Goal: Task Accomplishment & Management: Manage account settings

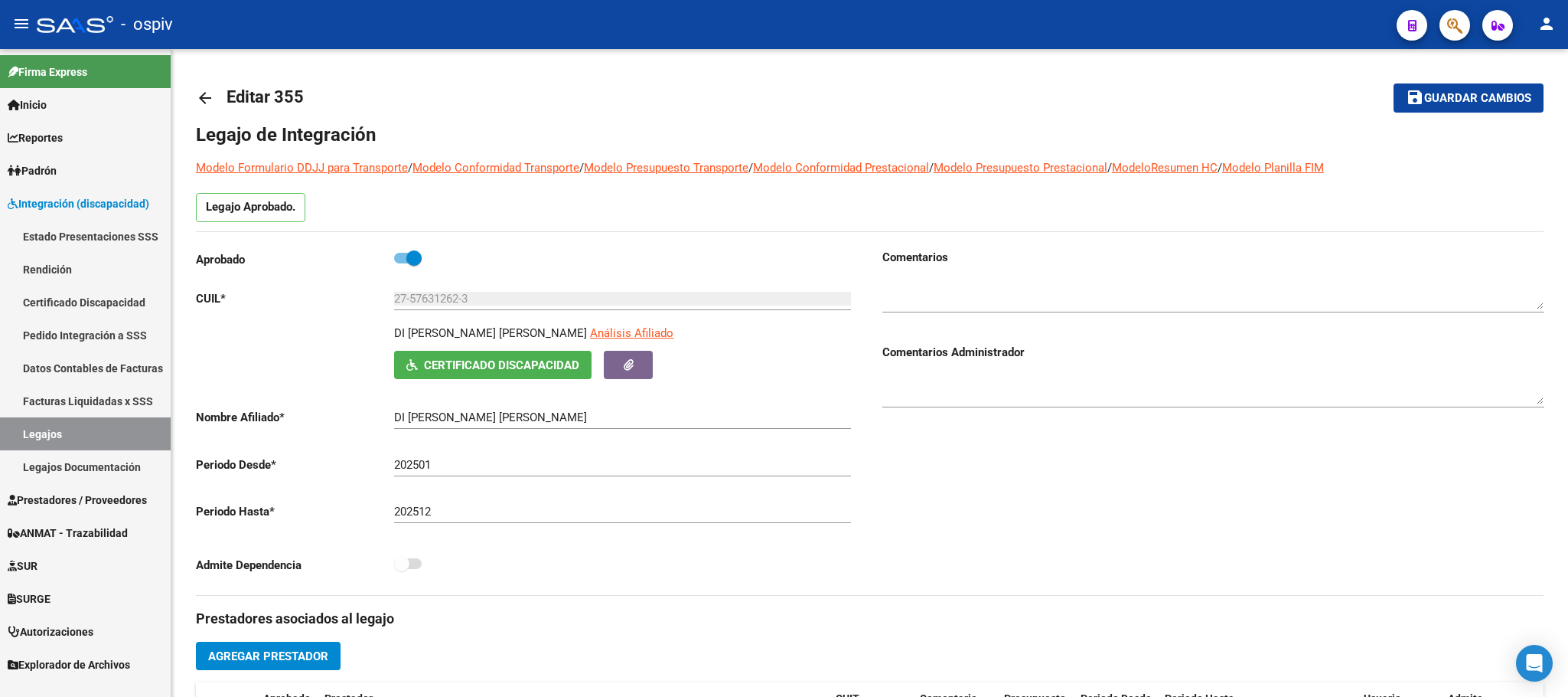
scroll to position [574, 0]
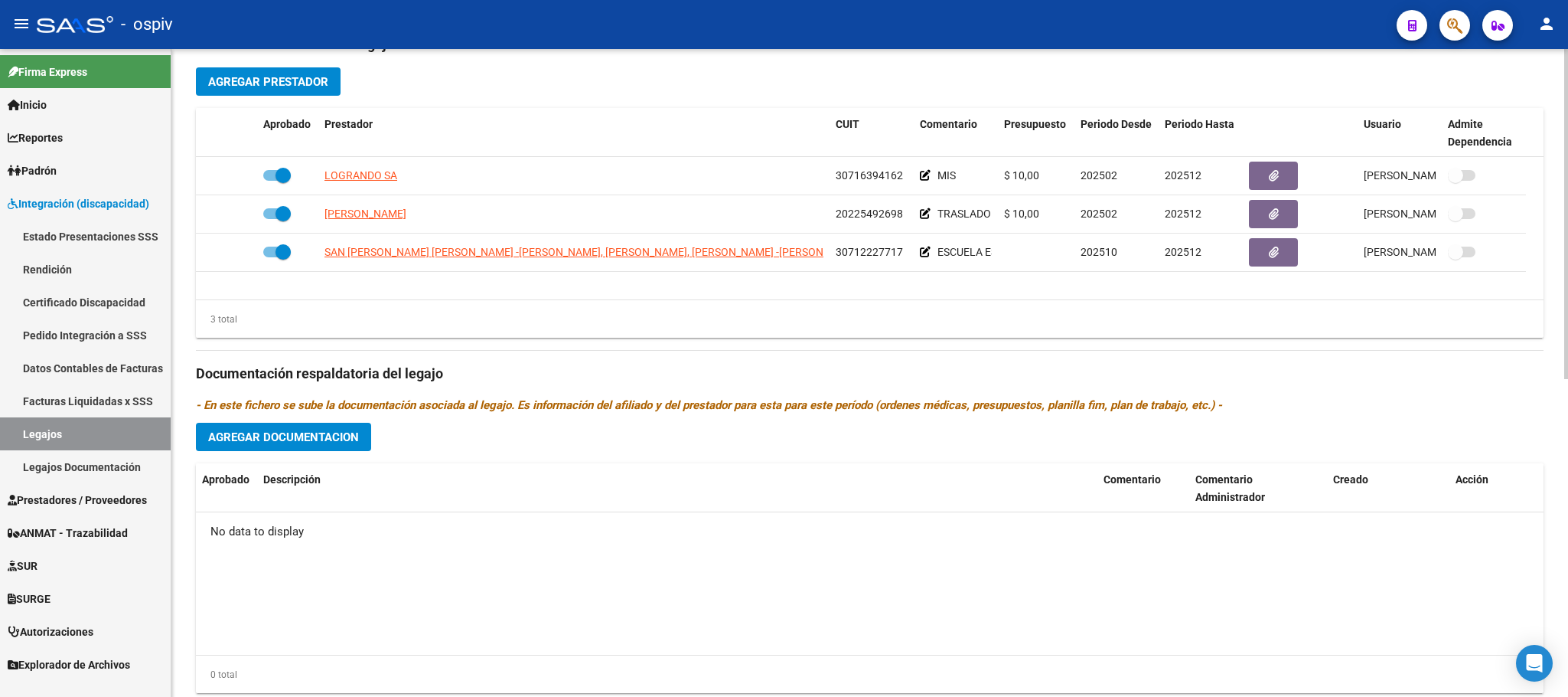
click at [1091, 632] on datatable-body "No data to display" at bounding box center [870, 583] width 1348 height 143
drag, startPoint x: 933, startPoint y: 621, endPoint x: 923, endPoint y: 602, distance: 21.5
click at [933, 619] on datatable-body "No data to display" at bounding box center [870, 583] width 1348 height 143
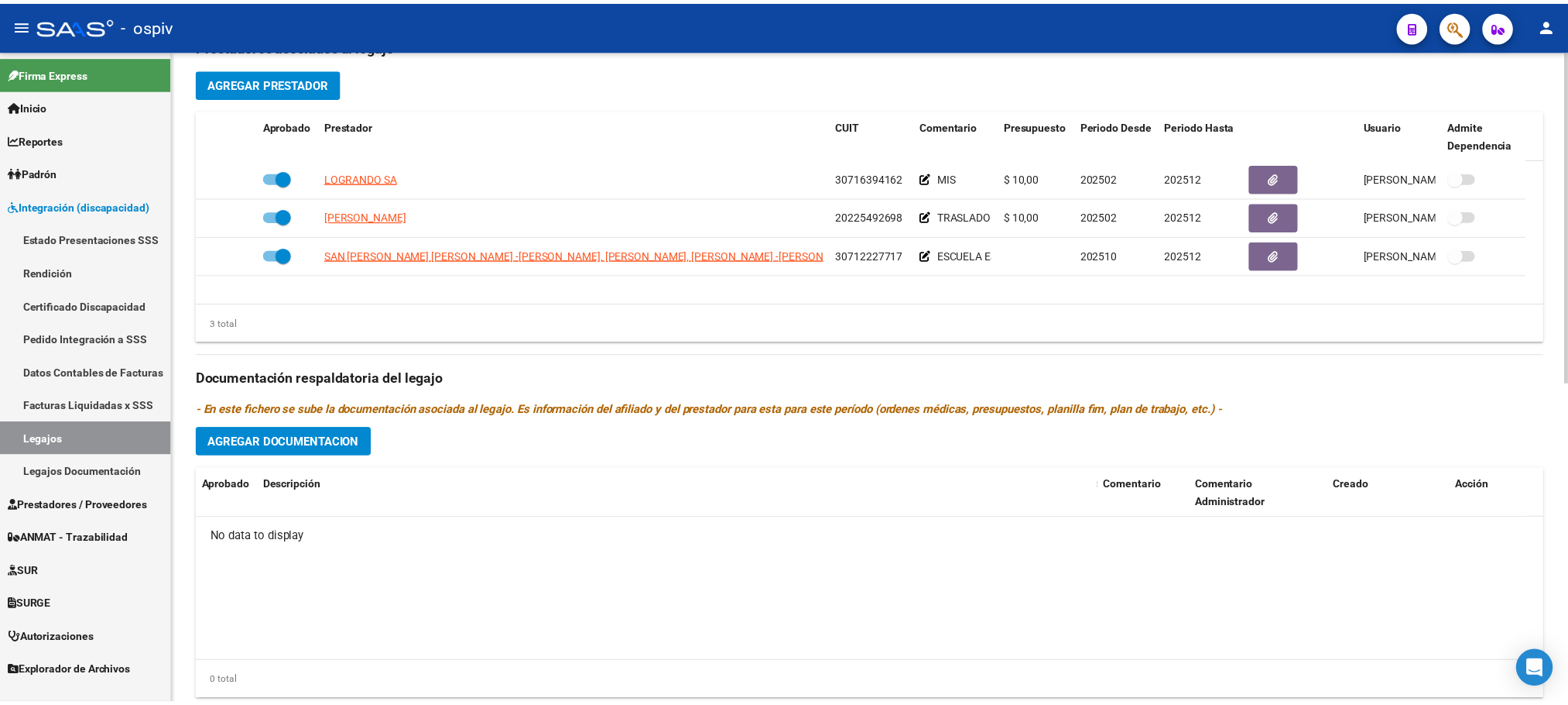
scroll to position [0, 0]
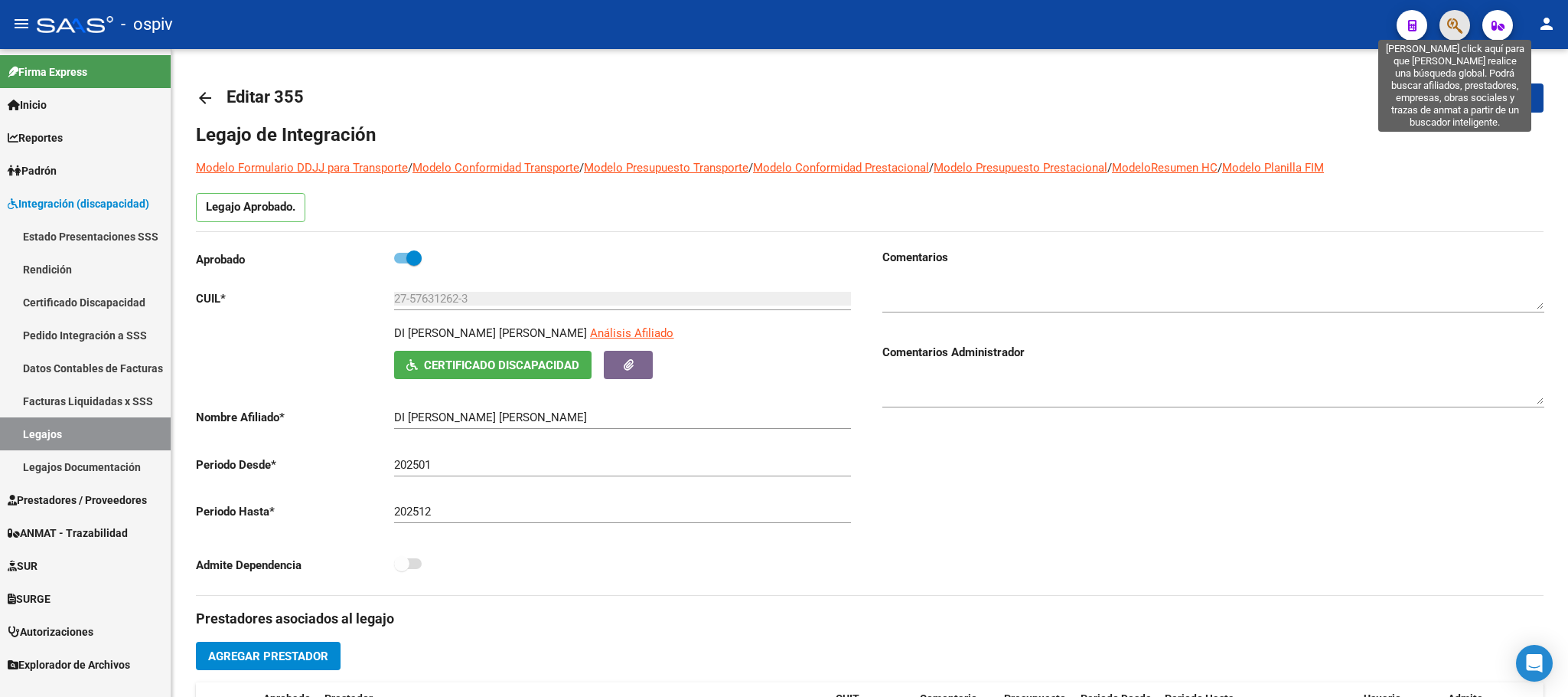
click at [1458, 29] on icon "button" at bounding box center [1455, 25] width 15 height 18
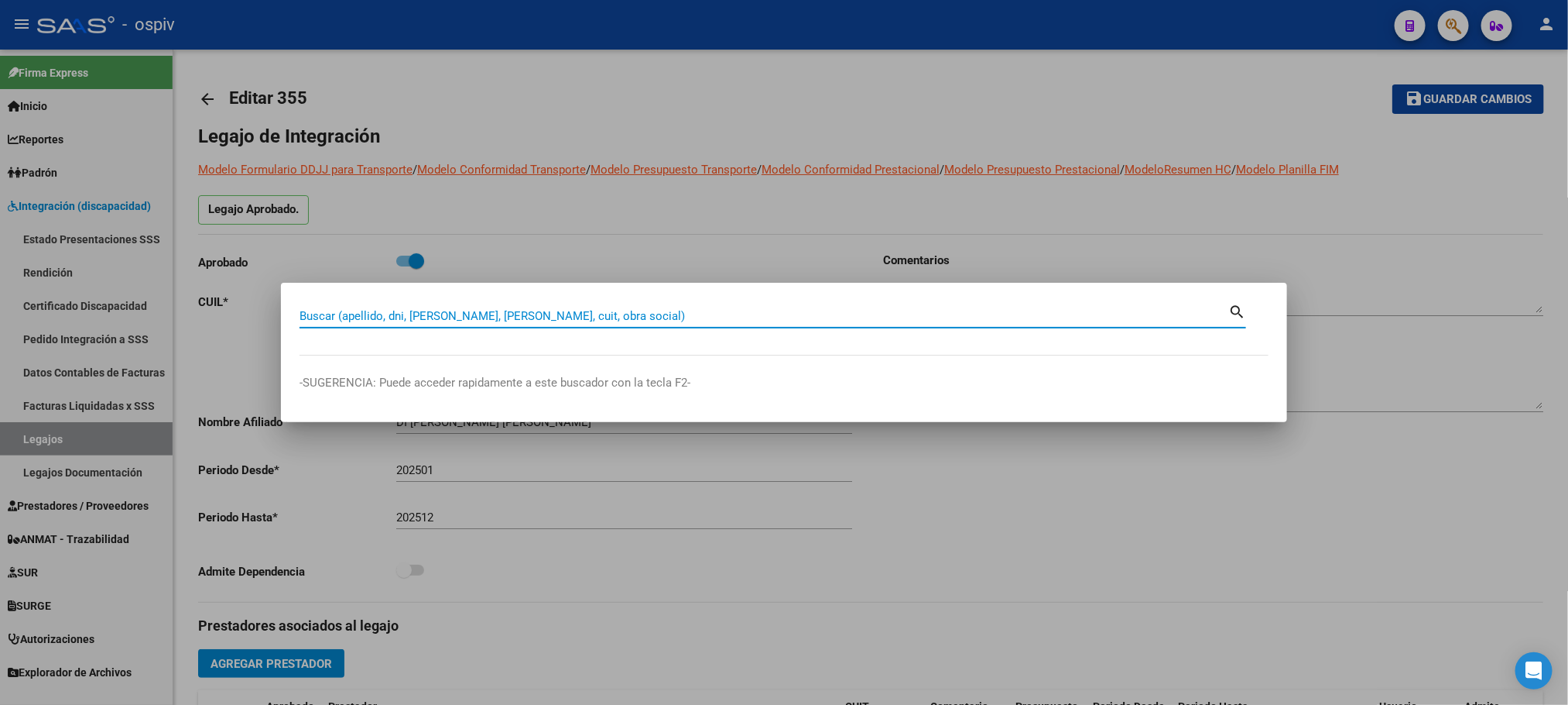
click at [555, 312] on input "Buscar (apellido, dni, cuil, nro traspaso, cuit, obra social)" at bounding box center [764, 316] width 929 height 14
type input "sivori"
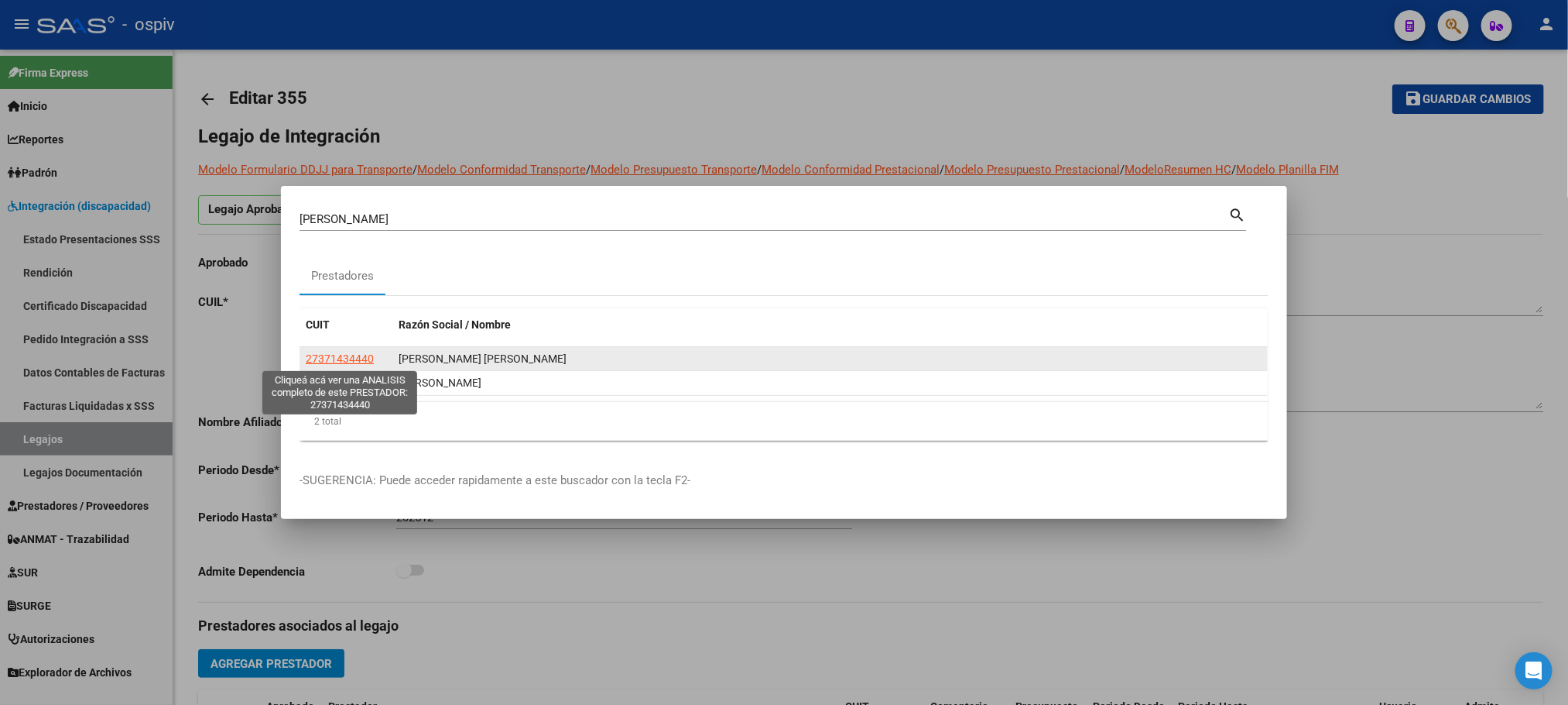
click at [334, 358] on span "27371434440" at bounding box center [340, 358] width 68 height 13
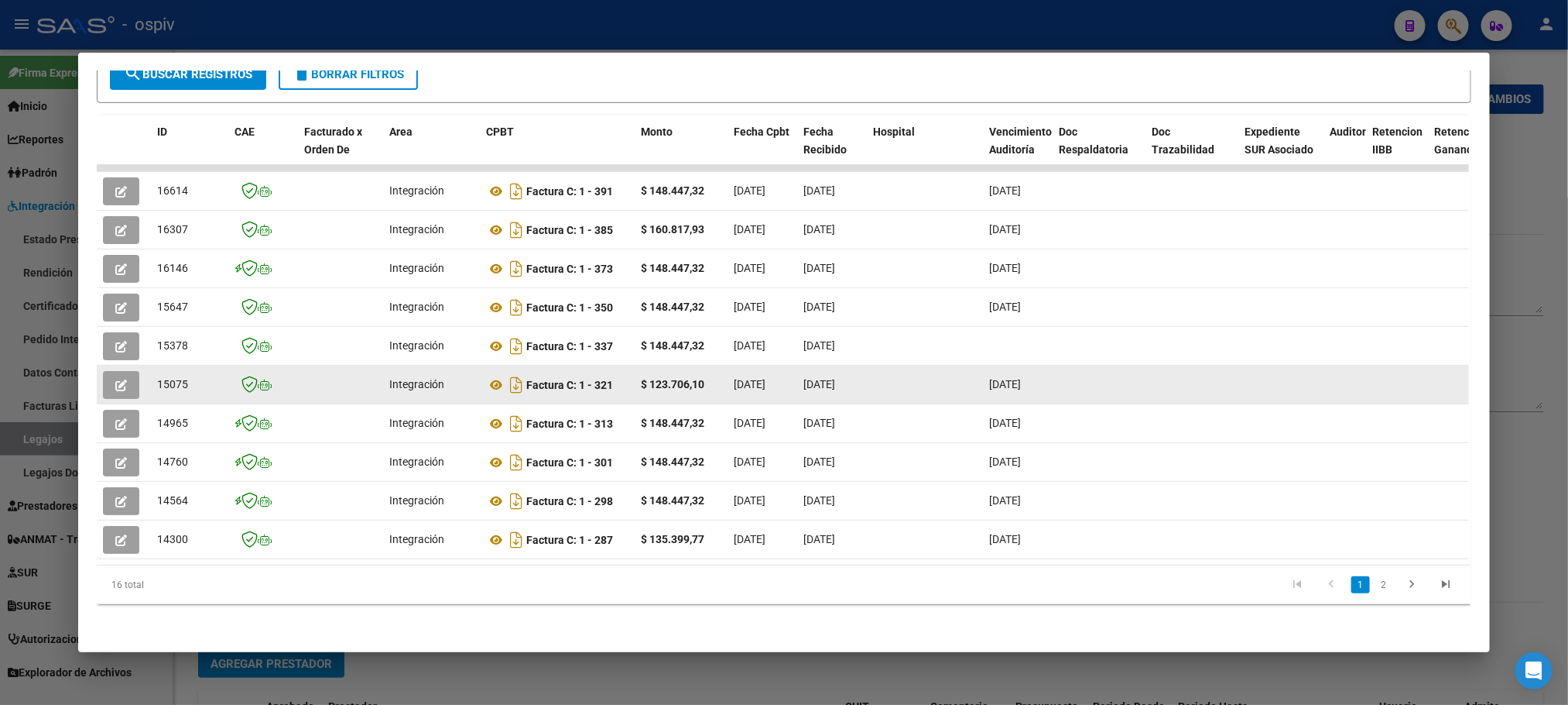
scroll to position [312, 0]
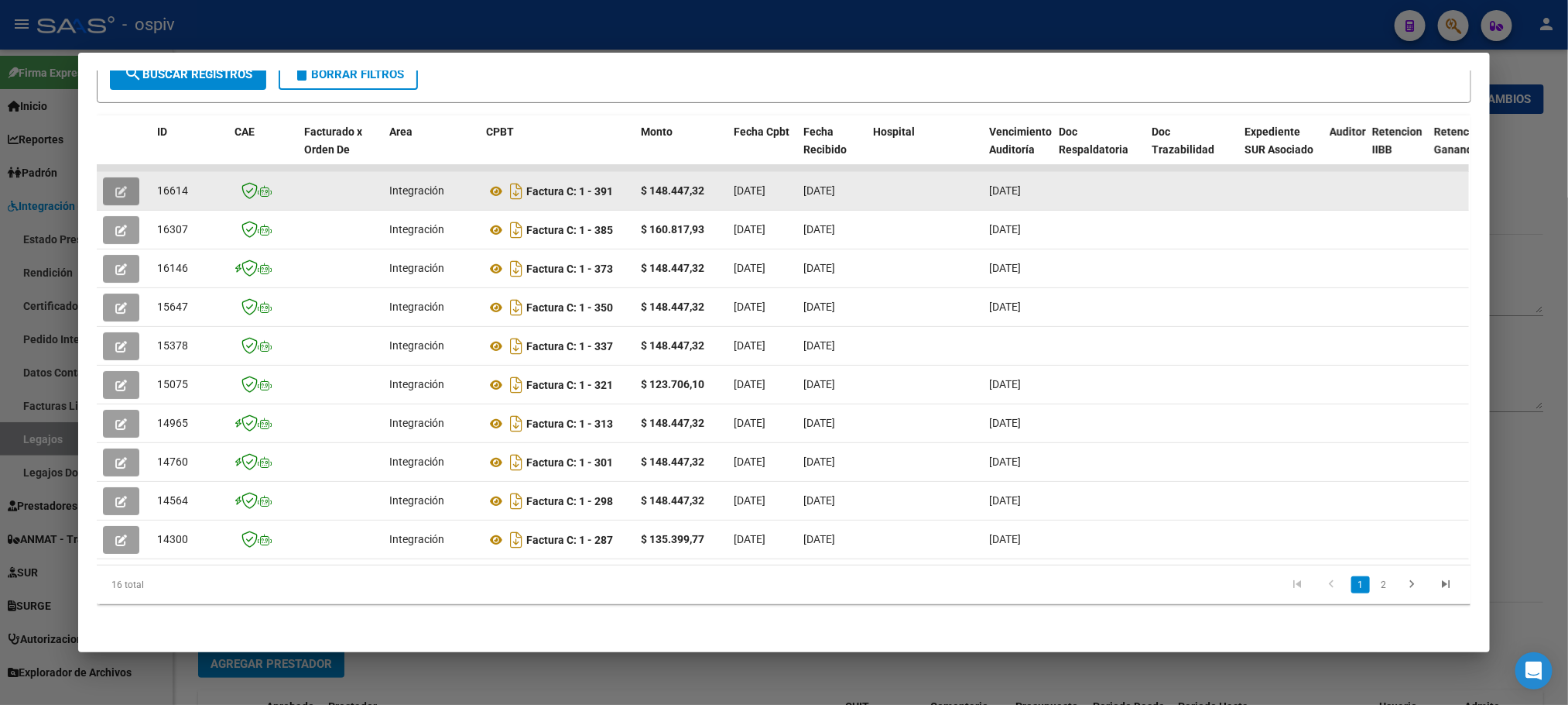
click at [116, 186] on icon "button" at bounding box center [121, 192] width 12 height 12
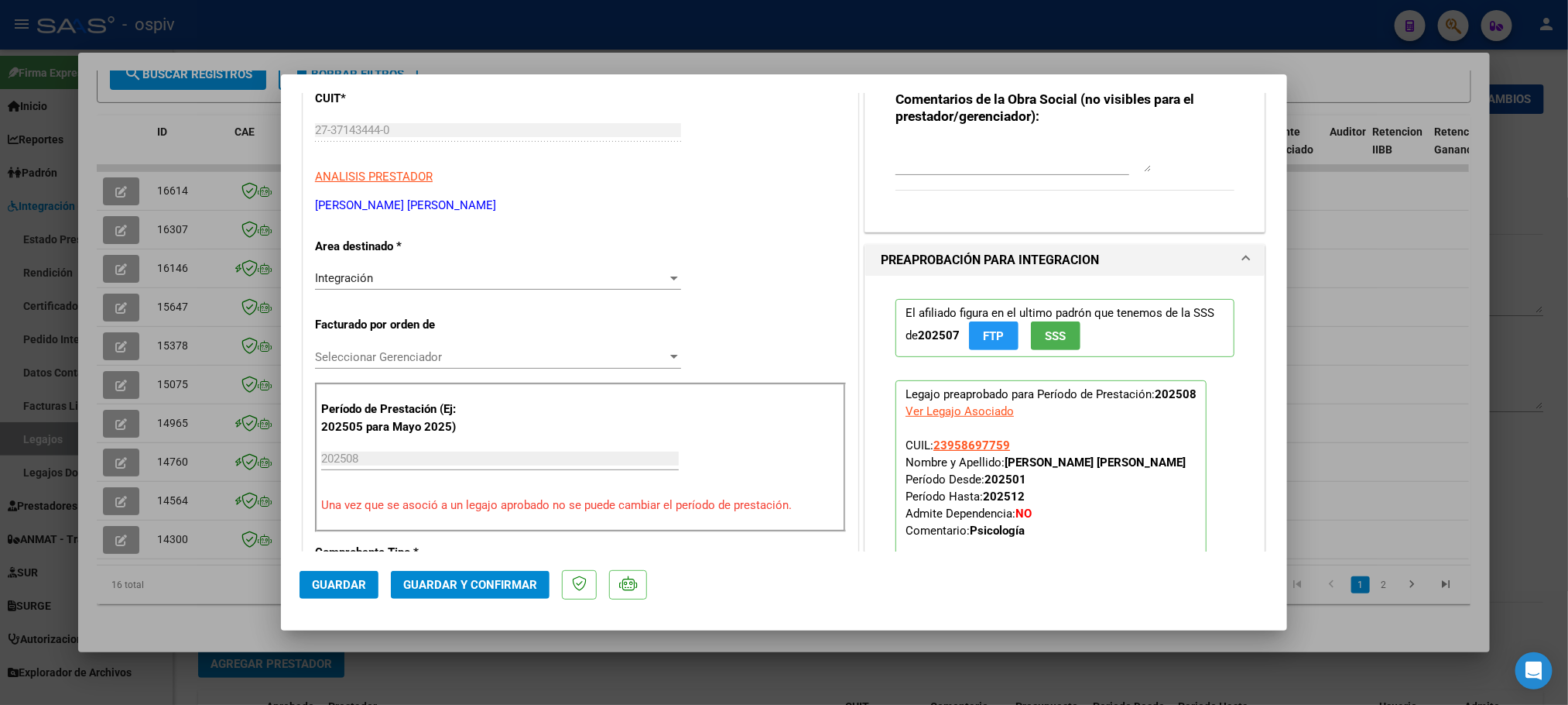
scroll to position [0, 0]
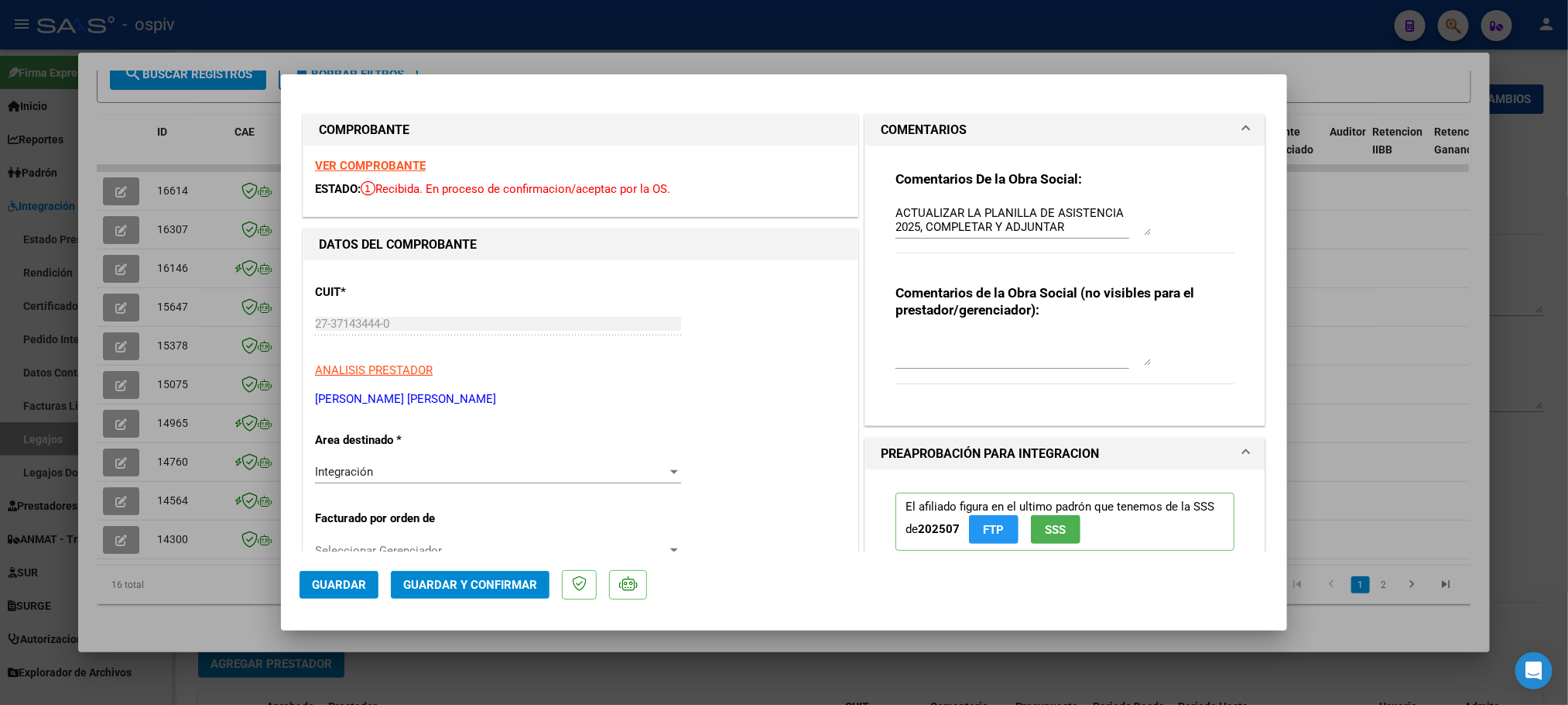
click at [113, 218] on div at bounding box center [784, 352] width 1568 height 705
type input "$ 0,00"
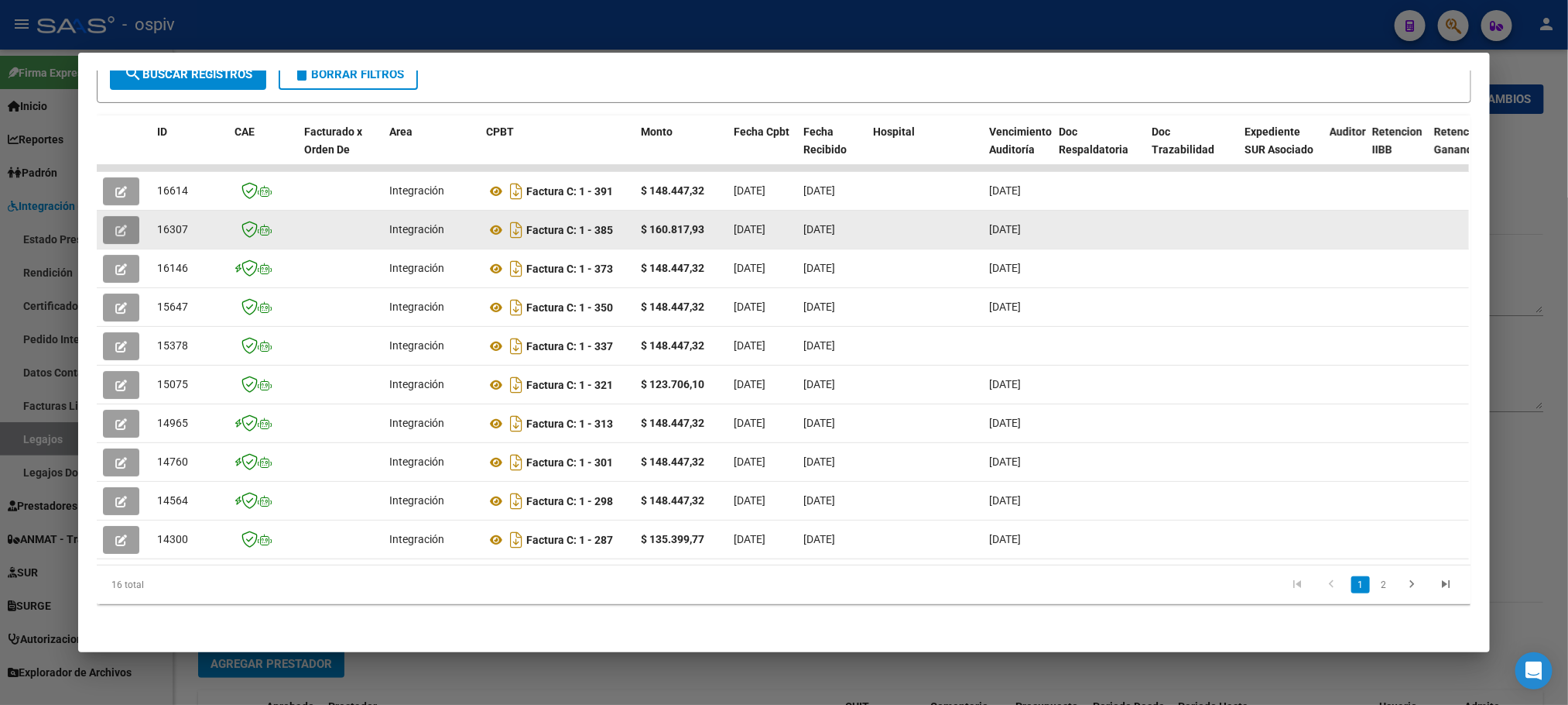
click at [119, 224] on icon "button" at bounding box center [121, 230] width 12 height 12
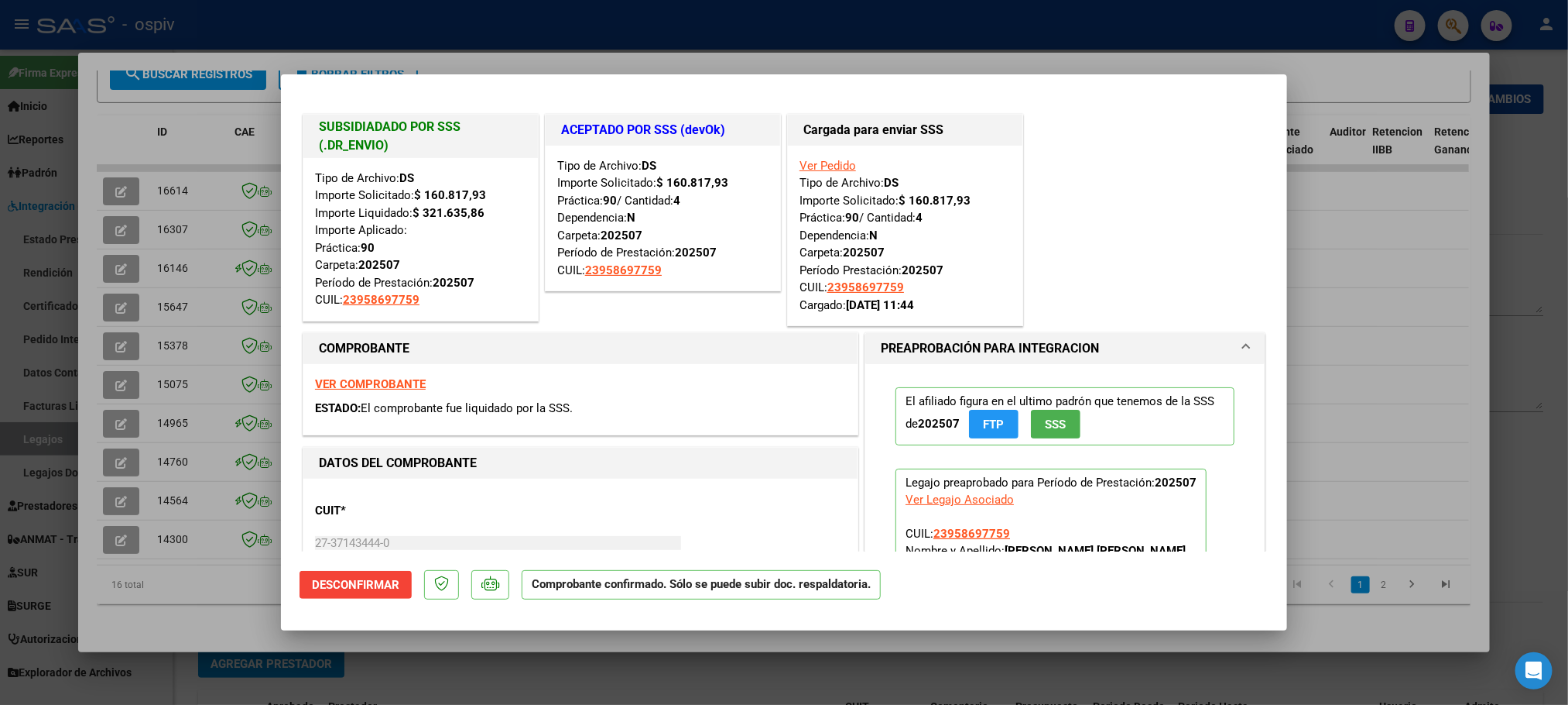
scroll to position [194, 0]
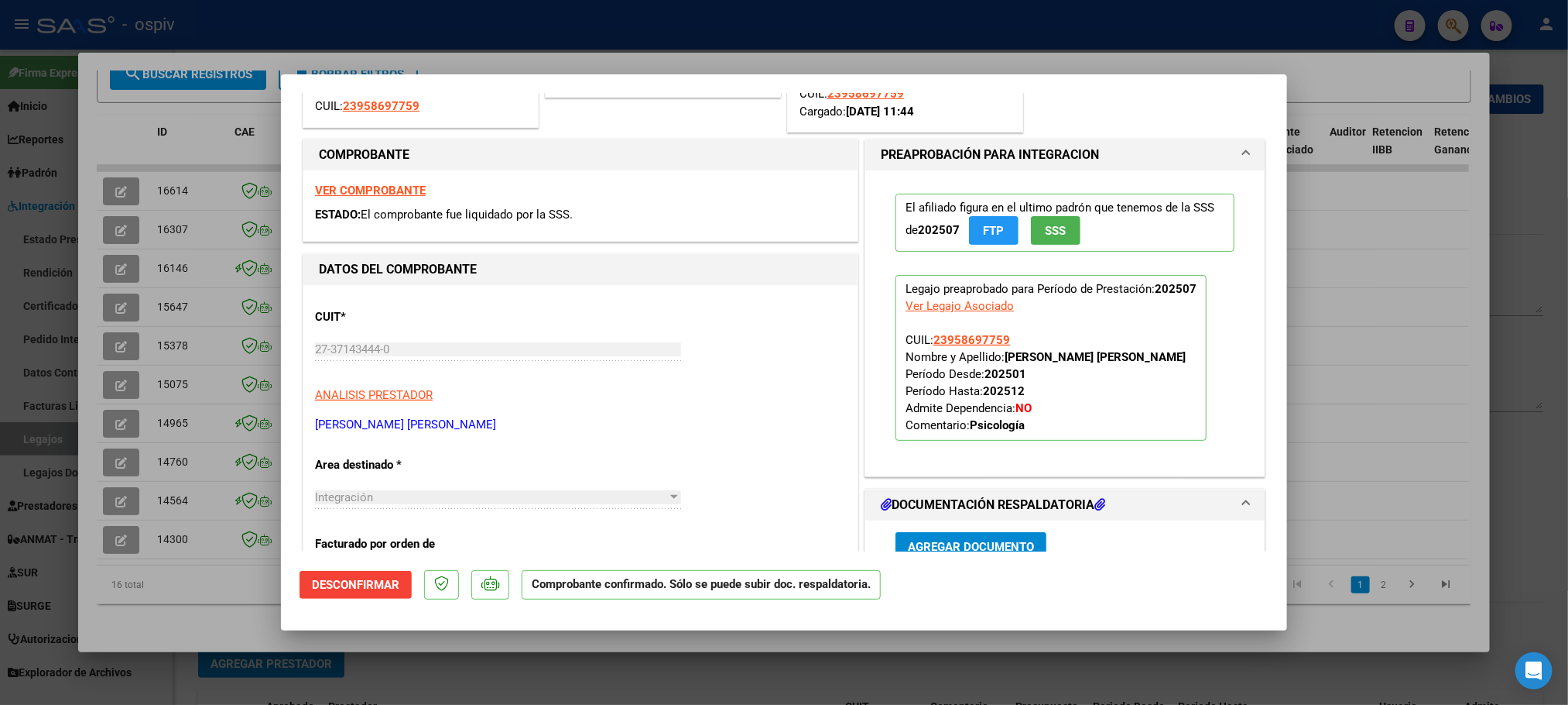
click at [384, 193] on strong "VER COMPROBANTE" at bounding box center [370, 190] width 111 height 14
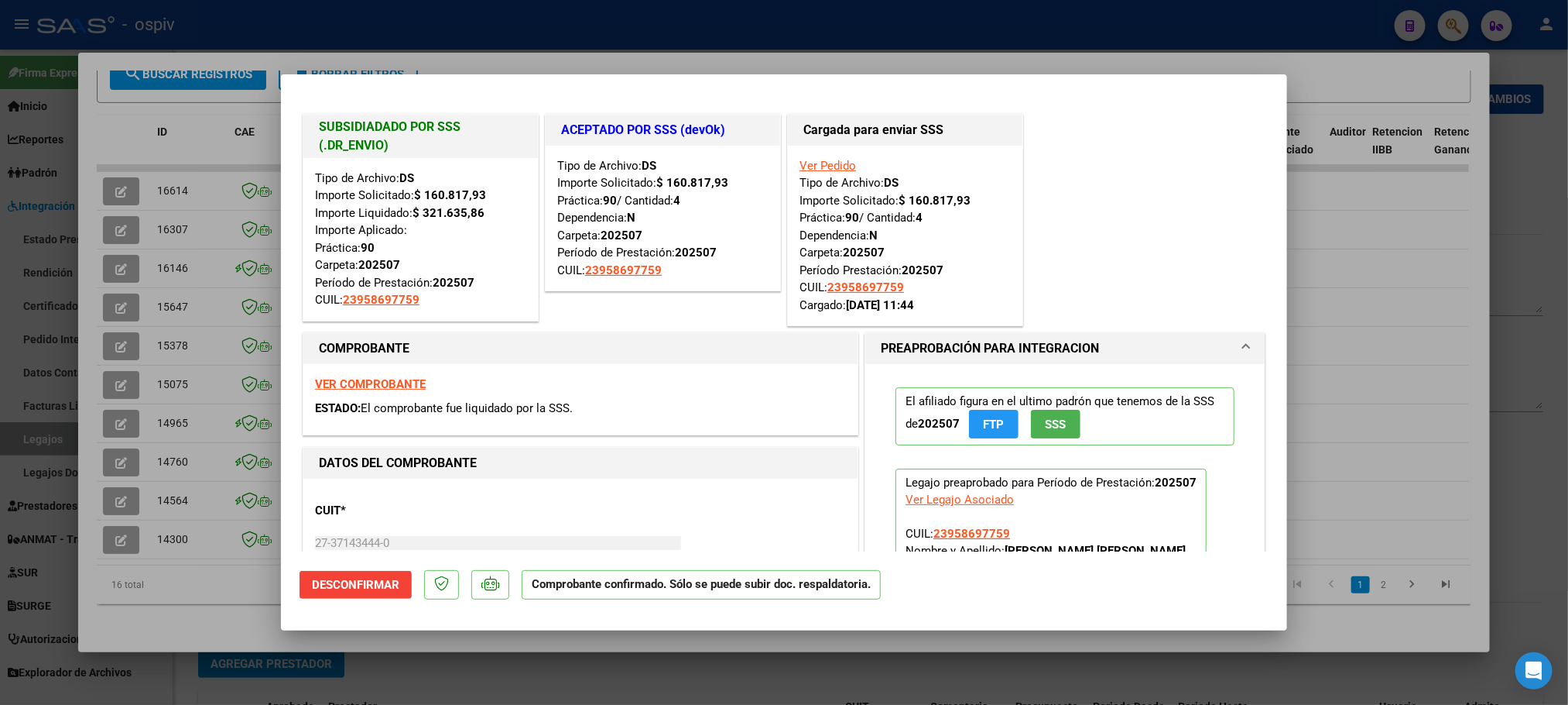
click at [112, 97] on div at bounding box center [784, 352] width 1568 height 705
type input "$ 0,00"
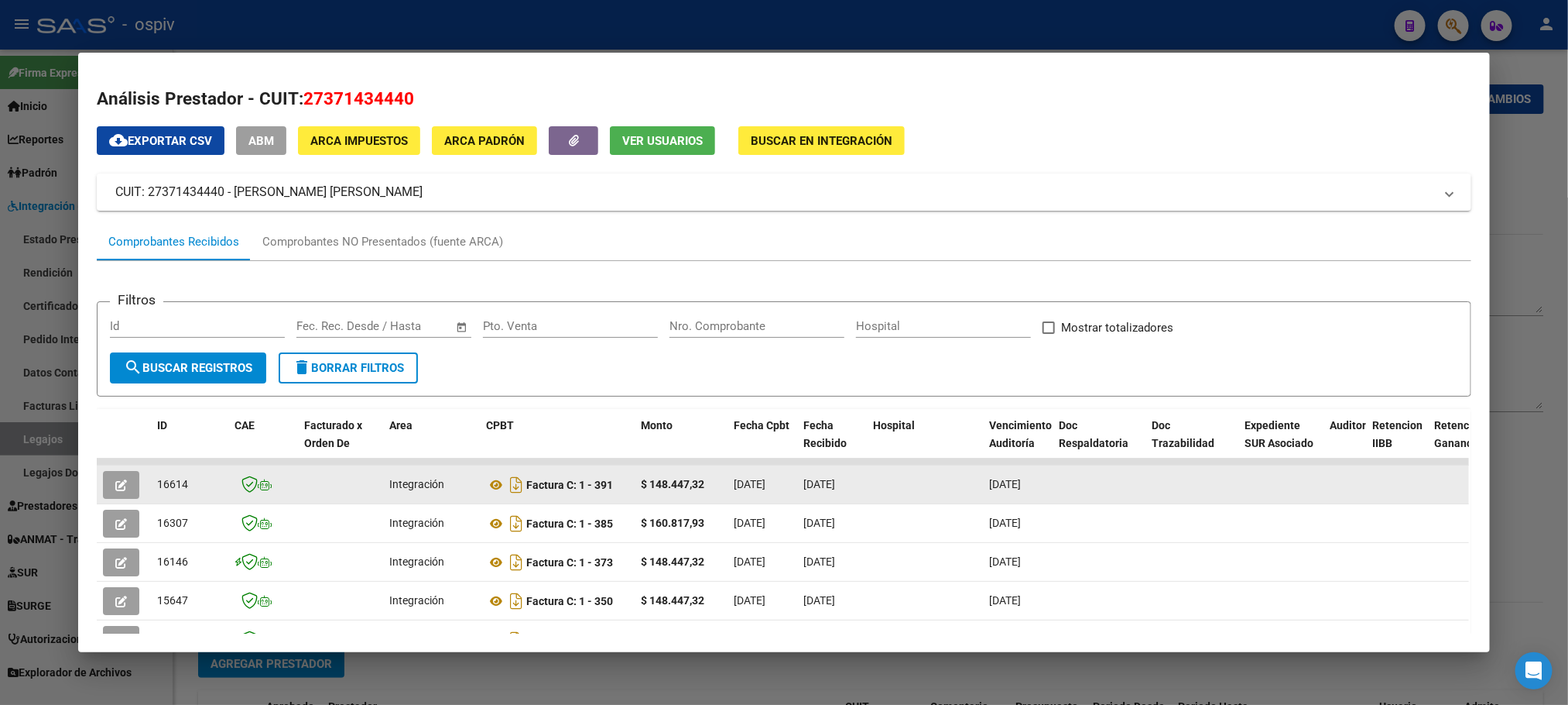
click at [115, 480] on icon "button" at bounding box center [121, 486] width 12 height 12
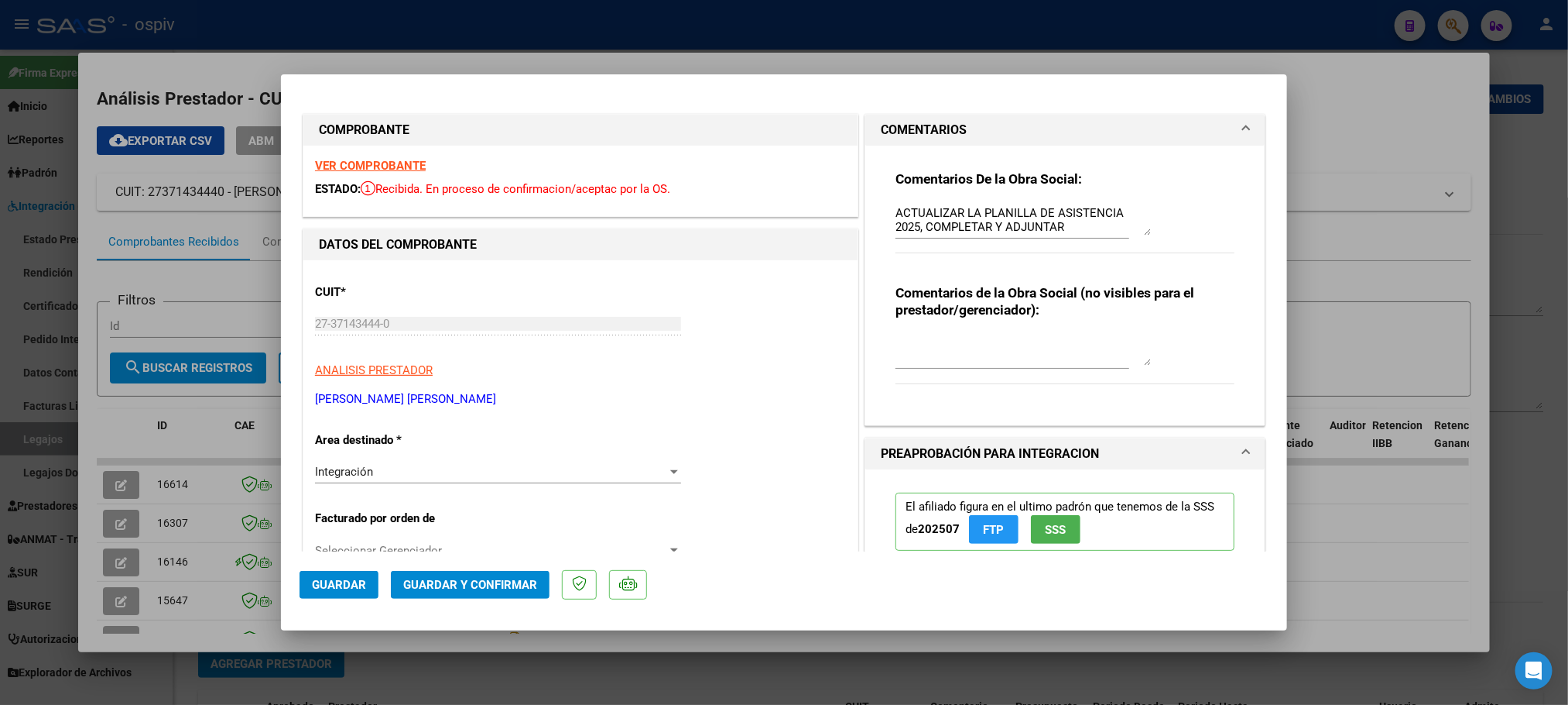
click at [388, 167] on strong "VER COMPROBANTE" at bounding box center [370, 166] width 111 height 14
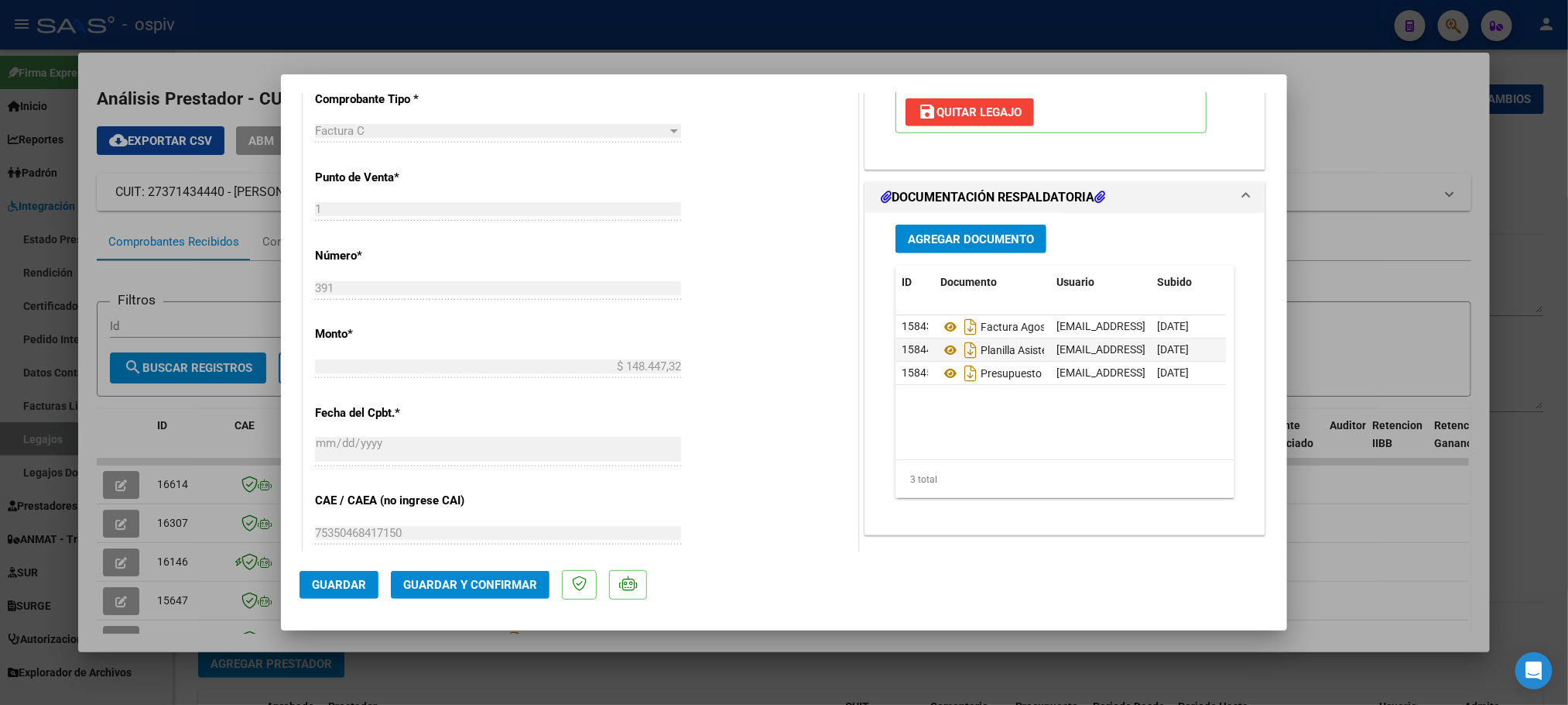
scroll to position [580, 0]
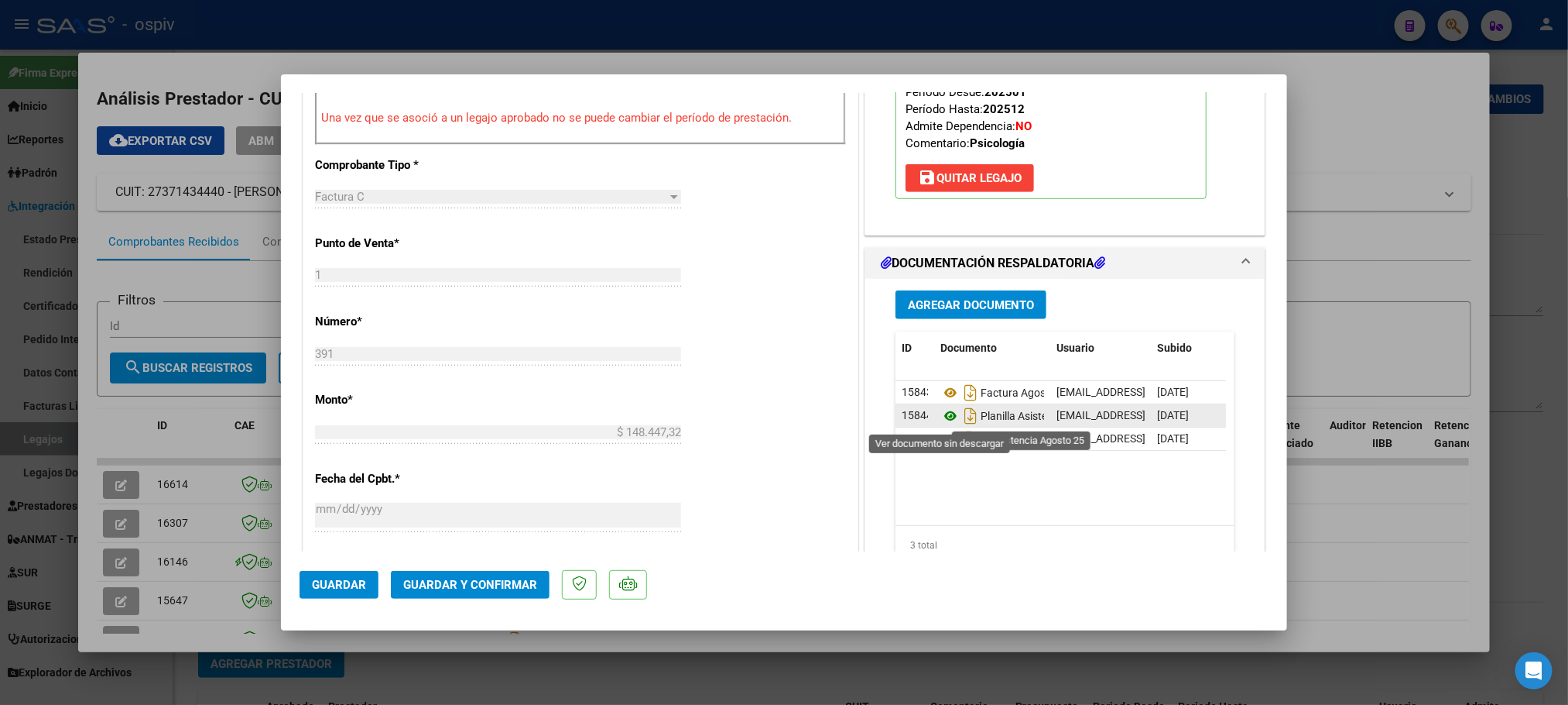
click at [944, 422] on icon at bounding box center [950, 416] width 20 height 19
click at [630, 26] on div at bounding box center [784, 352] width 1568 height 705
type input "$ 0,00"
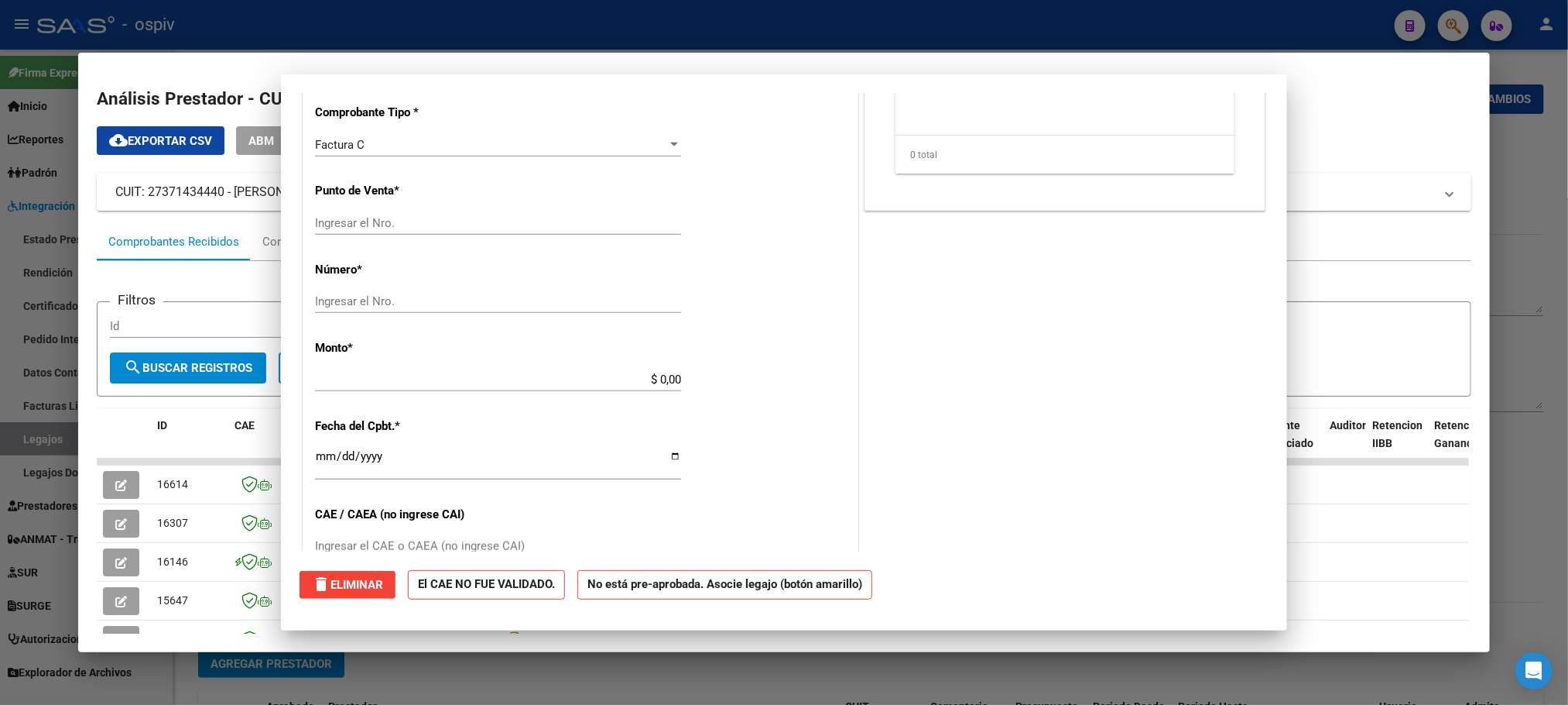
scroll to position [0, 0]
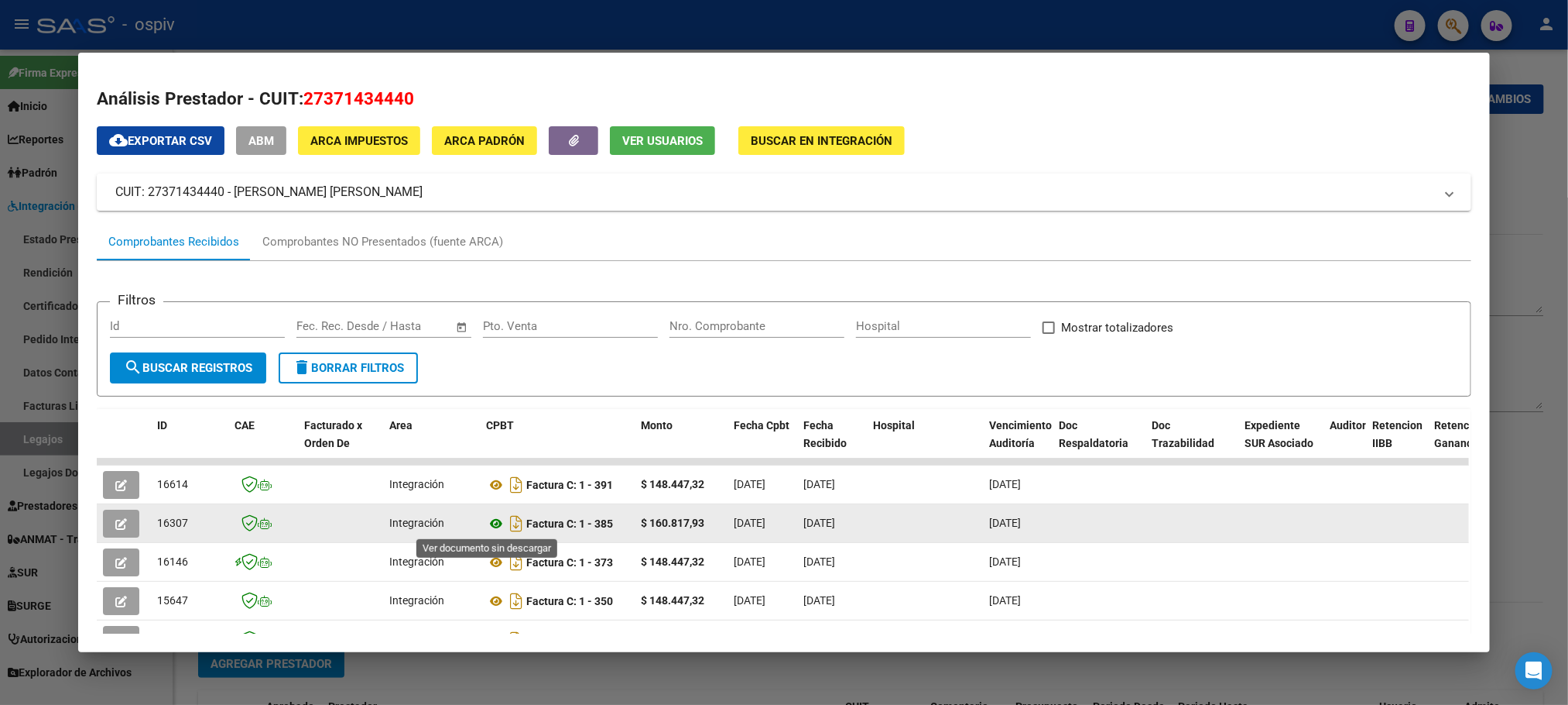
click at [486, 525] on icon at bounding box center [497, 523] width 20 height 19
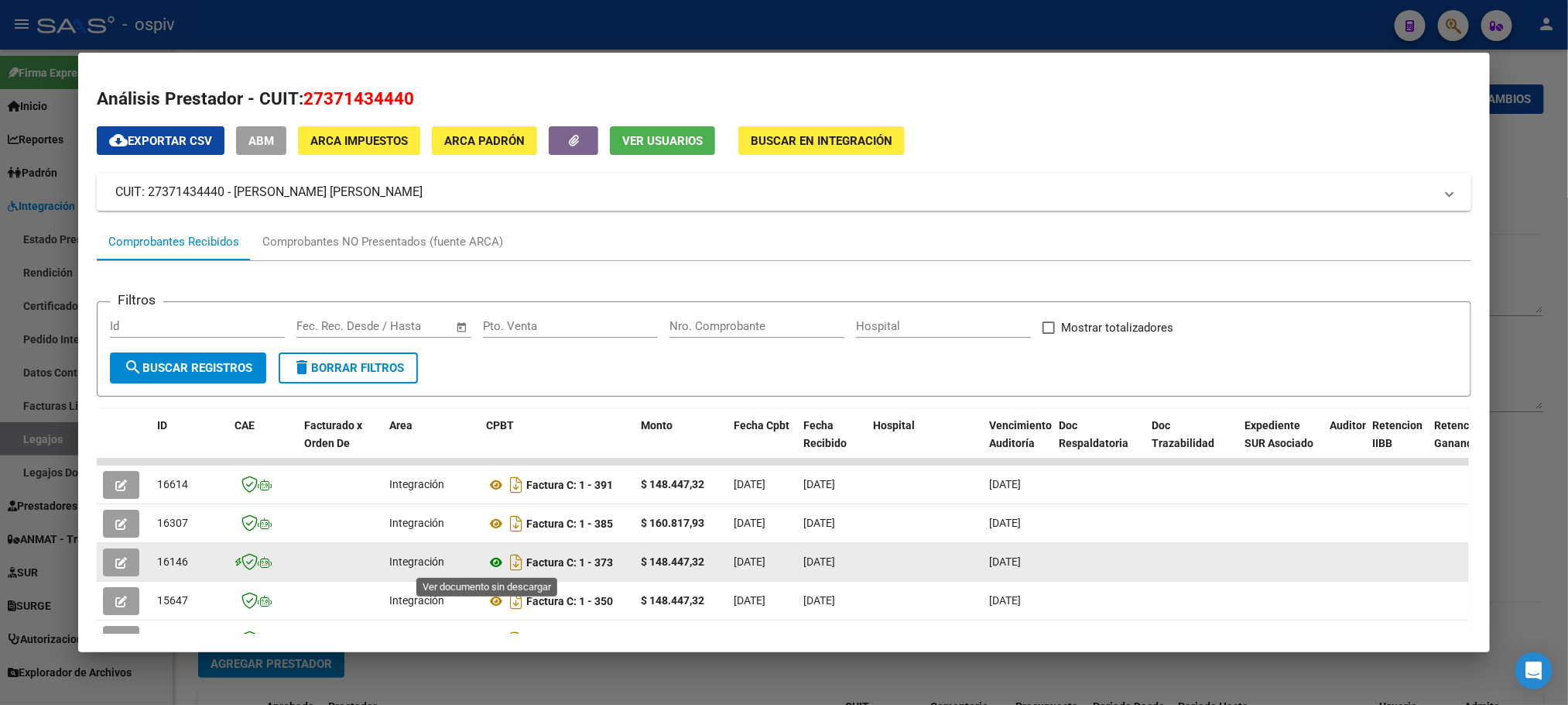
click at [492, 564] on icon at bounding box center [497, 562] width 20 height 19
click at [105, 565] on button "button" at bounding box center [121, 562] width 37 height 28
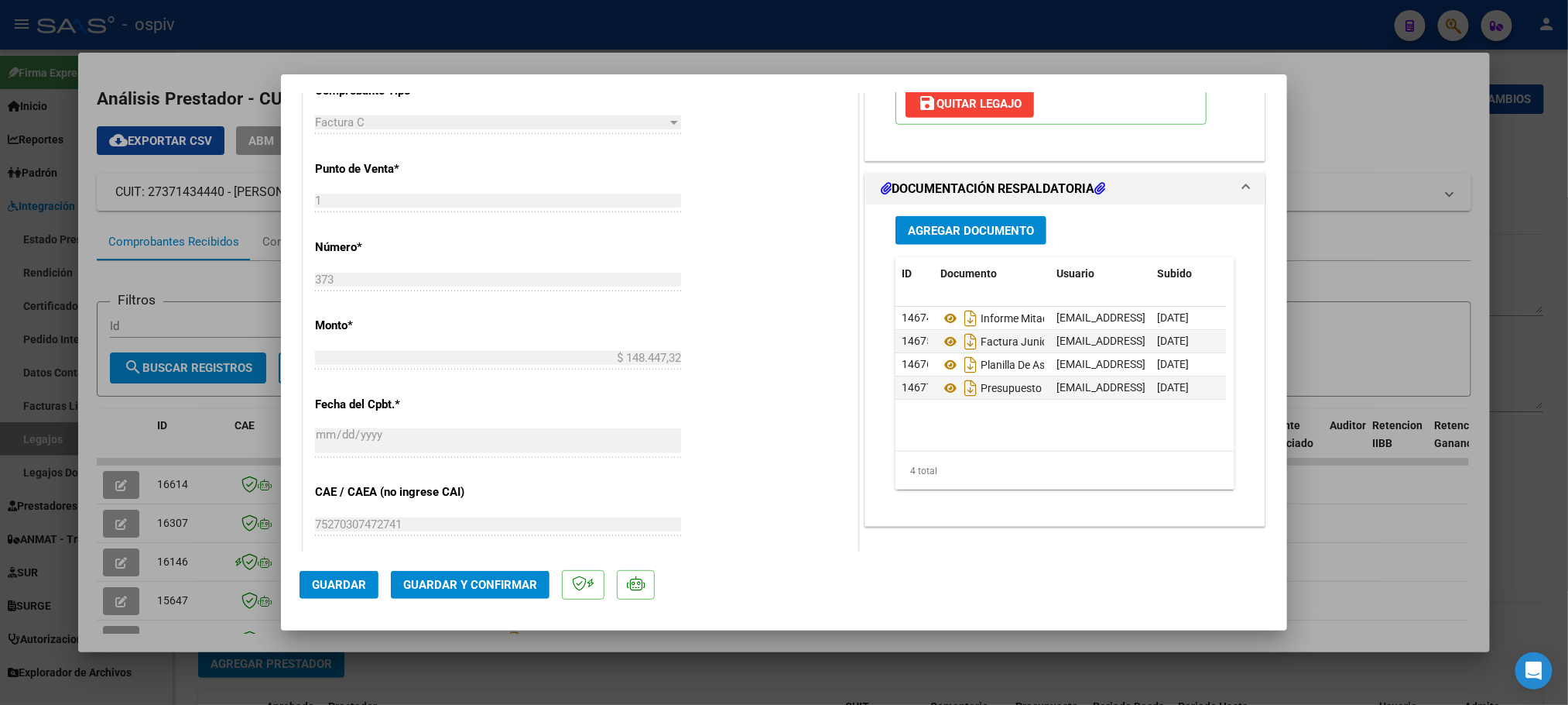
scroll to position [580, 0]
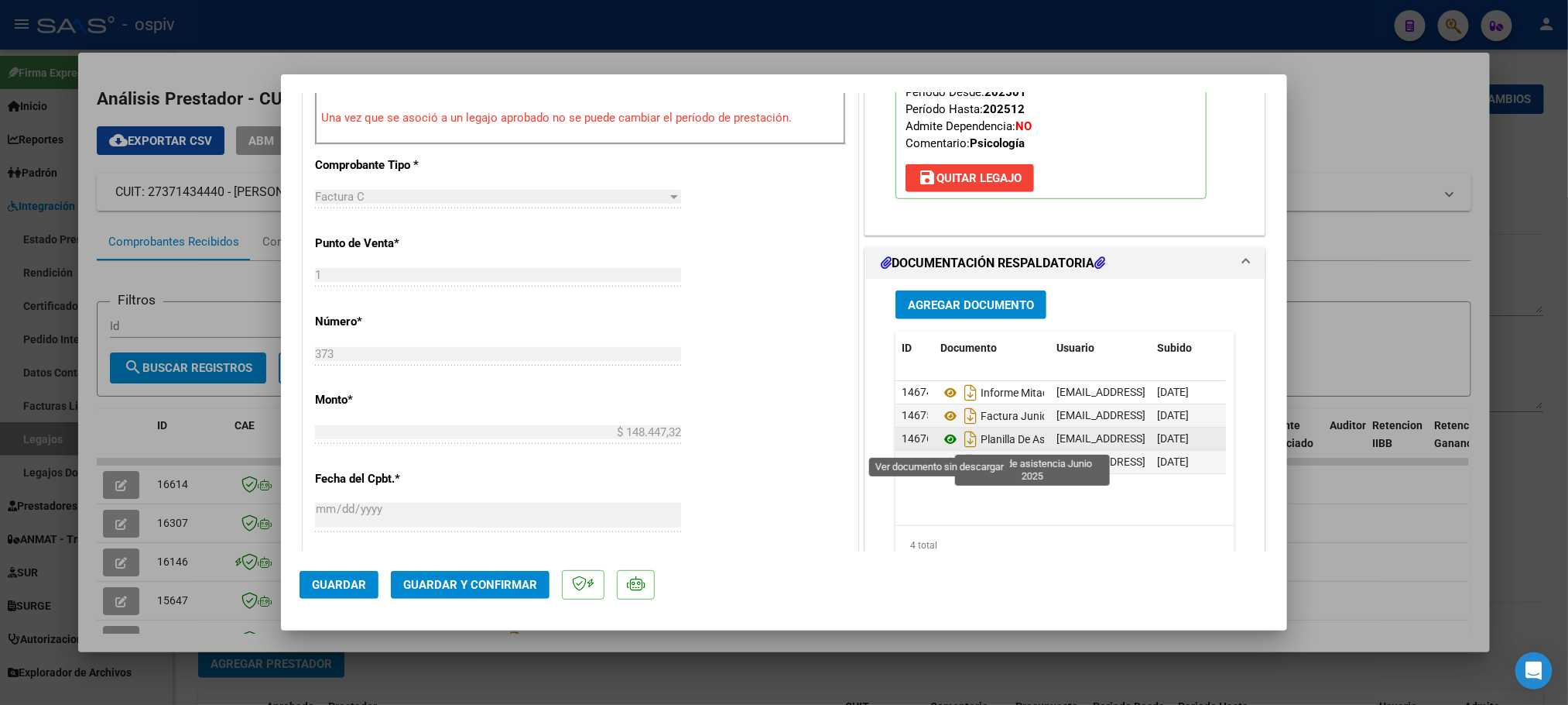
click at [941, 442] on icon at bounding box center [950, 440] width 20 height 19
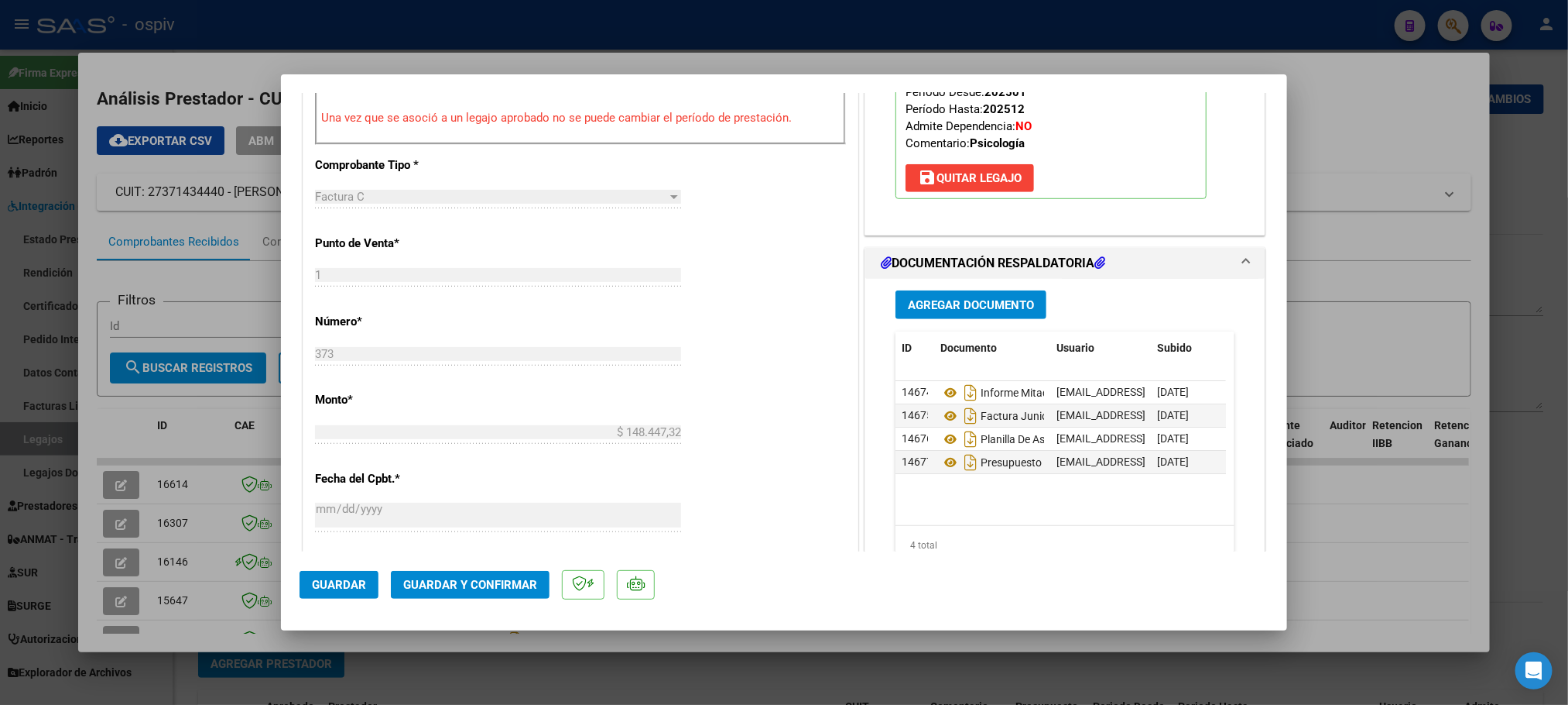
scroll to position [774, 0]
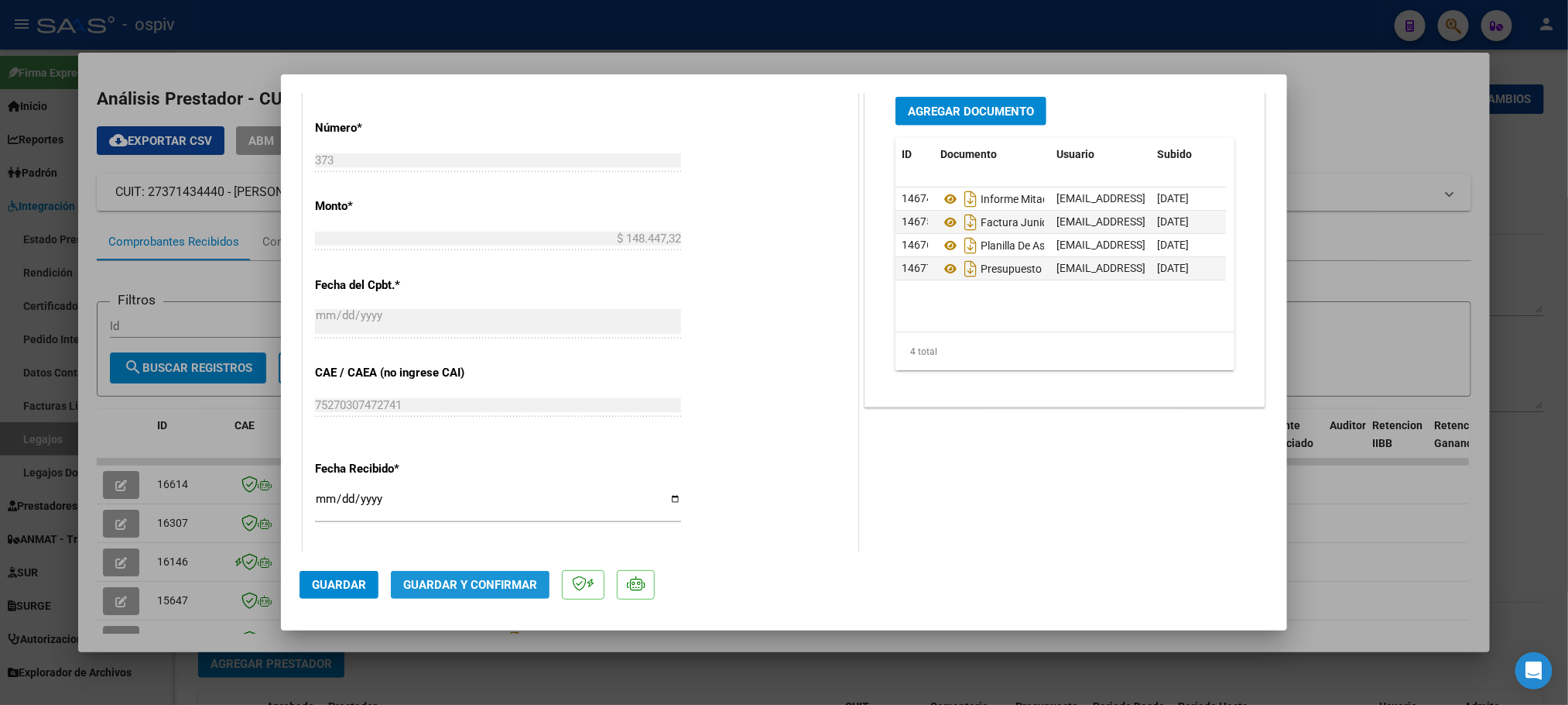
click at [428, 588] on span "Guardar y Confirmar" at bounding box center [470, 585] width 134 height 14
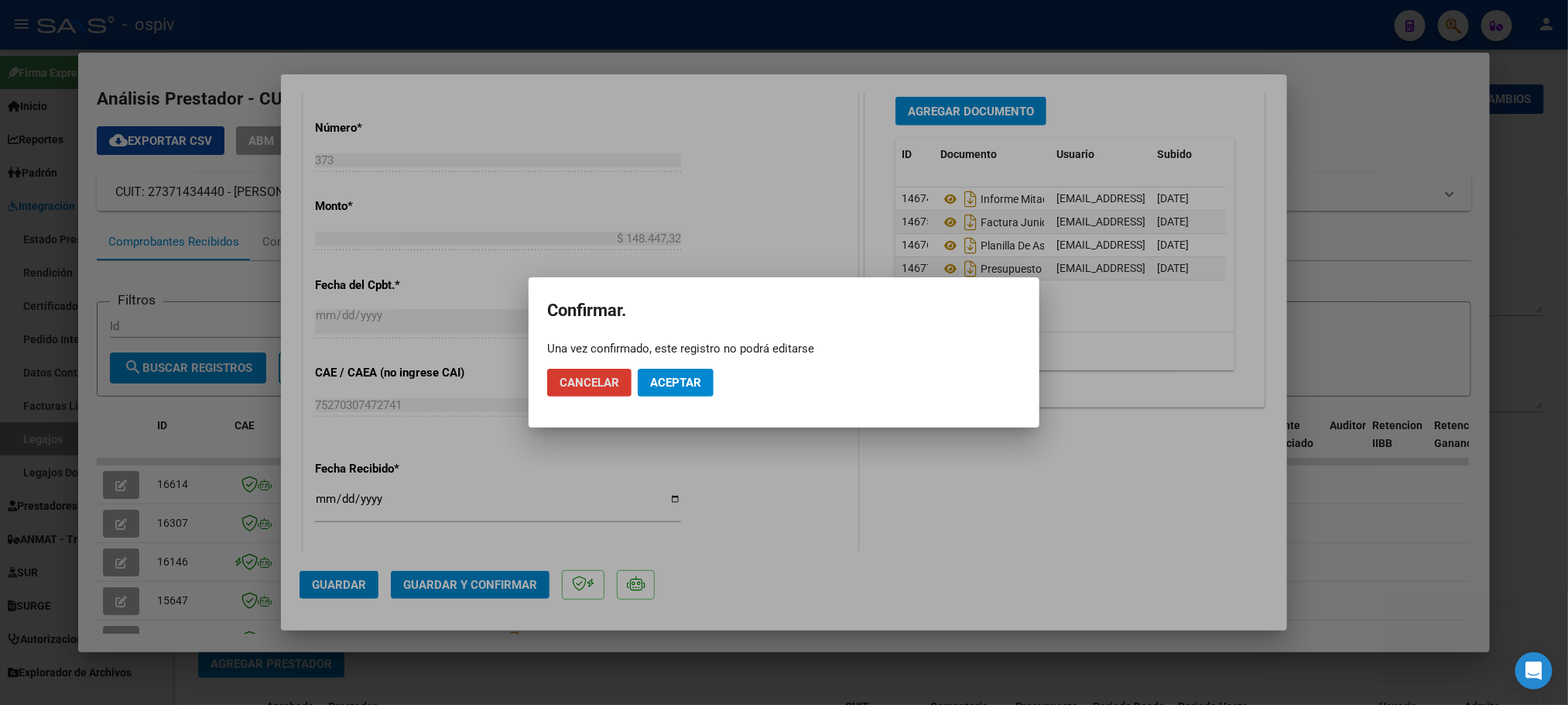
click at [688, 383] on span "Aceptar" at bounding box center [676, 382] width 51 height 14
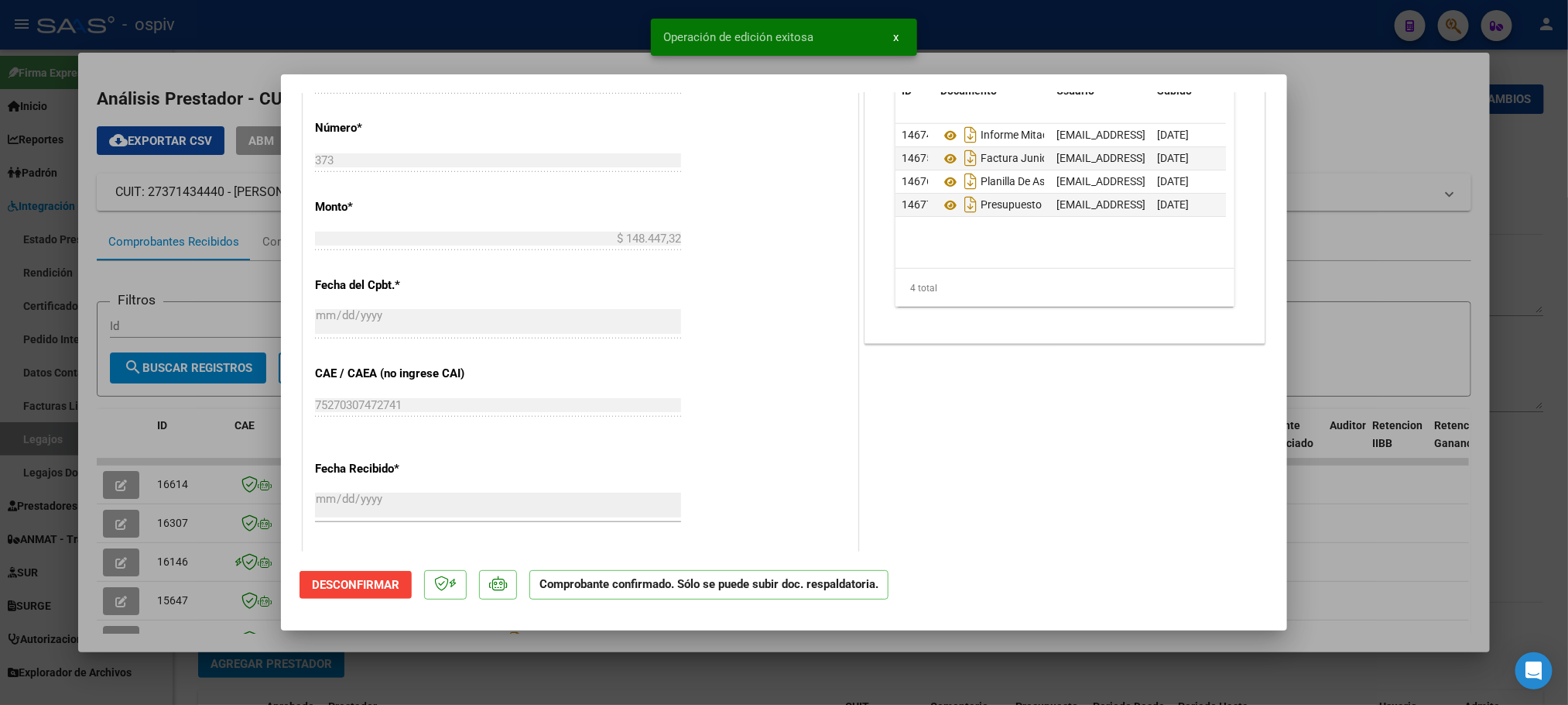
scroll to position [0, 0]
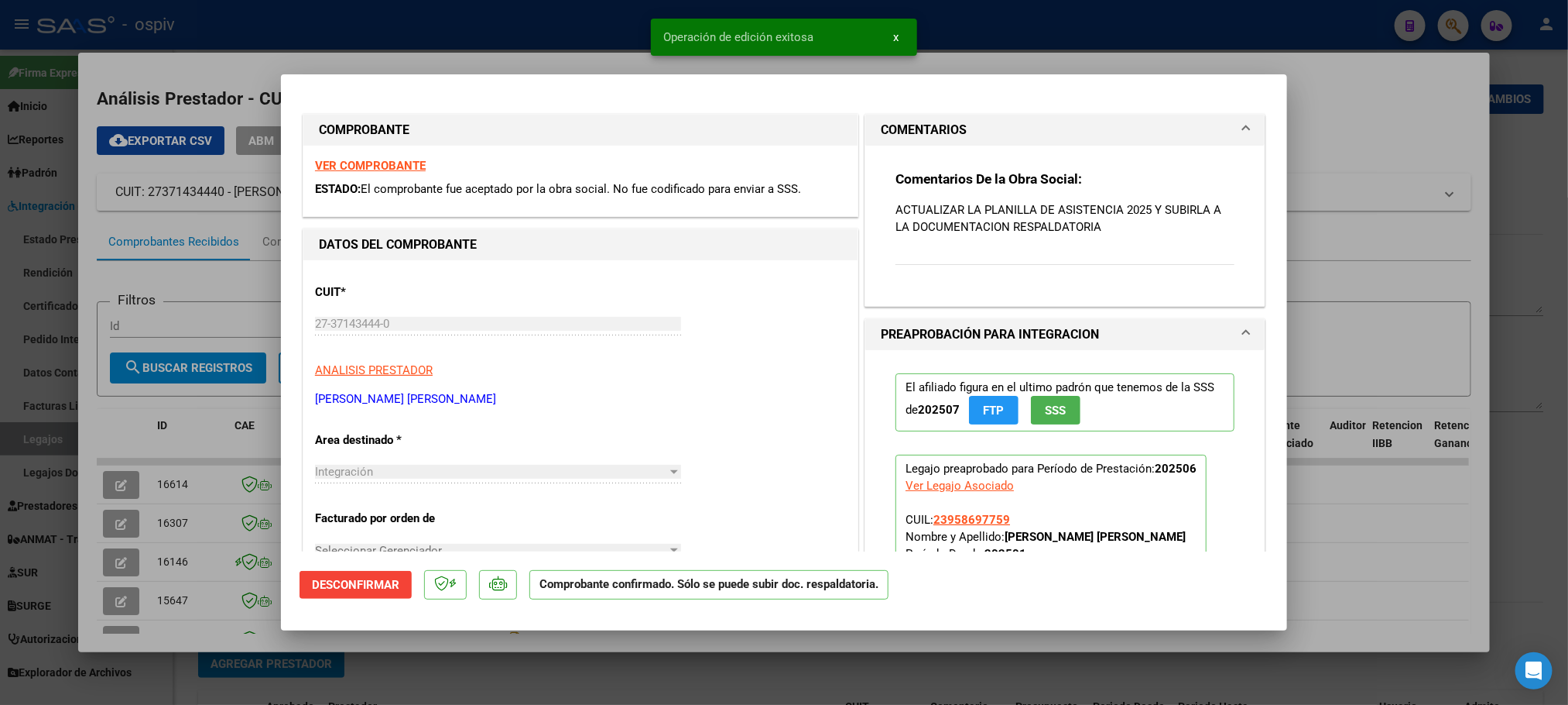
click at [1080, 21] on div at bounding box center [784, 352] width 1568 height 705
type input "$ 0,00"
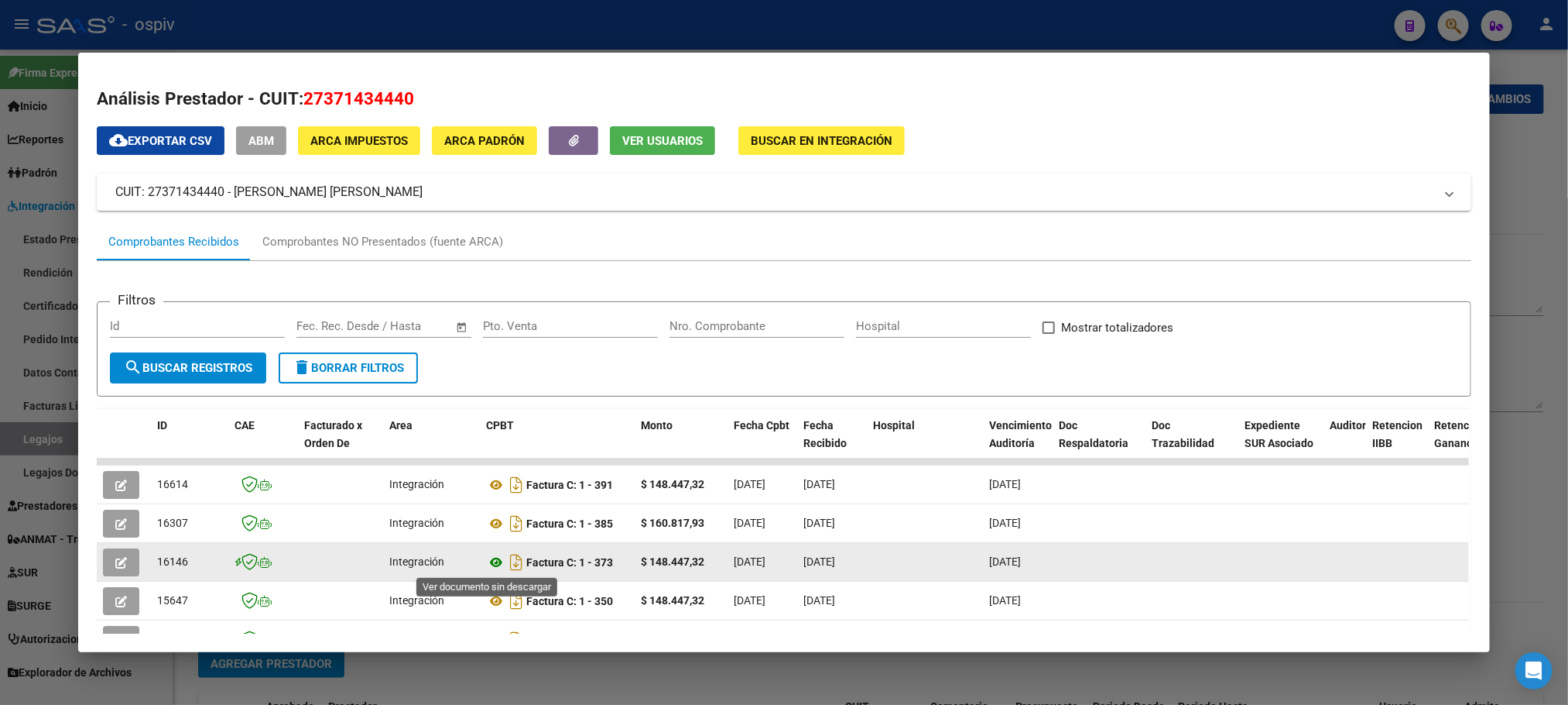
click at [488, 567] on icon at bounding box center [497, 562] width 20 height 19
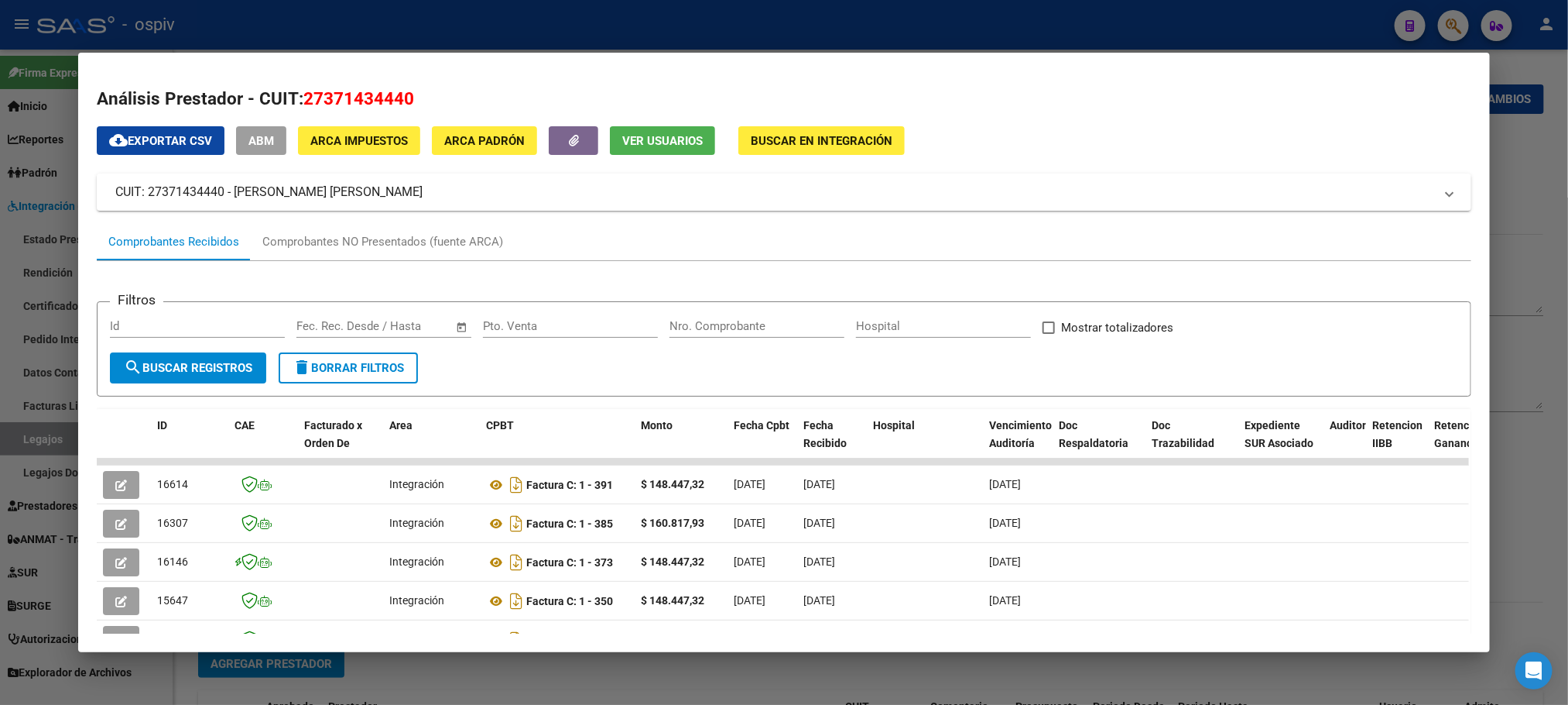
click at [618, 35] on div at bounding box center [784, 352] width 1568 height 705
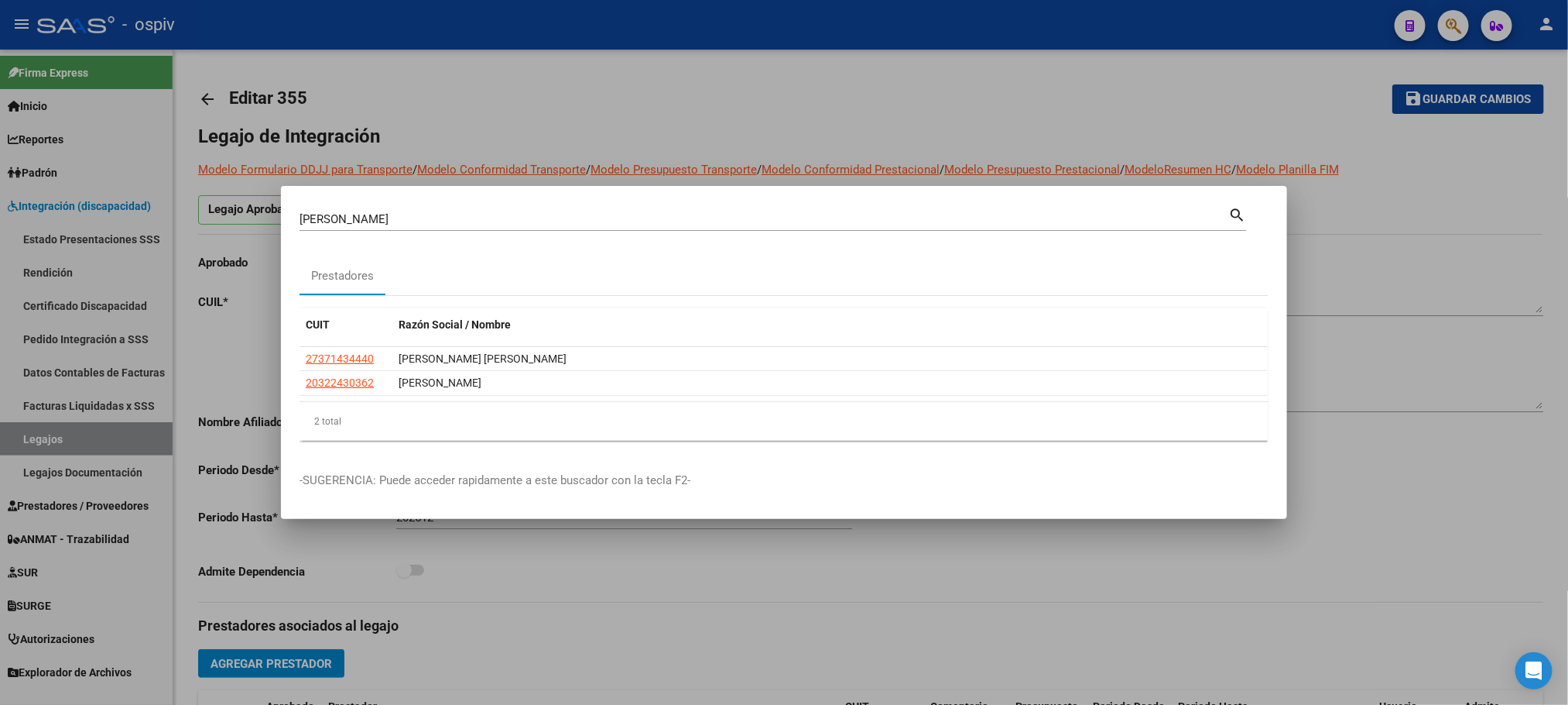
click at [618, 32] on div at bounding box center [784, 352] width 1568 height 705
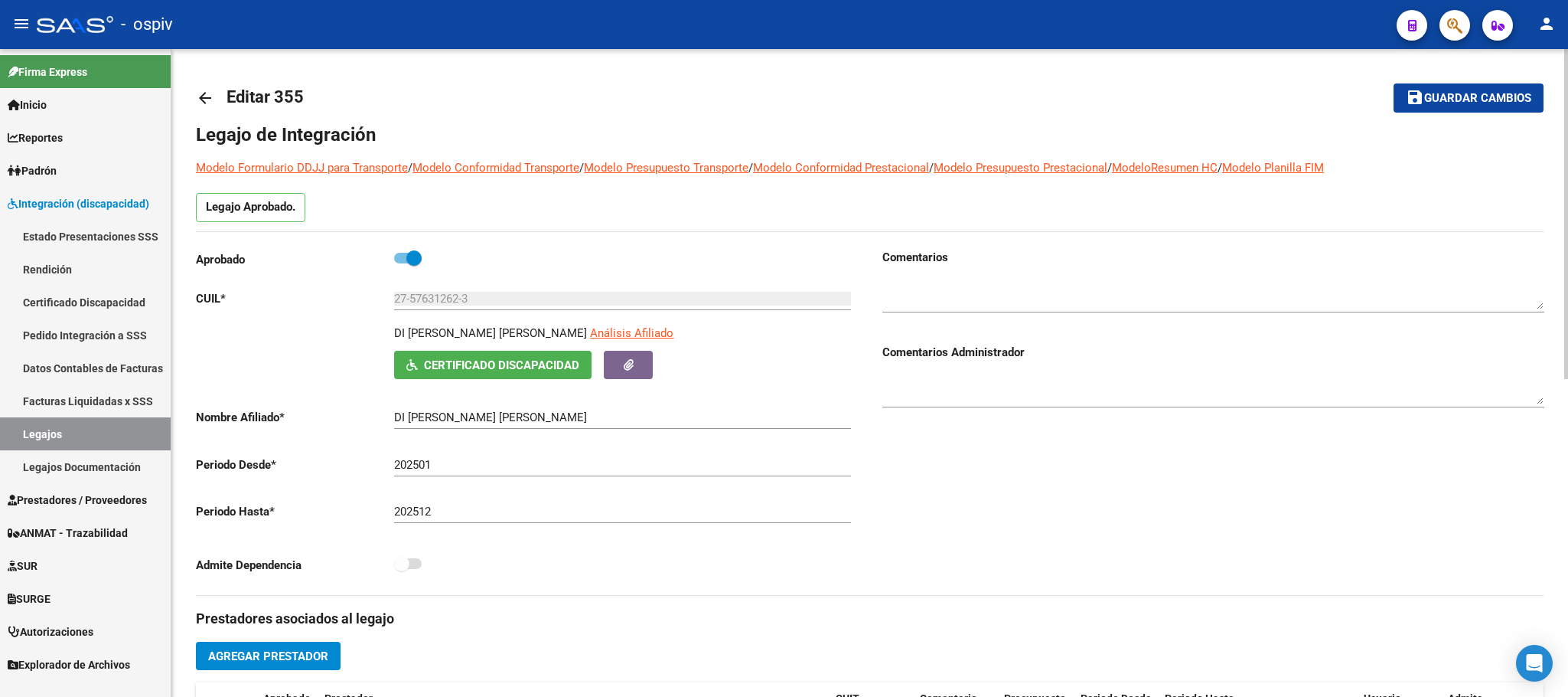
drag, startPoint x: 1479, startPoint y: 101, endPoint x: 1226, endPoint y: 152, distance: 258.1
click at [1474, 102] on span "Guardar cambios" at bounding box center [1477, 99] width 107 height 14
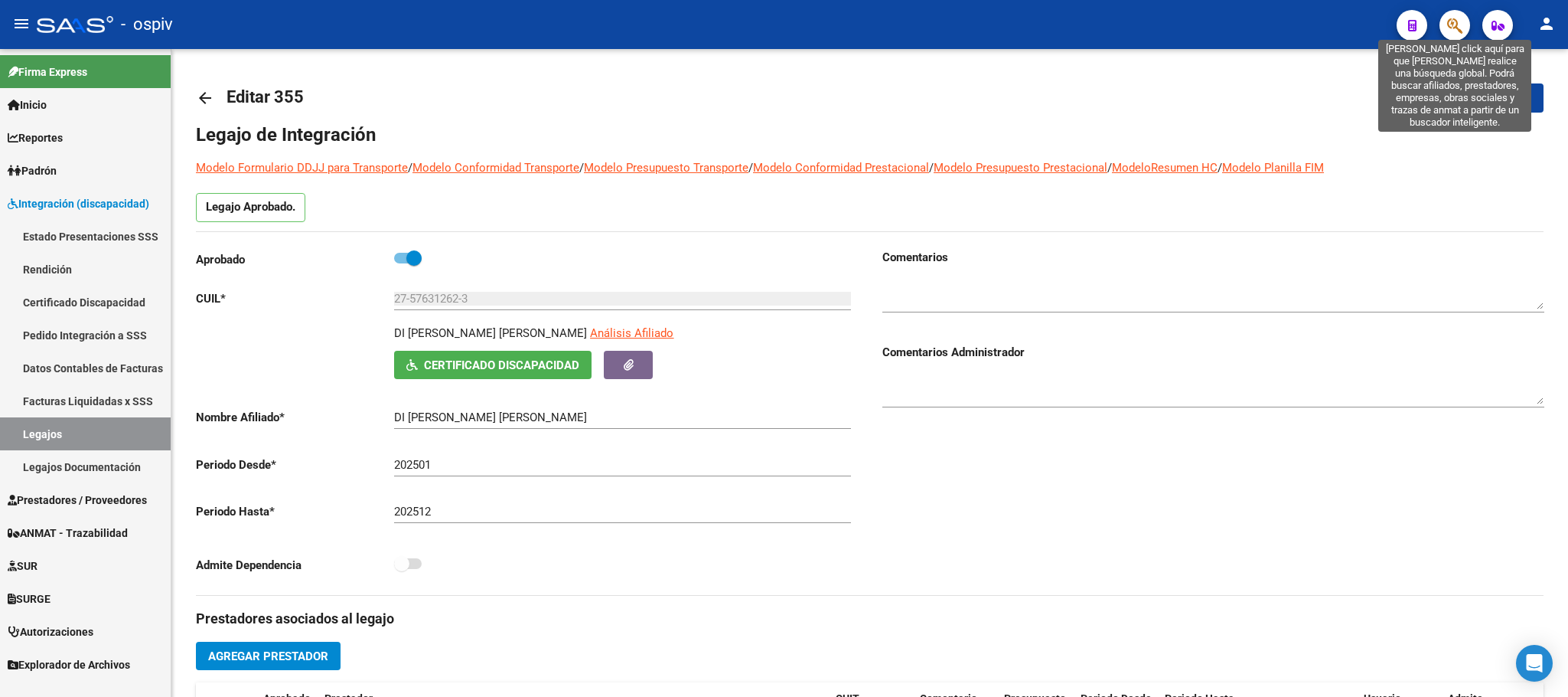
click at [1447, 19] on icon "button" at bounding box center [1455, 25] width 15 height 18
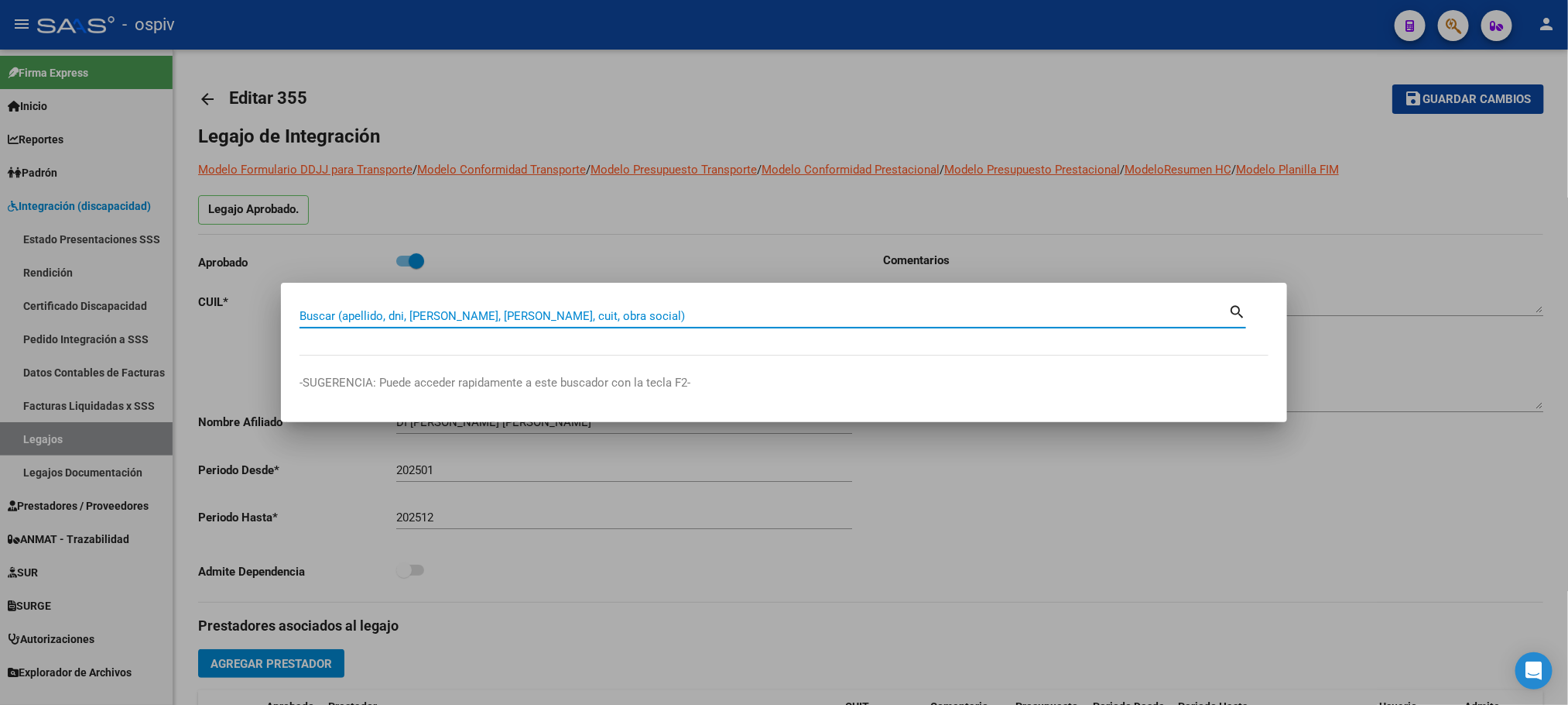
click at [512, 309] on input "Buscar (apellido, dni, cuil, nro traspaso, cuit, obra social)" at bounding box center [764, 316] width 929 height 14
type input "salto"
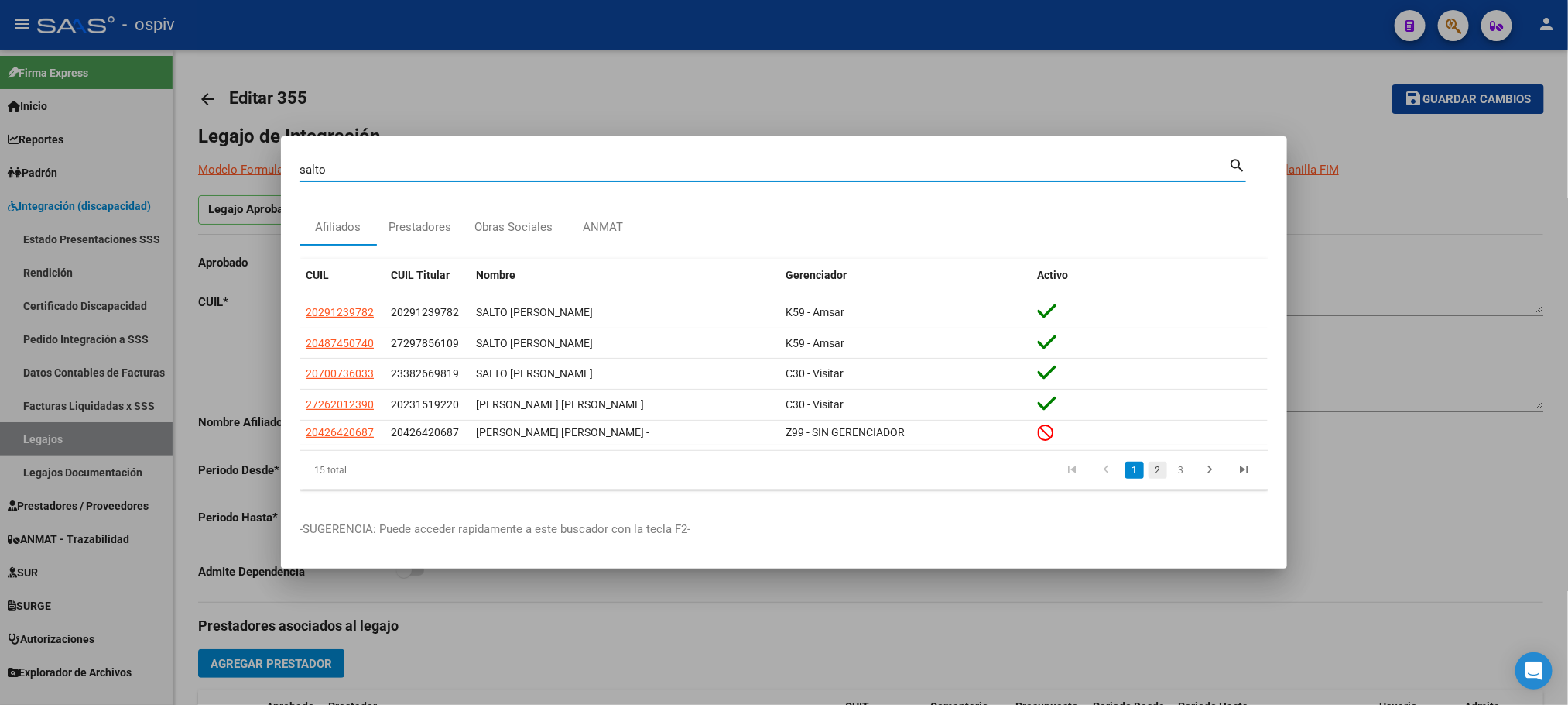
click at [1159, 479] on link "2" at bounding box center [1158, 470] width 19 height 17
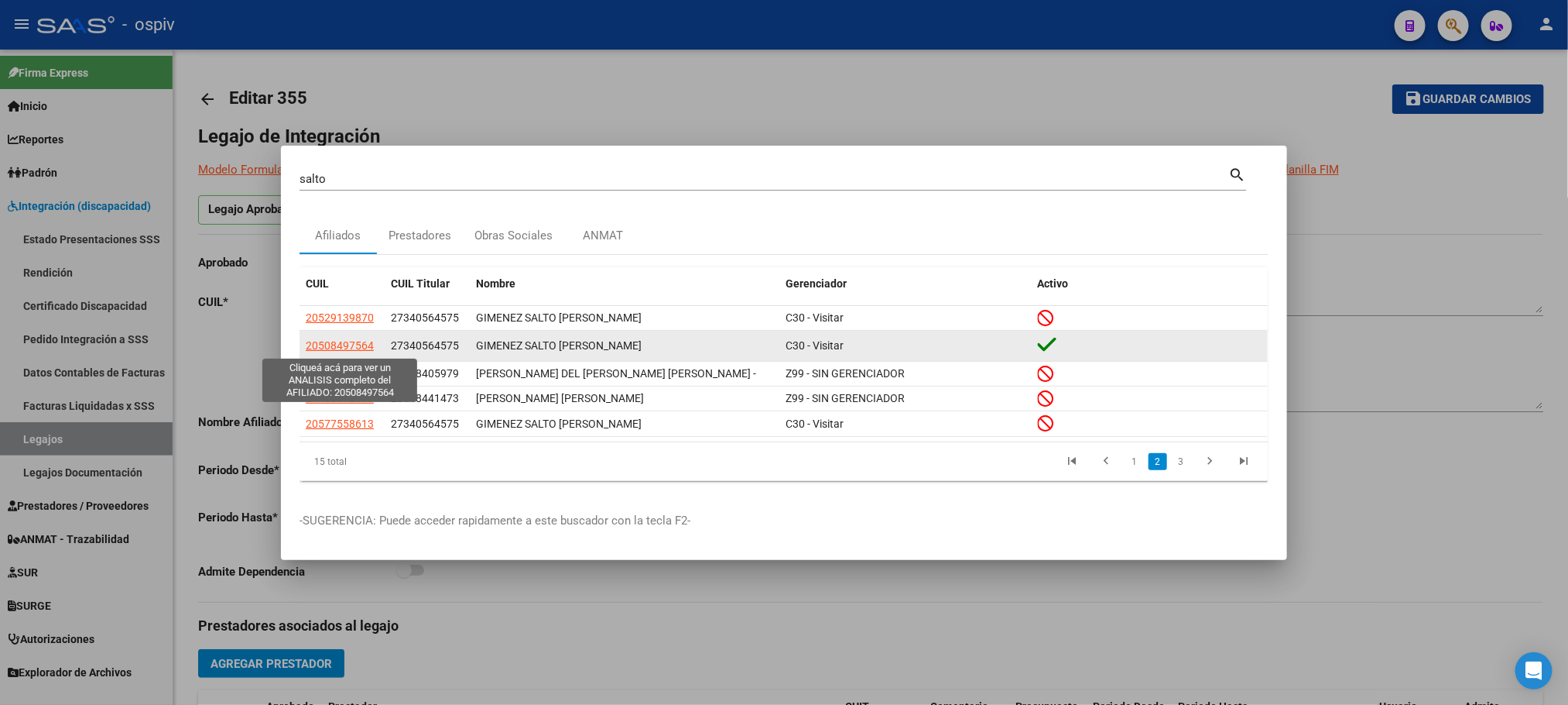
click at [322, 348] on span "20508497564" at bounding box center [340, 345] width 68 height 13
type textarea "20508497564"
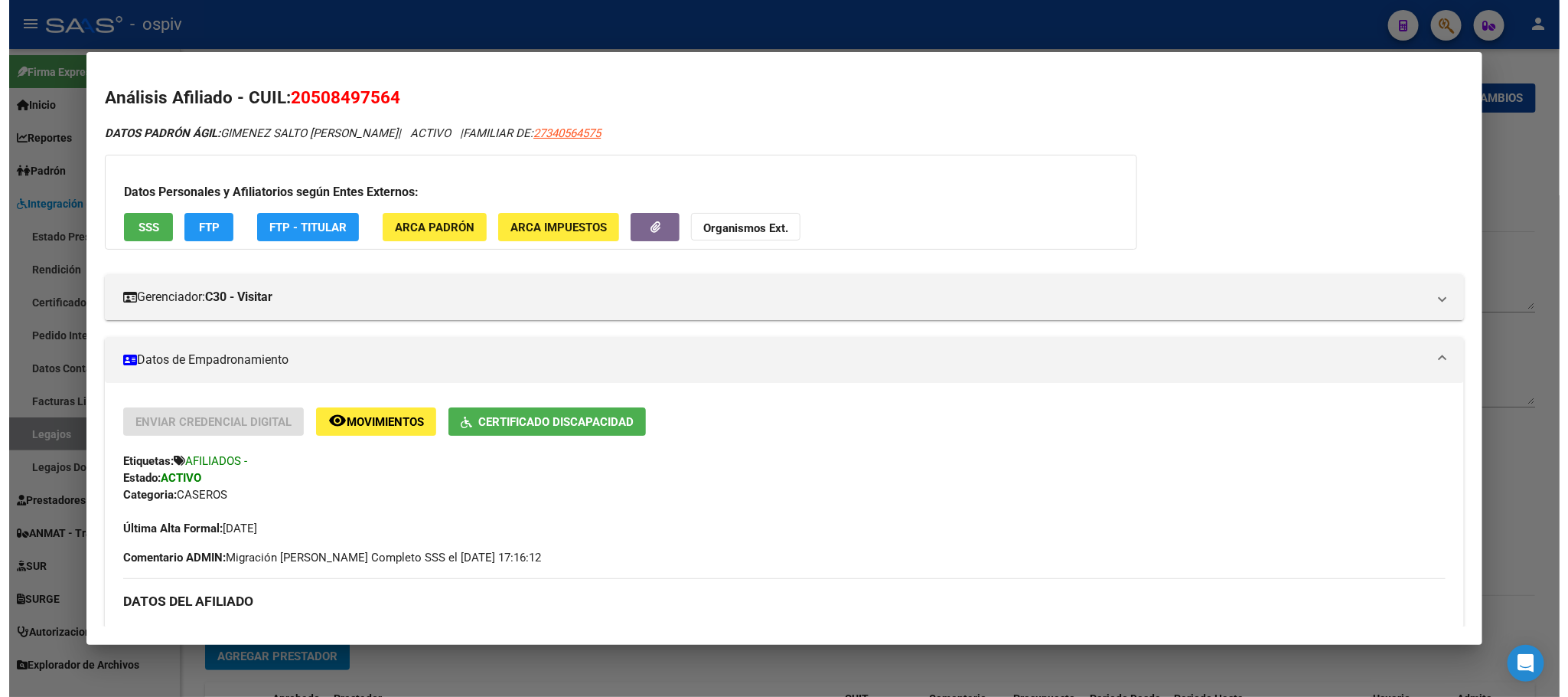
scroll to position [192, 0]
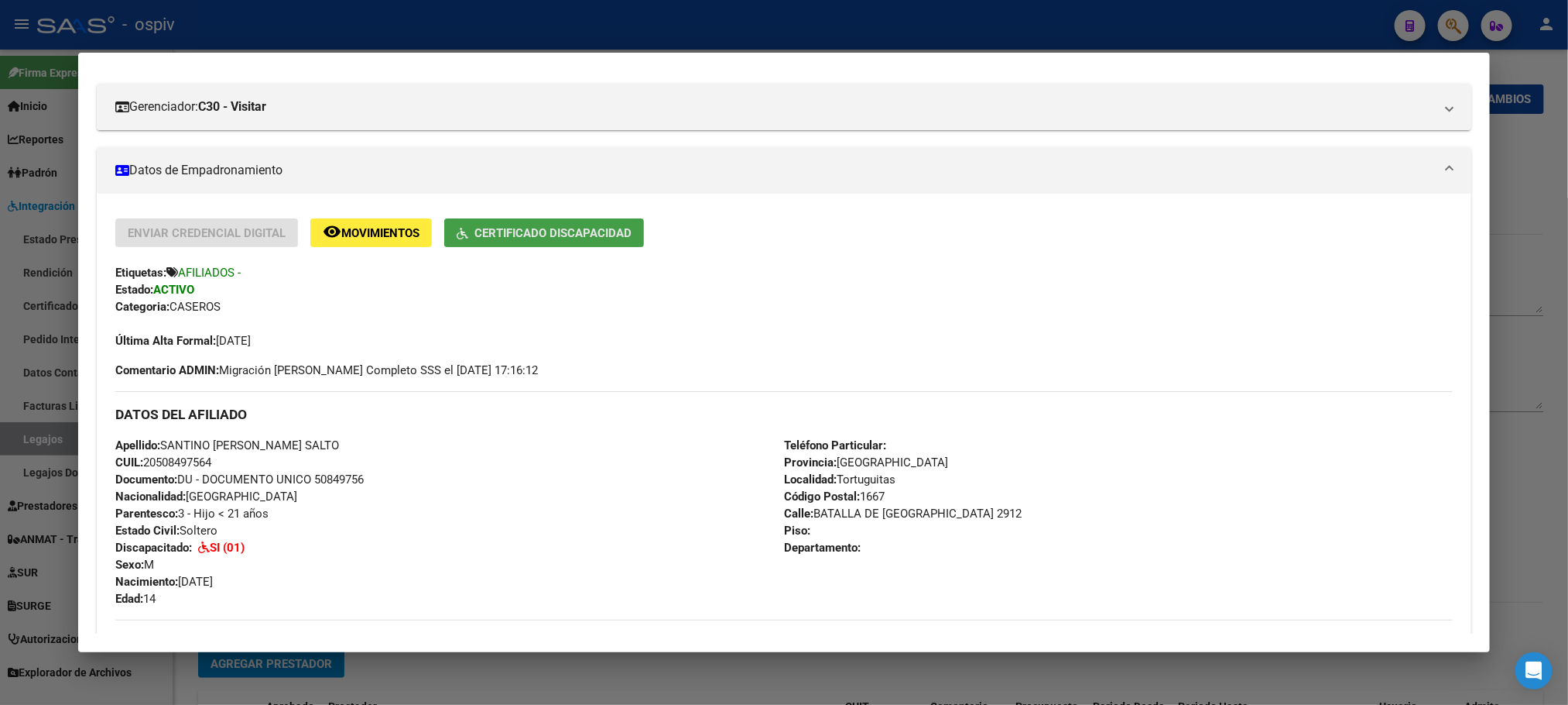
click at [560, 238] on span "Certificado Discapacidad" at bounding box center [553, 233] width 157 height 14
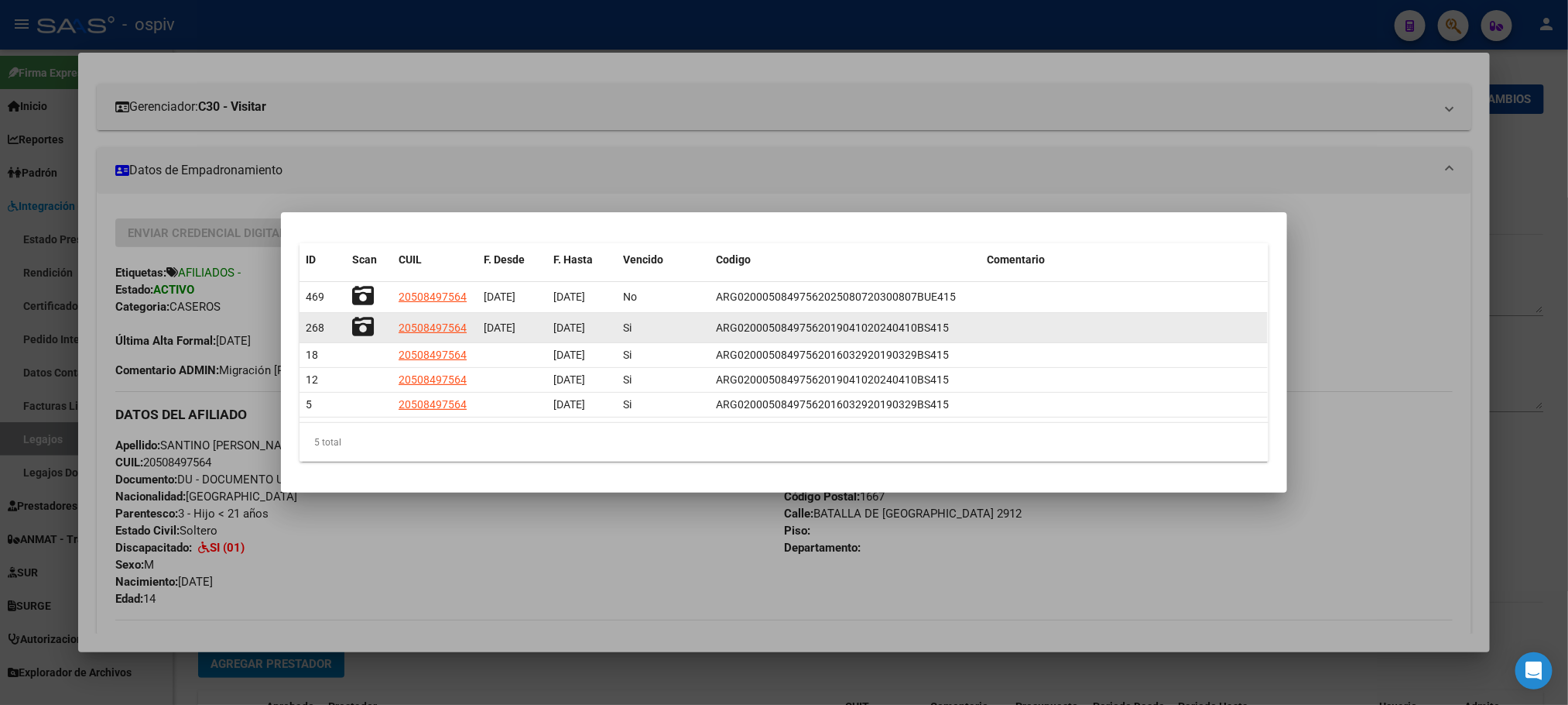
click at [367, 326] on icon at bounding box center [363, 326] width 21 height 21
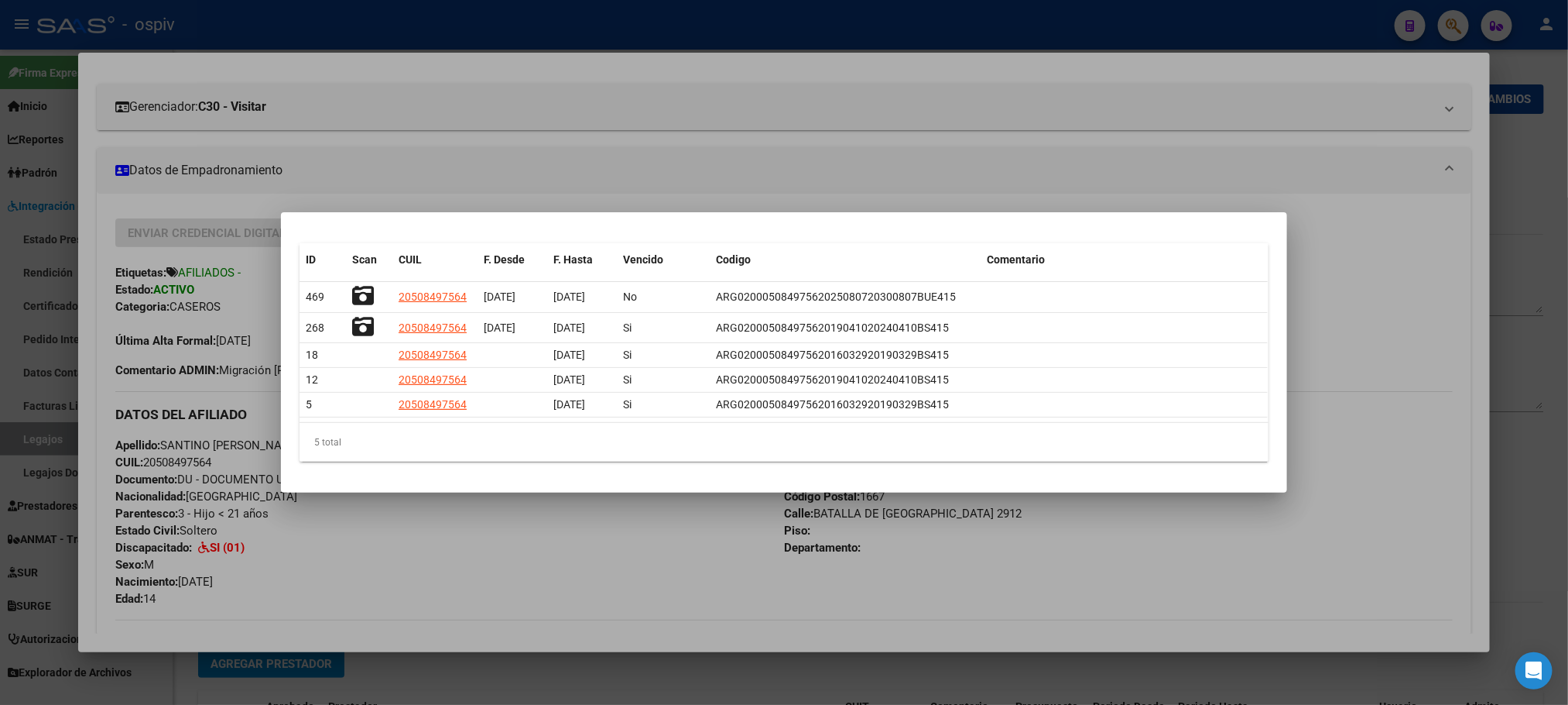
click at [379, 20] on div at bounding box center [784, 352] width 1568 height 705
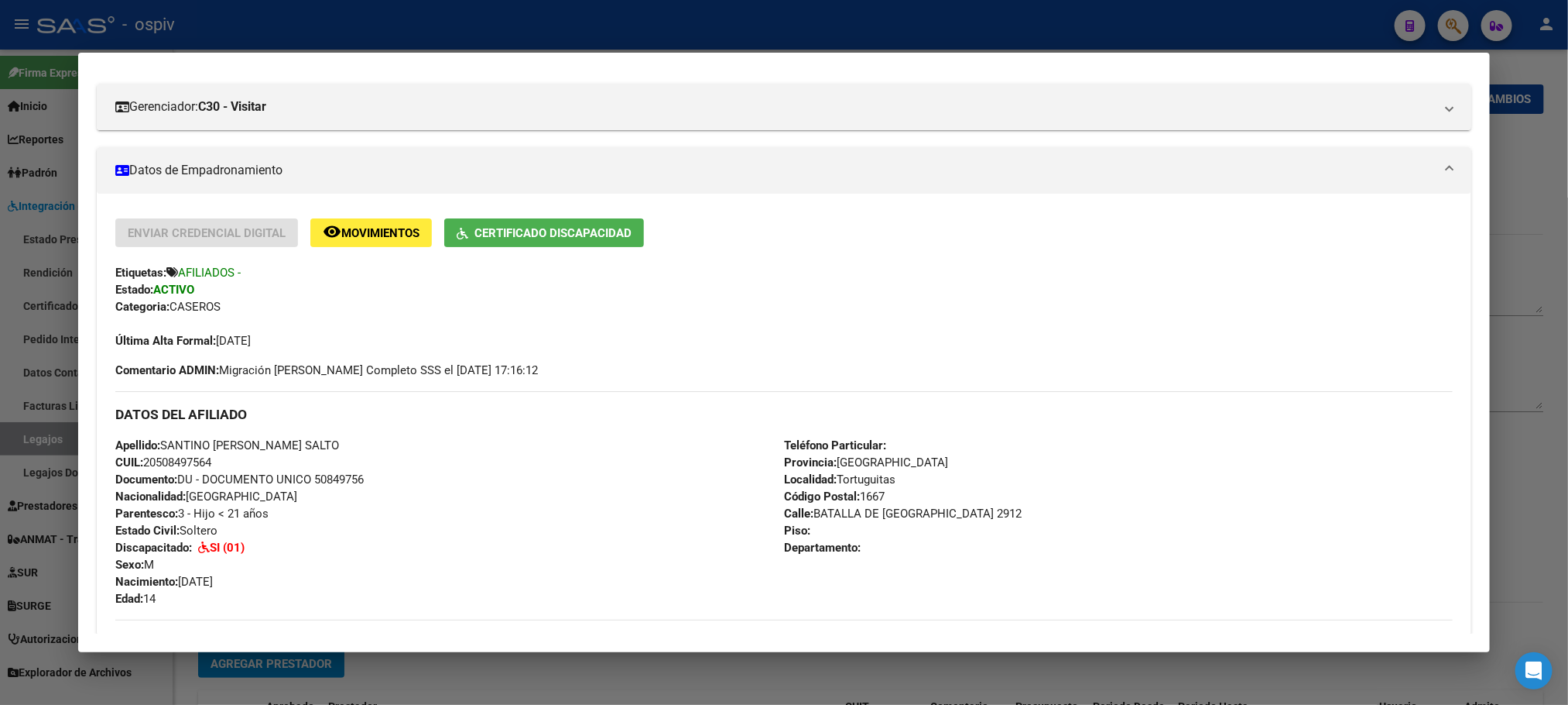
click at [379, 20] on div at bounding box center [784, 352] width 1568 height 705
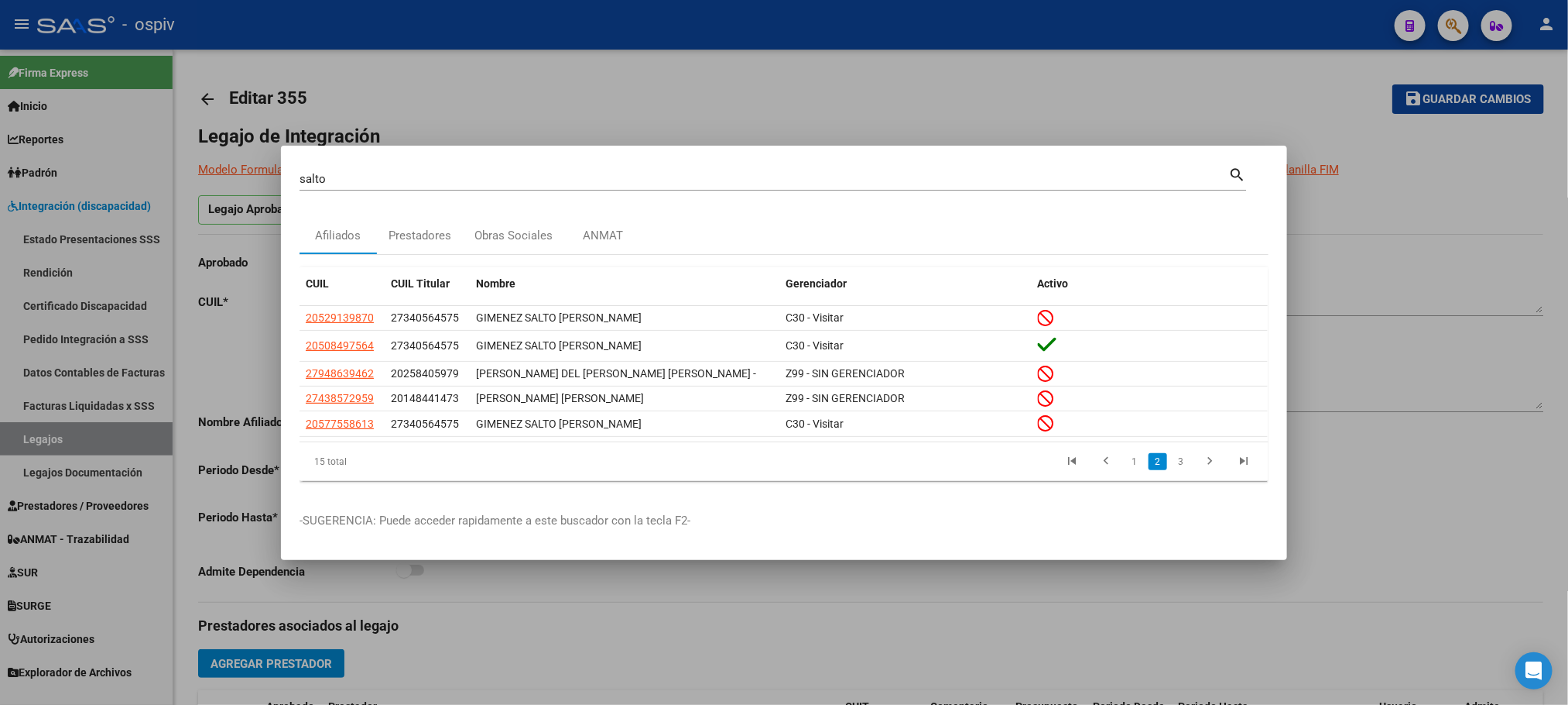
click at [379, 20] on div at bounding box center [784, 352] width 1568 height 705
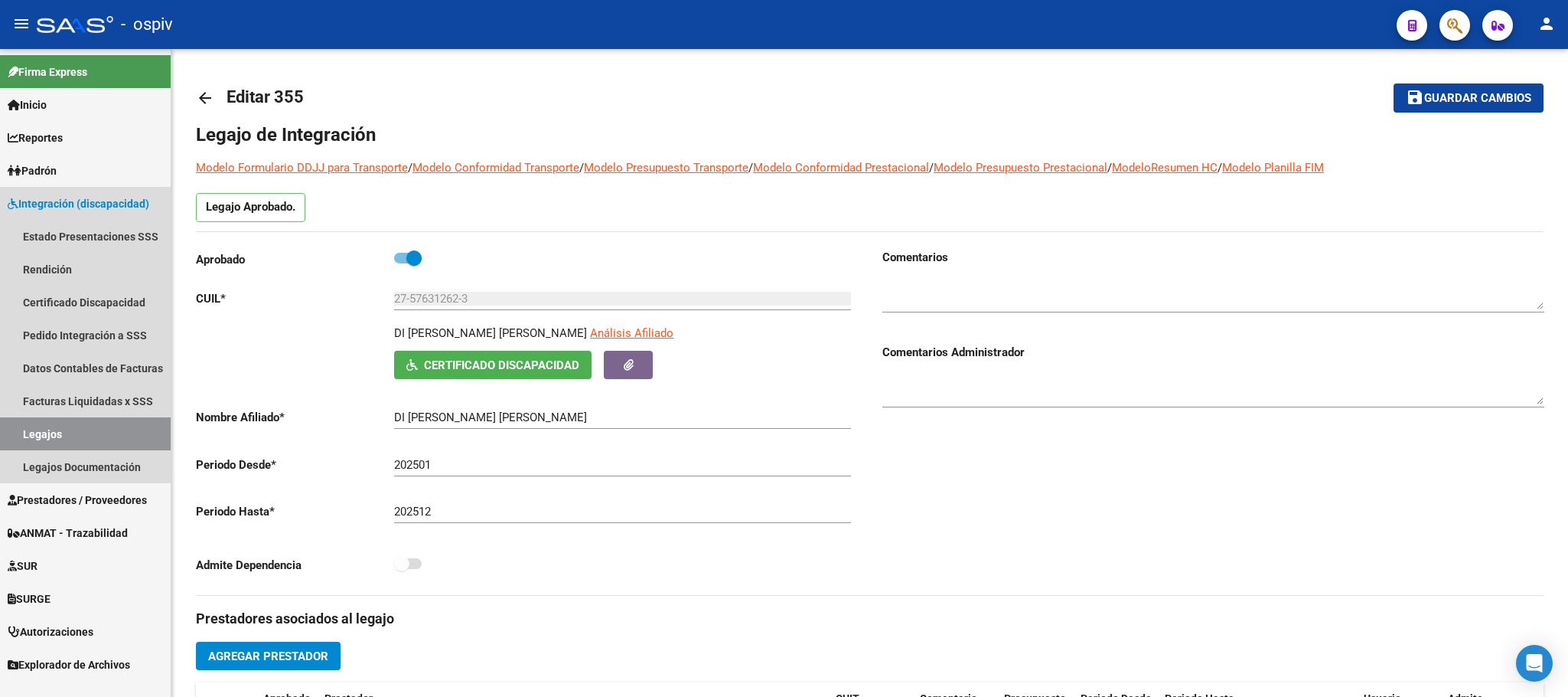
click at [41, 435] on link "Legajos" at bounding box center [85, 433] width 170 height 33
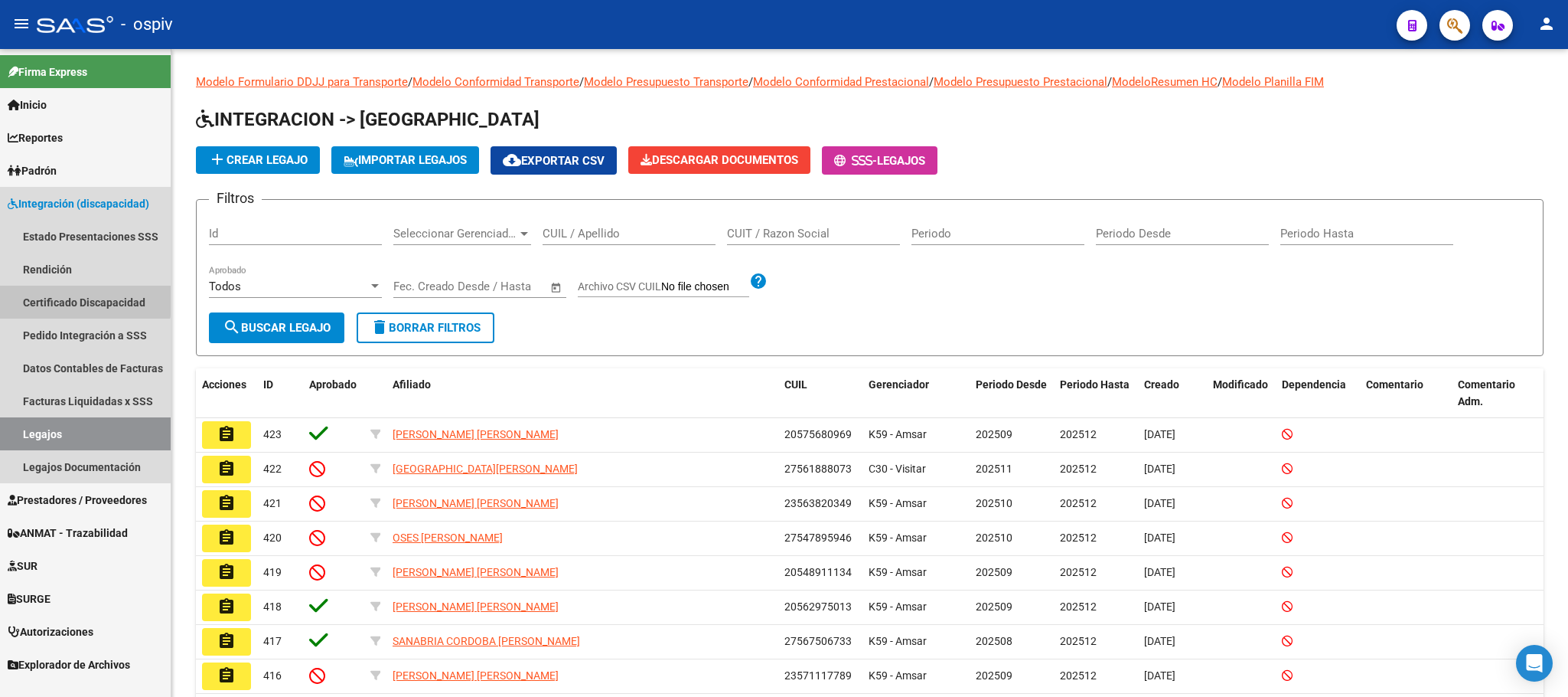
click at [81, 300] on link "Certificado Discapacidad" at bounding box center [85, 301] width 170 height 33
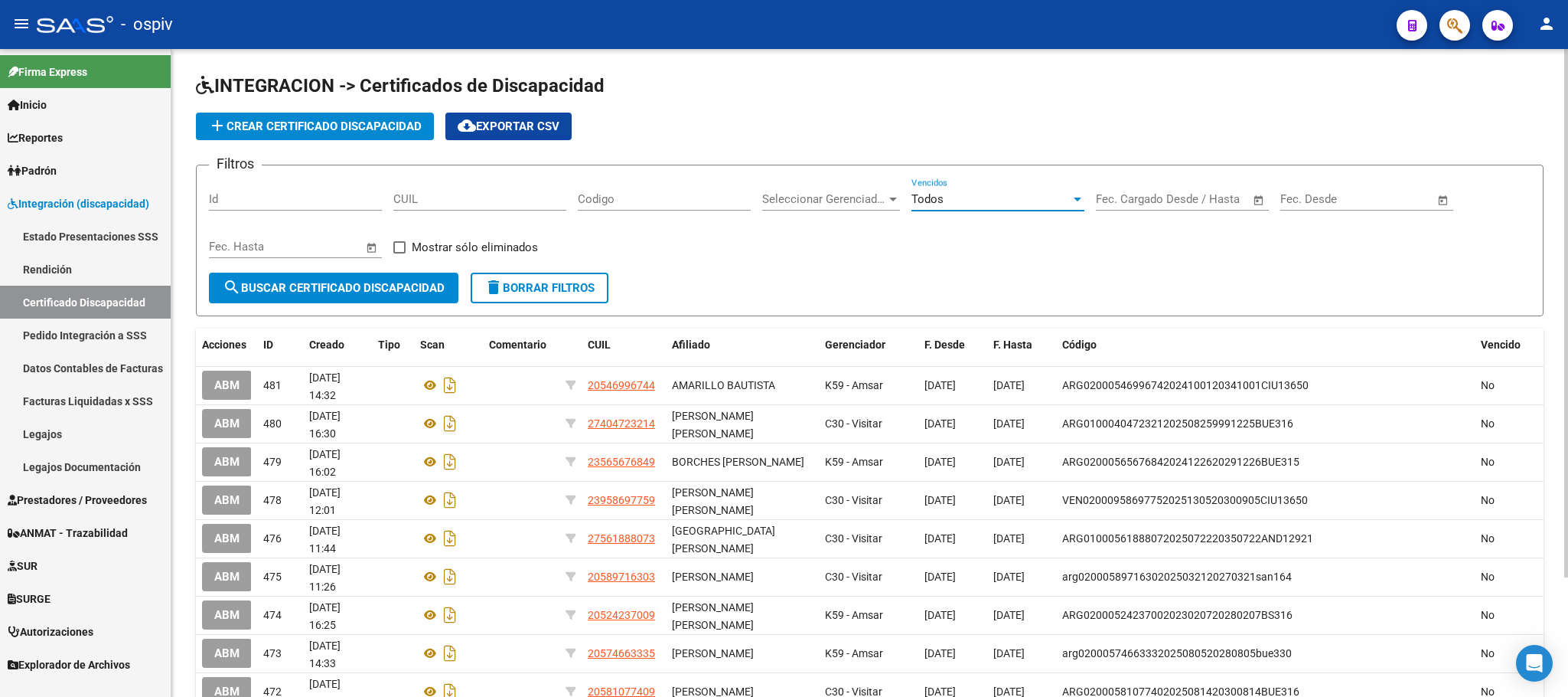
click at [977, 203] on div "Todos" at bounding box center [991, 199] width 159 height 14
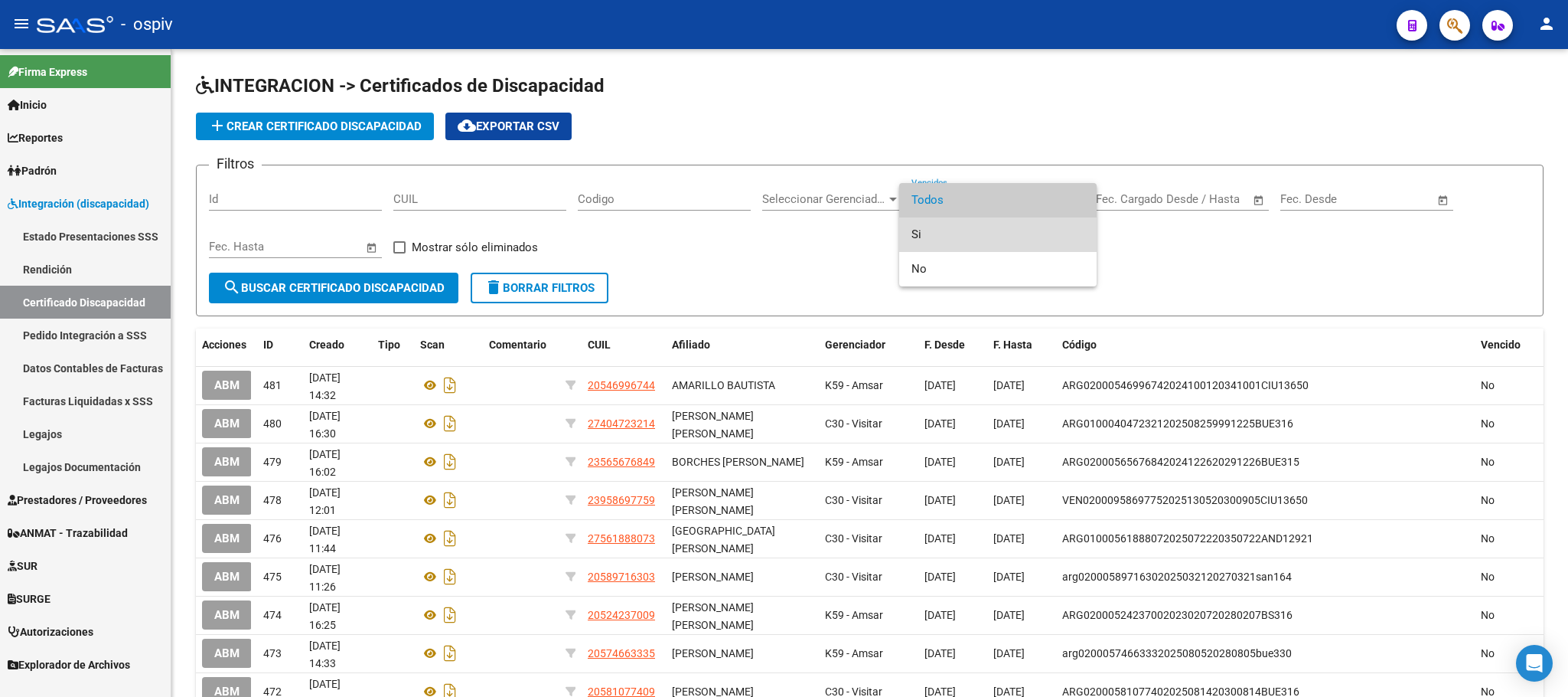
click at [944, 237] on span "Si" at bounding box center [998, 235] width 173 height 35
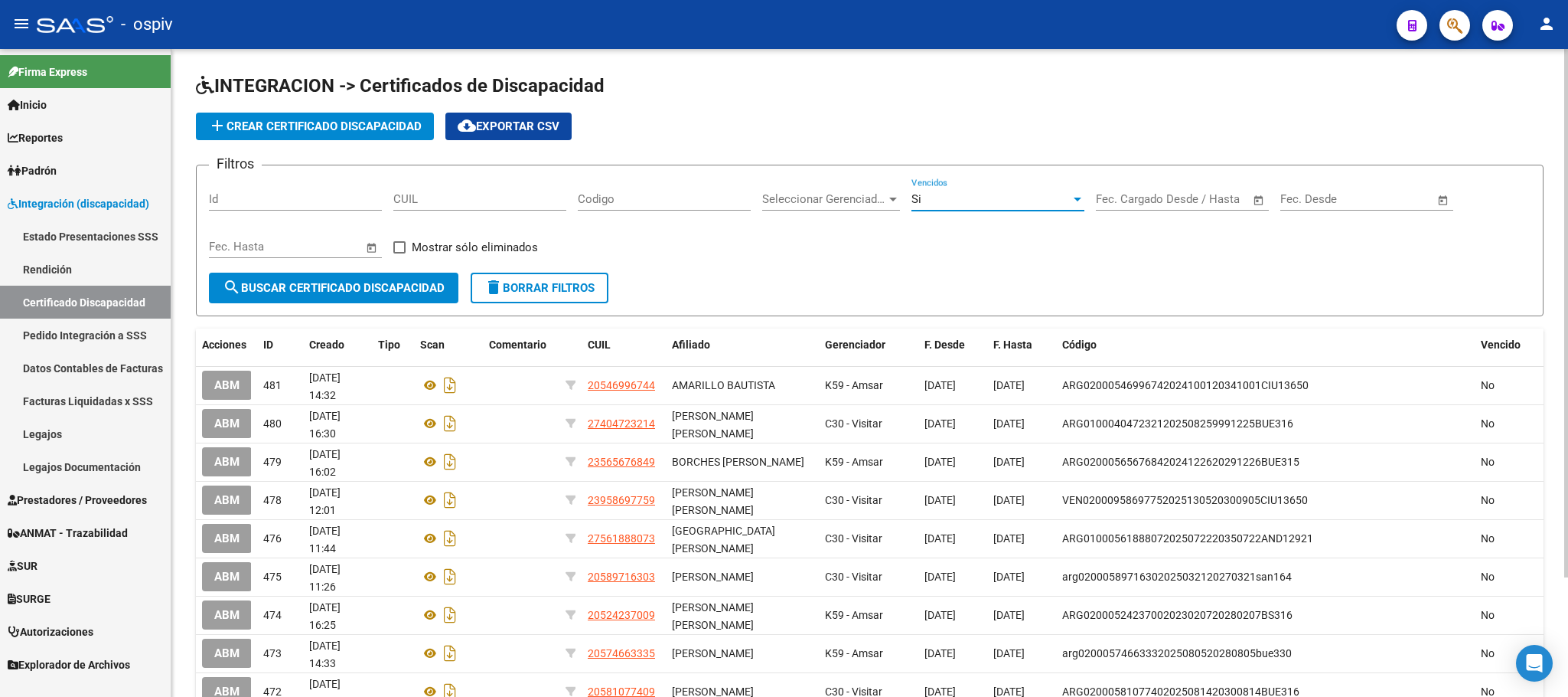
click at [382, 283] on span "search Buscar Certificado Discapacidad" at bounding box center [333, 288] width 222 height 14
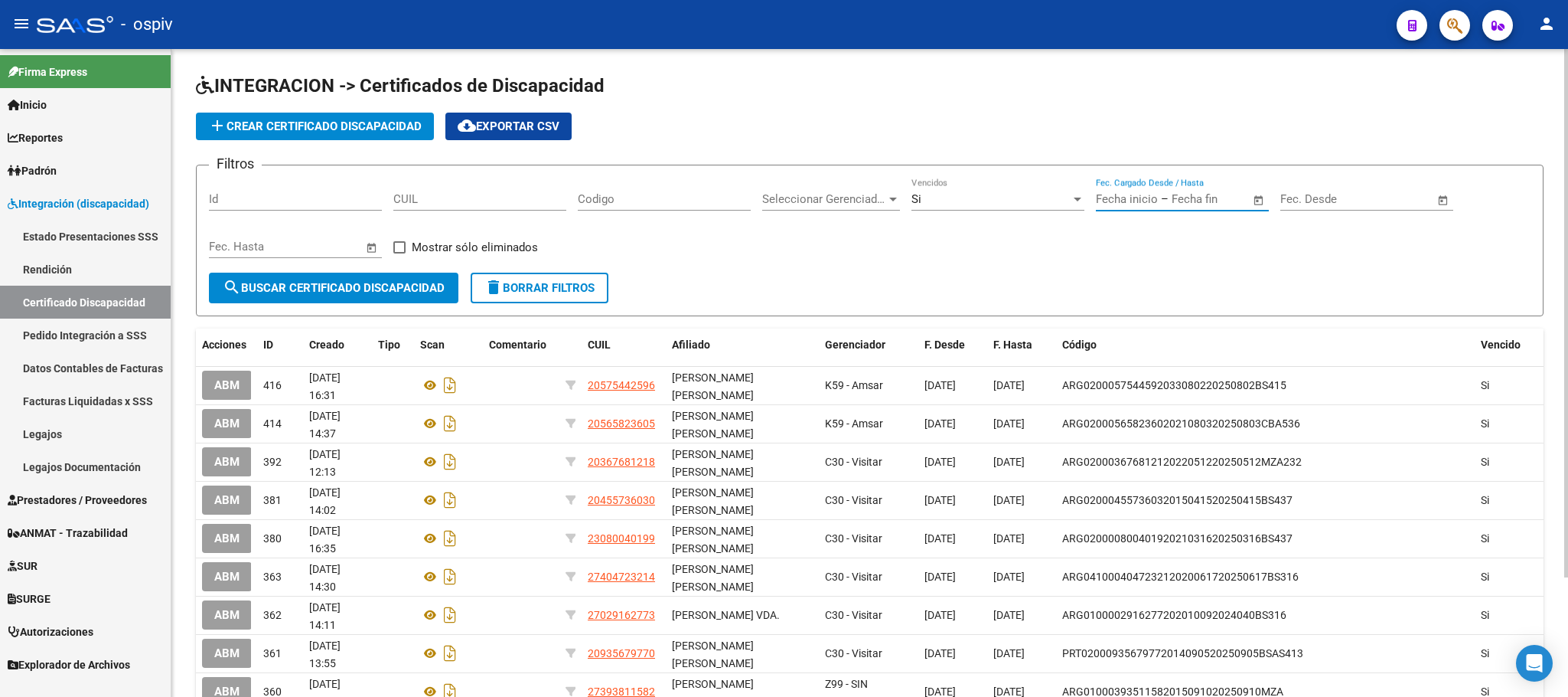
click at [1152, 203] on input "text" at bounding box center [1126, 199] width 62 height 14
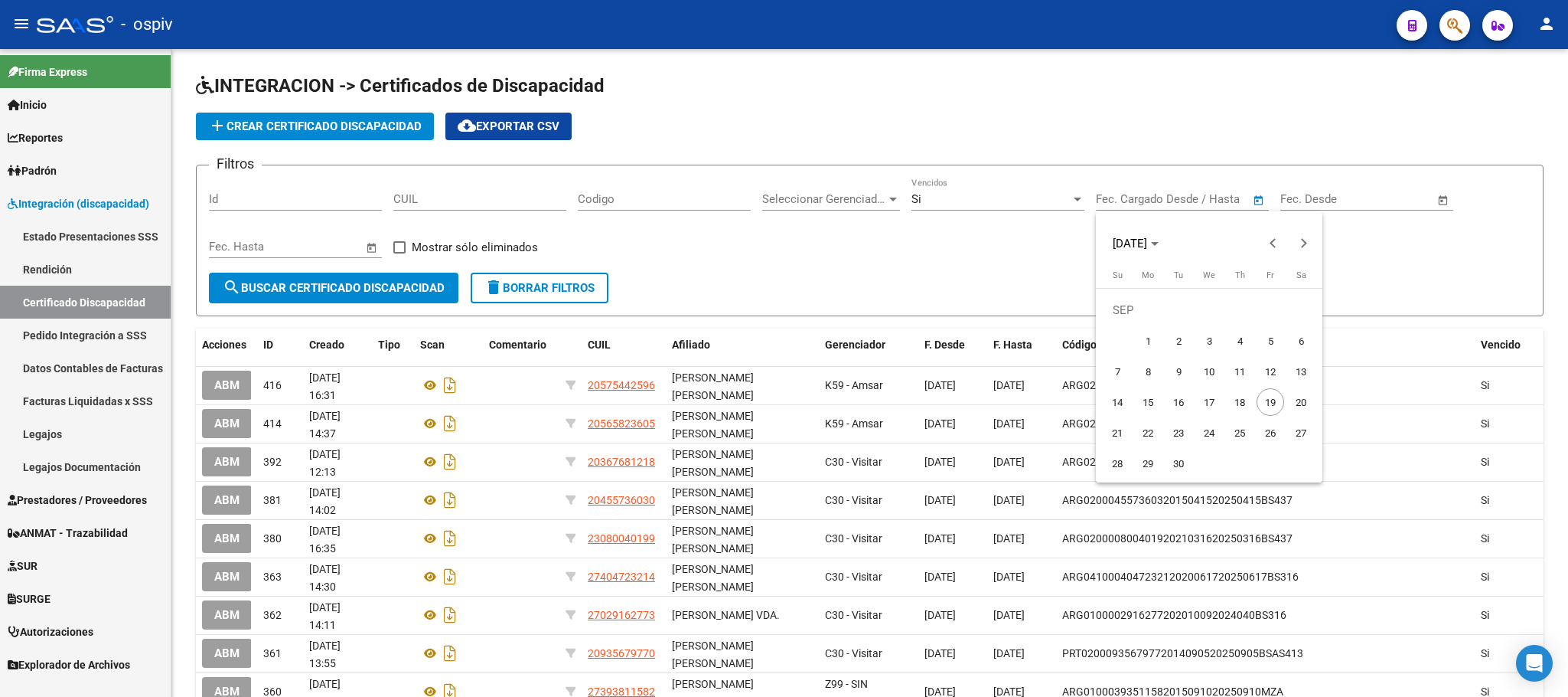
click at [919, 267] on div at bounding box center [784, 348] width 1568 height 697
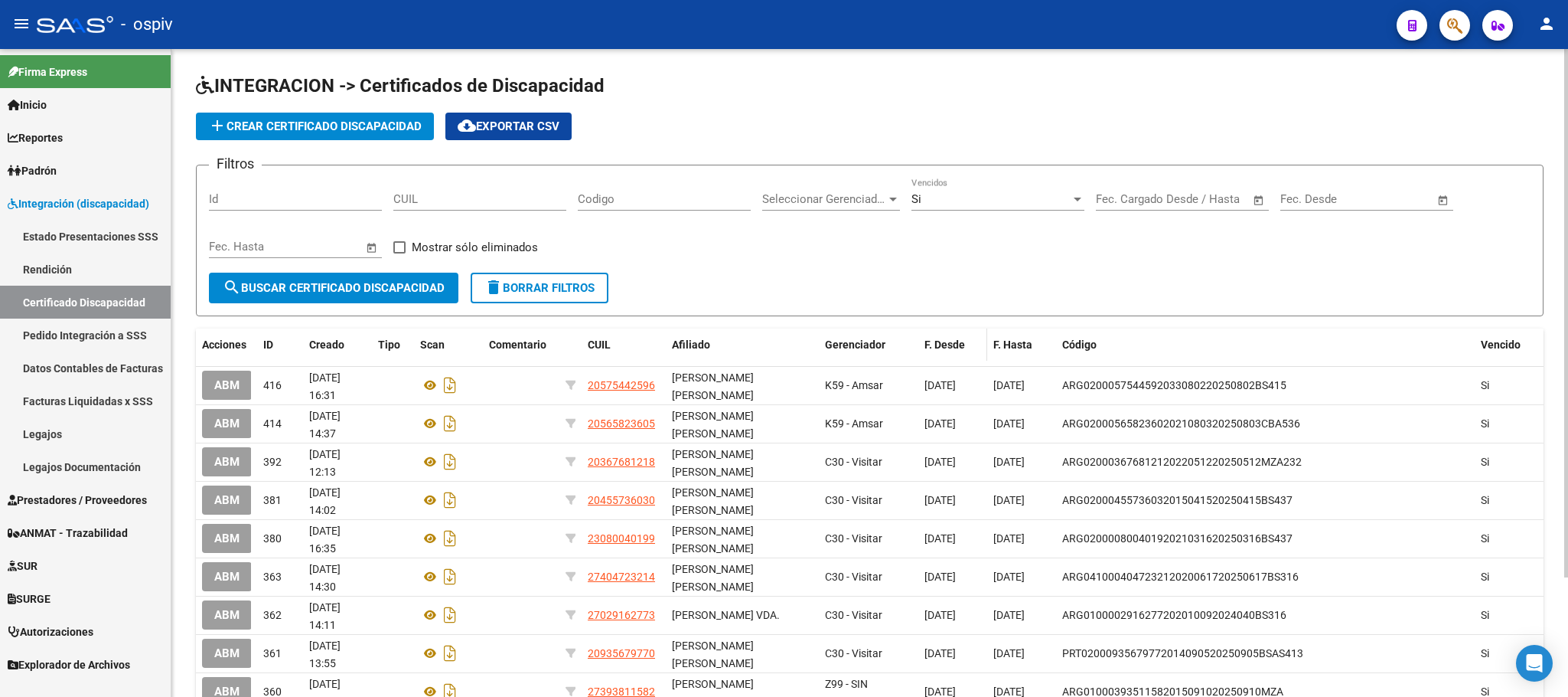
click at [951, 349] on span "F. Desde" at bounding box center [945, 344] width 40 height 13
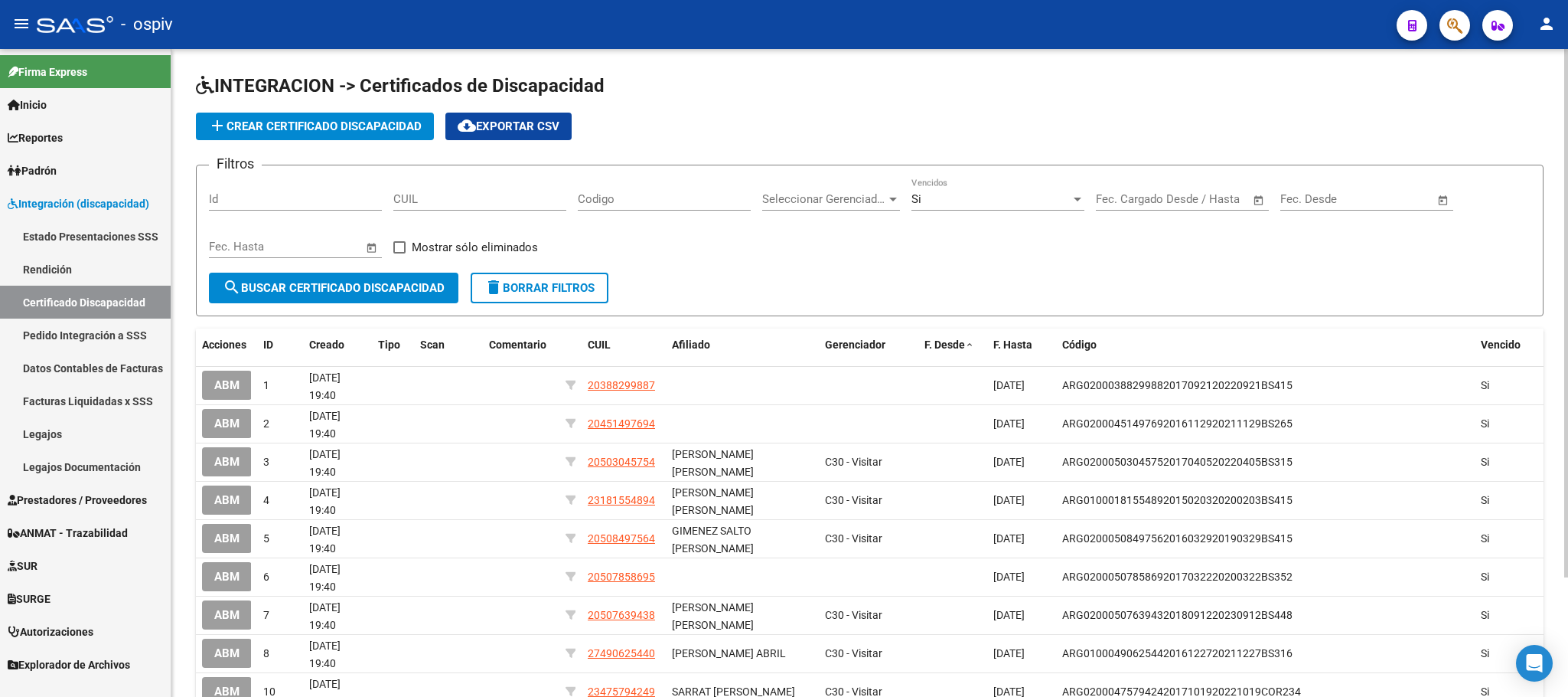
click at [1345, 198] on span "–" at bounding box center [1349, 199] width 8 height 14
click at [1456, 246] on button "Previous month" at bounding box center [1457, 243] width 30 height 30
click at [1456, 244] on button "Previous month" at bounding box center [1457, 243] width 30 height 30
click at [1453, 244] on span "Previous month" at bounding box center [1457, 243] width 30 height 30
click at [1452, 244] on span "Previous month" at bounding box center [1457, 243] width 30 height 30
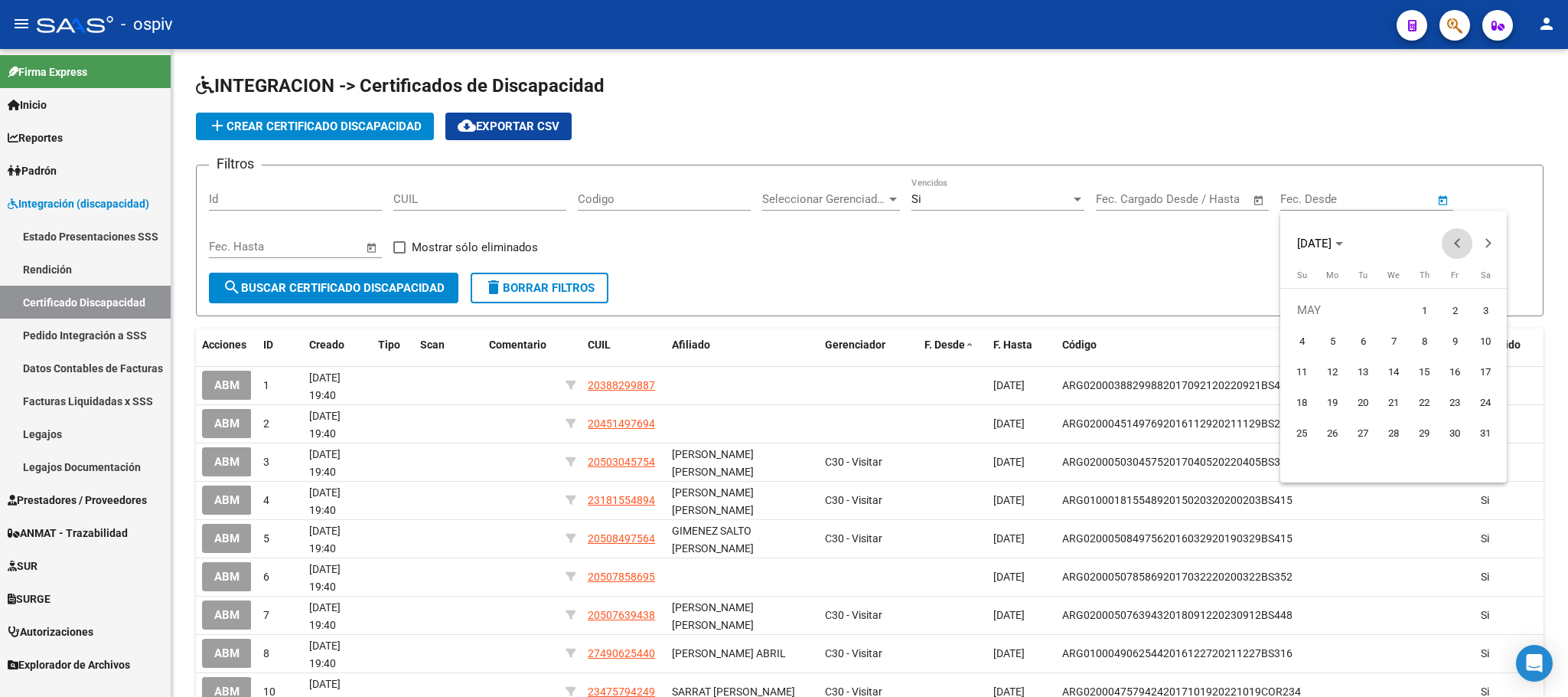
click at [1452, 244] on span "Previous month" at bounding box center [1457, 243] width 30 height 30
click at [1451, 244] on span "Previous month" at bounding box center [1457, 243] width 30 height 30
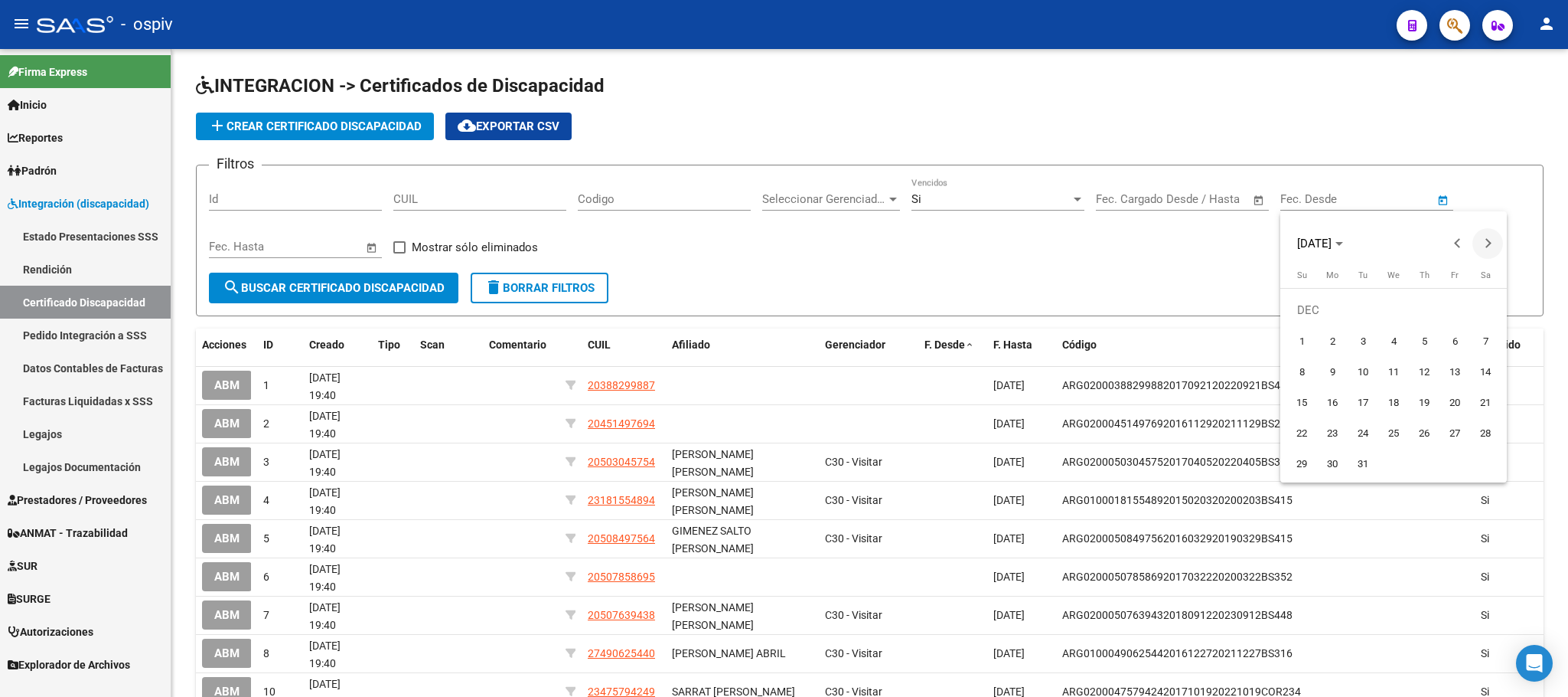
click at [1489, 242] on button "Next month" at bounding box center [1487, 243] width 30 height 30
click at [1456, 246] on button "Previous month" at bounding box center [1457, 243] width 30 height 30
click at [1497, 244] on span "Next month" at bounding box center [1487, 243] width 30 height 30
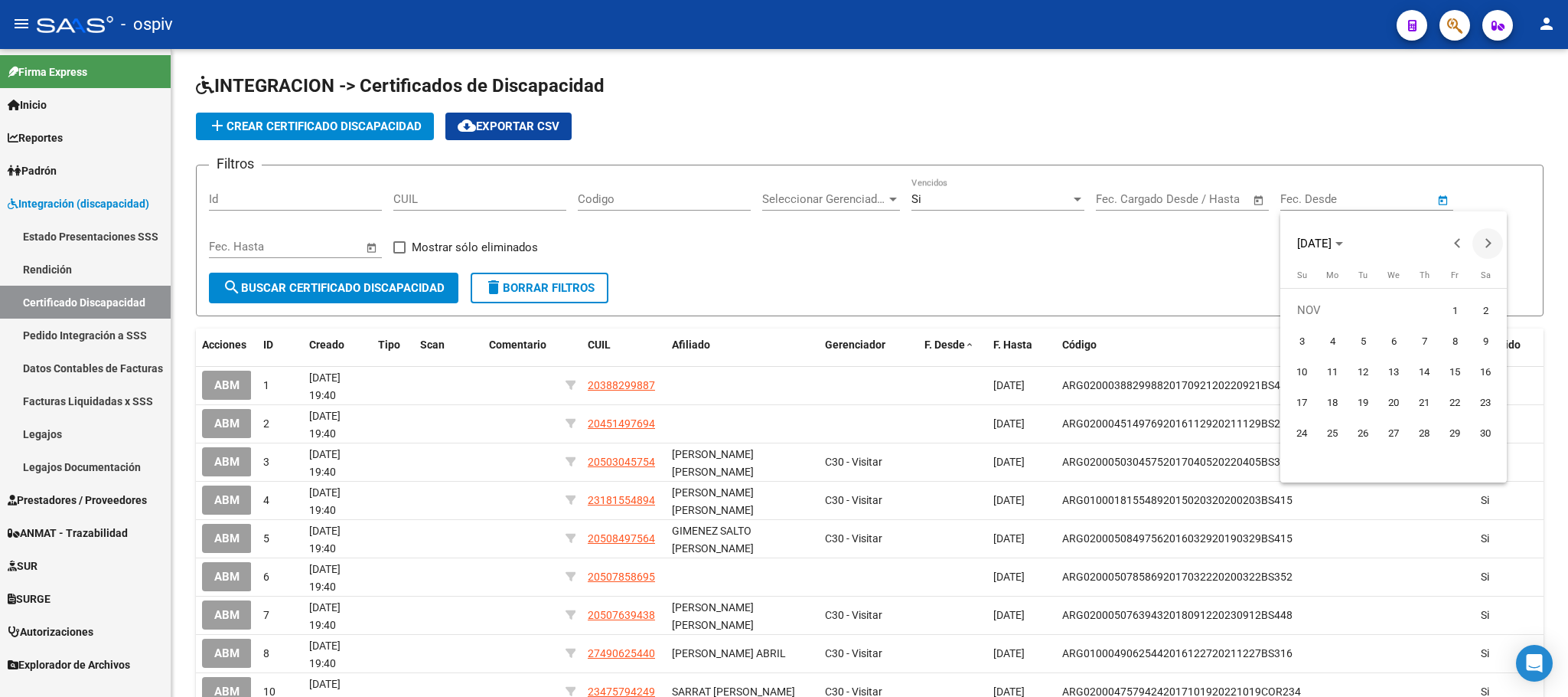
click at [1488, 244] on button "Next month" at bounding box center [1487, 243] width 30 height 30
click at [1309, 333] on span "1" at bounding box center [1301, 340] width 28 height 28
type input "01/12/2024"
click at [329, 248] on div at bounding box center [784, 348] width 1568 height 697
click at [329, 248] on input "text" at bounding box center [321, 246] width 74 height 14
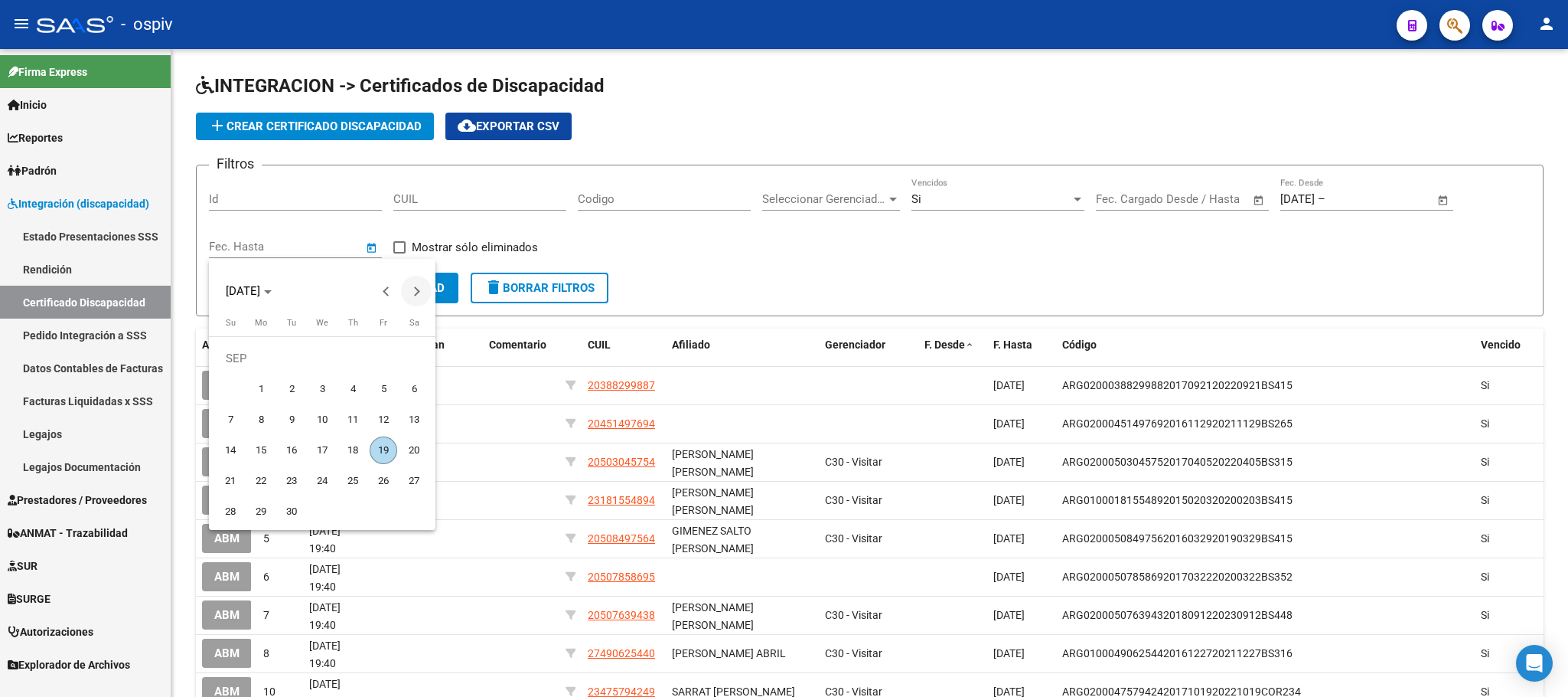
click at [416, 293] on button "Next month" at bounding box center [416, 291] width 30 height 30
click at [382, 293] on span "Previous month" at bounding box center [385, 291] width 30 height 30
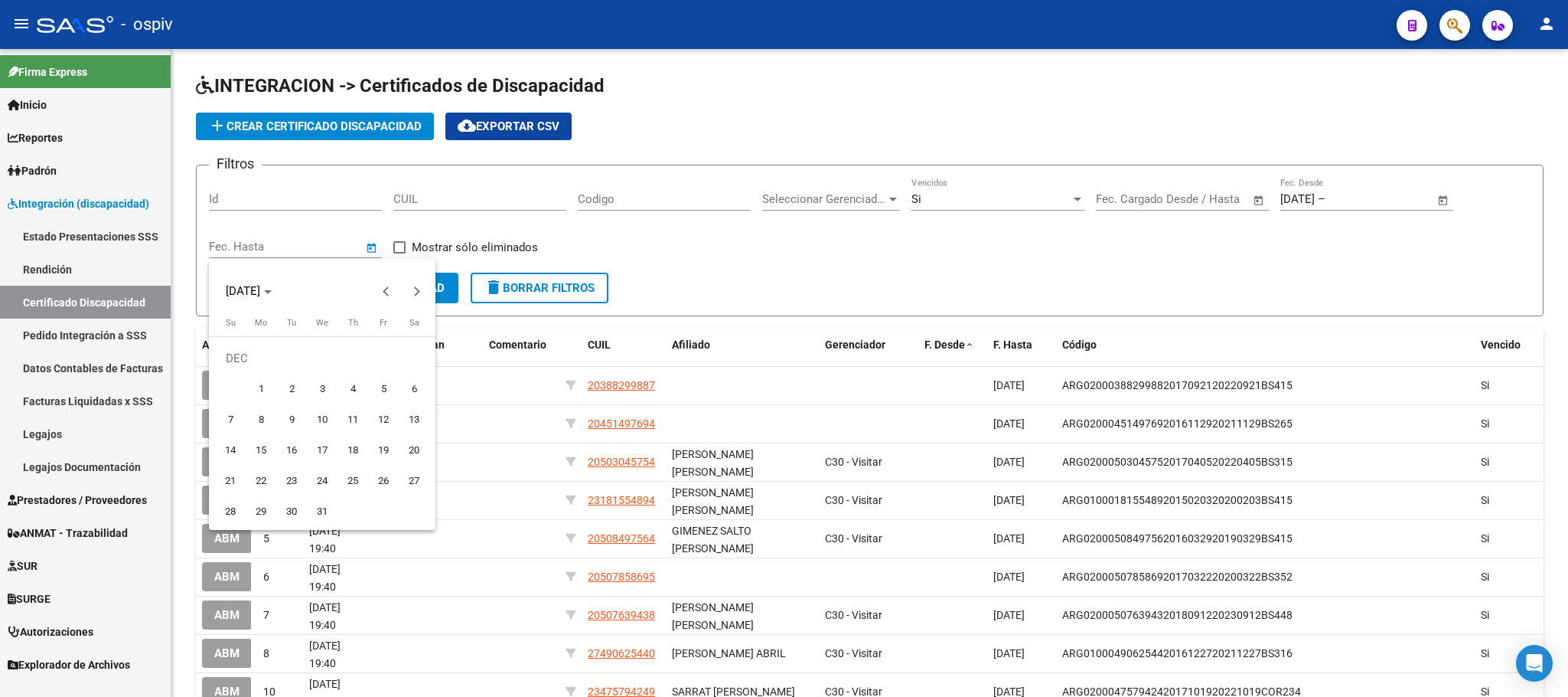
click at [324, 507] on span "31" at bounding box center [322, 511] width 28 height 28
type input "31/12/2025"
click at [714, 272] on div at bounding box center [784, 348] width 1568 height 697
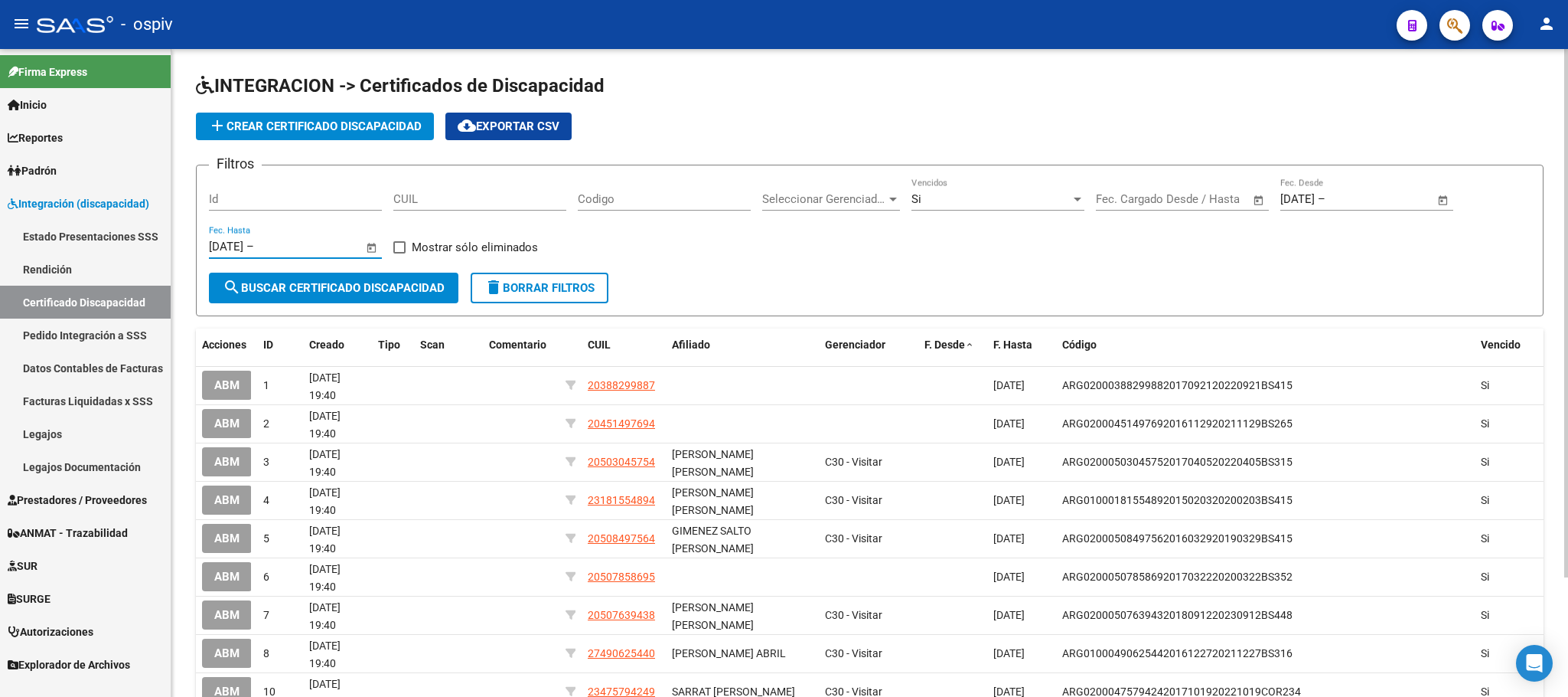
click at [407, 284] on span "search Buscar Certificado Discapacidad" at bounding box center [333, 288] width 222 height 14
click at [859, 197] on span "Seleccionar Gerenciador" at bounding box center [824, 199] width 124 height 14
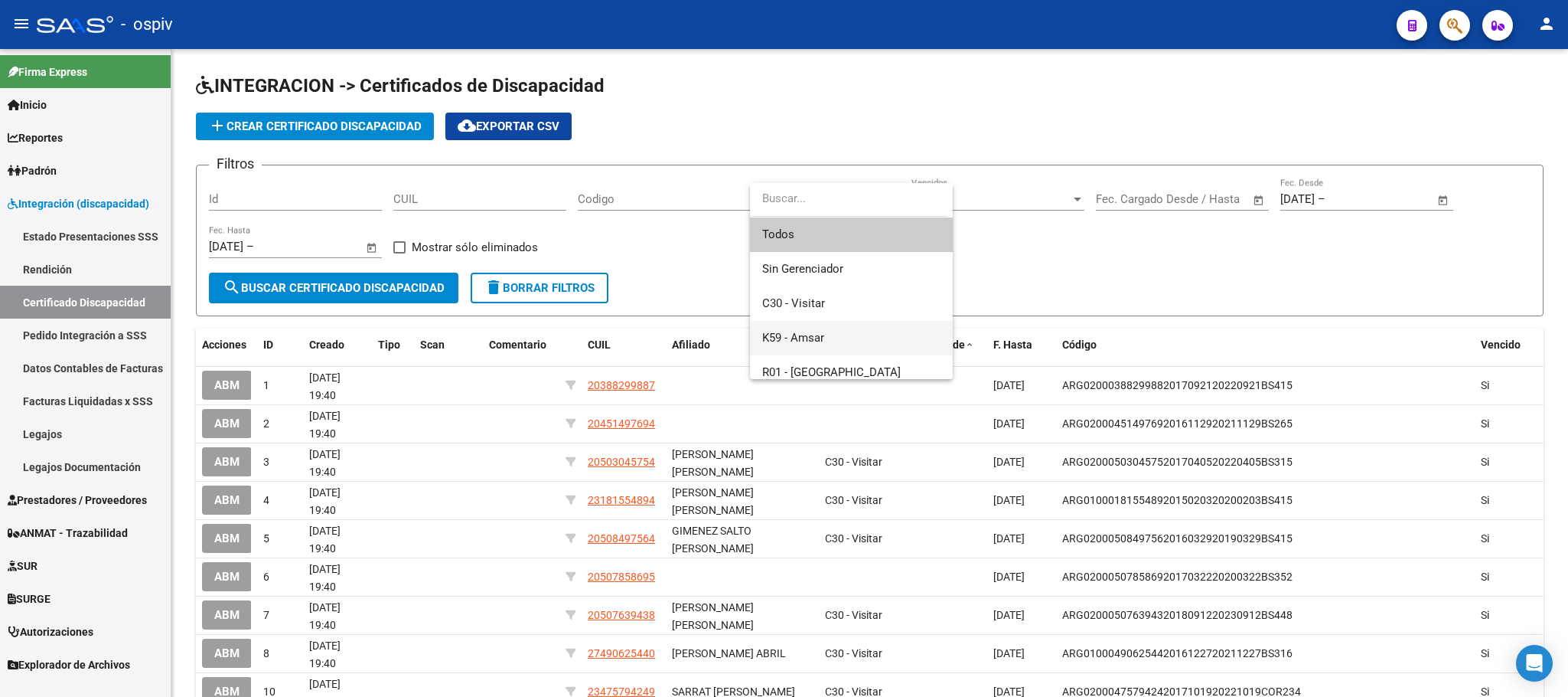
click at [829, 334] on span "K59 - Amsar" at bounding box center [851, 338] width 178 height 35
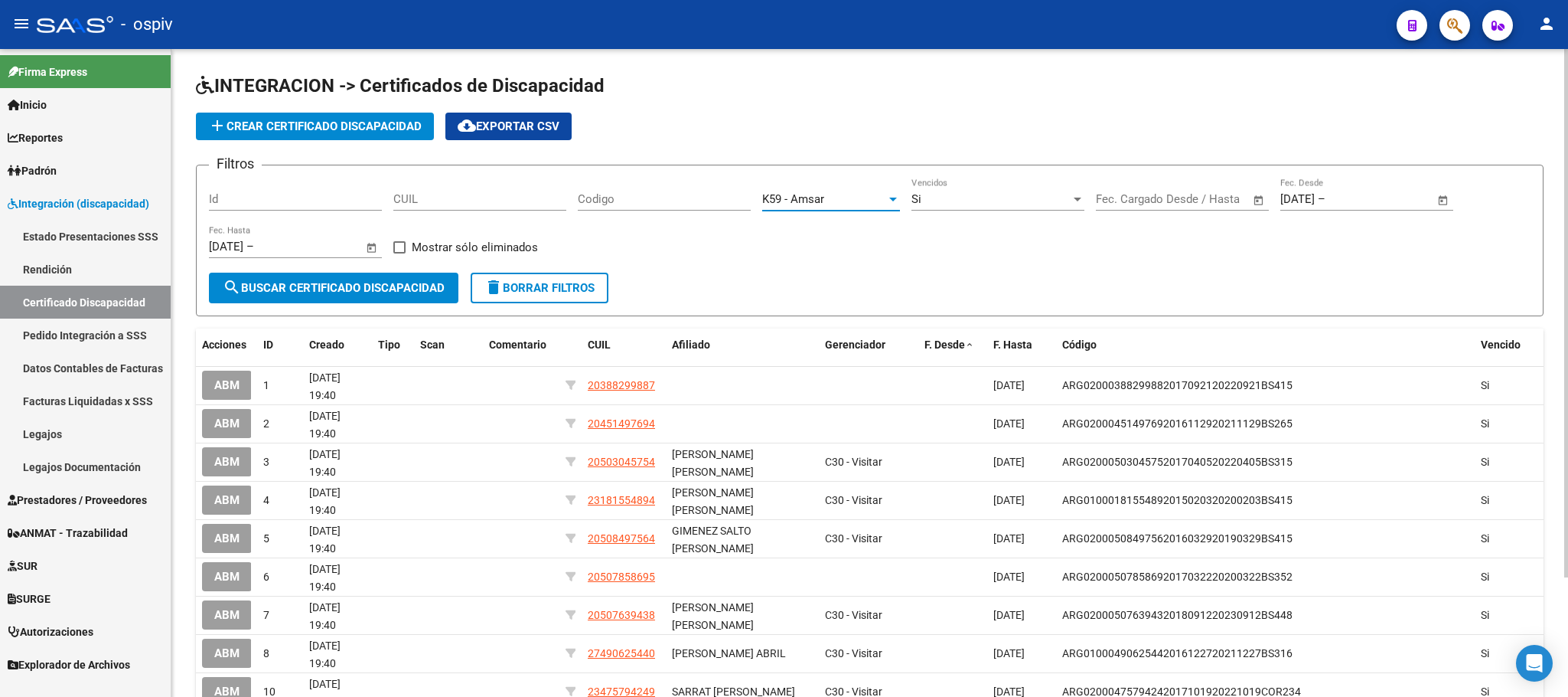
click at [425, 287] on span "search Buscar Certificado Discapacidad" at bounding box center [333, 288] width 222 height 14
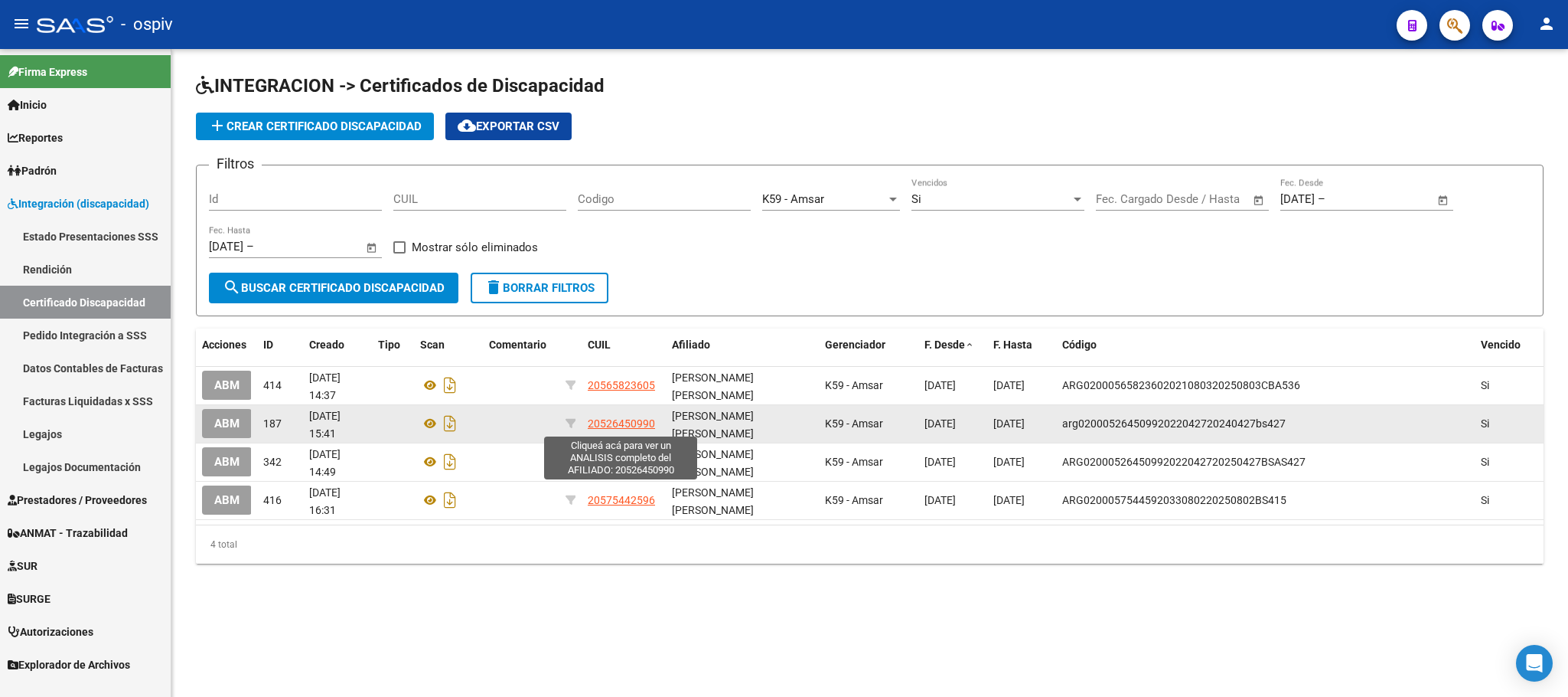
click at [636, 428] on span "20526450990" at bounding box center [622, 423] width 67 height 13
type textarea "20526450990"
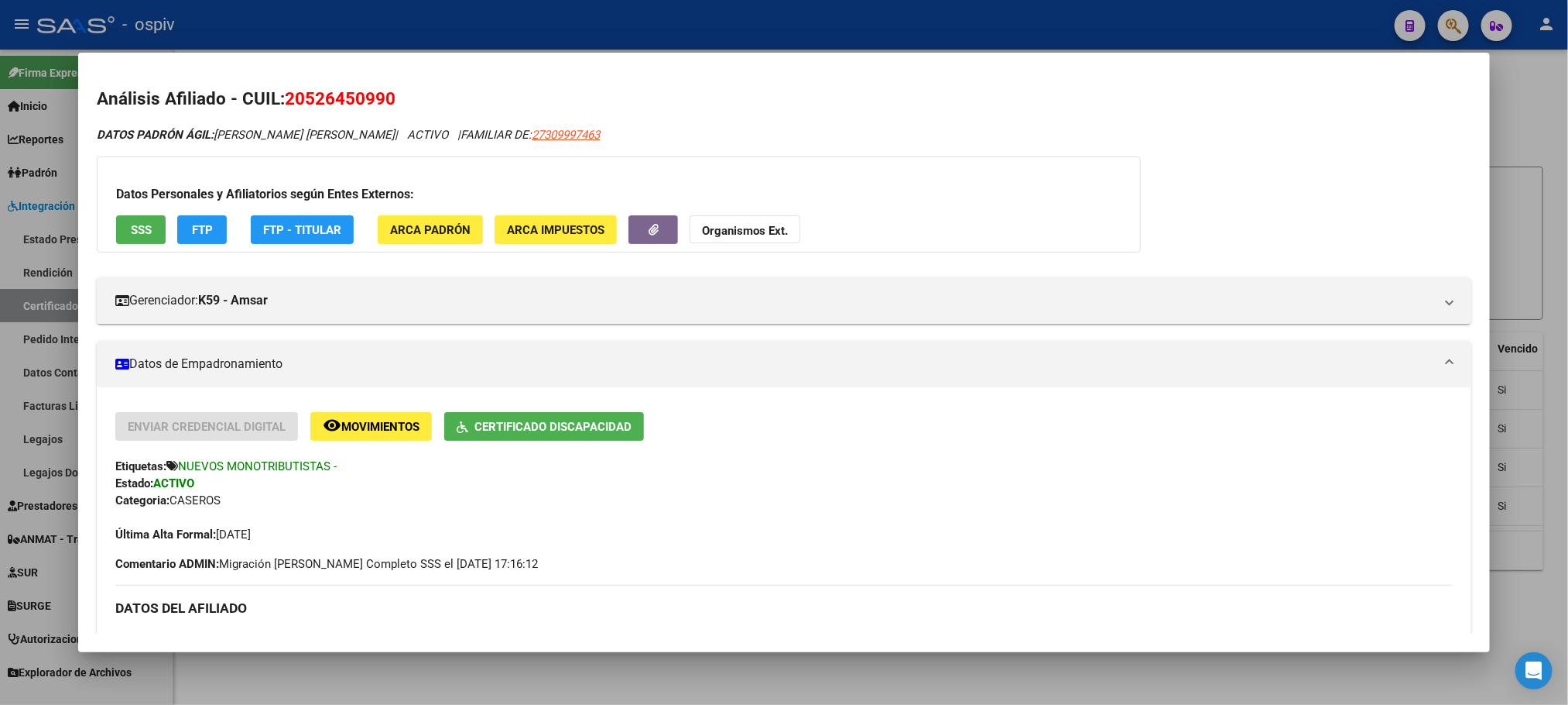
click at [588, 426] on span "Certificado Discapacidad" at bounding box center [553, 427] width 157 height 14
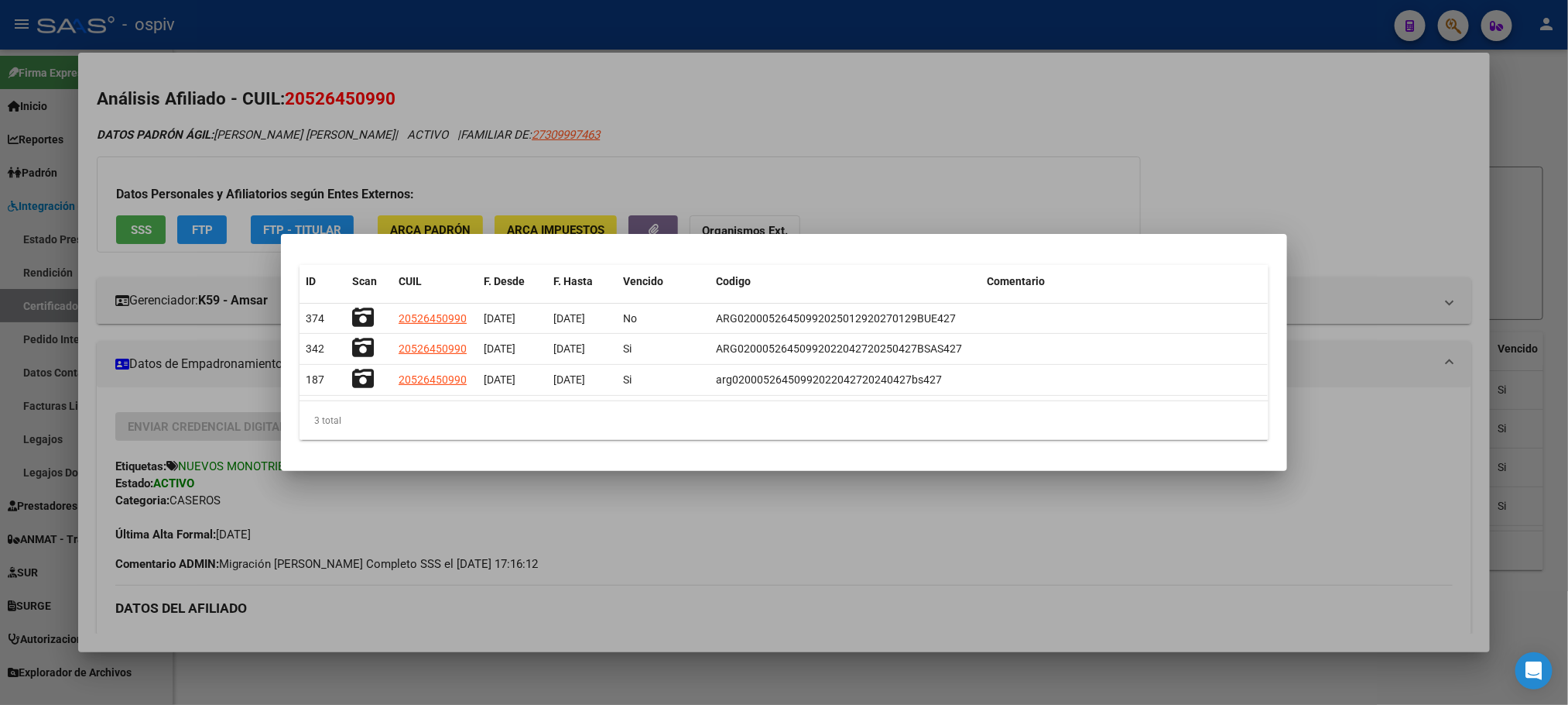
click at [782, 26] on div at bounding box center [784, 352] width 1568 height 705
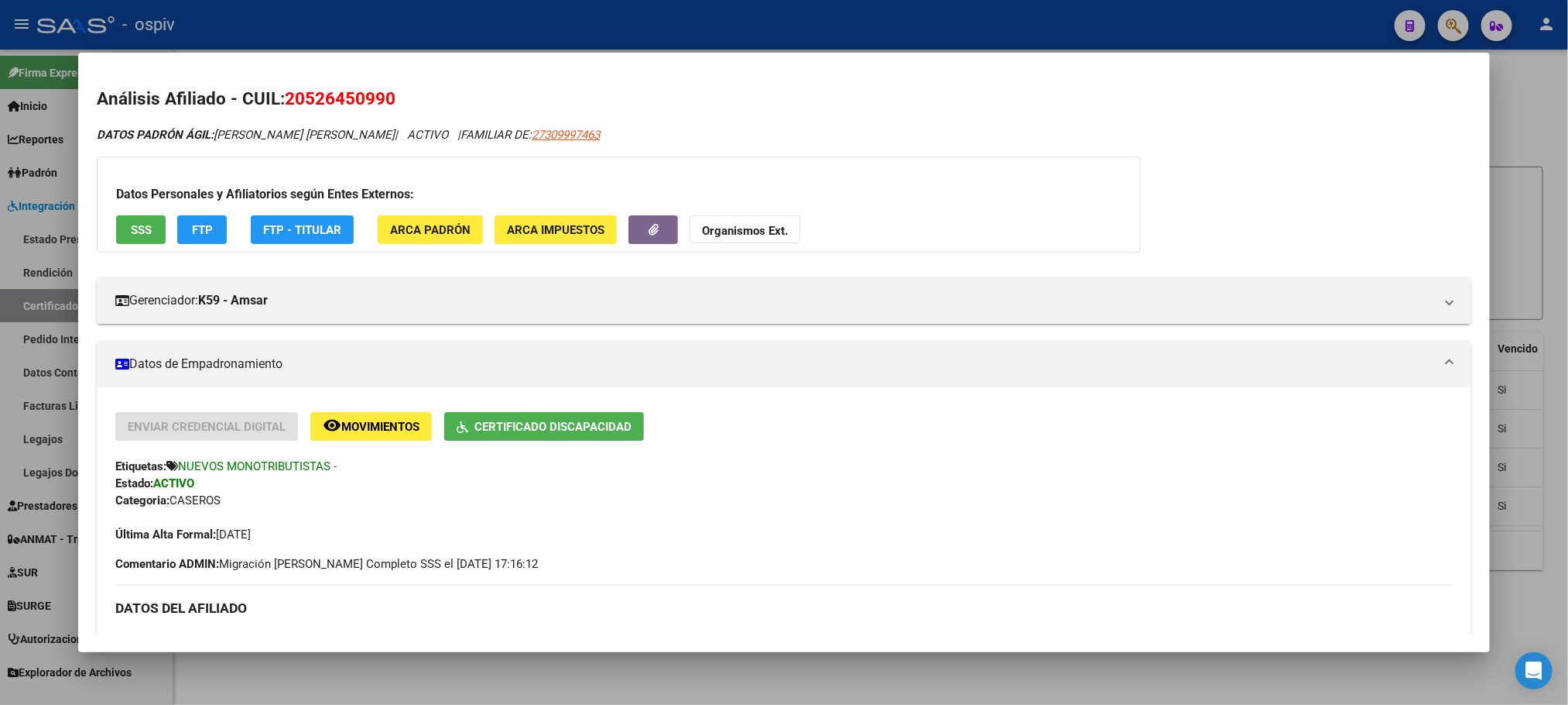
click at [778, 38] on div at bounding box center [784, 352] width 1568 height 705
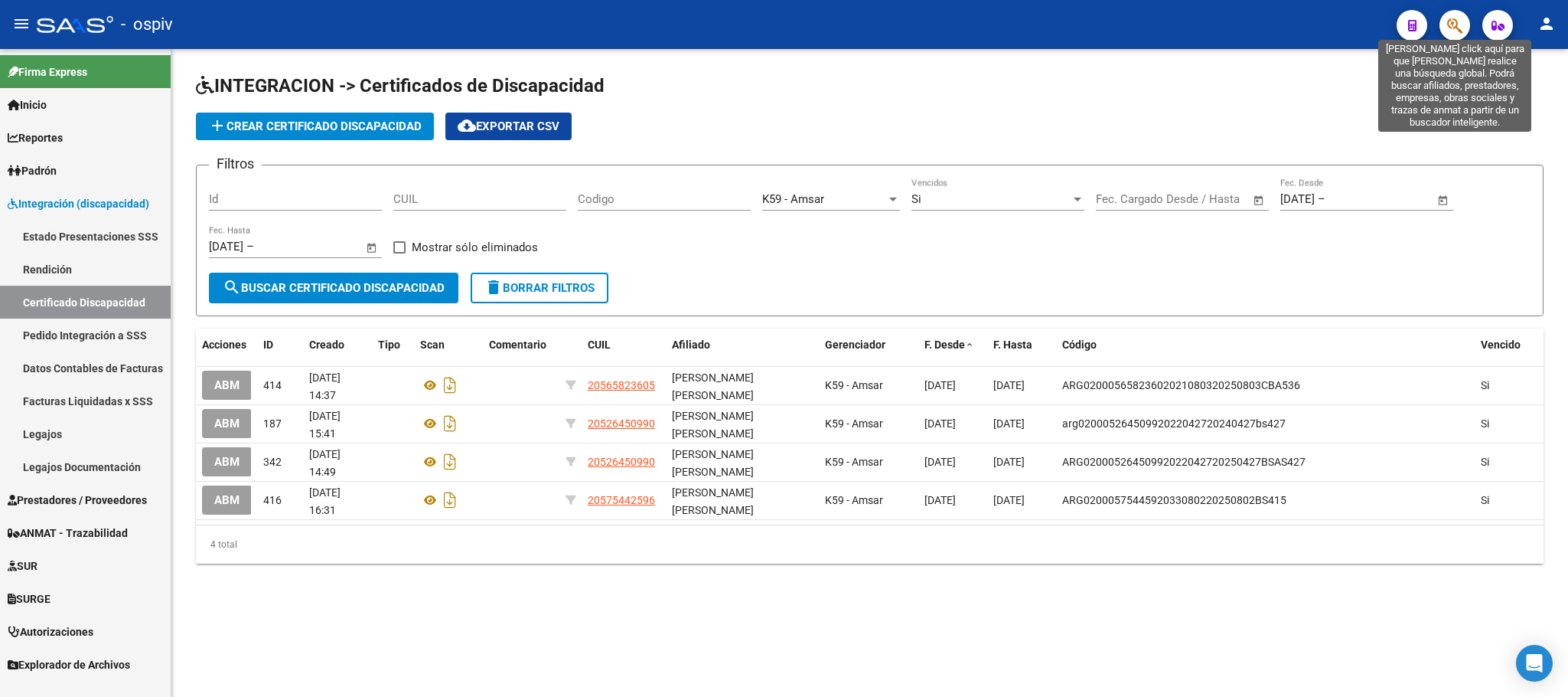
click at [1453, 30] on icon "button" at bounding box center [1455, 25] width 15 height 18
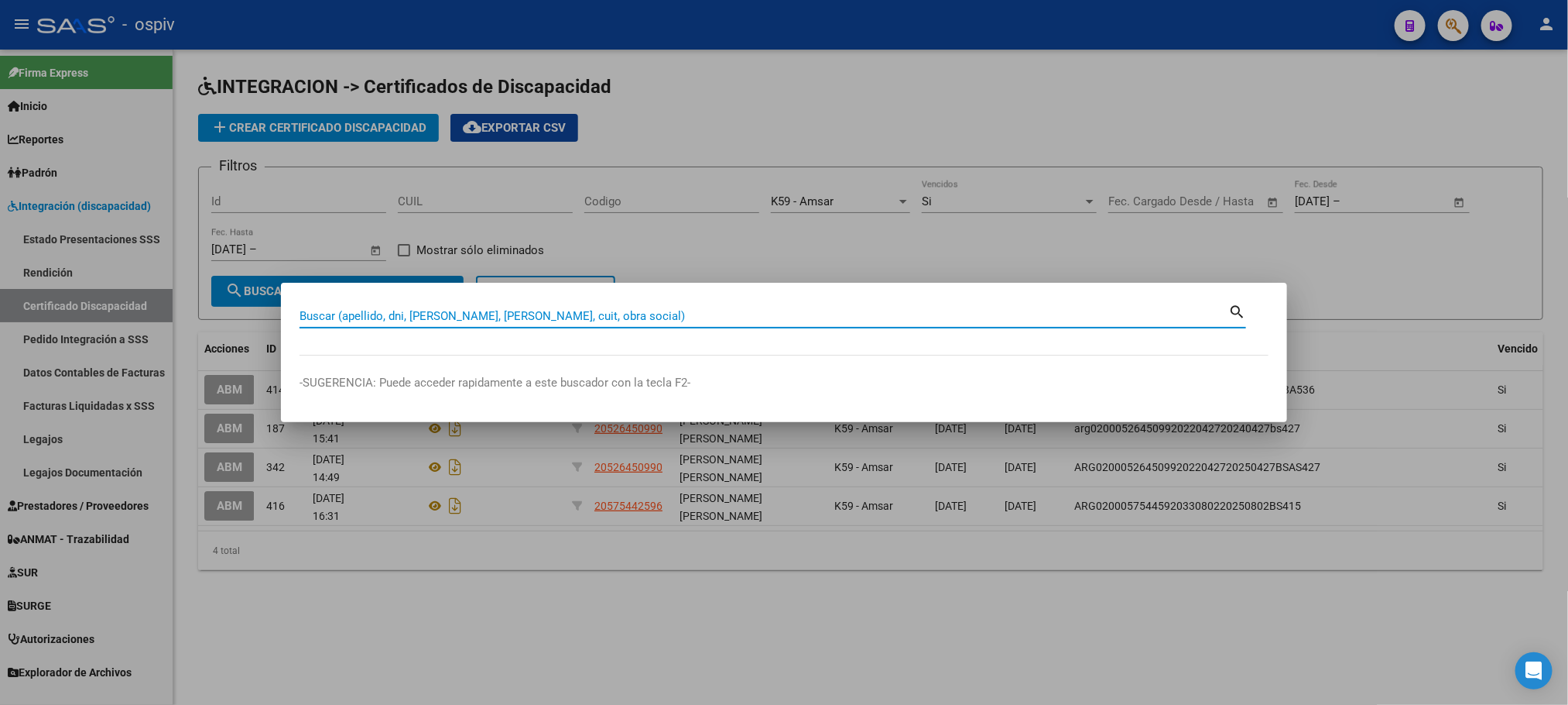
click at [554, 317] on input "Buscar (apellido, dni, cuil, nro traspaso, cuit, obra social)" at bounding box center [764, 316] width 929 height 14
type input "loza"
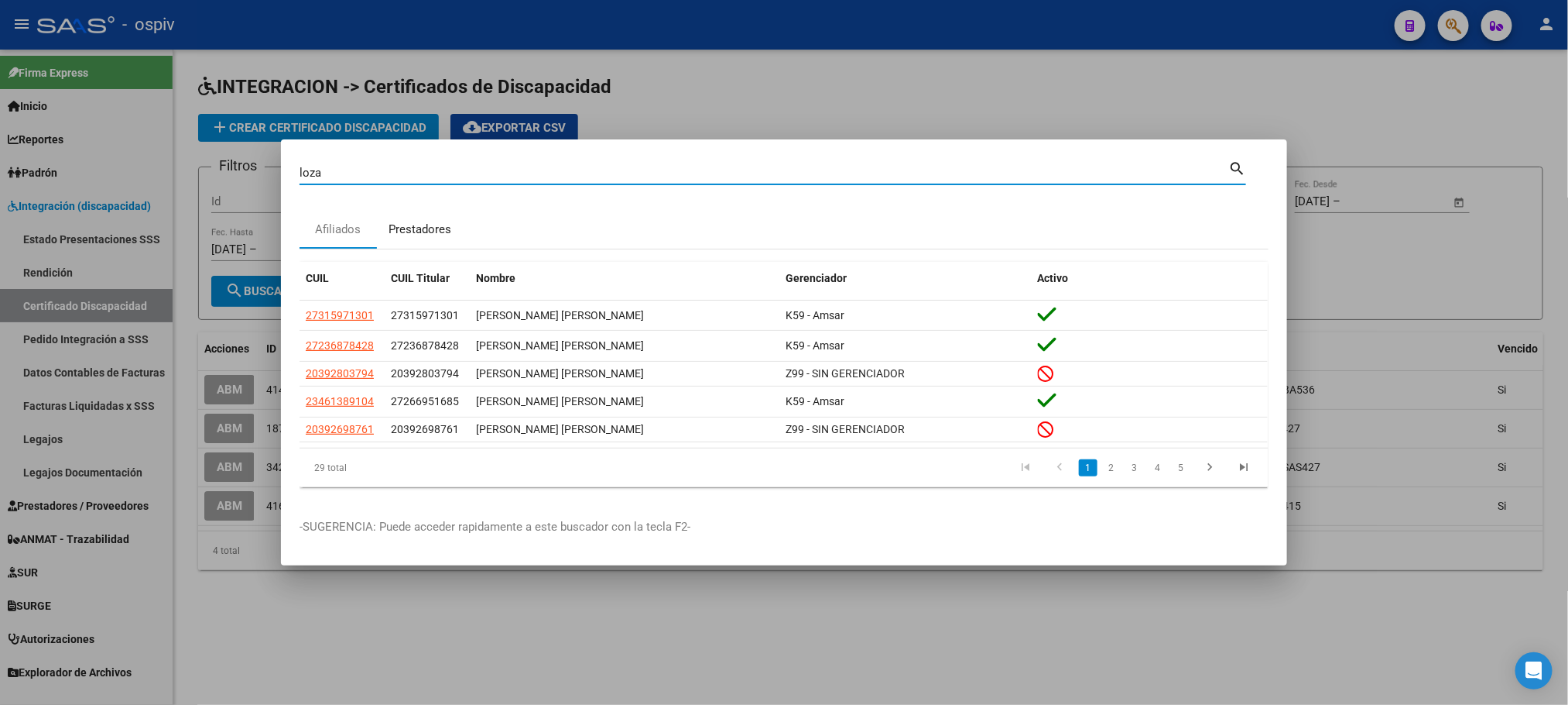
click at [412, 230] on div "Prestadores" at bounding box center [419, 230] width 62 height 18
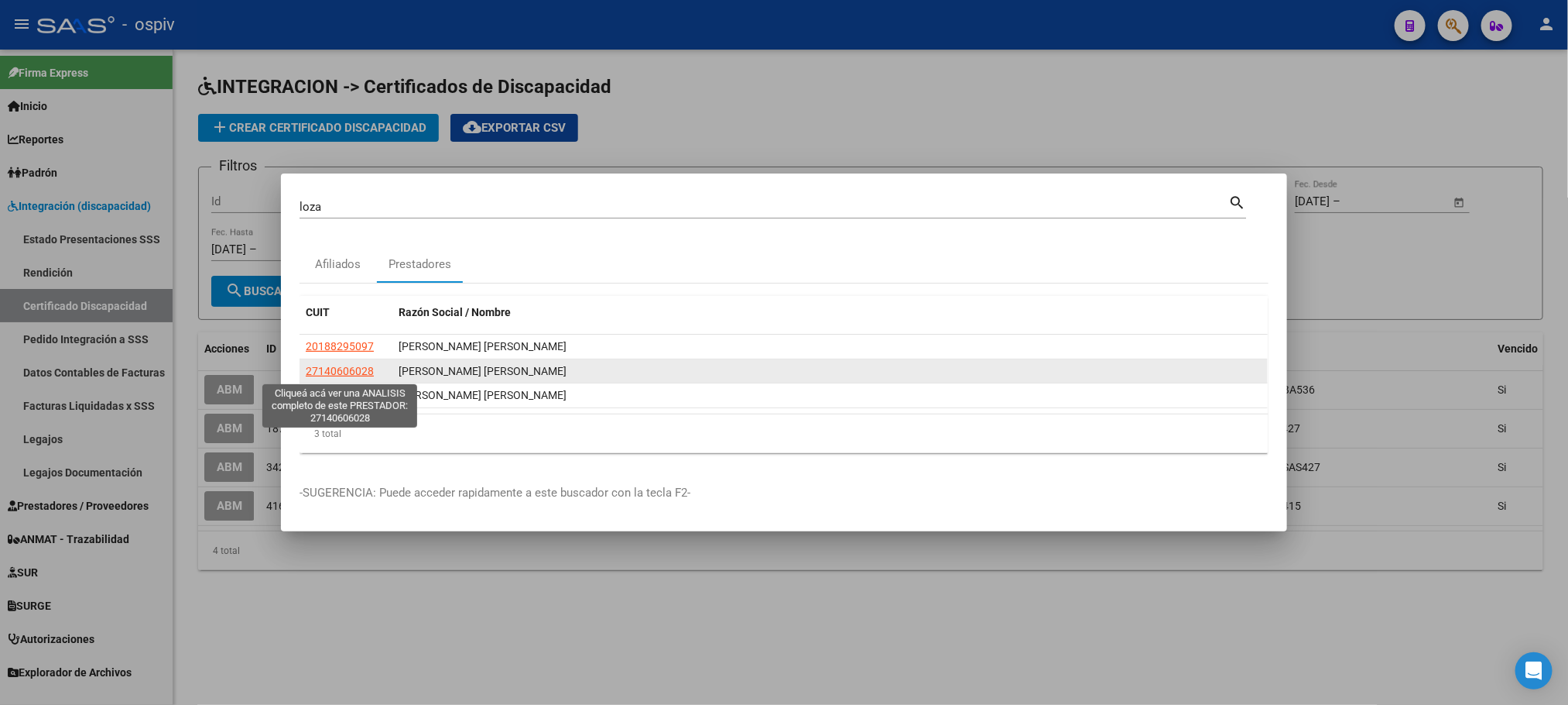
click at [353, 374] on span "27140606028" at bounding box center [340, 370] width 68 height 13
type textarea "27140606028"
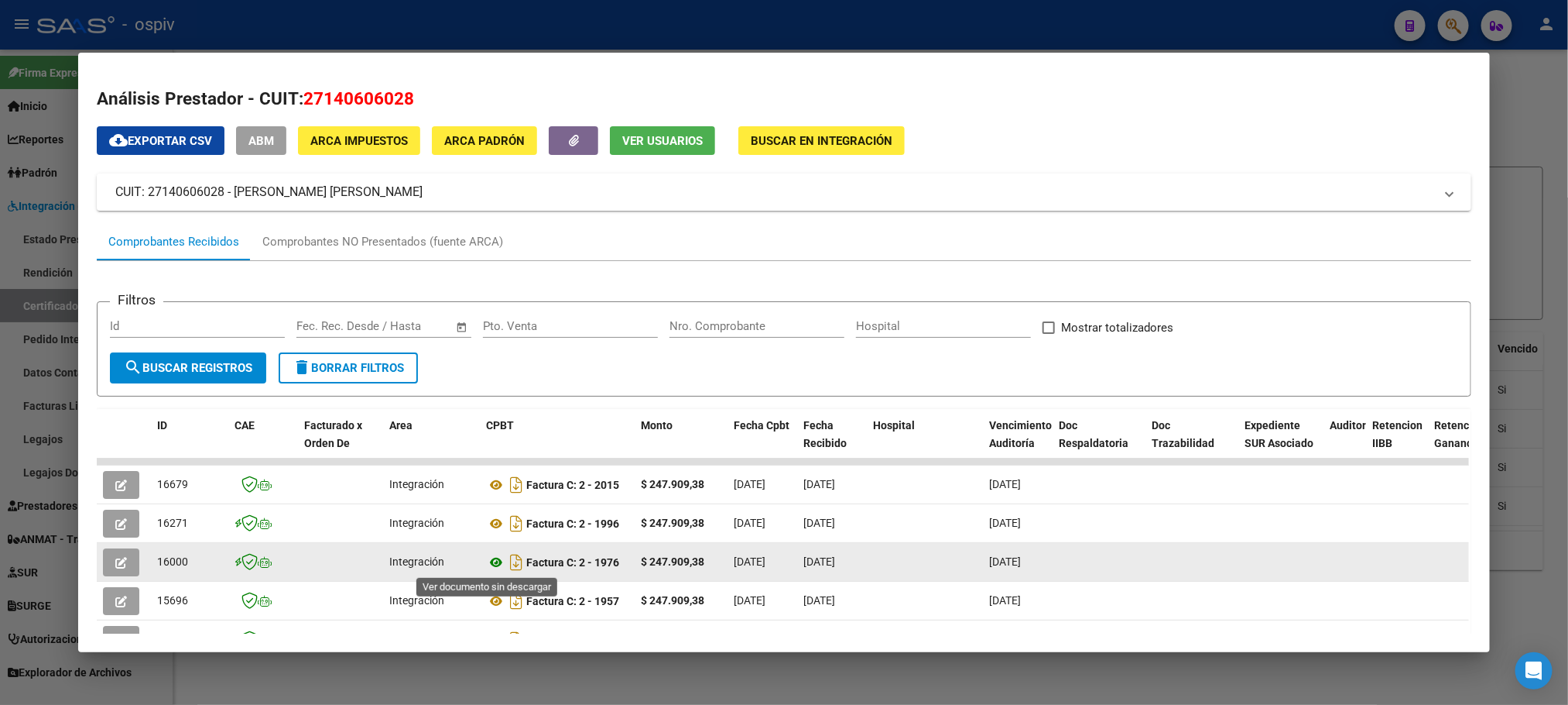
click at [488, 565] on icon at bounding box center [497, 562] width 20 height 19
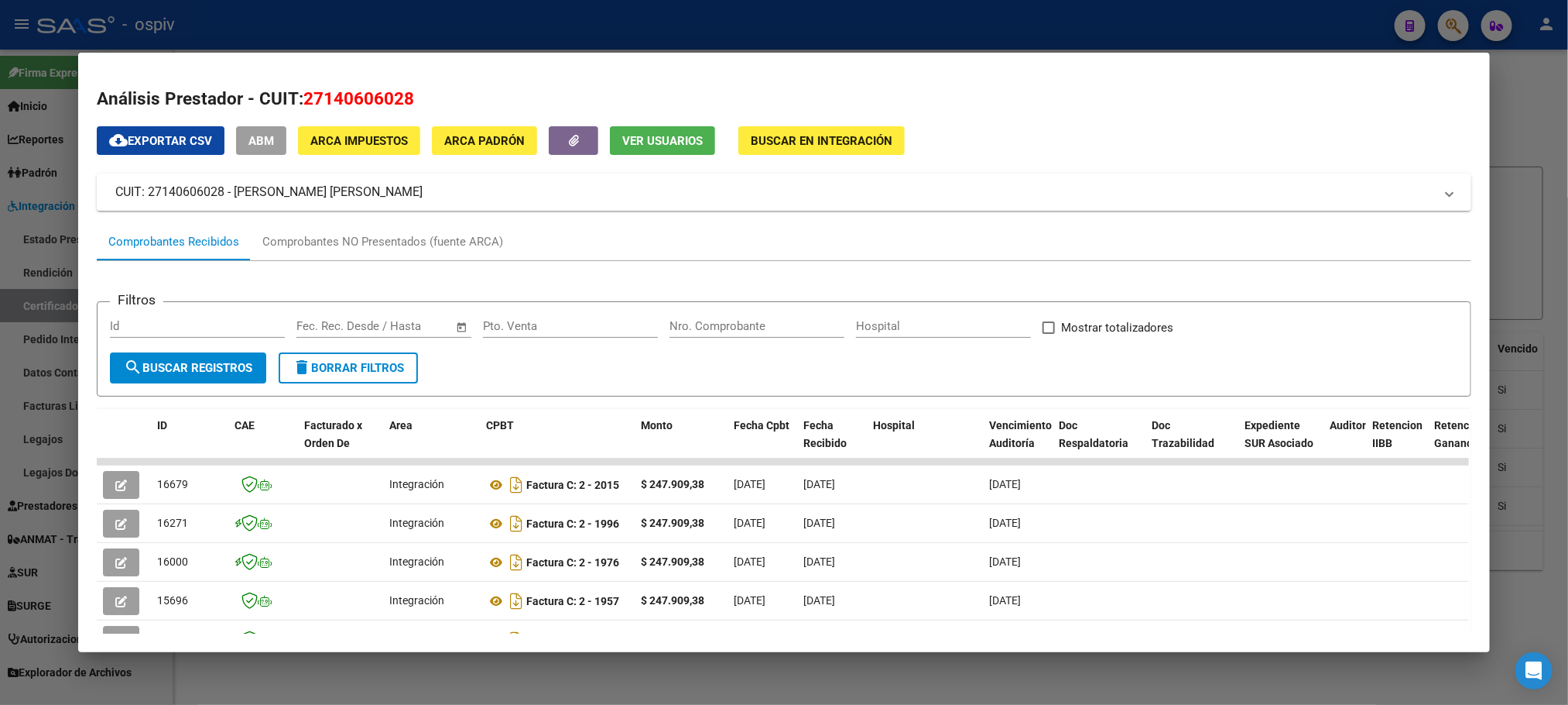
click at [486, 19] on div at bounding box center [784, 352] width 1568 height 705
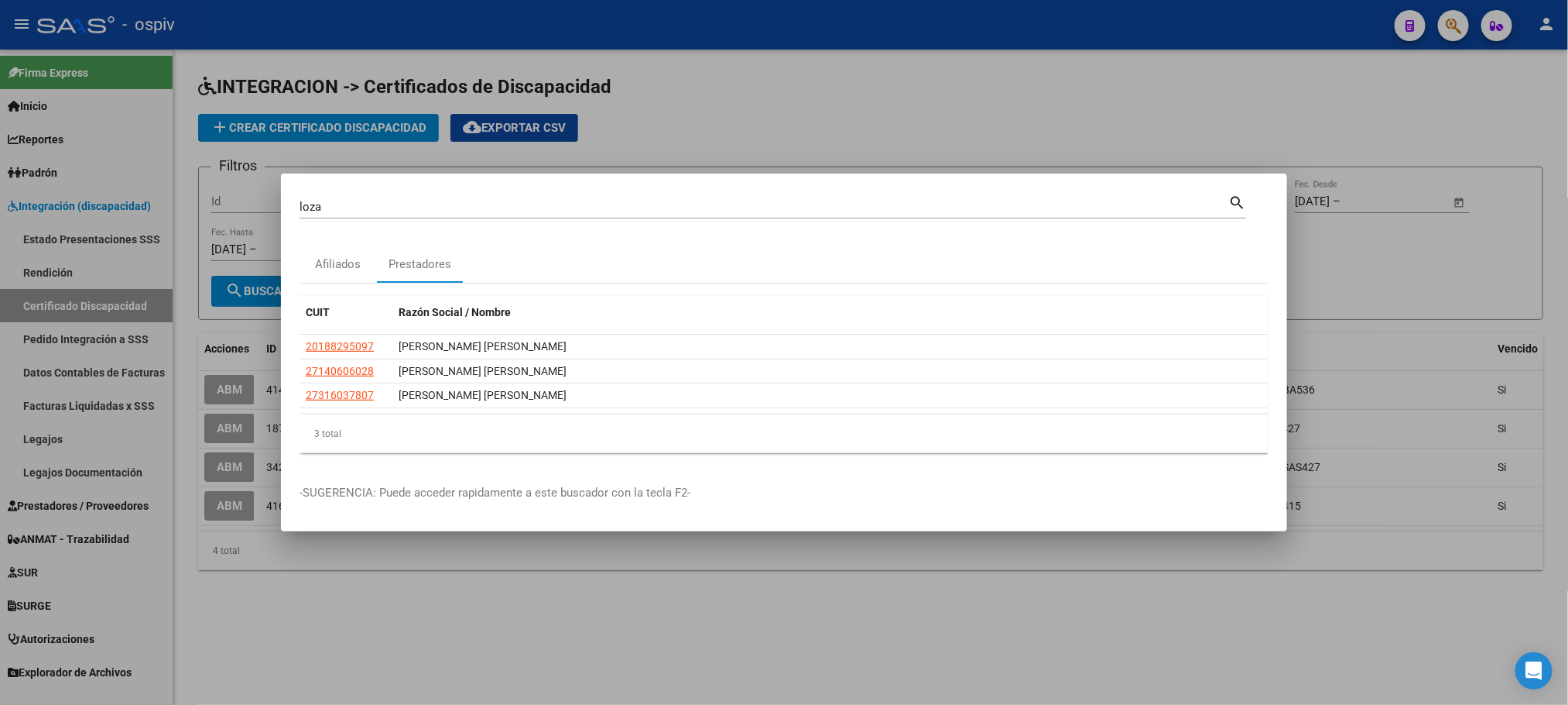
click at [485, 16] on div at bounding box center [784, 352] width 1568 height 705
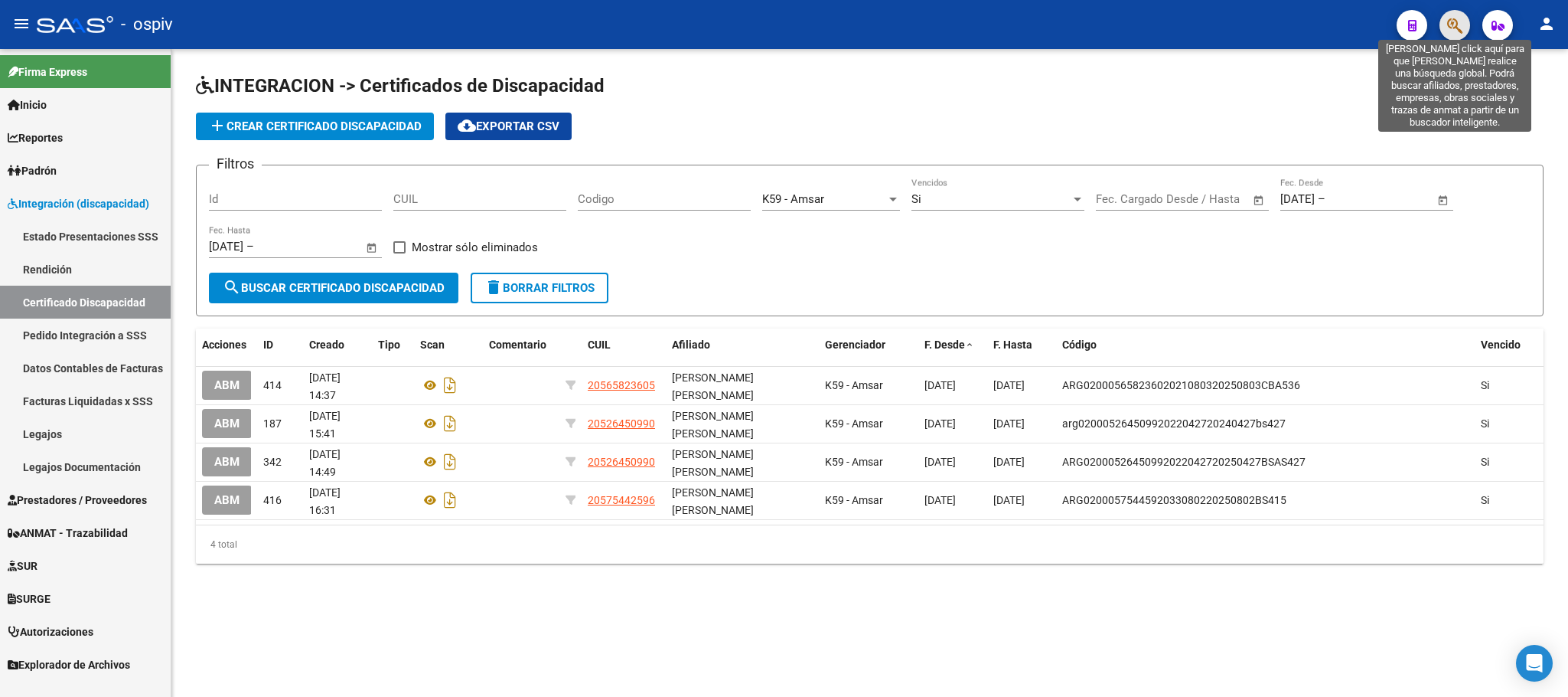
click at [1448, 26] on icon "button" at bounding box center [1455, 25] width 15 height 18
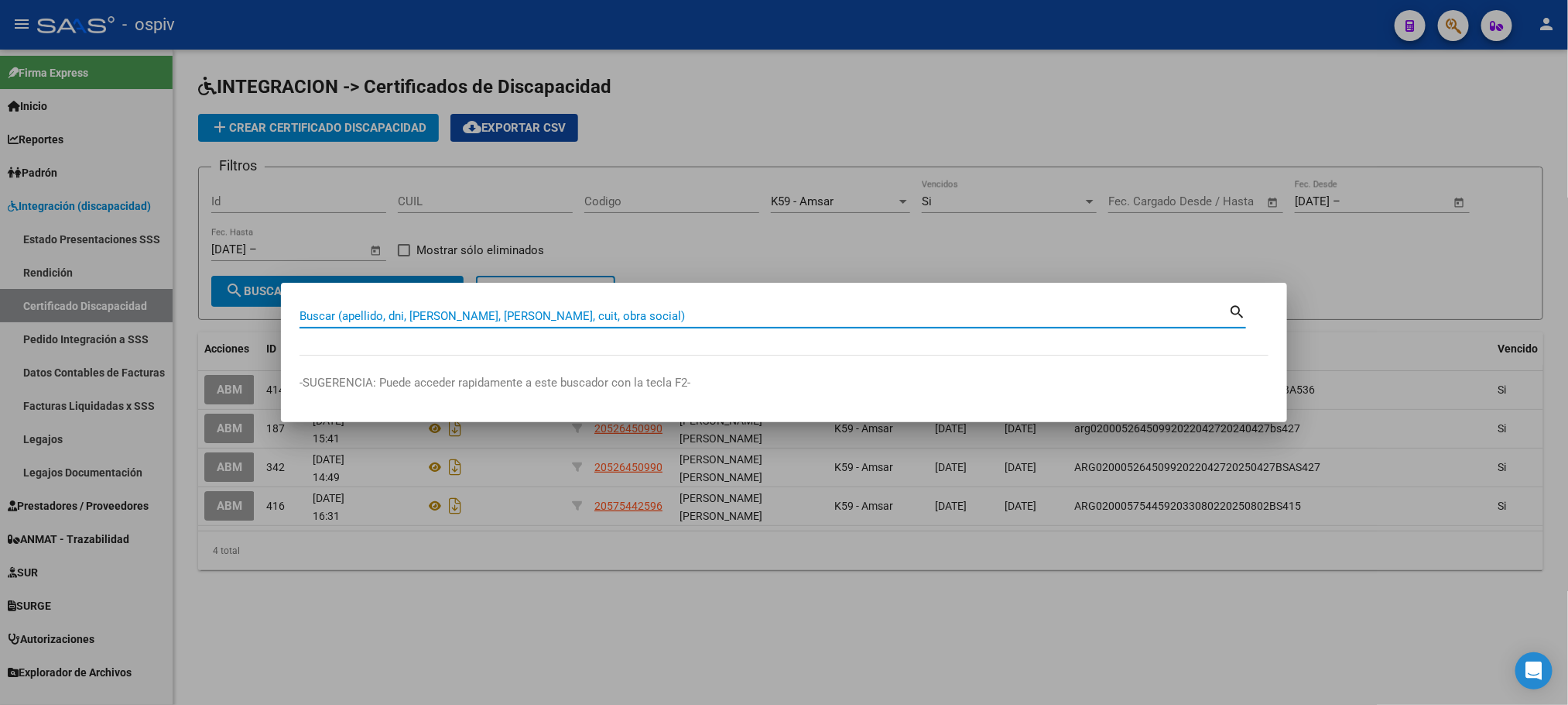
click at [646, 321] on input "Buscar (apellido, dni, cuil, nro traspaso, cuit, obra social)" at bounding box center [764, 316] width 929 height 14
type input "95869775"
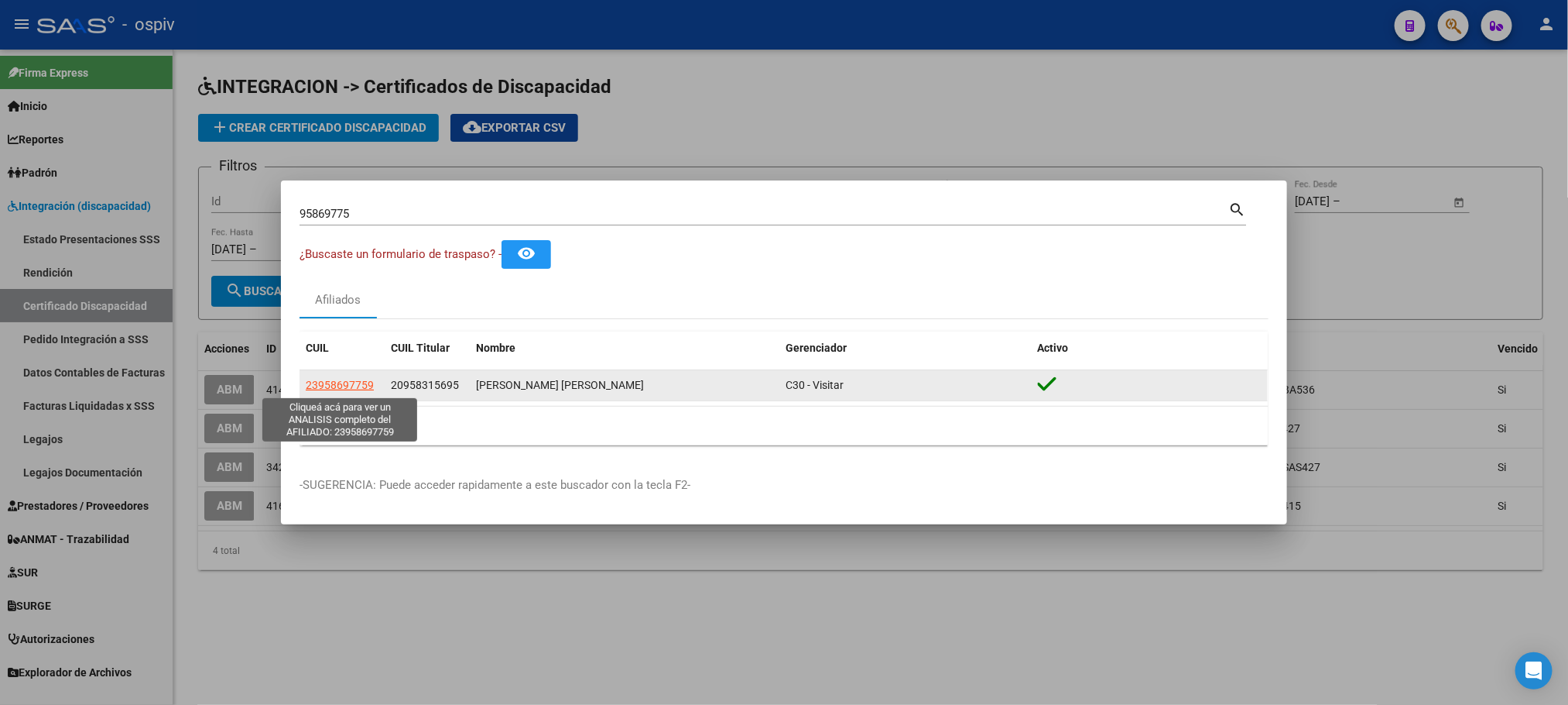
click at [348, 387] on span "23958697759" at bounding box center [340, 385] width 68 height 13
type textarea "23958697759"
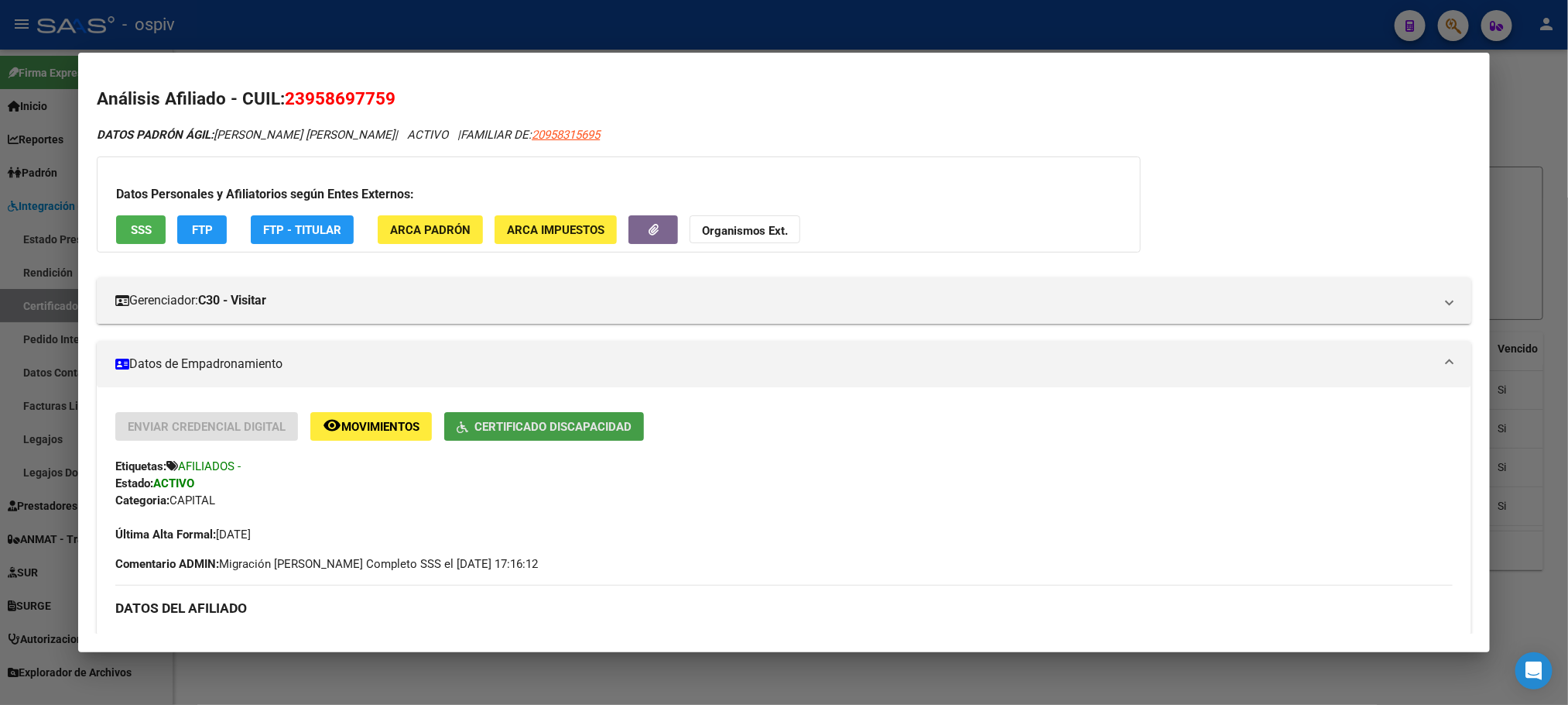
click at [530, 428] on span "Certificado Discapacidad" at bounding box center [553, 427] width 157 height 14
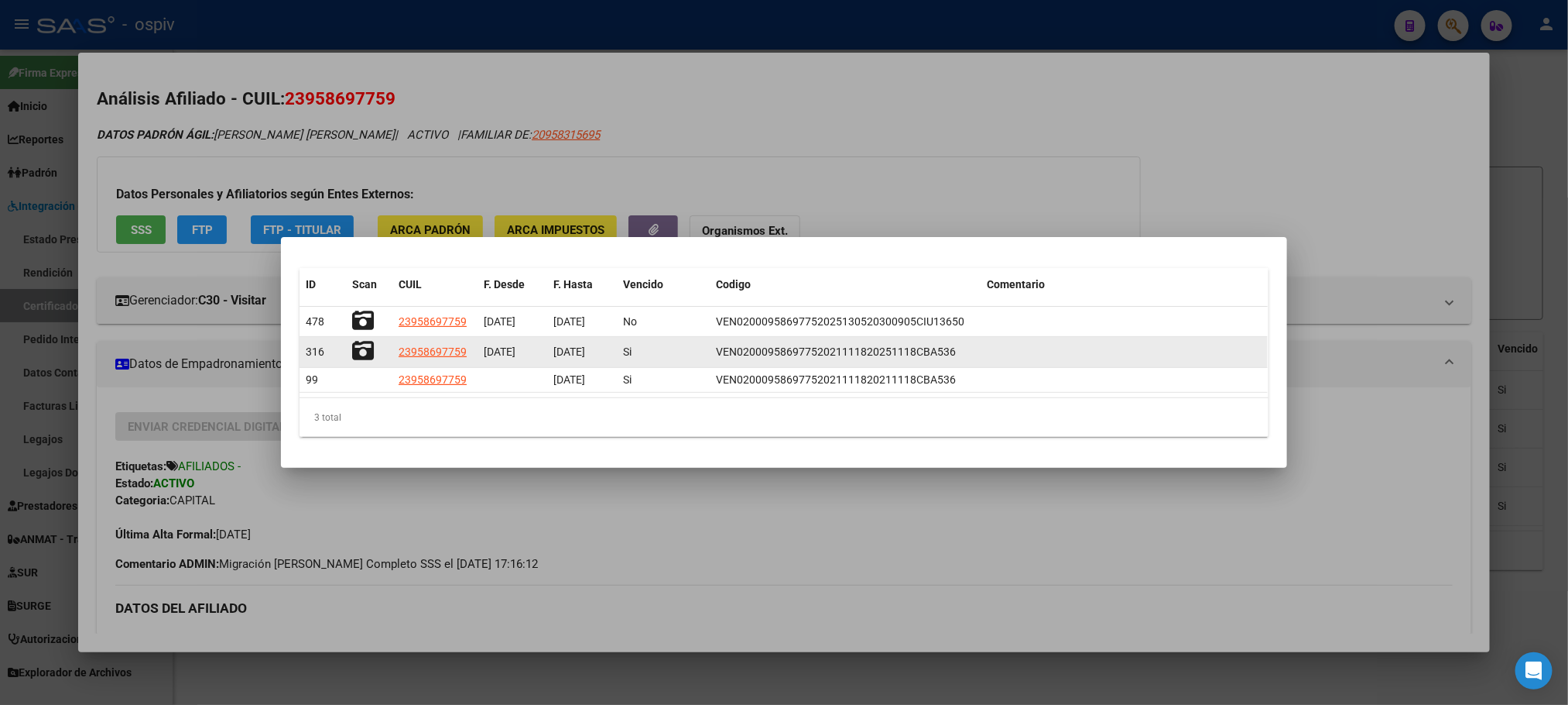
click at [566, 351] on span "12/09/2025" at bounding box center [569, 352] width 32 height 13
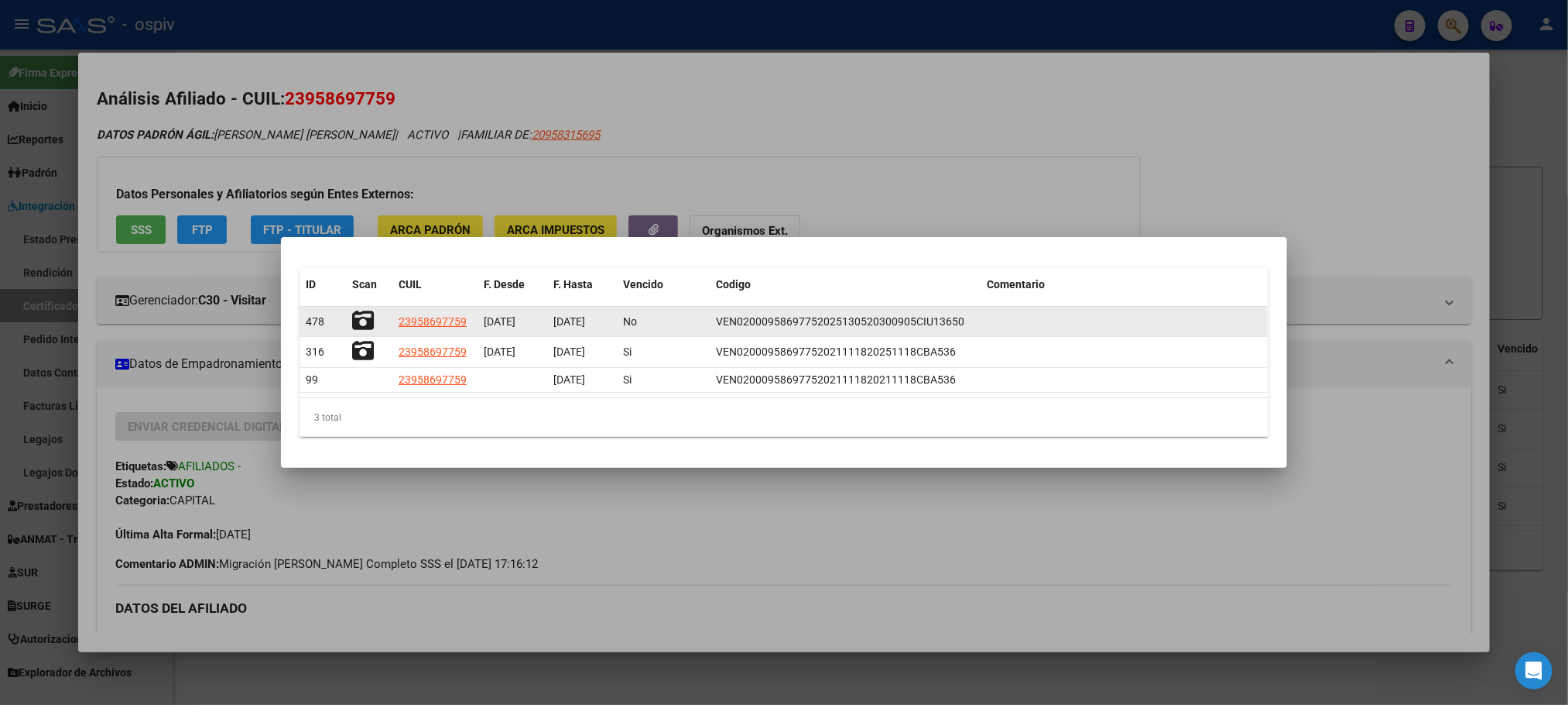
click at [562, 323] on span "13/09/2030" at bounding box center [569, 321] width 32 height 13
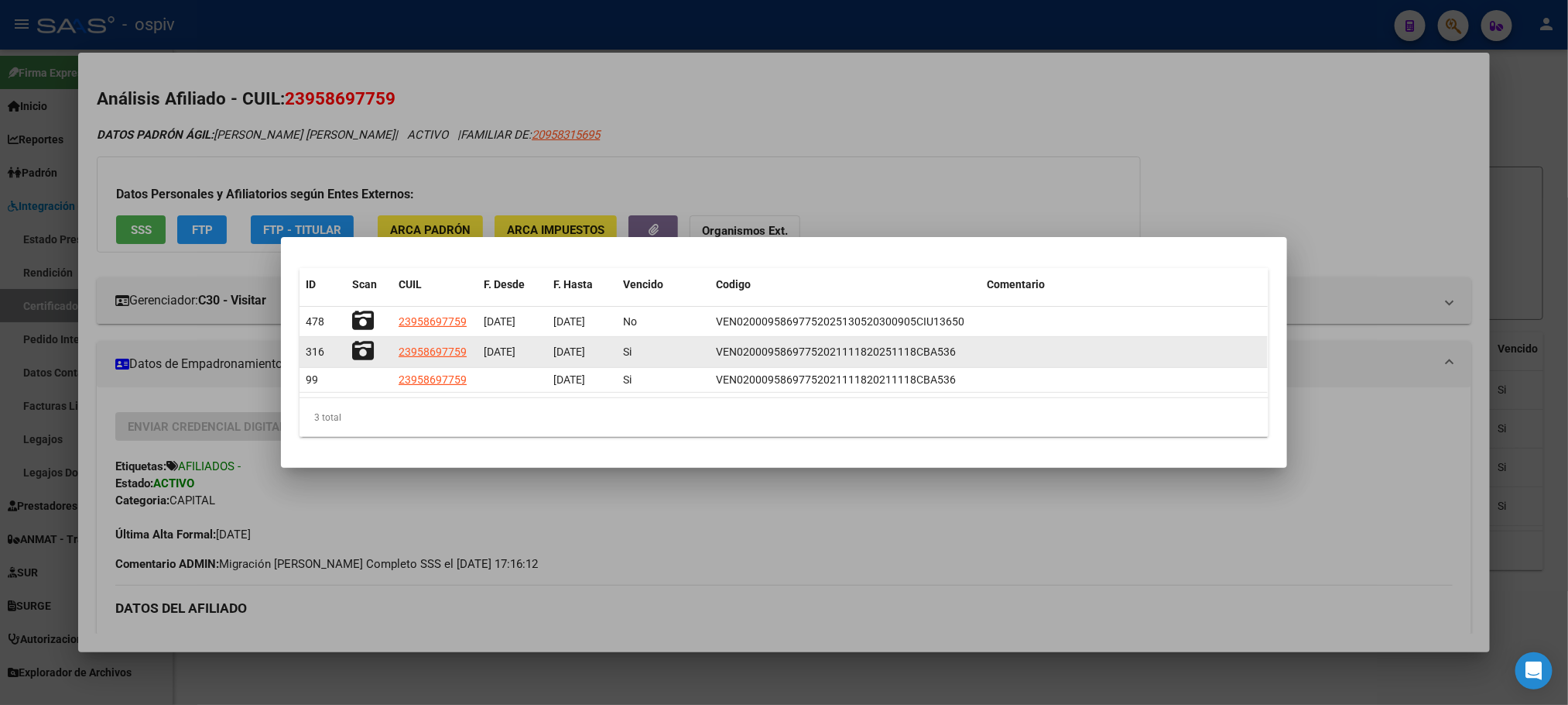
click at [563, 353] on span "12/09/2025" at bounding box center [569, 352] width 32 height 13
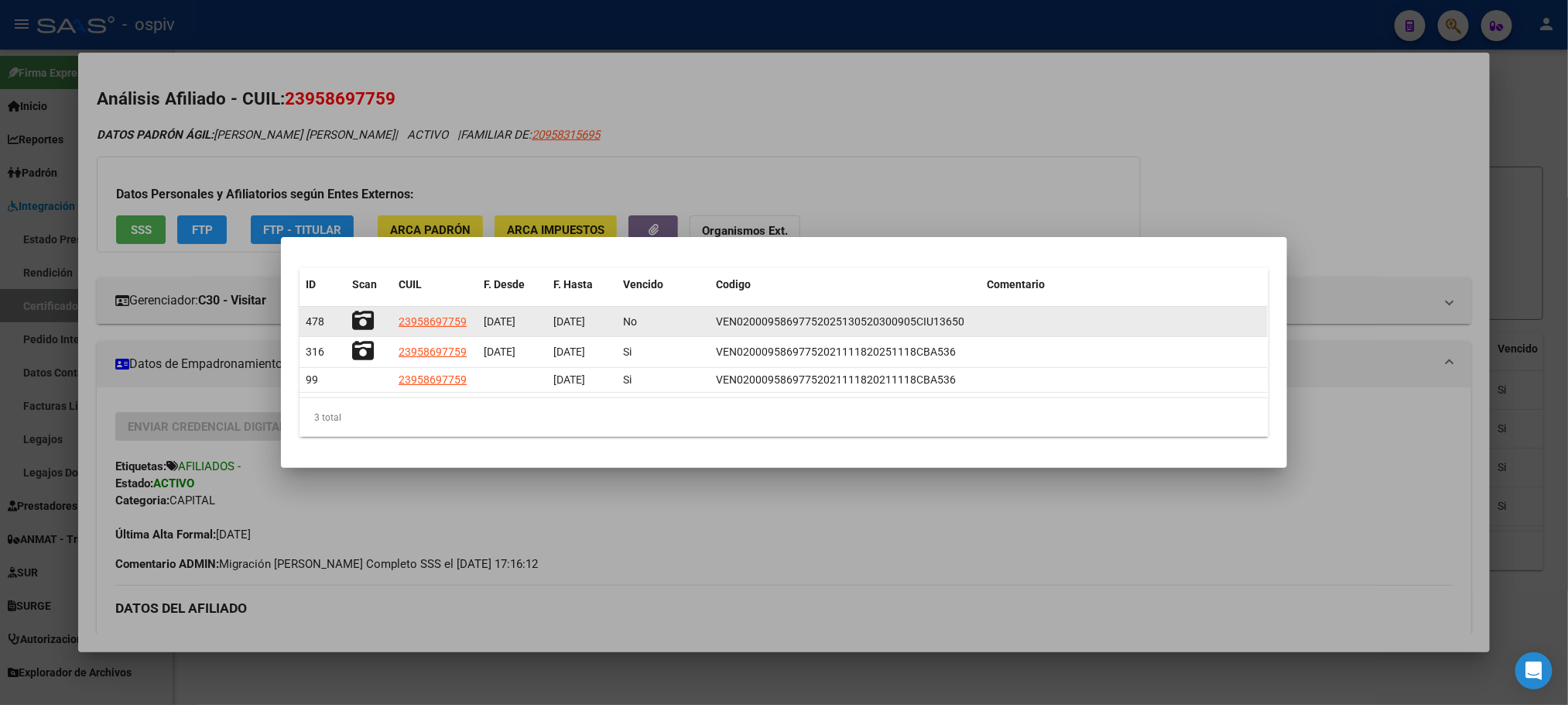
click at [355, 318] on icon at bounding box center [363, 320] width 21 height 21
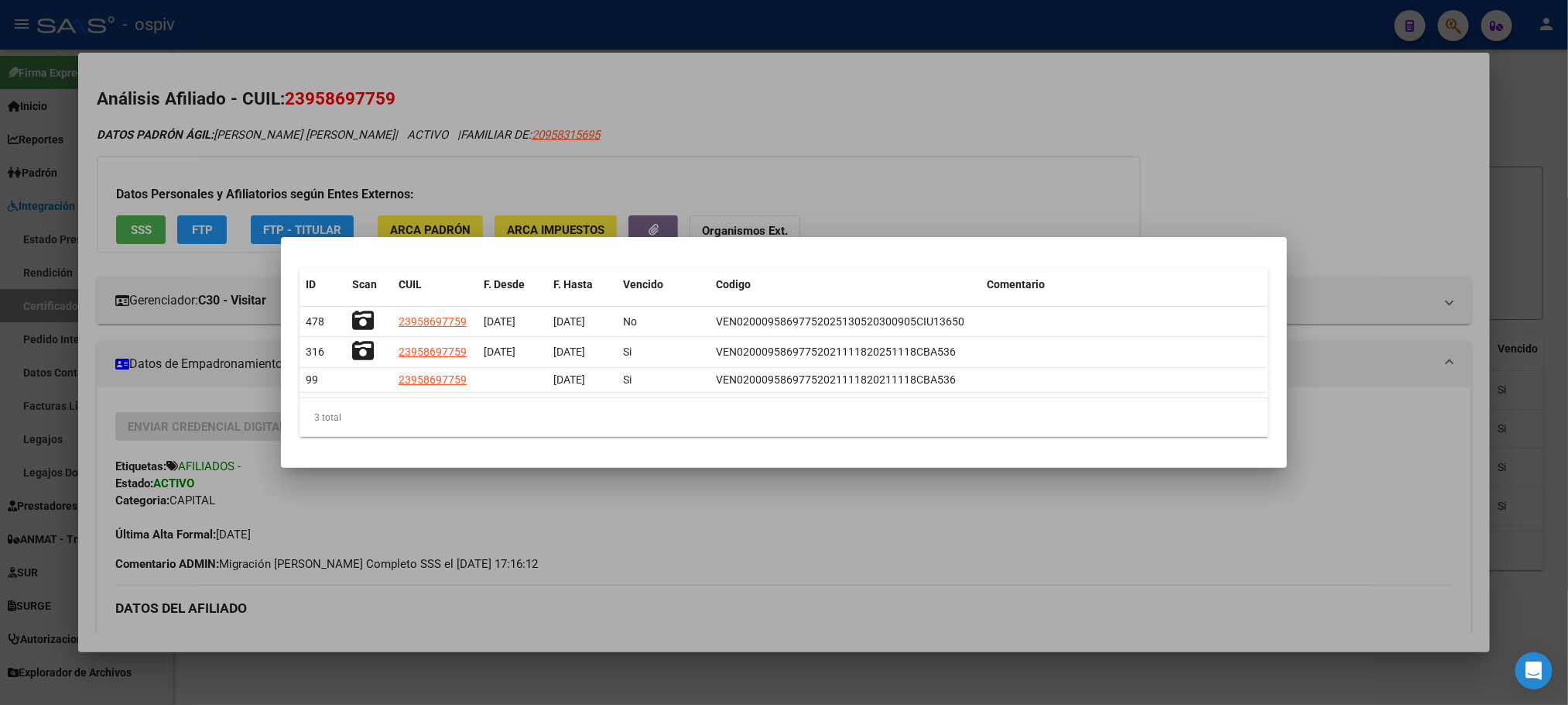
click at [945, 179] on div at bounding box center [784, 352] width 1568 height 705
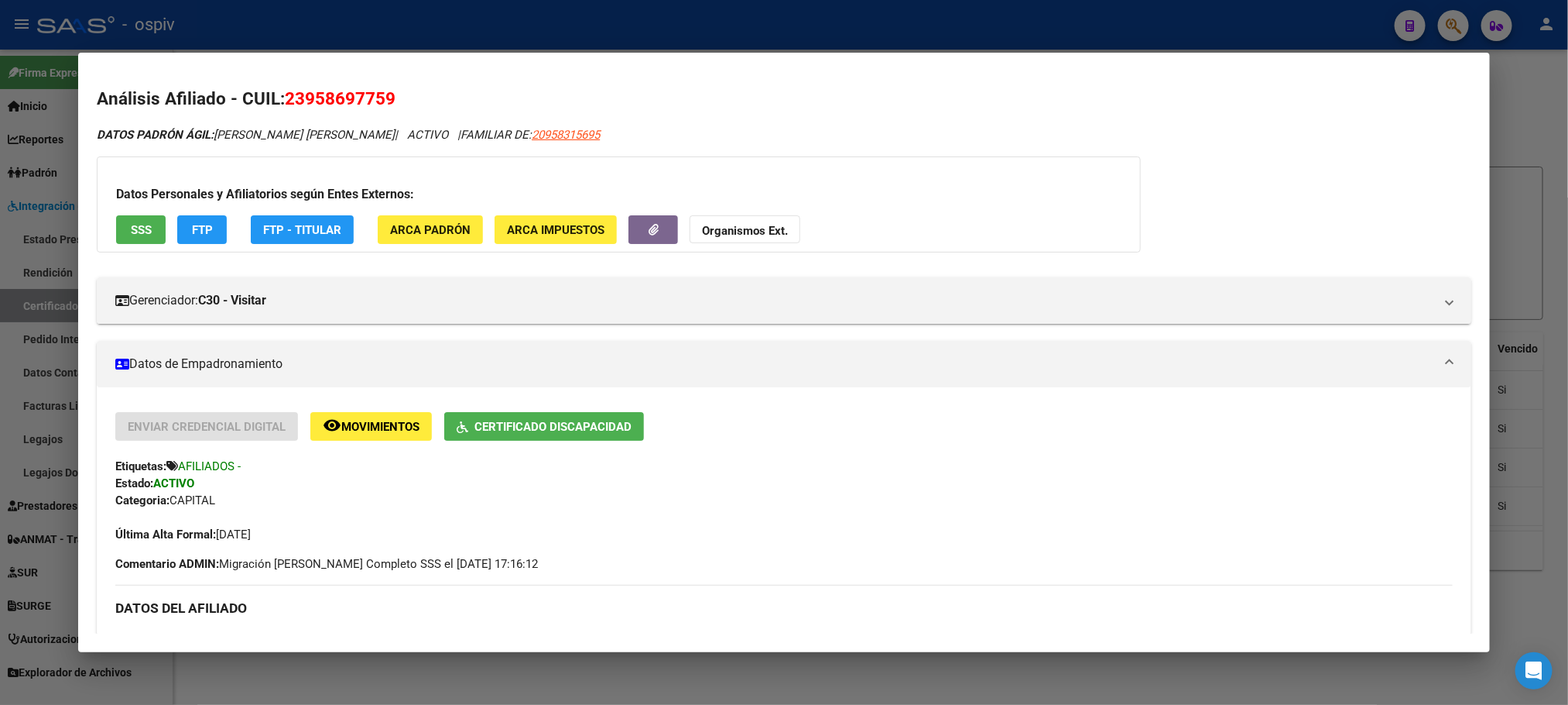
click at [1095, 24] on div at bounding box center [784, 352] width 1568 height 705
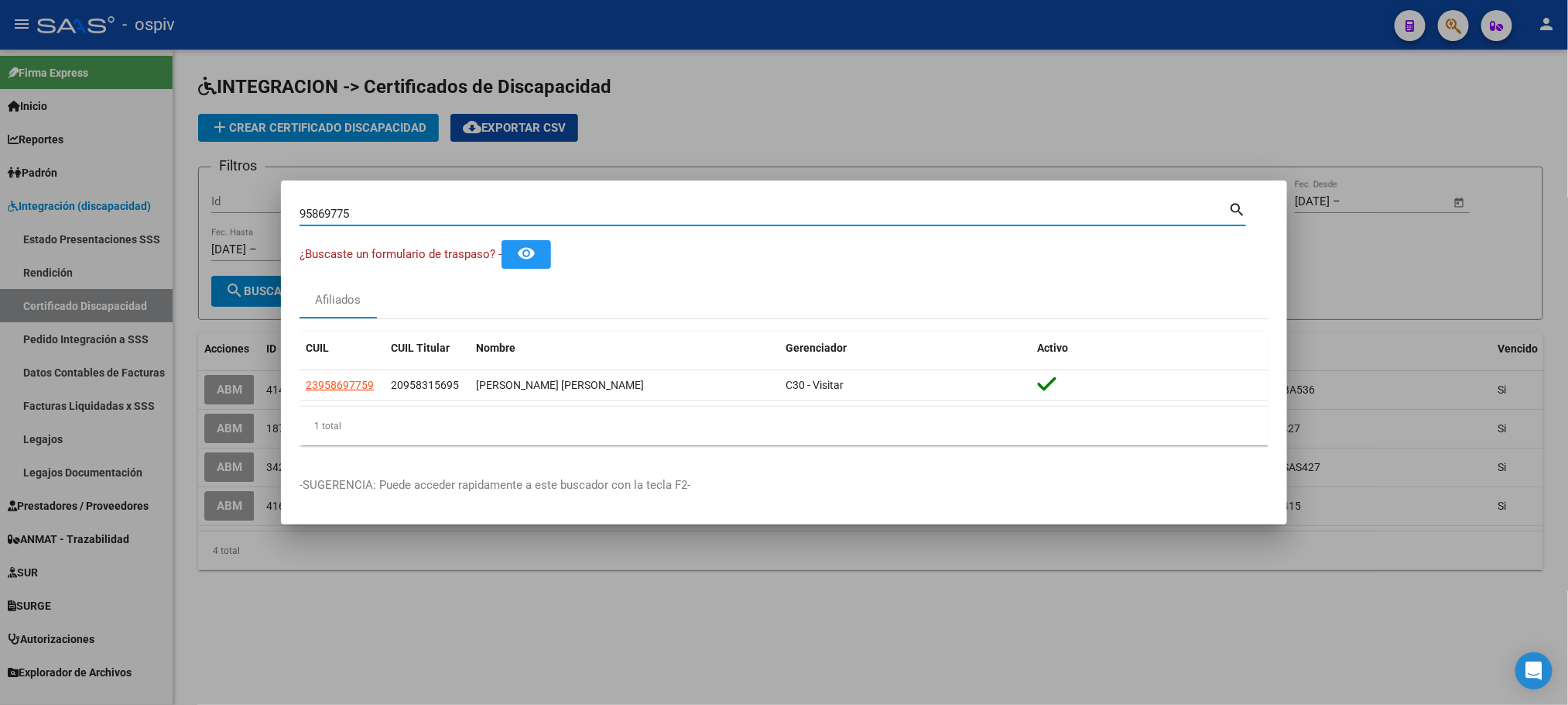
click at [525, 218] on input "95869775" at bounding box center [764, 213] width 929 height 14
type input "9"
type input "PAIVA"
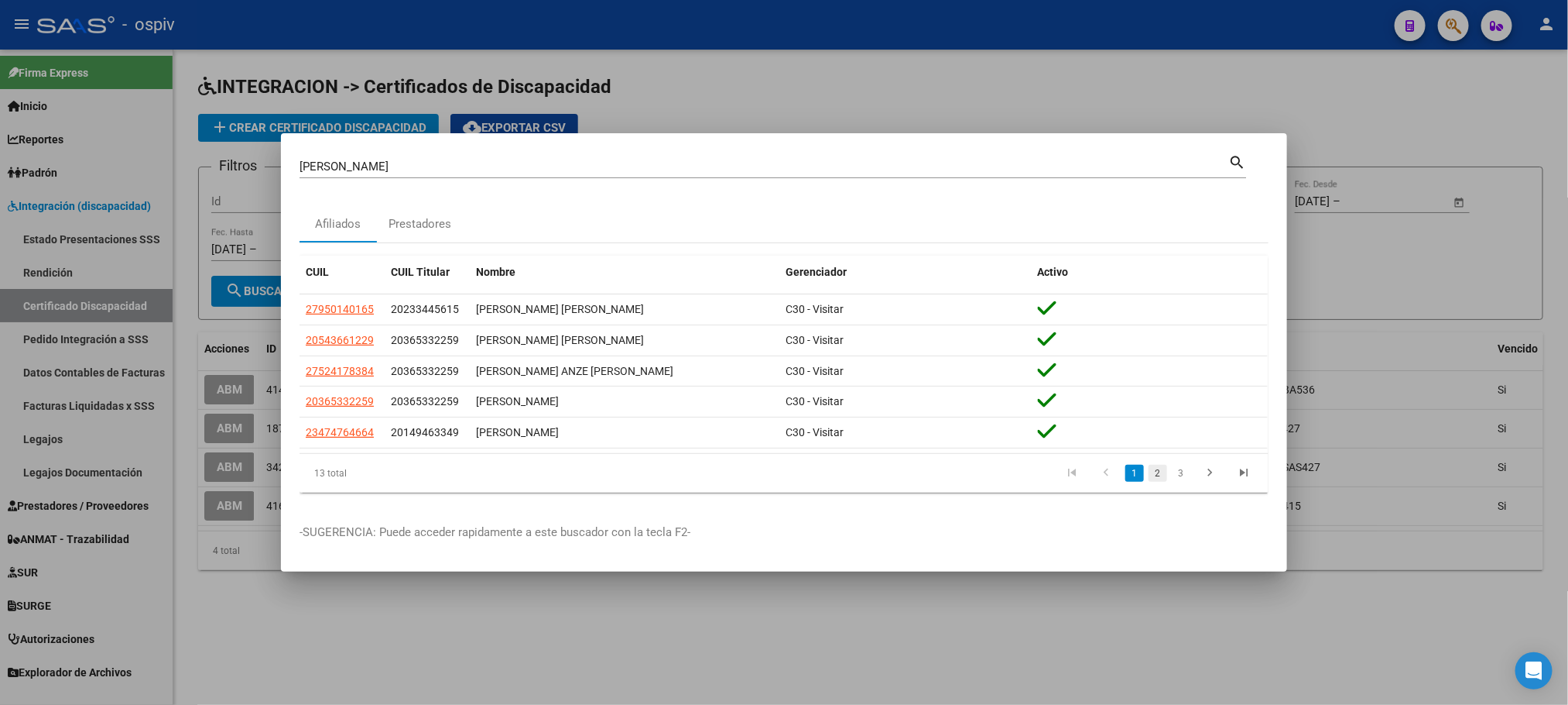
click at [1159, 477] on link "2" at bounding box center [1158, 473] width 19 height 17
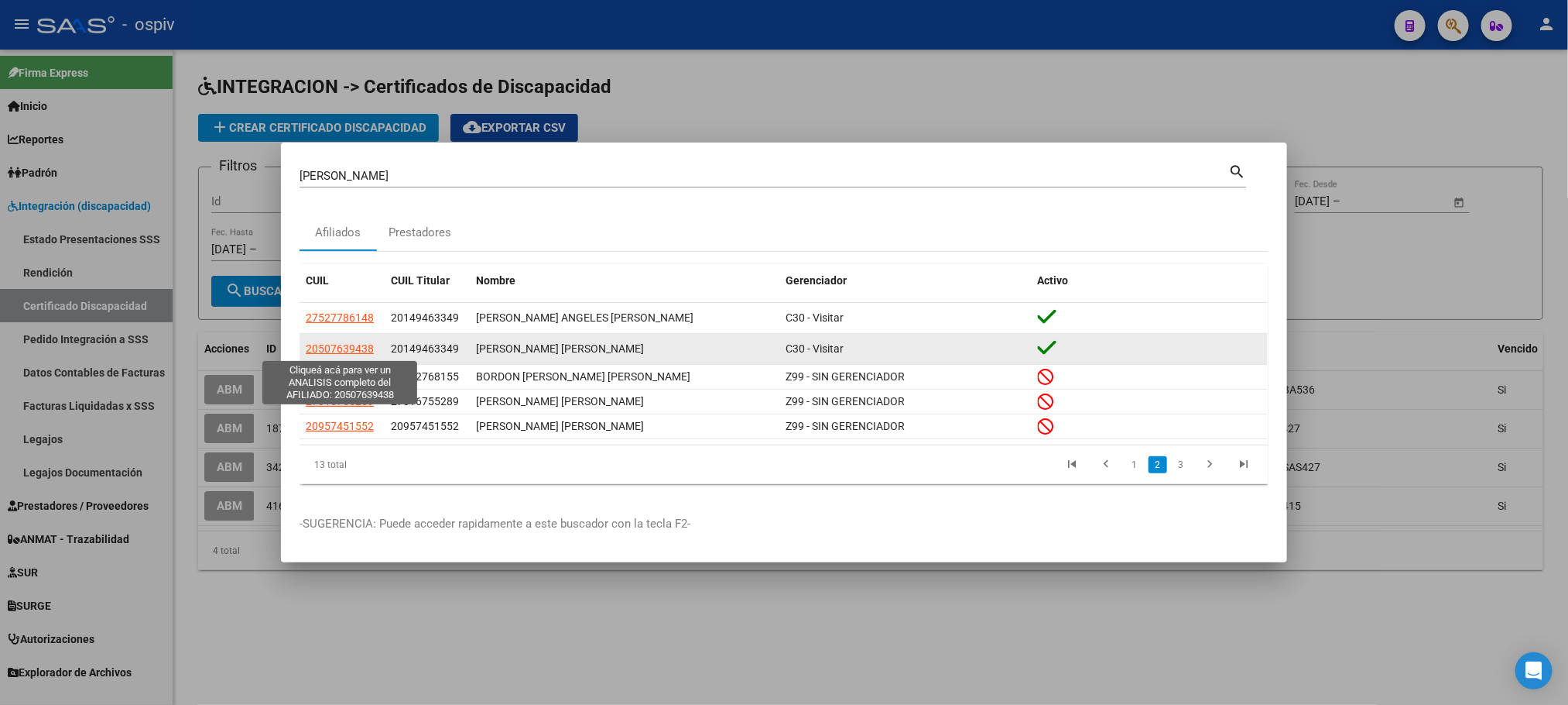
click at [321, 347] on span "20507639438" at bounding box center [340, 348] width 68 height 13
type textarea "20507639438"
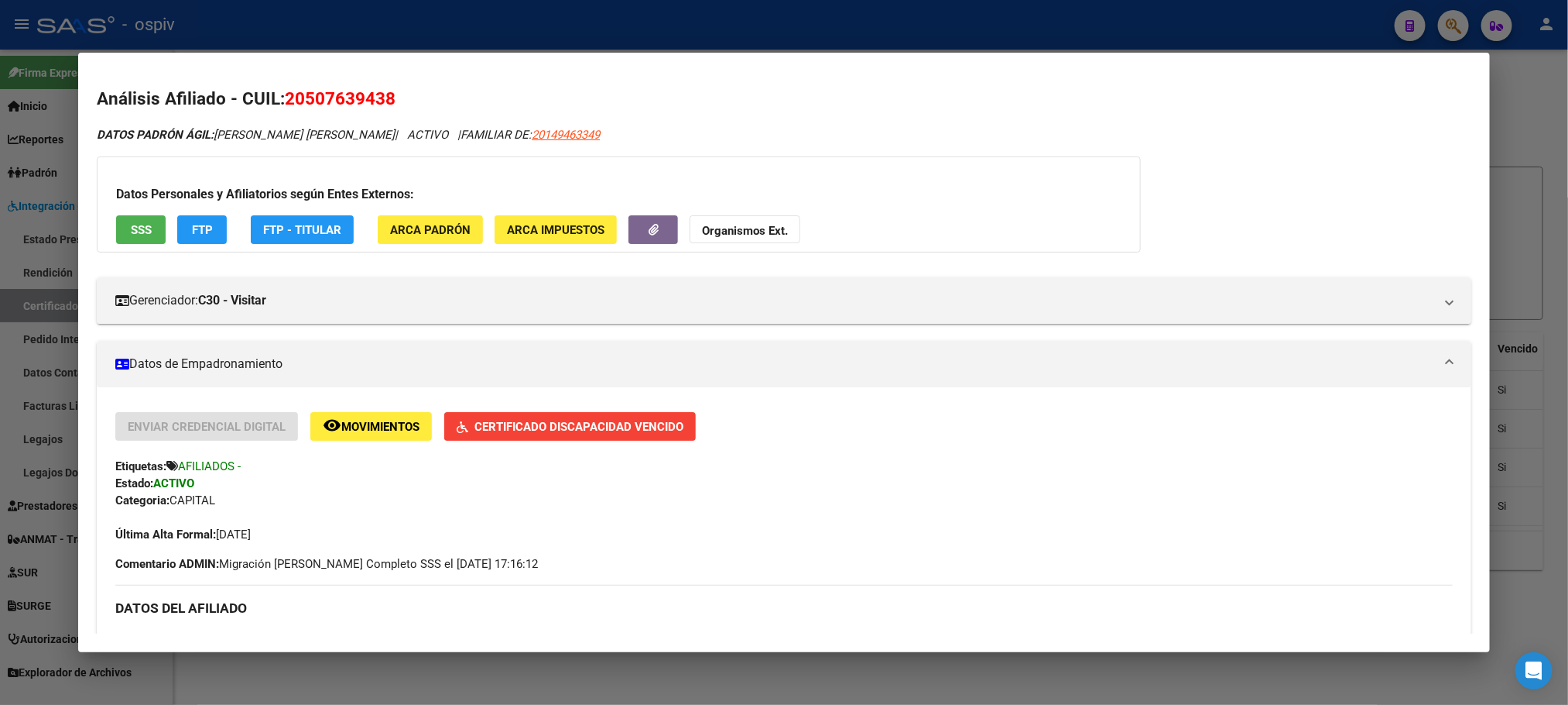
click at [631, 428] on span "Certificado Discapacidad Vencido" at bounding box center [578, 427] width 209 height 14
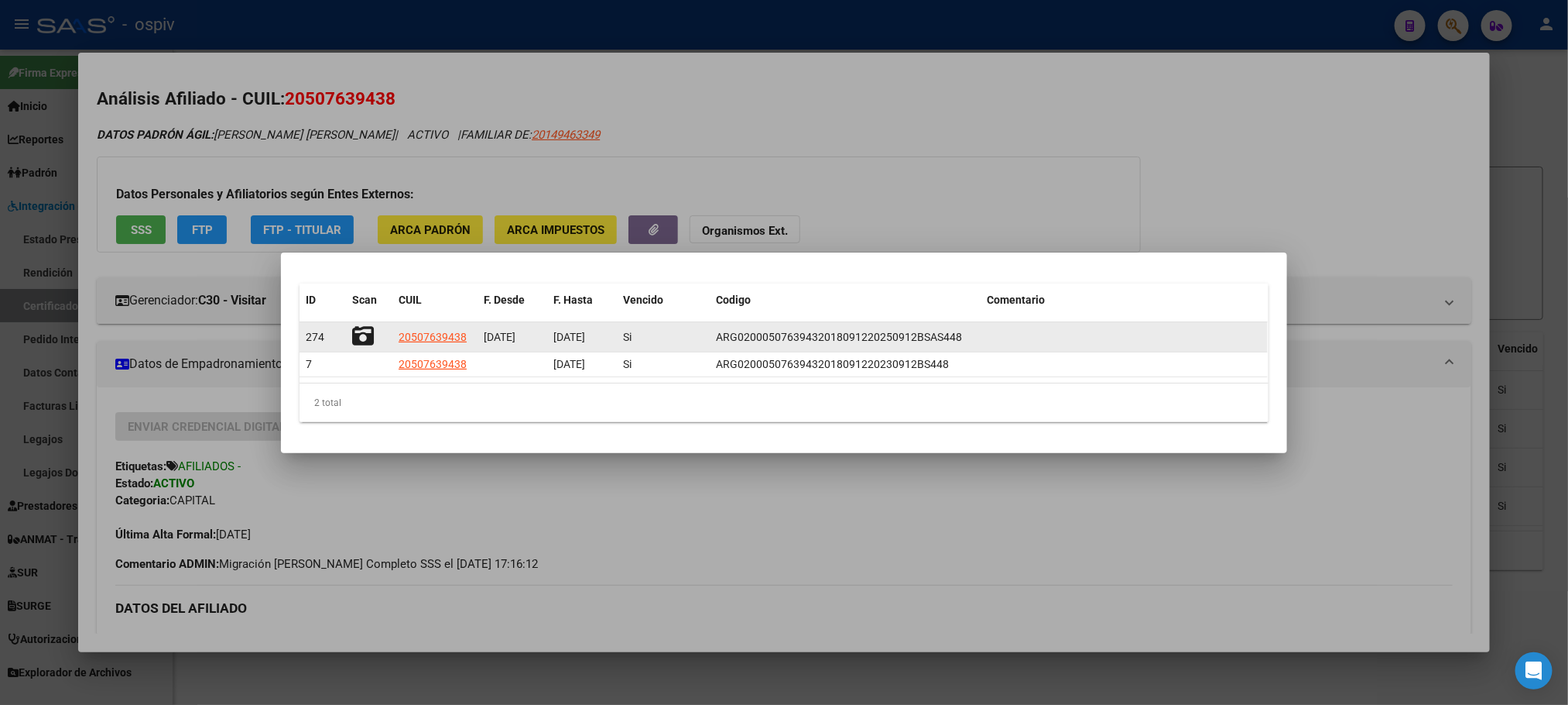
click at [364, 332] on icon at bounding box center [363, 335] width 21 height 21
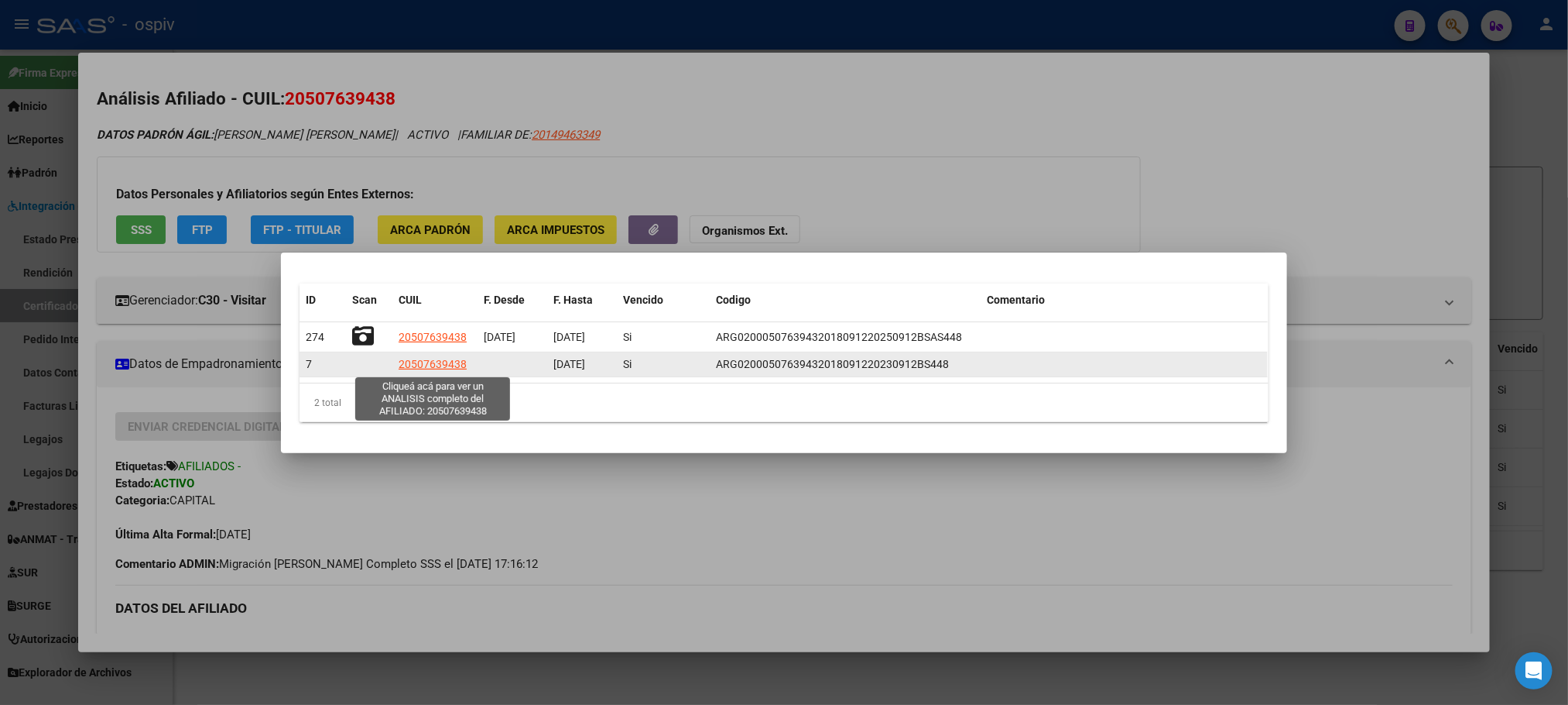
click at [416, 364] on span "20507639438" at bounding box center [433, 364] width 68 height 13
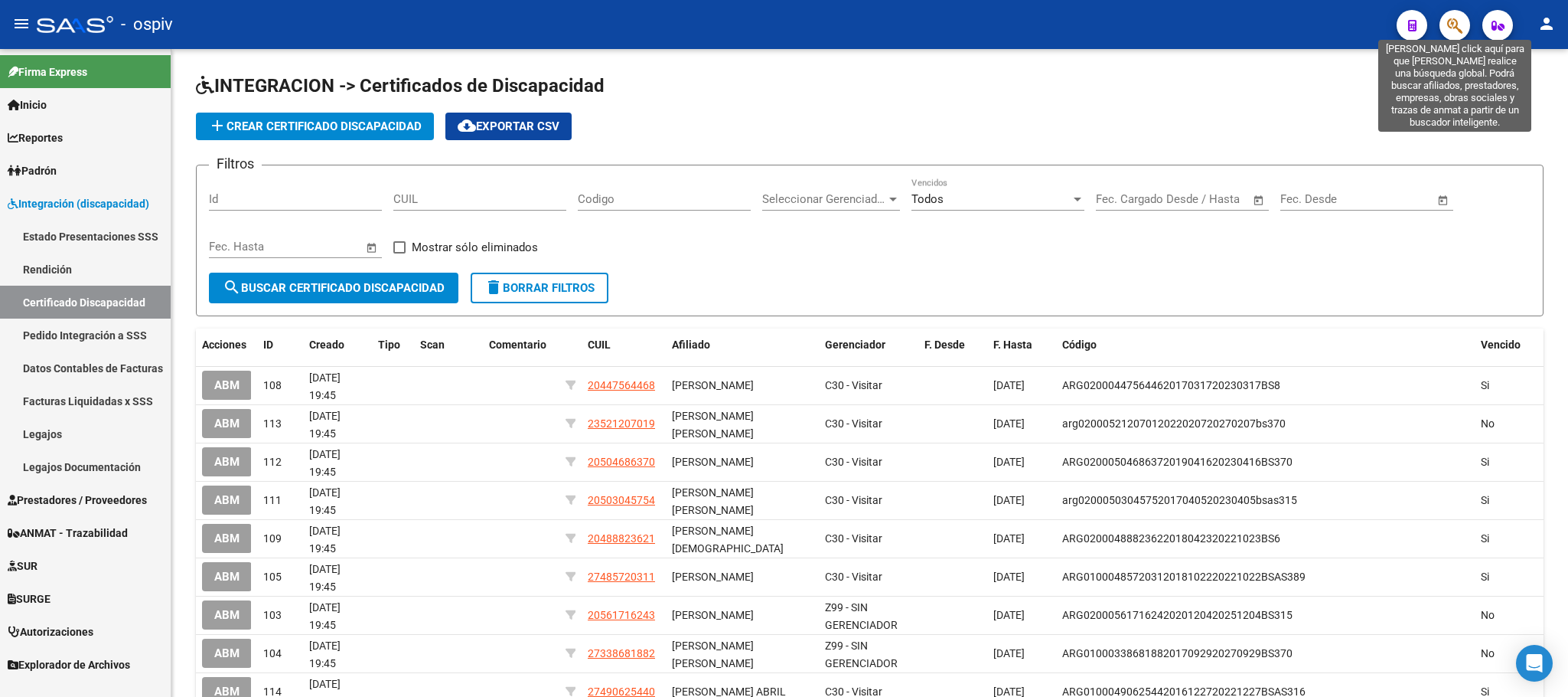
click at [1458, 26] on icon "button" at bounding box center [1455, 25] width 15 height 18
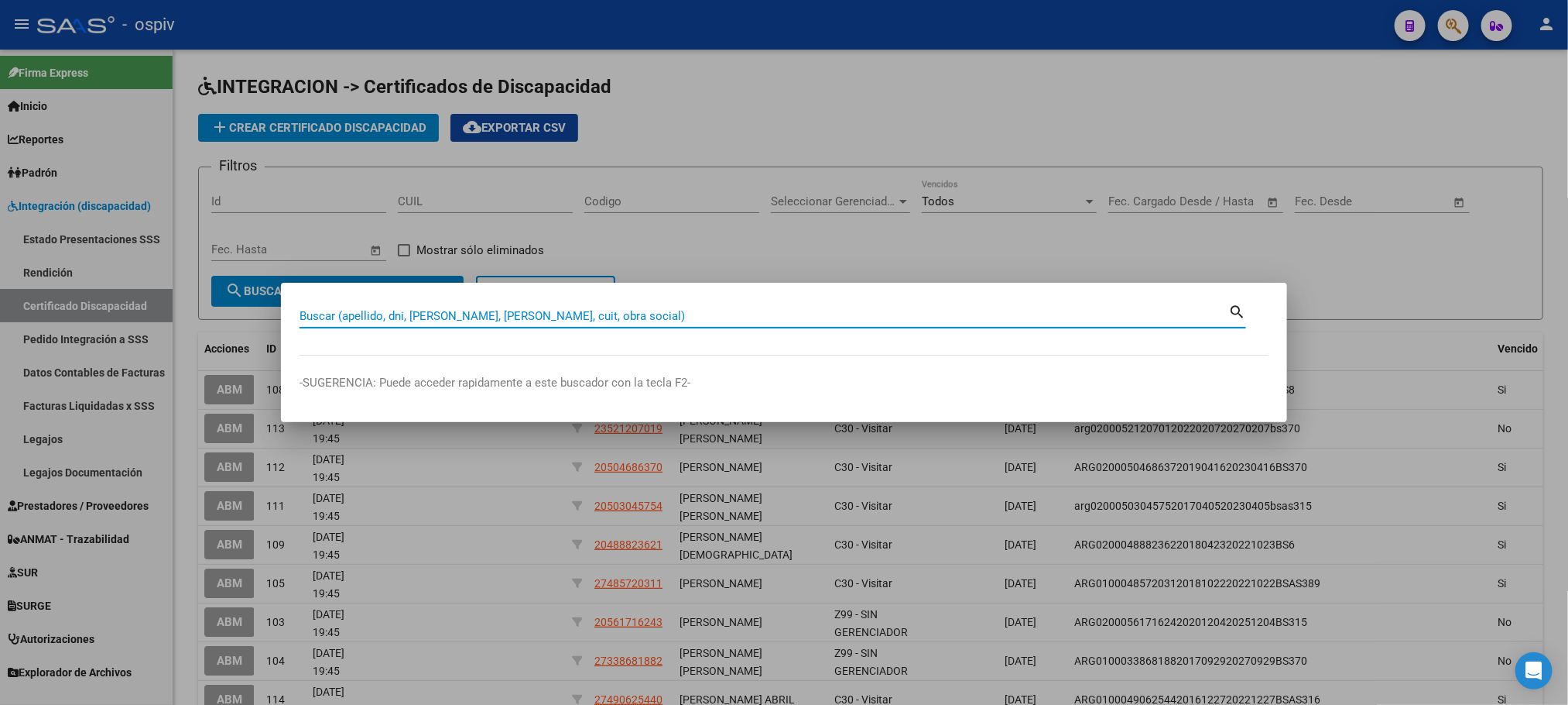
click at [706, 317] on input "Buscar (apellido, dni, cuil, nro traspaso, cuit, obra social)" at bounding box center [764, 316] width 929 height 14
type input "A"
type input "PAIVA SANTINO"
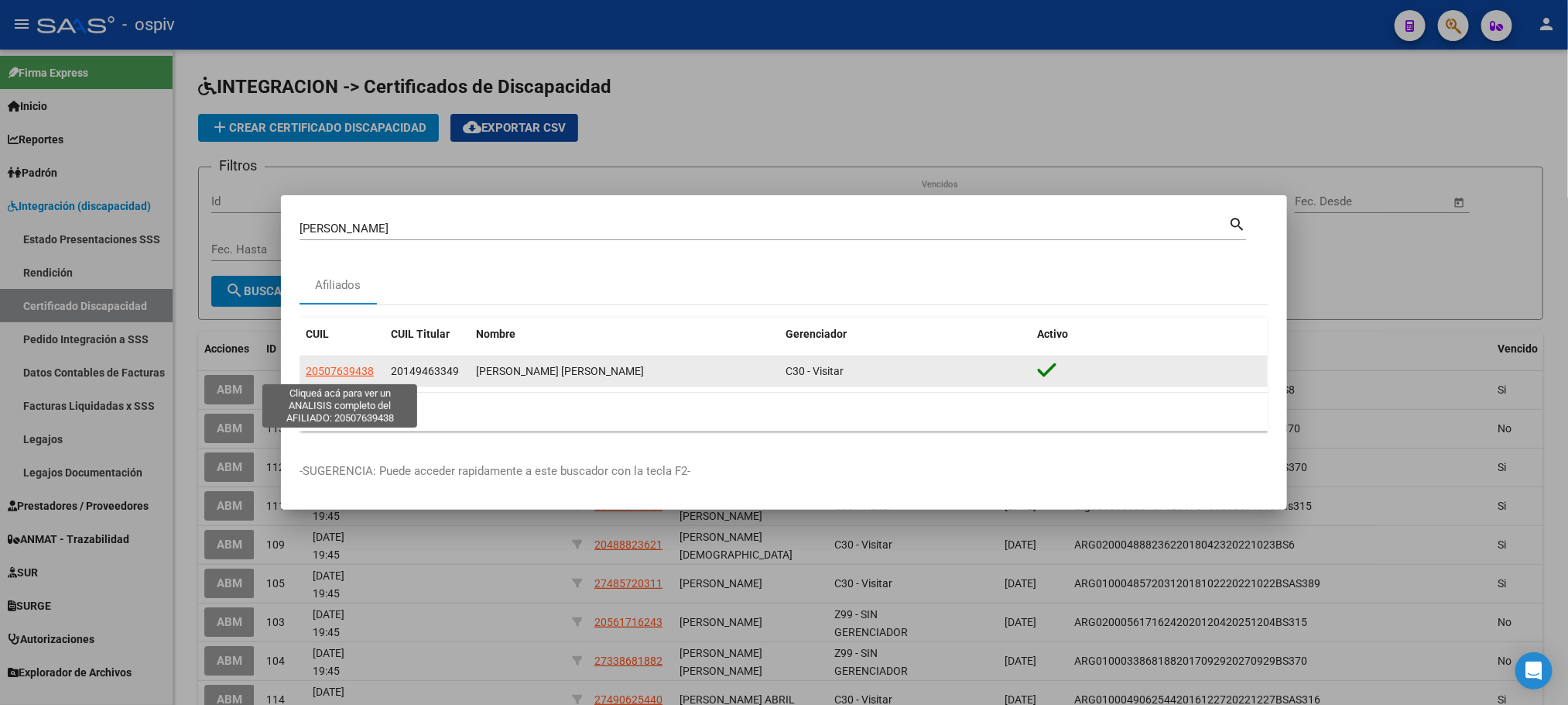
click at [354, 372] on span "20507639438" at bounding box center [340, 370] width 68 height 13
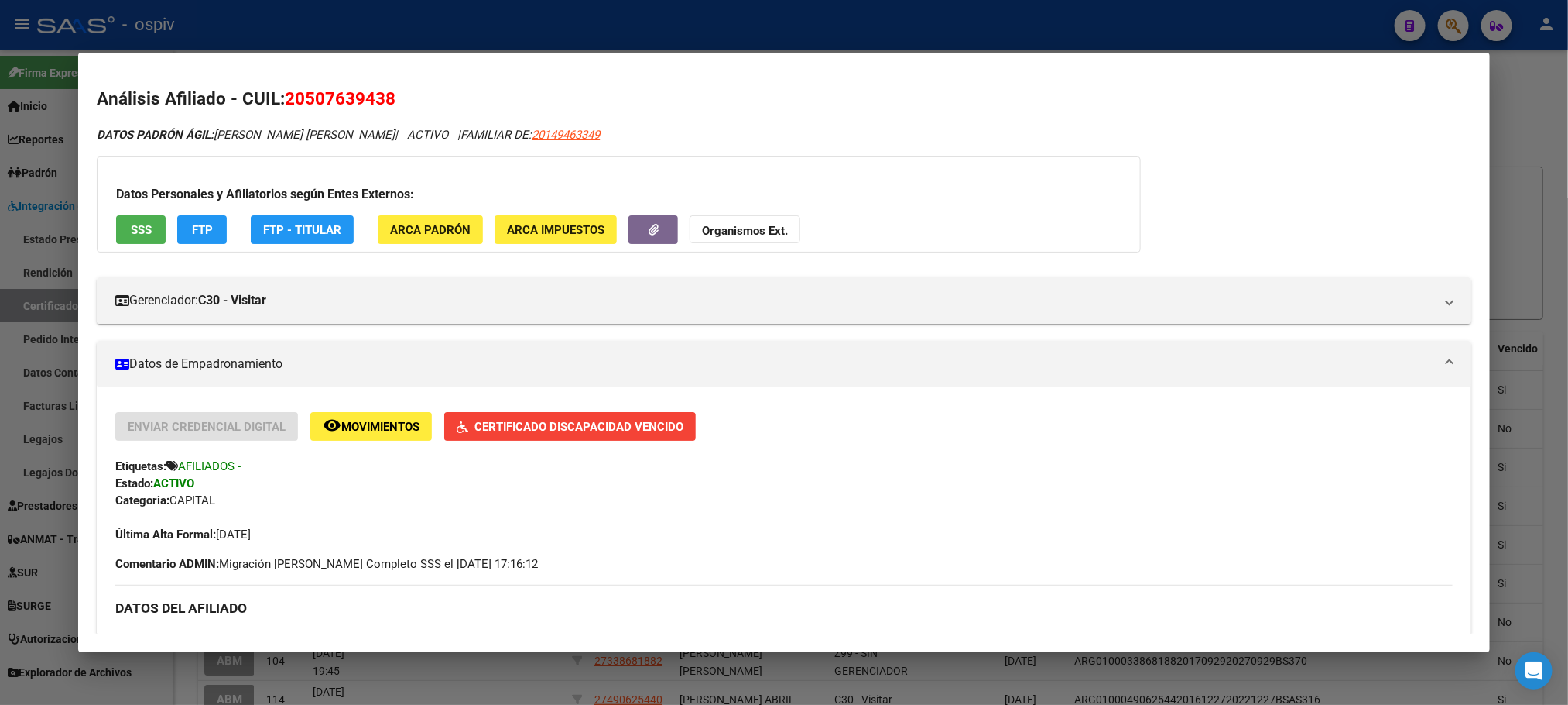
click at [521, 426] on span "Certificado Discapacidad Vencido" at bounding box center [578, 427] width 209 height 14
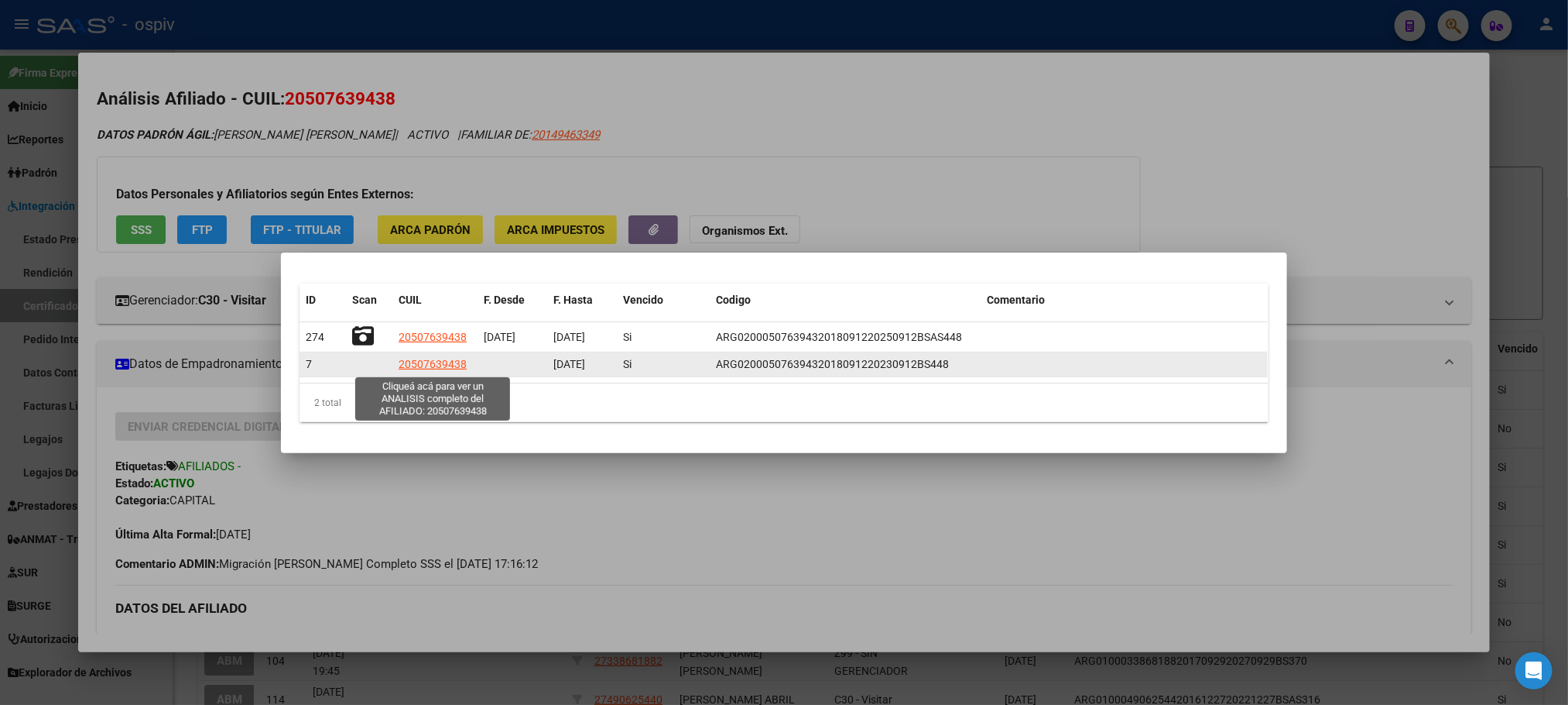
click at [421, 365] on span "20507639438" at bounding box center [433, 364] width 68 height 13
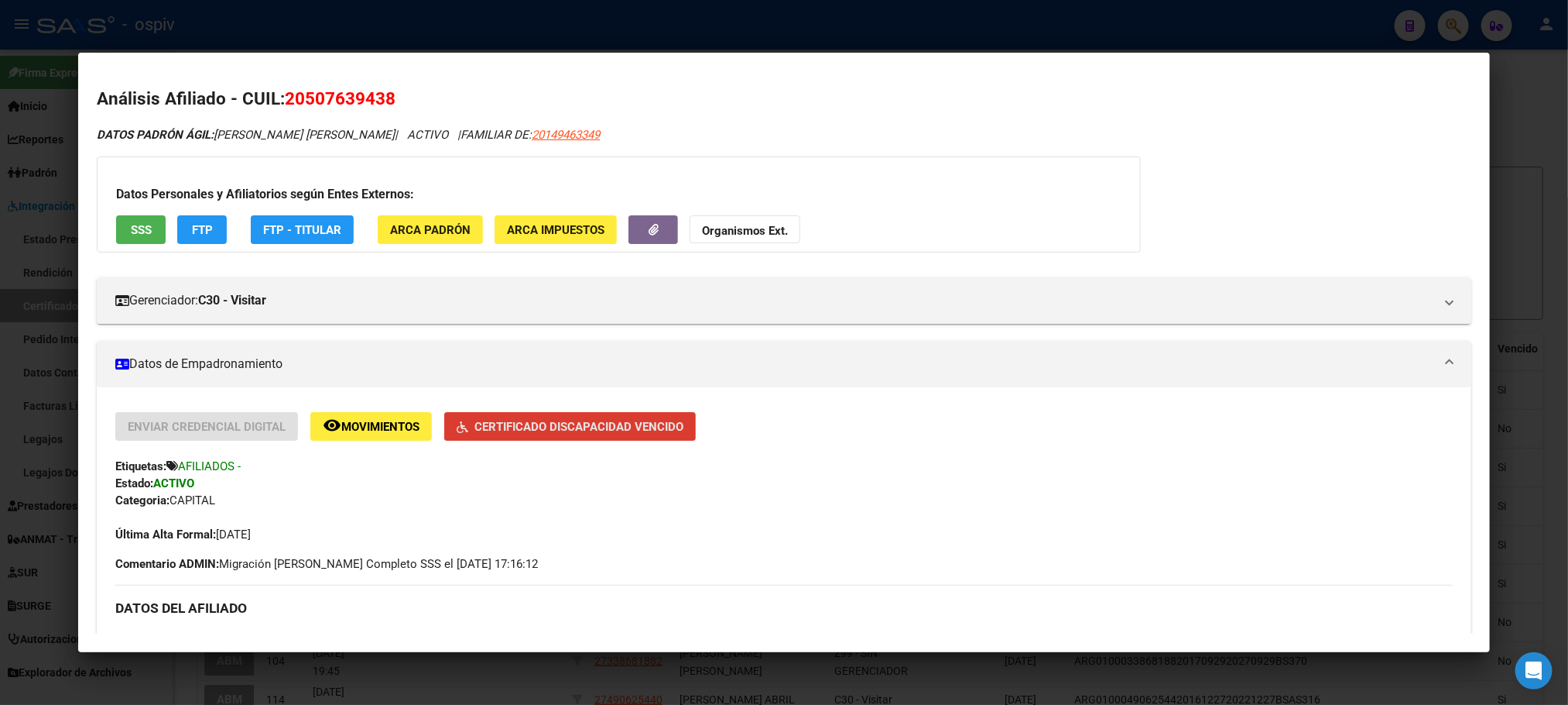
click at [527, 430] on span "Certificado Discapacidad Vencido" at bounding box center [578, 427] width 209 height 14
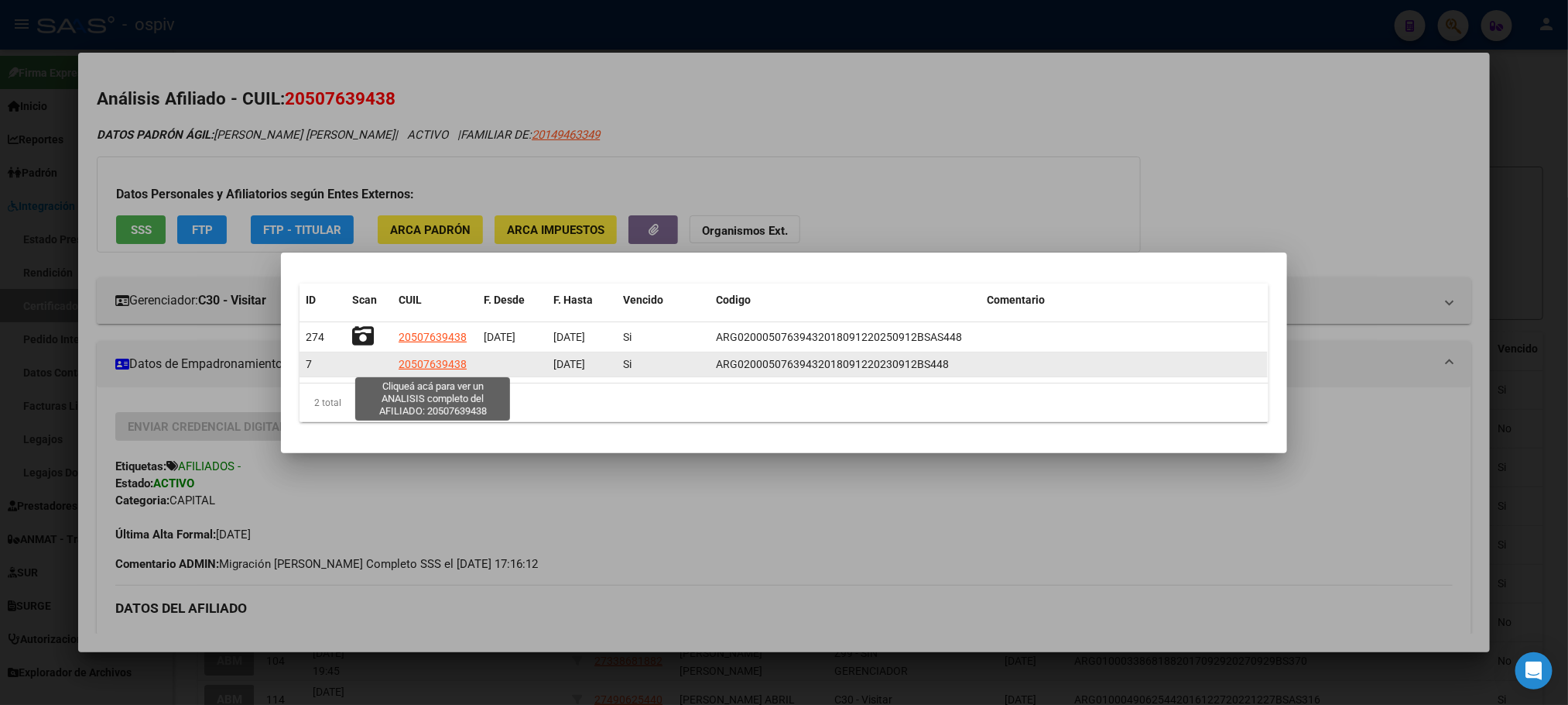
click at [446, 363] on span "20507639438" at bounding box center [433, 364] width 68 height 13
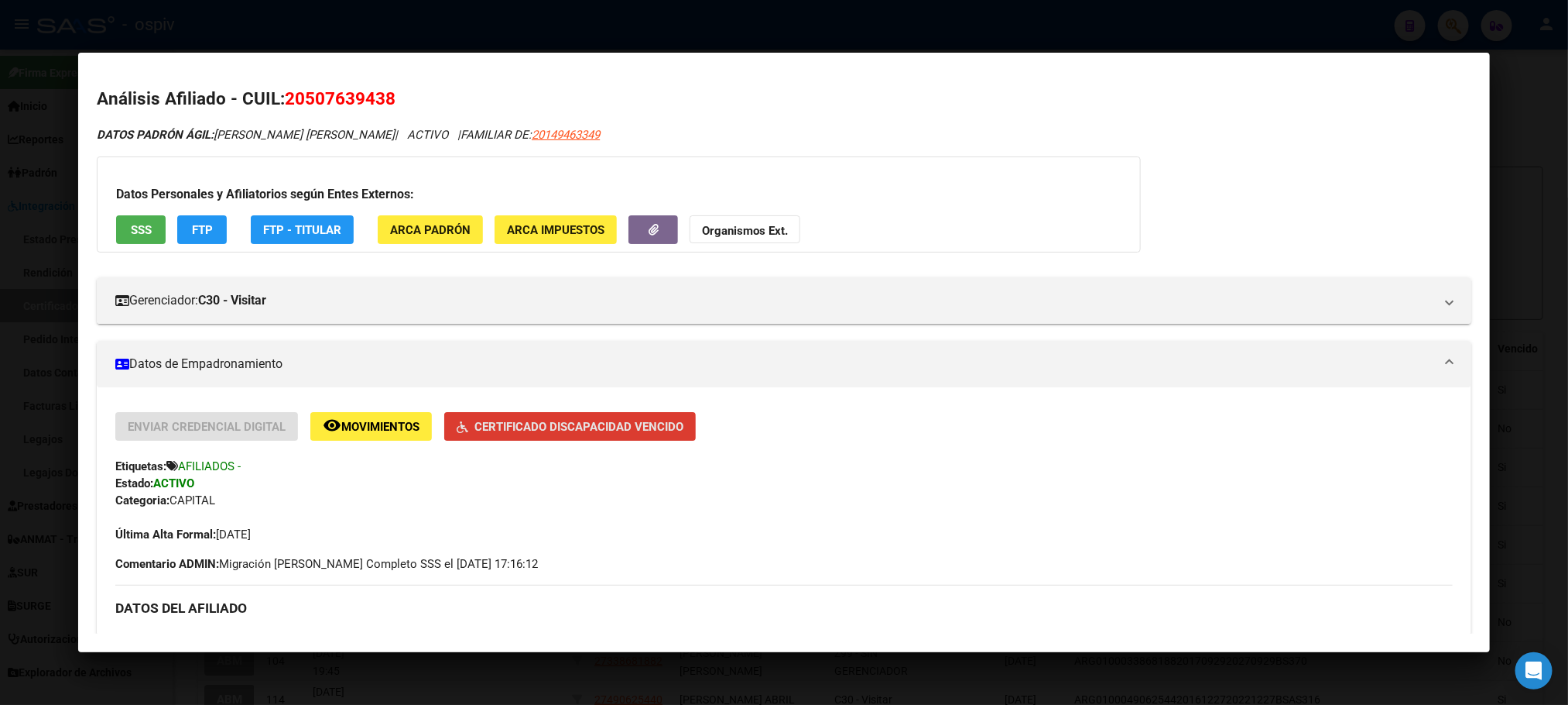
click at [563, 432] on span "Certificado Discapacidad Vencido" at bounding box center [578, 427] width 209 height 14
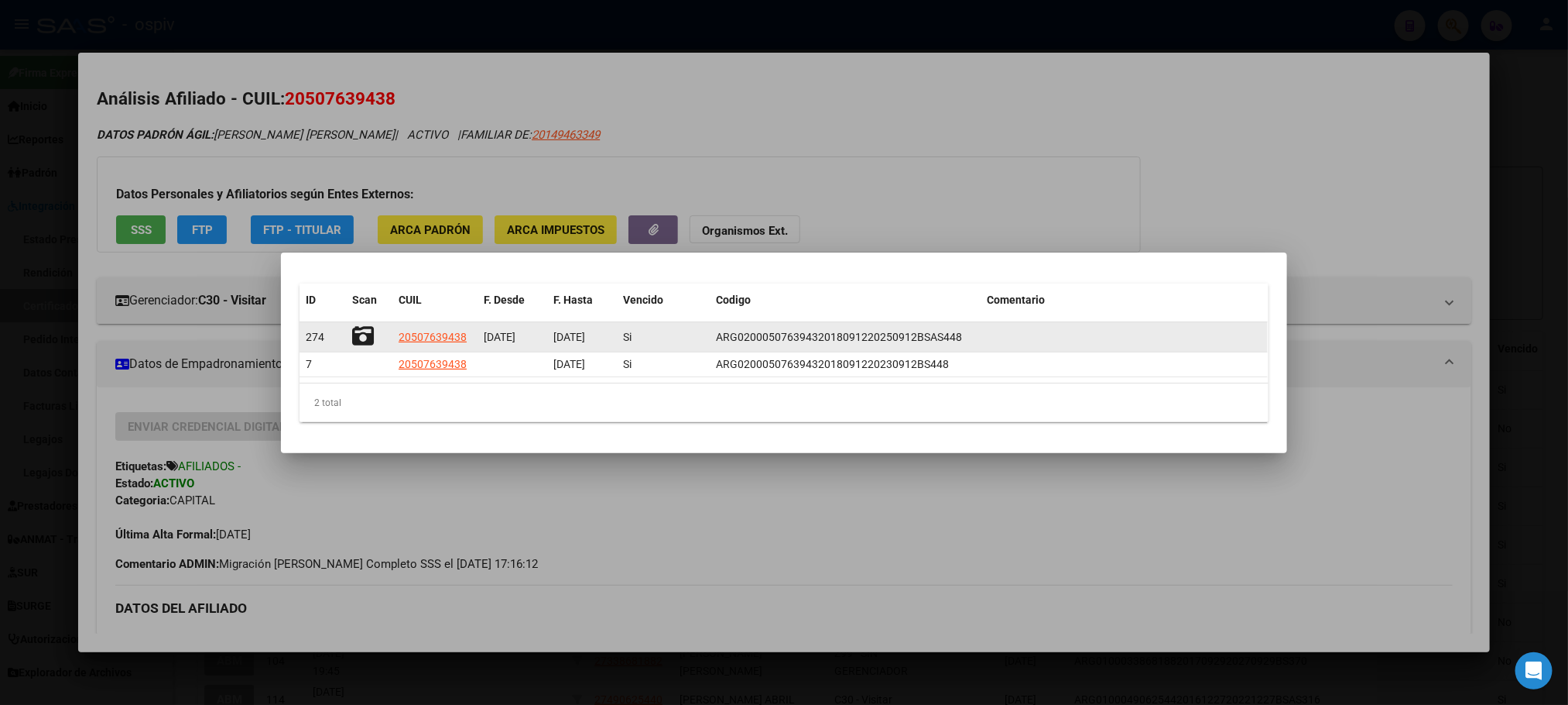
click at [364, 333] on icon at bounding box center [363, 335] width 21 height 21
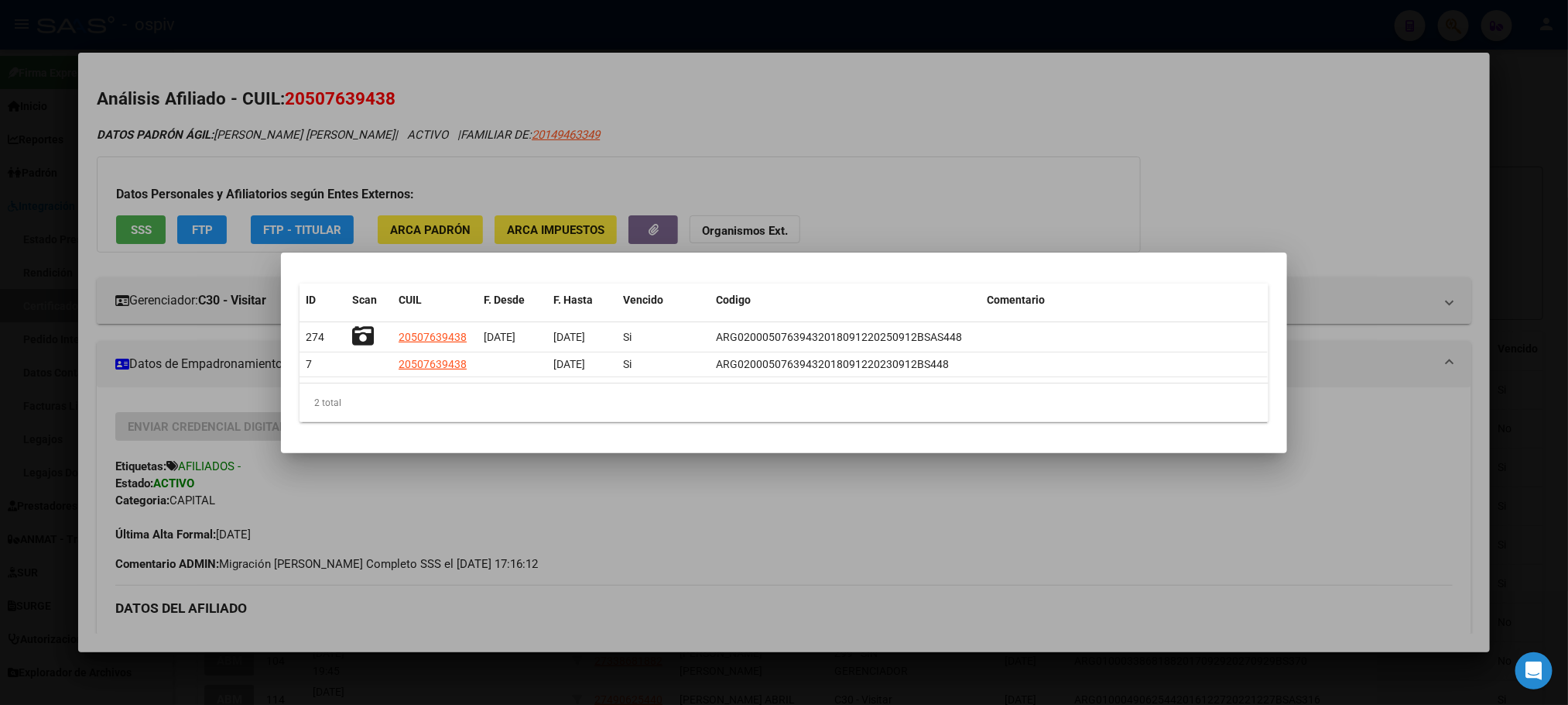
click at [632, 38] on div at bounding box center [784, 352] width 1568 height 705
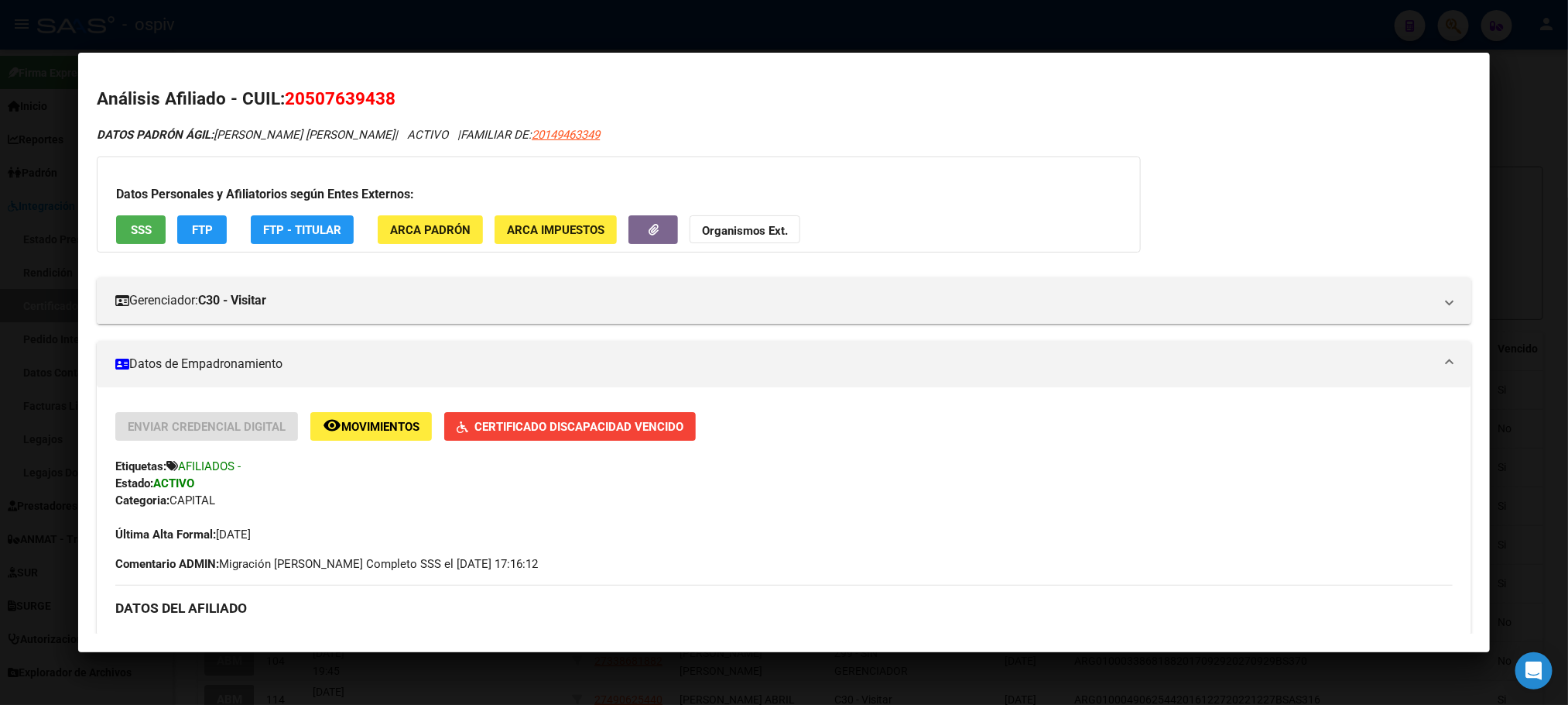
click at [632, 35] on div at bounding box center [784, 352] width 1568 height 705
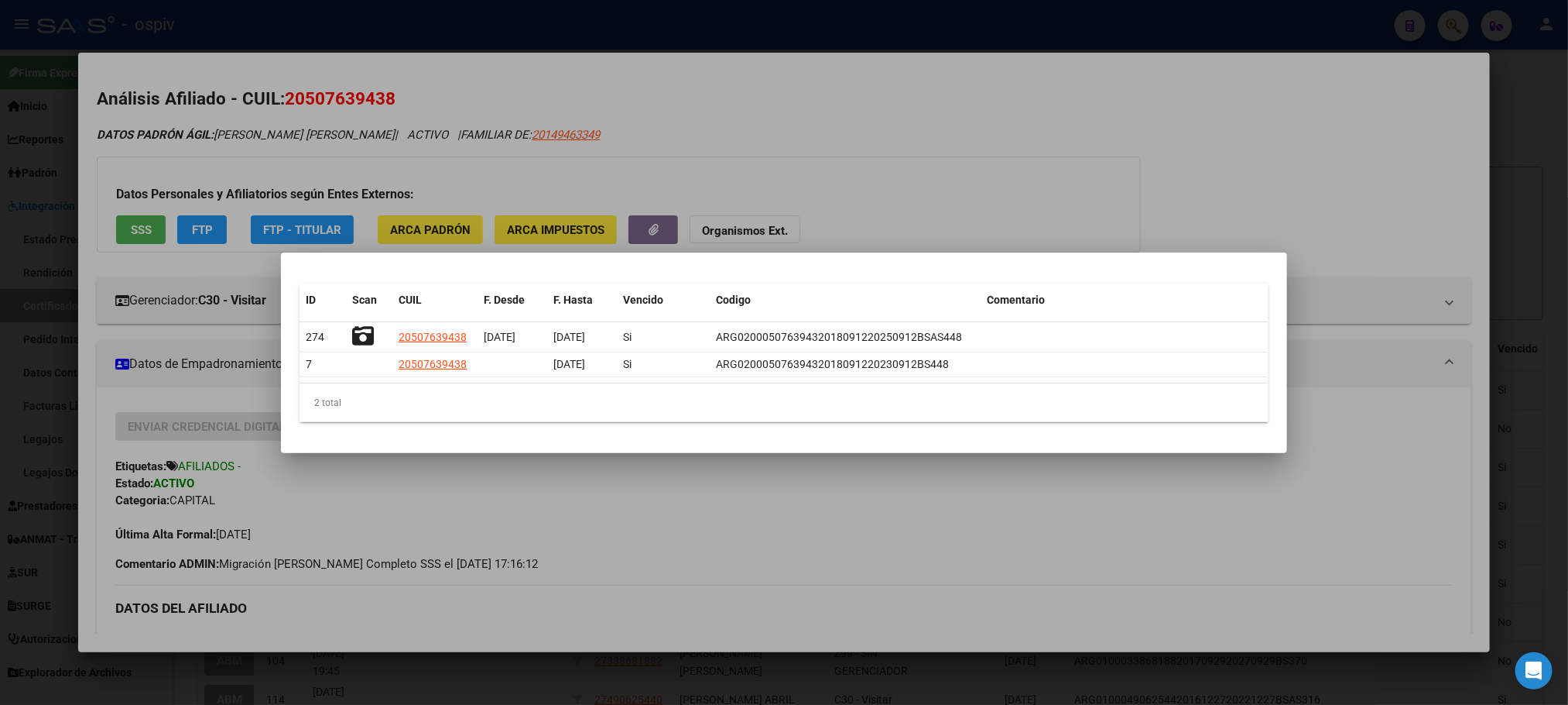
click at [632, 35] on div at bounding box center [784, 352] width 1568 height 705
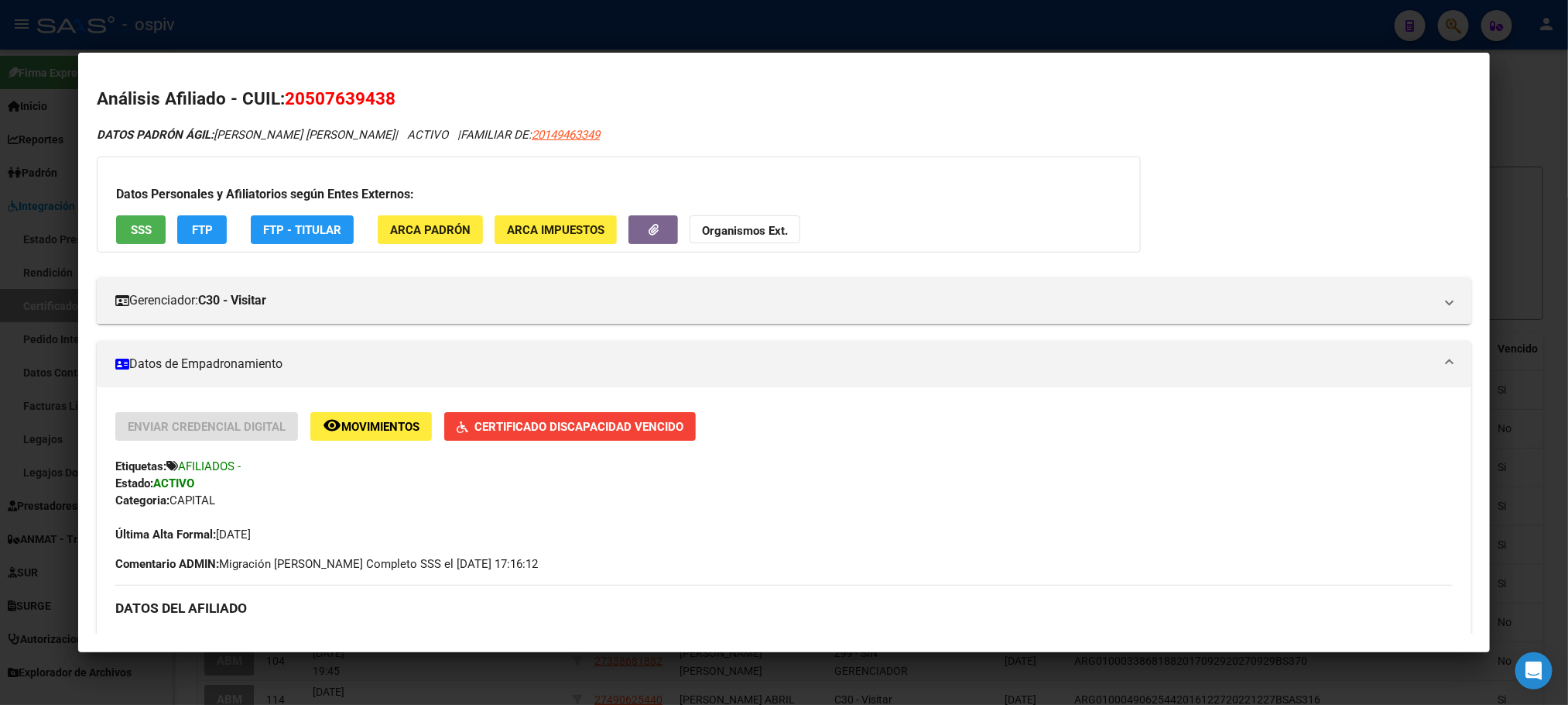
drag, startPoint x: 632, startPoint y: 35, endPoint x: 632, endPoint y: 58, distance: 23.0
click at [632, 58] on div "PAIVA SANTINO Buscar (apellido, dni, cuil, nro traspaso, cuit, obra social) sea…" at bounding box center [784, 352] width 1568 height 705
click at [1229, 42] on div at bounding box center [784, 352] width 1568 height 705
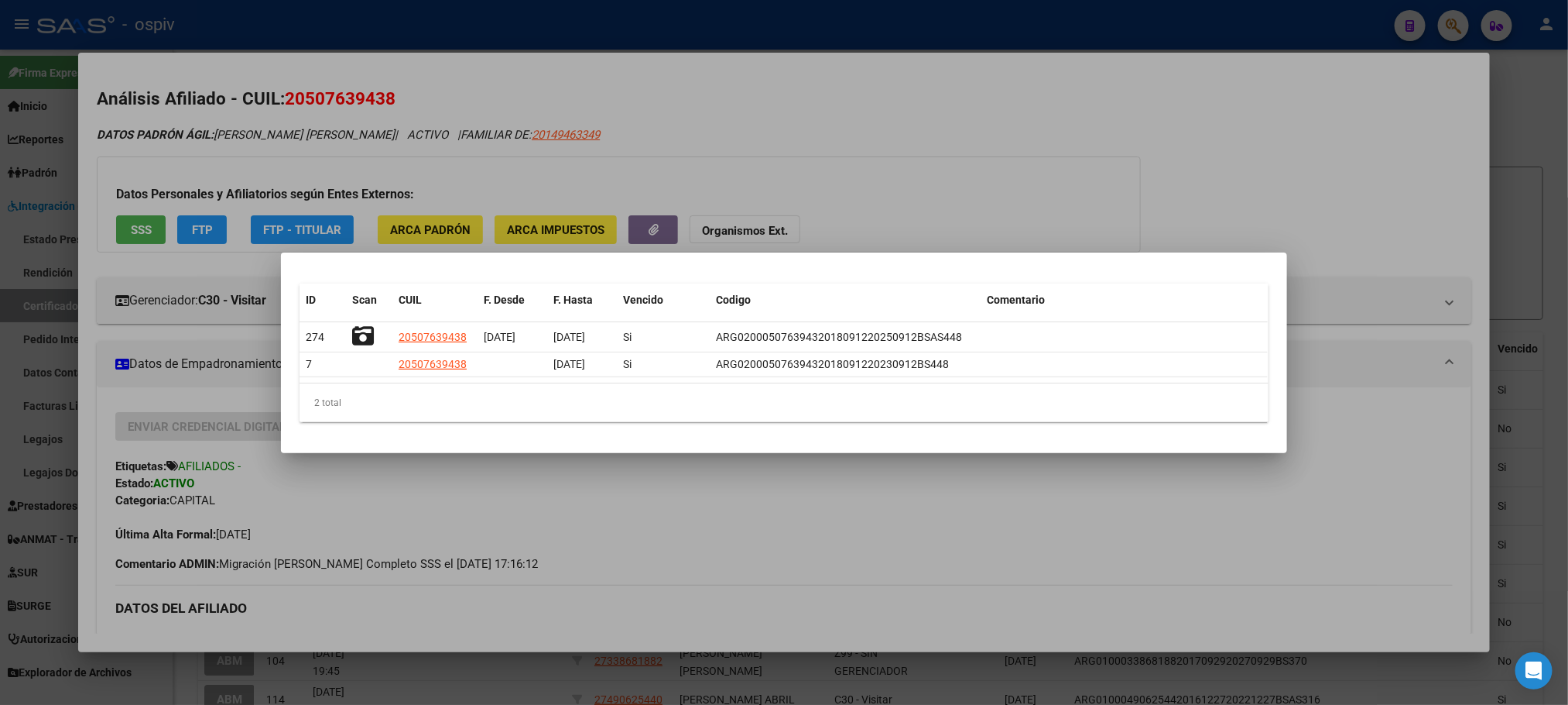
click at [281, 9] on div at bounding box center [784, 352] width 1568 height 705
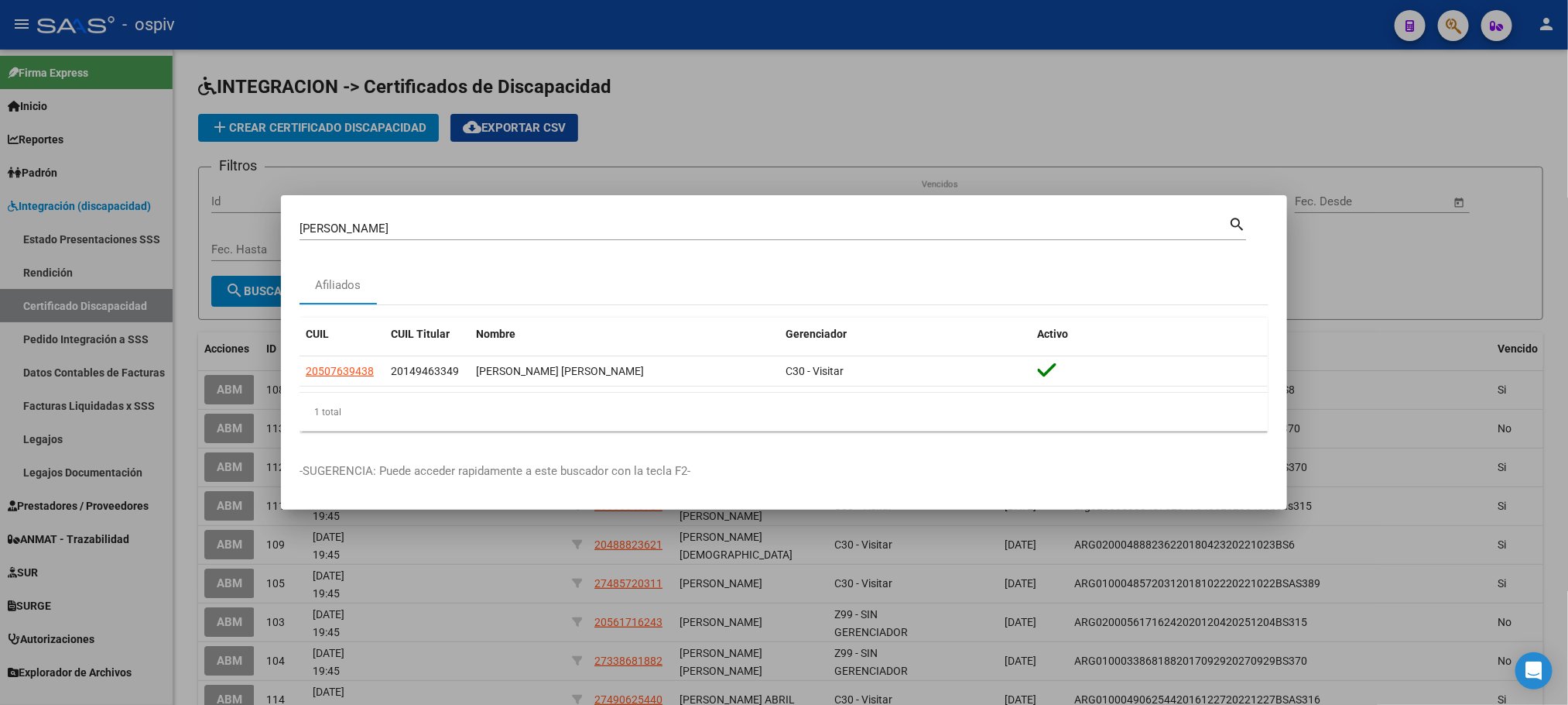
click at [100, 310] on div at bounding box center [784, 352] width 1568 height 705
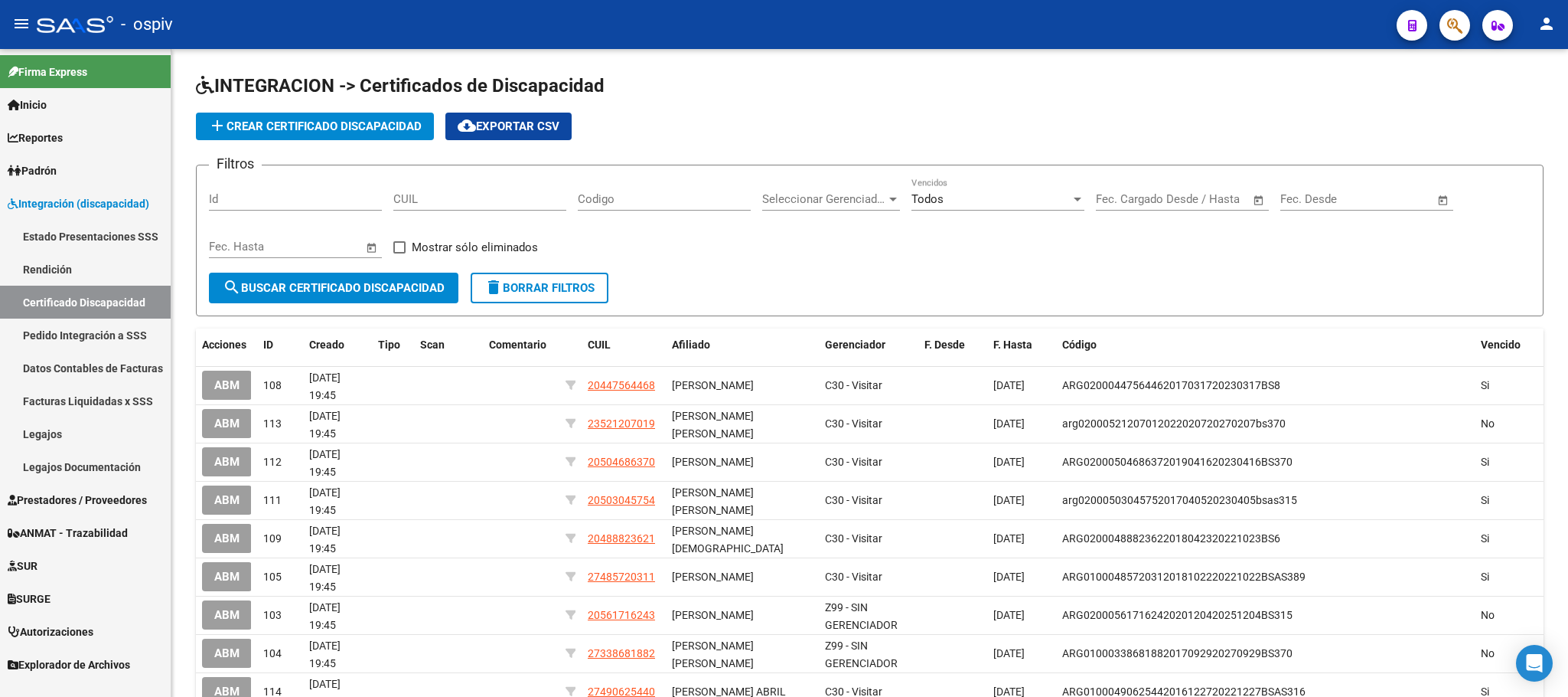
click at [55, 333] on link "Pedido Integración a SSS" at bounding box center [85, 334] width 170 height 33
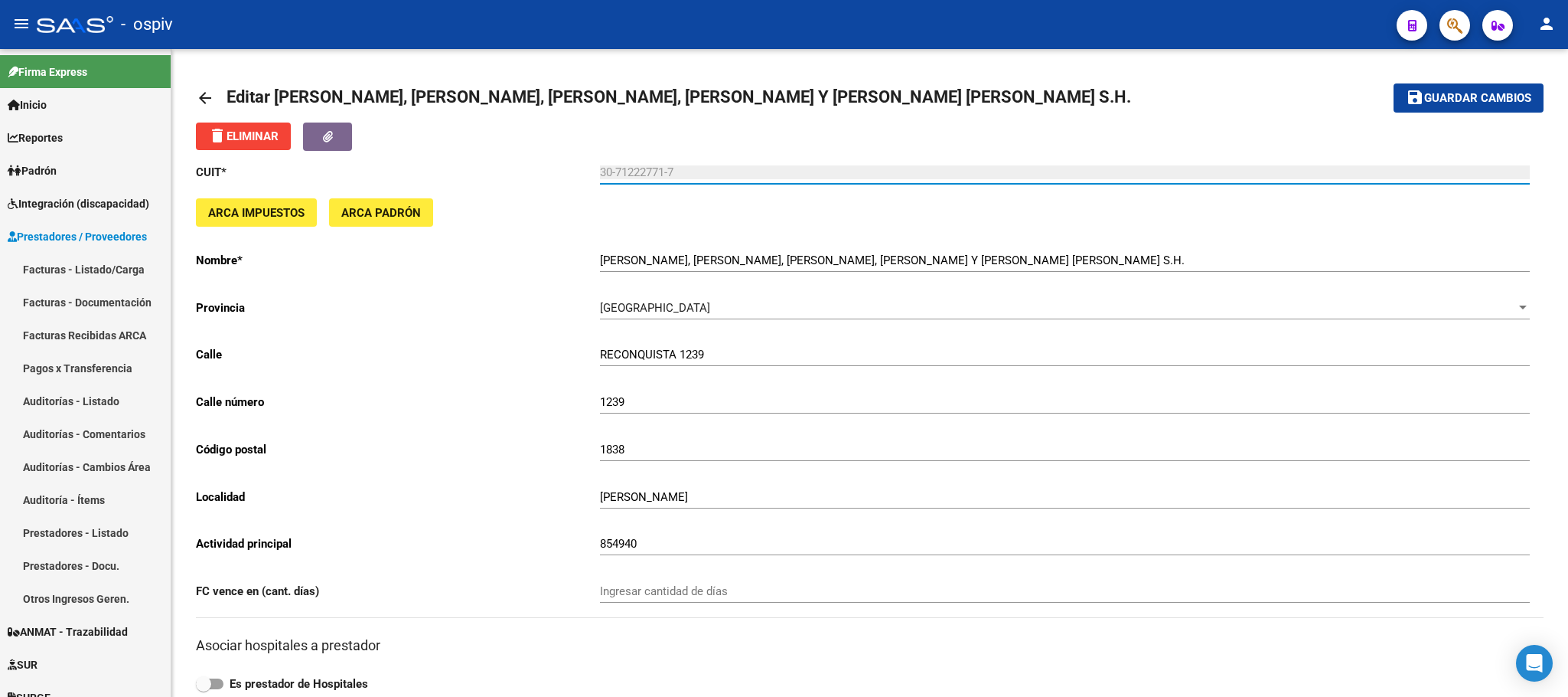
click at [655, 30] on div "- ospiv" at bounding box center [711, 24] width 1348 height 34
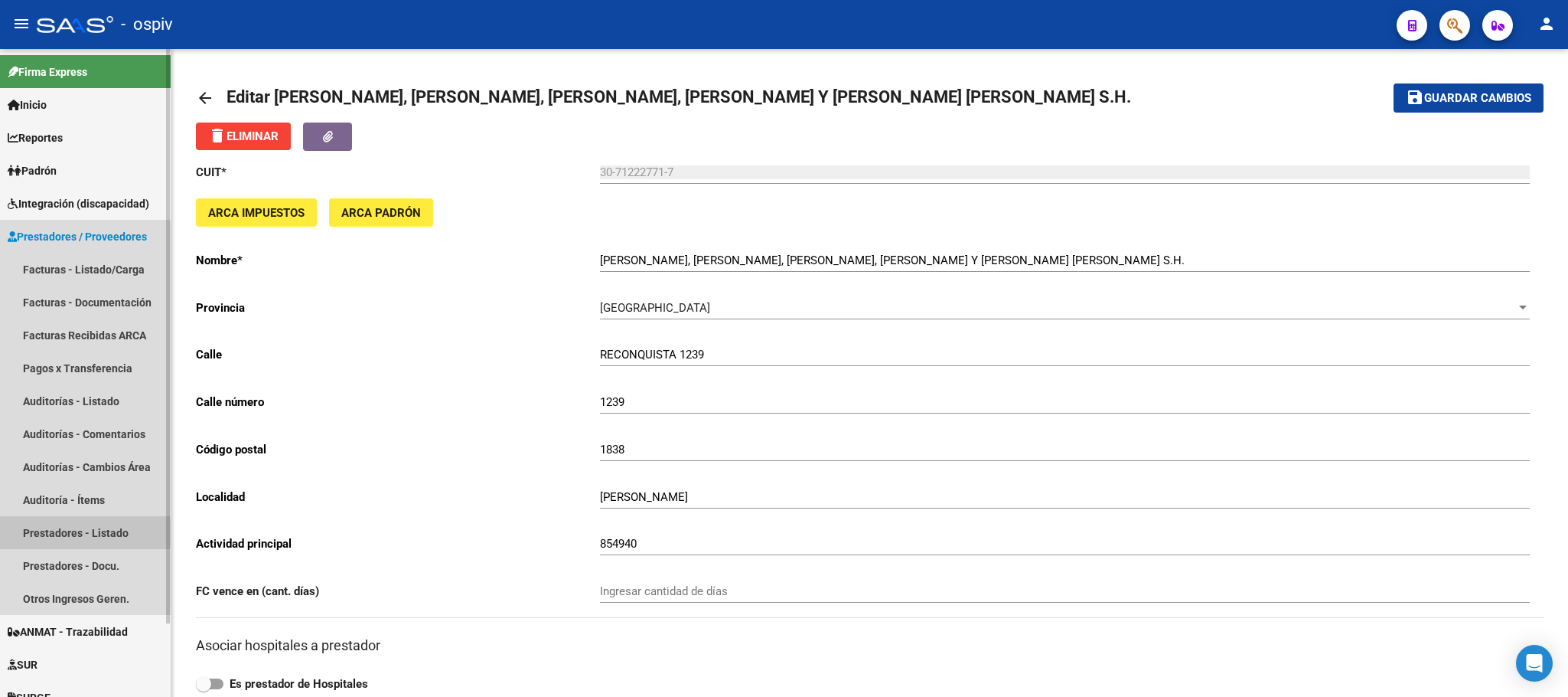
click at [67, 532] on link "Prestadores - Listado" at bounding box center [85, 532] width 170 height 33
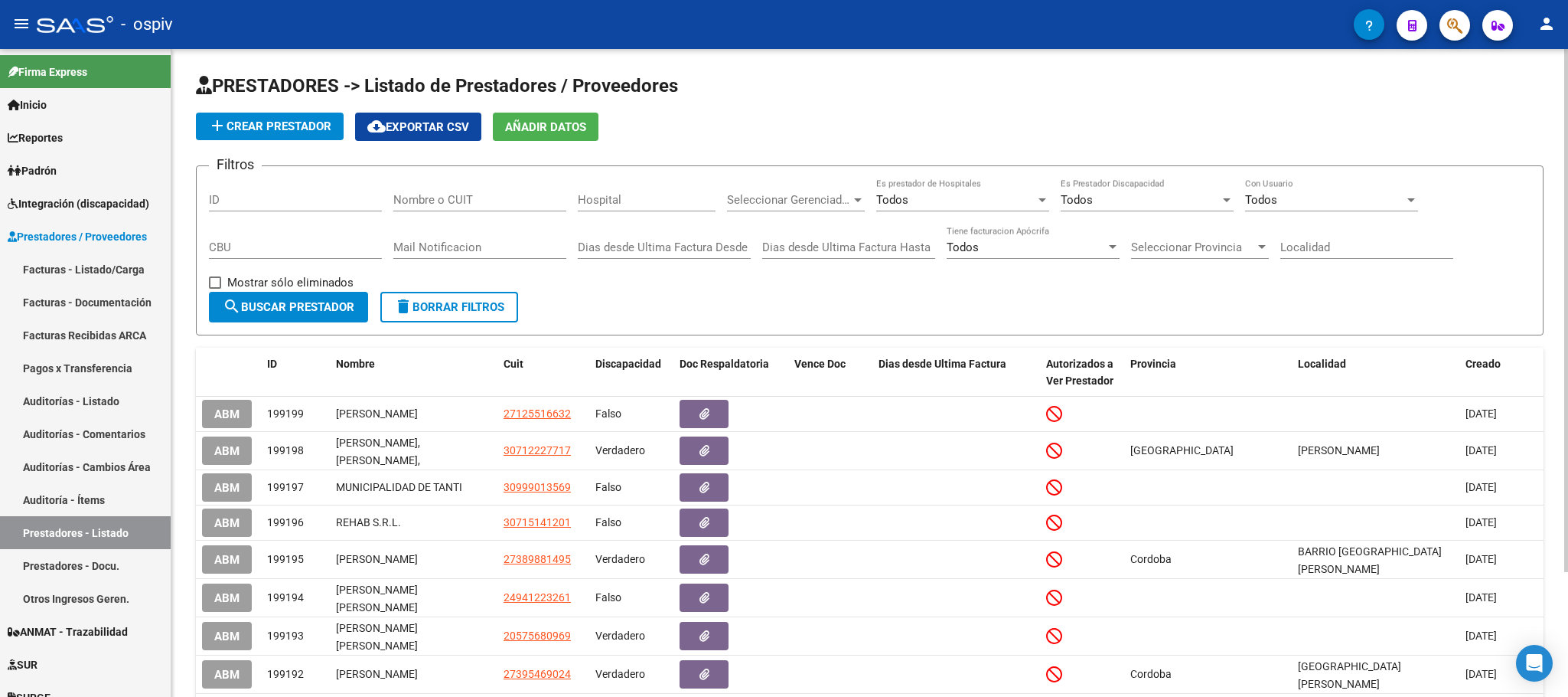
click at [290, 134] on button "add Crear Prestador" at bounding box center [269, 126] width 148 height 28
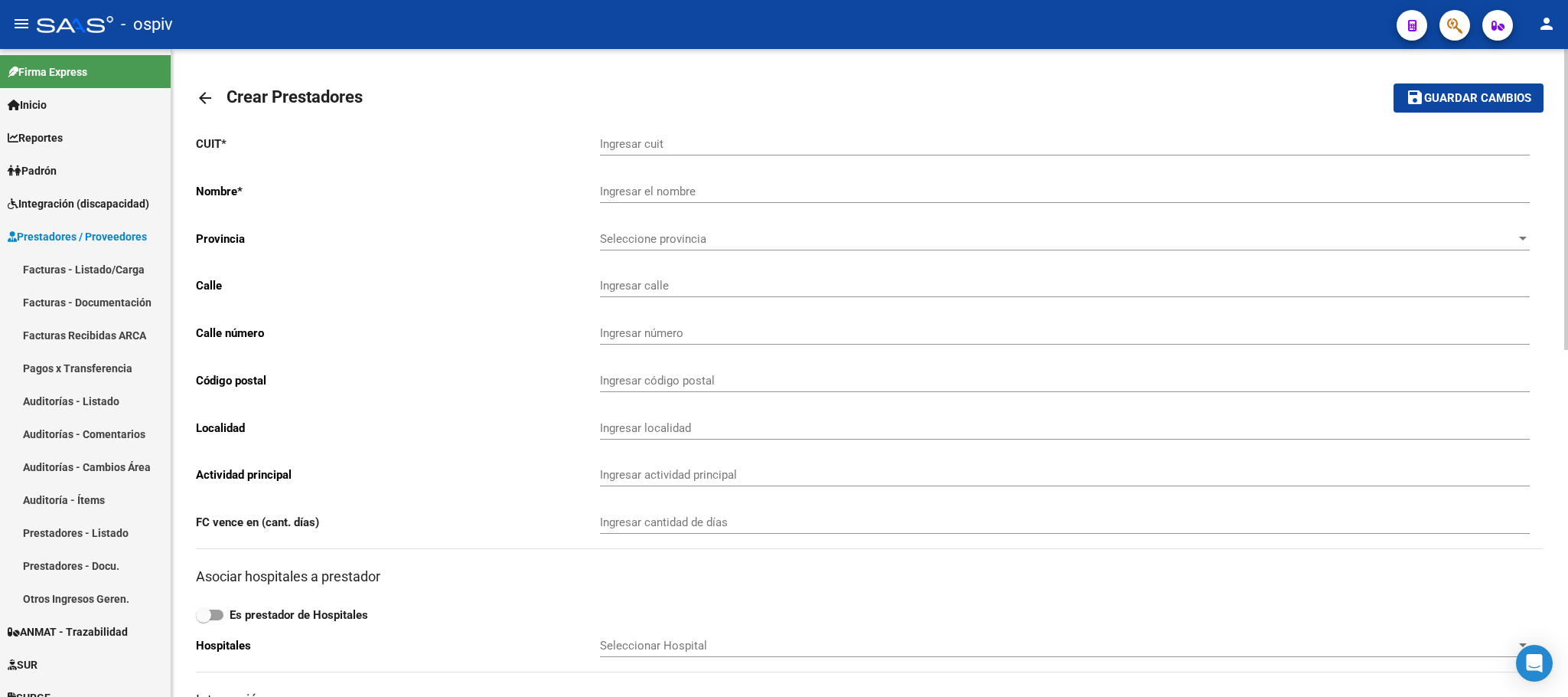
click at [804, 143] on input "Ingresar cuit" at bounding box center [1064, 143] width 929 height 14
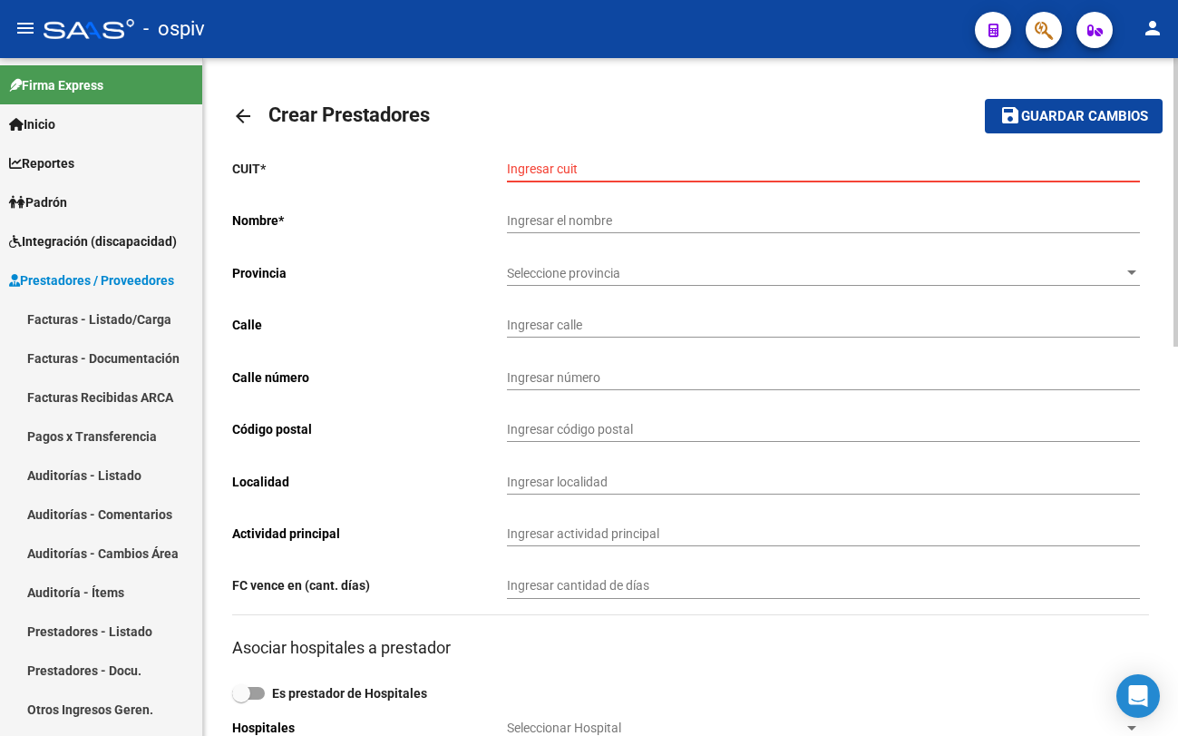
click at [654, 167] on input "Ingresar cuit" at bounding box center [823, 168] width 633 height 15
type input "30-71604891-4"
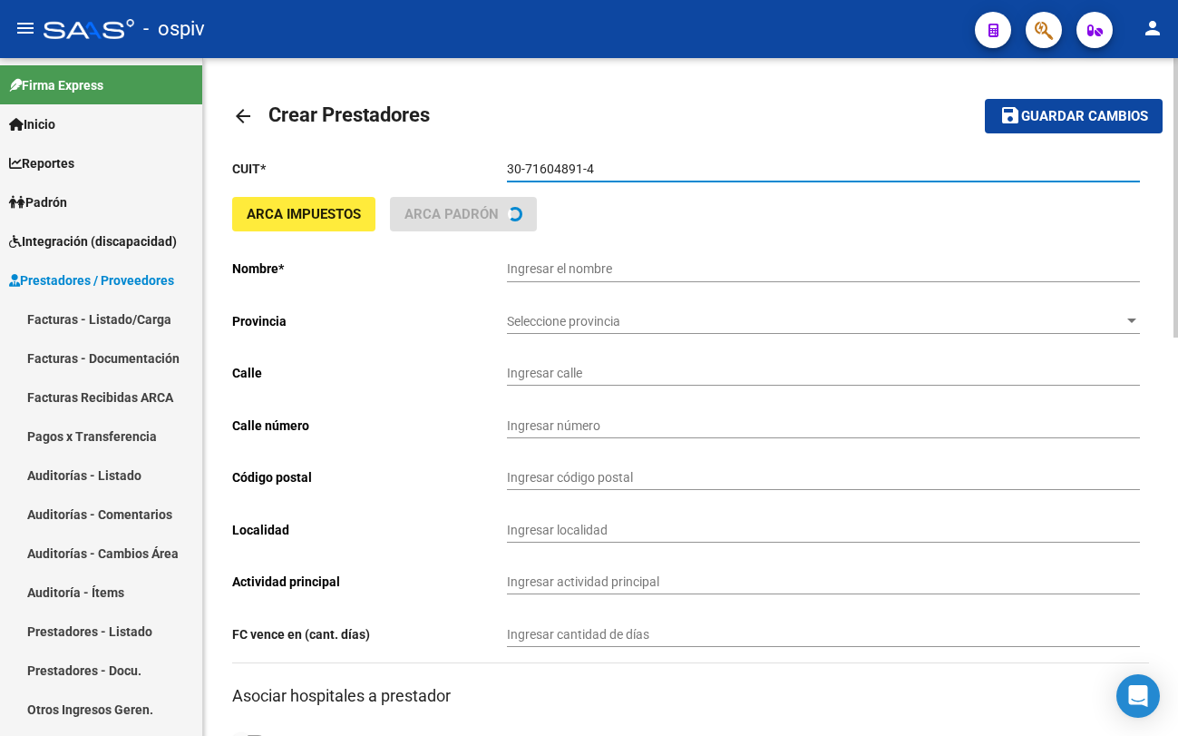
type input "CINTRE SA"
type input "BALCARCE 1044"
type input "1044"
type input "2600"
type input "VENADO TUERTO"
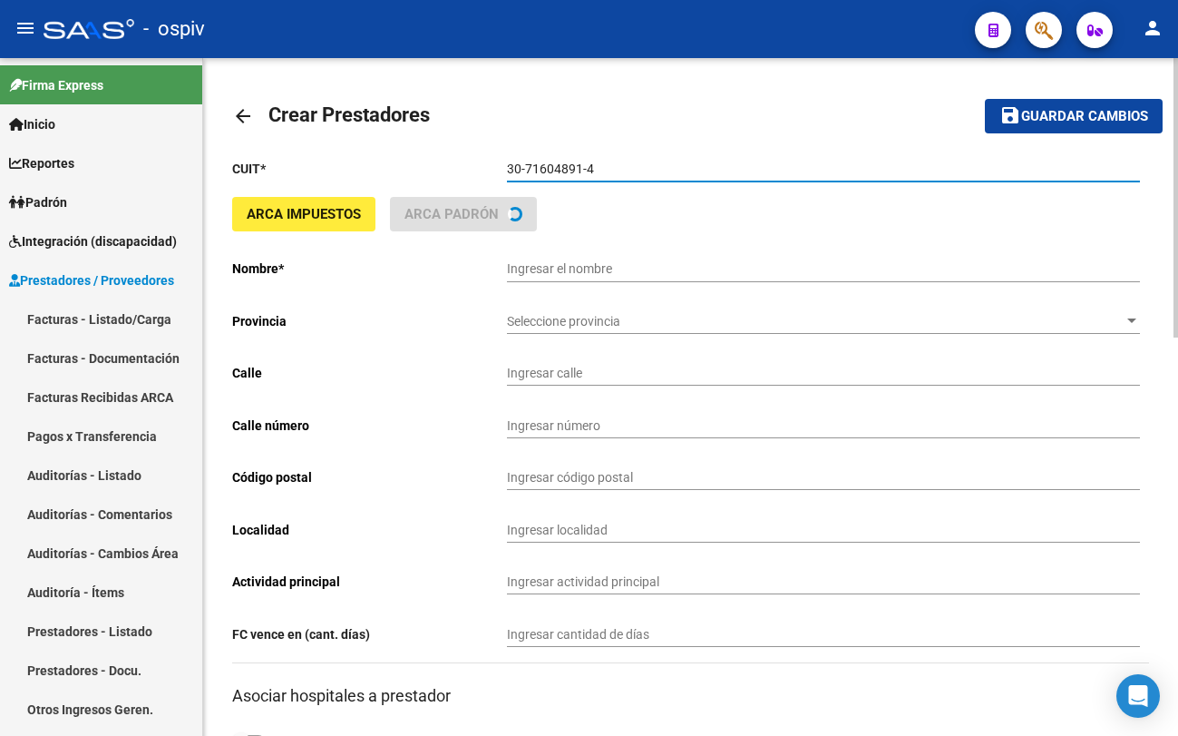
type input "869090"
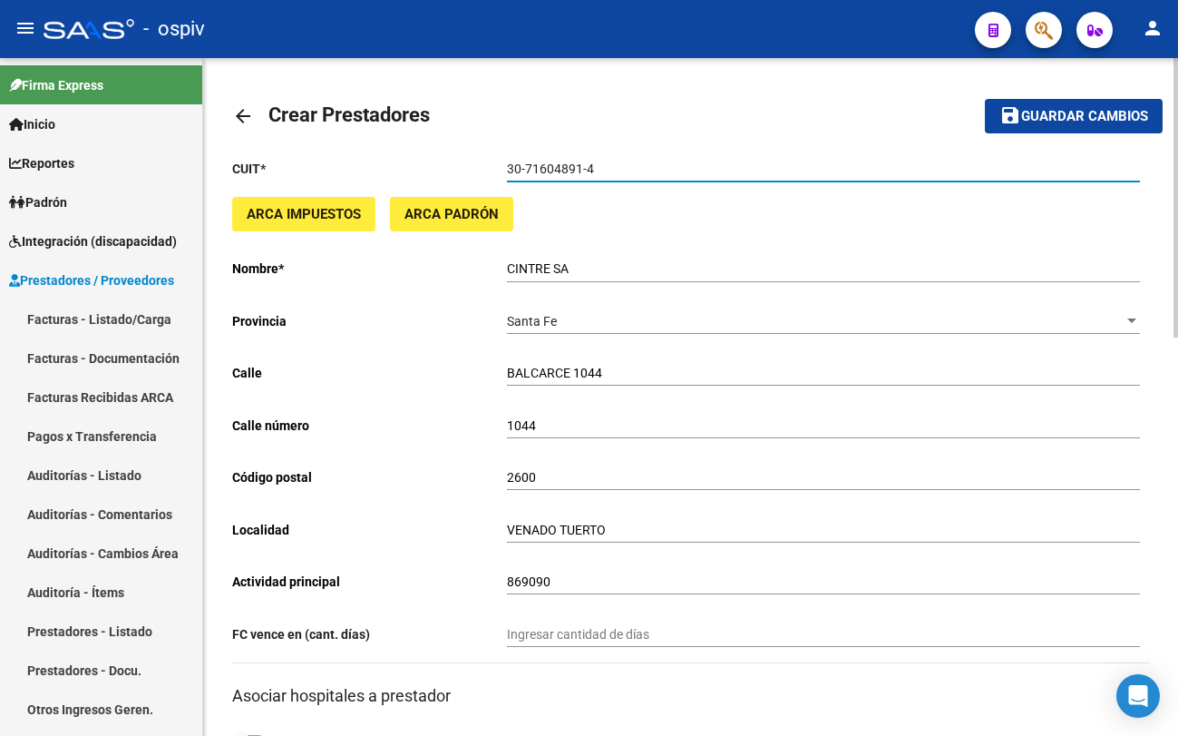
type input "30-71604891-4"
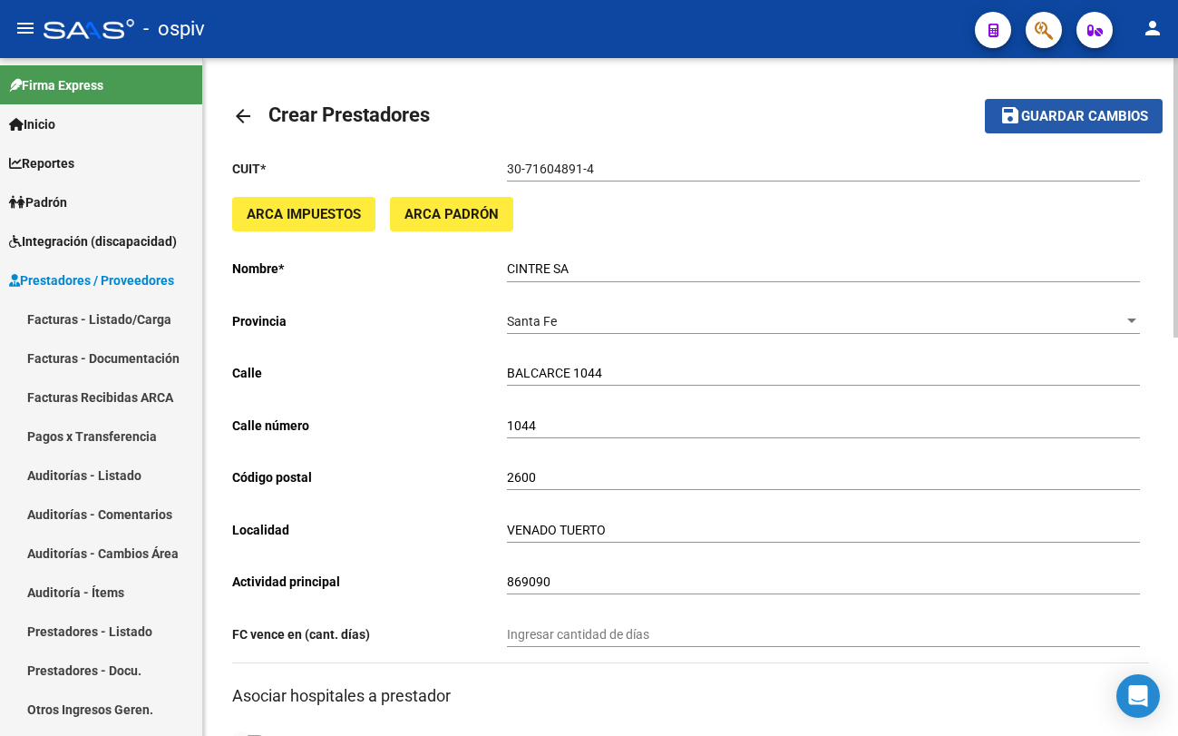
drag, startPoint x: 1086, startPoint y: 114, endPoint x: 679, endPoint y: 291, distance: 444.1
click at [1084, 115] on span "Guardar cambios" at bounding box center [1085, 117] width 127 height 16
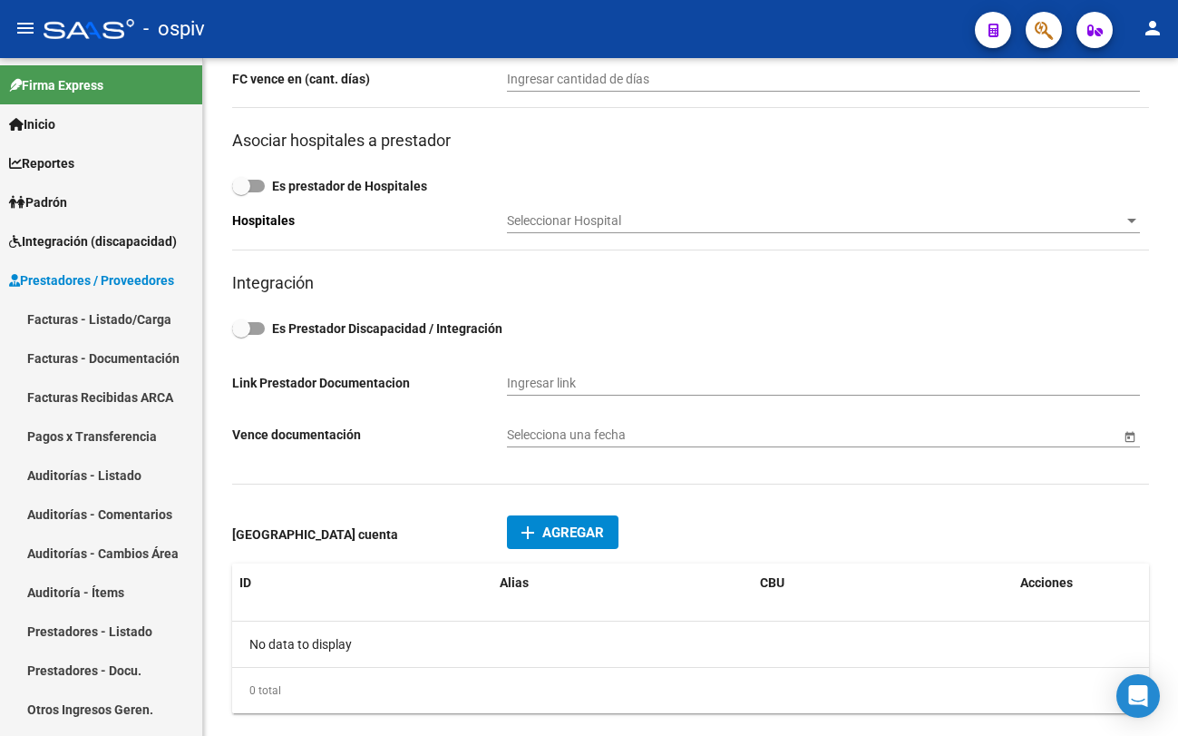
scroll to position [543, 0]
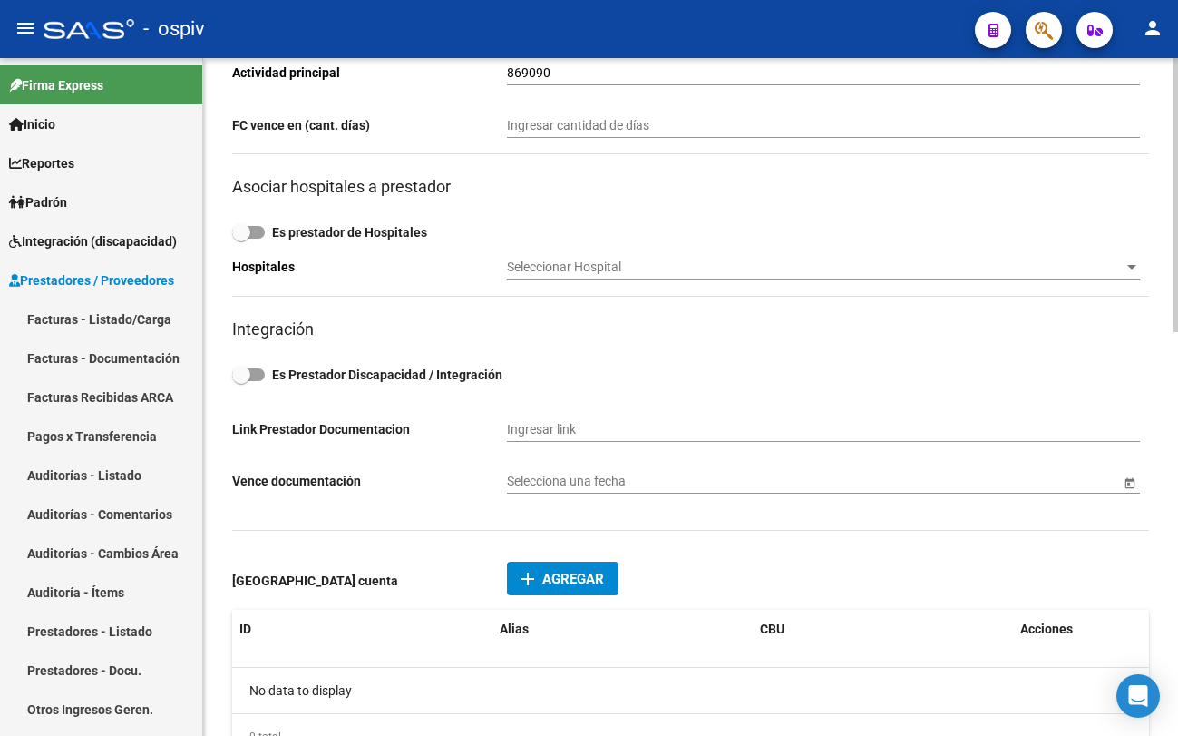
click at [257, 376] on span at bounding box center [248, 374] width 33 height 13
click at [241, 381] on input "Es Prestador Discapacidad / Integración" at bounding box center [240, 381] width 1 height 1
checkbox input "true"
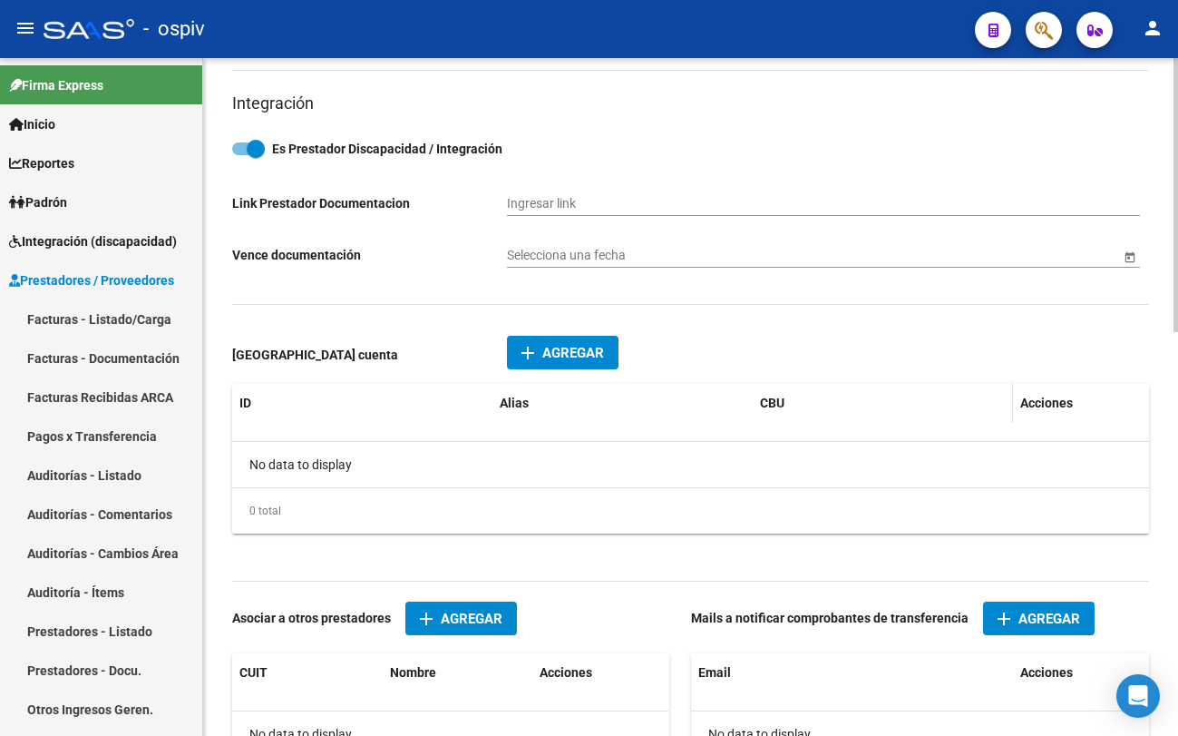
scroll to position [996, 0]
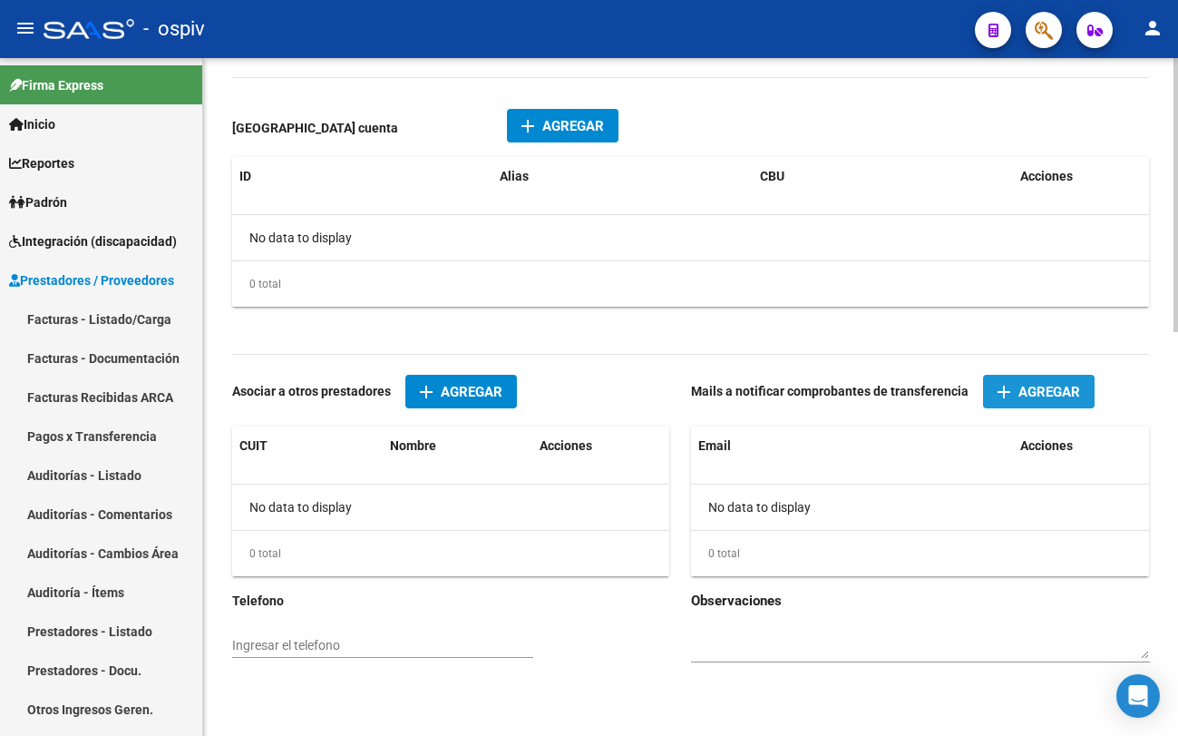
click at [1056, 384] on span "Agregar" at bounding box center [1050, 392] width 62 height 16
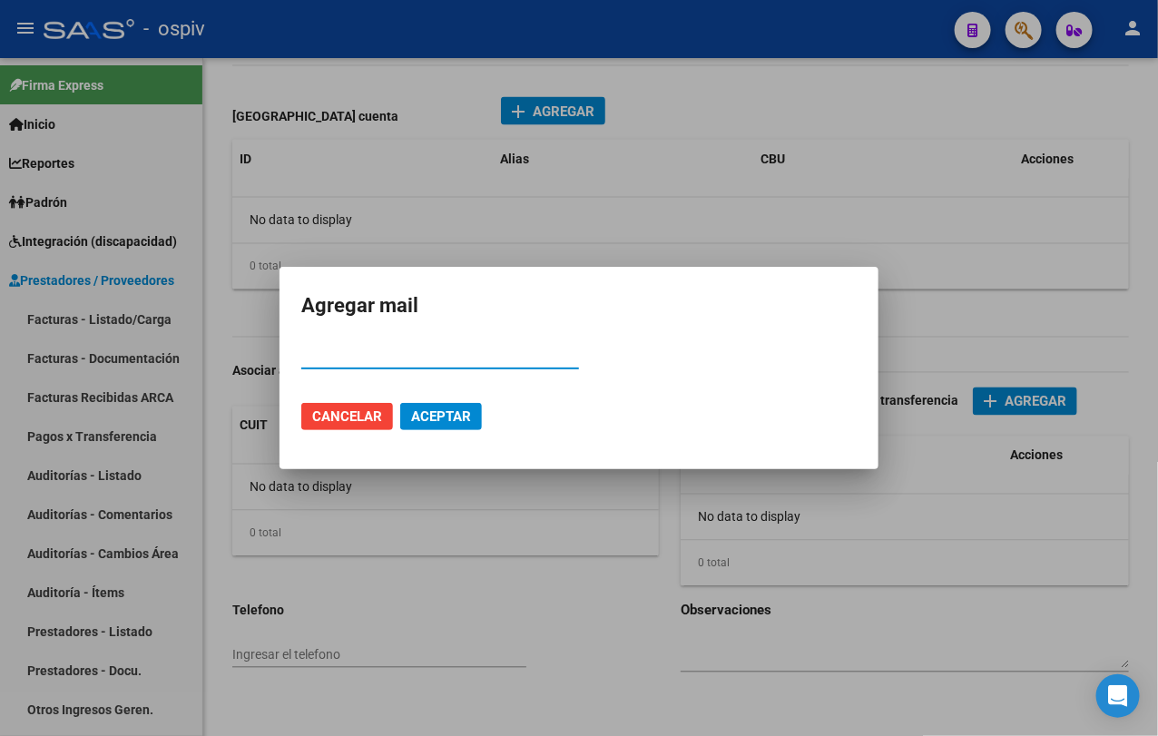
click at [446, 360] on input "Email" at bounding box center [440, 355] width 278 height 16
type input "gestioncintre@gmail.com"
click at [471, 422] on span "Aceptar" at bounding box center [441, 416] width 60 height 16
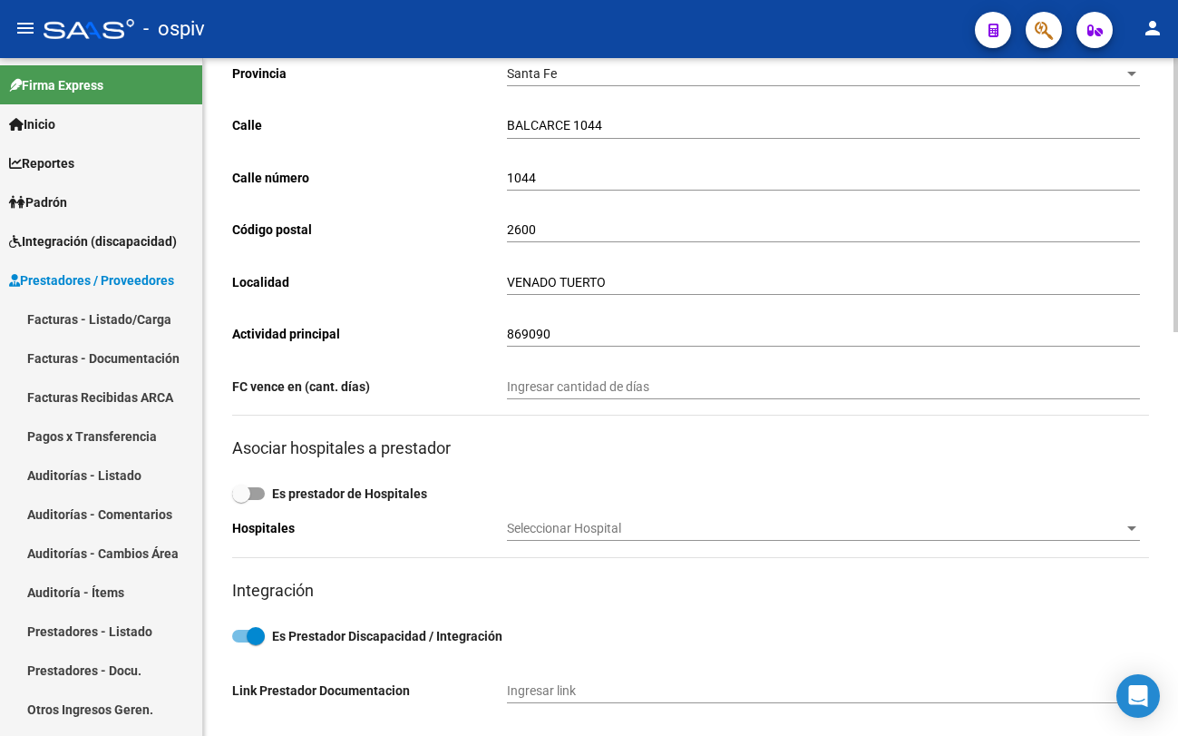
scroll to position [0, 0]
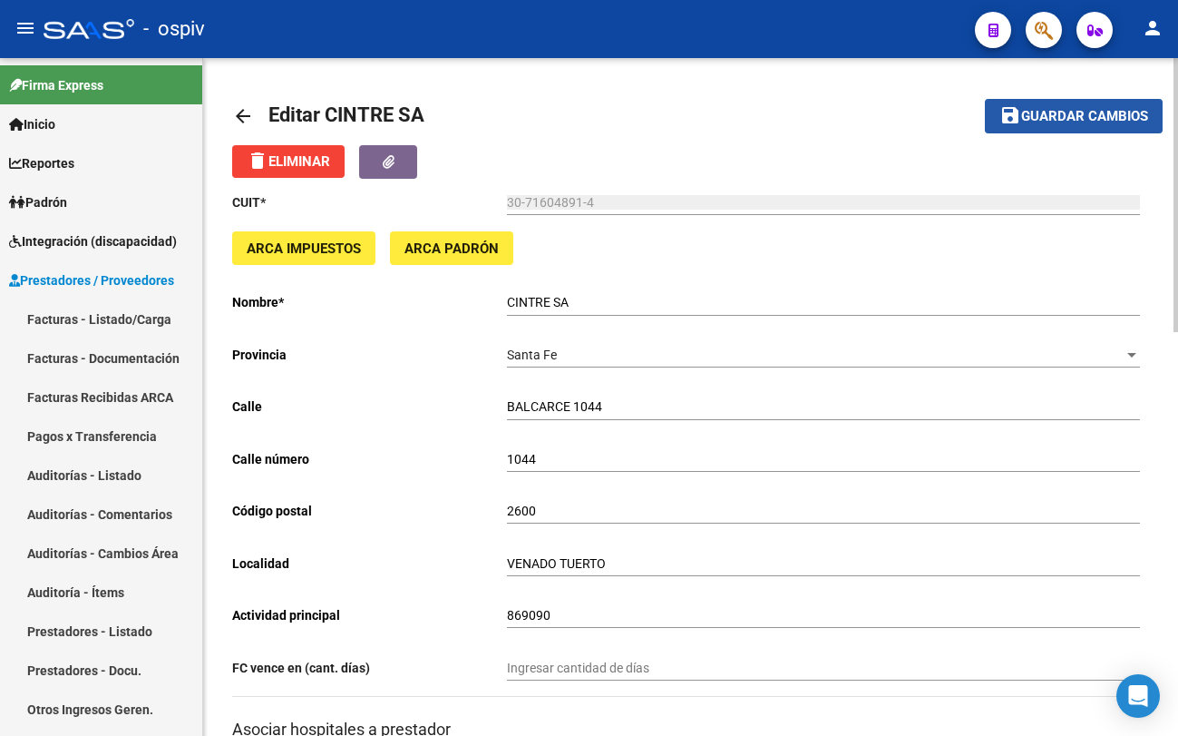
click at [1094, 109] on span "Guardar cambios" at bounding box center [1085, 117] width 127 height 16
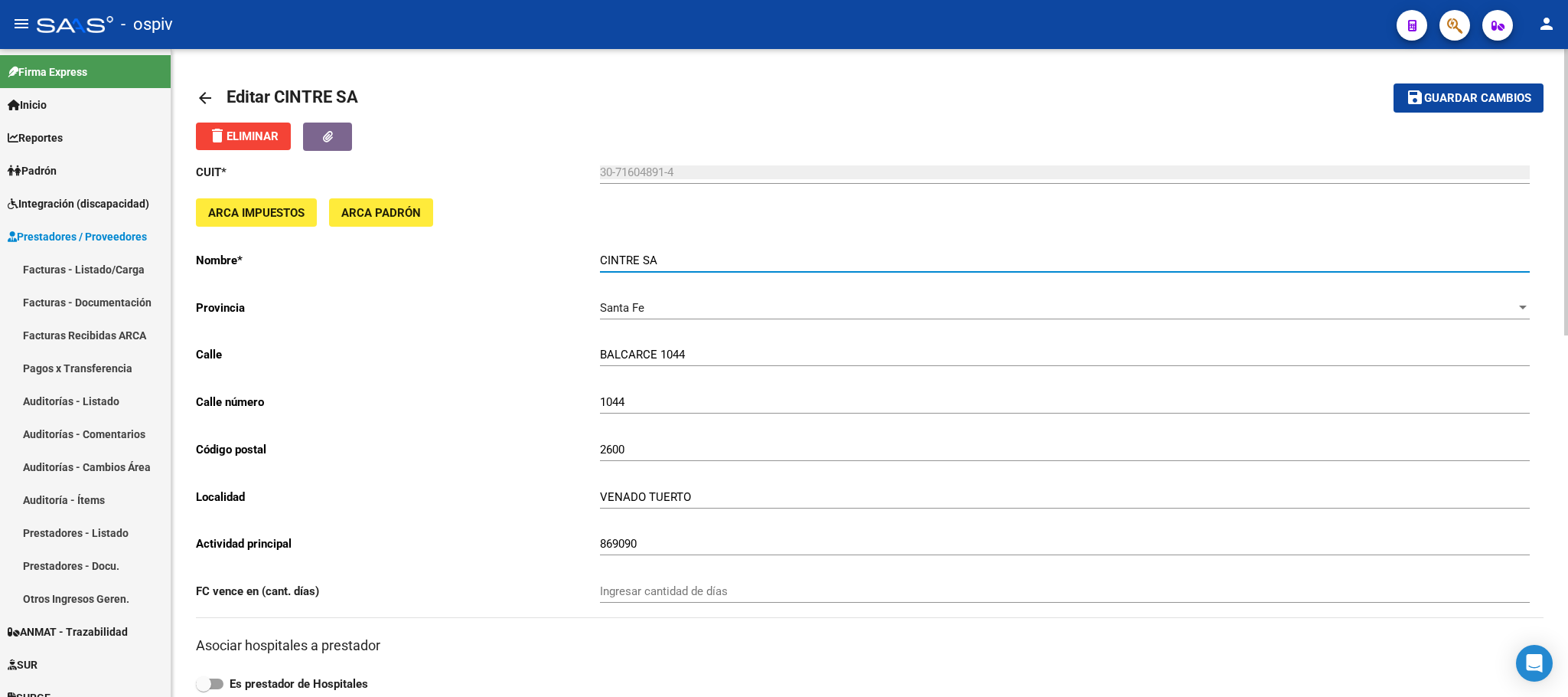
drag, startPoint x: 676, startPoint y: 262, endPoint x: 547, endPoint y: 256, distance: 129.1
click at [547, 256] on app-form-text-field "Nombre * CINTRE SA Ingresar el nombre" at bounding box center [862, 260] width 1334 height 14
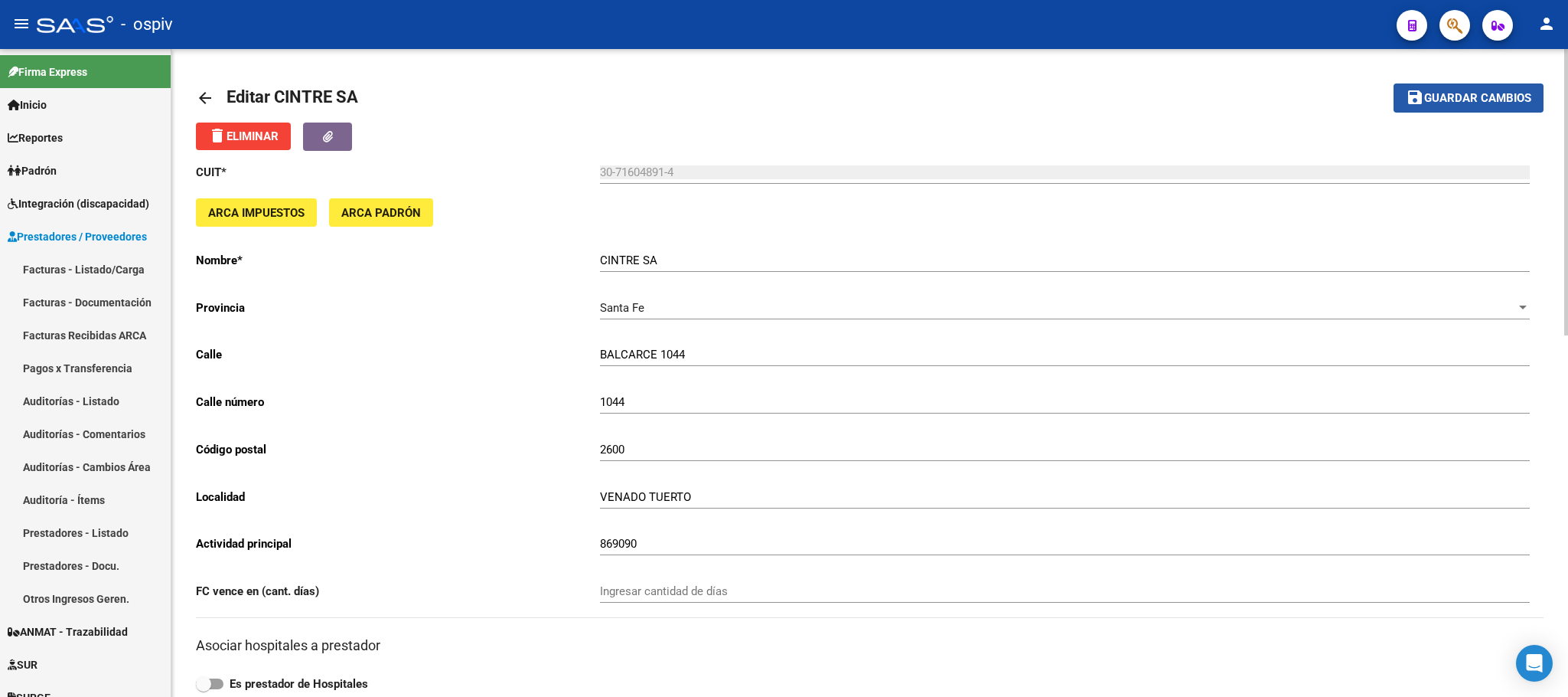
click at [1476, 101] on span "Guardar cambios" at bounding box center [1477, 99] width 107 height 14
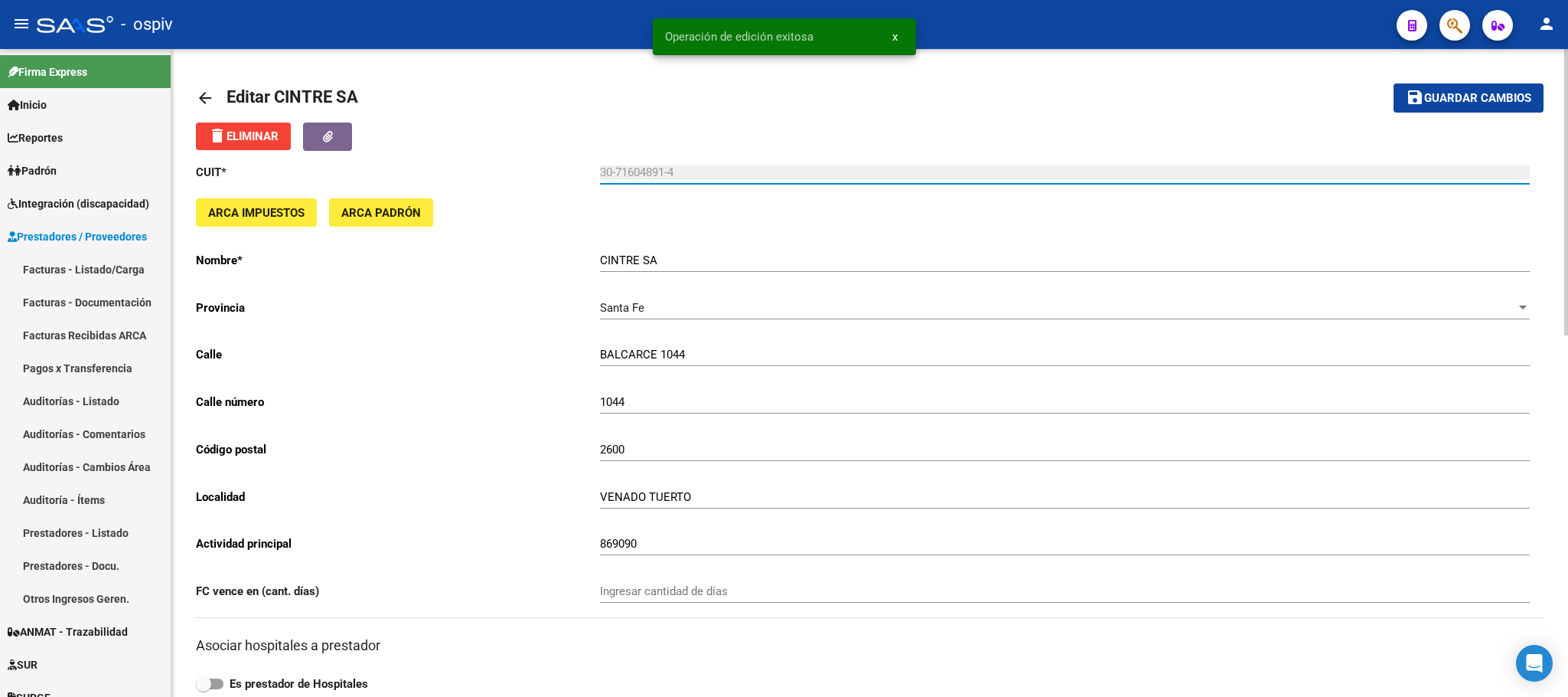
drag, startPoint x: 681, startPoint y: 173, endPoint x: 584, endPoint y: 172, distance: 97.0
click at [584, 172] on app-form-text-field "CUIT * 30-71604891-4 Ingresar cuit" at bounding box center [862, 172] width 1334 height 14
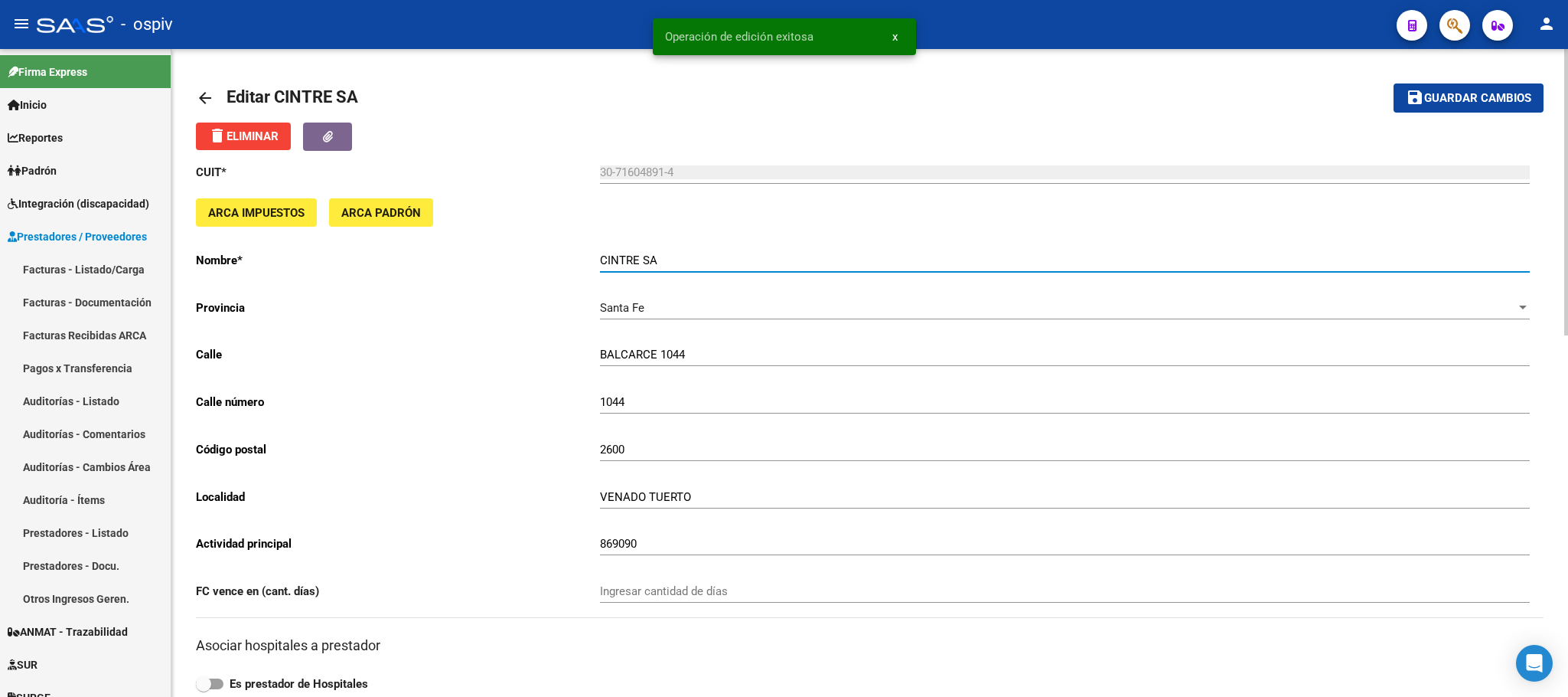
drag, startPoint x: 664, startPoint y: 264, endPoint x: 579, endPoint y: 264, distance: 85.0
click at [579, 264] on app-form-text-field "Nombre * CINTRE SA Ingresar el nombre" at bounding box center [862, 260] width 1334 height 14
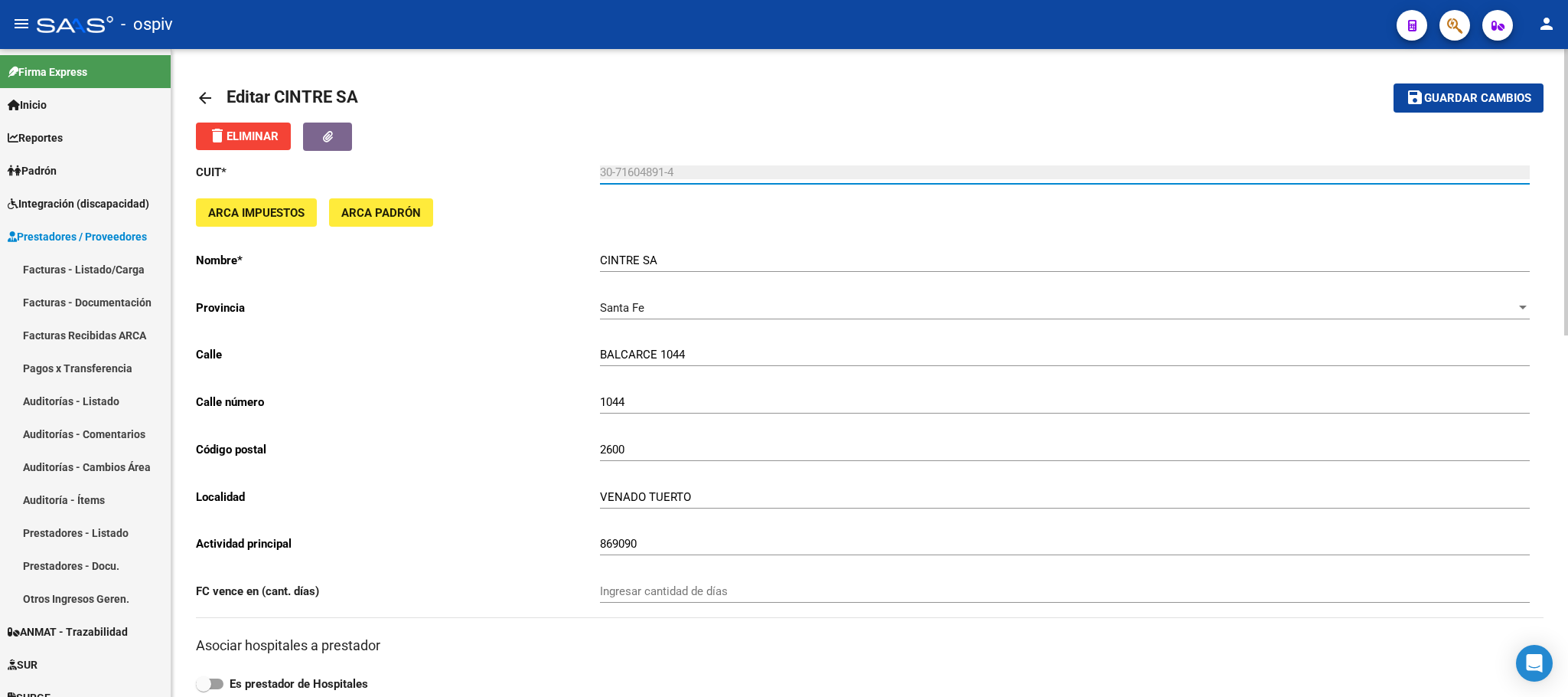
drag, startPoint x: 682, startPoint y: 170, endPoint x: 595, endPoint y: 170, distance: 87.0
click at [595, 170] on app-form-text-field "CUIT * 30-71604891-4 Ingresar cuit" at bounding box center [862, 172] width 1334 height 14
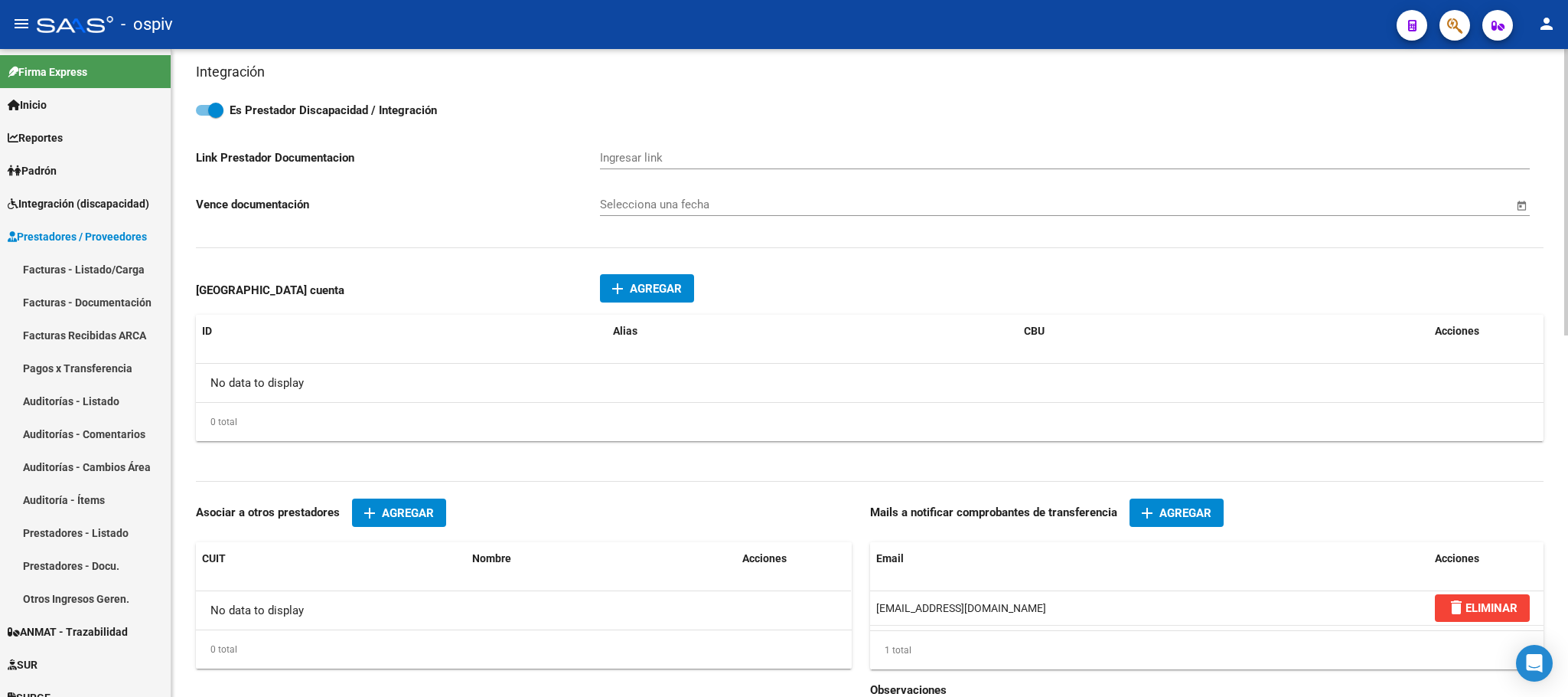
scroll to position [765, 0]
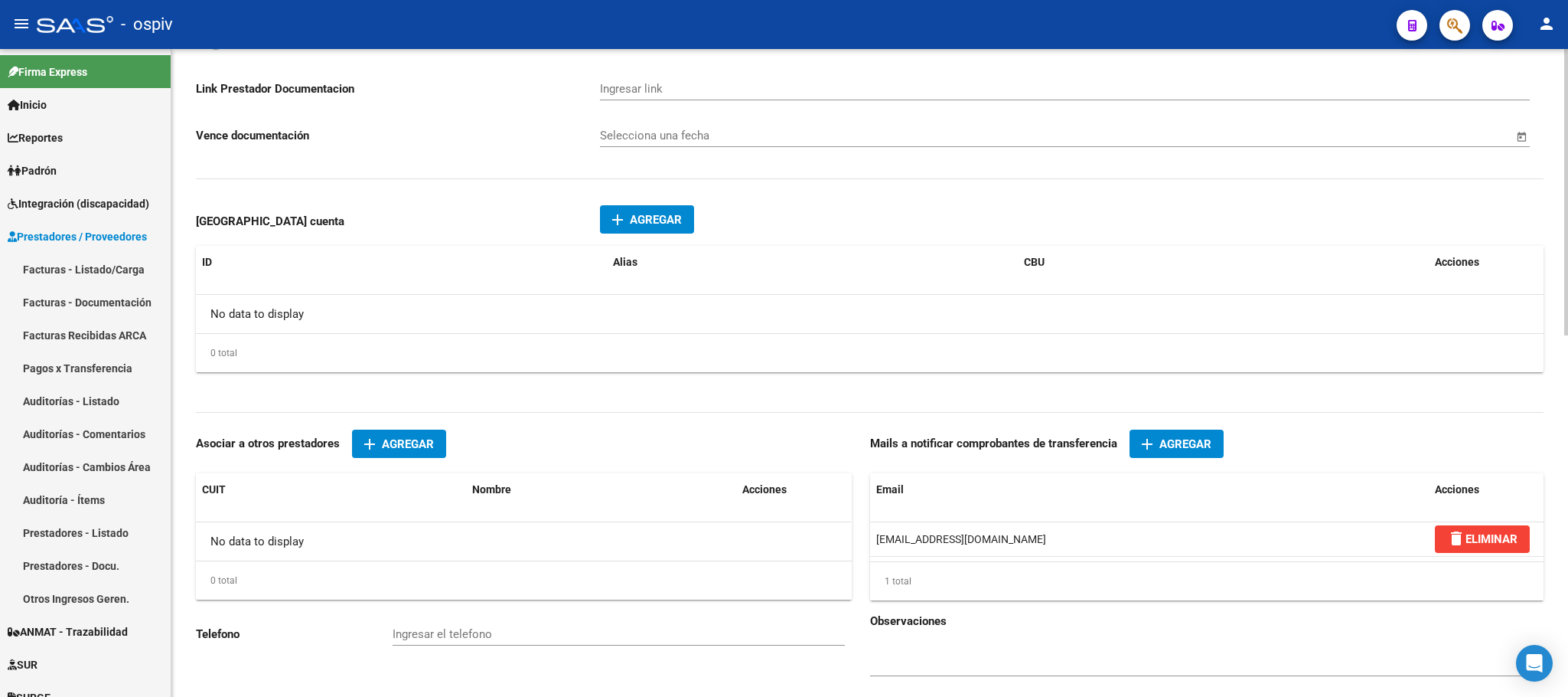
drag, startPoint x: 1019, startPoint y: 549, endPoint x: 868, endPoint y: 549, distance: 151.0
click at [868, 549] on div "CUIT * 30-71604891-4 Ingresar cuit ARCA Impuestos ARCA Padrón Nombre * CINTRE S…" at bounding box center [870, 43] width 1348 height 1317
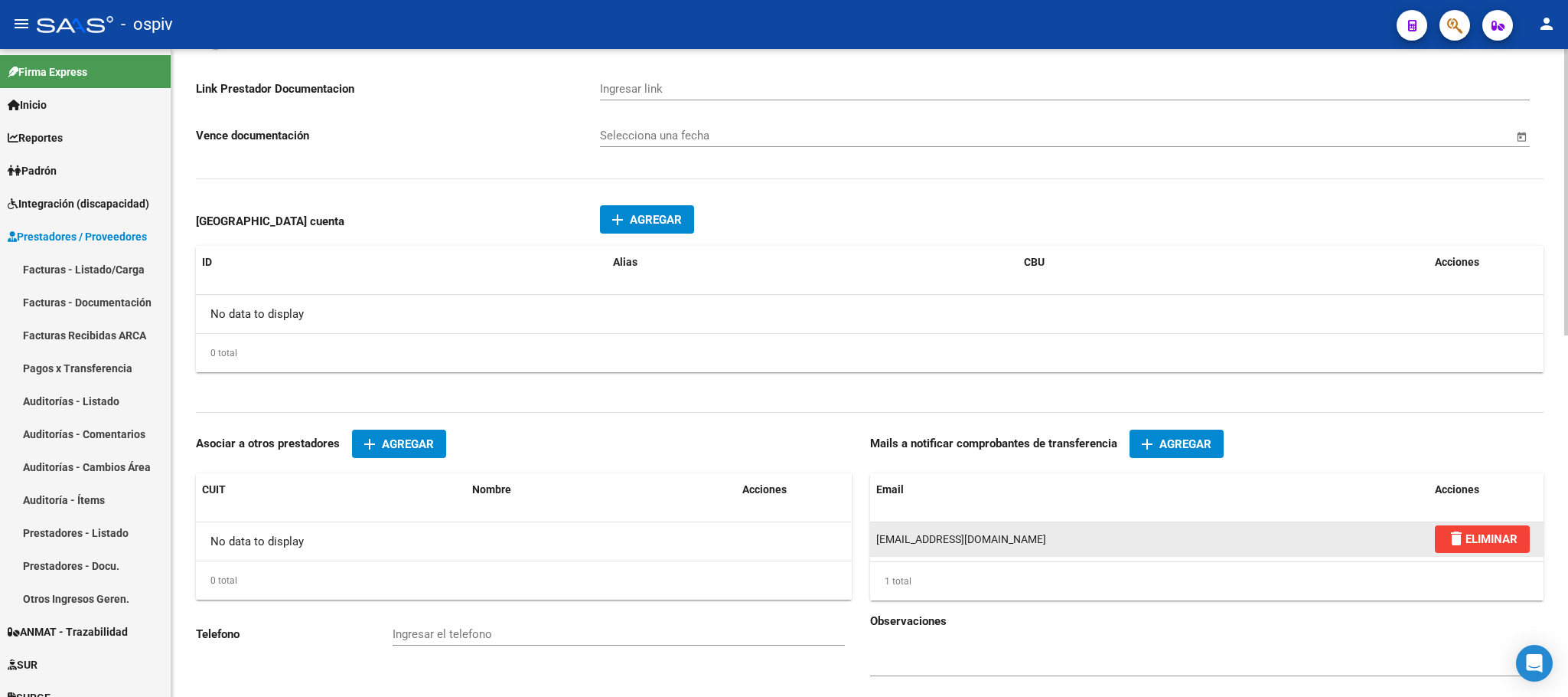
click at [891, 545] on span "gestioncintre@gmail.com" at bounding box center [961, 538] width 170 height 13
drag, startPoint x: 875, startPoint y: 548, endPoint x: 999, endPoint y: 545, distance: 124.0
click at [999, 545] on div "gestioncintre@gmail.com" at bounding box center [1150, 539] width 547 height 18
copy span "gestioncintre@gmail.com"
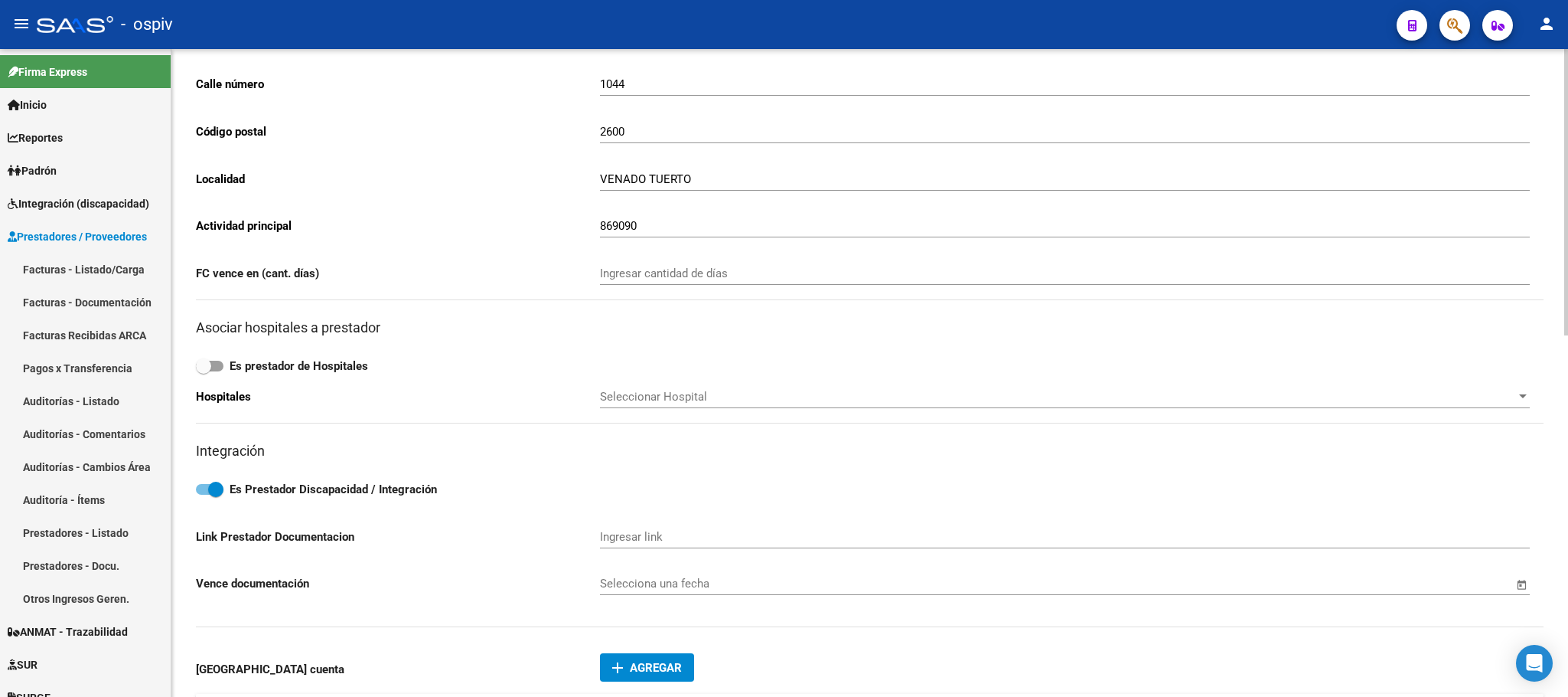
scroll to position [0, 0]
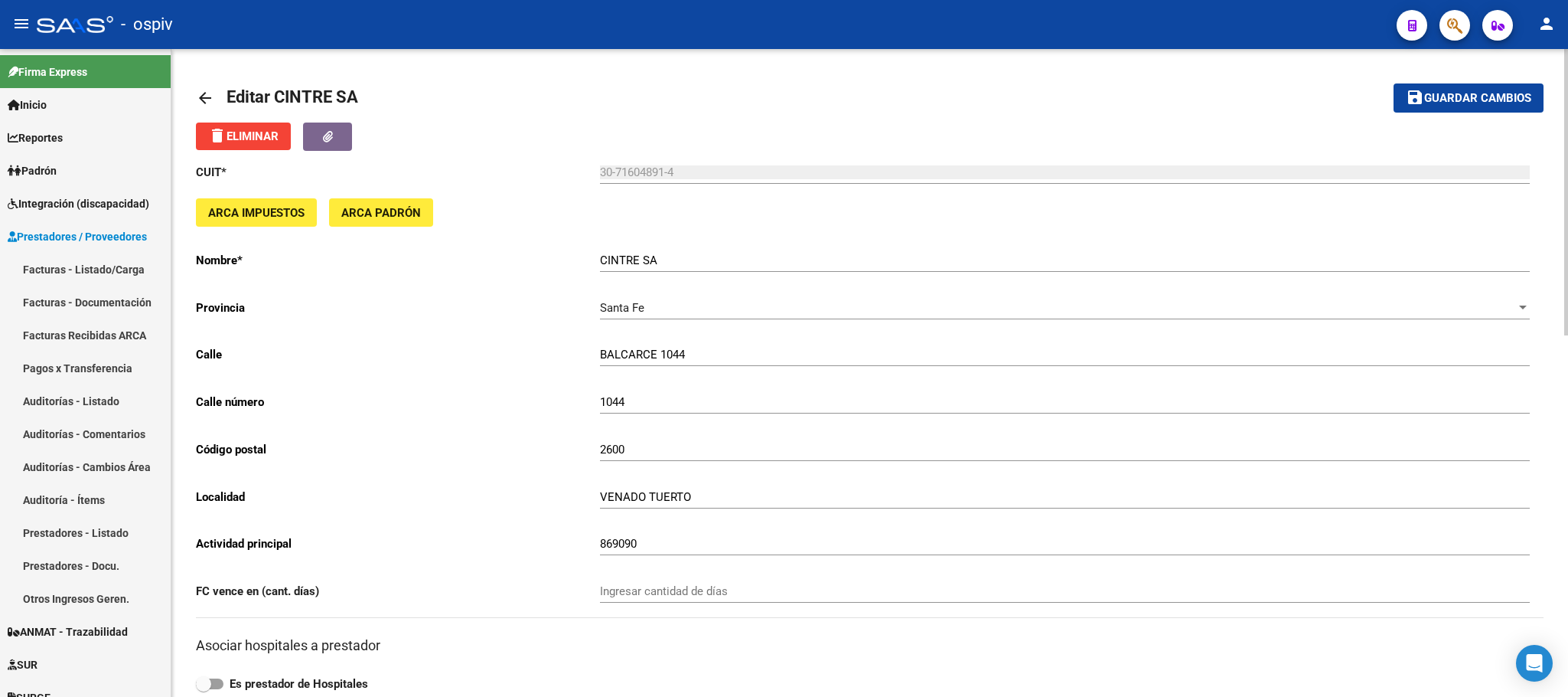
click at [1463, 99] on span "Guardar cambios" at bounding box center [1477, 99] width 107 height 14
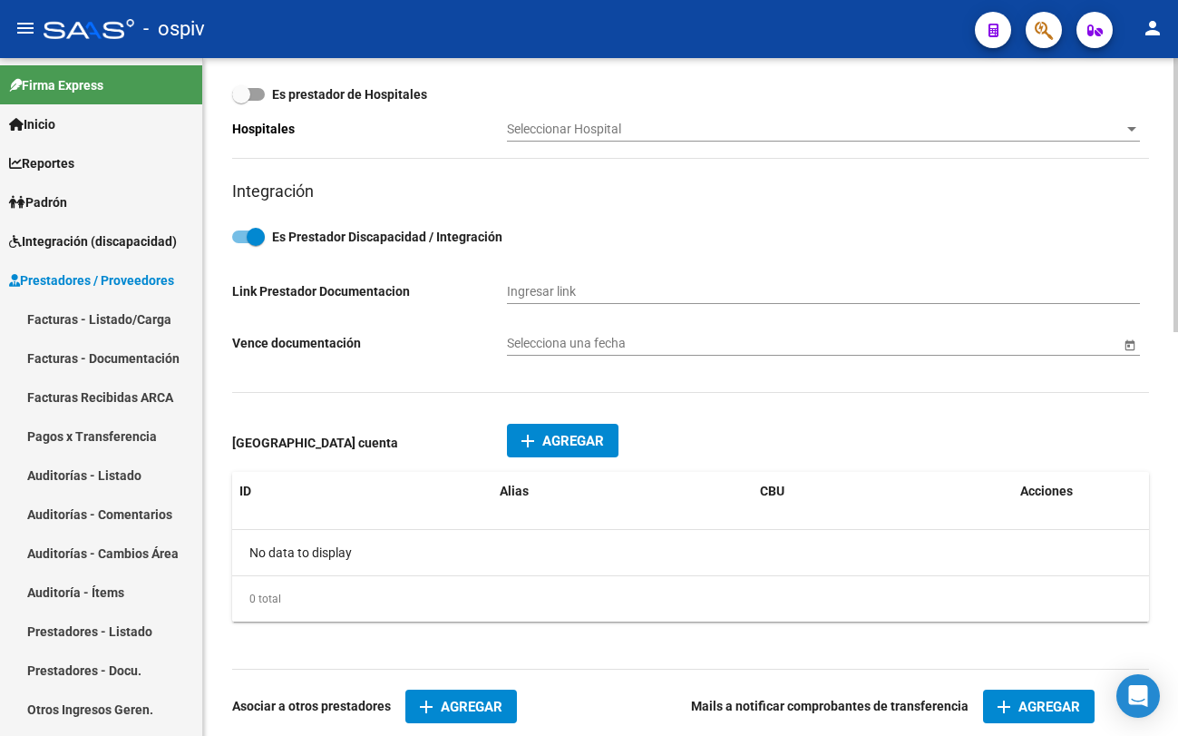
scroll to position [641, 0]
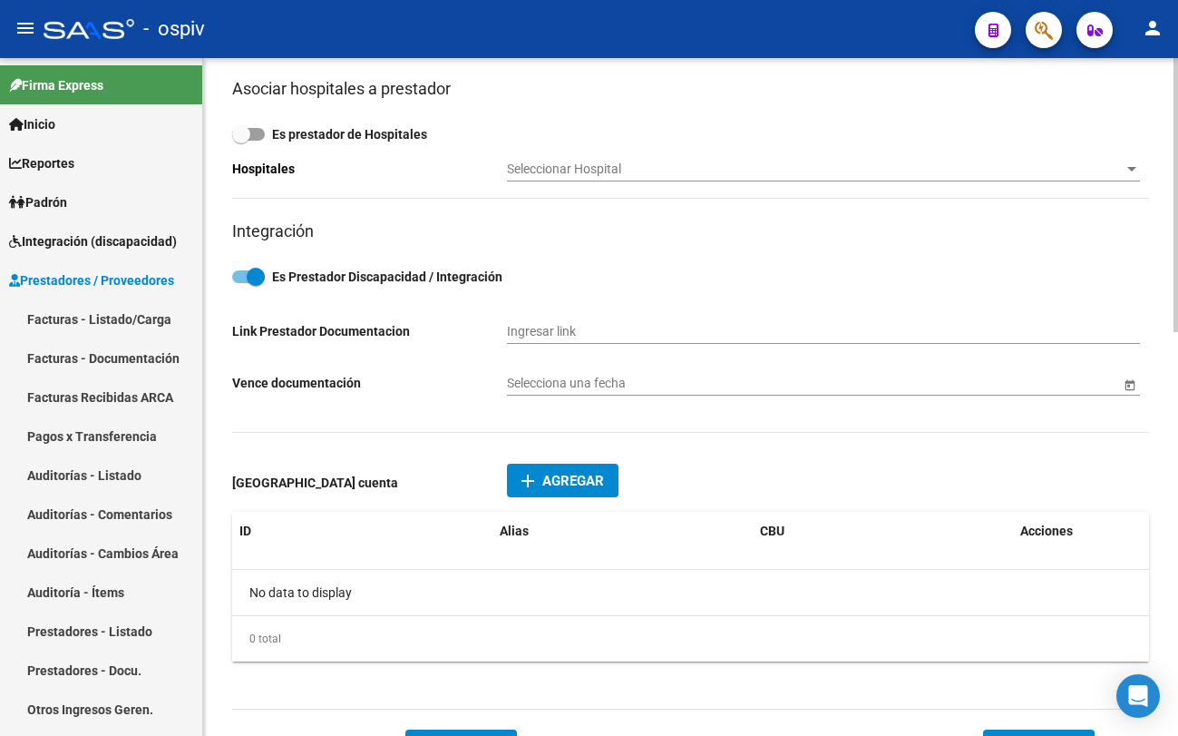
click at [706, 299] on div "CUIT * 30-71604891-4 Ingresar cuit ARCA Impuestos ARCA Padrón Nombre * CINTRE S…" at bounding box center [690, 133] width 917 height 1191
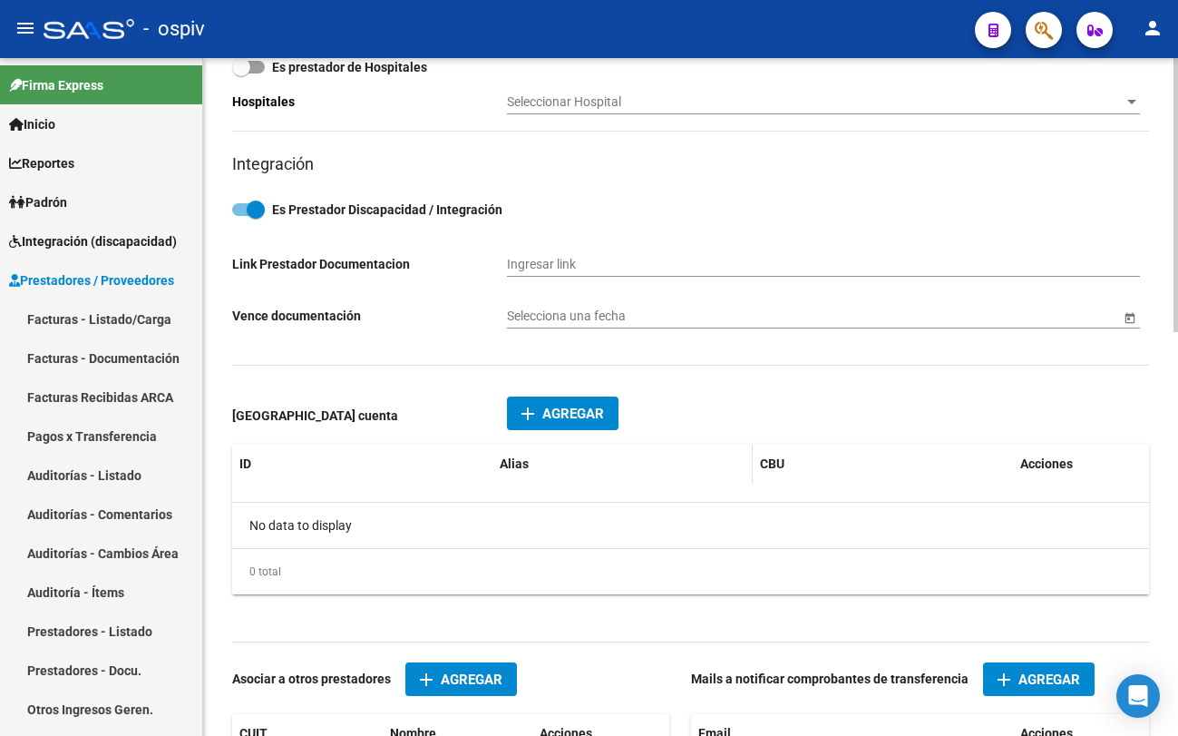
scroll to position [868, 0]
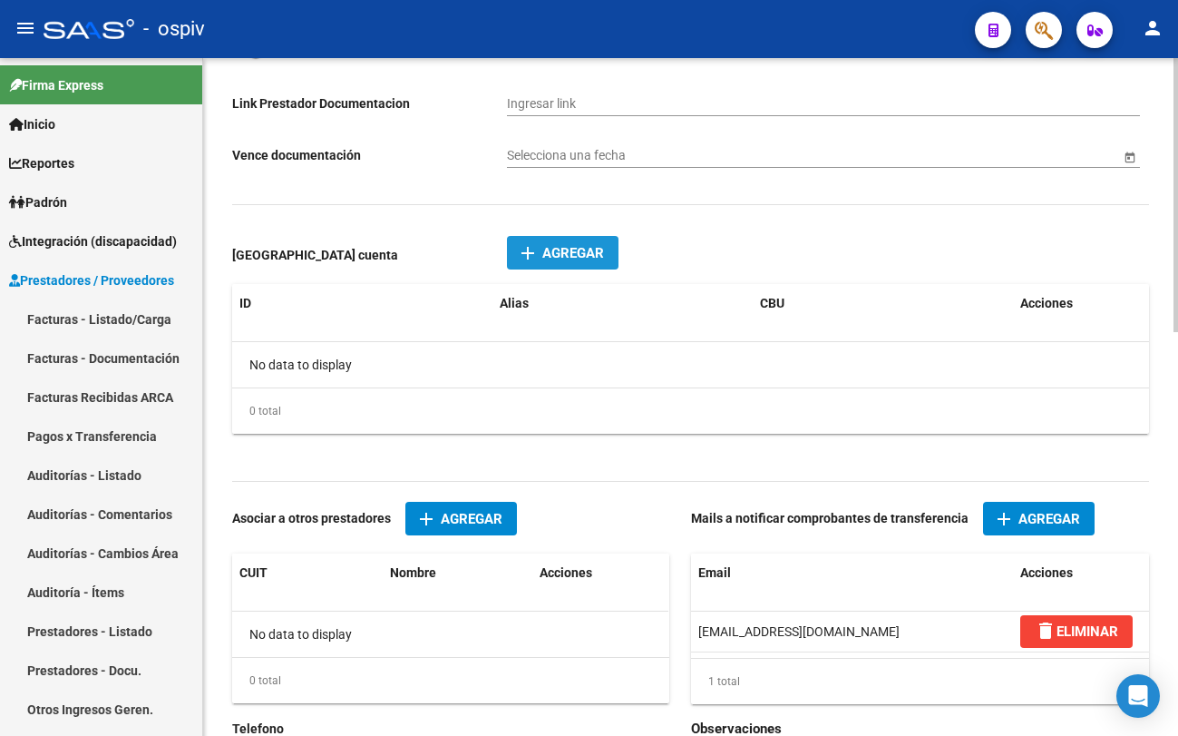
click at [591, 249] on span "Agregar" at bounding box center [574, 253] width 62 height 16
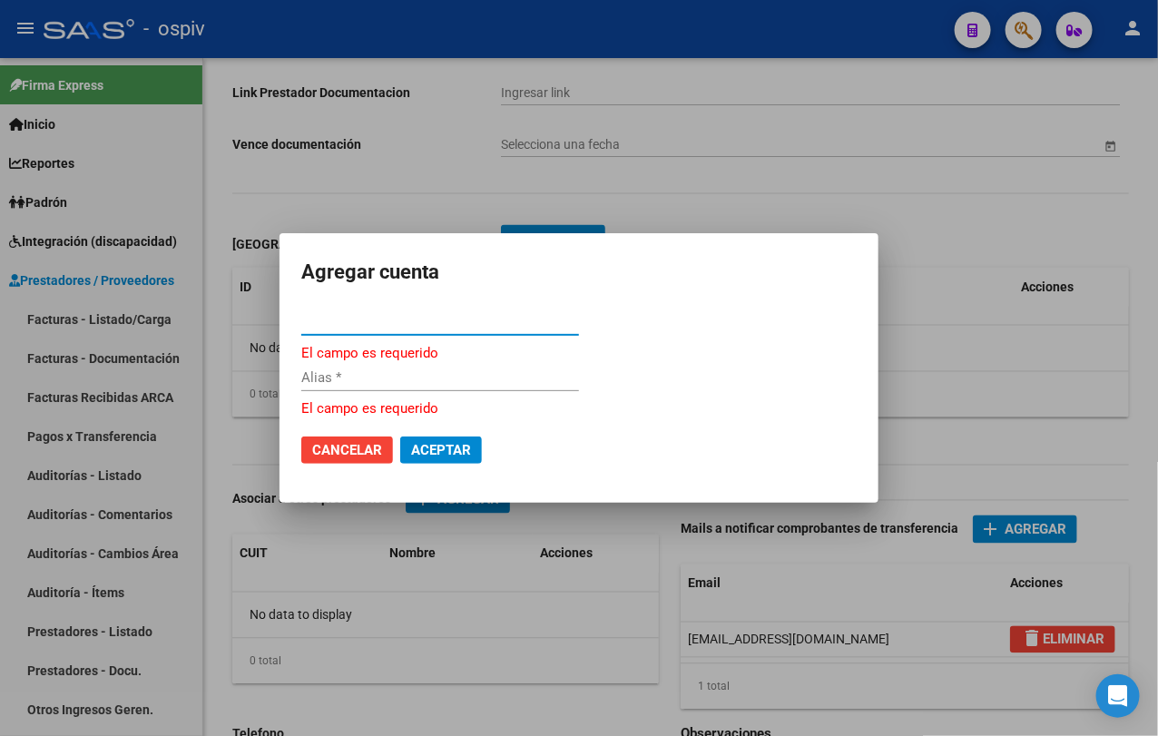
click at [398, 327] on input "CBU *" at bounding box center [440, 321] width 278 height 16
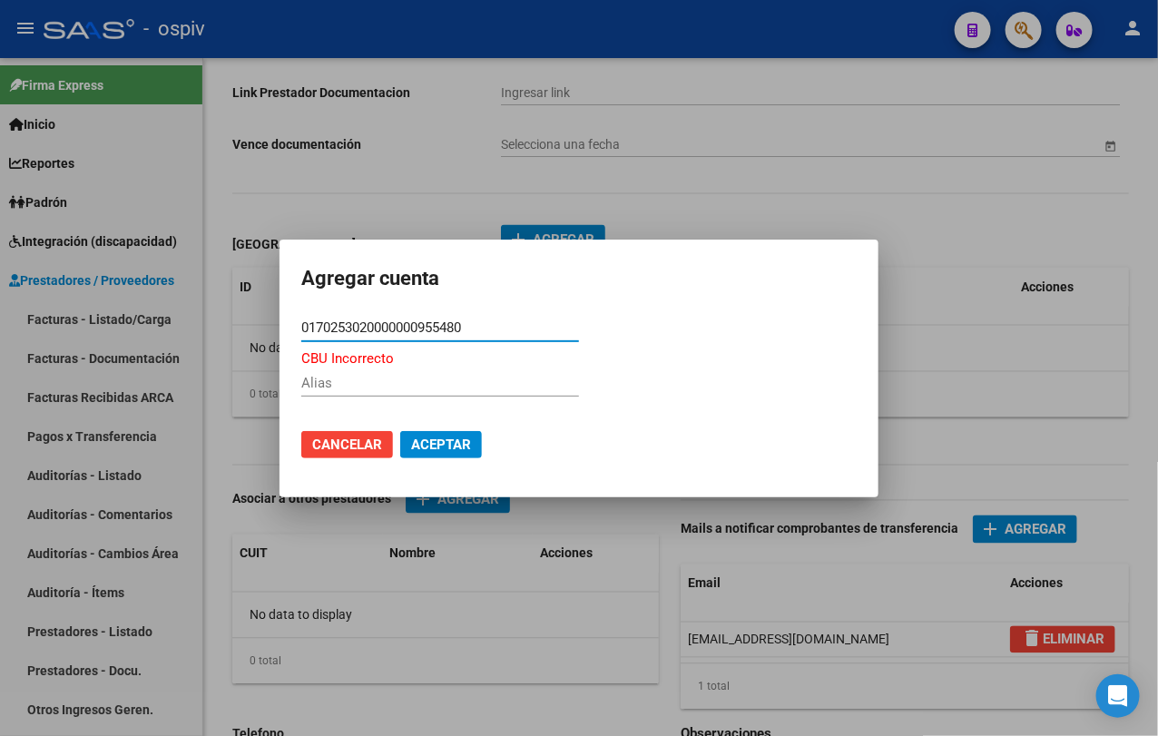
type input "0170253020000000955480"
click at [400, 431] on button "Aceptar" at bounding box center [441, 444] width 82 height 27
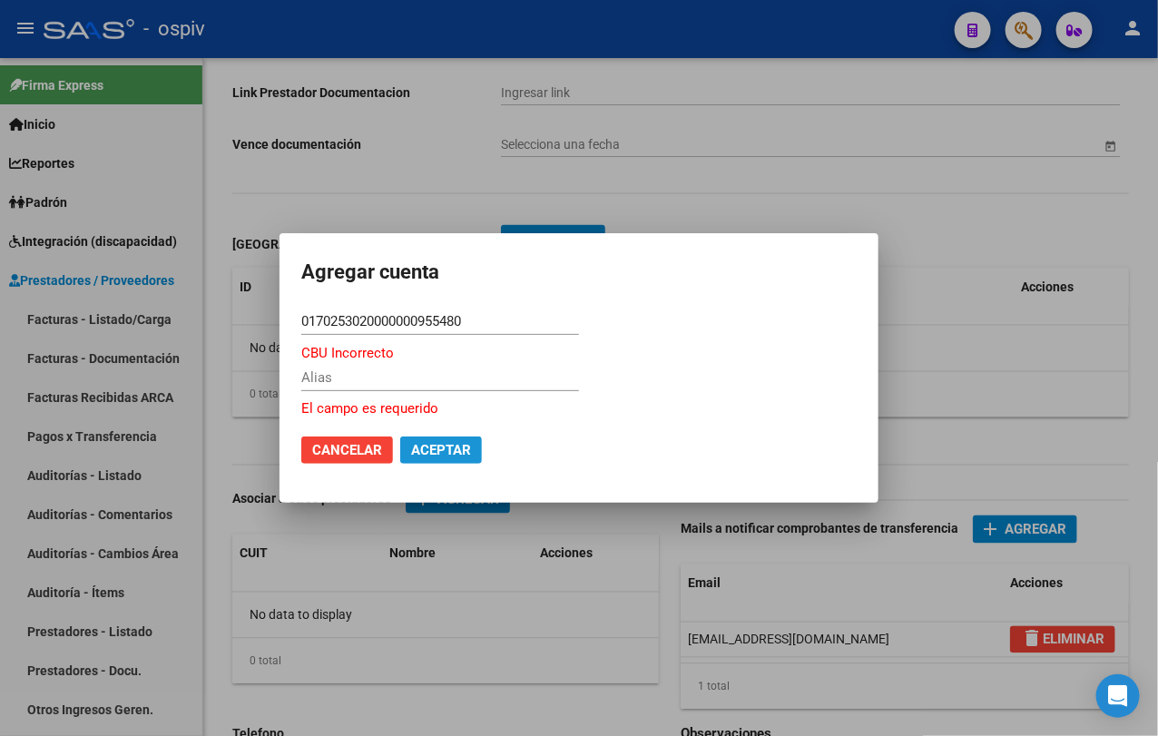
click at [452, 452] on span "Aceptar" at bounding box center [441, 450] width 60 height 16
drag, startPoint x: 483, startPoint y: 321, endPoint x: 262, endPoint y: 324, distance: 220.5
click at [262, 324] on div "Agregar cuenta 0170253020000000955480 CBU * CBU Incorrecto Alias El campo es re…" at bounding box center [579, 368] width 1158 height 736
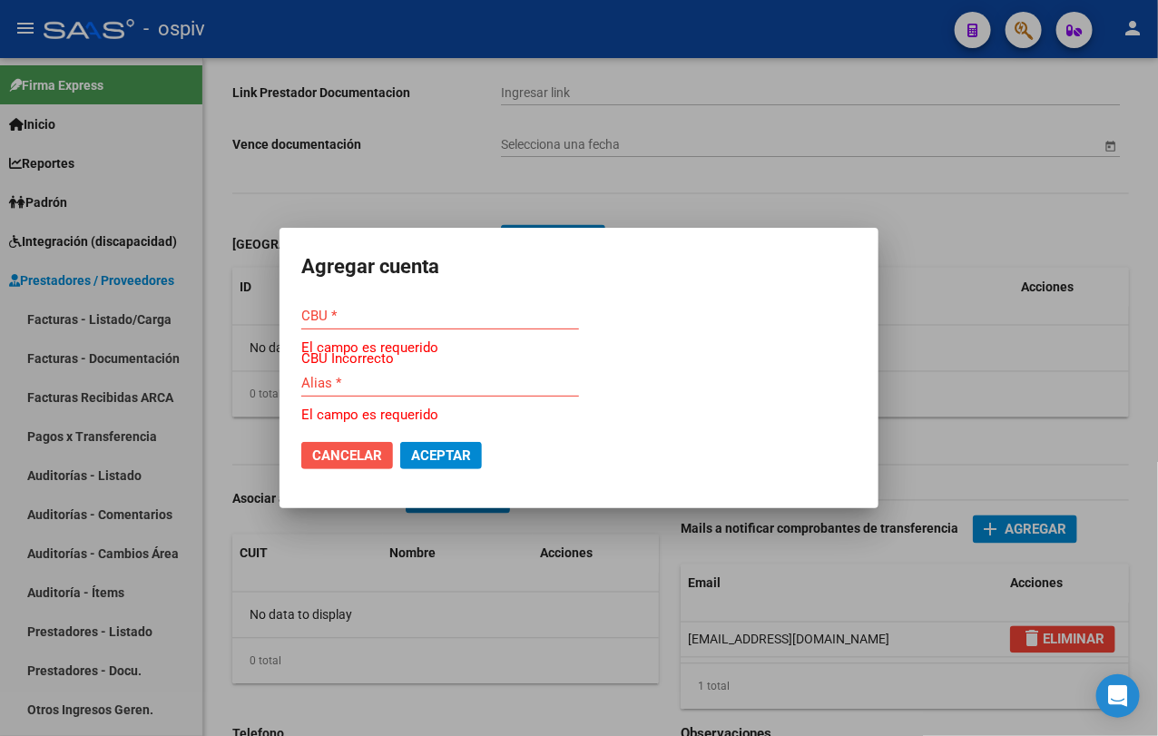
click at [363, 455] on span "Cancelar" at bounding box center [347, 455] width 70 height 16
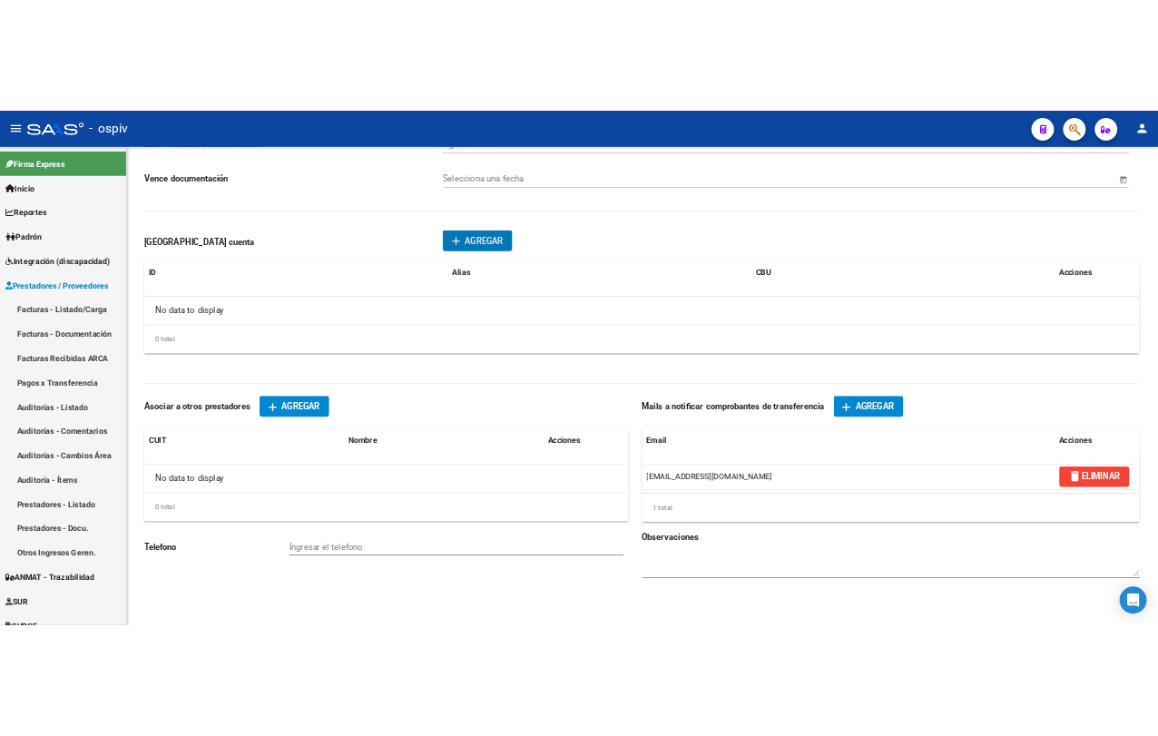
scroll to position [967, 0]
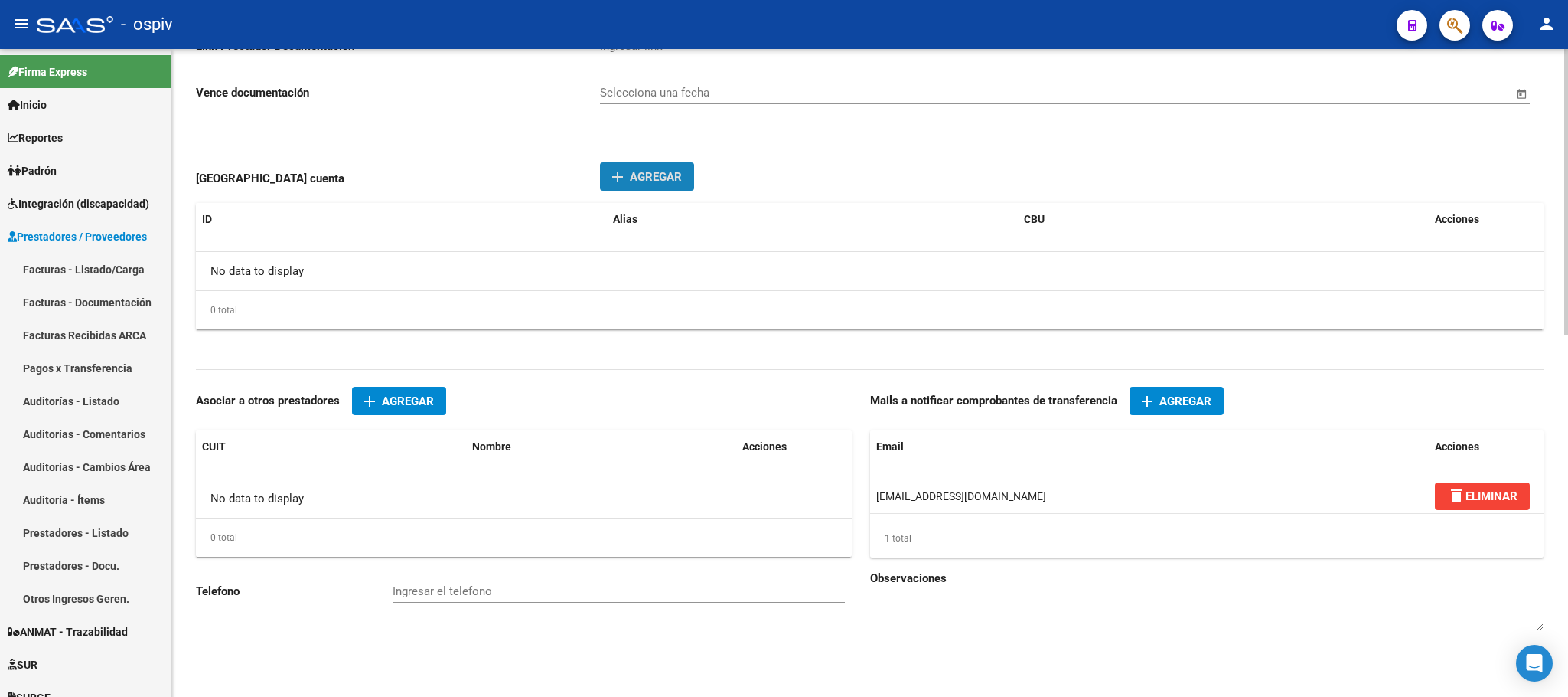
click at [645, 177] on span "Agregar" at bounding box center [656, 176] width 52 height 14
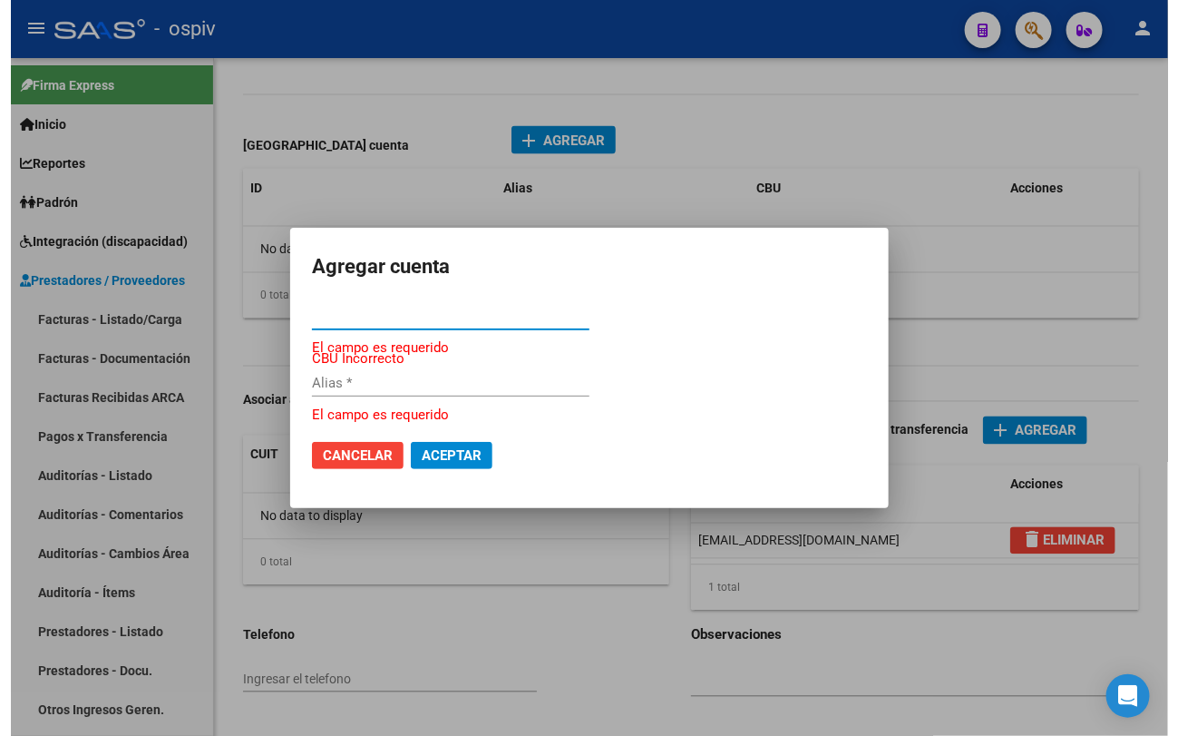
scroll to position [921, 0]
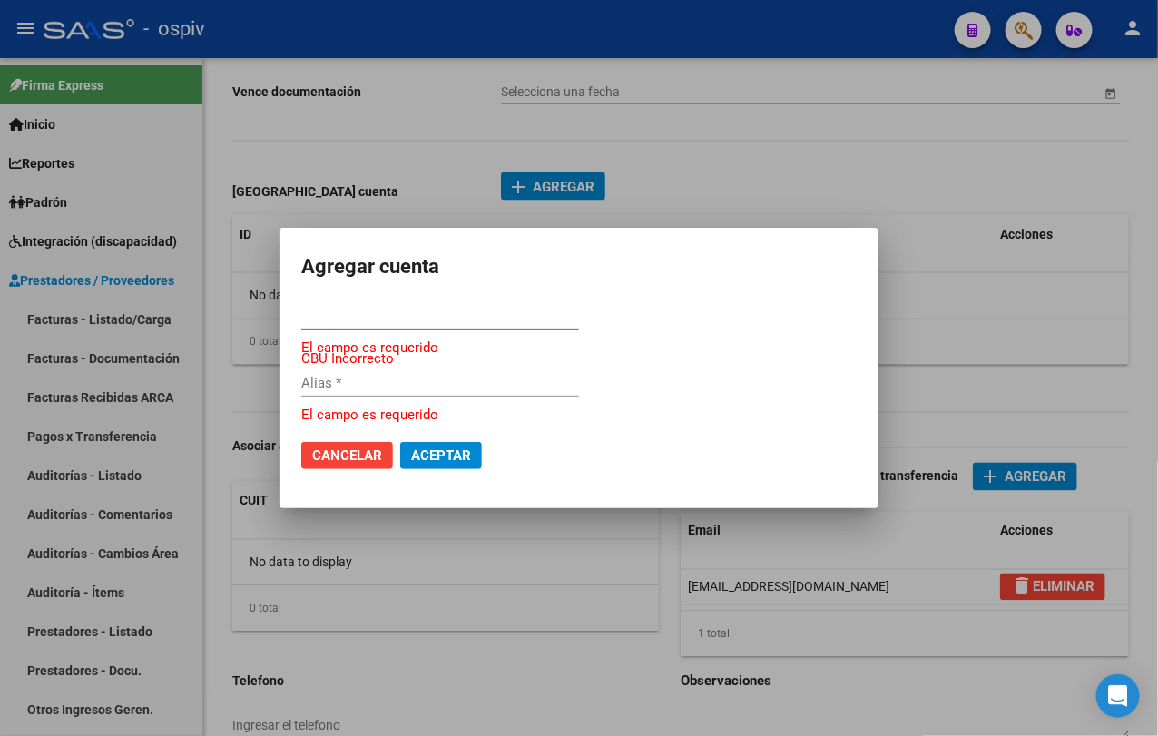
click at [420, 317] on input "CBU *" at bounding box center [440, 316] width 278 height 16
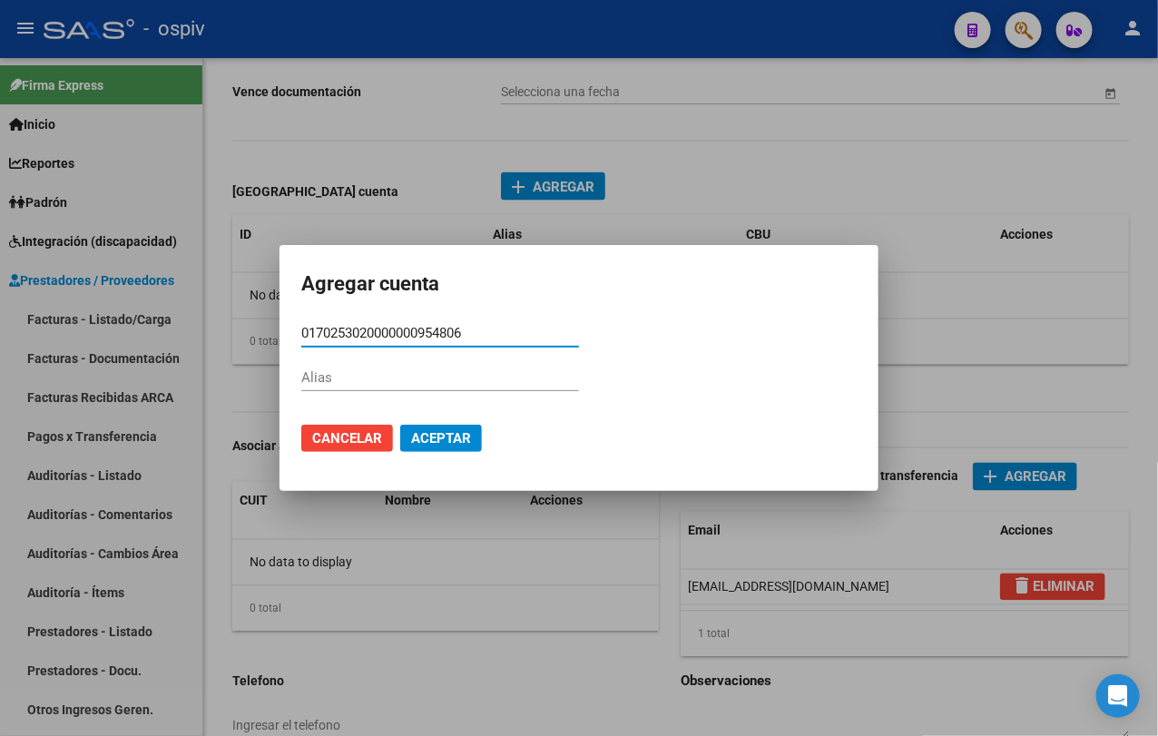
type input "0170253020000000954806"
click at [453, 442] on span "Aceptar" at bounding box center [441, 438] width 60 height 16
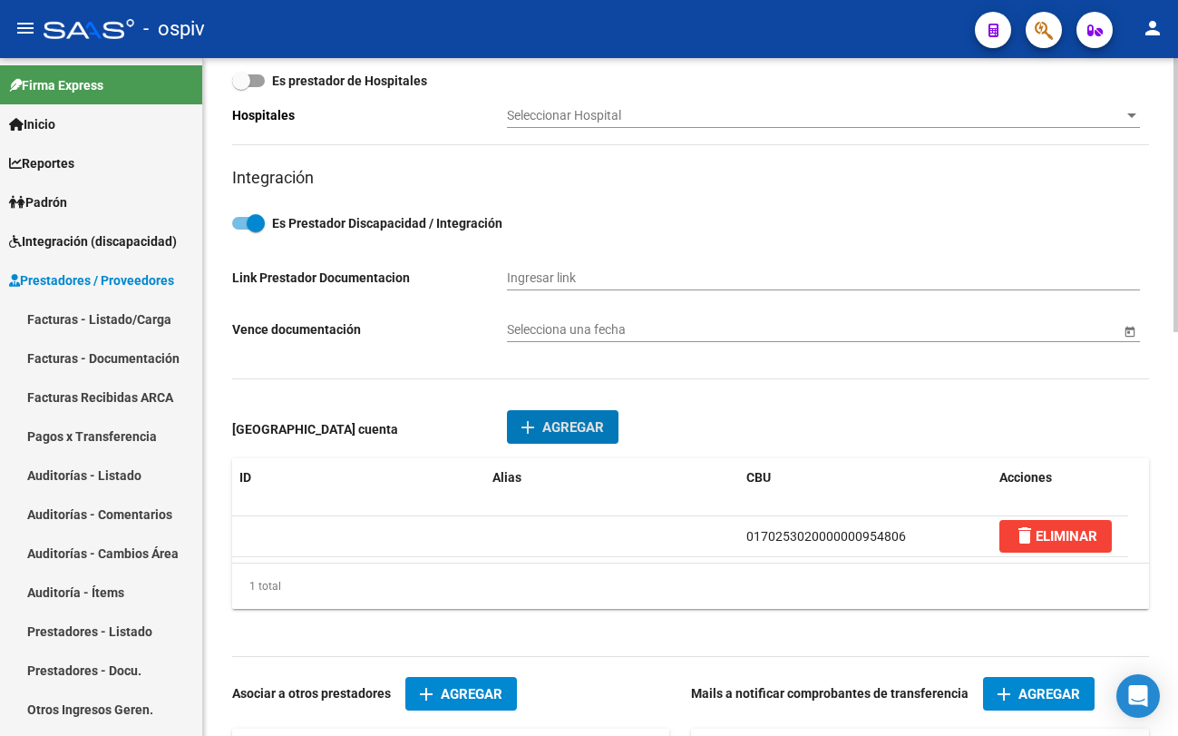
scroll to position [0, 0]
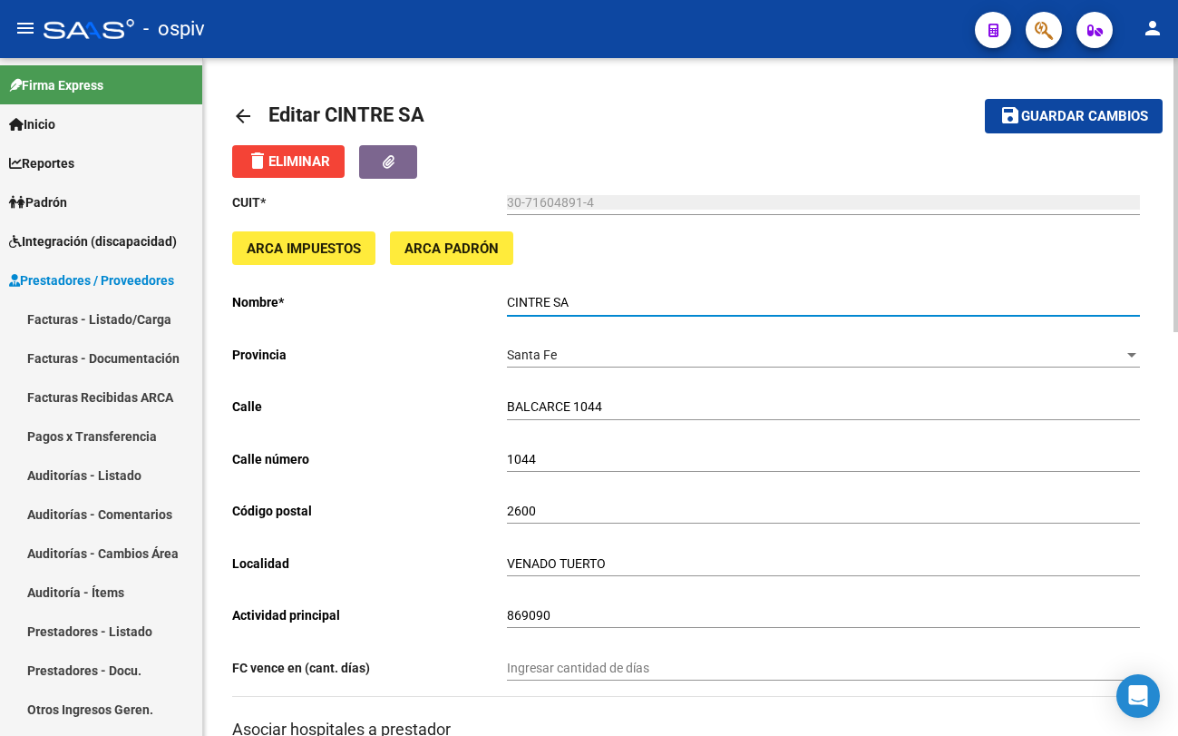
drag, startPoint x: 586, startPoint y: 299, endPoint x: 498, endPoint y: 308, distance: 88.4
click at [498, 308] on app-form-text-field "Nombre * CINTRE SA Ingresar el nombre" at bounding box center [686, 302] width 908 height 15
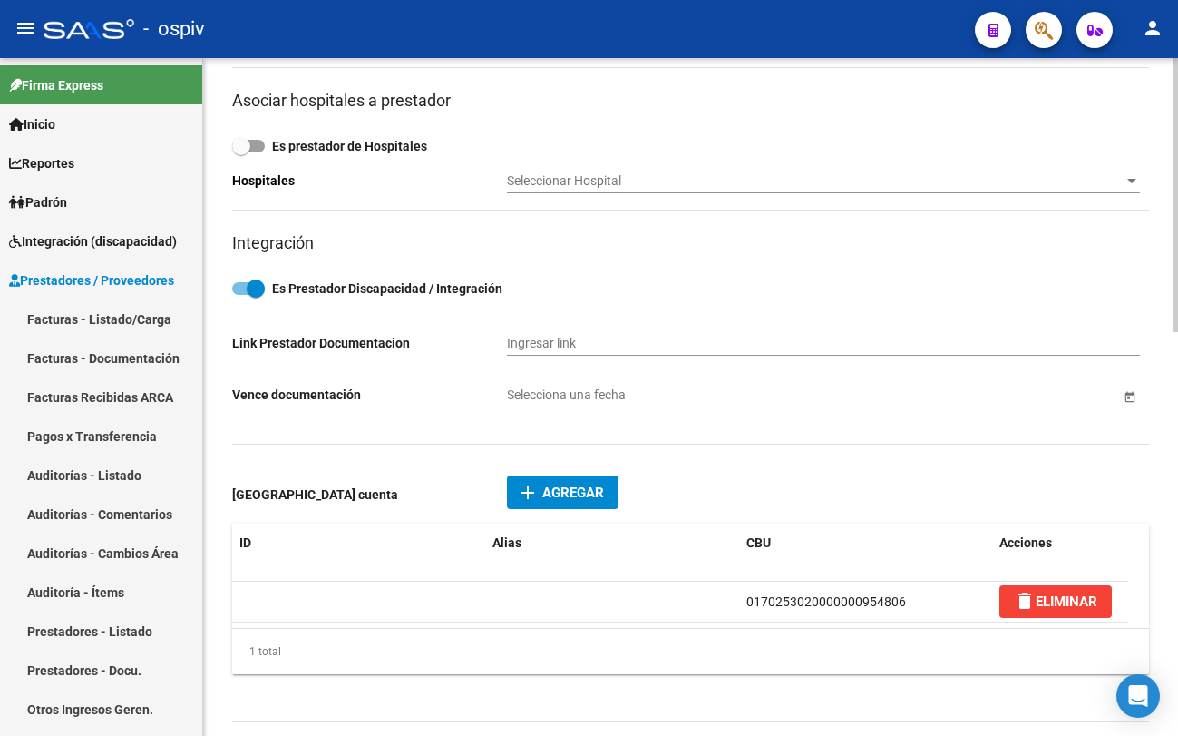
scroll to position [680, 0]
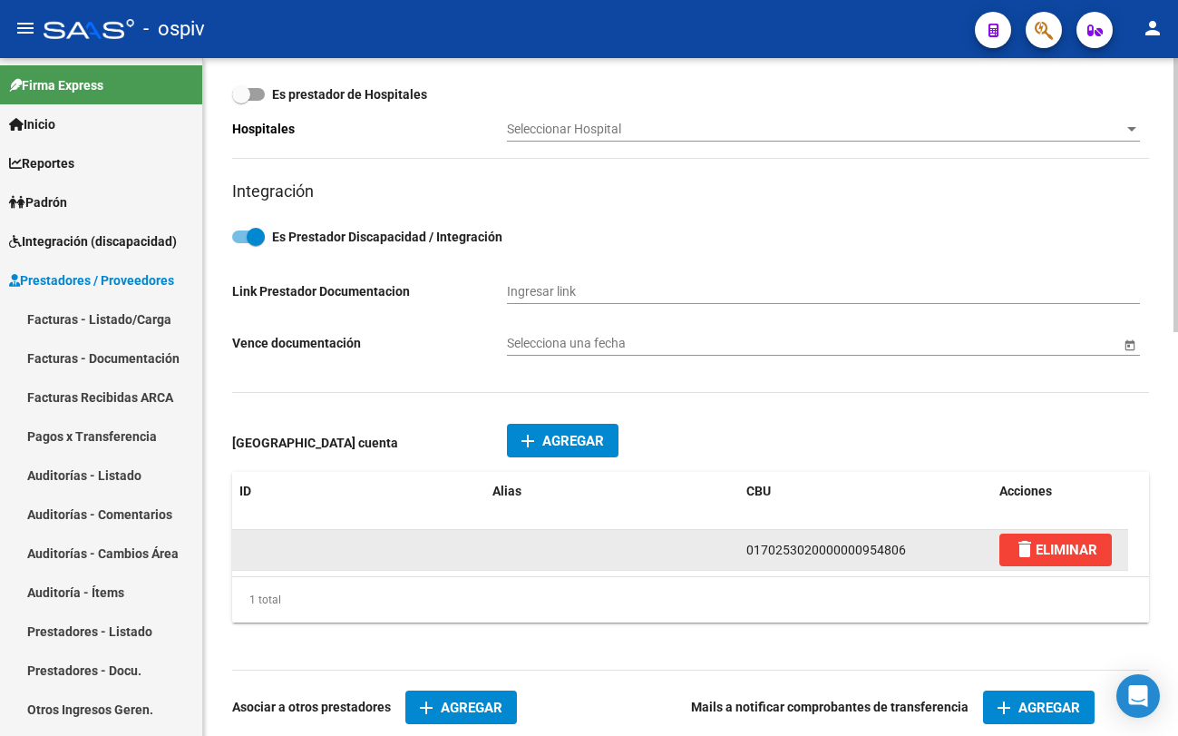
drag, startPoint x: 906, startPoint y: 547, endPoint x: 735, endPoint y: 551, distance: 171.5
click at [735, 551] on div "0170253020000000954806 delete ELIMINAR" at bounding box center [680, 550] width 896 height 41
copy span "0170253020000000954806"
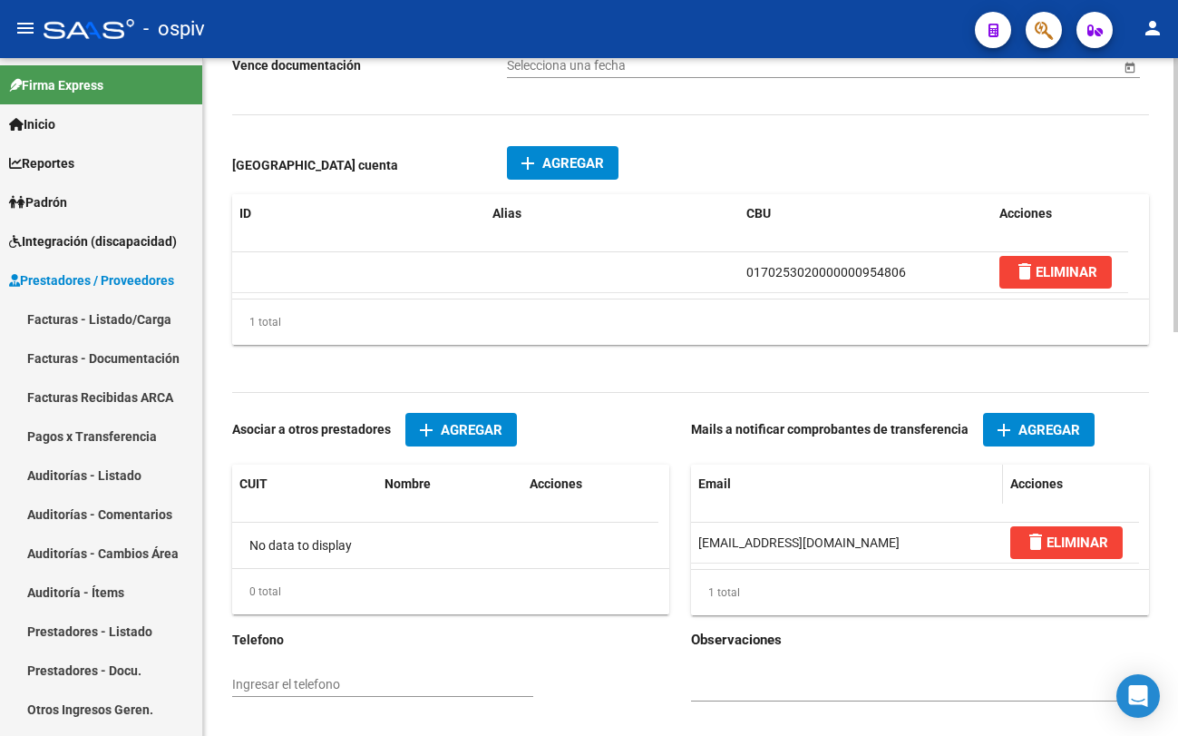
scroll to position [1000, 0]
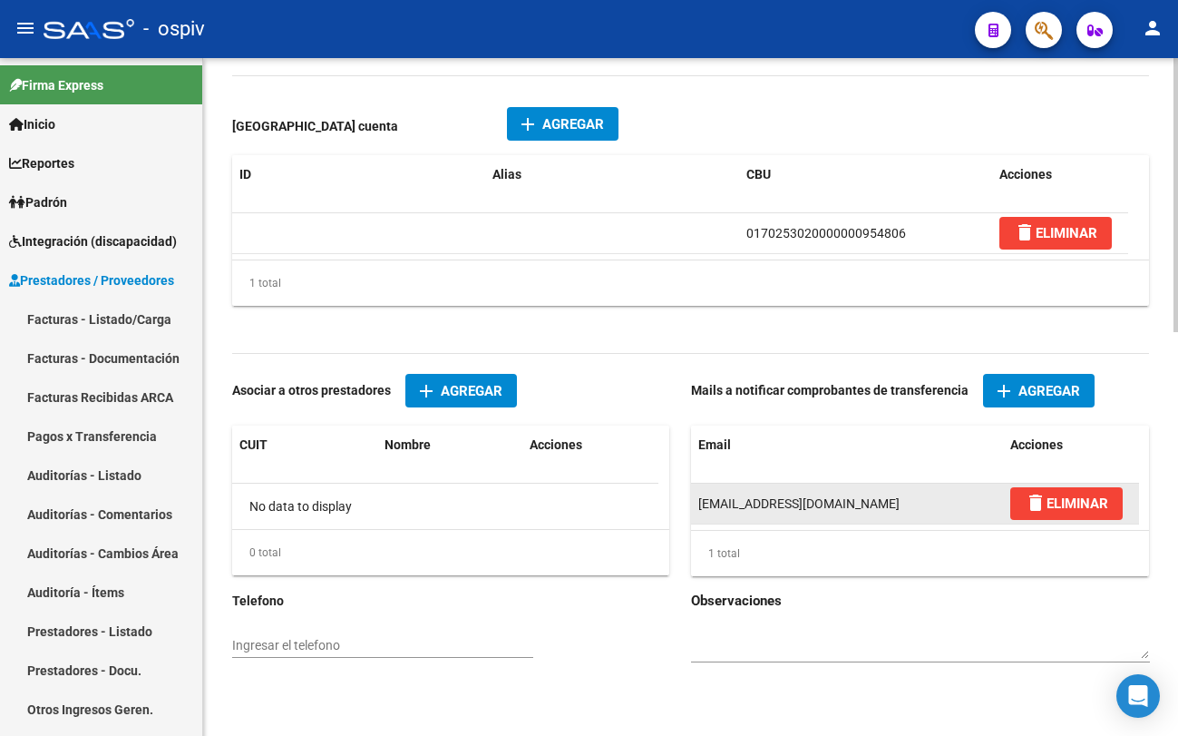
drag, startPoint x: 852, startPoint y: 507, endPoint x: 689, endPoint y: 512, distance: 162.5
click at [691, 512] on datatable-body-cell "gestioncintre@gmail.com" at bounding box center [847, 504] width 312 height 40
copy span "gestioncintre@gmail.com"
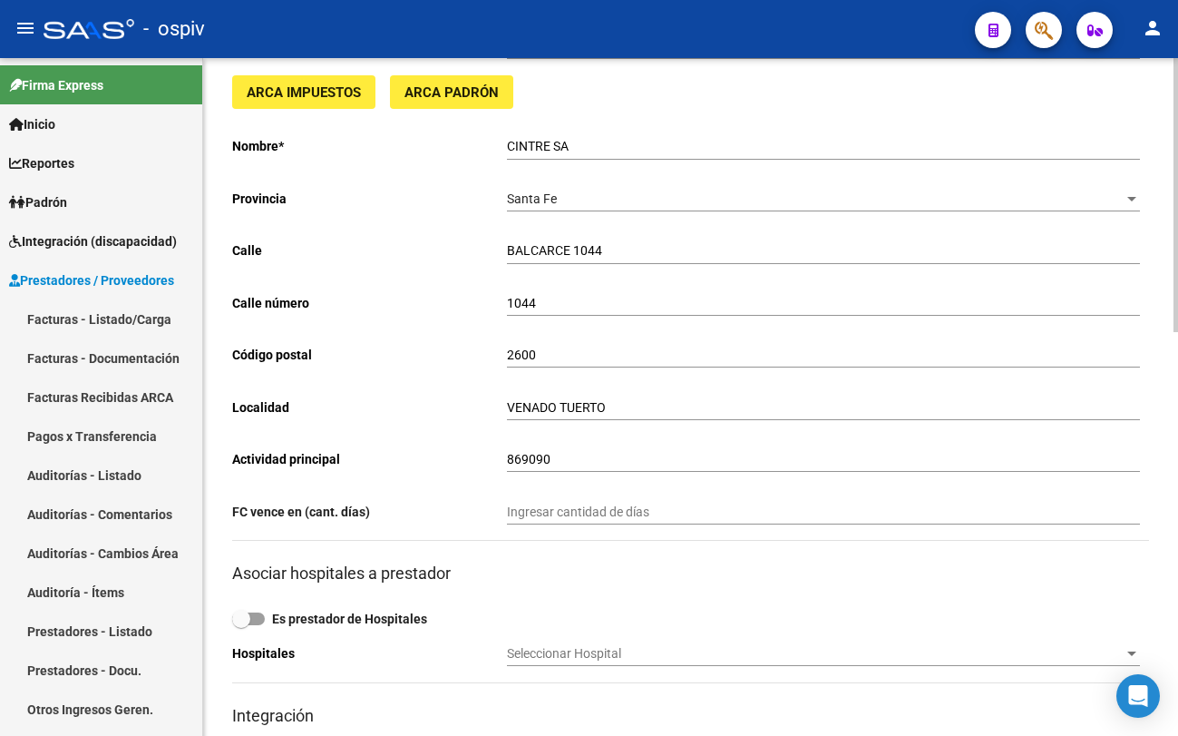
scroll to position [0, 0]
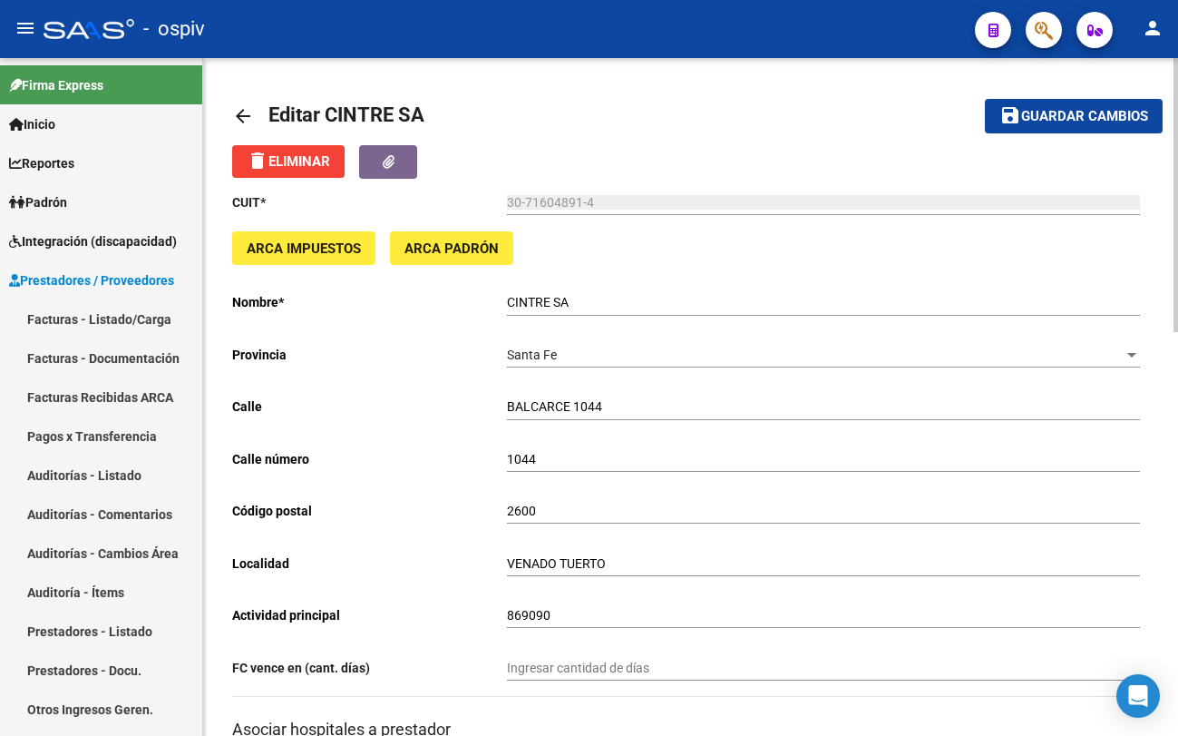
drag, startPoint x: 1108, startPoint y: 122, endPoint x: 939, endPoint y: 279, distance: 229.8
click at [1098, 122] on span "Guardar cambios" at bounding box center [1085, 117] width 127 height 16
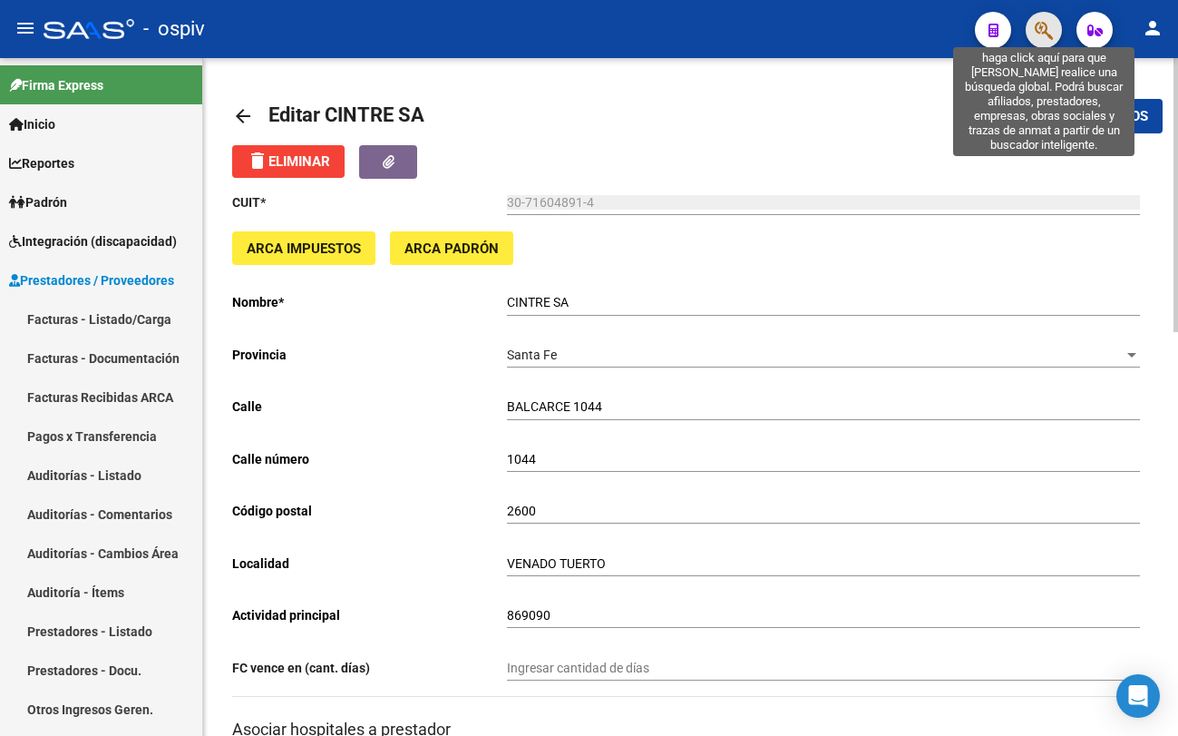
click at [1046, 28] on icon "button" at bounding box center [1044, 30] width 18 height 21
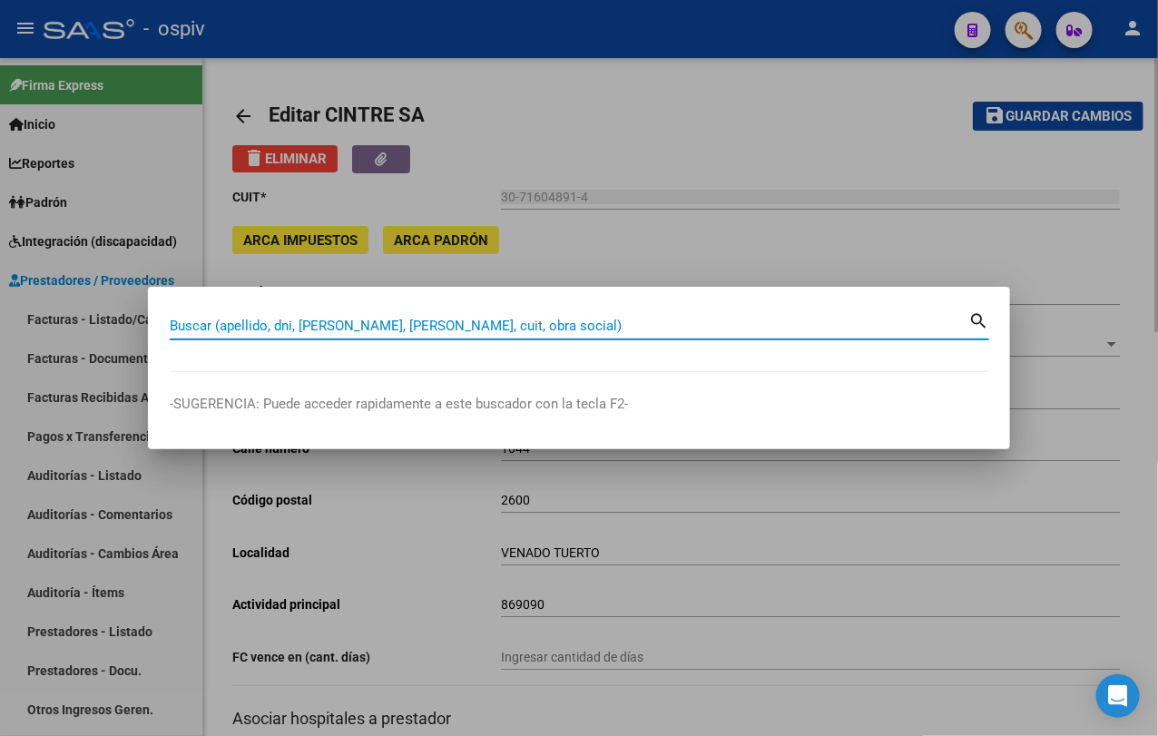
click at [283, 319] on input "Buscar (apellido, dni, cuil, nro traspaso, cuit, obra social)" at bounding box center [569, 326] width 798 height 16
paste input "30-71222771-7"
type input "30712227717"
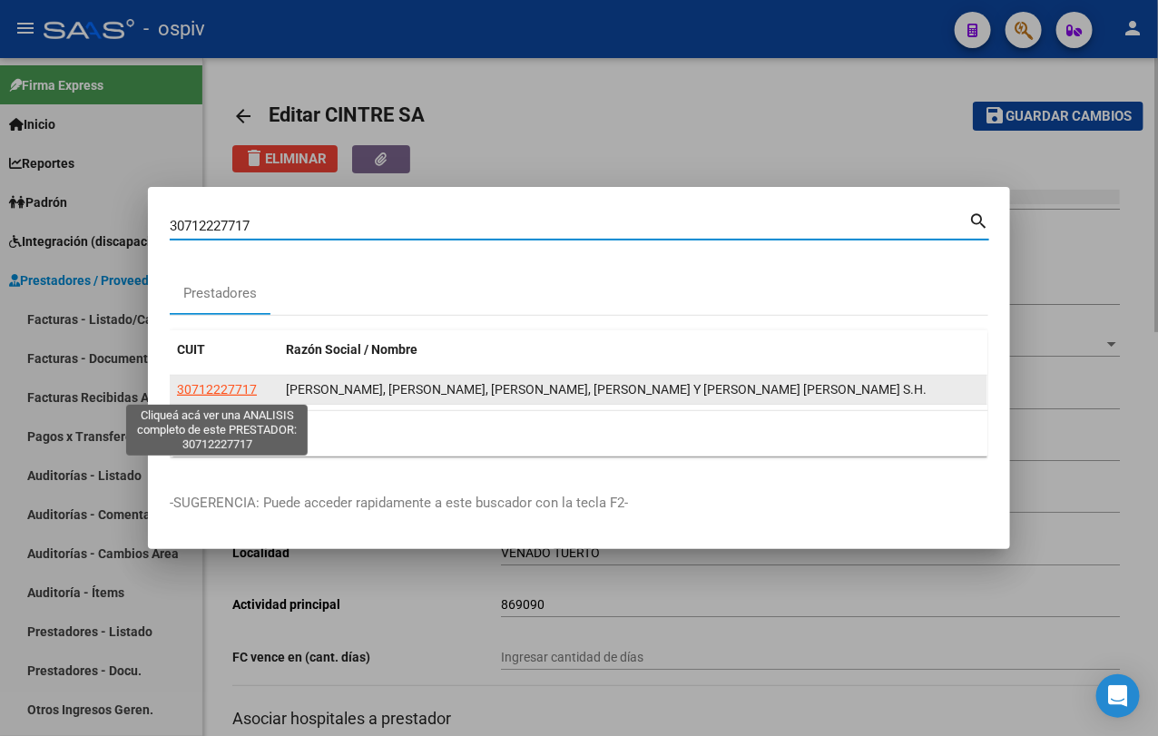
click at [226, 395] on span "30712227717" at bounding box center [217, 389] width 80 height 15
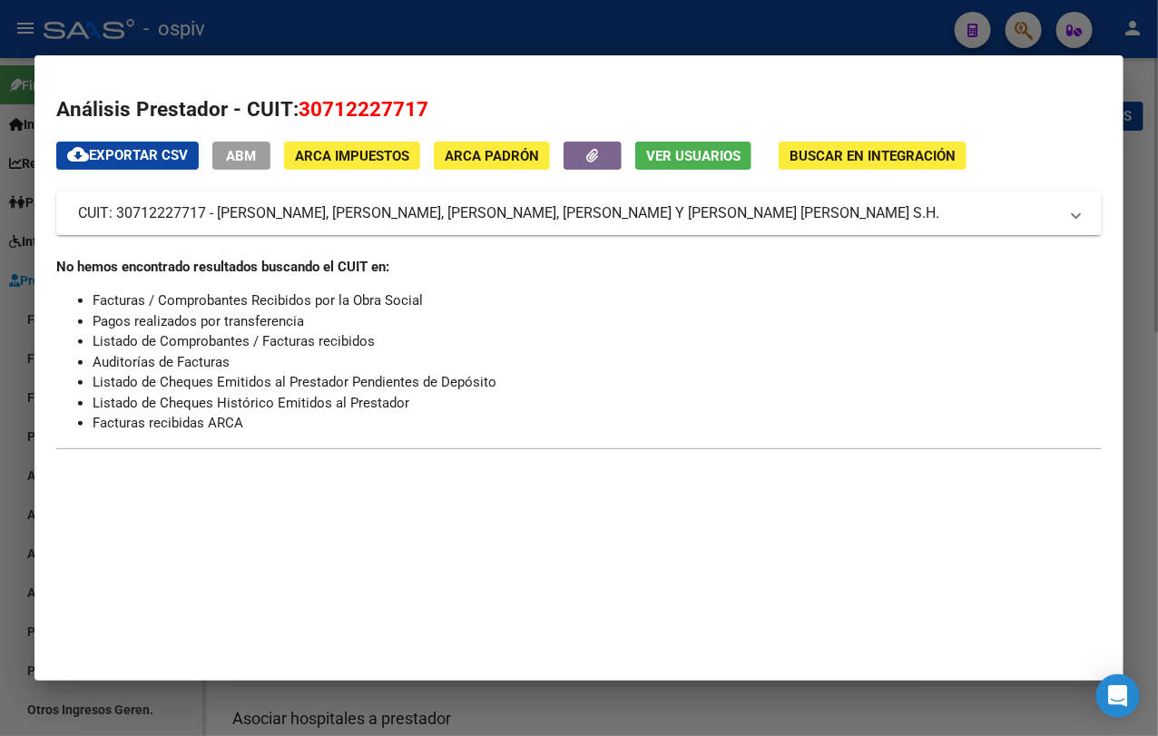
click at [250, 163] on span "ABM" at bounding box center [242, 156] width 30 height 16
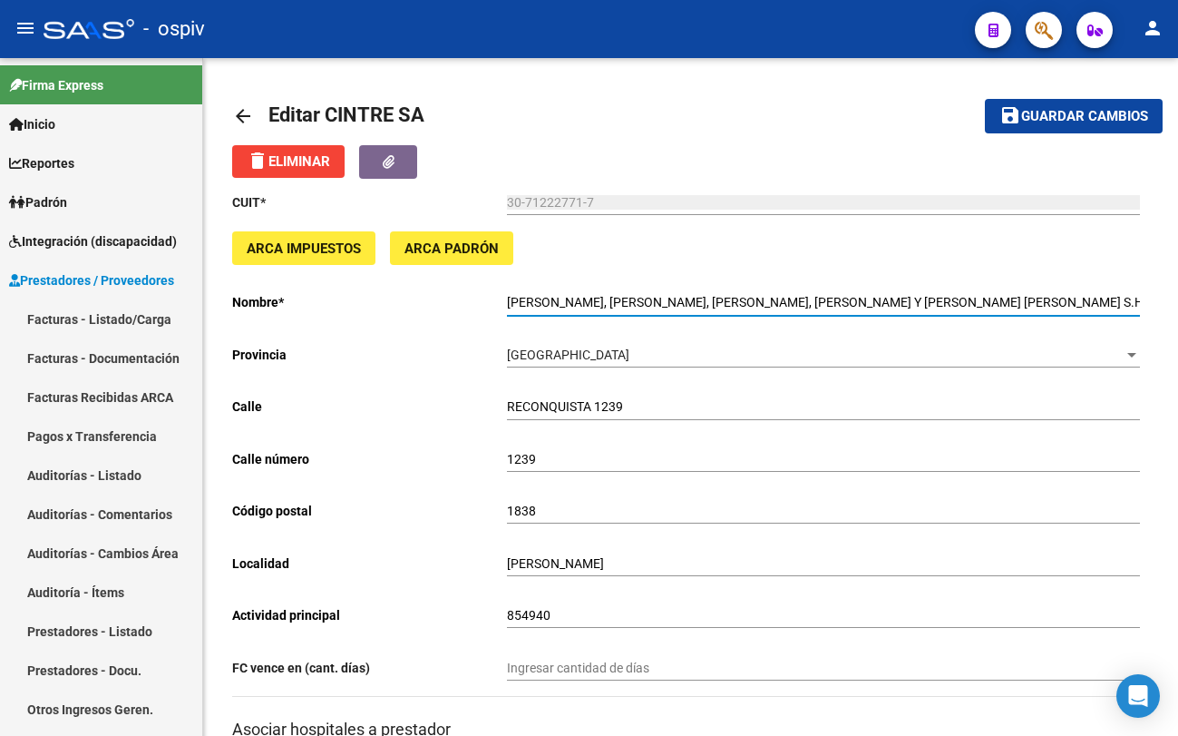
scroll to position [0, 246]
drag, startPoint x: 507, startPoint y: 298, endPoint x: 1283, endPoint y: 313, distance: 775.8
click at [1178, 313] on html "menu - ospiv person Firma Express Inicio Calendario SSS Instructivos Contacto O…" at bounding box center [589, 368] width 1178 height 736
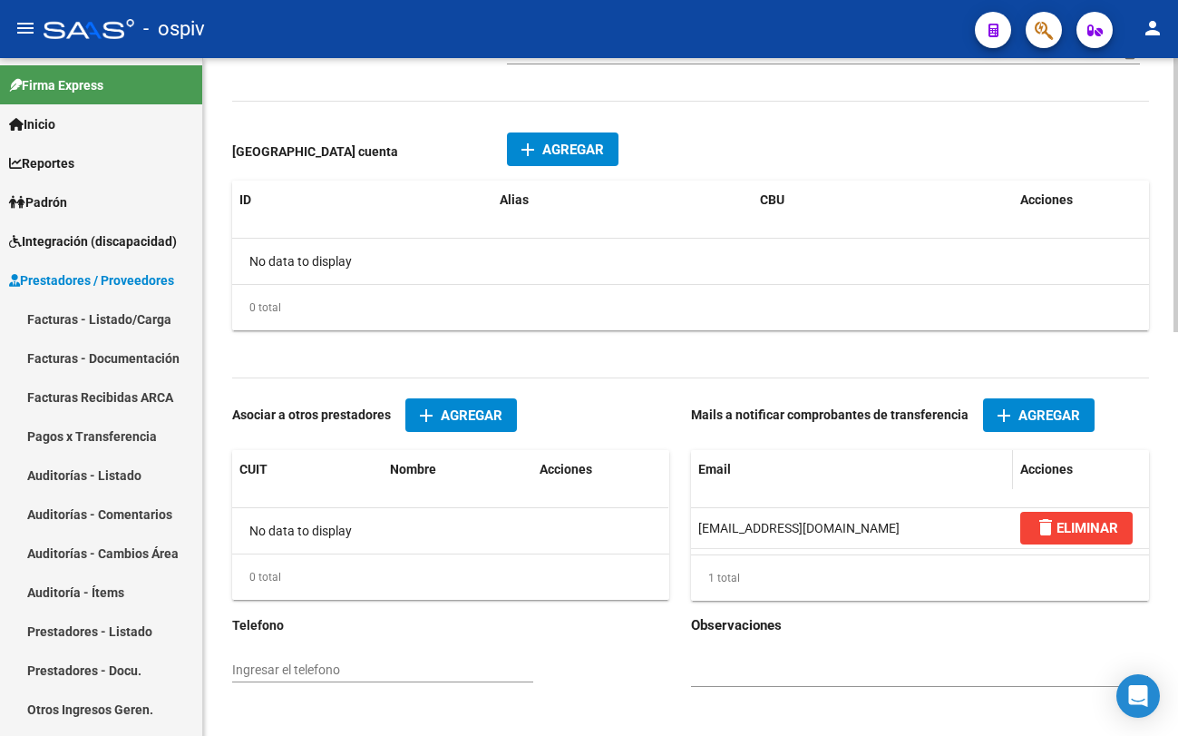
scroll to position [999, 0]
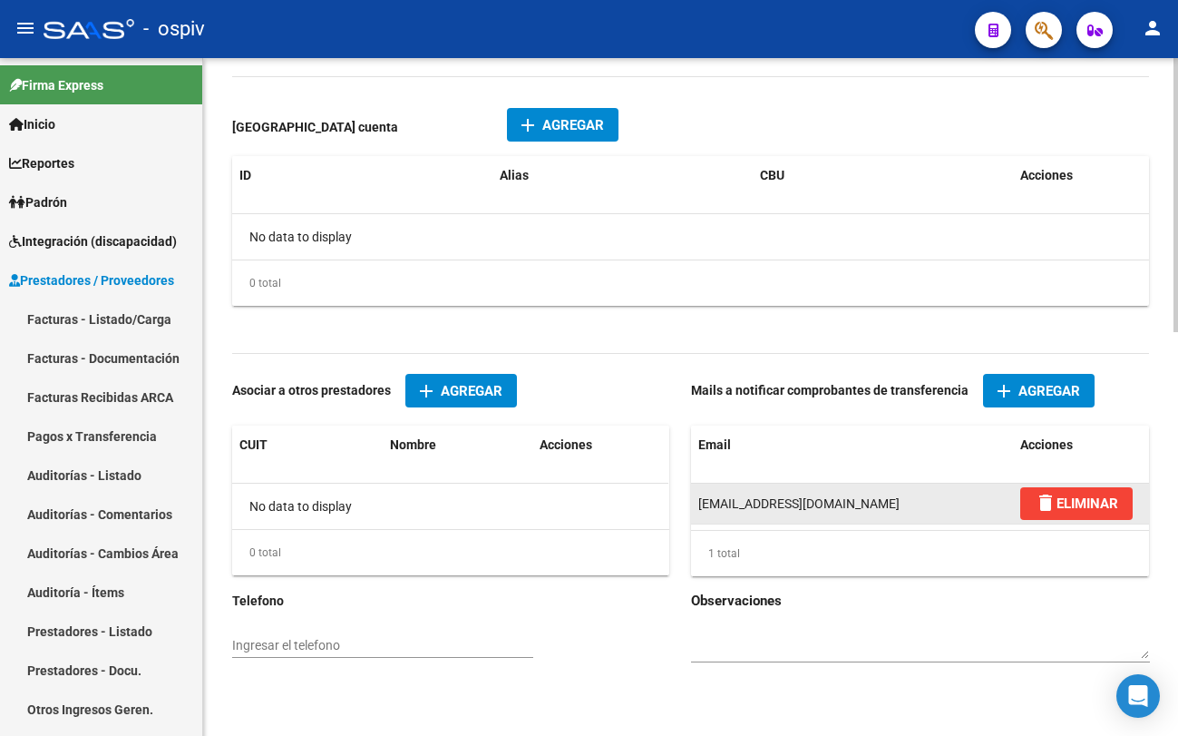
drag, startPoint x: 839, startPoint y: 501, endPoint x: 694, endPoint y: 507, distance: 145.3
click at [694, 507] on datatable-body-cell "info@institutonhe.com" at bounding box center [852, 504] width 322 height 40
copy span "info@institutonhe.com"
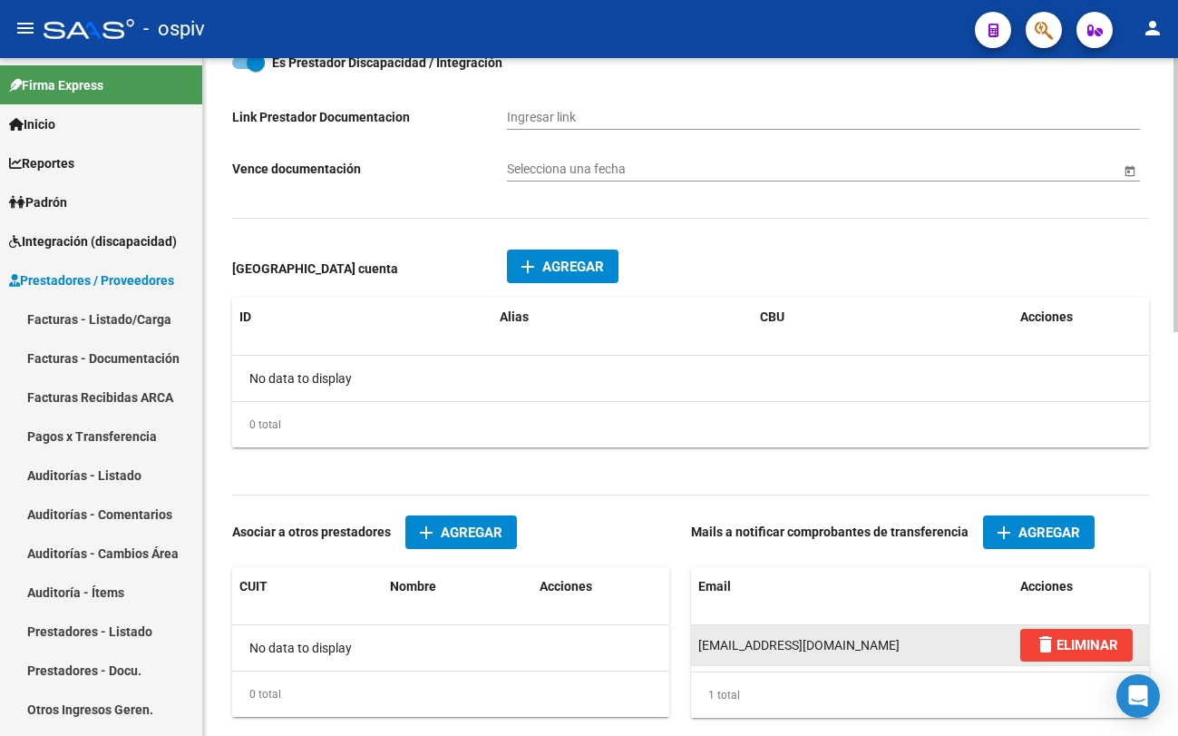
scroll to position [771, 0]
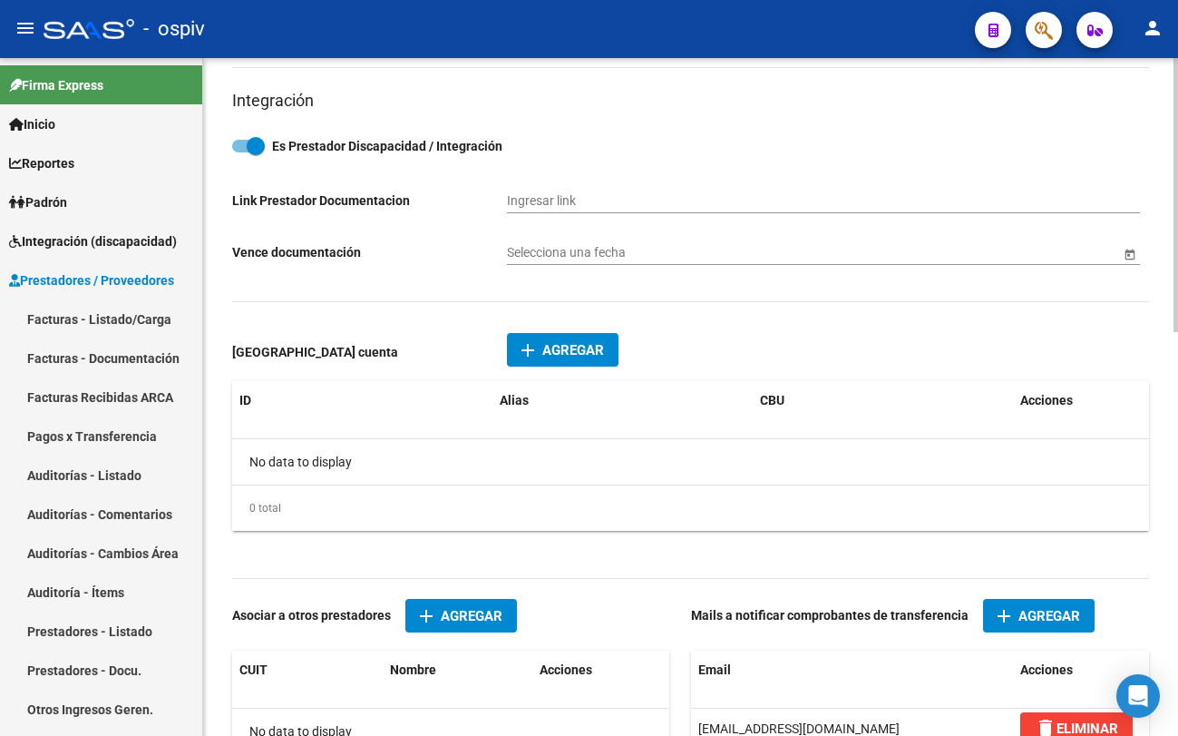
click at [562, 349] on span "Agregar" at bounding box center [574, 350] width 62 height 16
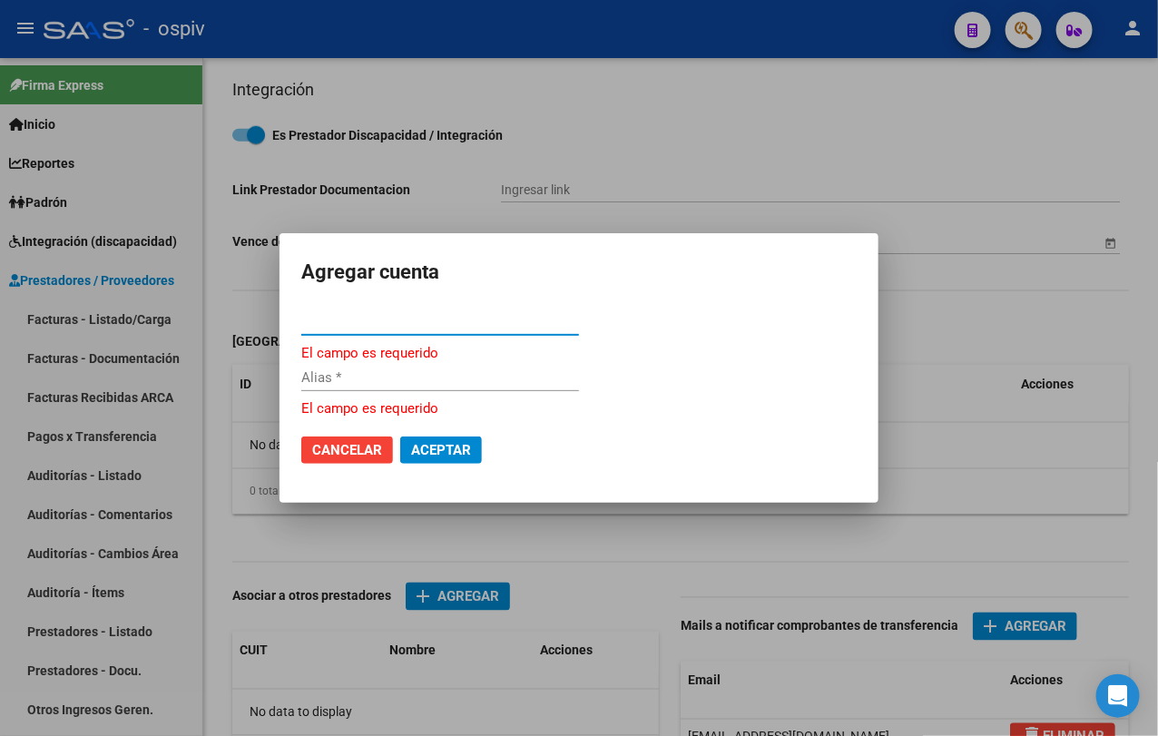
click at [444, 325] on input "CBU *" at bounding box center [440, 321] width 278 height 16
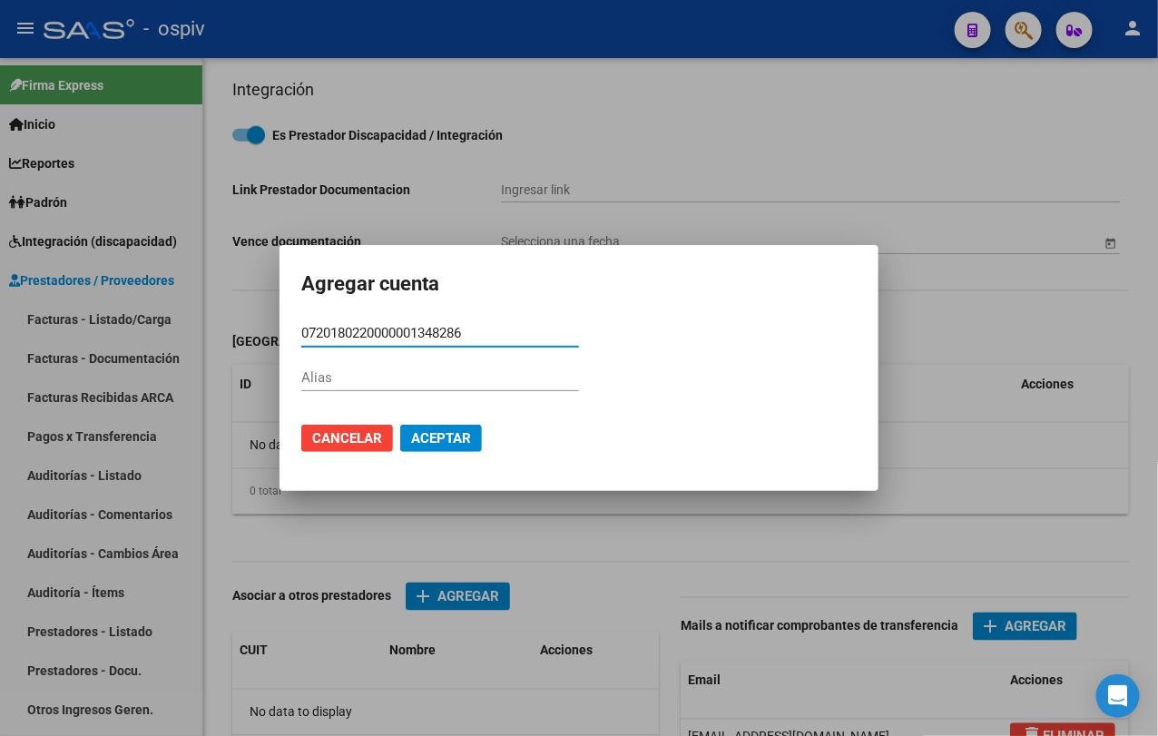
type input "0720180220000001348286"
click at [453, 442] on span "Aceptar" at bounding box center [441, 438] width 60 height 16
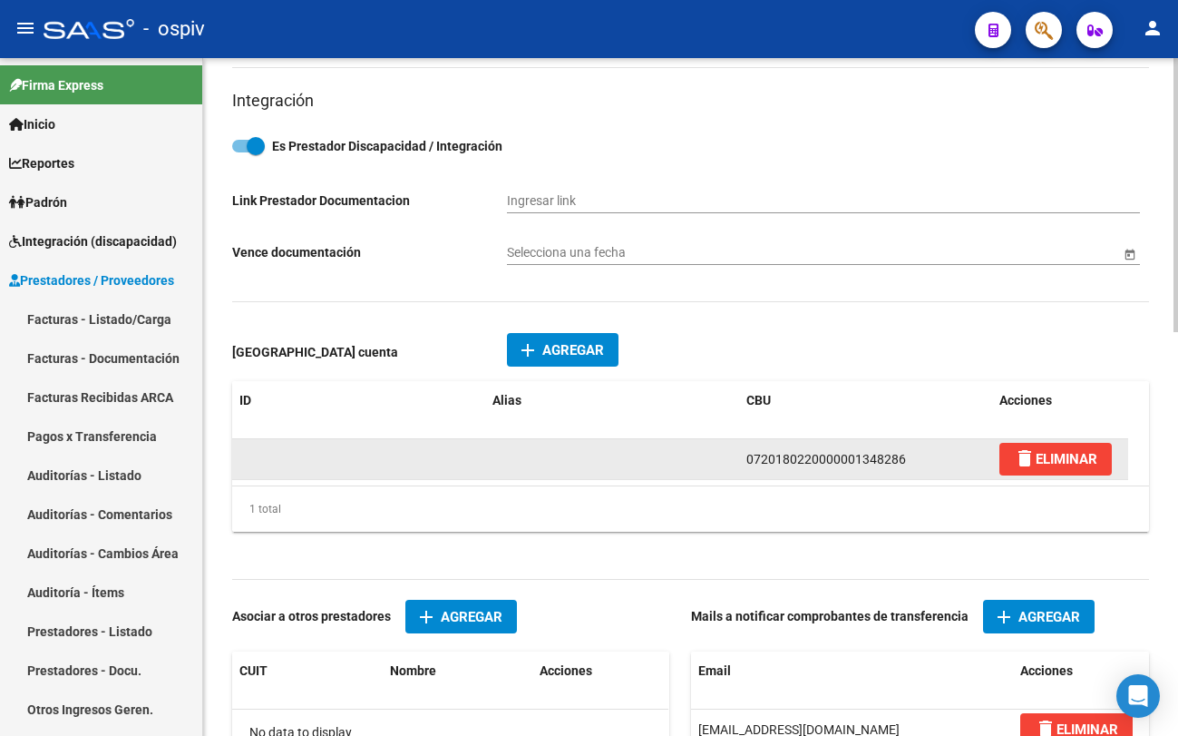
drag, startPoint x: 907, startPoint y: 460, endPoint x: 711, endPoint y: 465, distance: 196.0
click at [711, 465] on div "0720180220000001348286 delete ELIMINAR" at bounding box center [680, 459] width 896 height 41
copy span "0720180220000001348286"
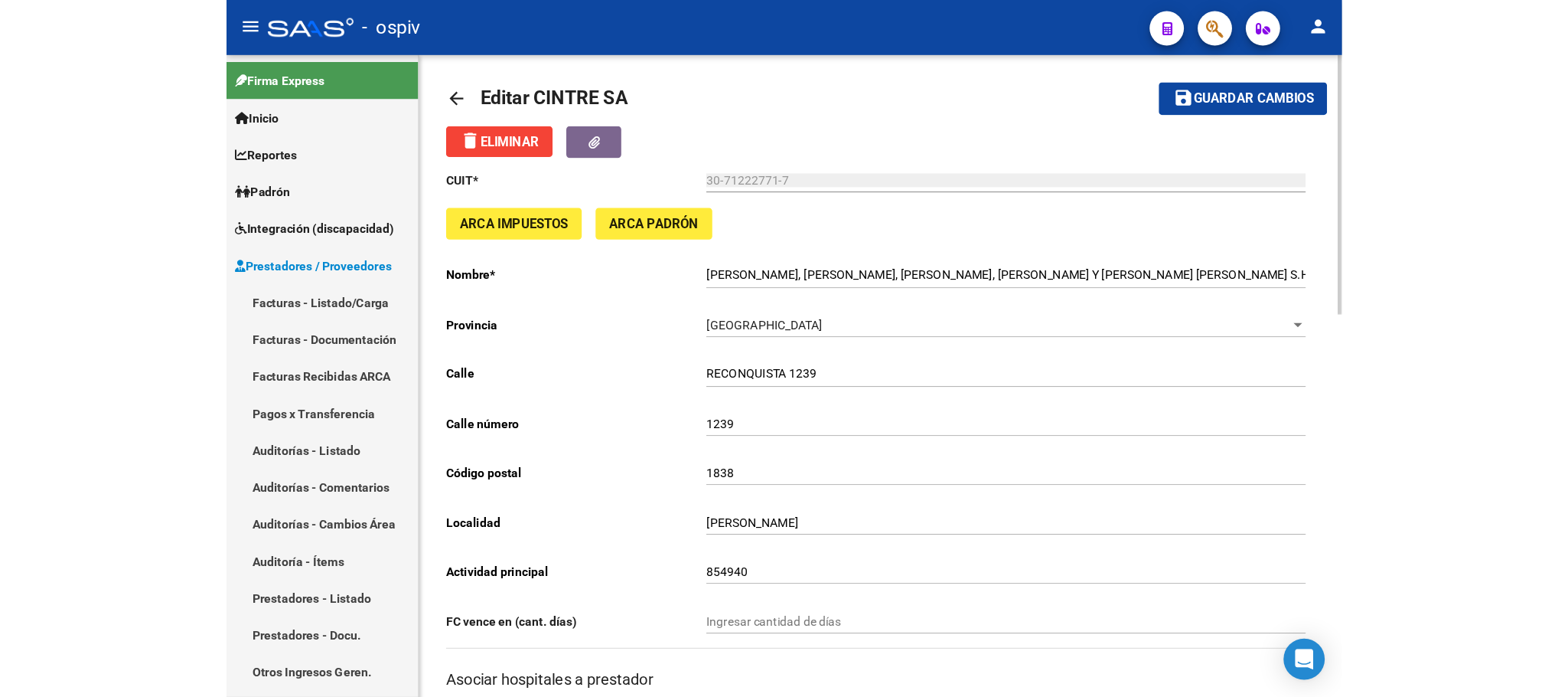
scroll to position [0, 0]
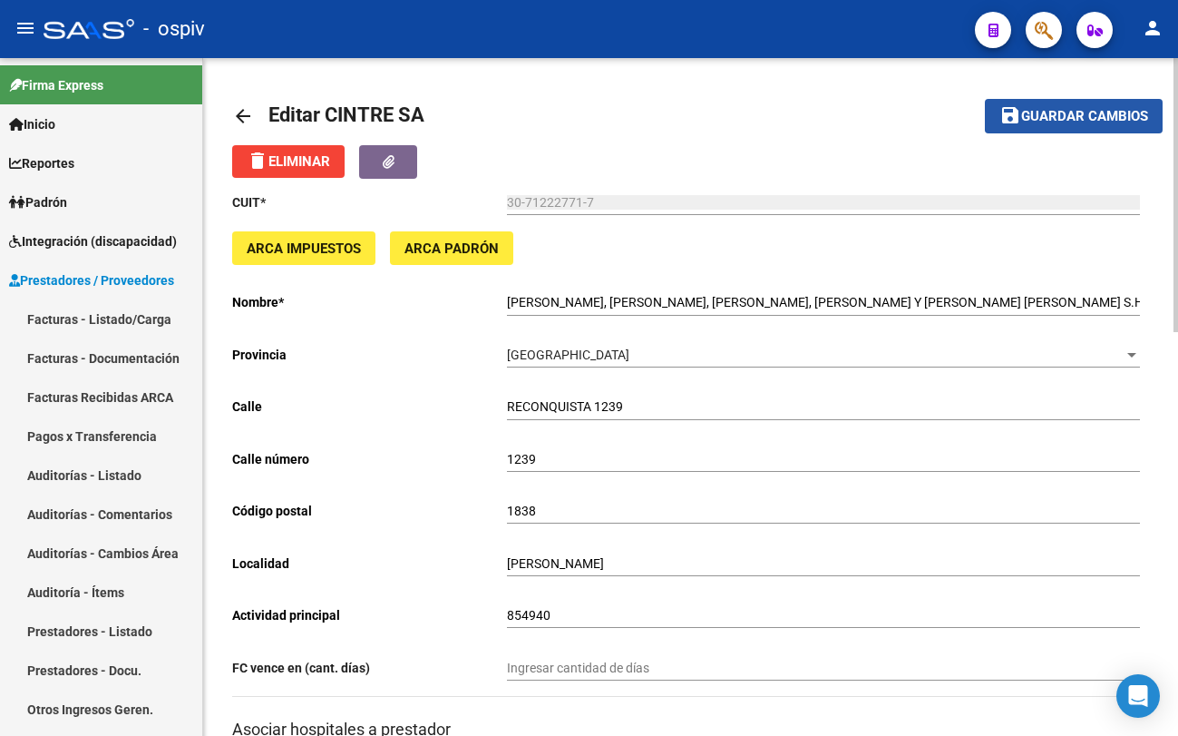
click at [1106, 114] on span "Guardar cambios" at bounding box center [1085, 117] width 127 height 16
click at [1100, 118] on span "Guardar cambios" at bounding box center [1085, 117] width 127 height 16
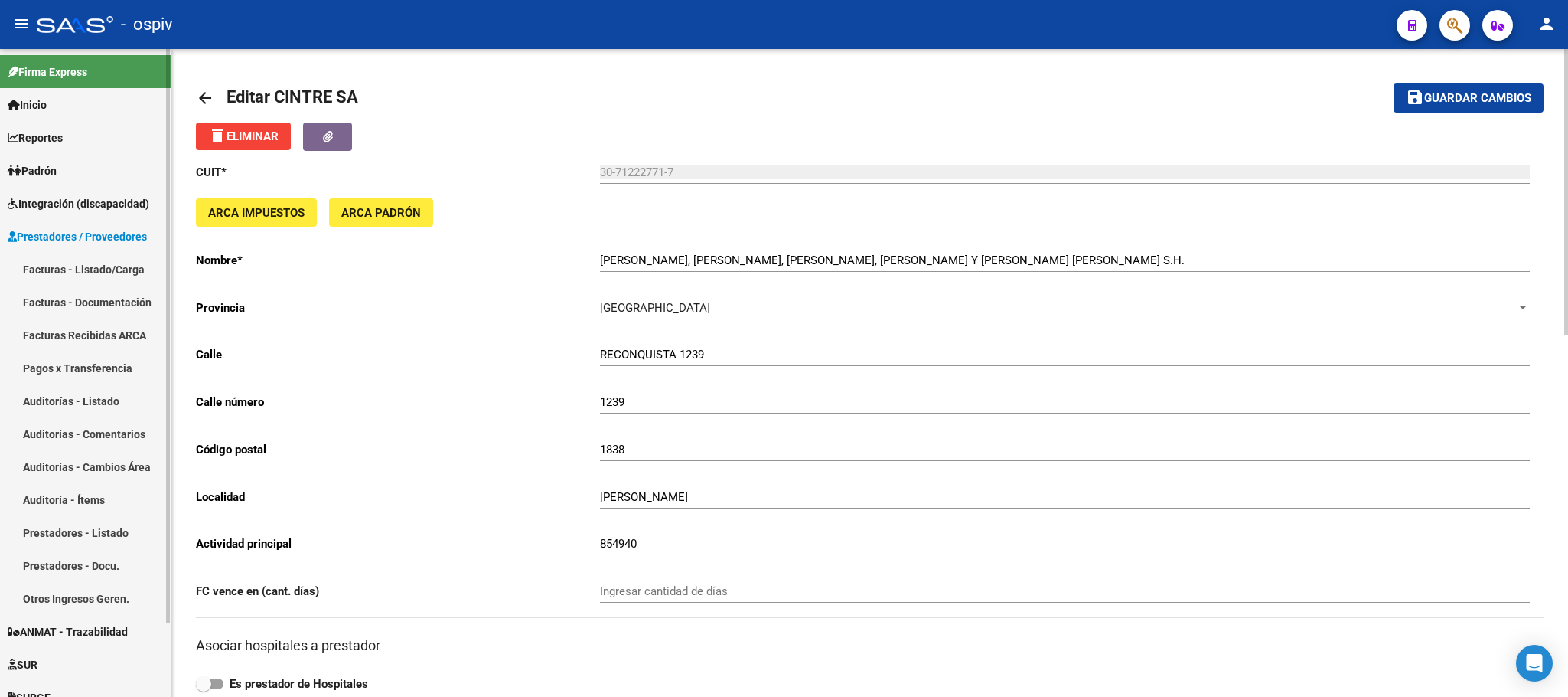
click at [94, 235] on span "Prestadores / Proveedores" at bounding box center [77, 236] width 139 height 17
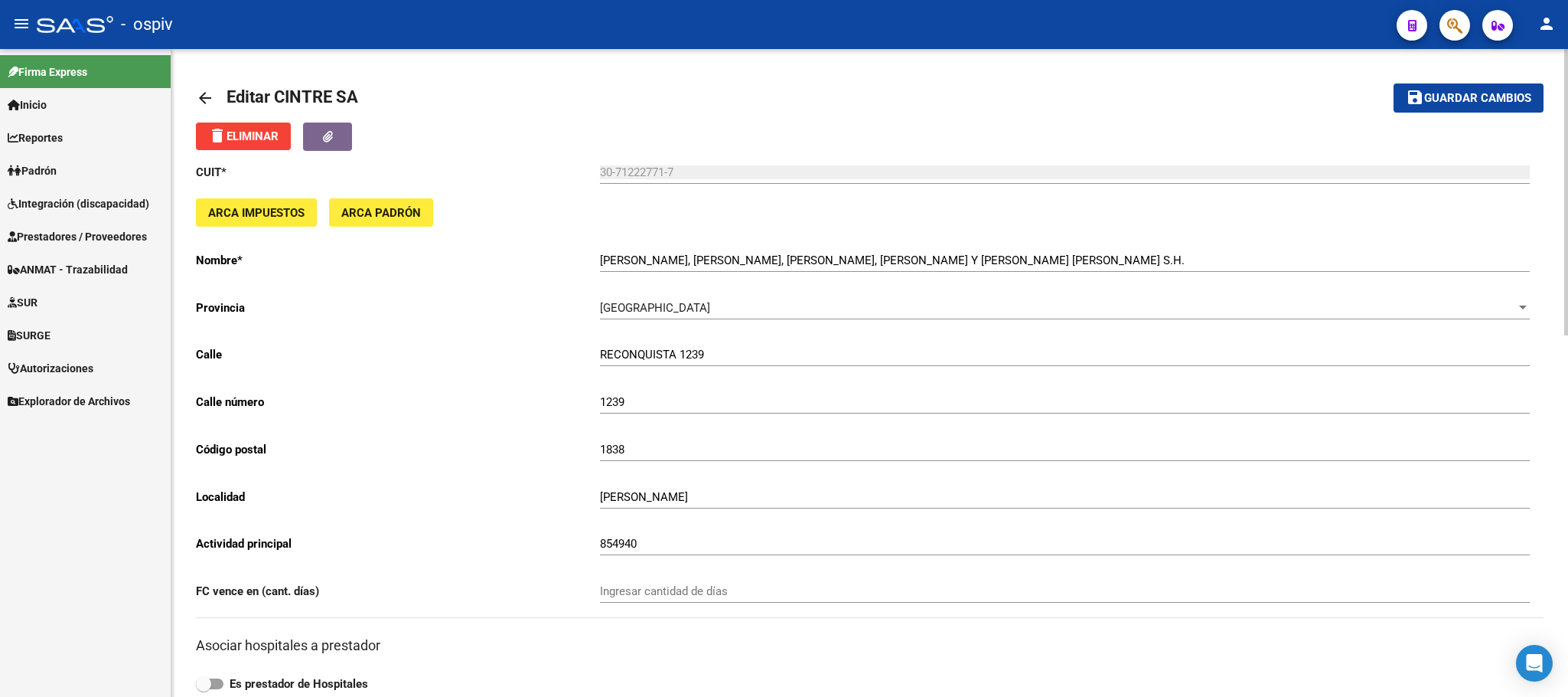
click at [1469, 102] on span "Guardar cambios" at bounding box center [1477, 99] width 107 height 14
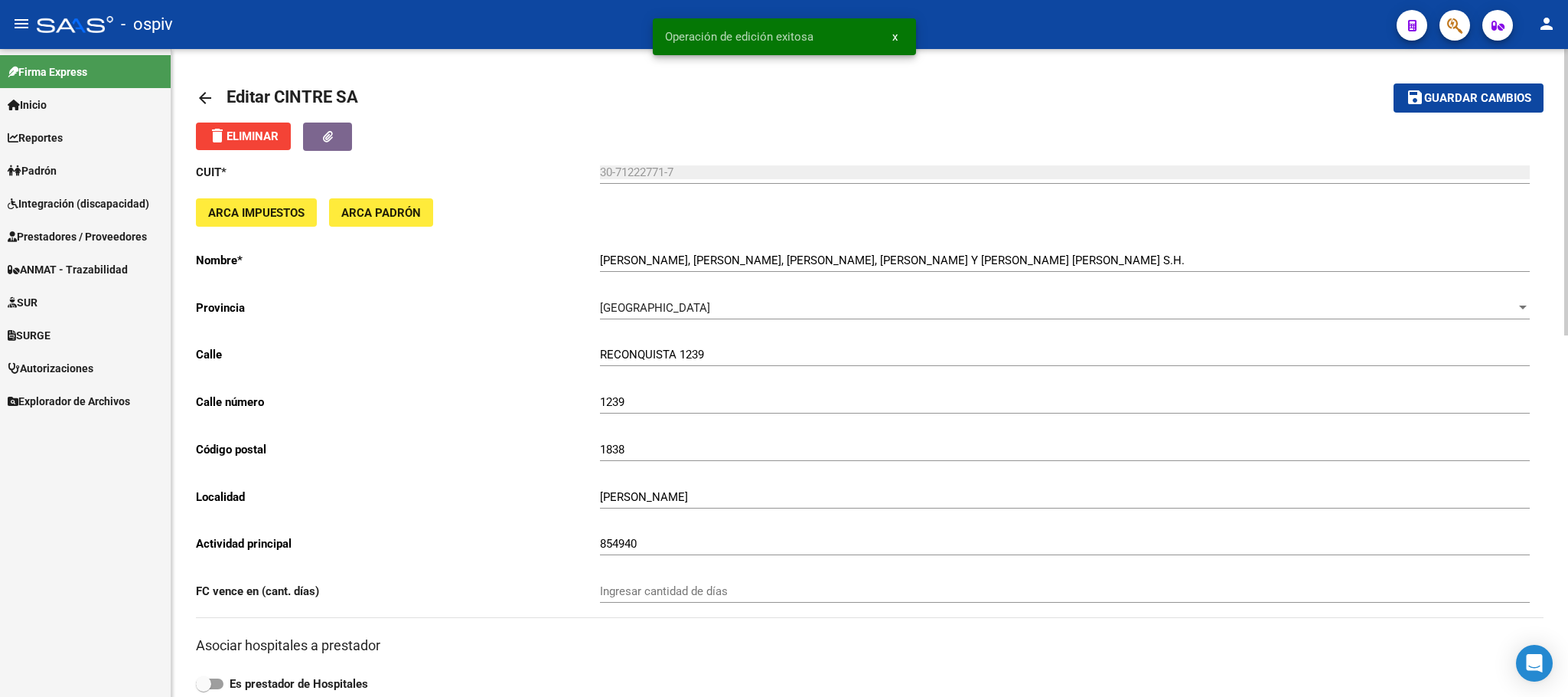
click at [73, 232] on span "Prestadores / Proveedores" at bounding box center [77, 236] width 139 height 17
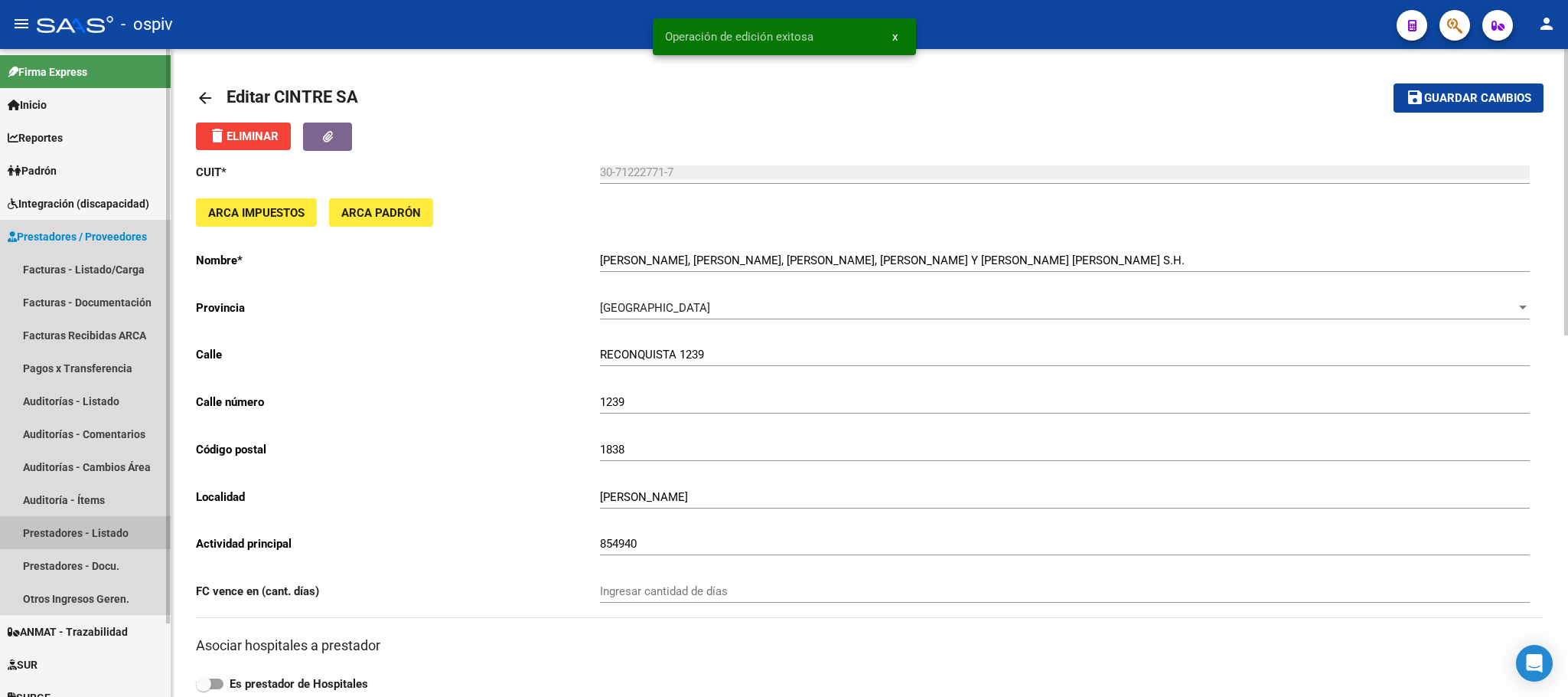
click at [76, 532] on link "Prestadores - Listado" at bounding box center [85, 532] width 170 height 33
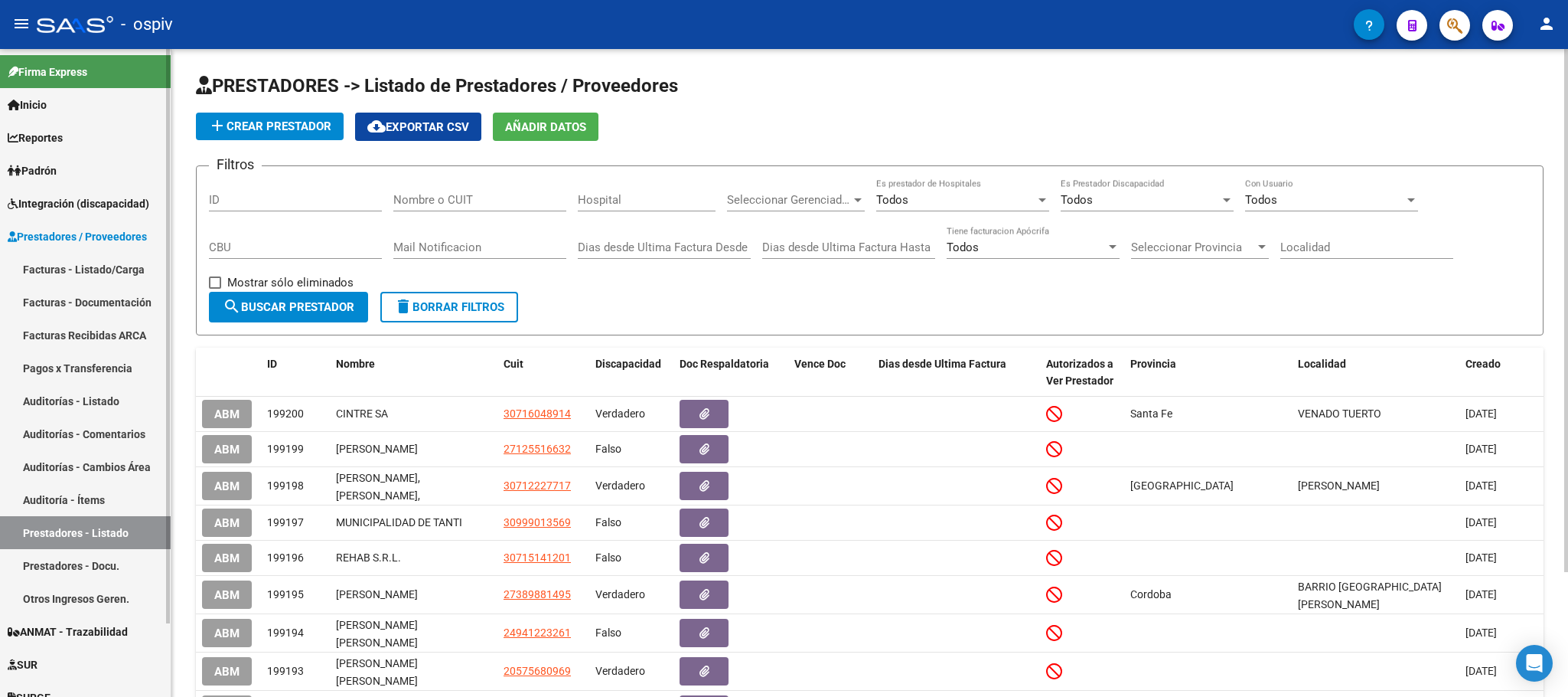
click at [99, 262] on link "Facturas - Listado/Carga" at bounding box center [85, 268] width 170 height 33
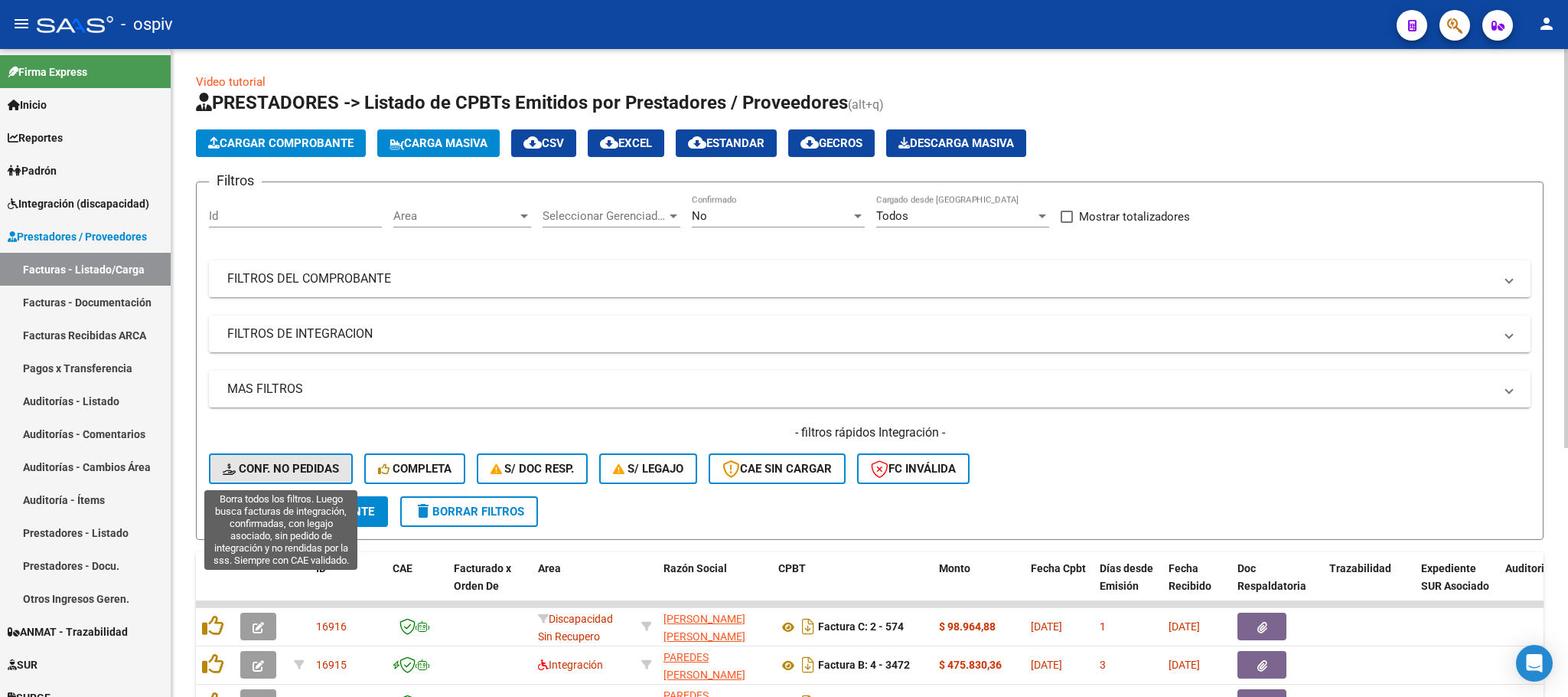
click at [301, 468] on span "Conf. no pedidas" at bounding box center [281, 468] width 116 height 14
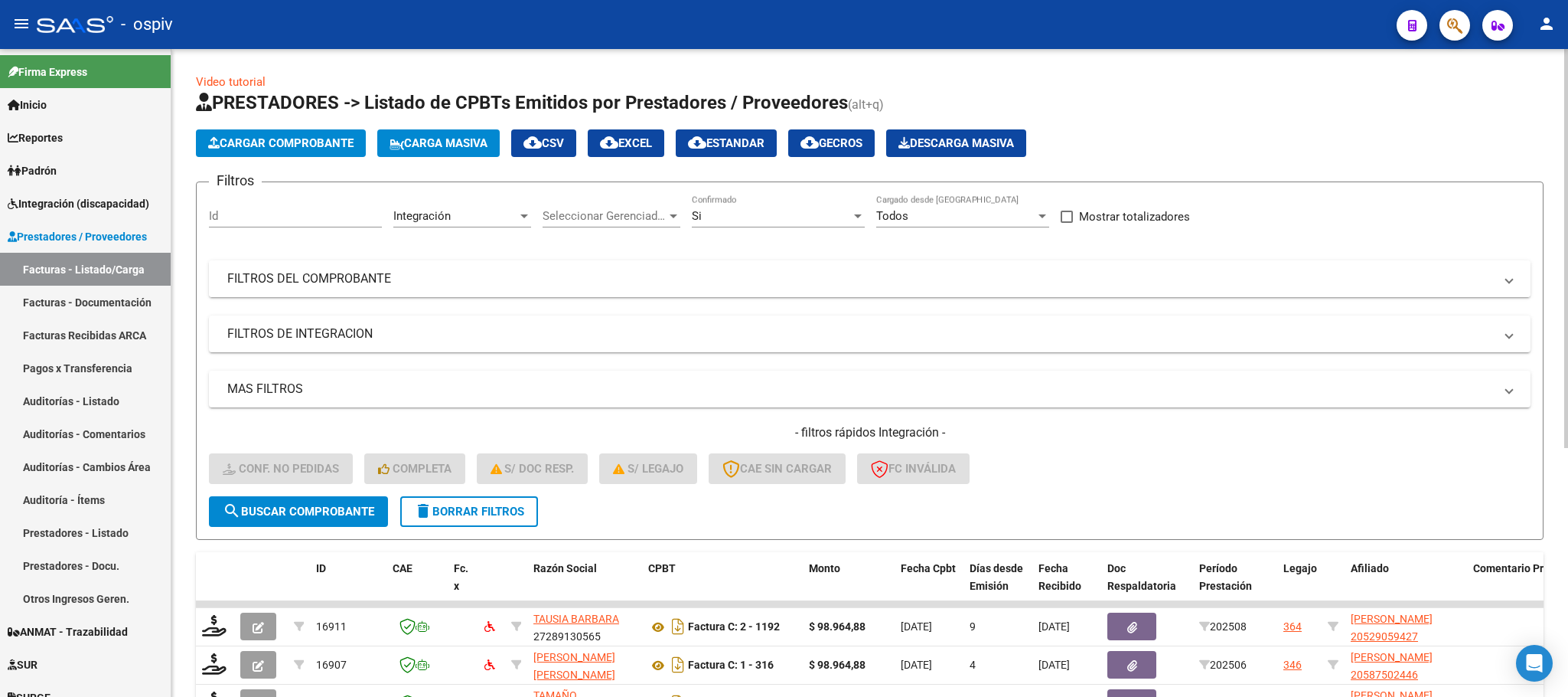
click at [1305, 267] on mat-expansion-panel-header "FILTROS DEL COMPROBANTE" at bounding box center [870, 278] width 1322 height 37
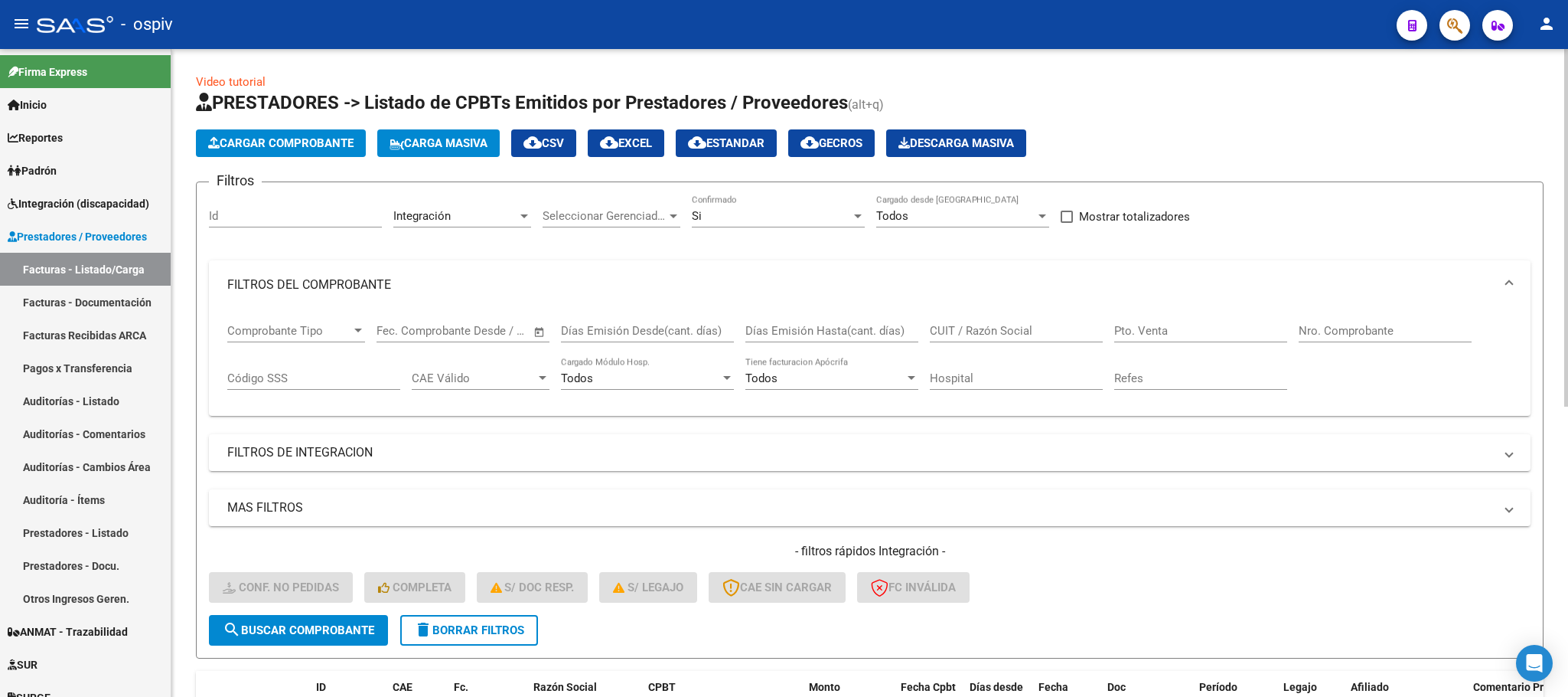
click at [1330, 327] on input "Nro. Comprobante" at bounding box center [1385, 331] width 173 height 14
click at [1334, 334] on input "1977" at bounding box center [1385, 331] width 173 height 14
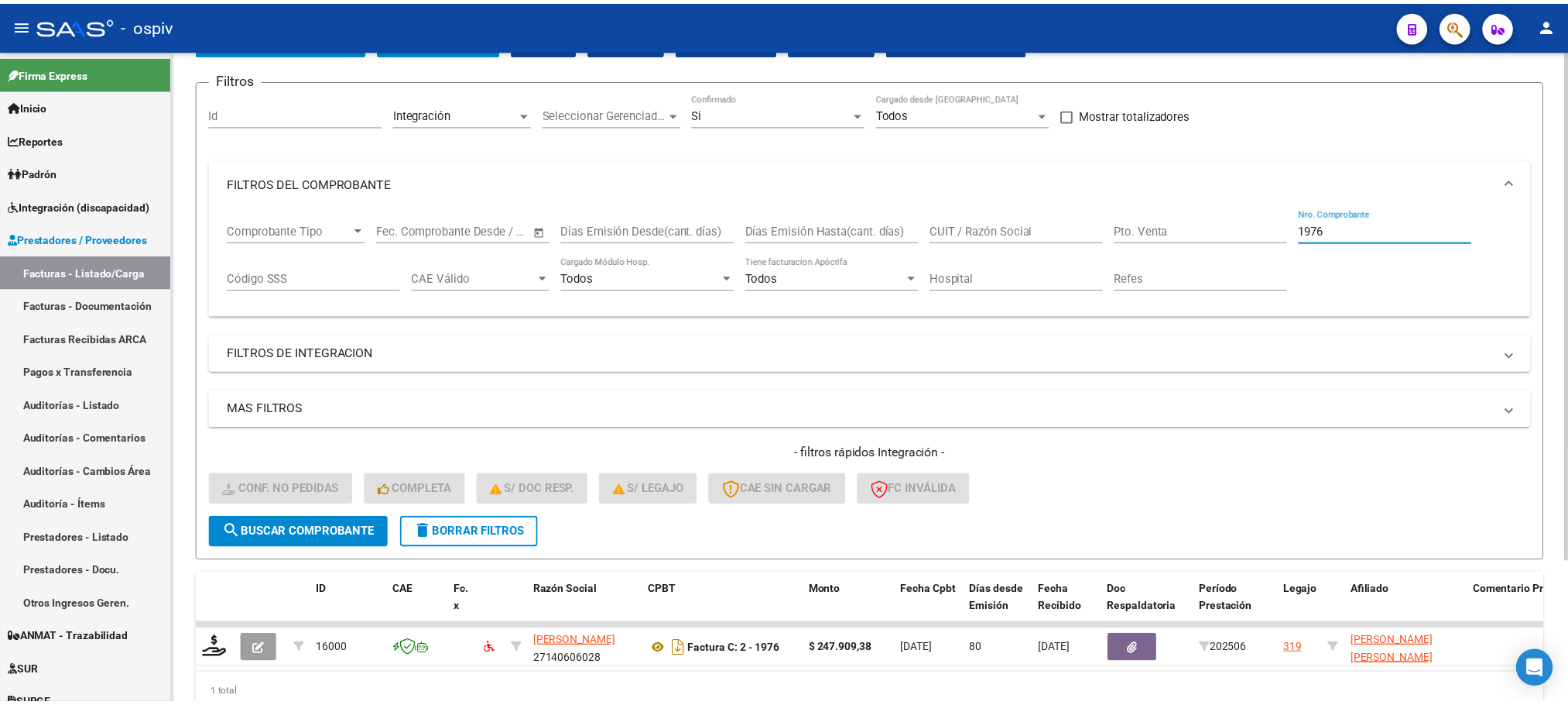
scroll to position [181, 0]
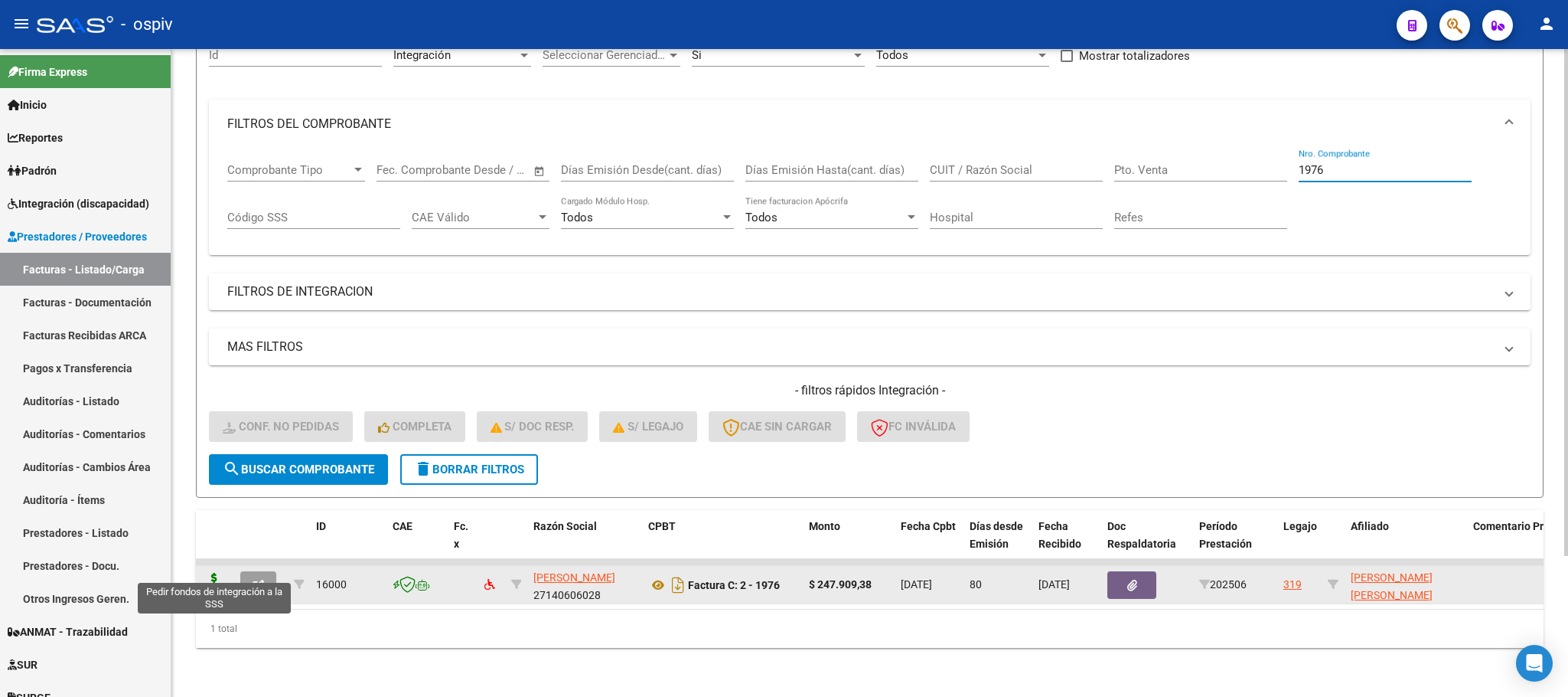
type input "1976"
click at [216, 573] on icon at bounding box center [214, 583] width 24 height 21
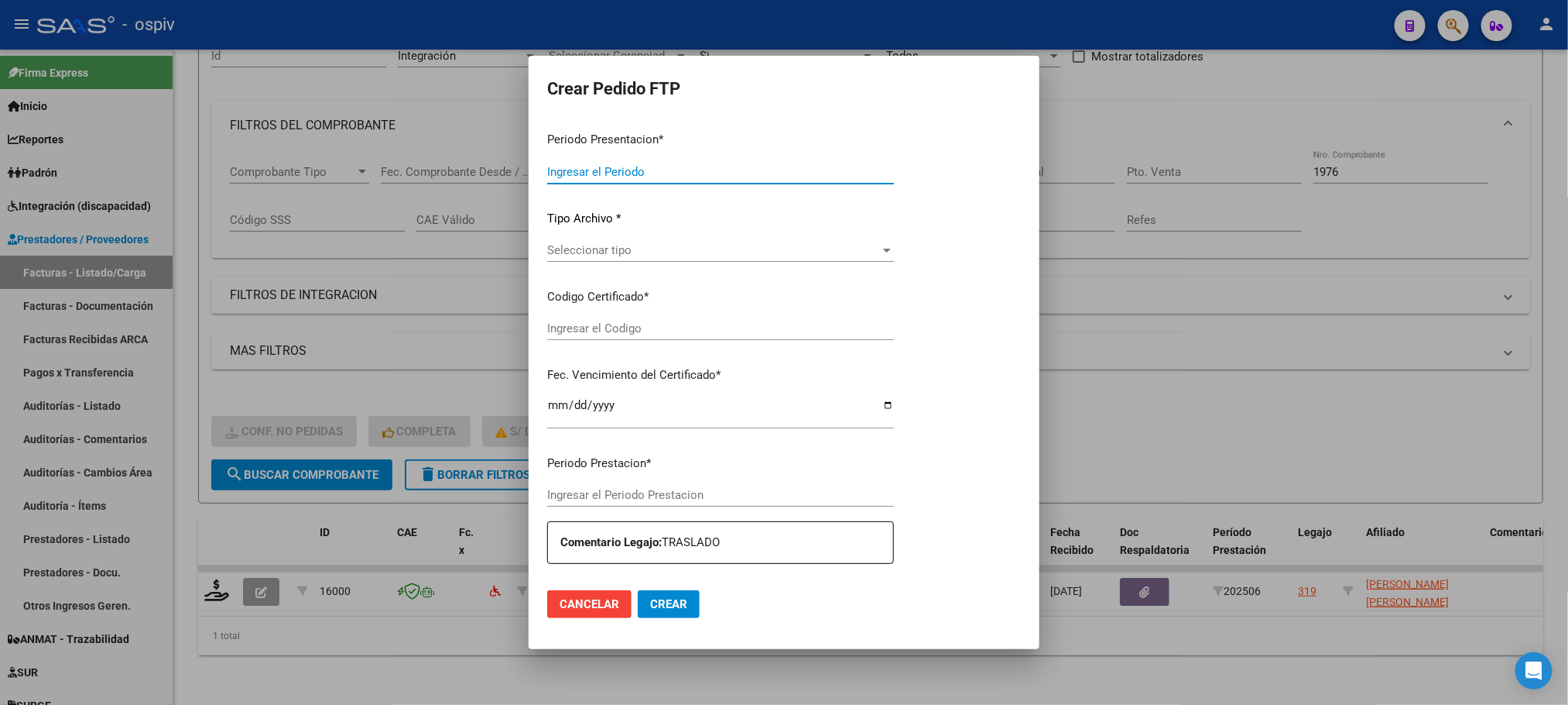
type input "202508"
type input "202506"
type input "$ 247.909,38"
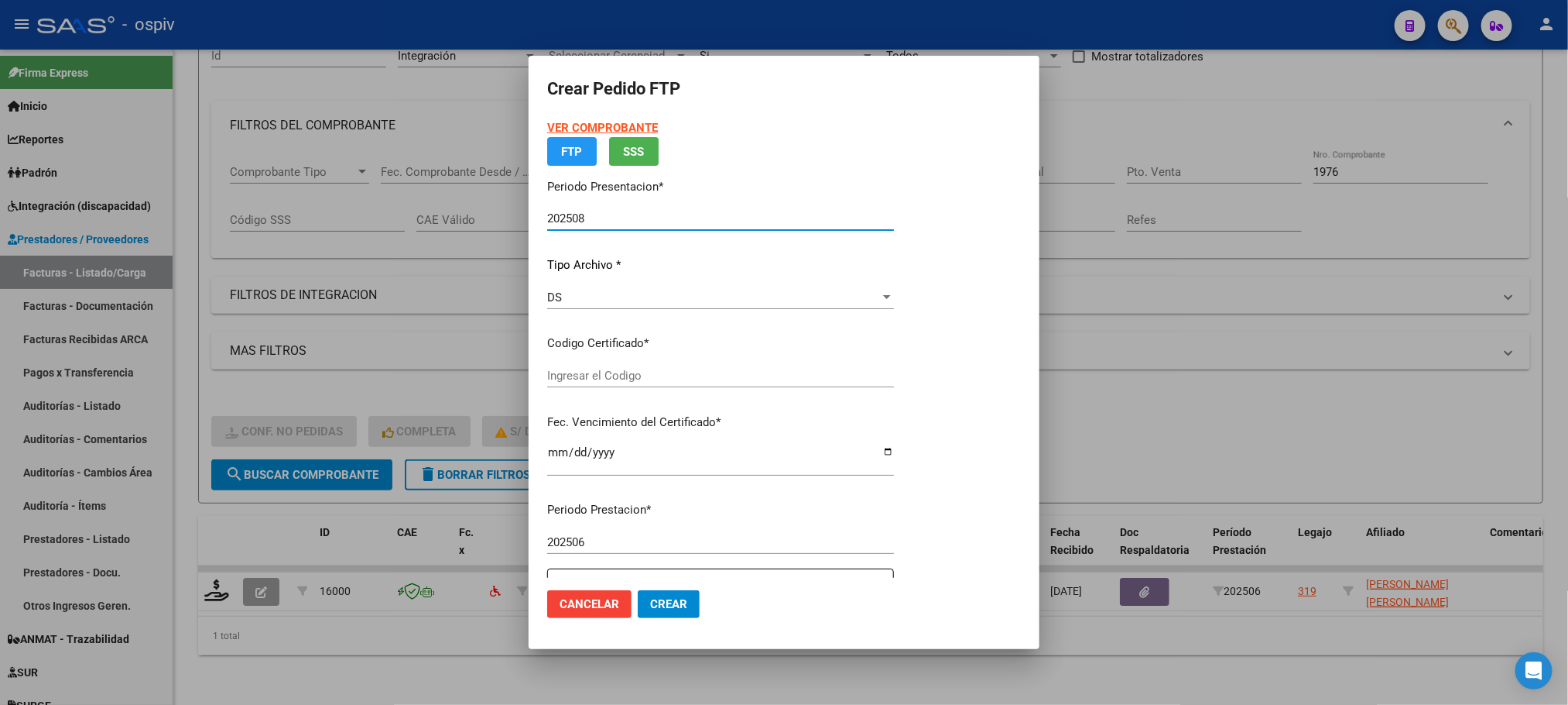
type input "ARG02000455736032015041520260415BS437"
type input "2026-04-15"
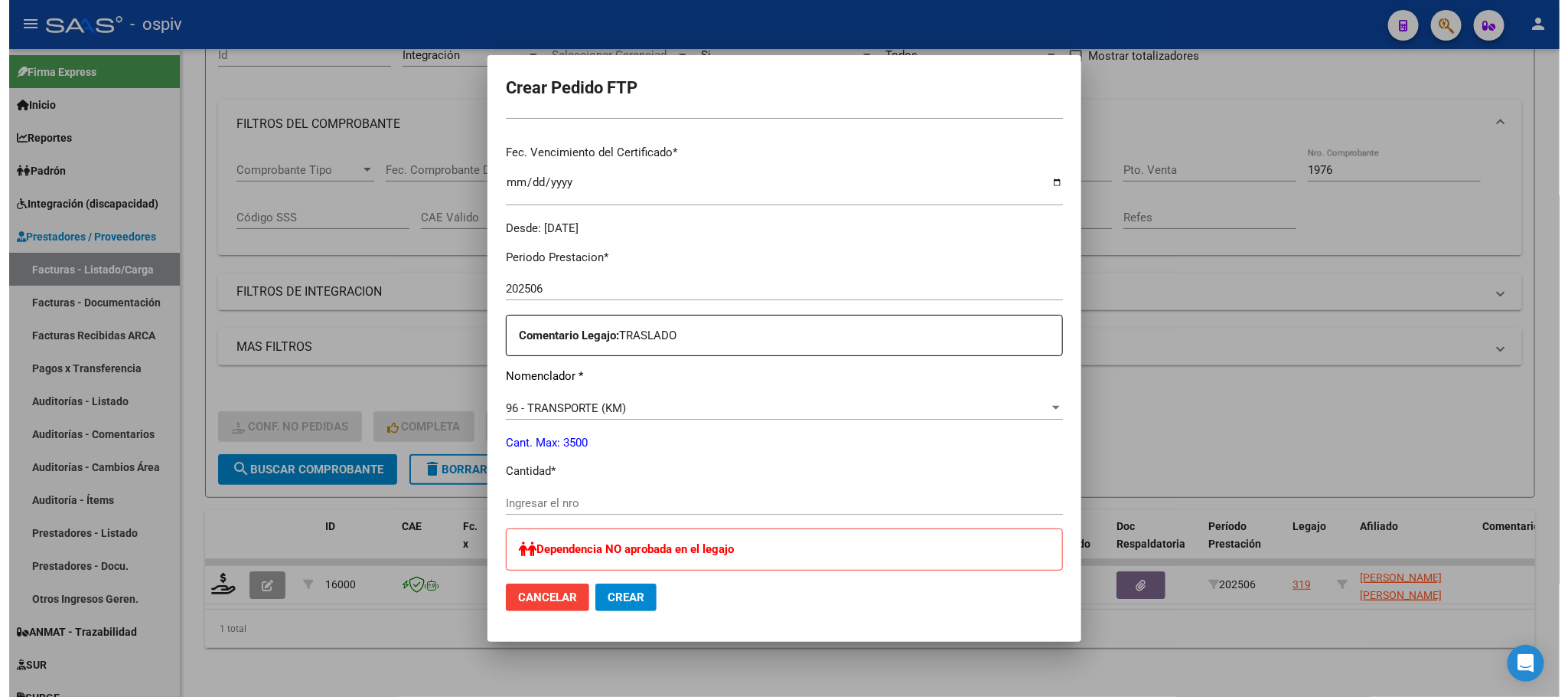
scroll to position [574, 0]
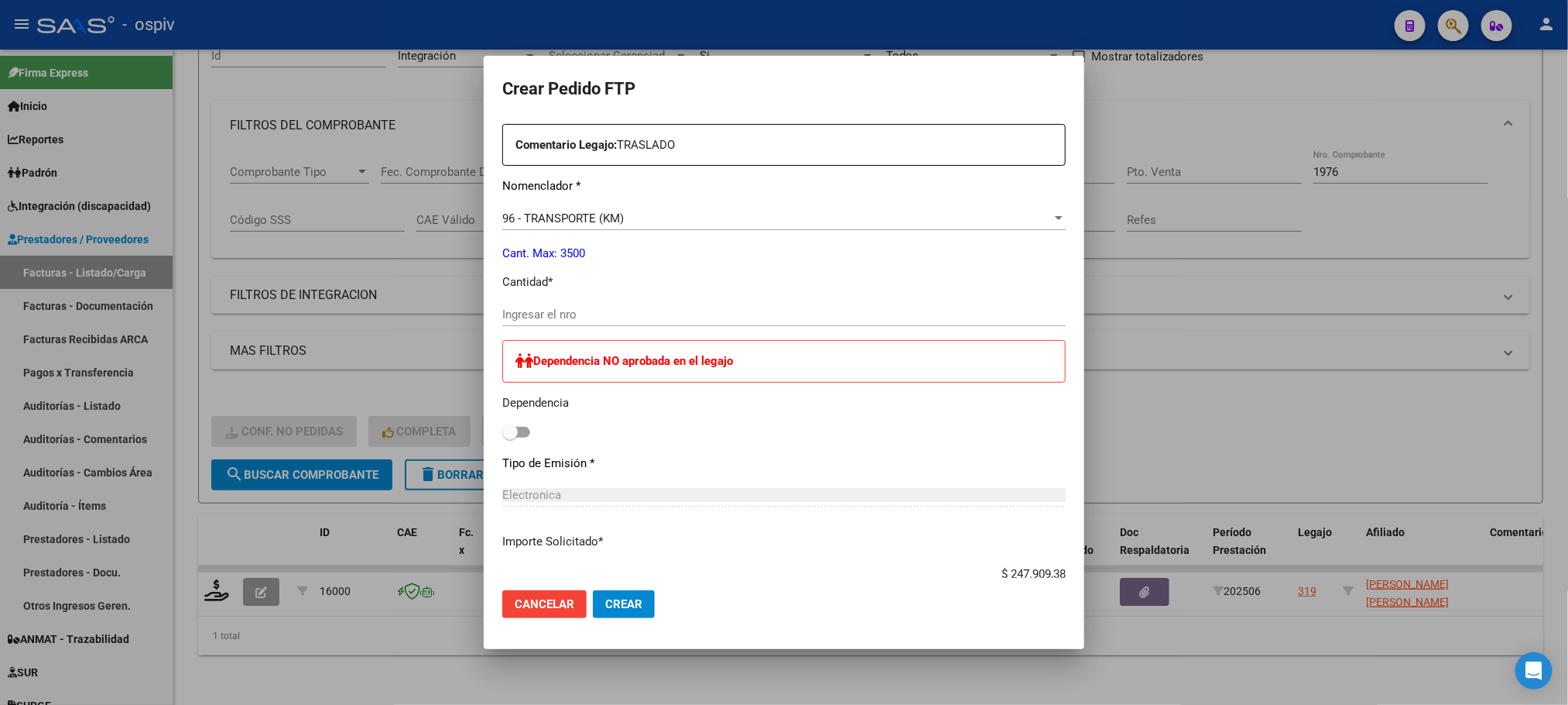
click at [655, 314] on input "Ingresar el nro" at bounding box center [784, 314] width 563 height 14
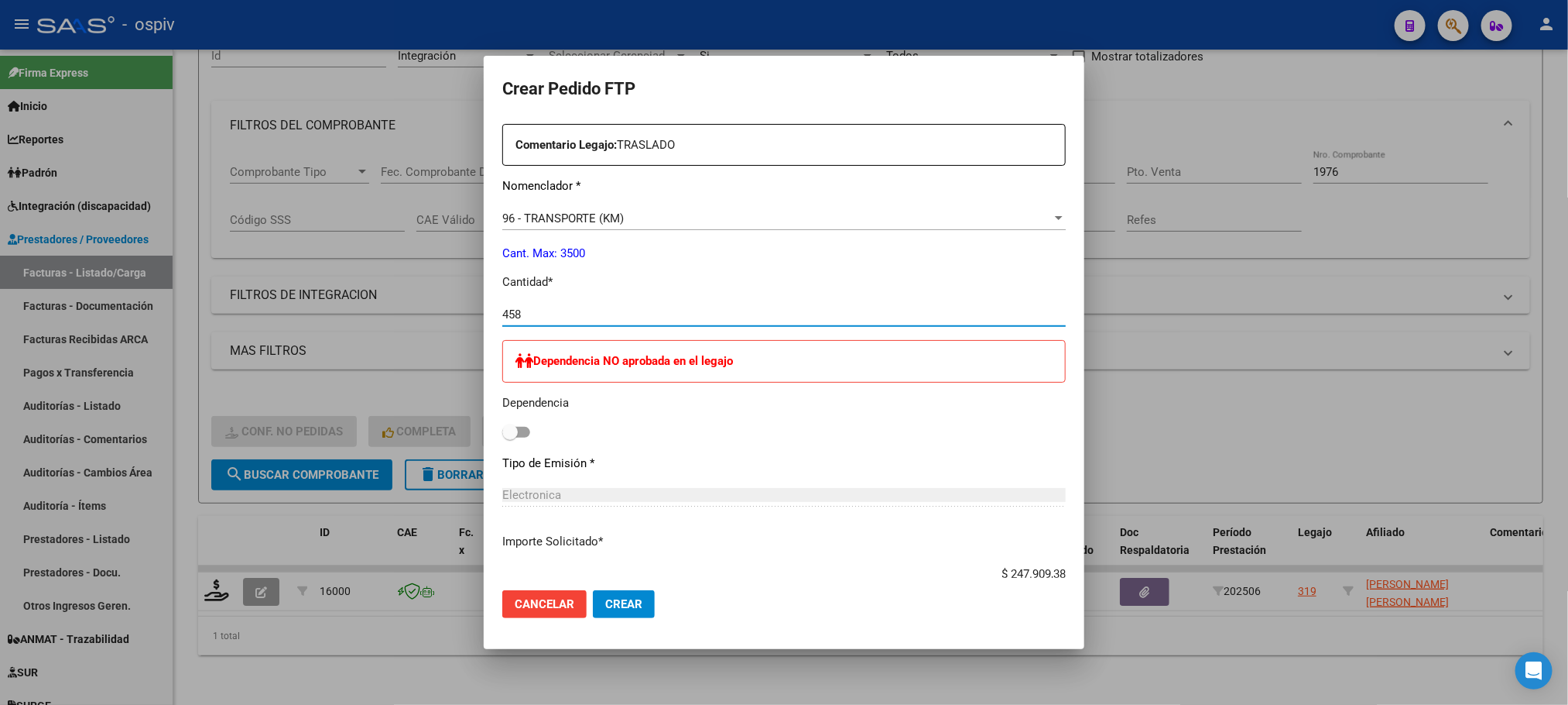
type input "458"
click at [593, 590] on button "Crear" at bounding box center [624, 603] width 62 height 28
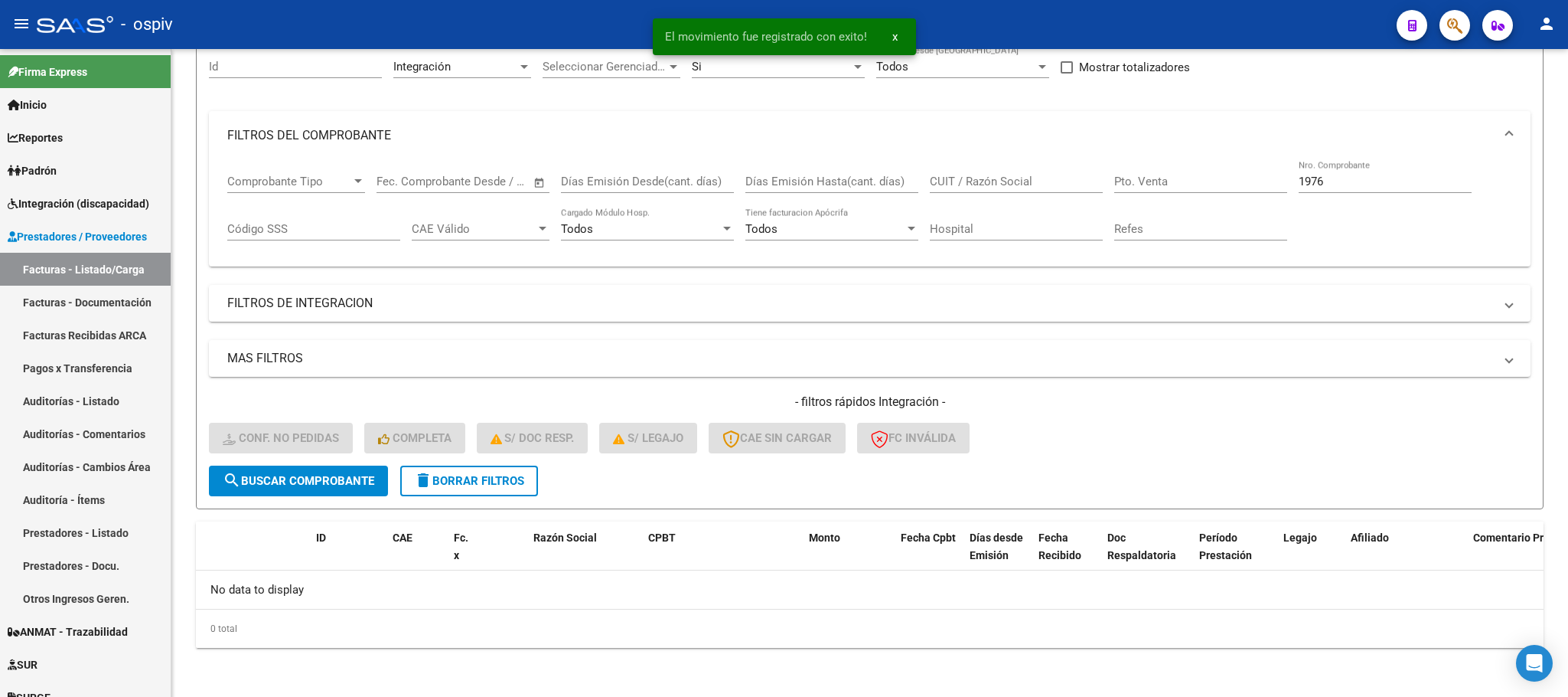
scroll to position [150, 0]
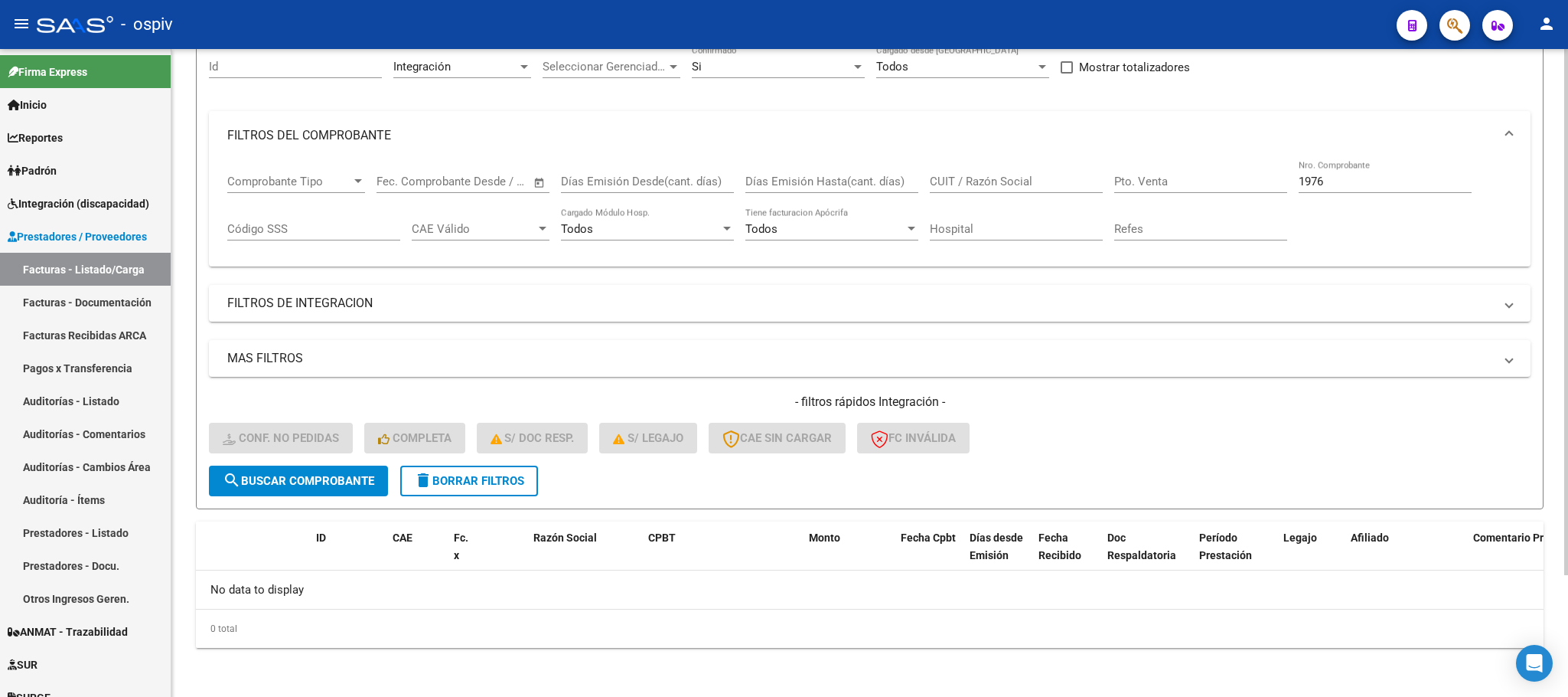
click at [1382, 184] on input "1976" at bounding box center [1385, 181] width 173 height 14
type input "1"
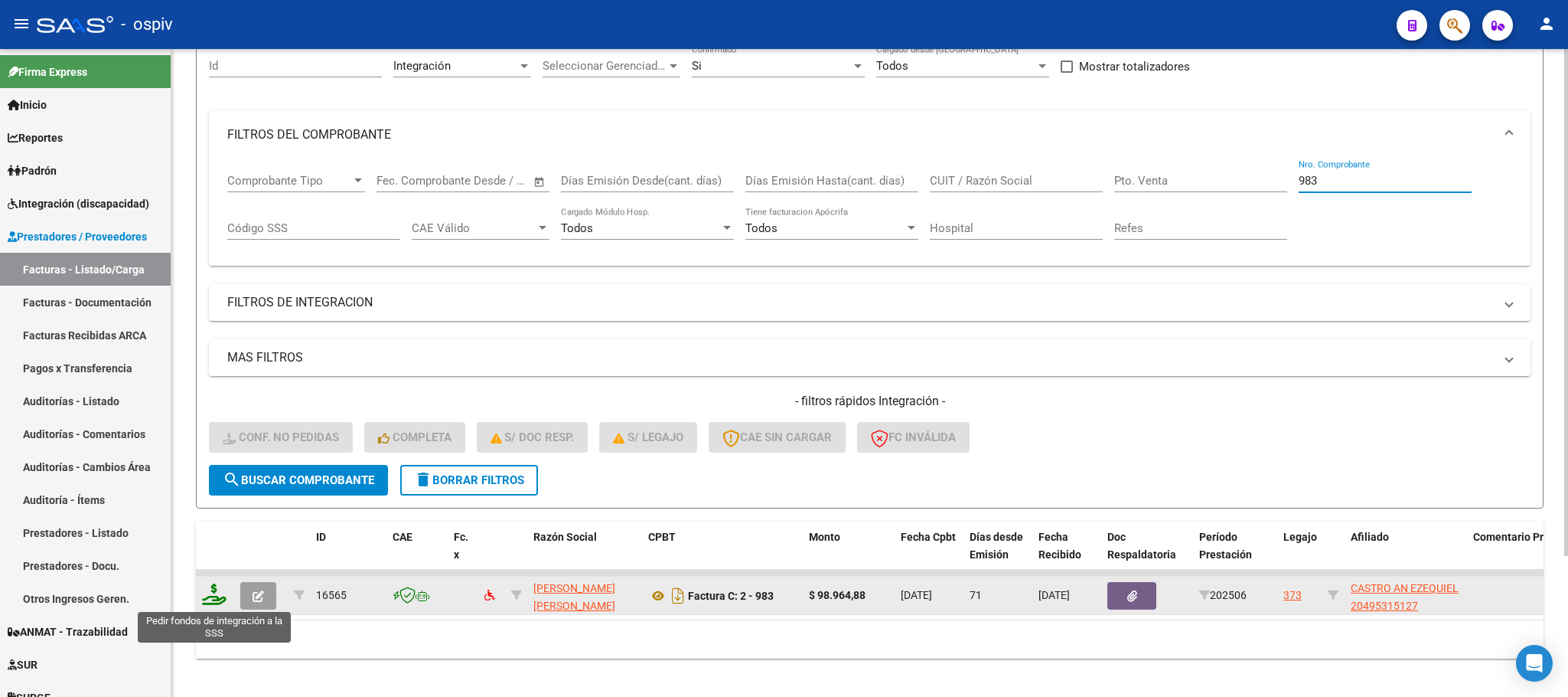
type input "983"
click at [207, 596] on icon at bounding box center [214, 593] width 24 height 21
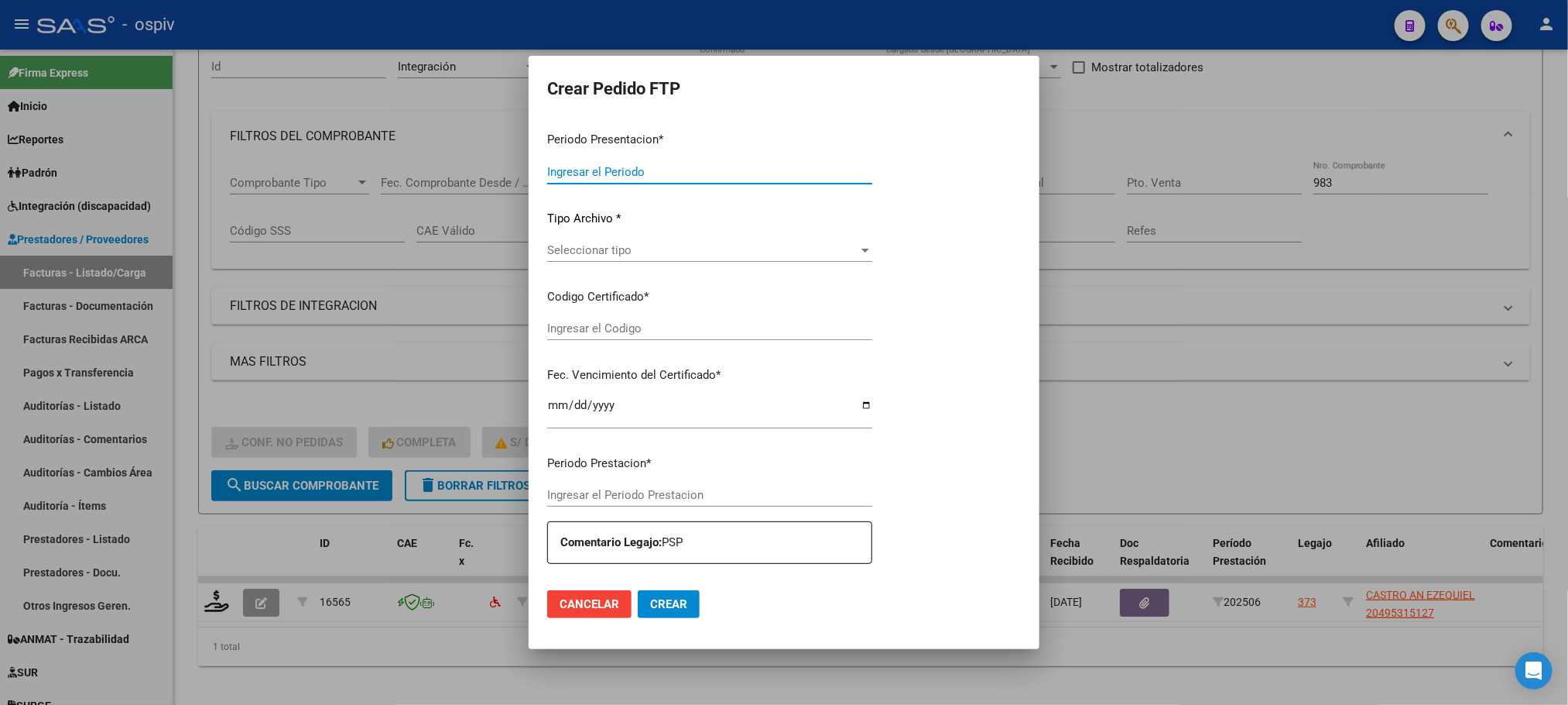
type input "202508"
type input "202506"
type input "$ 98.964,88"
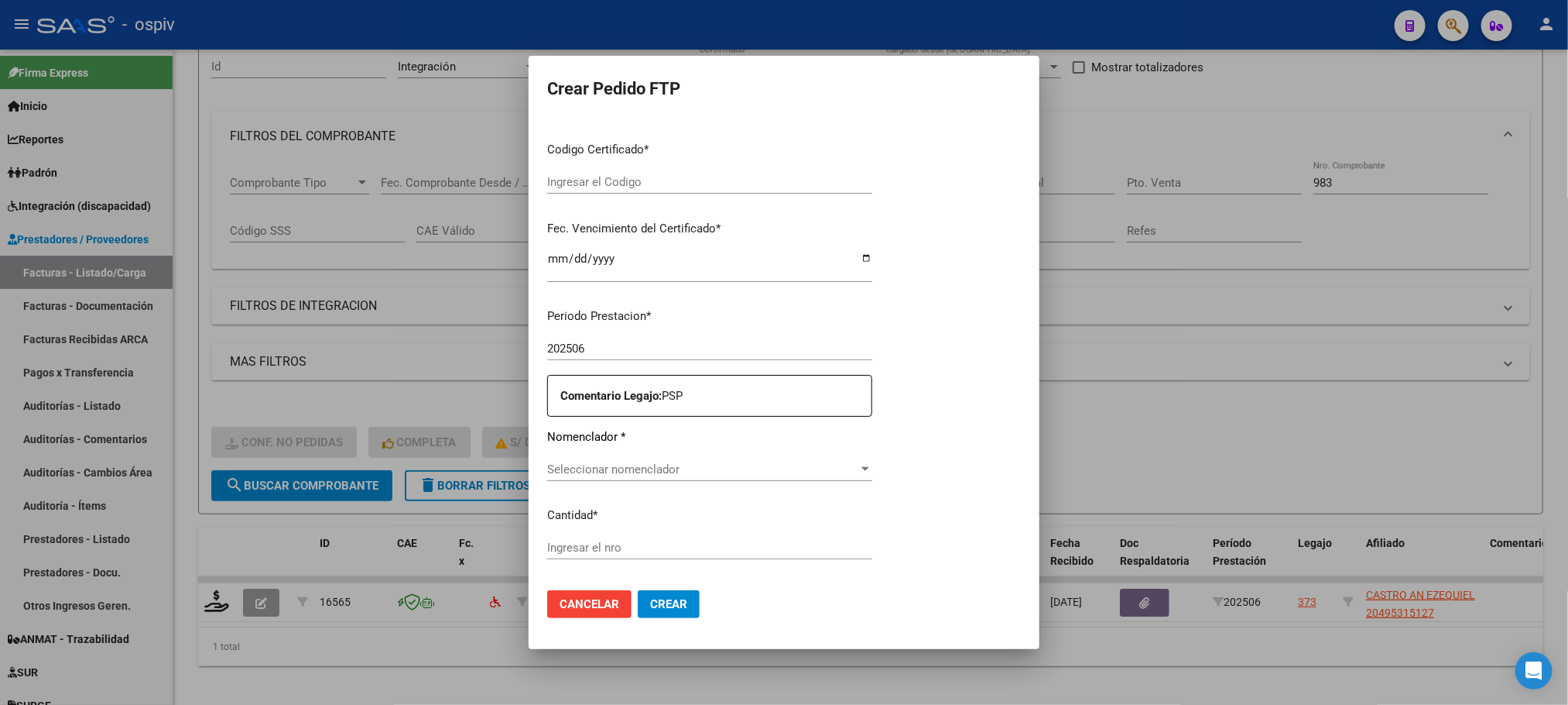
type input "ARG02000495315122025040720270407BUE437"
type input "2027-04-07"
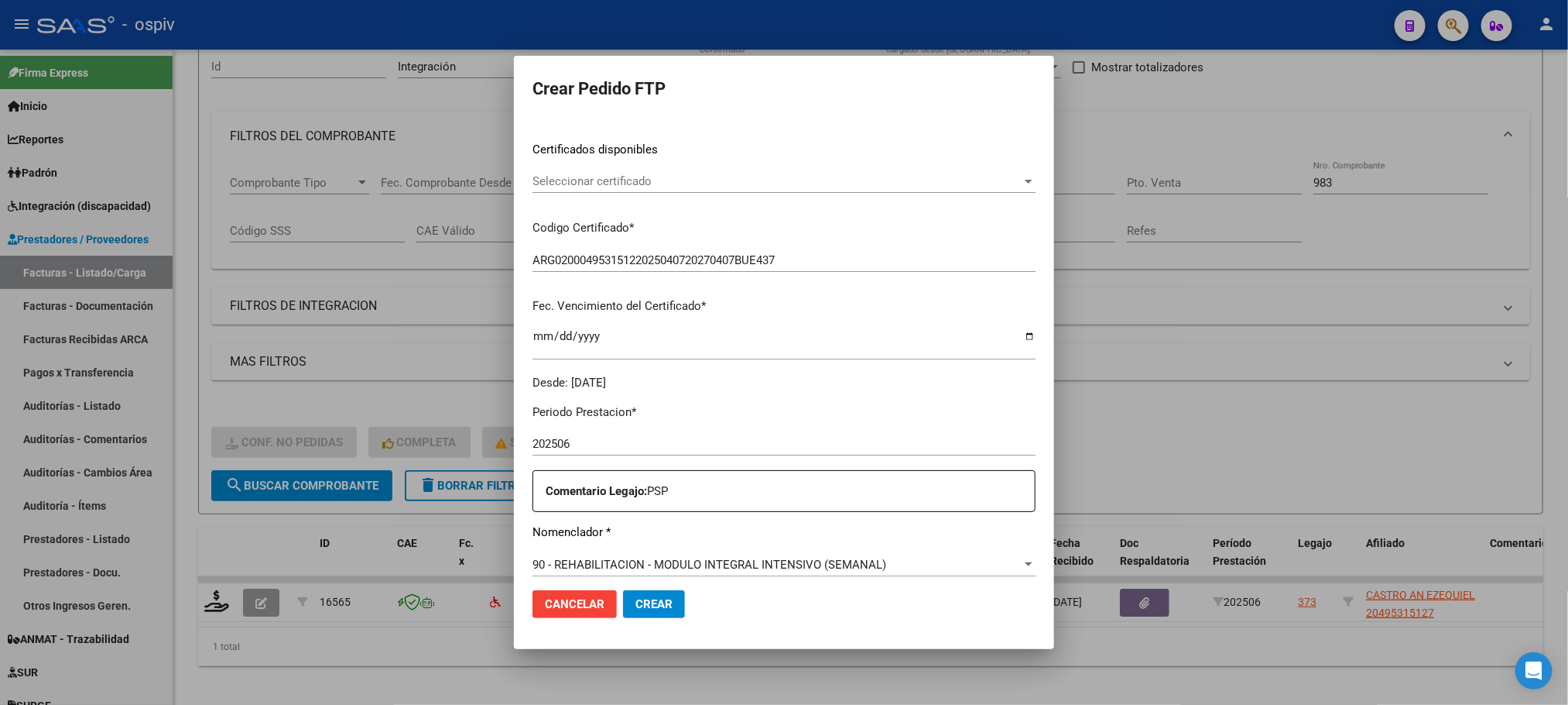
scroll to position [428, 0]
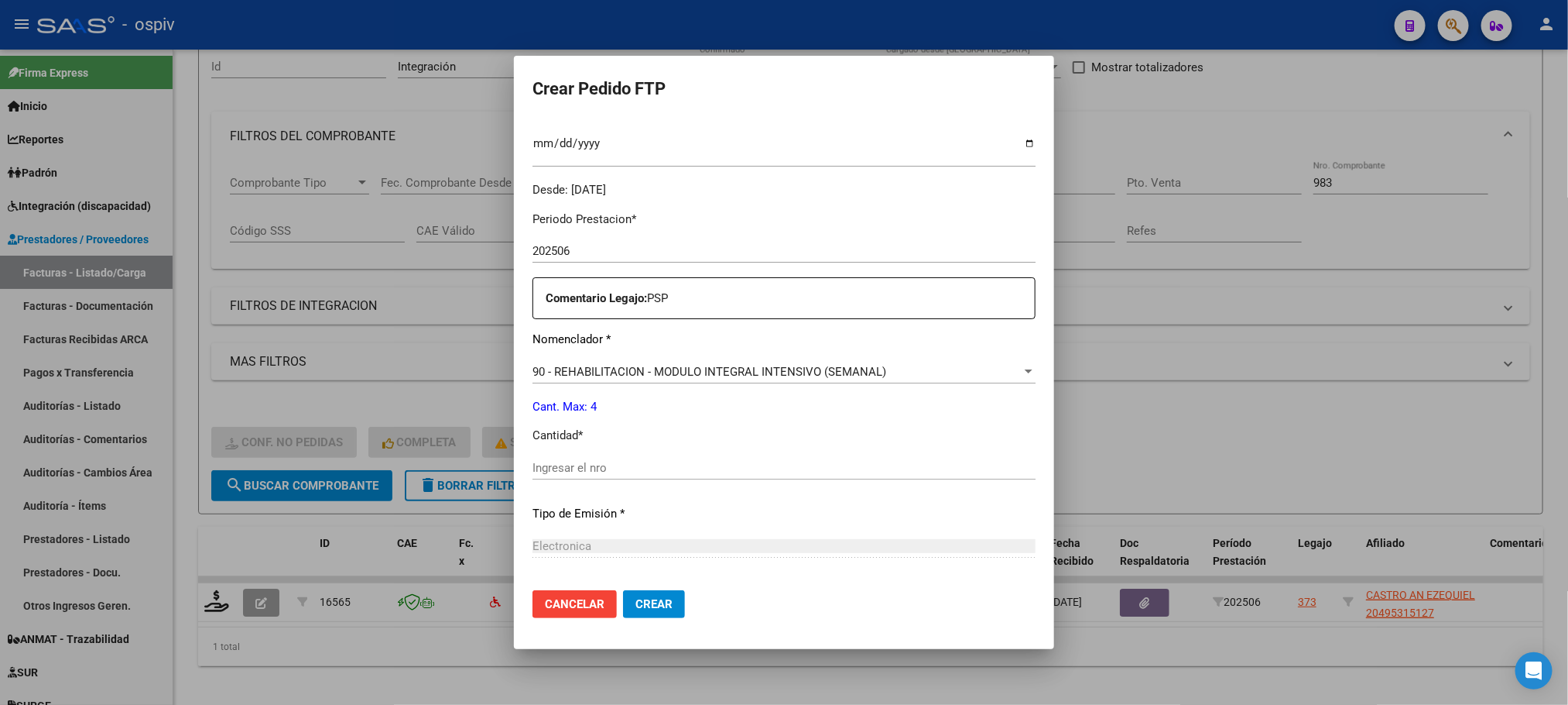
click at [711, 470] on input "Ingresar el nro" at bounding box center [784, 468] width 503 height 14
type input "4"
click at [623, 590] on button "Crear" at bounding box center [653, 603] width 62 height 28
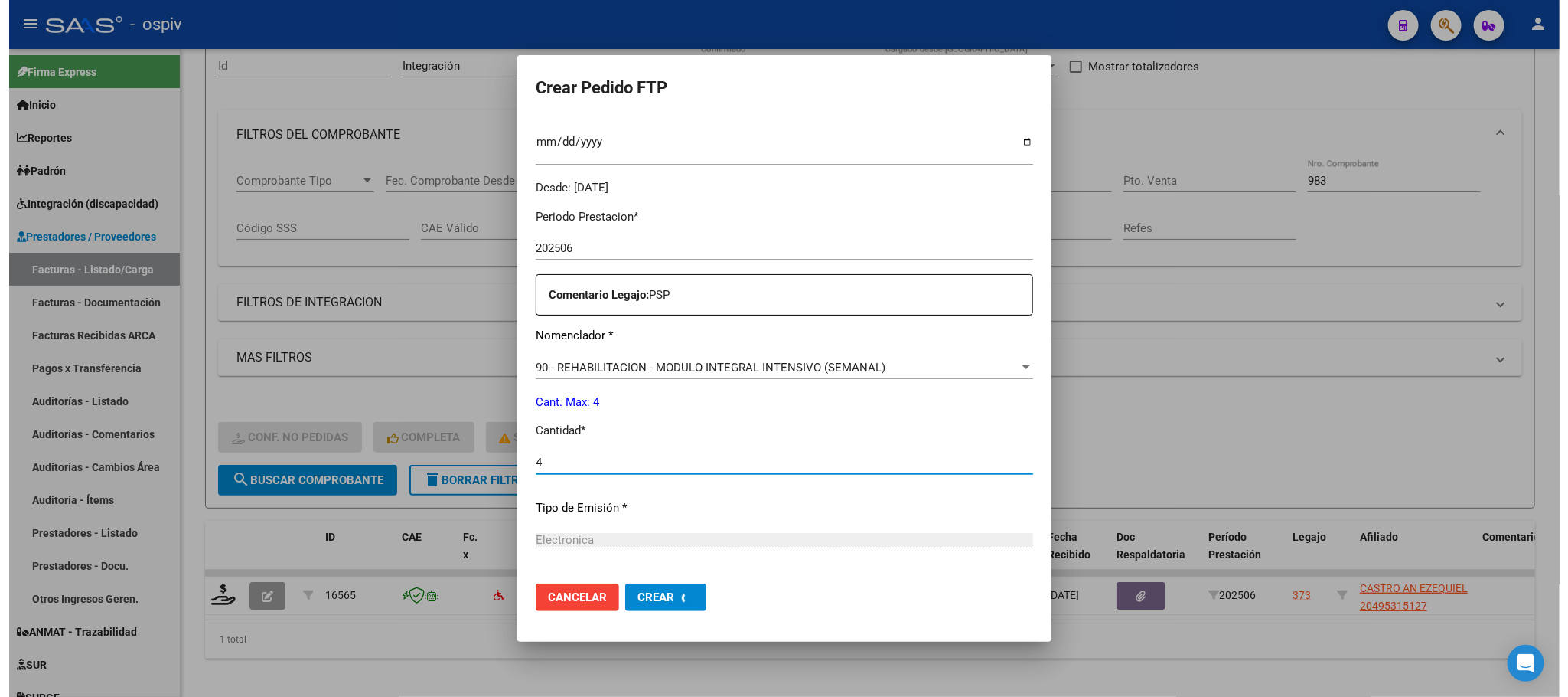
scroll to position [0, 0]
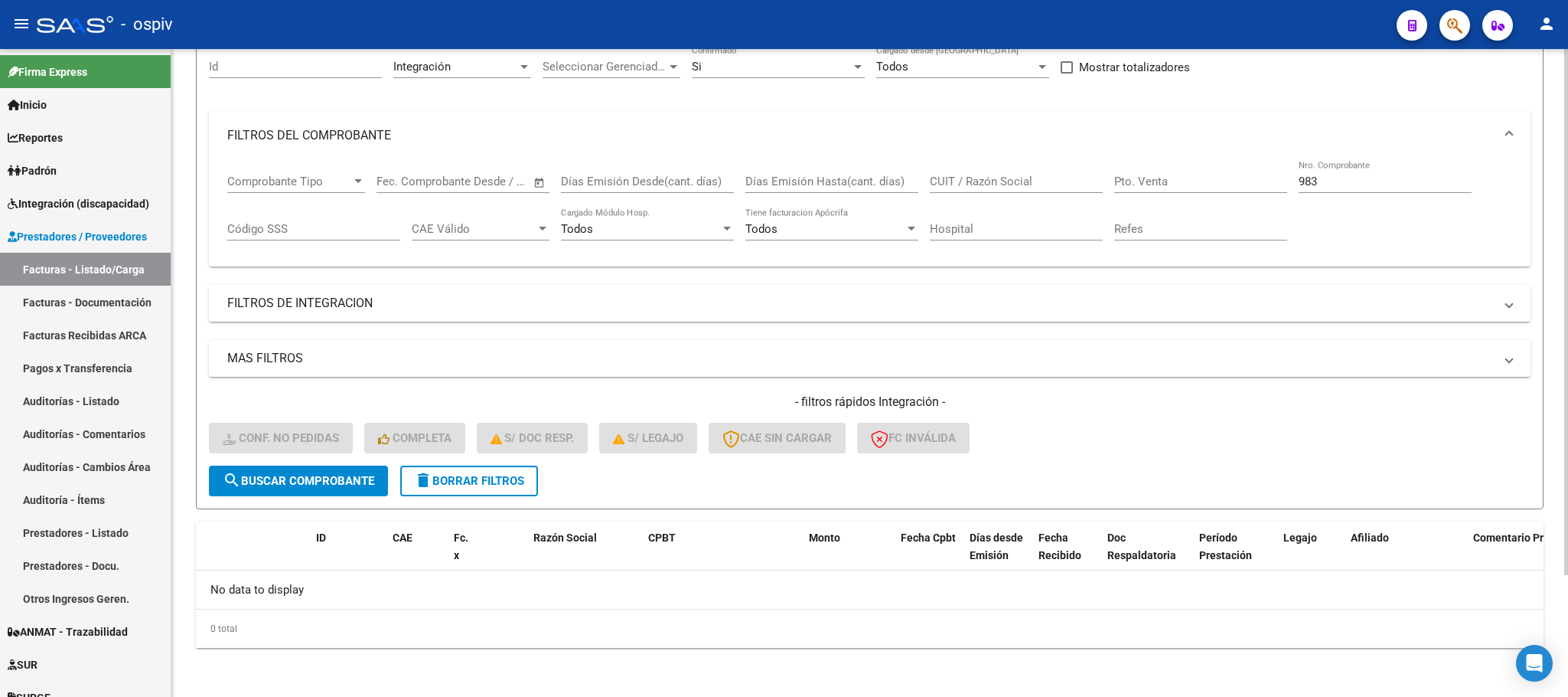
click at [1339, 182] on input "983" at bounding box center [1385, 181] width 173 height 14
type input "9"
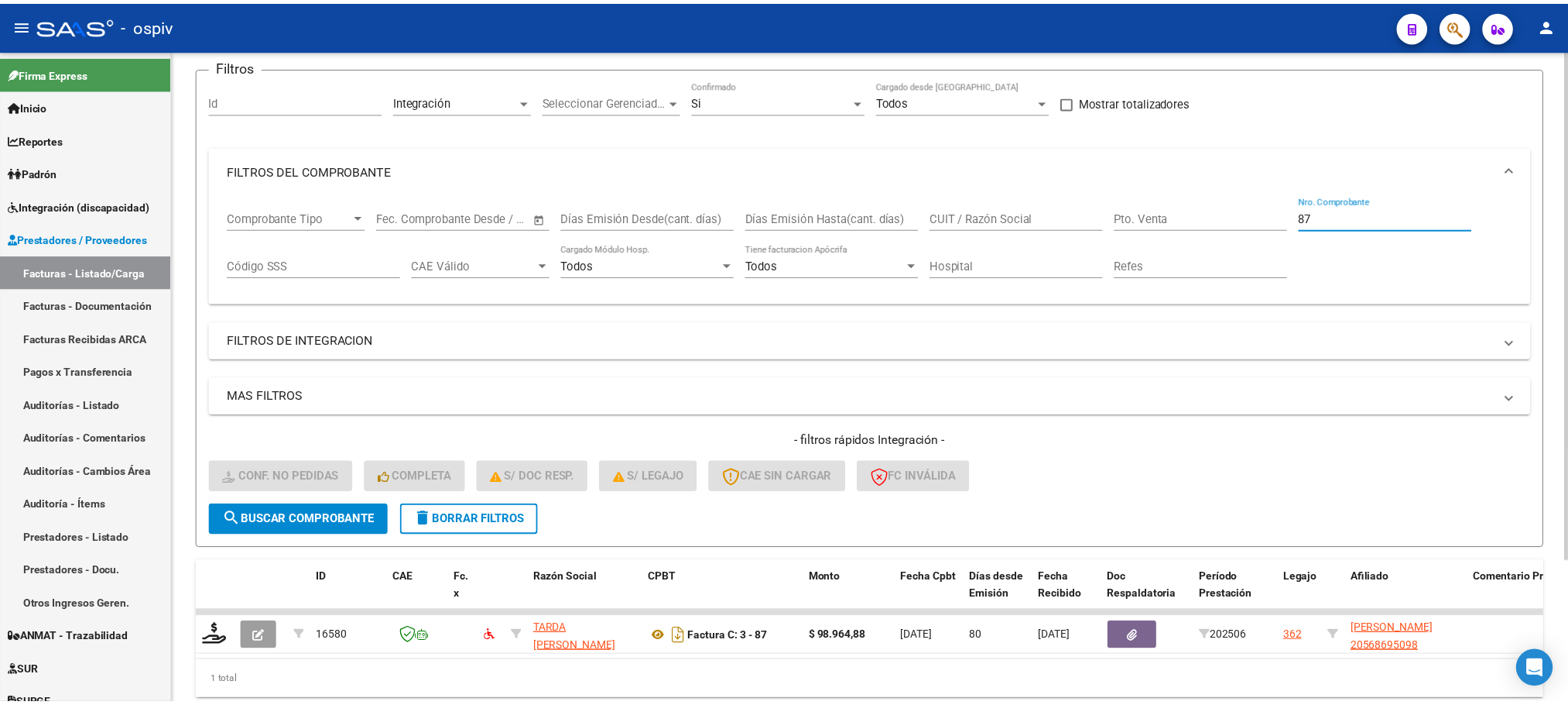
scroll to position [152, 0]
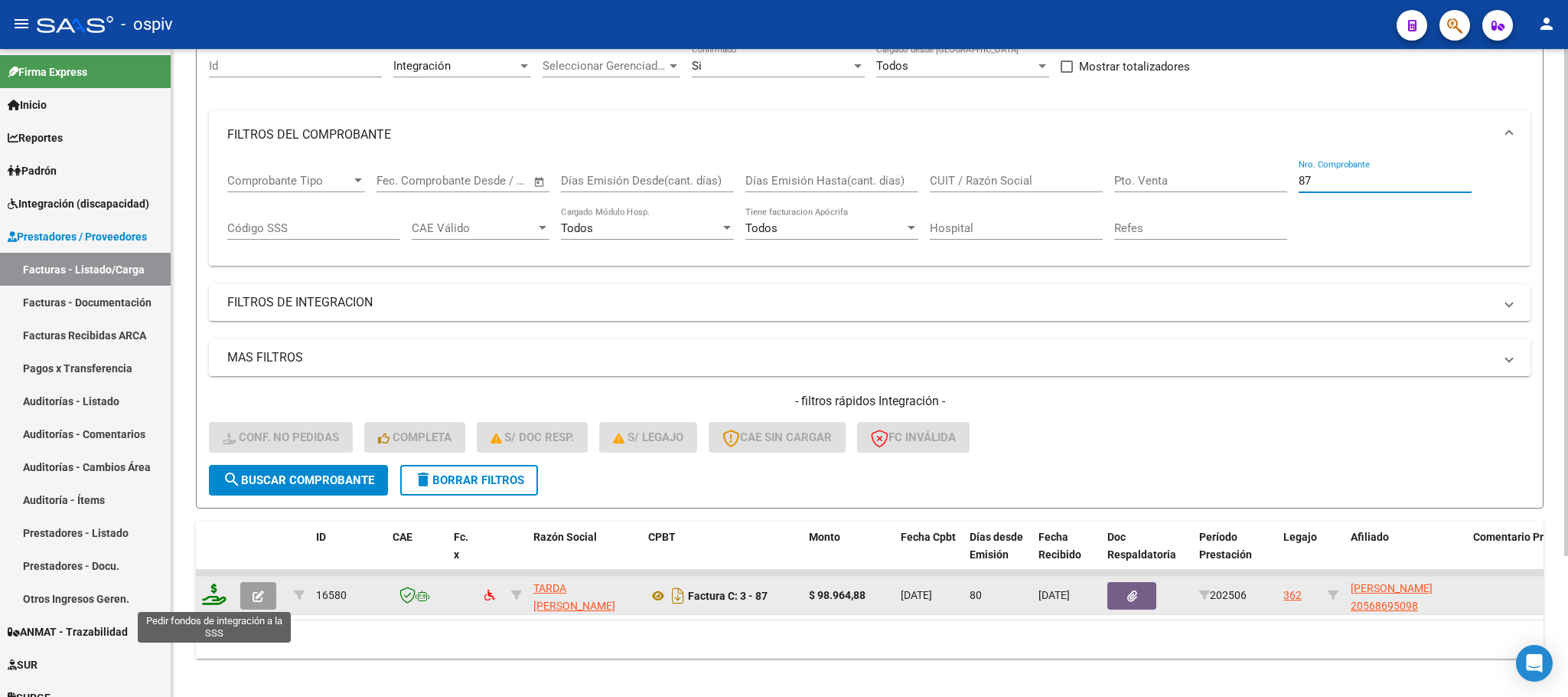
type input "87"
click at [217, 600] on icon at bounding box center [214, 593] width 24 height 21
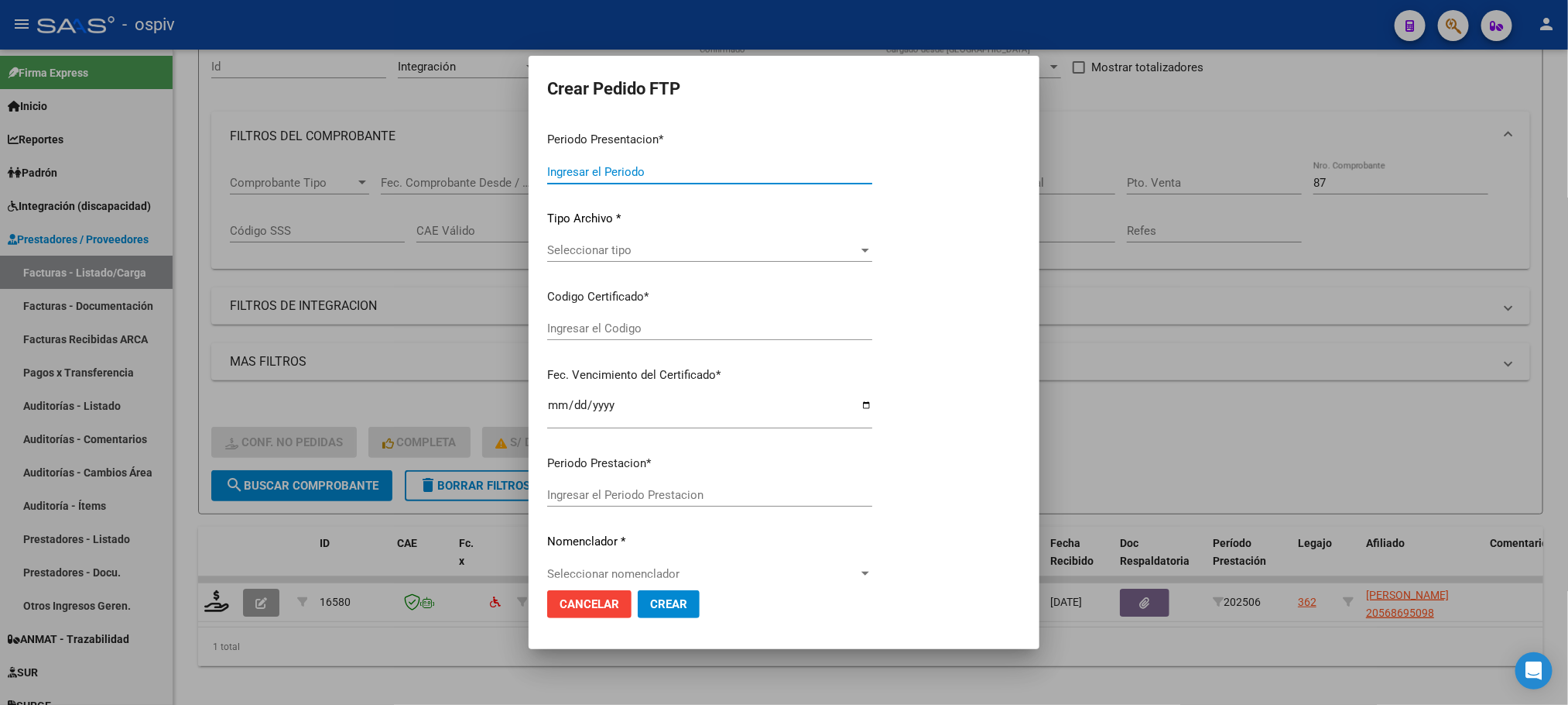
type input "202508"
type input "202506"
type input "$ 98.964,88"
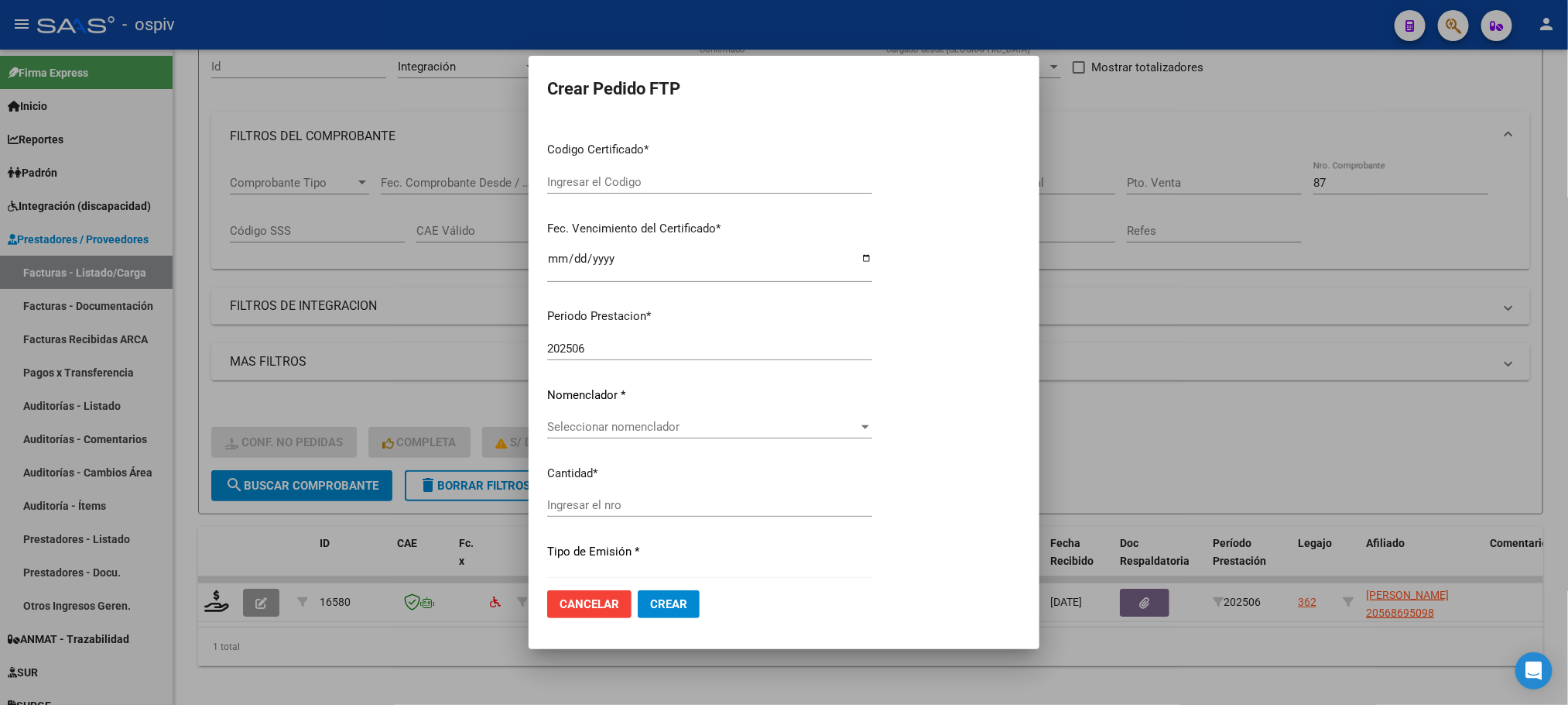
scroll to position [518, 0]
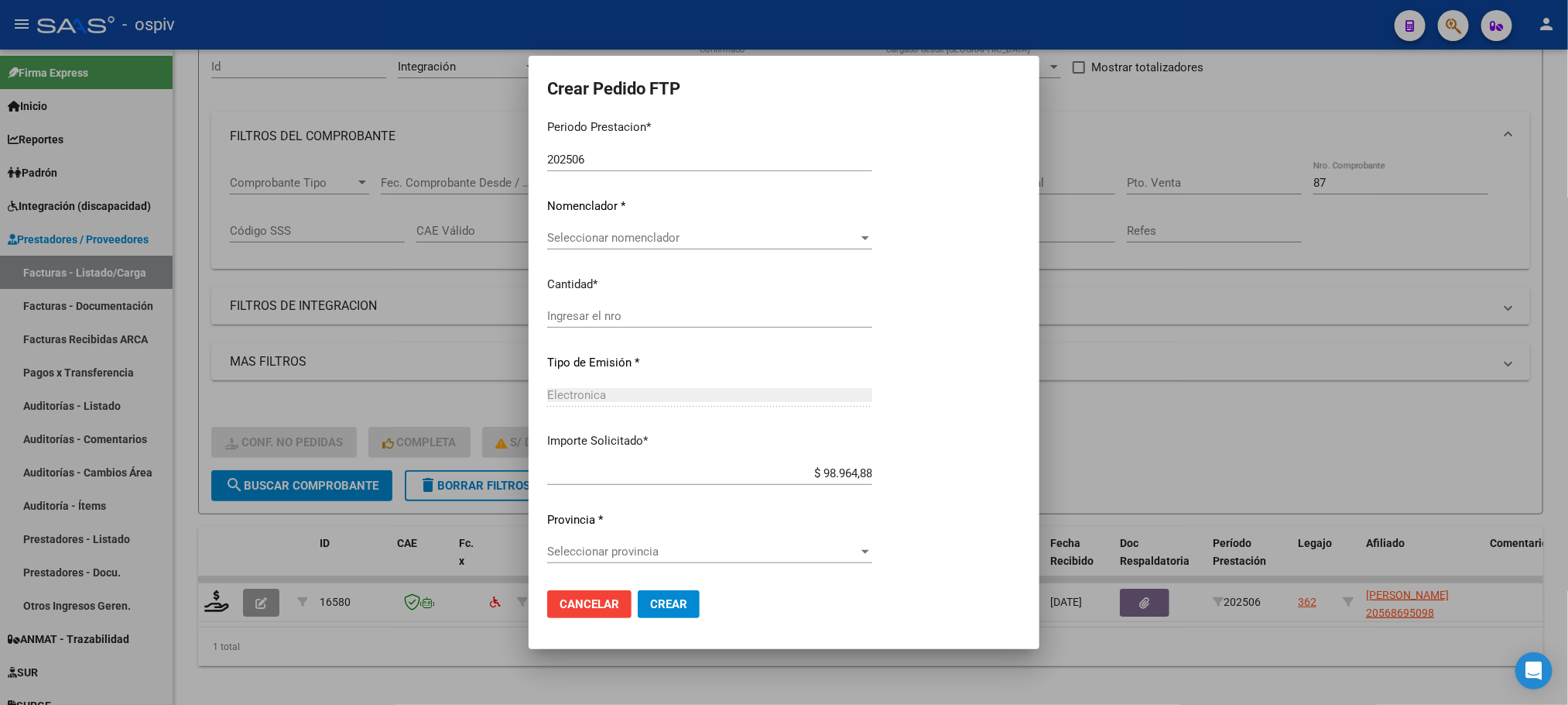
type input "ARG02000568695092025053020300530BUE437"
type input "2030-05-30"
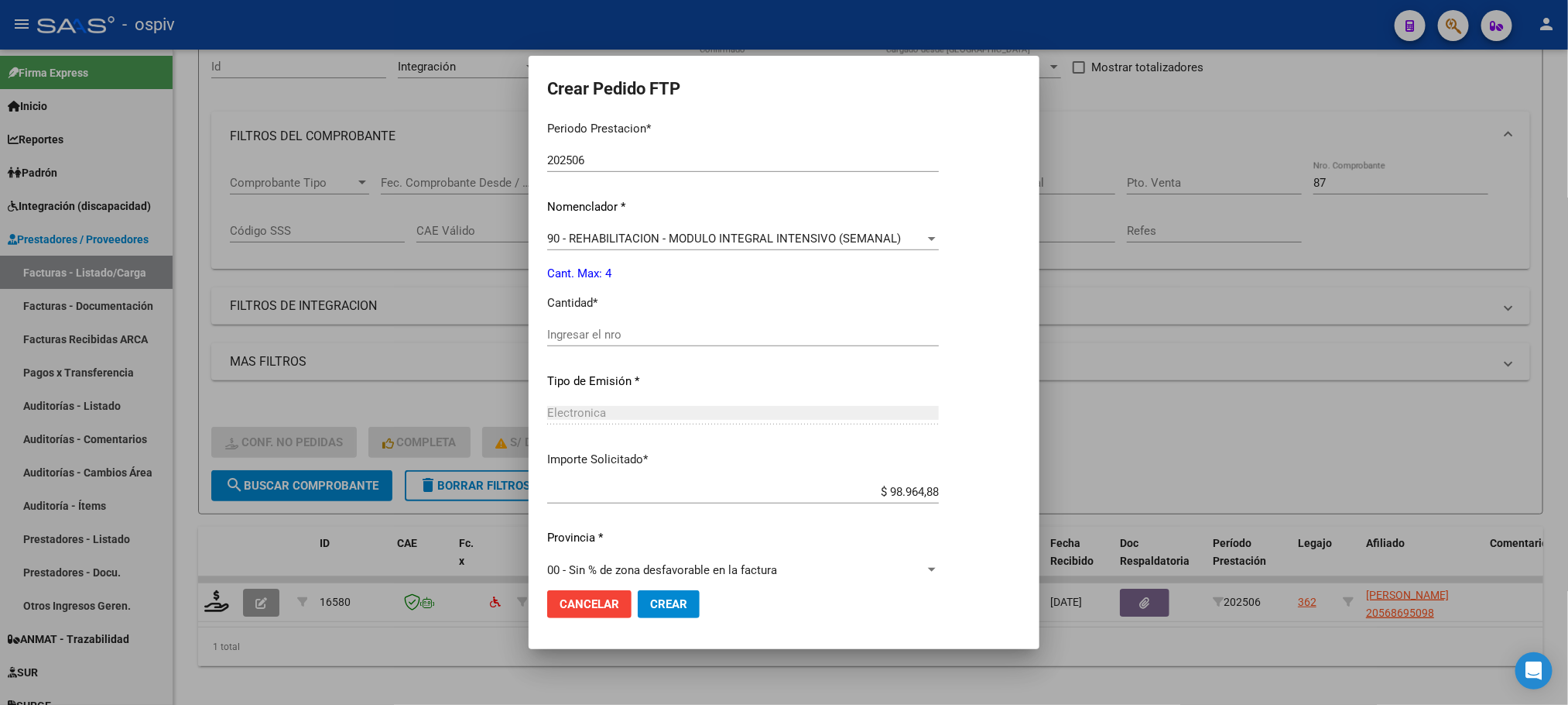
click at [763, 335] on input "Ingresar el nro" at bounding box center [742, 335] width 392 height 14
type input "4"
click at [638, 590] on button "Crear" at bounding box center [669, 603] width 62 height 28
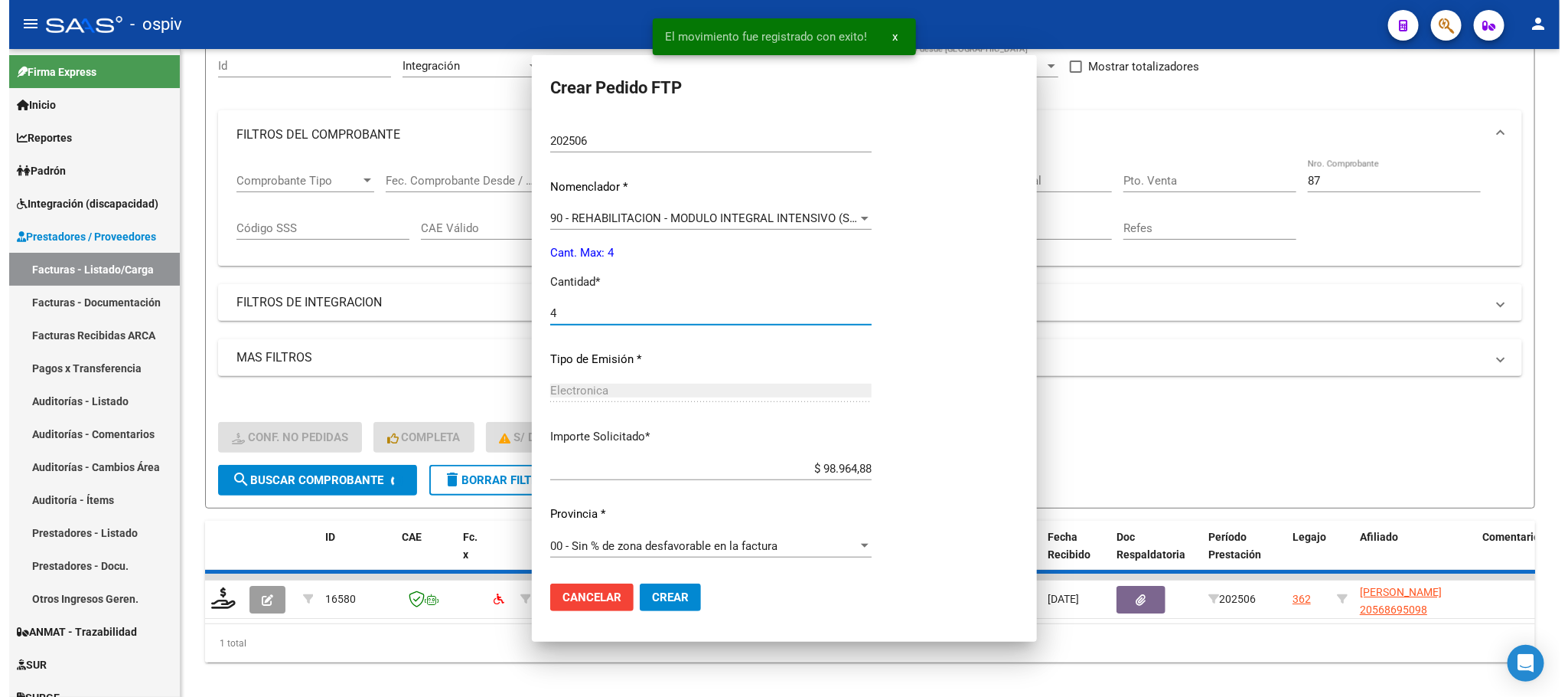
scroll to position [0, 0]
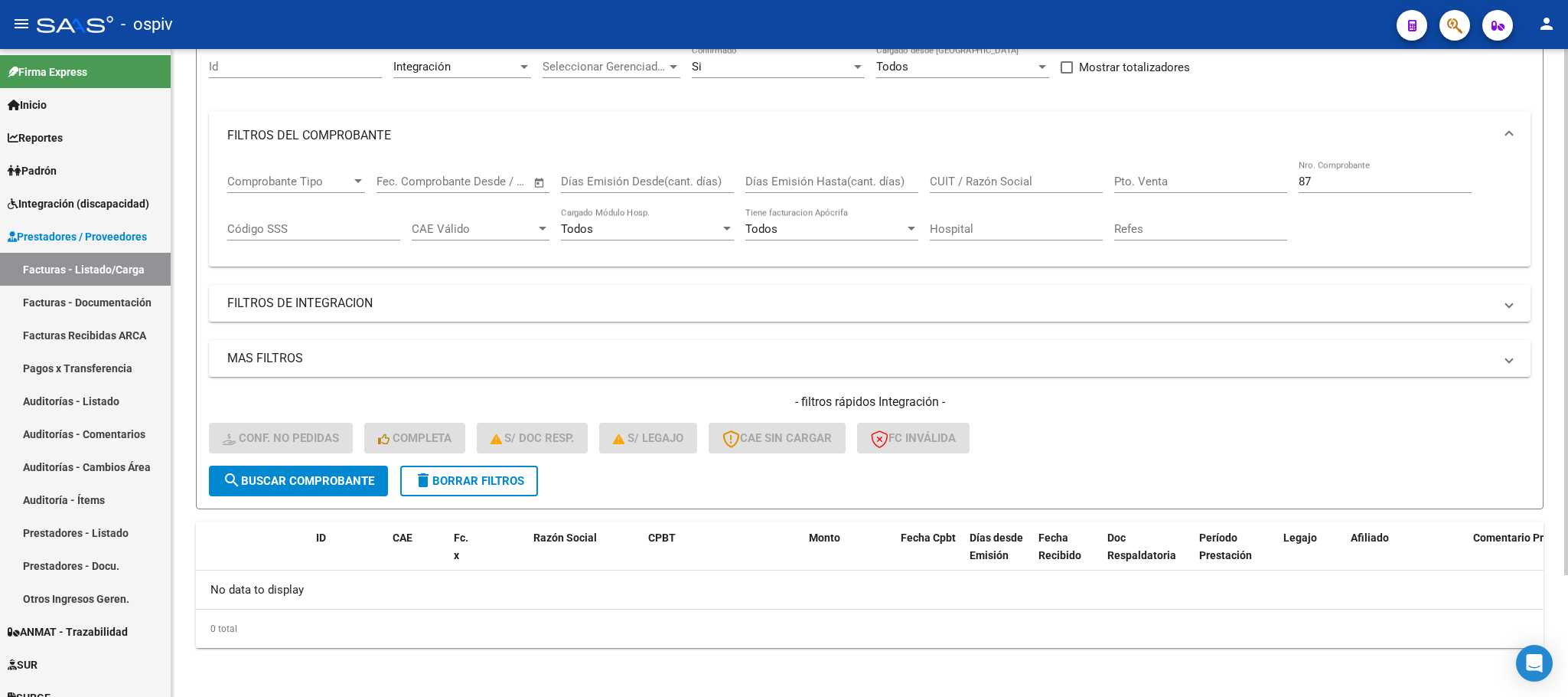
click at [1349, 173] on div "87 Nro. Comprobante" at bounding box center [1385, 176] width 173 height 33
click at [1389, 177] on input "87" at bounding box center [1385, 181] width 173 height 14
type input "8"
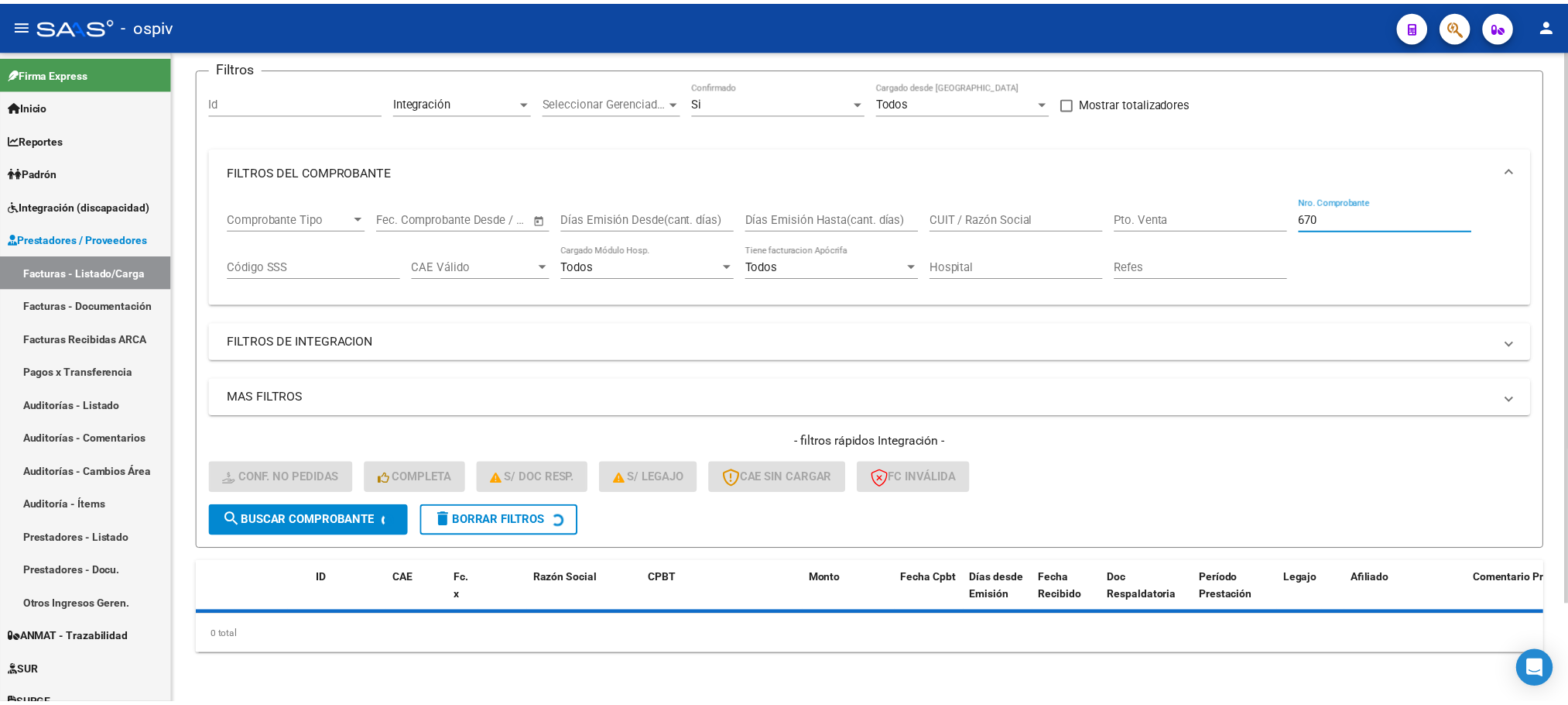
scroll to position [152, 0]
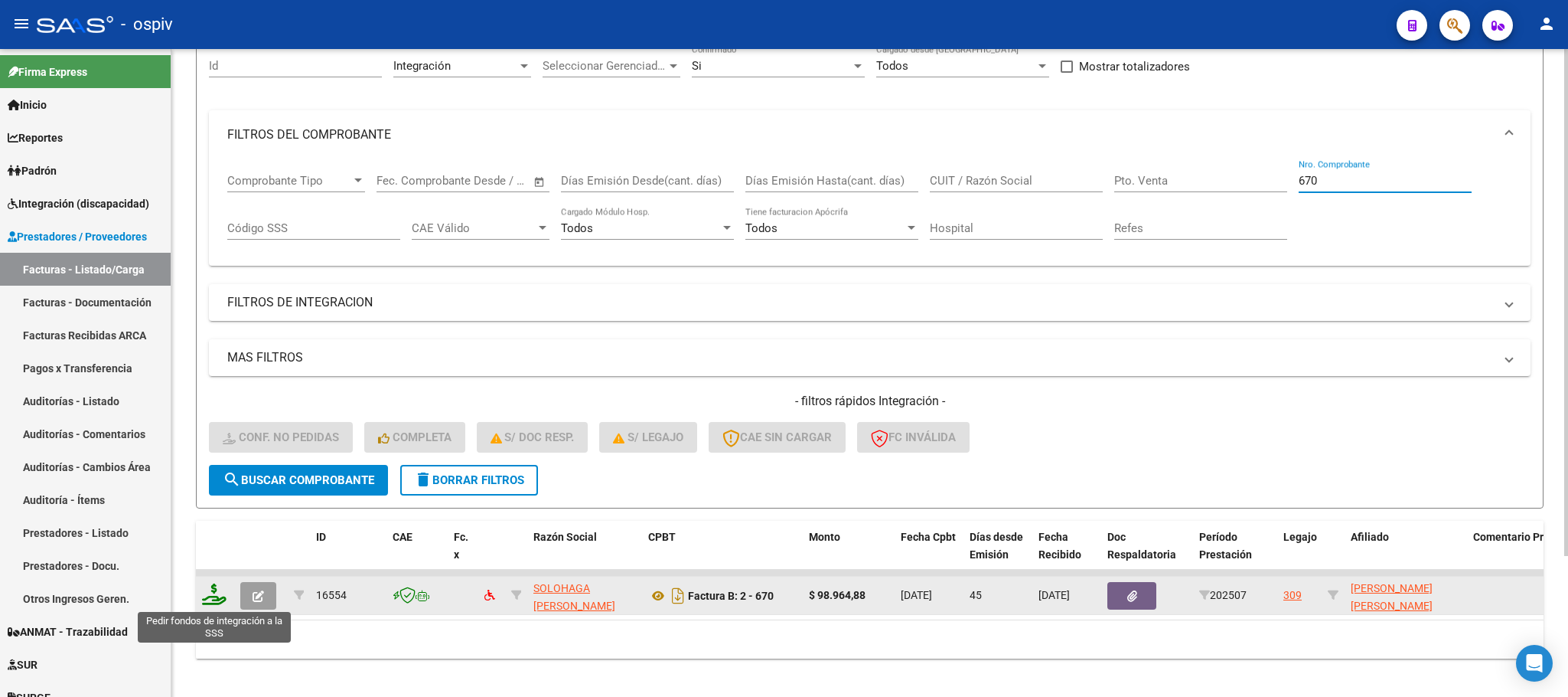
type input "670"
click at [218, 600] on icon at bounding box center [214, 593] width 24 height 21
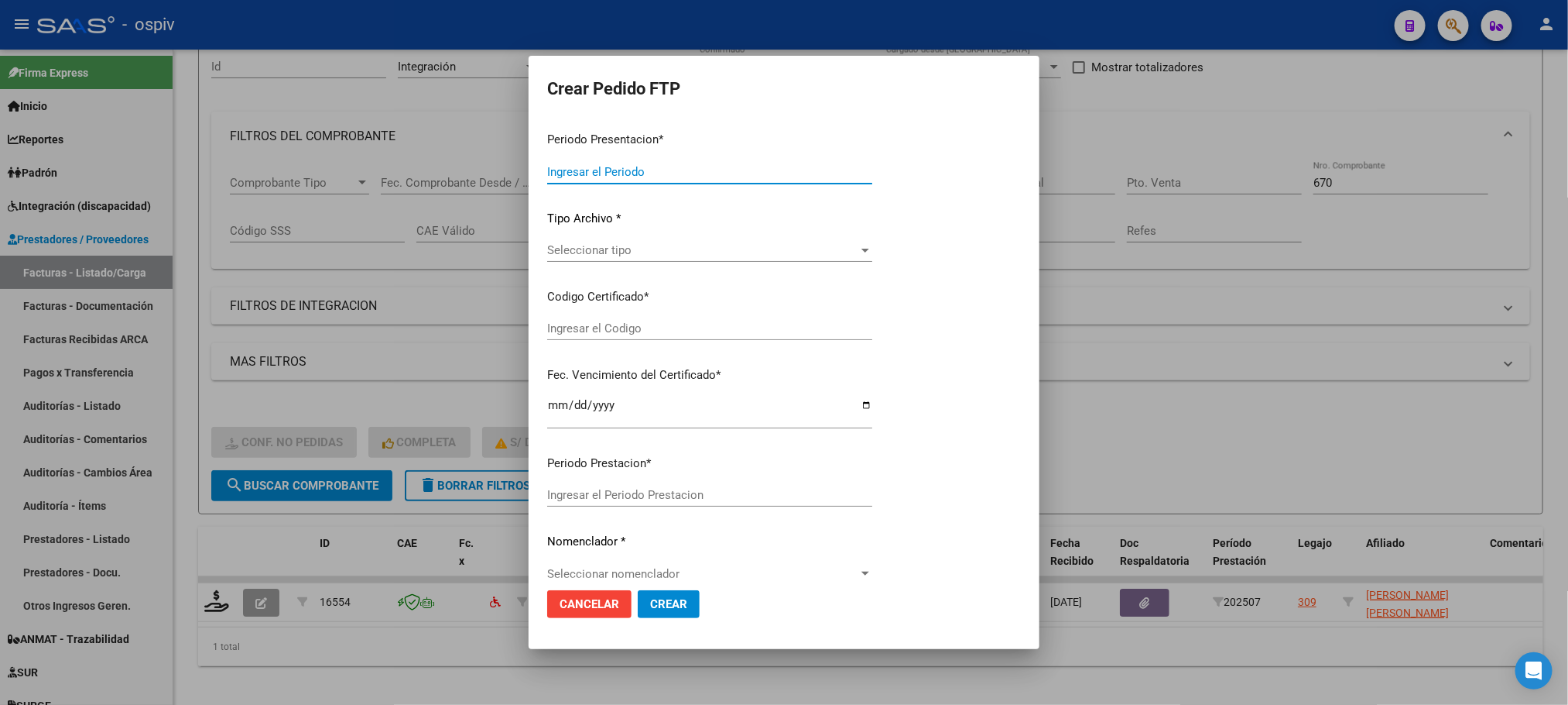
type input "202508"
type input "202507"
type input "$ 98.964,88"
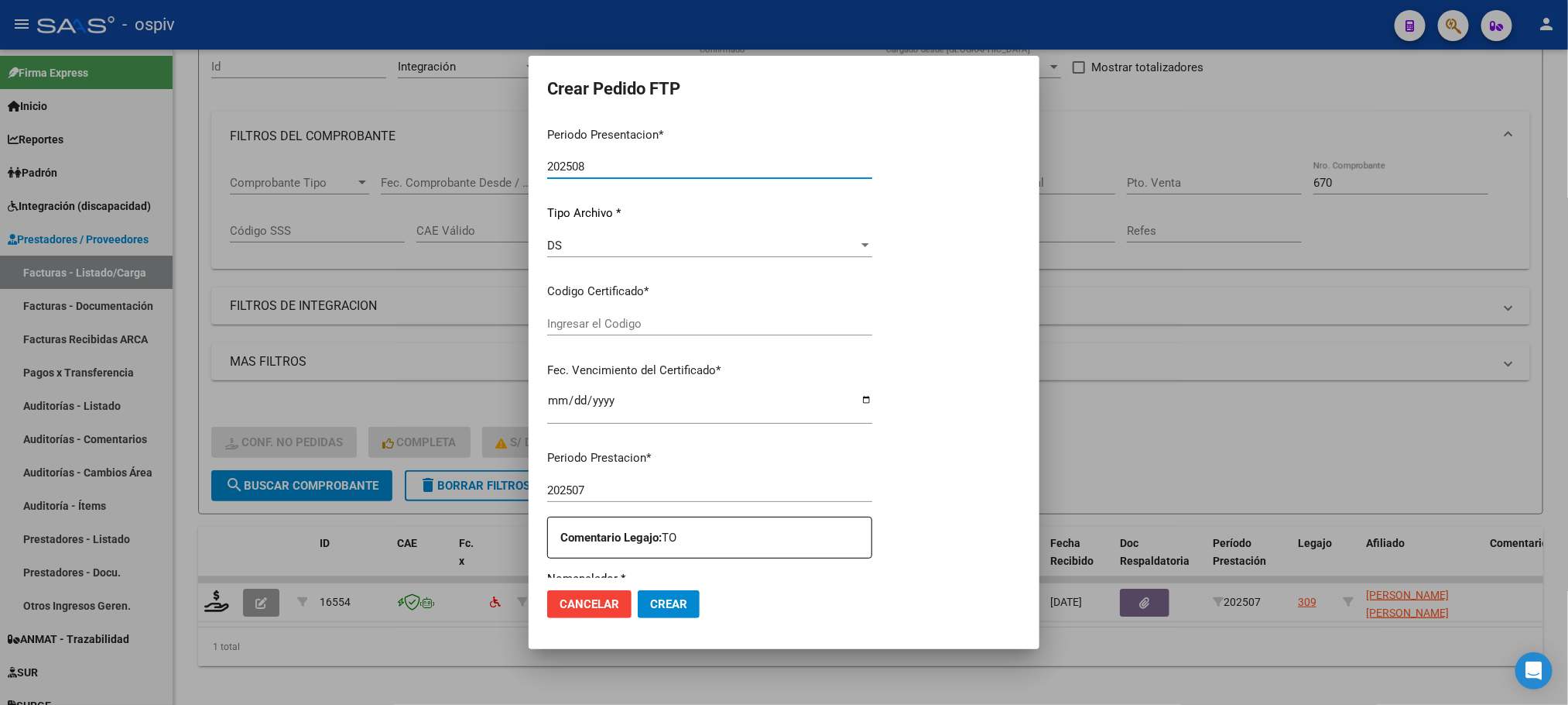
type input "ARG02000526450992025012920270129BUE427"
type input "2027-01-29"
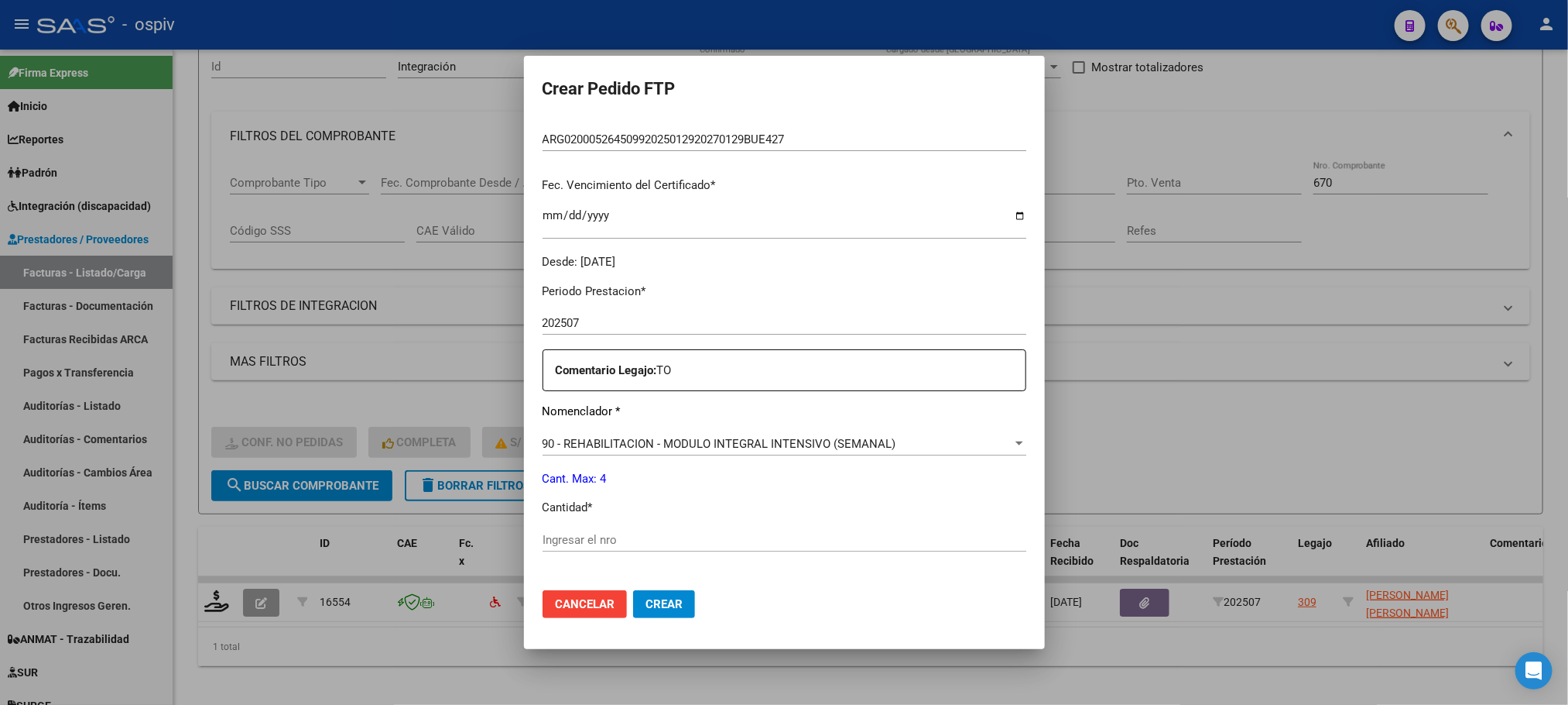
scroll to position [428, 0]
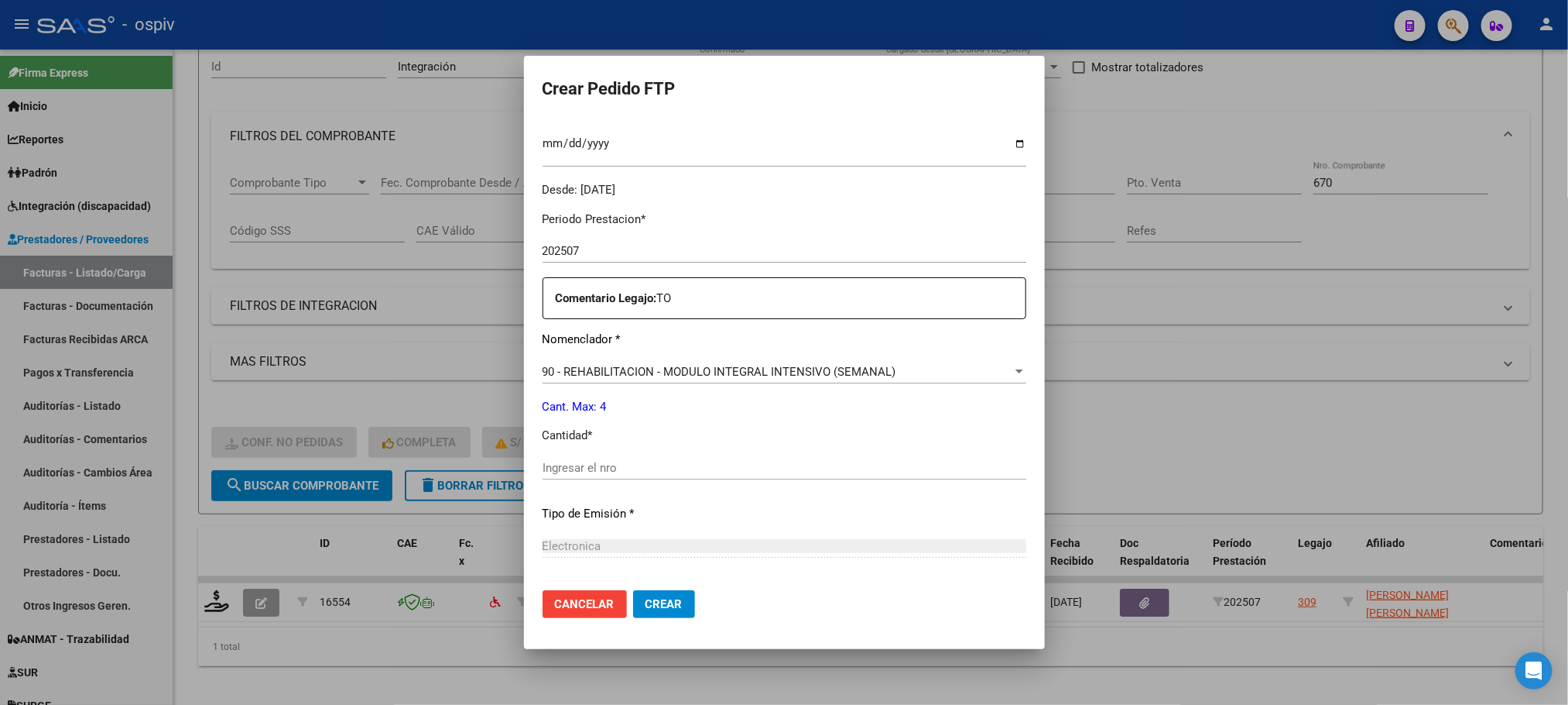
click at [773, 465] on input "Ingresar el nro" at bounding box center [784, 468] width 484 height 14
type input "4"
click at [633, 590] on button "Crear" at bounding box center [664, 603] width 62 height 28
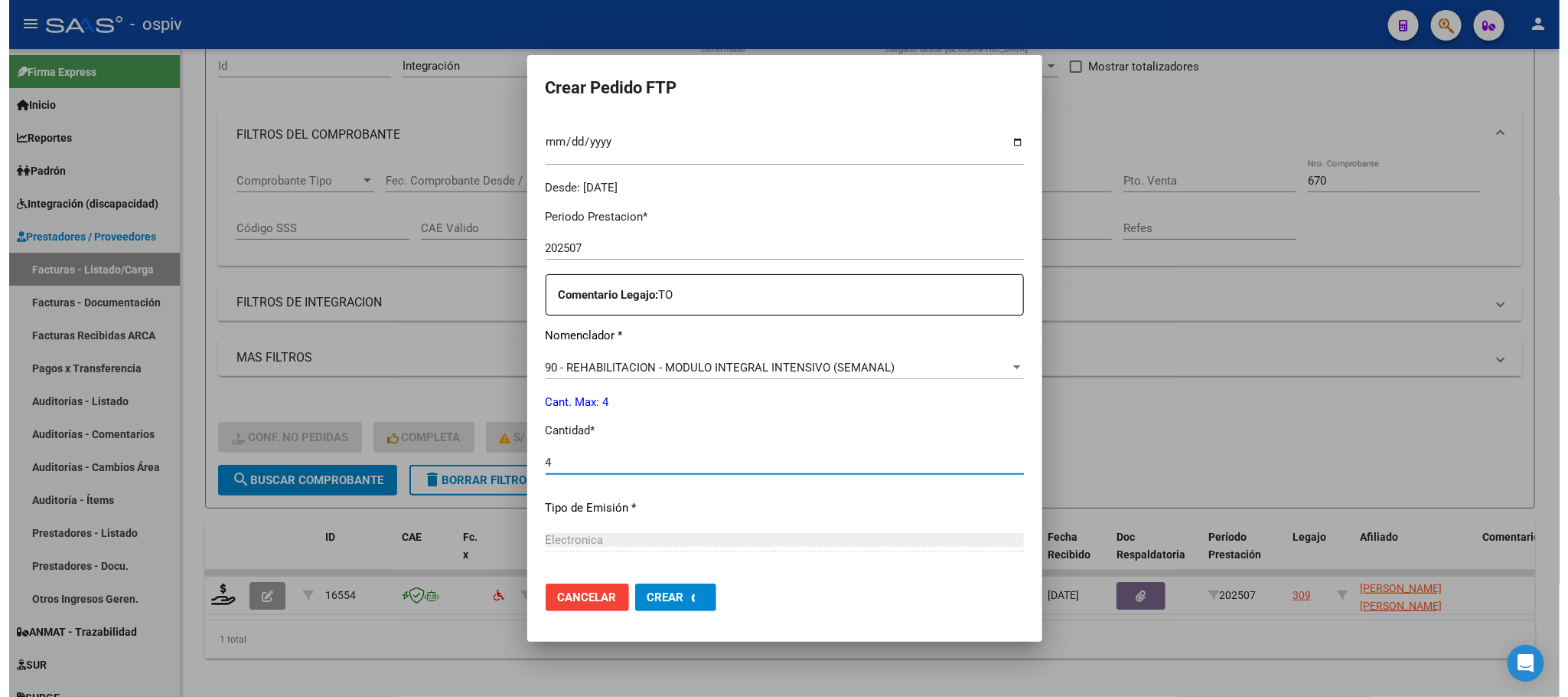
scroll to position [0, 0]
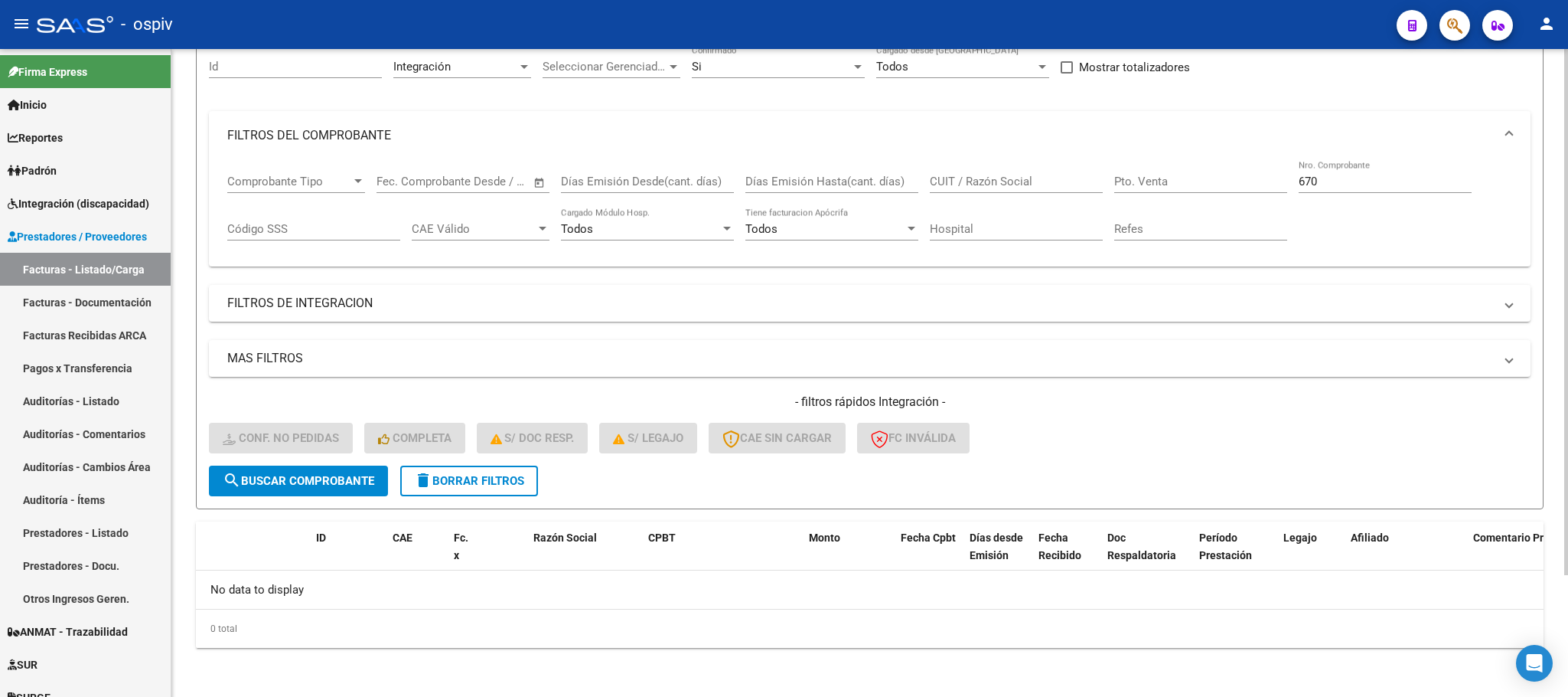
click at [334, 481] on span "search Buscar Comprobante" at bounding box center [299, 481] width 152 height 14
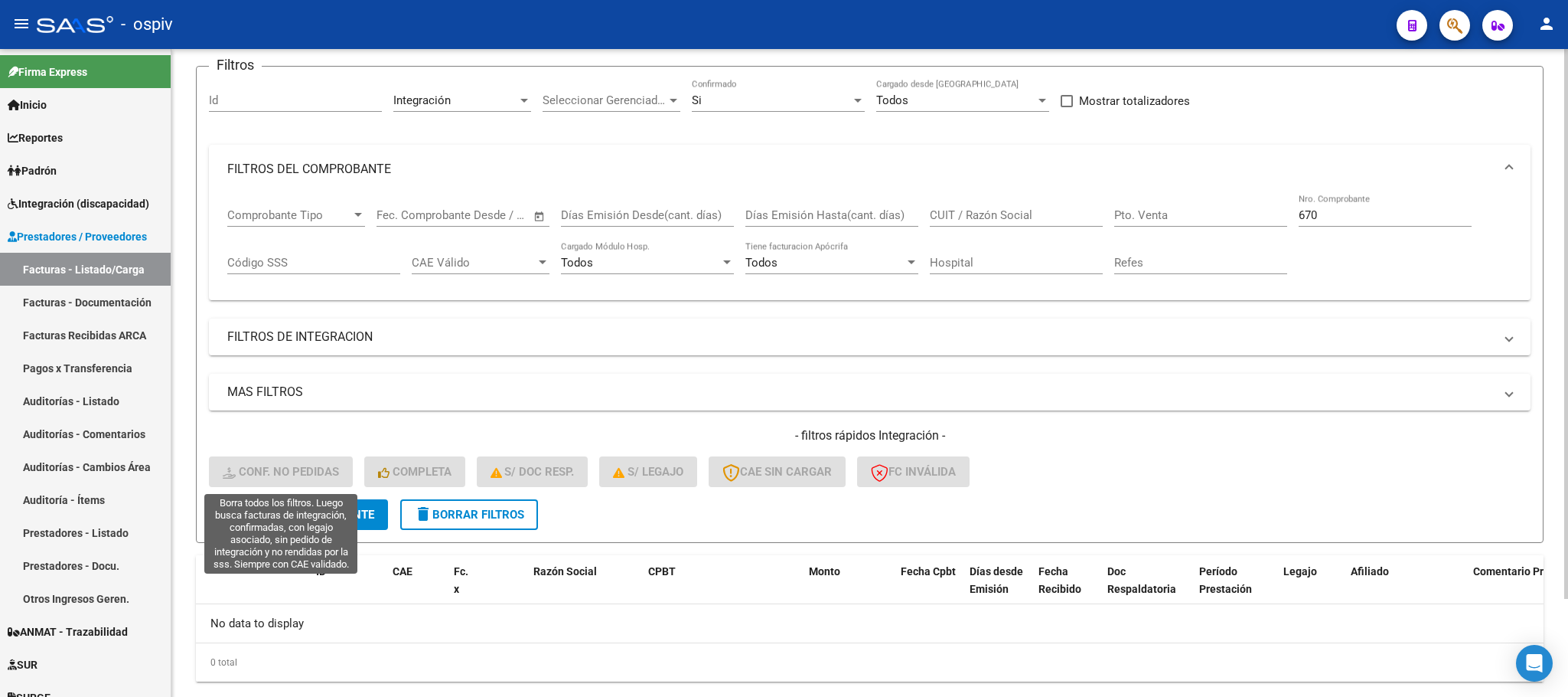
scroll to position [150, 0]
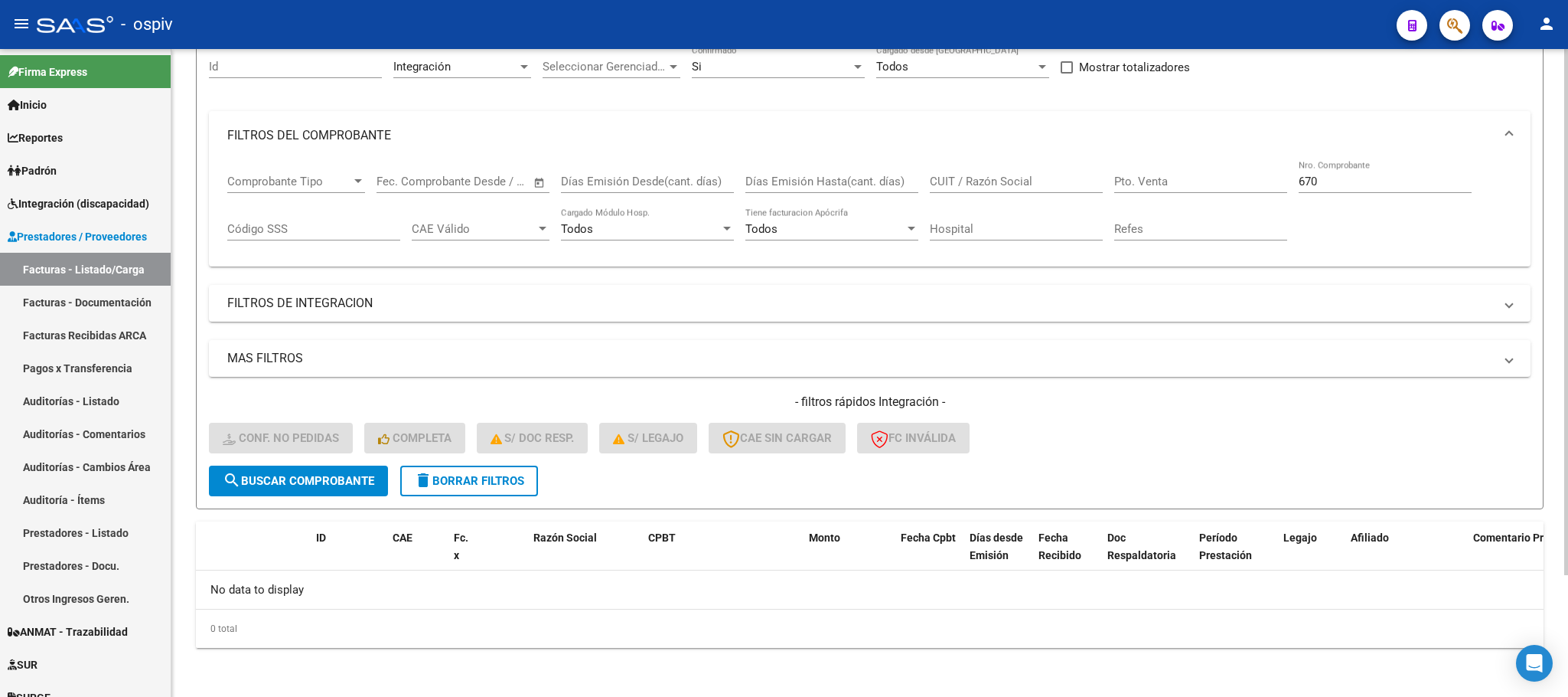
click at [1352, 177] on input "670" at bounding box center [1385, 181] width 173 height 14
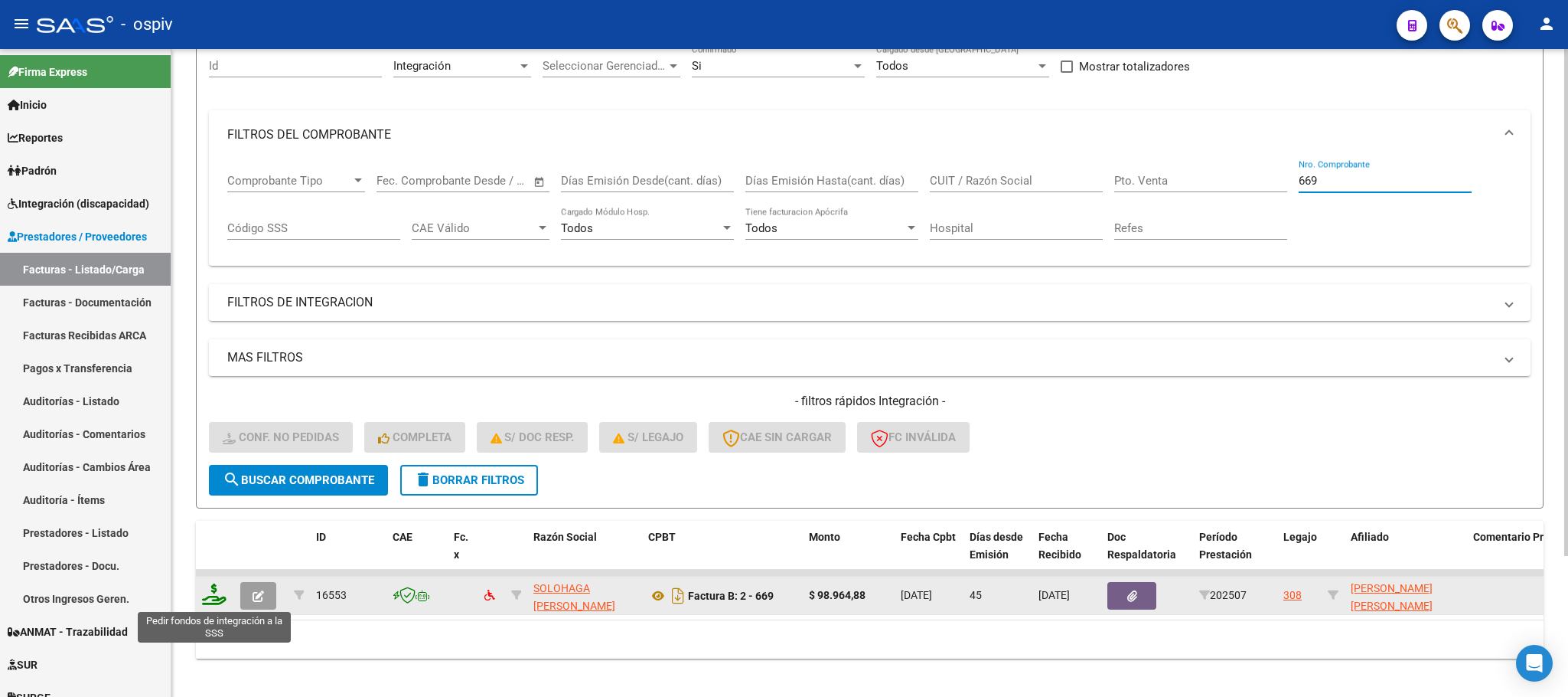
type input "669"
click at [207, 591] on icon at bounding box center [214, 593] width 24 height 21
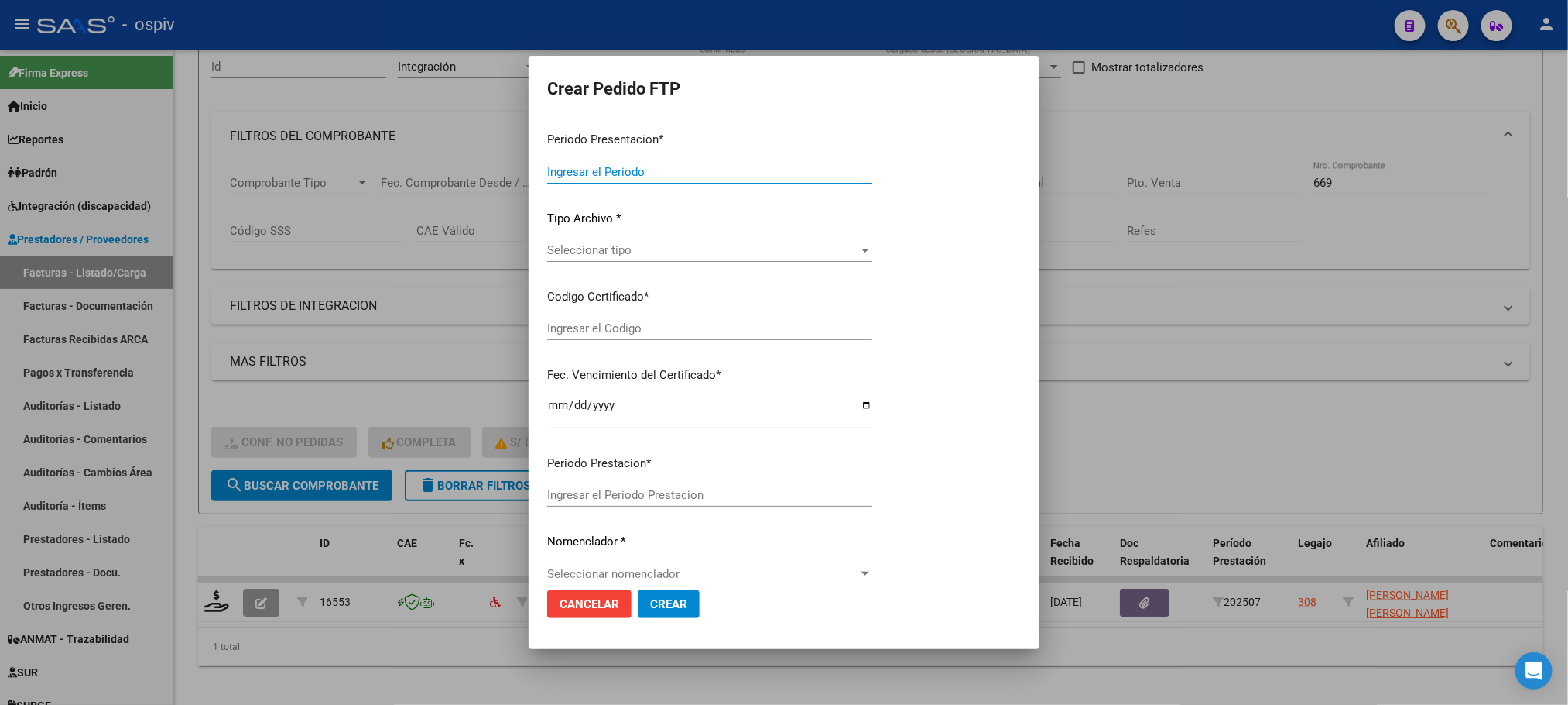
type input "202508"
type input "202507"
type input "$ 98.964,88"
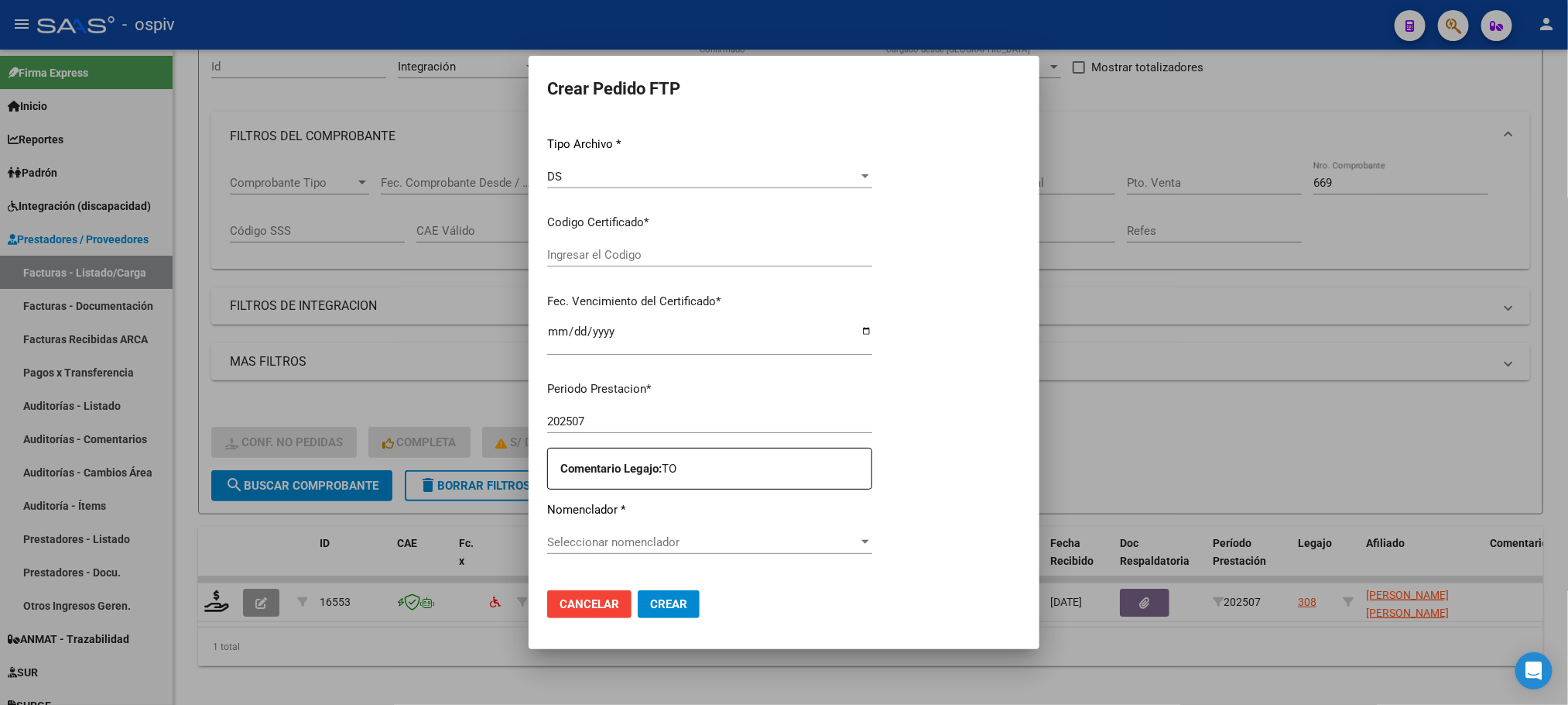
type input "ARG01000536442332022042720270427BSAS427"
type input "2027-04-27"
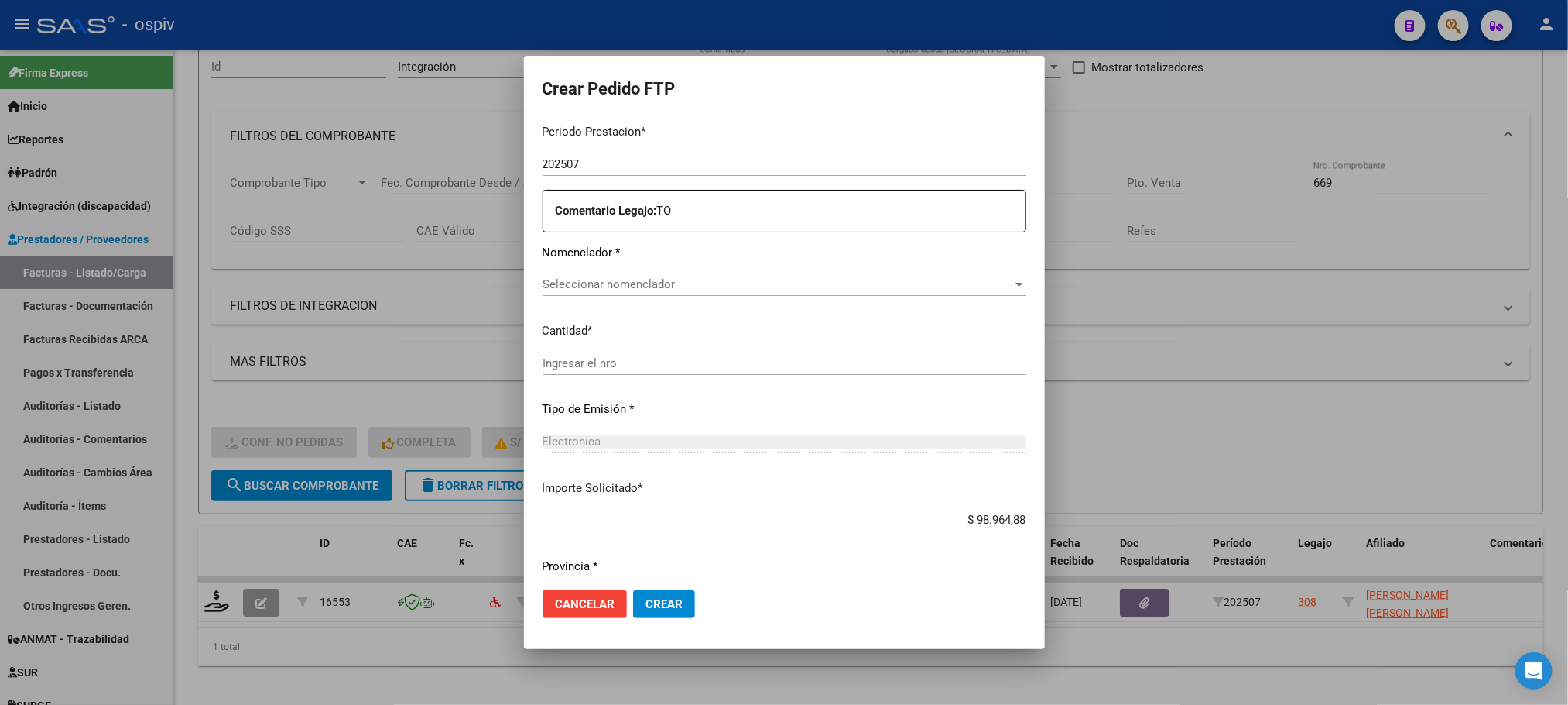
scroll to position [506, 0]
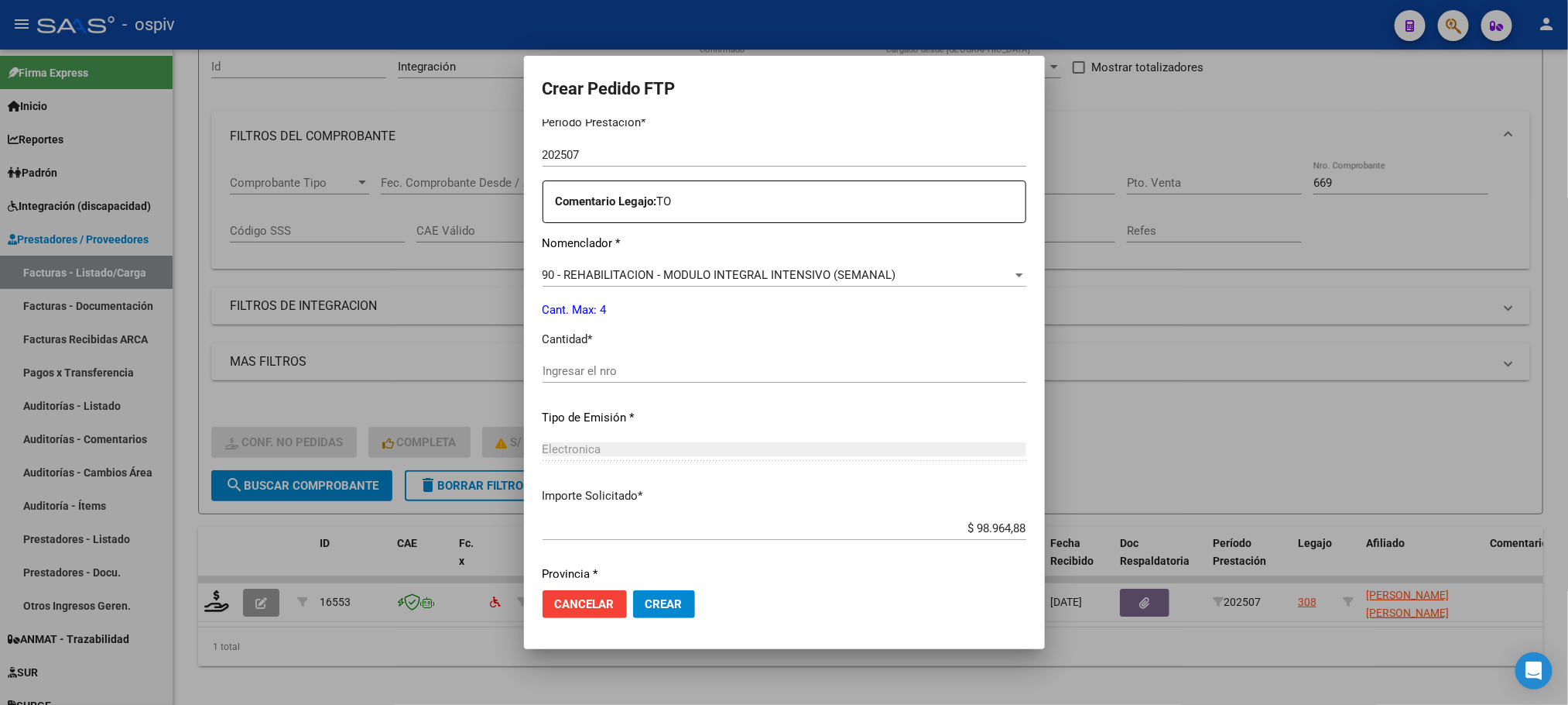
click at [671, 367] on input "Ingresar el nro" at bounding box center [784, 370] width 484 height 14
type input "4"
click at [633, 590] on button "Crear" at bounding box center [664, 603] width 62 height 28
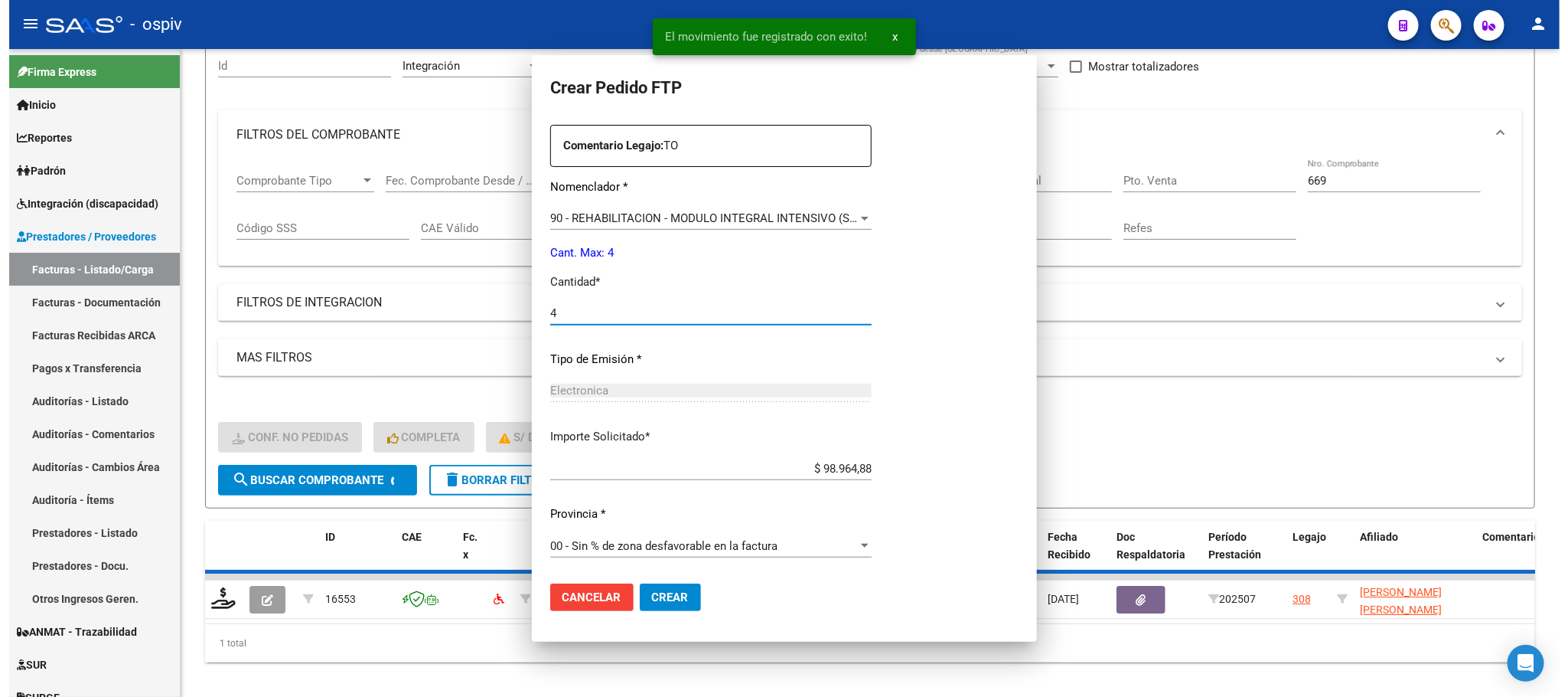
scroll to position [0, 0]
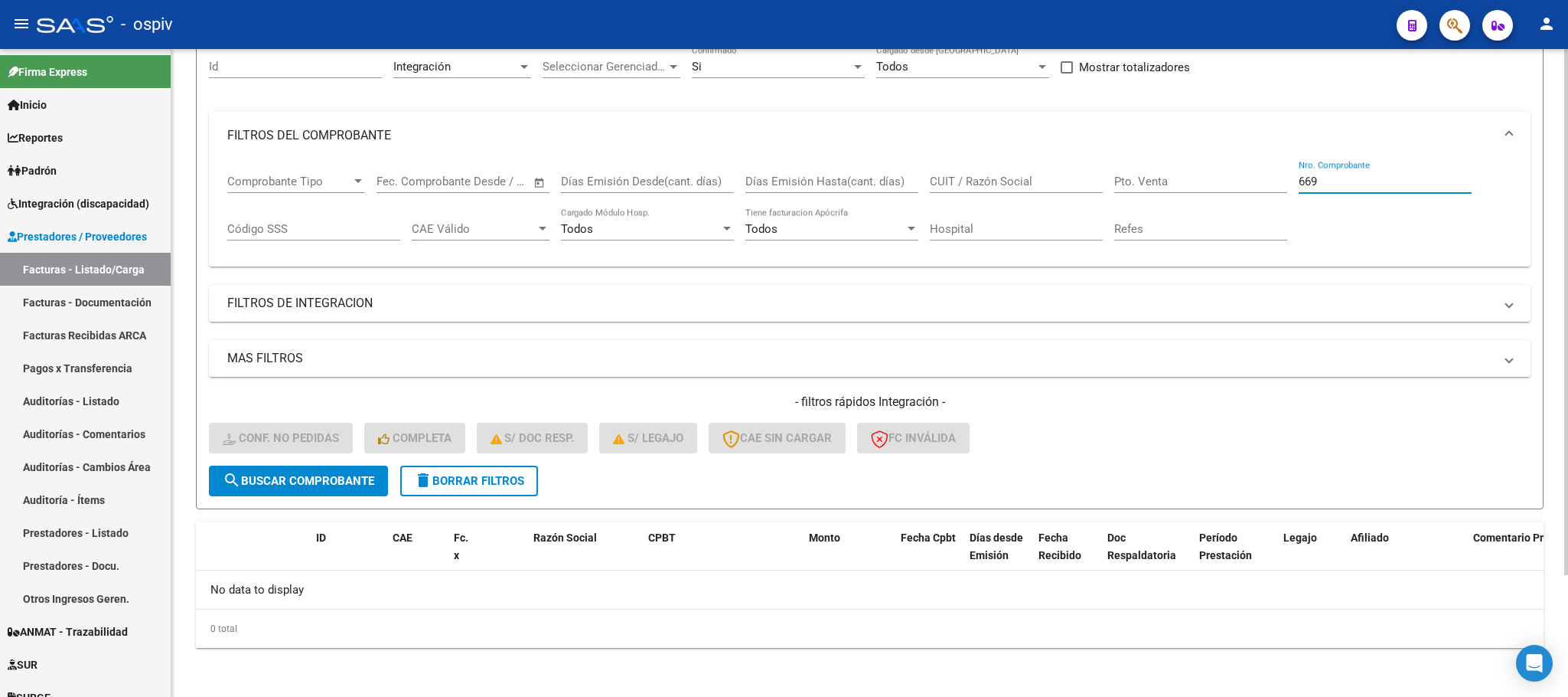
click at [1339, 186] on input "669" at bounding box center [1385, 181] width 173 height 14
type input "6"
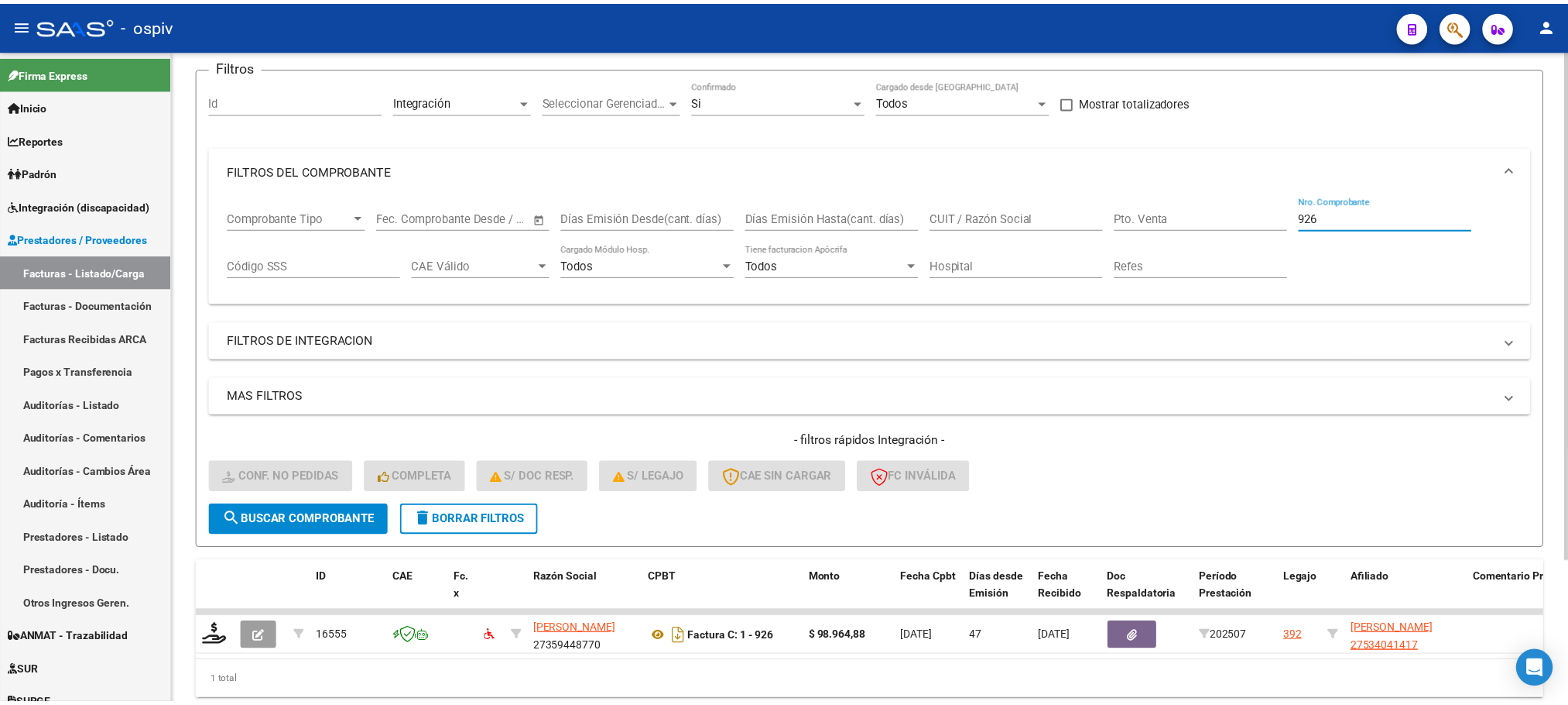
scroll to position [152, 0]
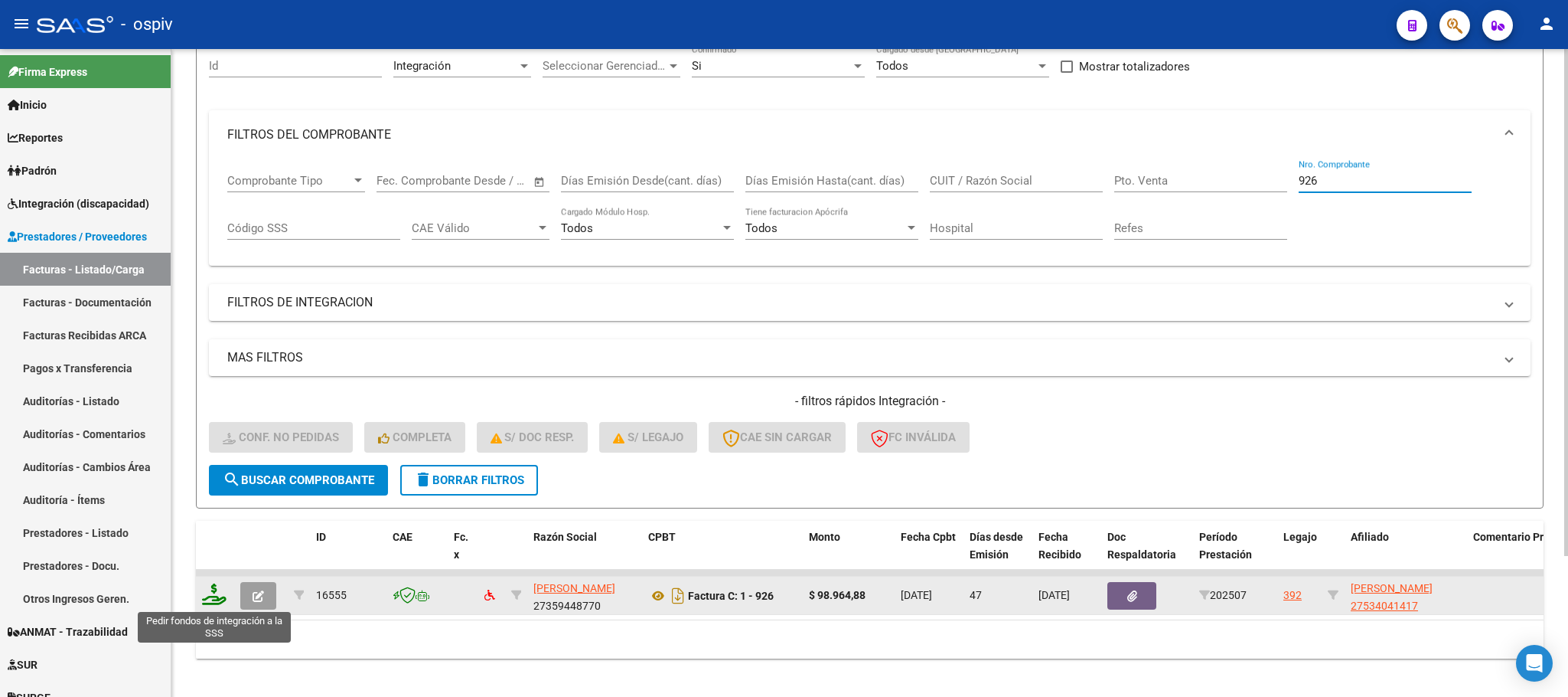
type input "926"
click at [214, 592] on icon at bounding box center [214, 593] width 24 height 21
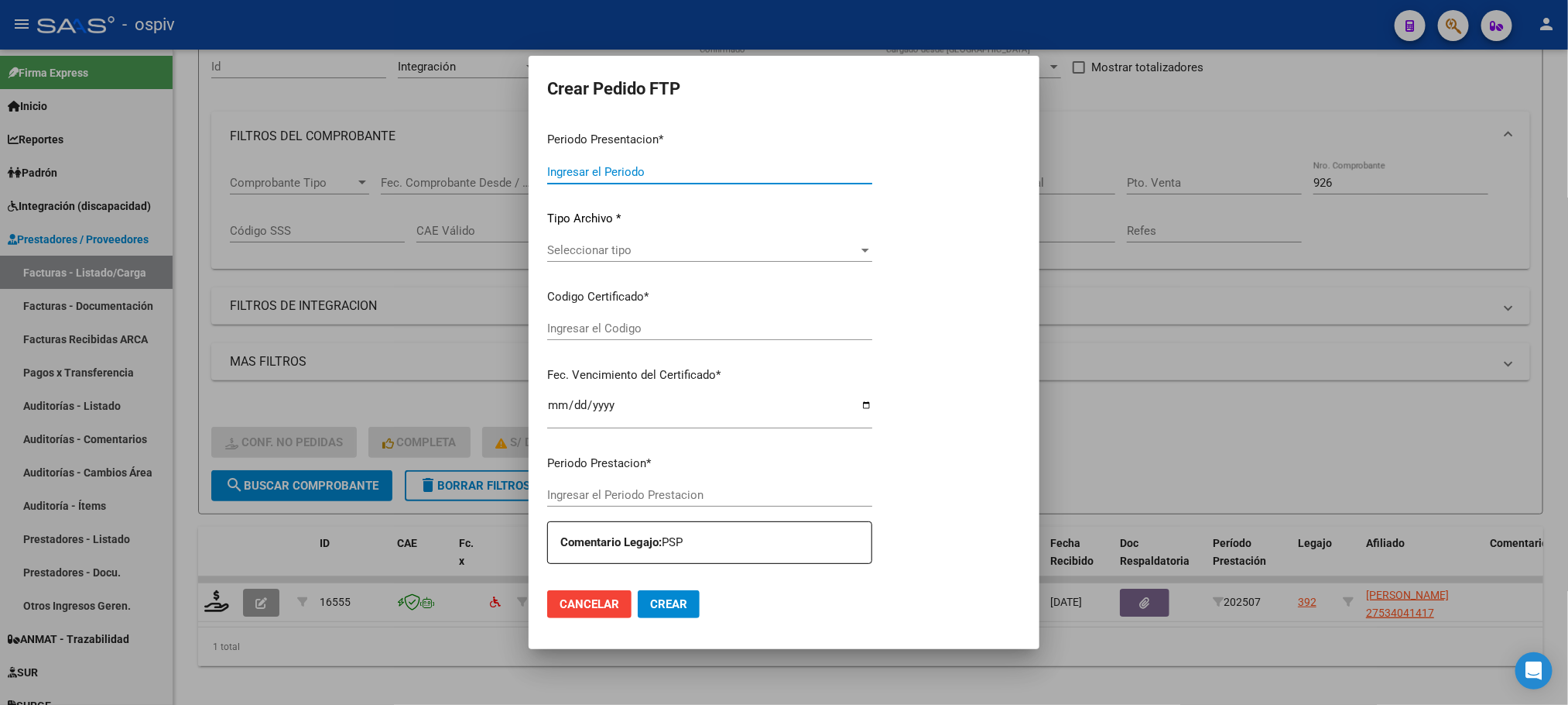
type input "202508"
type input "202507"
type input "$ 98.964,88"
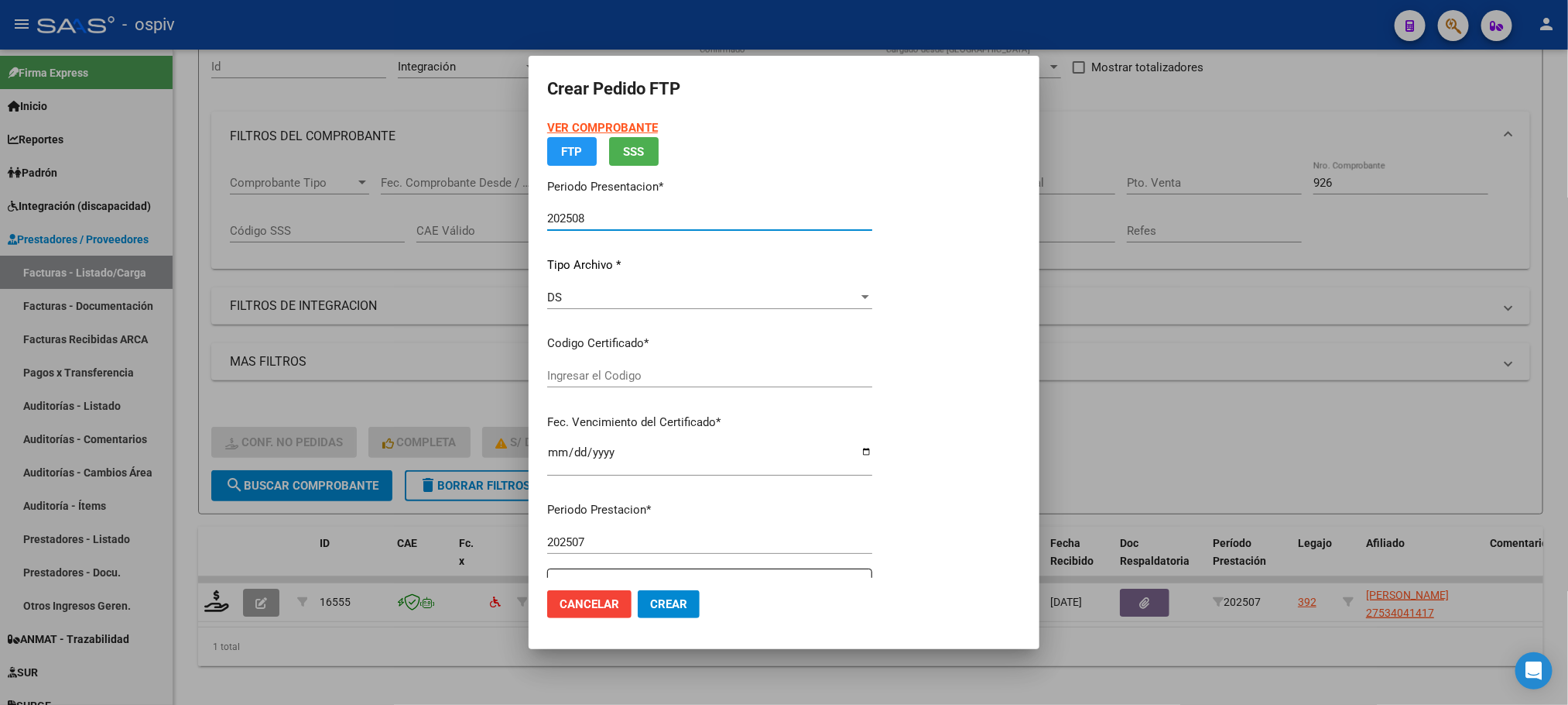
type input "ARG01000534041412022022220270222SFE168"
type input "2027-02-22"
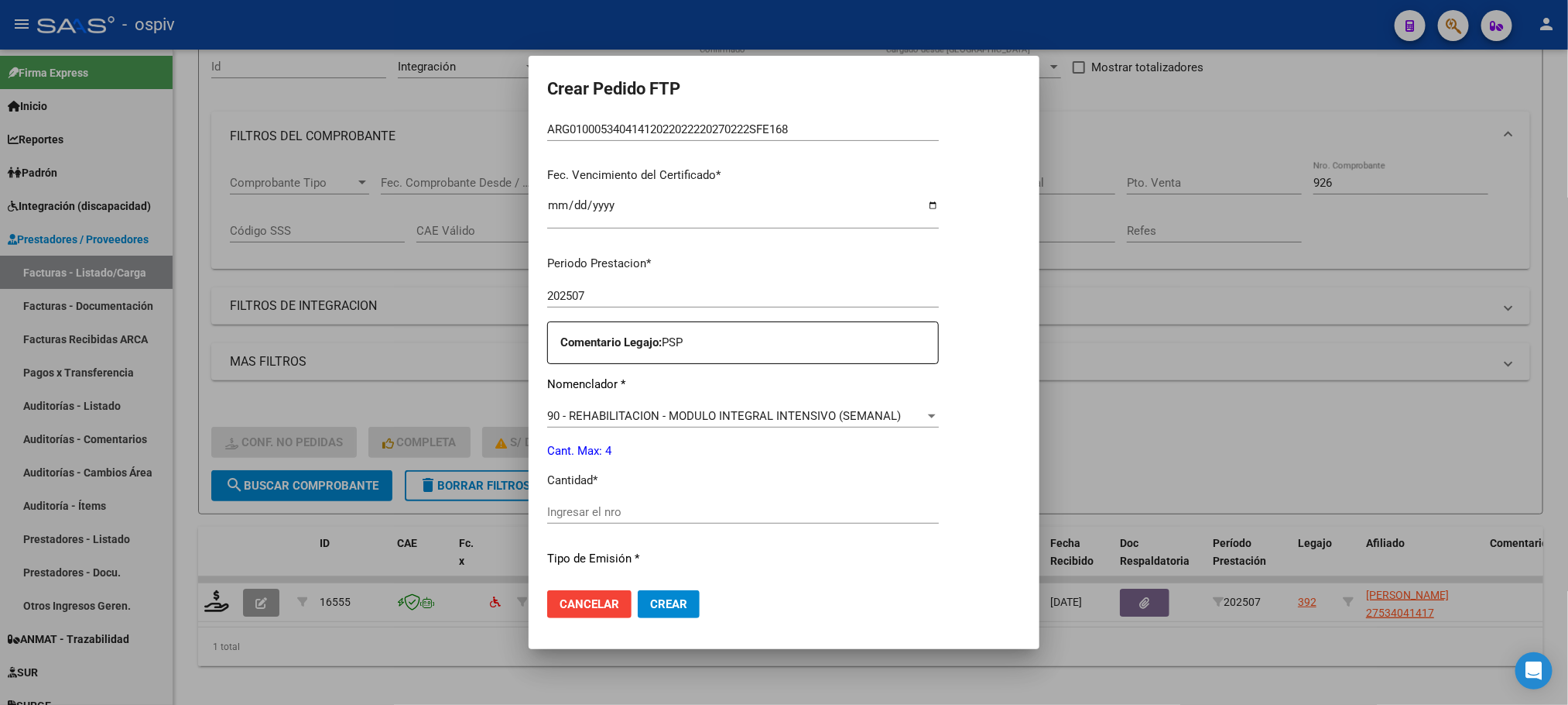
scroll to position [387, 0]
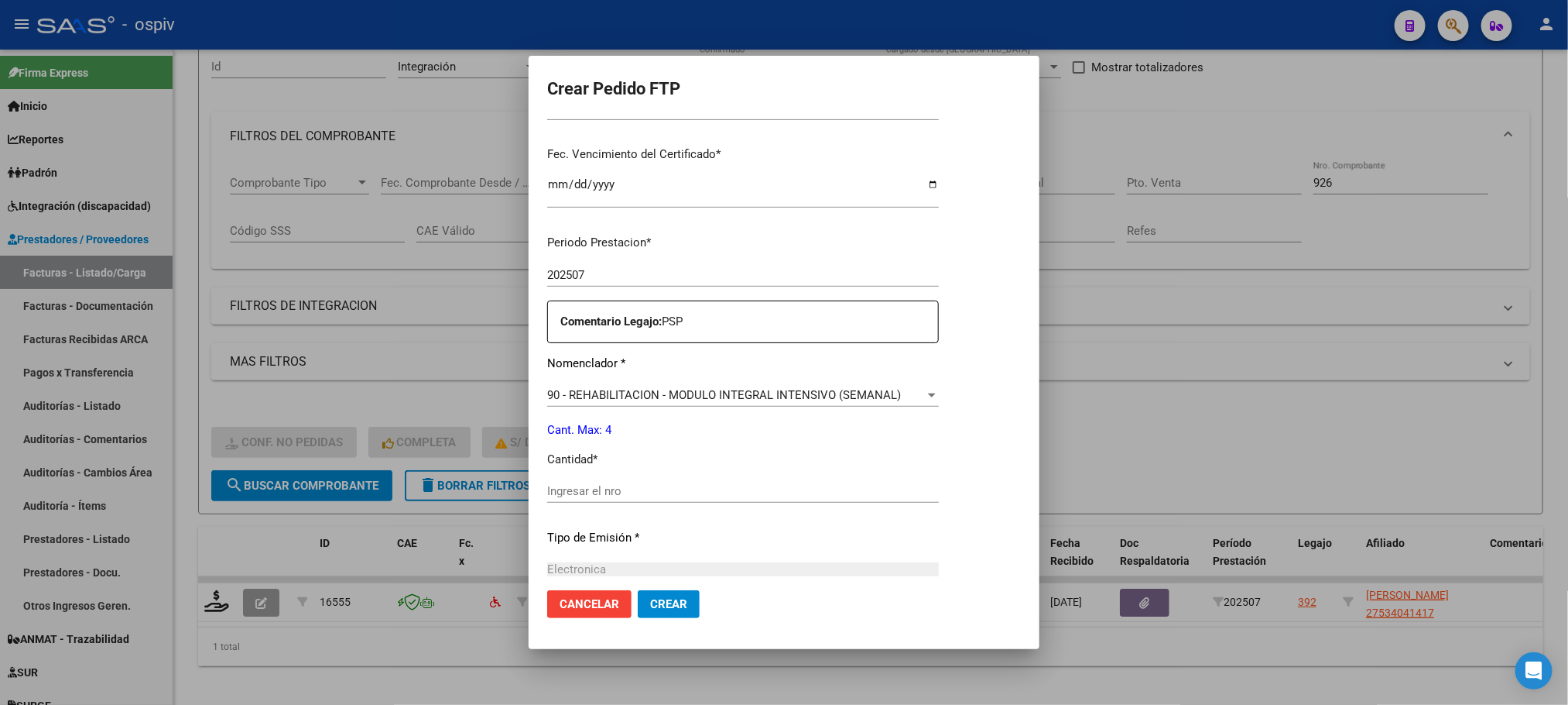
click at [737, 488] on input "Ingresar el nro" at bounding box center [742, 491] width 392 height 14
type input "4"
click at [638, 590] on button "Crear" at bounding box center [669, 603] width 62 height 28
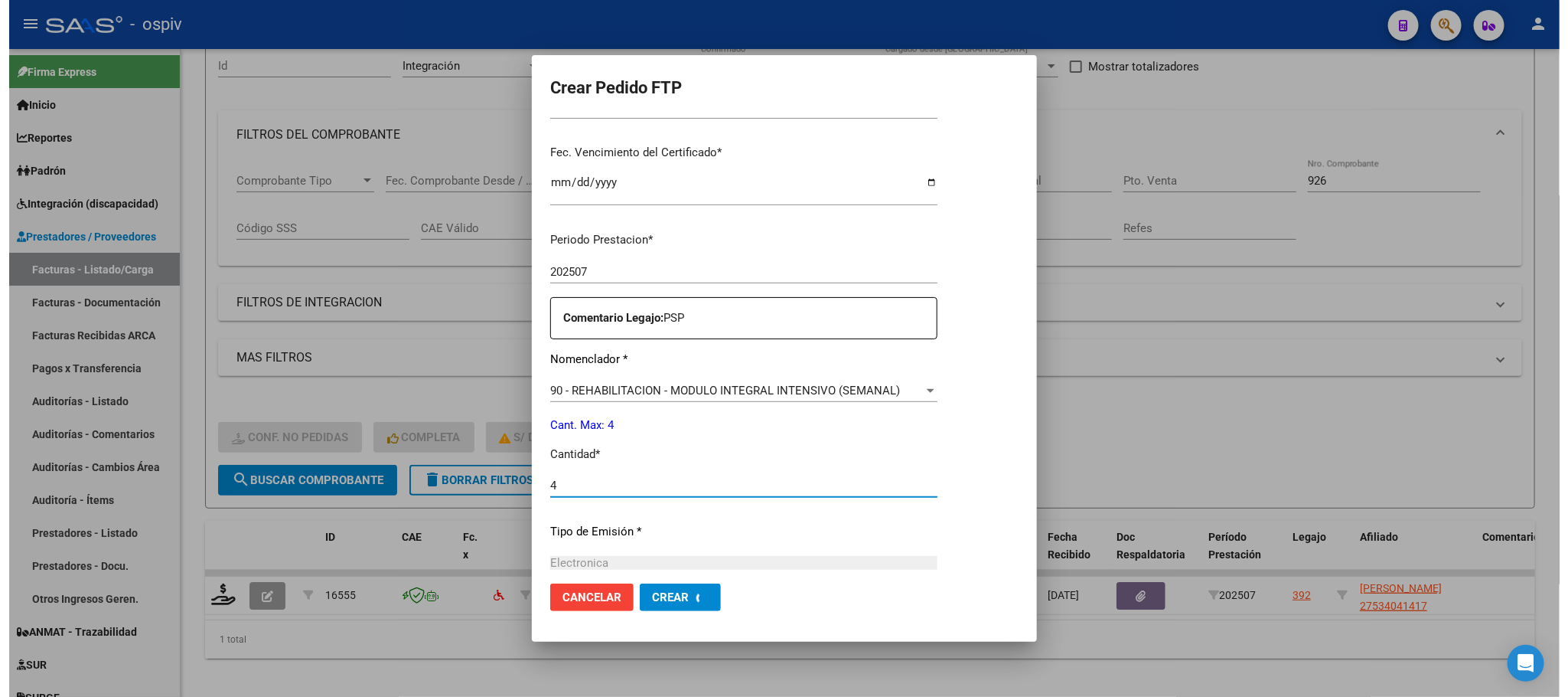
scroll to position [0, 0]
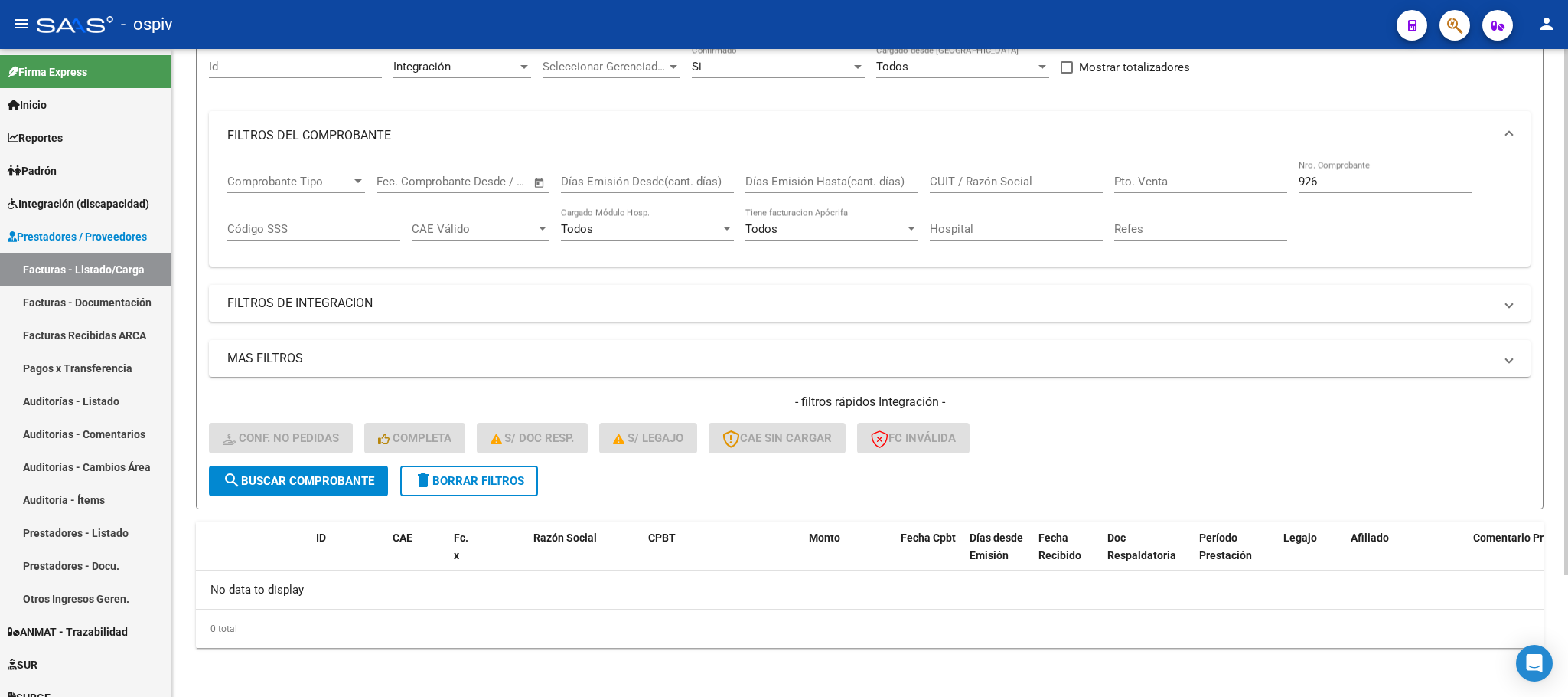
click at [1339, 184] on input "926" at bounding box center [1385, 181] width 173 height 14
type input "9"
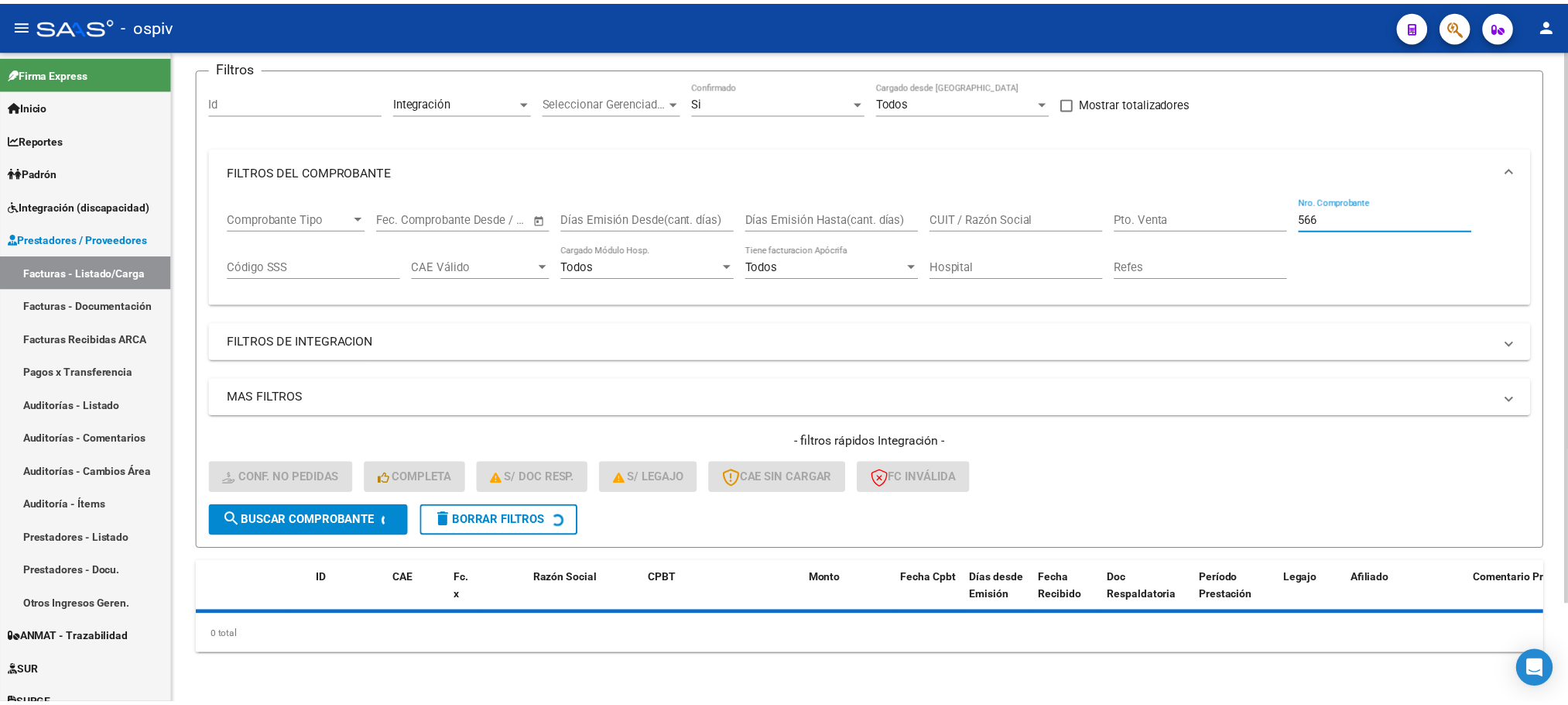
scroll to position [152, 0]
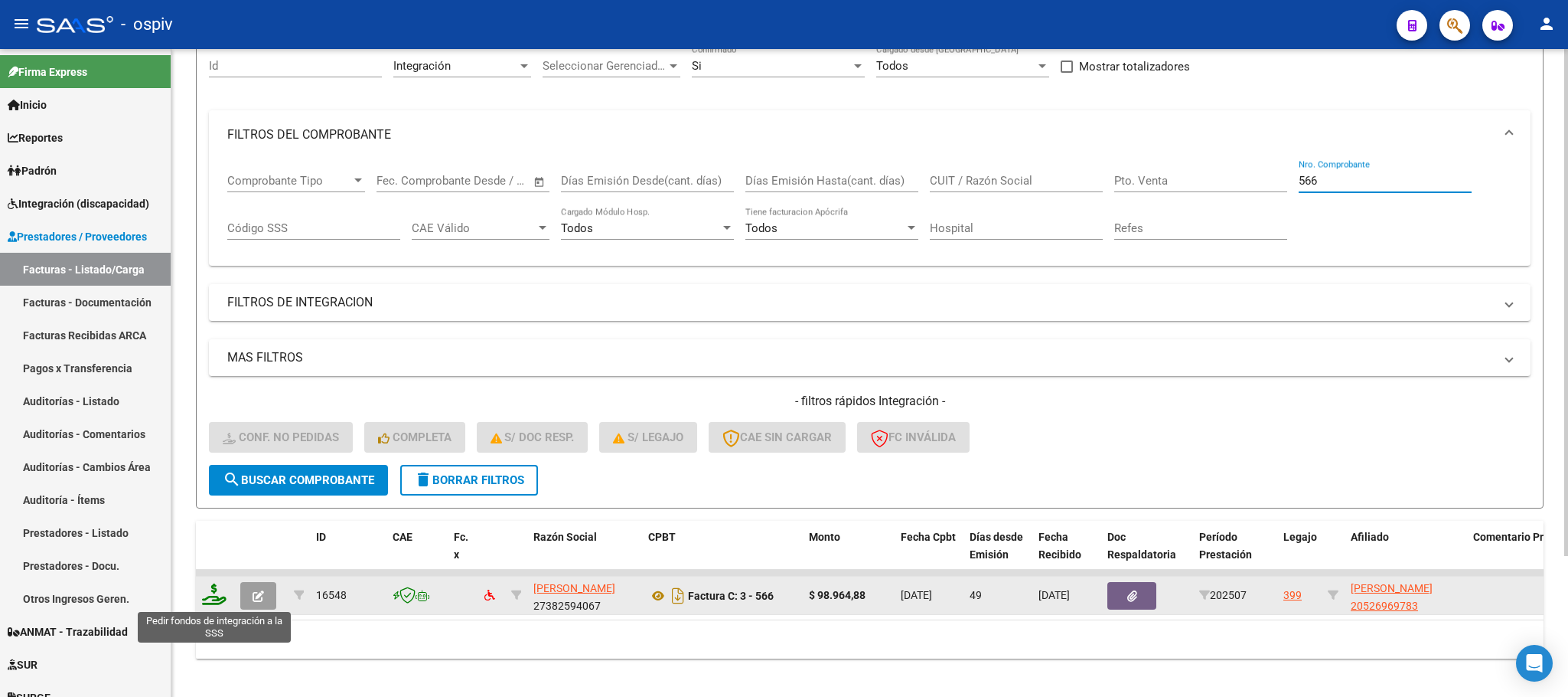
type input "566"
click at [216, 589] on icon at bounding box center [214, 593] width 24 height 21
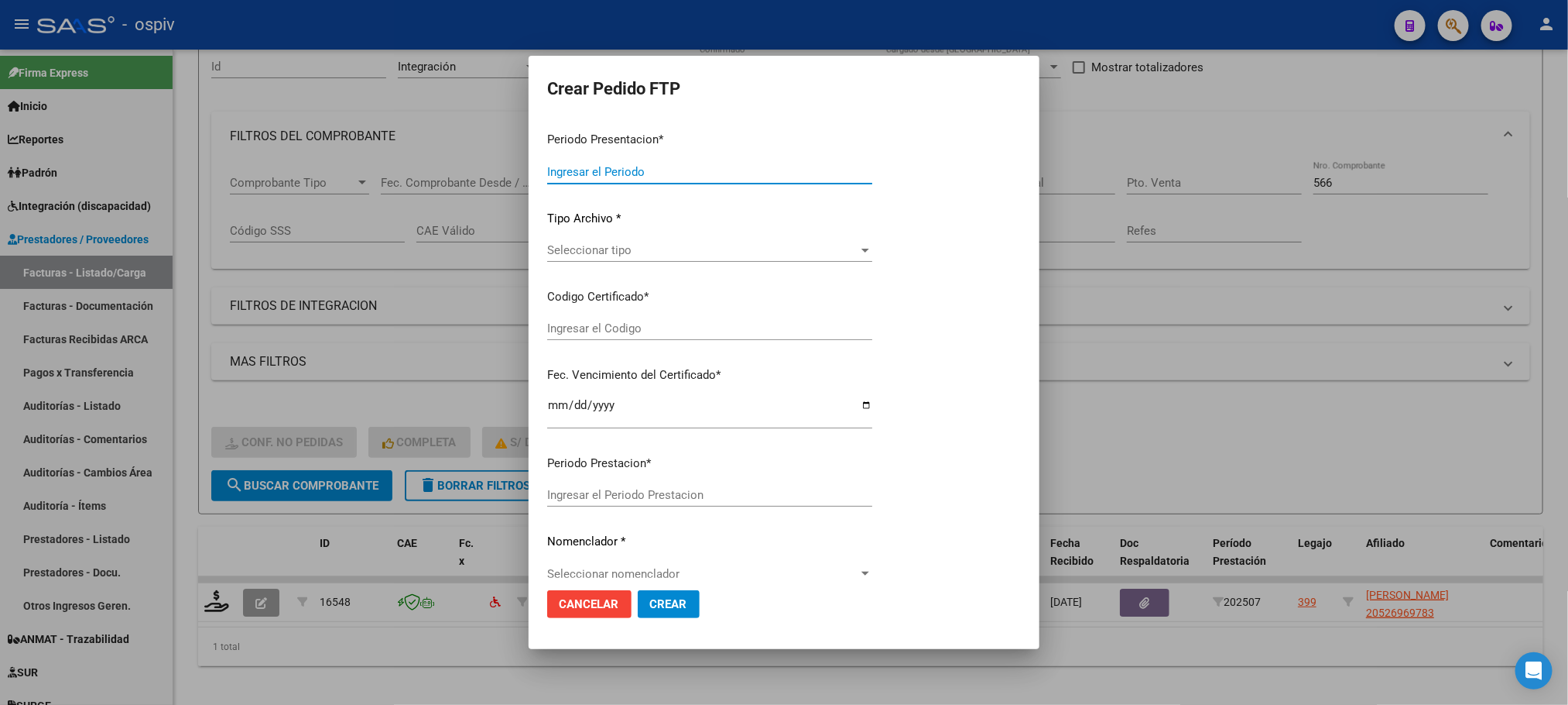
type input "202508"
type input "202507"
type input "$ 98.964,88"
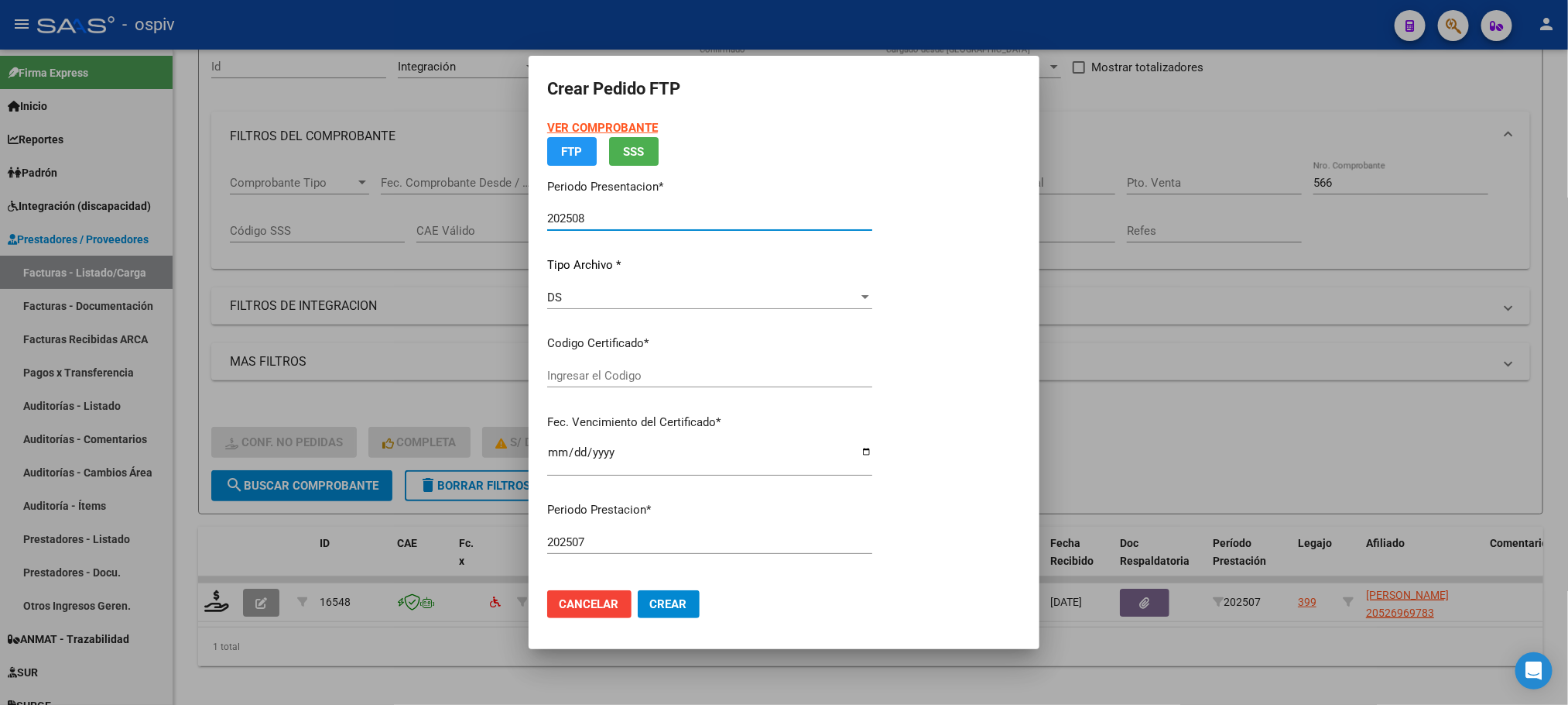
type input "ARG02000526969782022070120270701CBA536"
type input "2027-07-07"
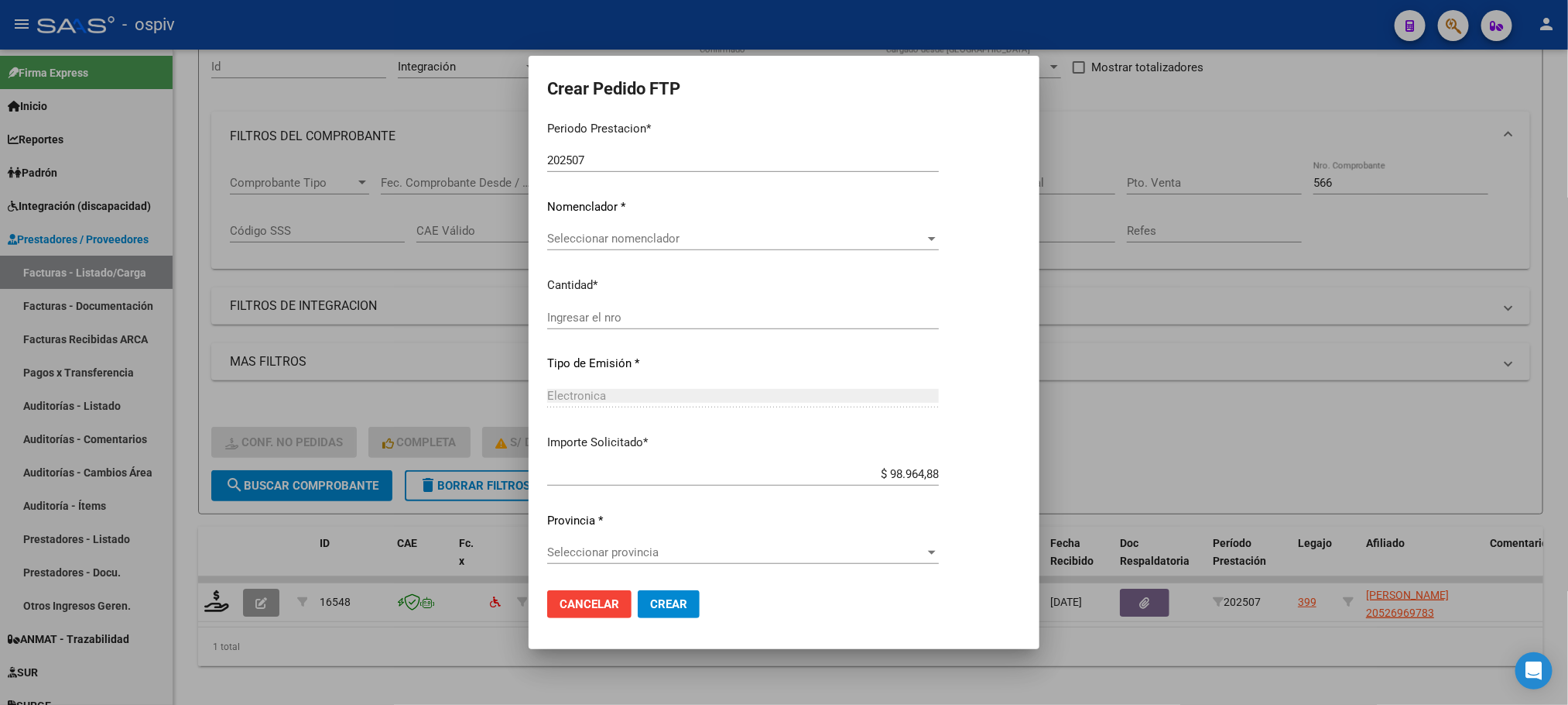
scroll to position [325, 0]
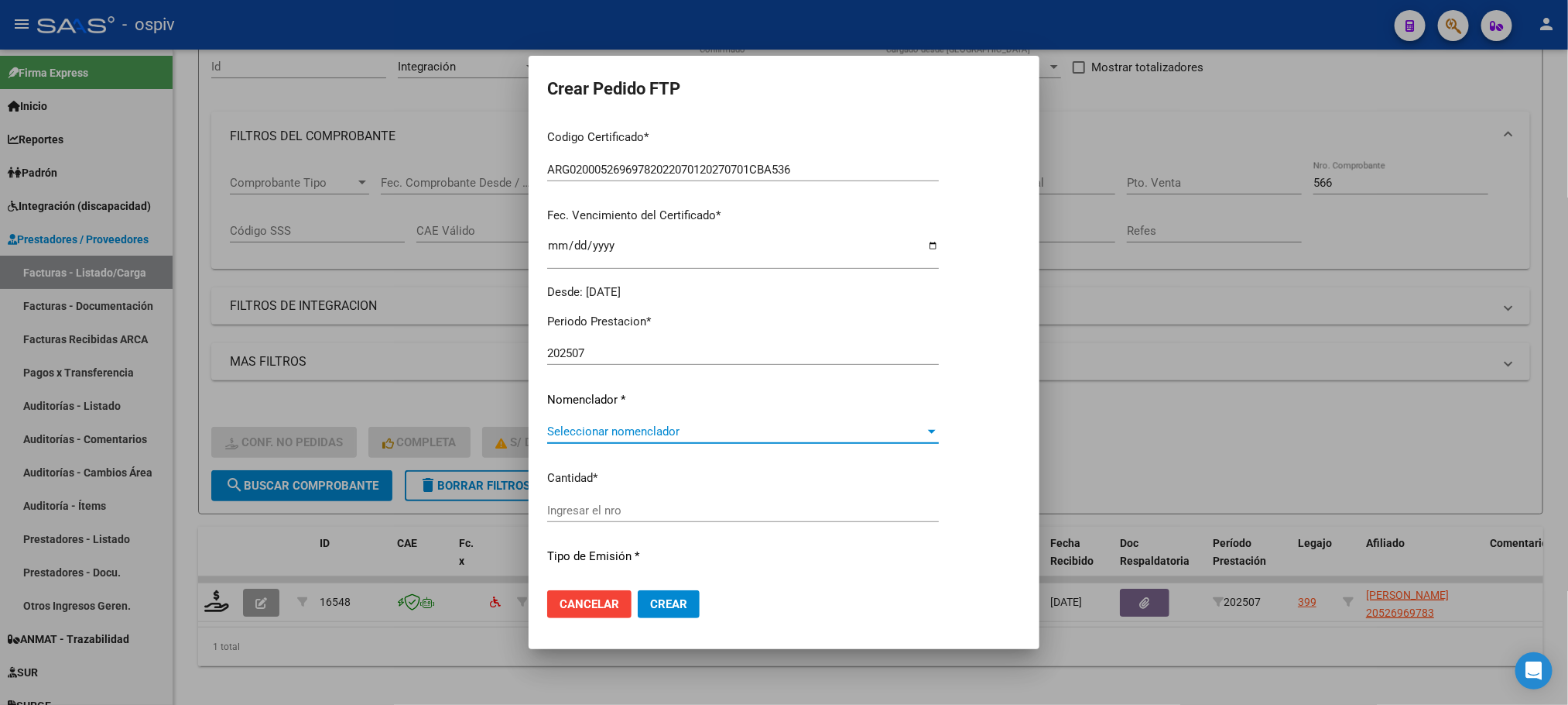
click at [728, 432] on span "Seleccionar nomenclador" at bounding box center [735, 431] width 378 height 14
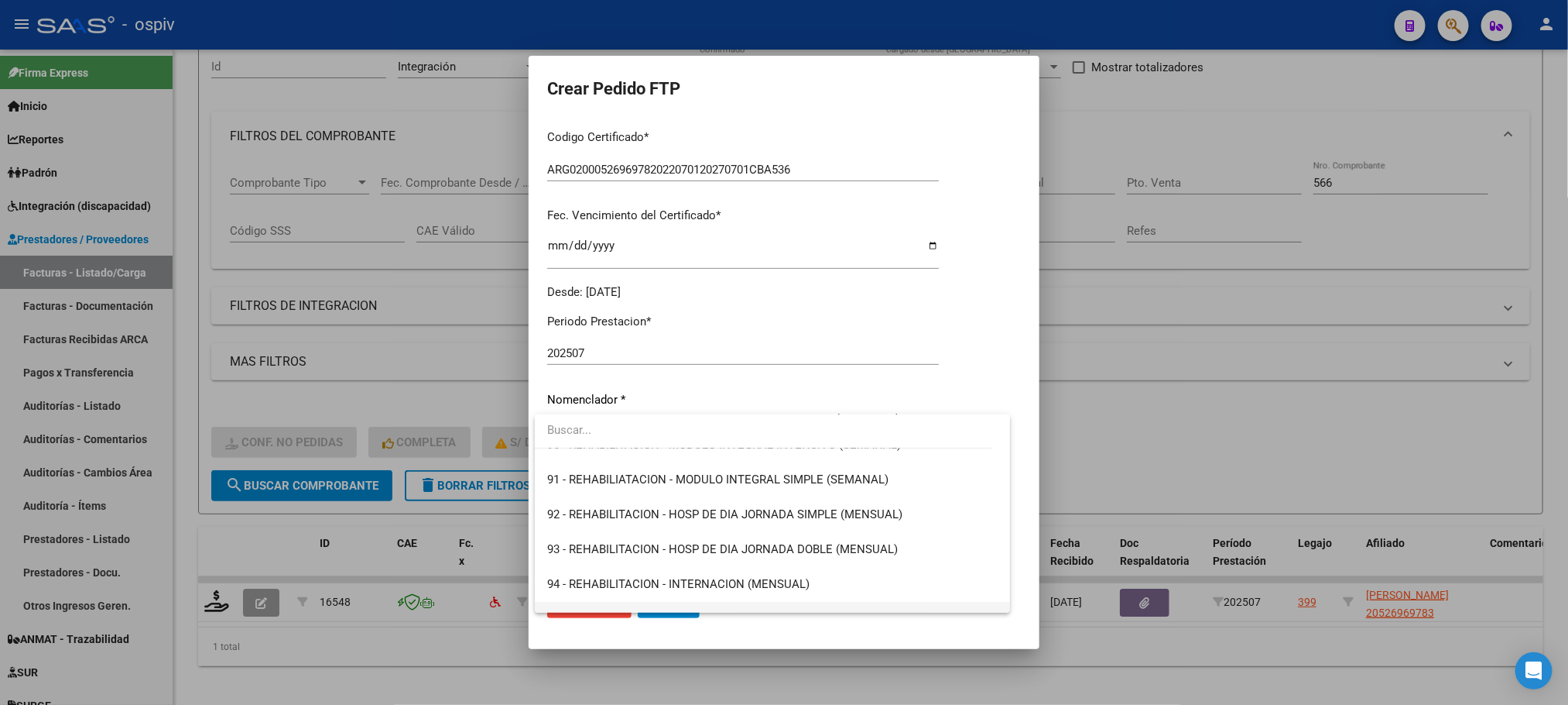
scroll to position [3092, 0]
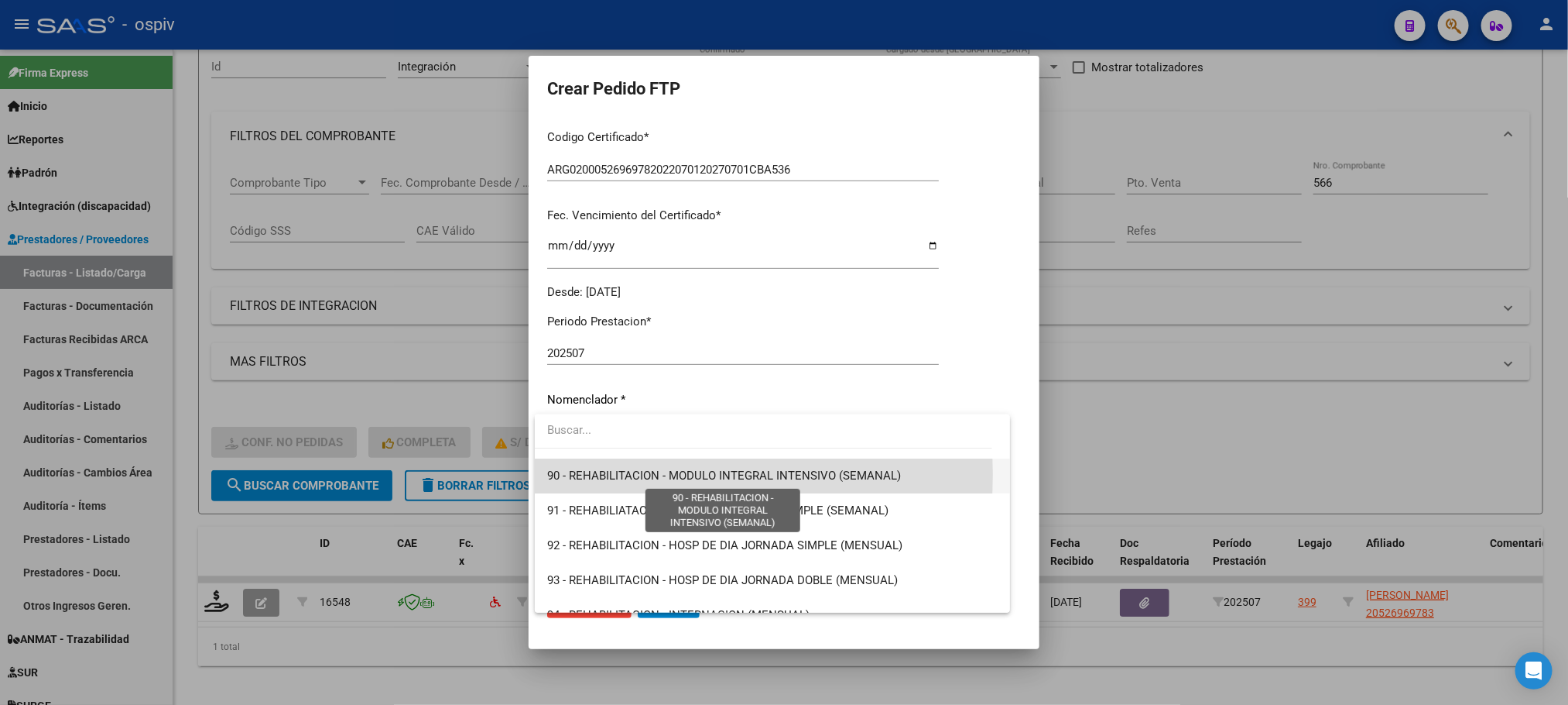
click at [630, 474] on span "90 - REHABILITACION - MODULO INTEGRAL INTENSIVO (SEMANAL)" at bounding box center [723, 475] width 354 height 14
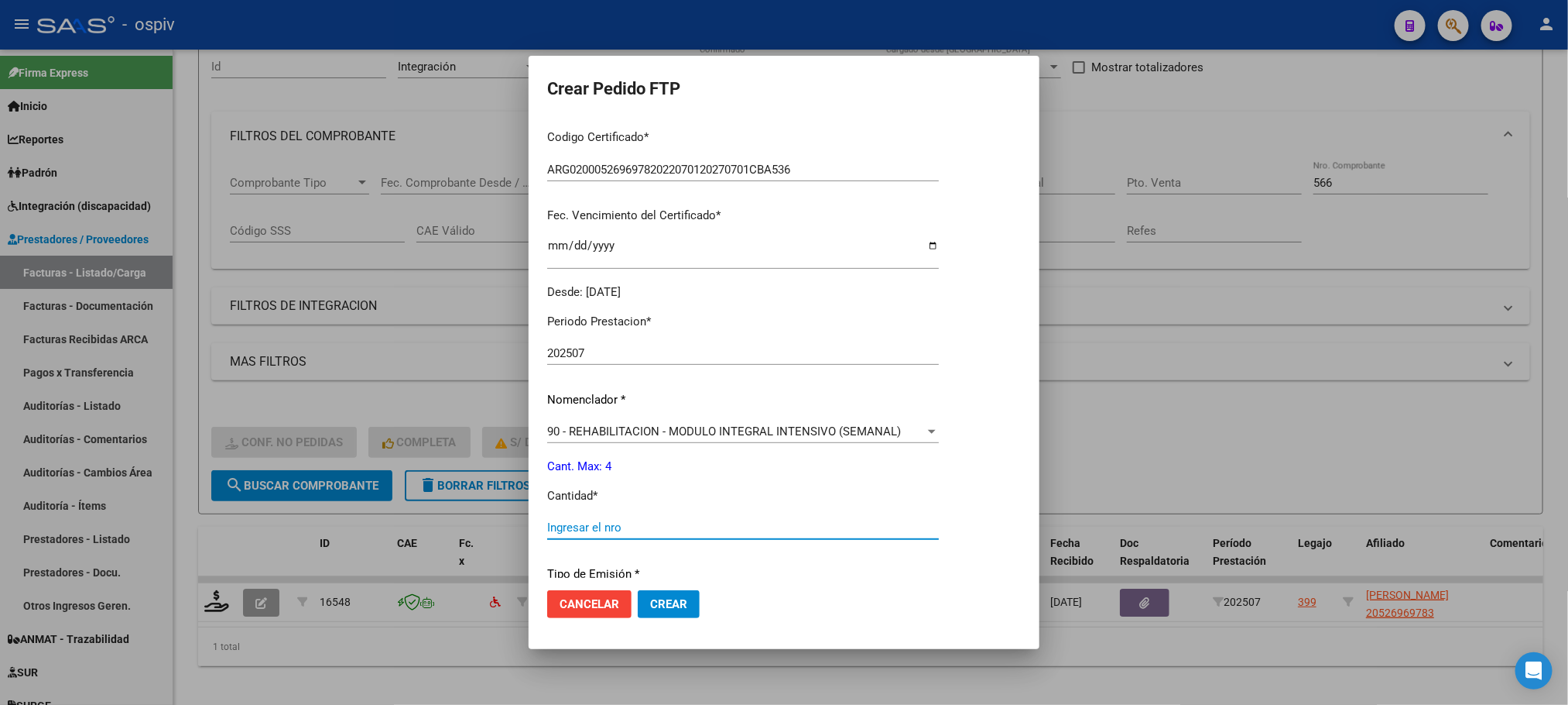
click at [630, 526] on input "Ingresar el nro" at bounding box center [742, 527] width 392 height 14
type input "4"
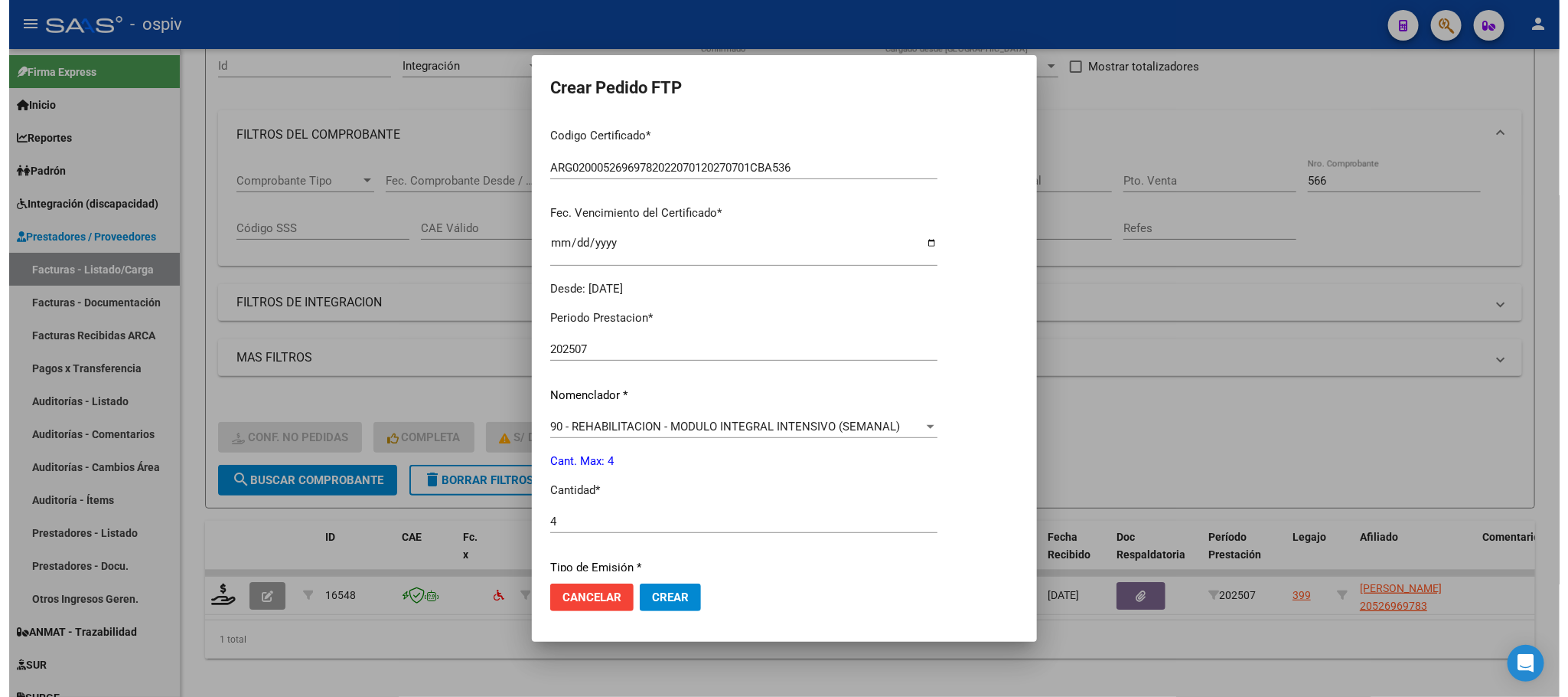
scroll to position [529, 0]
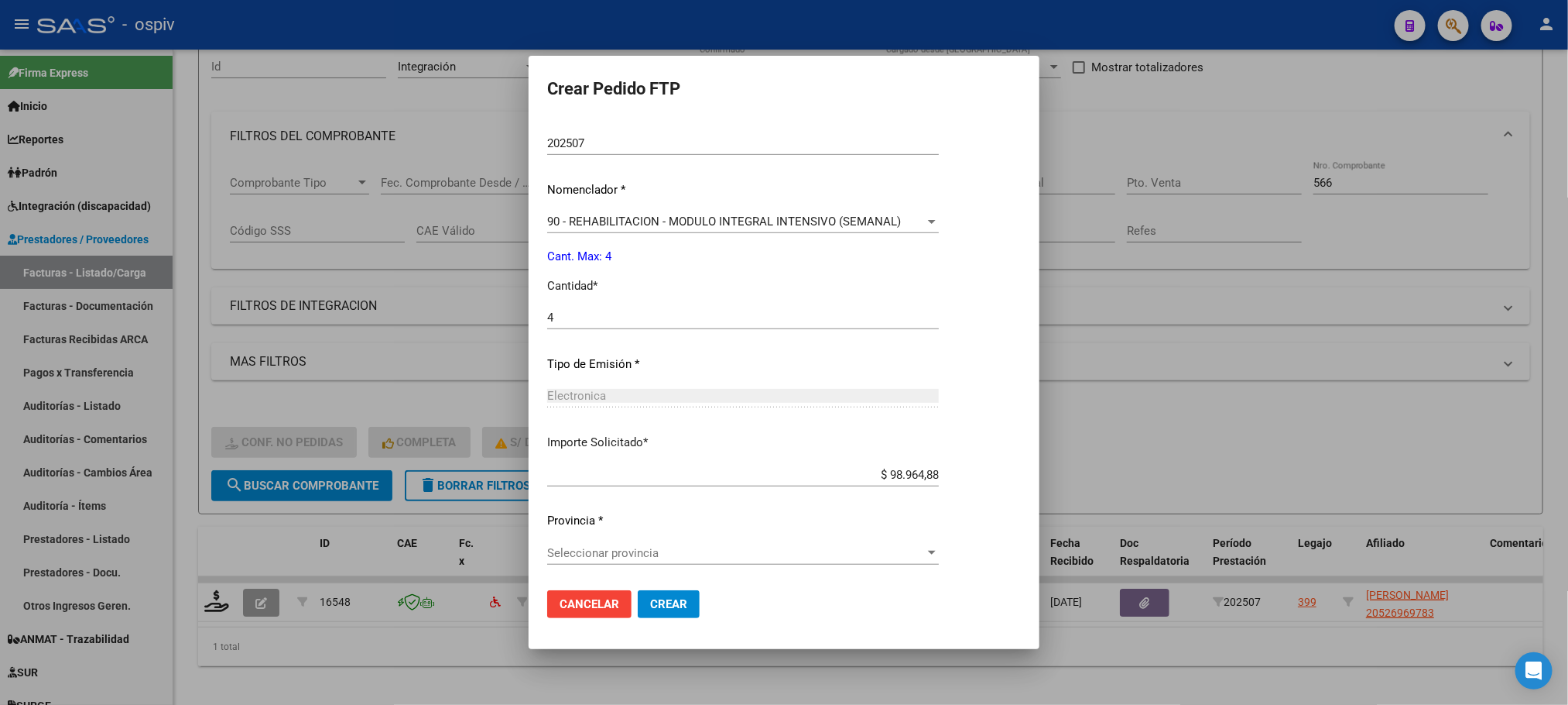
click at [802, 555] on span "Seleccionar provincia" at bounding box center [735, 553] width 378 height 14
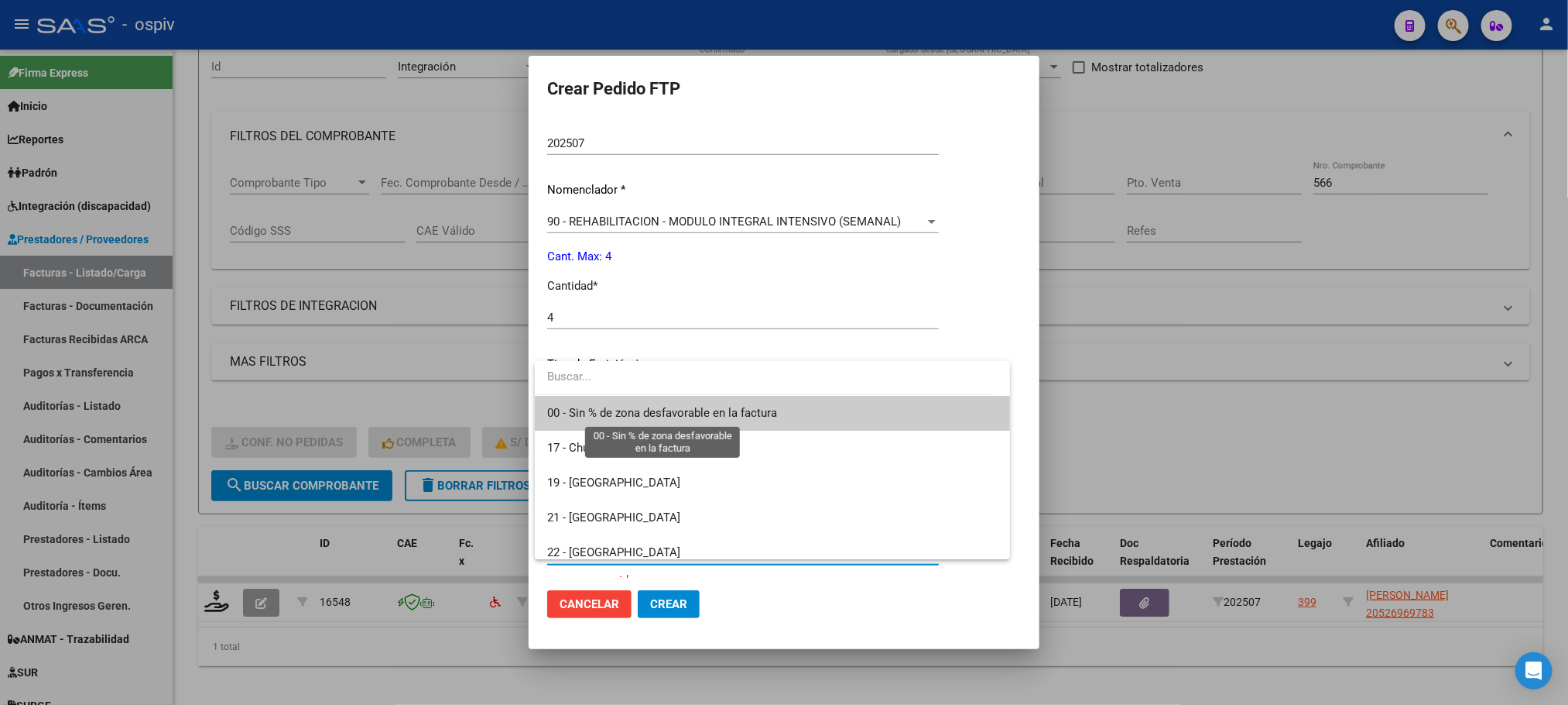
click at [693, 413] on span "00 - Sin % de zona desfavorable en la factura" at bounding box center [661, 412] width 229 height 14
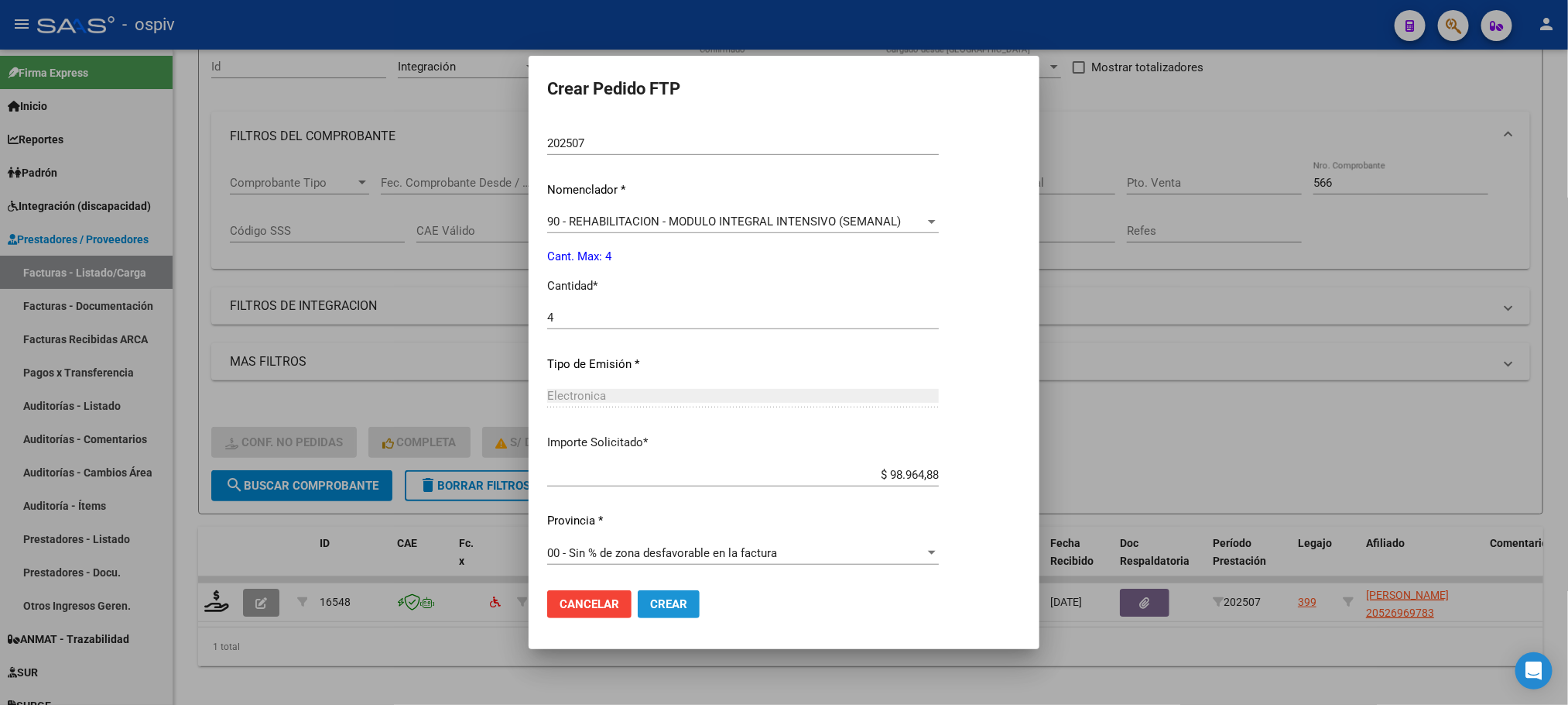
click at [670, 602] on span "Crear" at bounding box center [669, 603] width 38 height 14
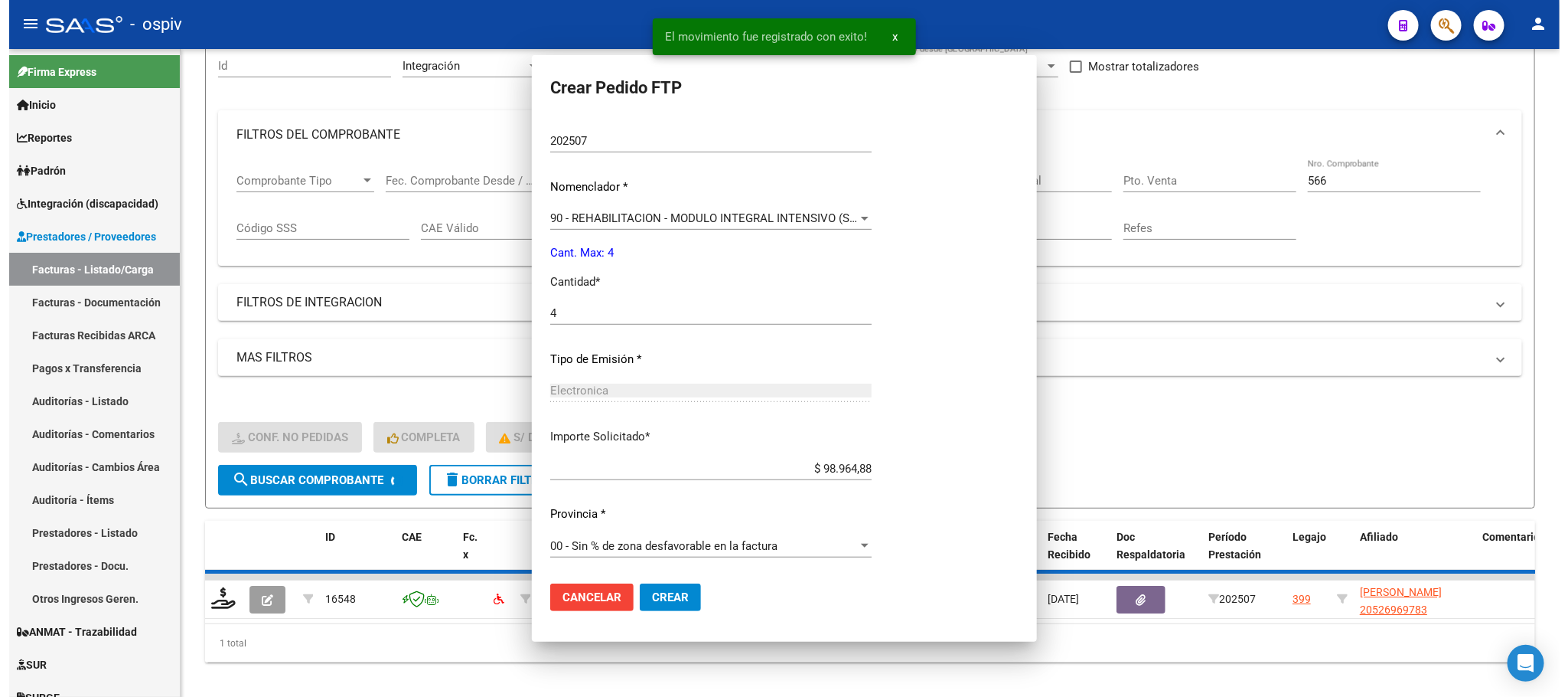
scroll to position [0, 0]
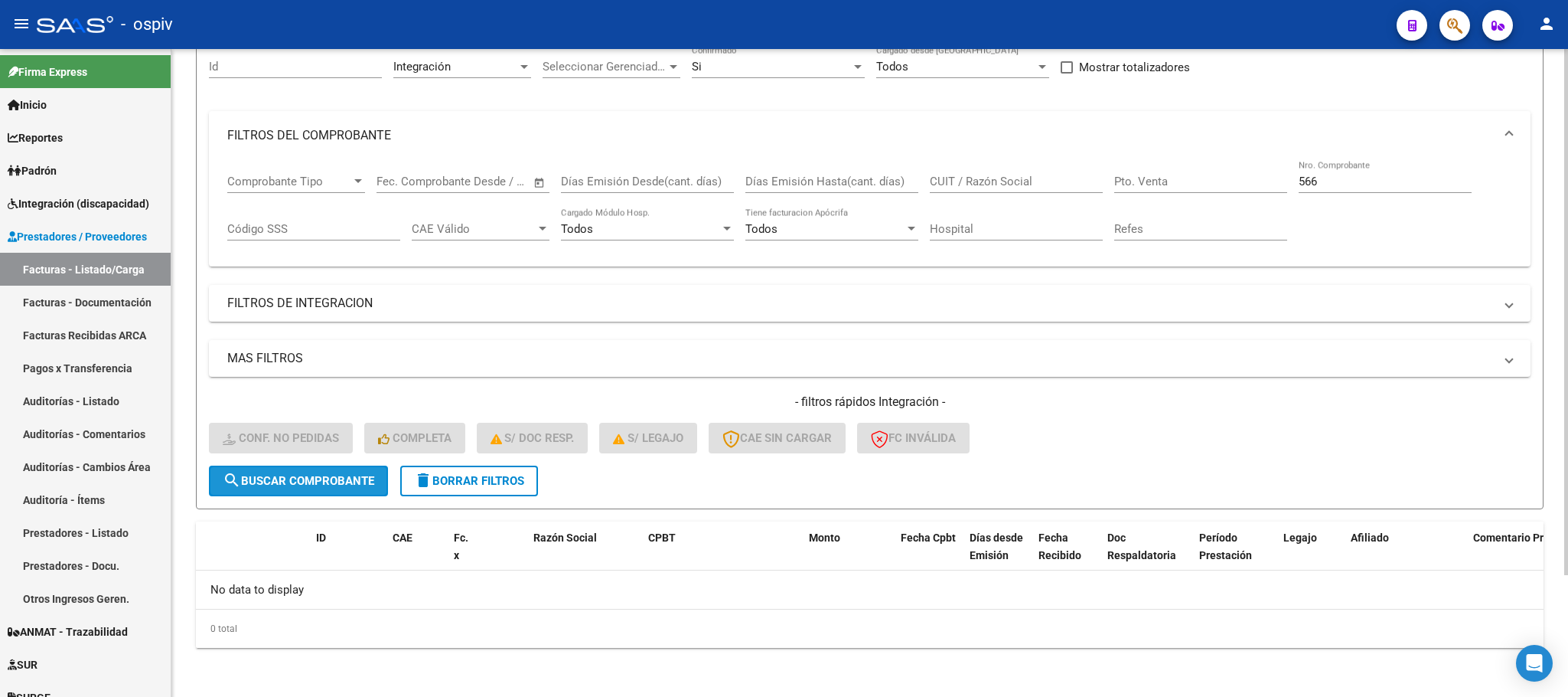
click at [368, 474] on span "search Buscar Comprobante" at bounding box center [299, 481] width 152 height 14
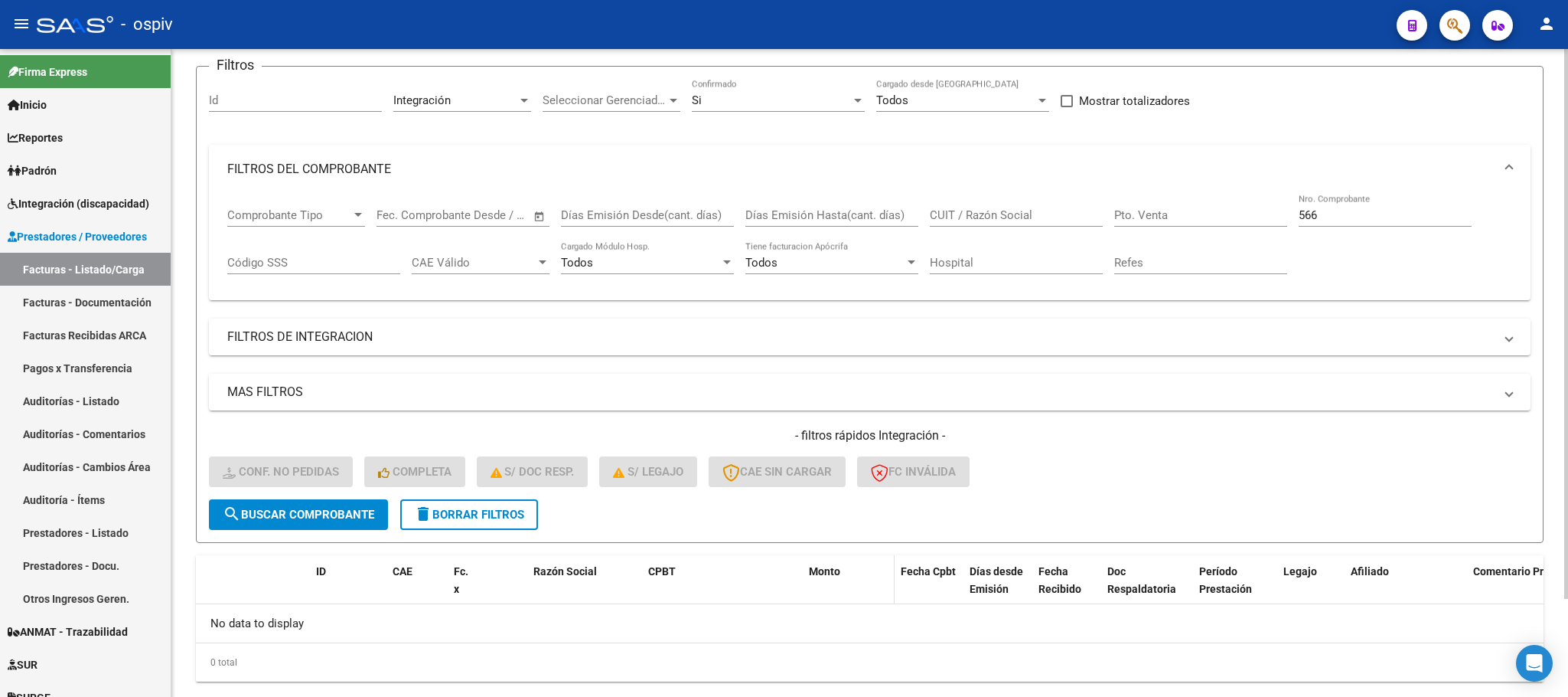
scroll to position [150, 0]
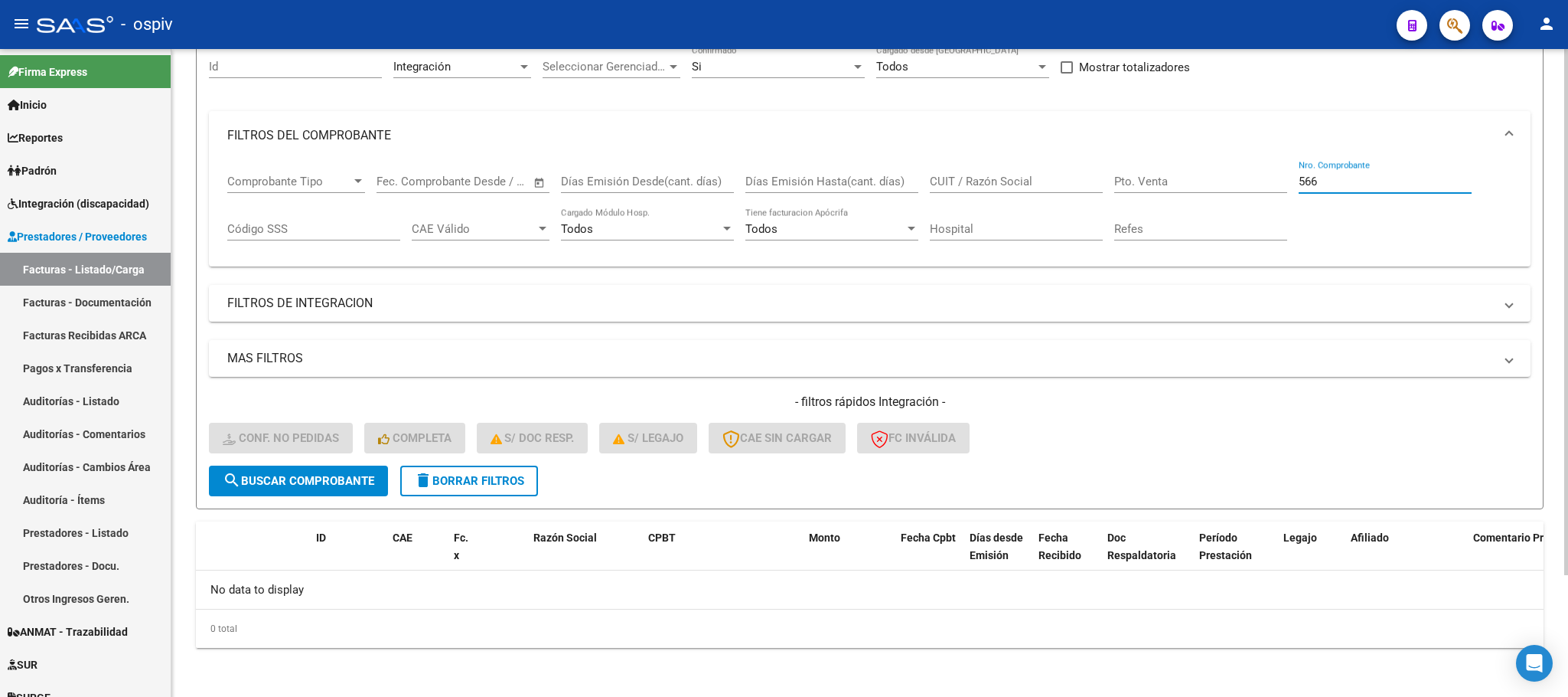
click at [1344, 185] on input "566" at bounding box center [1385, 181] width 173 height 14
type input "5"
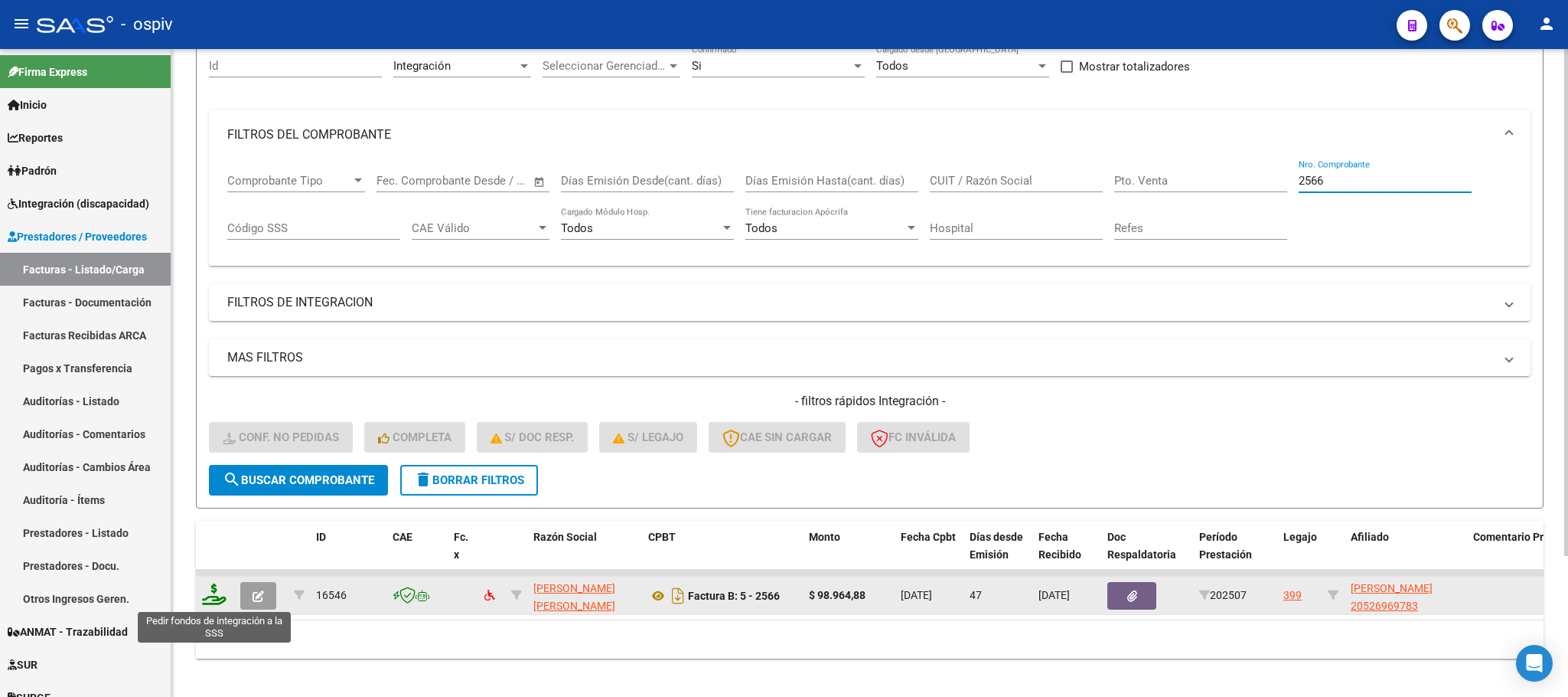
type input "2566"
click at [213, 592] on icon at bounding box center [214, 593] width 24 height 21
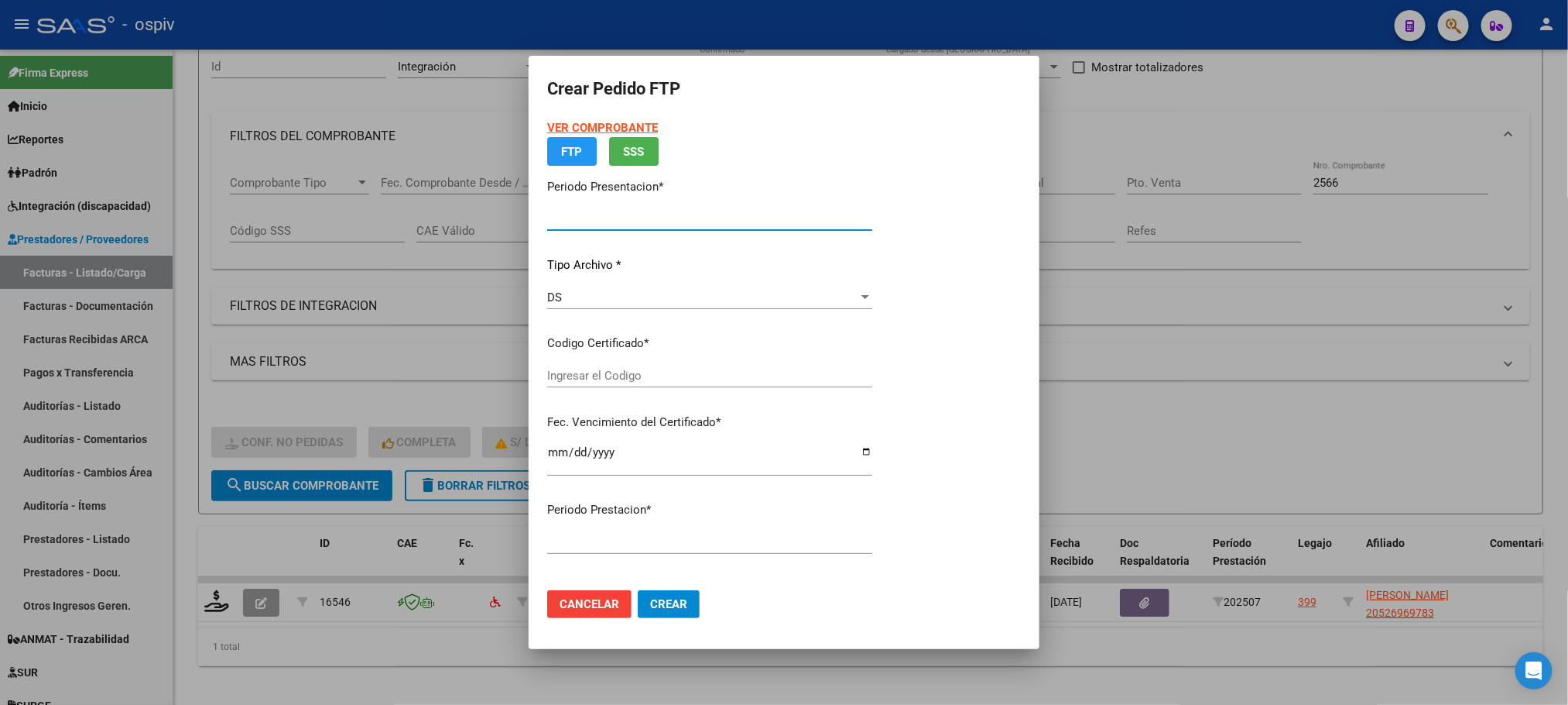
type input "202508"
type input "202507"
type input "$ 98.964,88"
type input "ARG02000526969782022070120270701CBA536"
type input "2027-07-07"
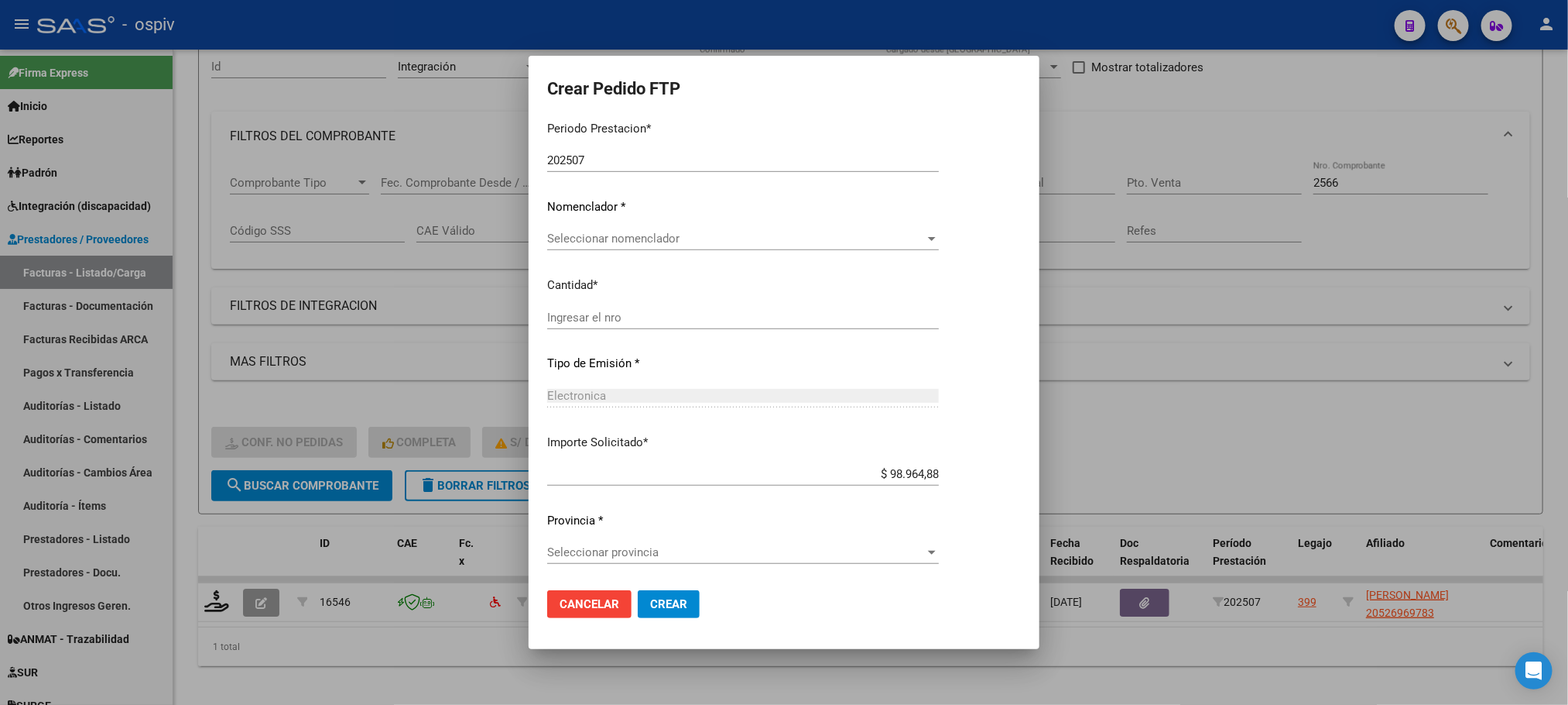
scroll to position [323, 0]
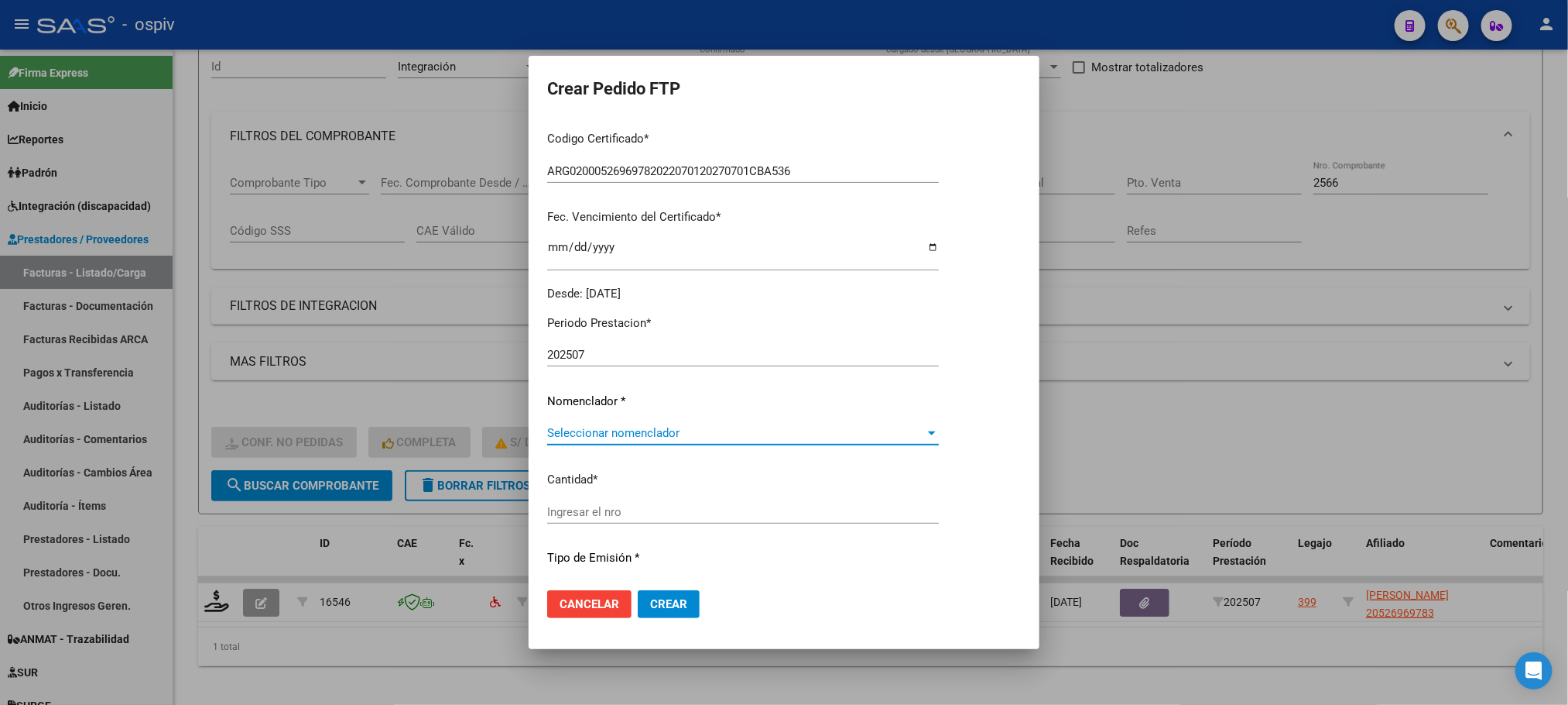
click at [669, 435] on span "Seleccionar nomenclador" at bounding box center [735, 433] width 378 height 14
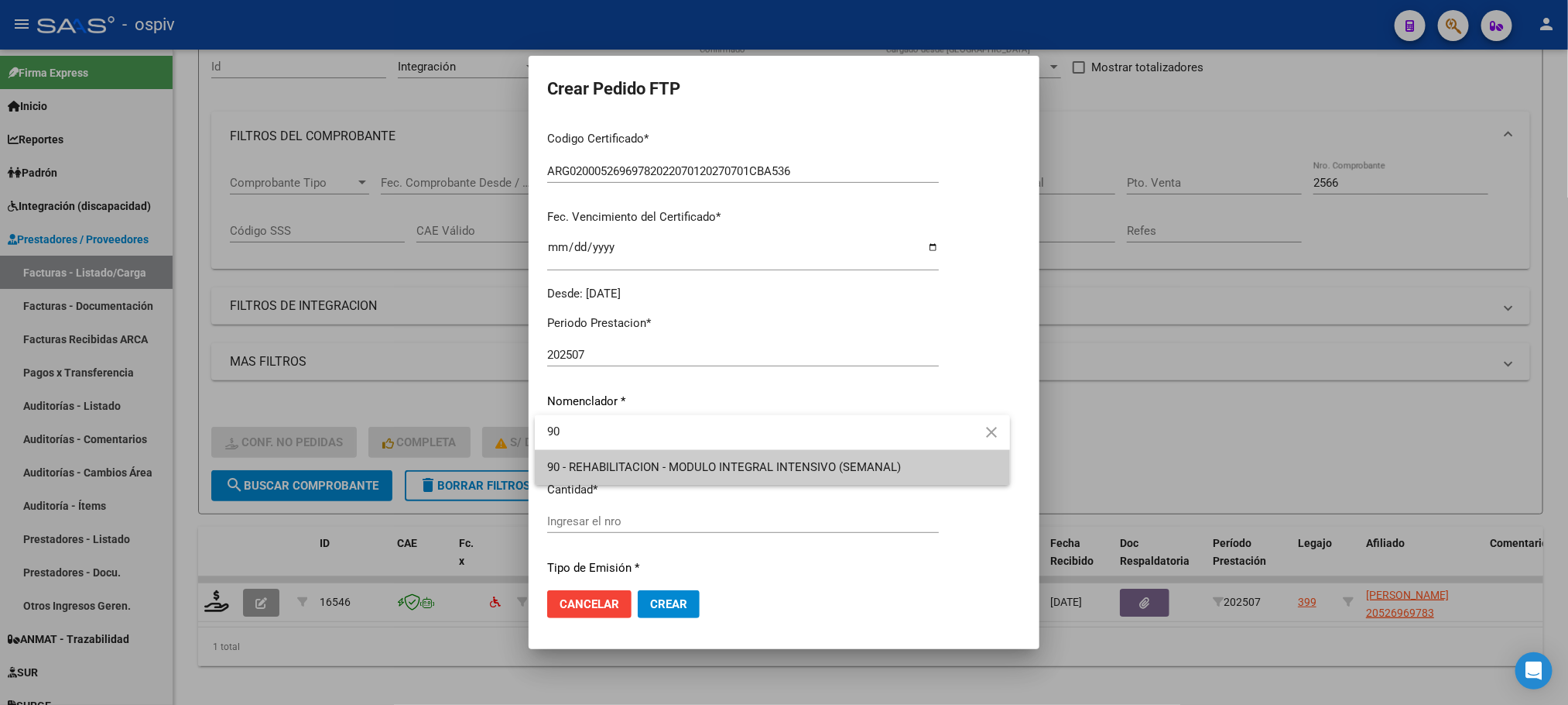
type input "90"
click at [694, 519] on div at bounding box center [784, 352] width 1568 height 705
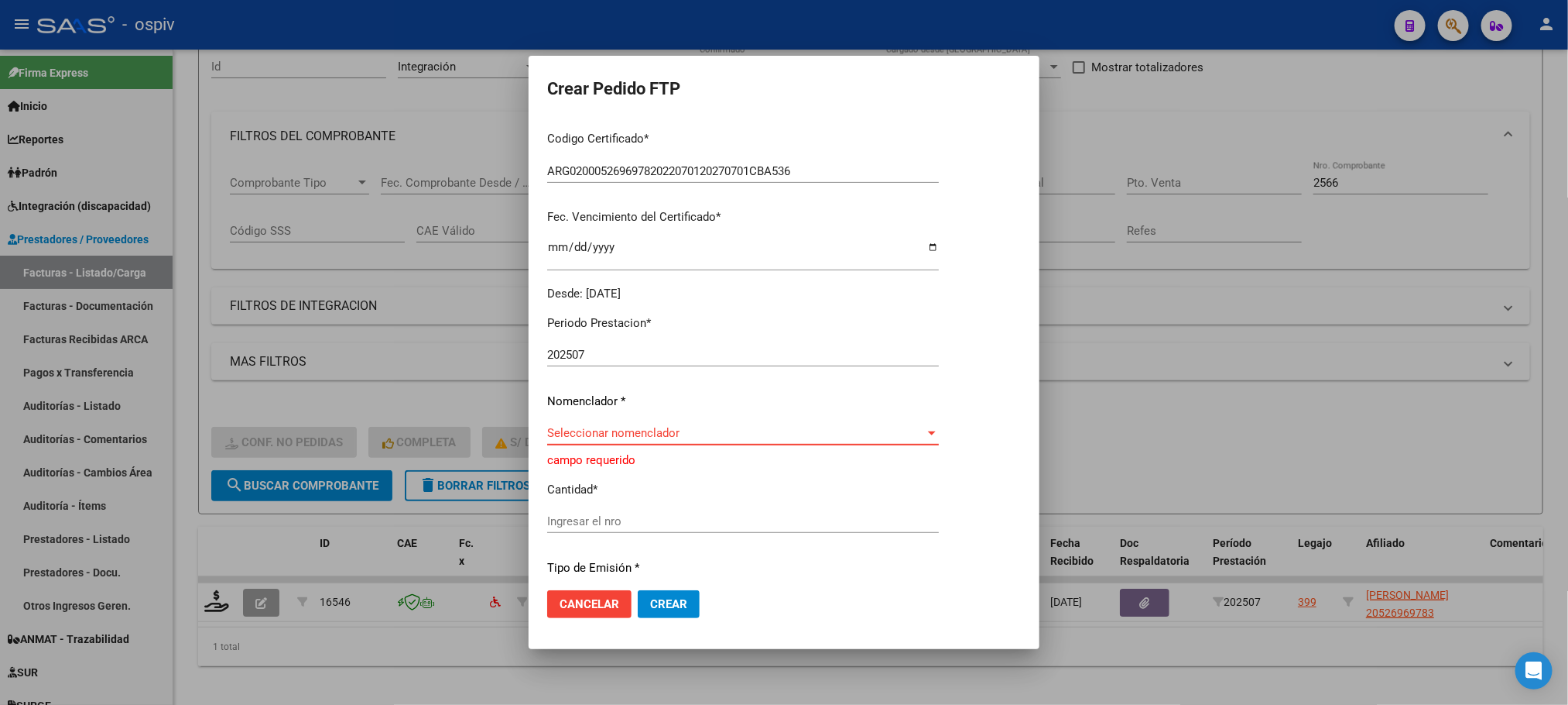
click at [727, 437] on span "Seleccionar nomenclador" at bounding box center [735, 433] width 378 height 14
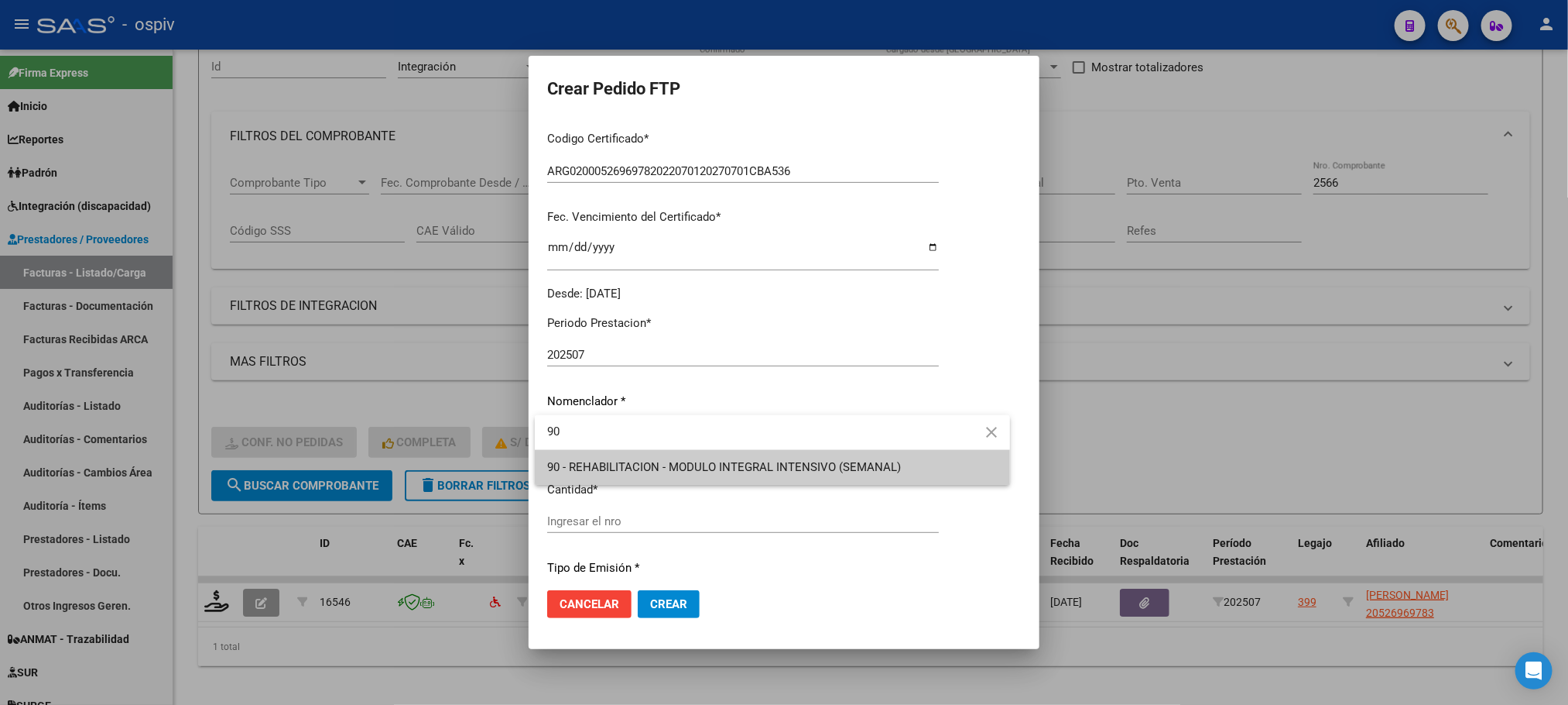
type input "90"
click at [681, 512] on div at bounding box center [784, 352] width 1568 height 705
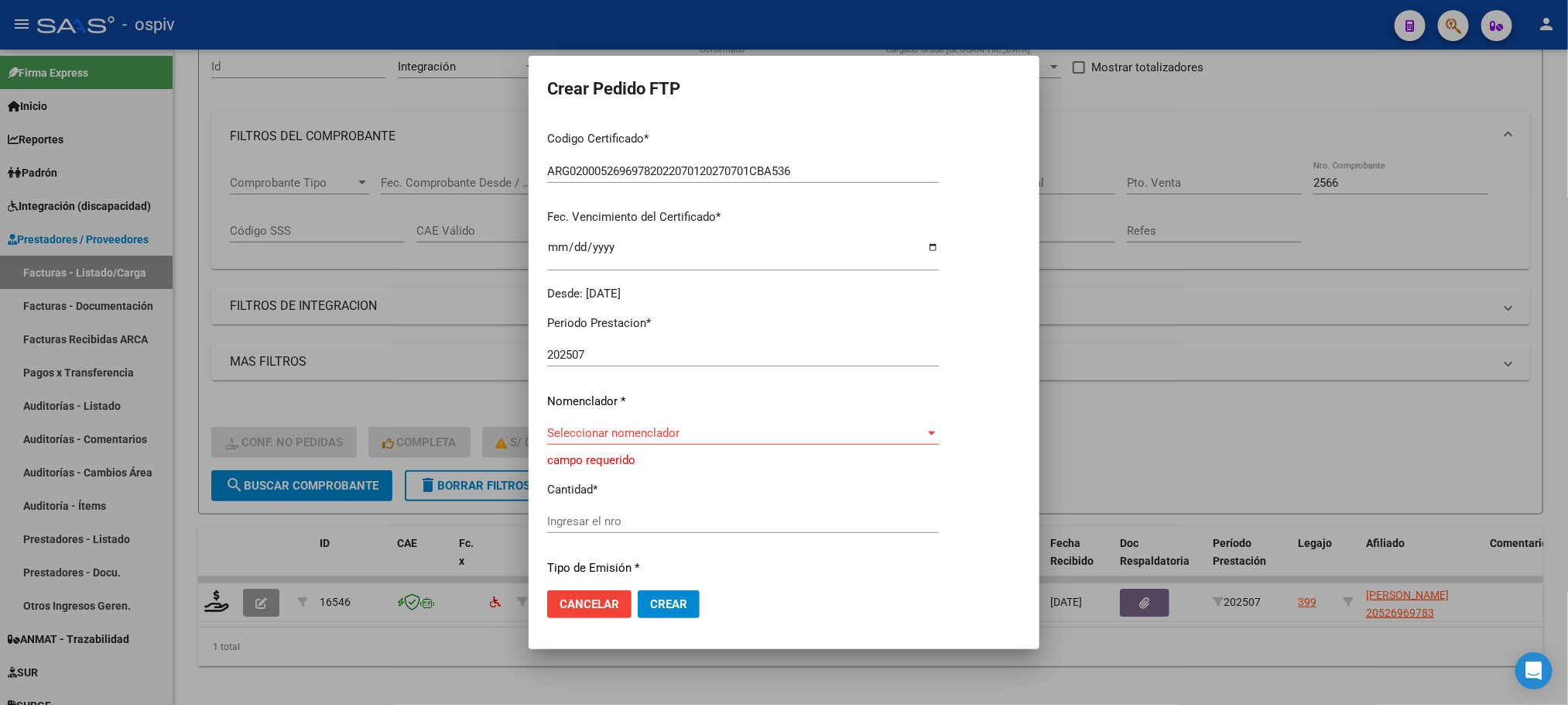
click at [716, 432] on span "Seleccionar nomenclador" at bounding box center [735, 433] width 378 height 14
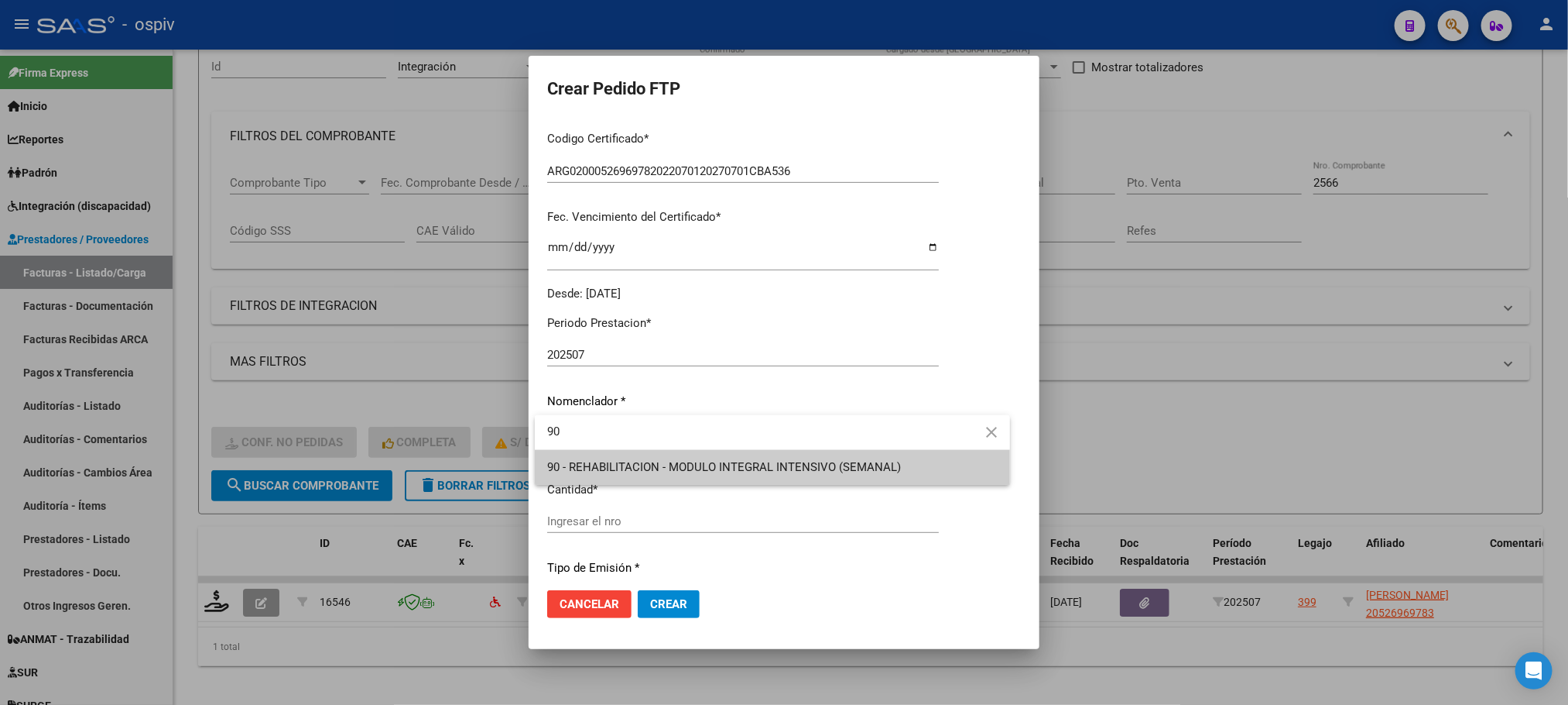
type input "90"
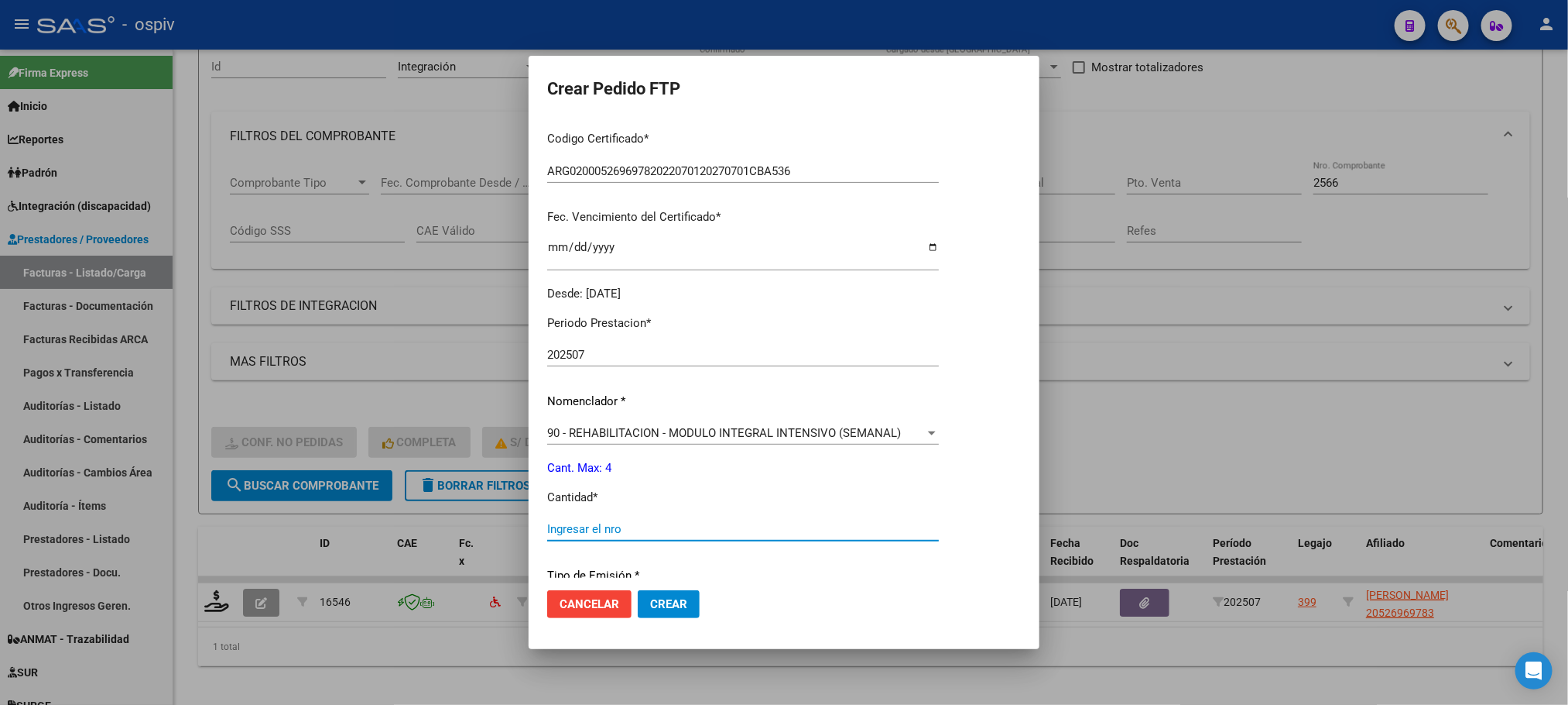
click at [660, 525] on input "Ingresar el nro" at bounding box center [742, 528] width 392 height 14
click at [638, 590] on button "Crear" at bounding box center [669, 603] width 62 height 28
type input "4"
click at [638, 590] on button "Crear" at bounding box center [669, 603] width 62 height 28
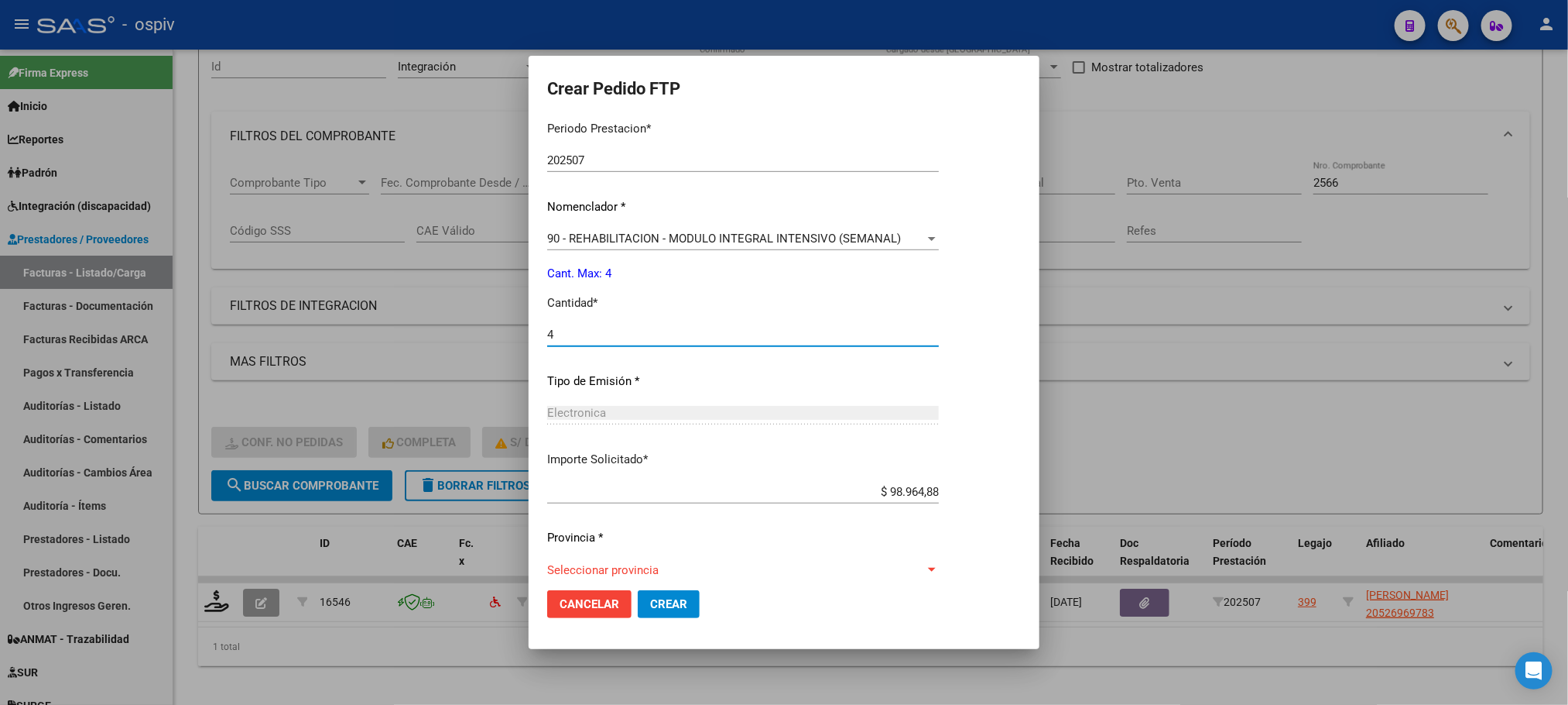
click at [769, 570] on span "Seleccionar provincia" at bounding box center [735, 570] width 378 height 14
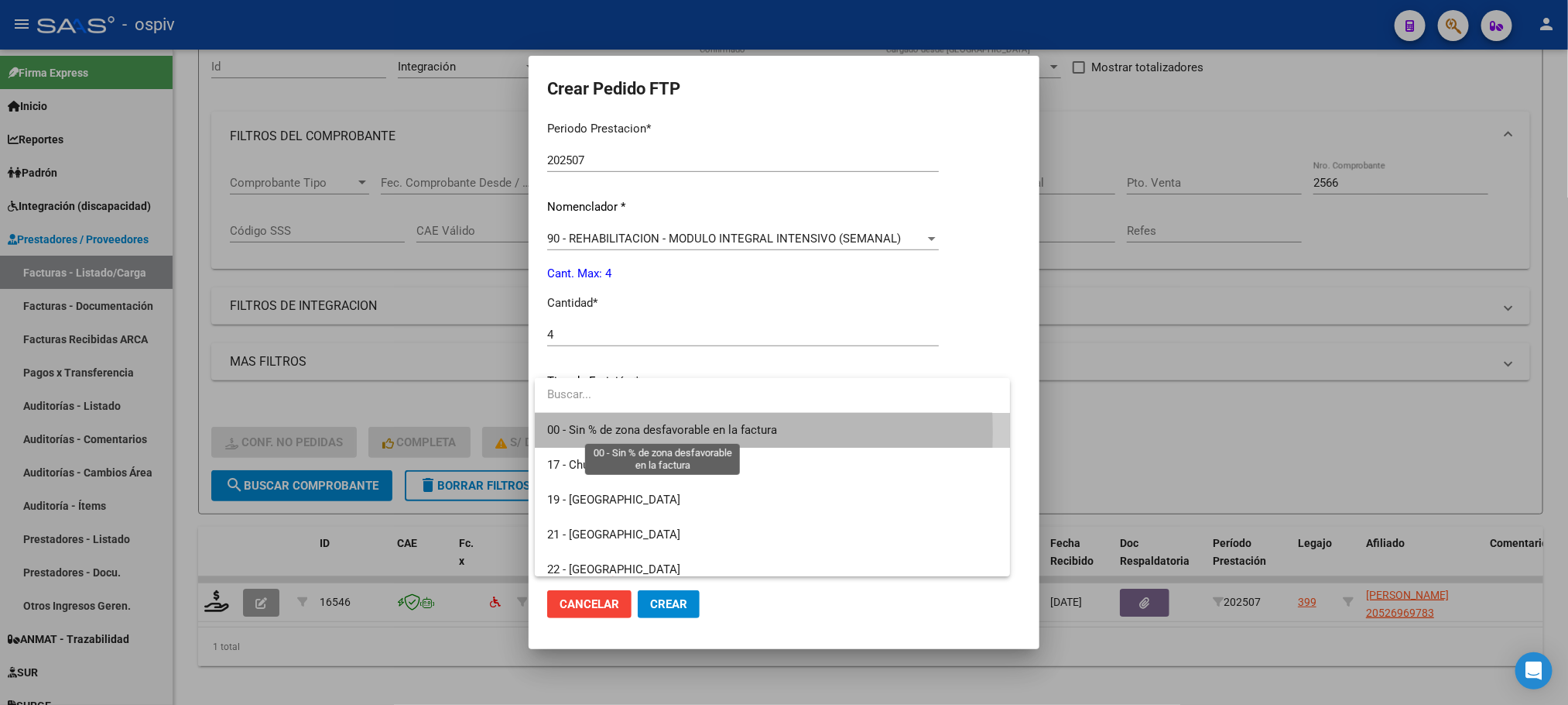
click at [655, 432] on span "00 - Sin % de zona desfavorable en la factura" at bounding box center [661, 429] width 229 height 14
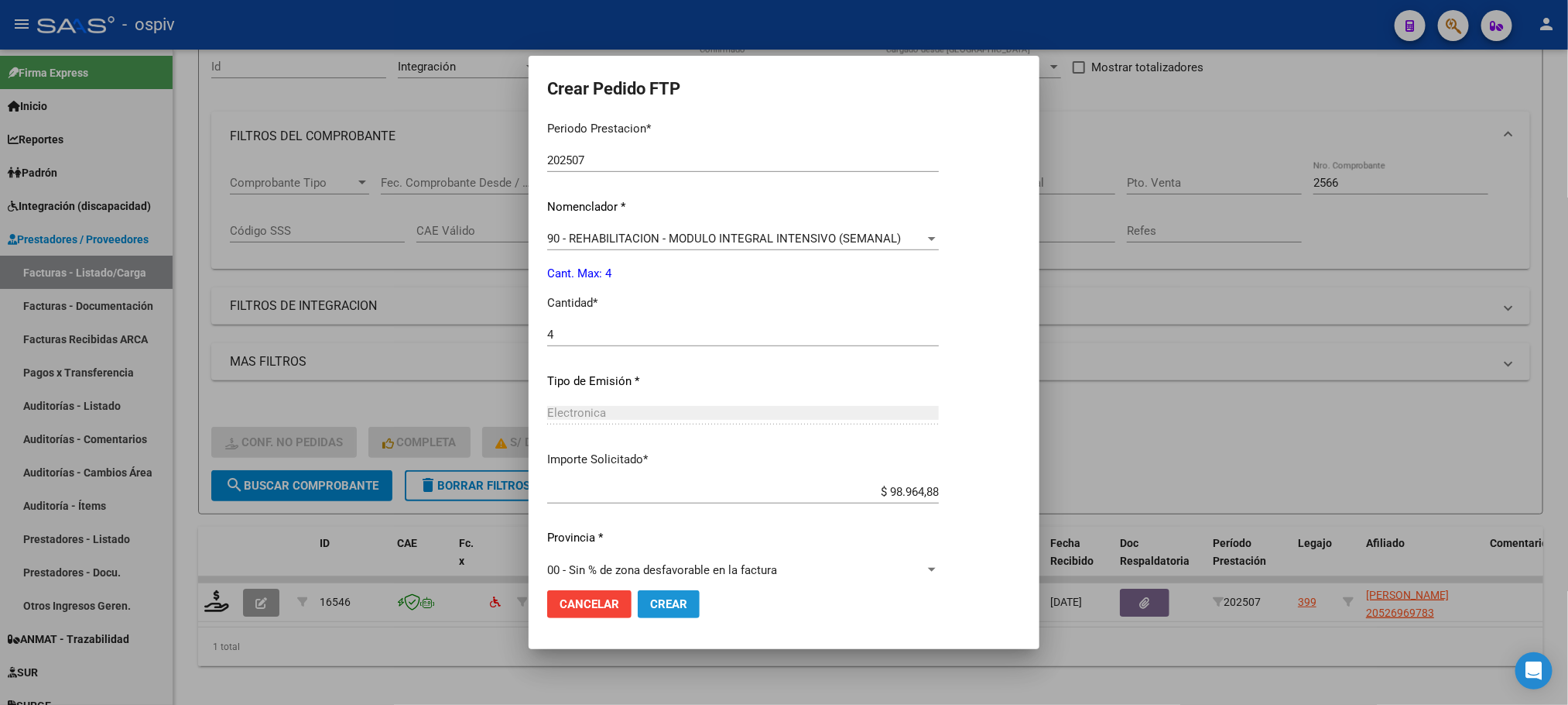
drag, startPoint x: 660, startPoint y: 603, endPoint x: 813, endPoint y: 612, distance: 153.3
click at [663, 605] on span "Crear" at bounding box center [669, 603] width 38 height 14
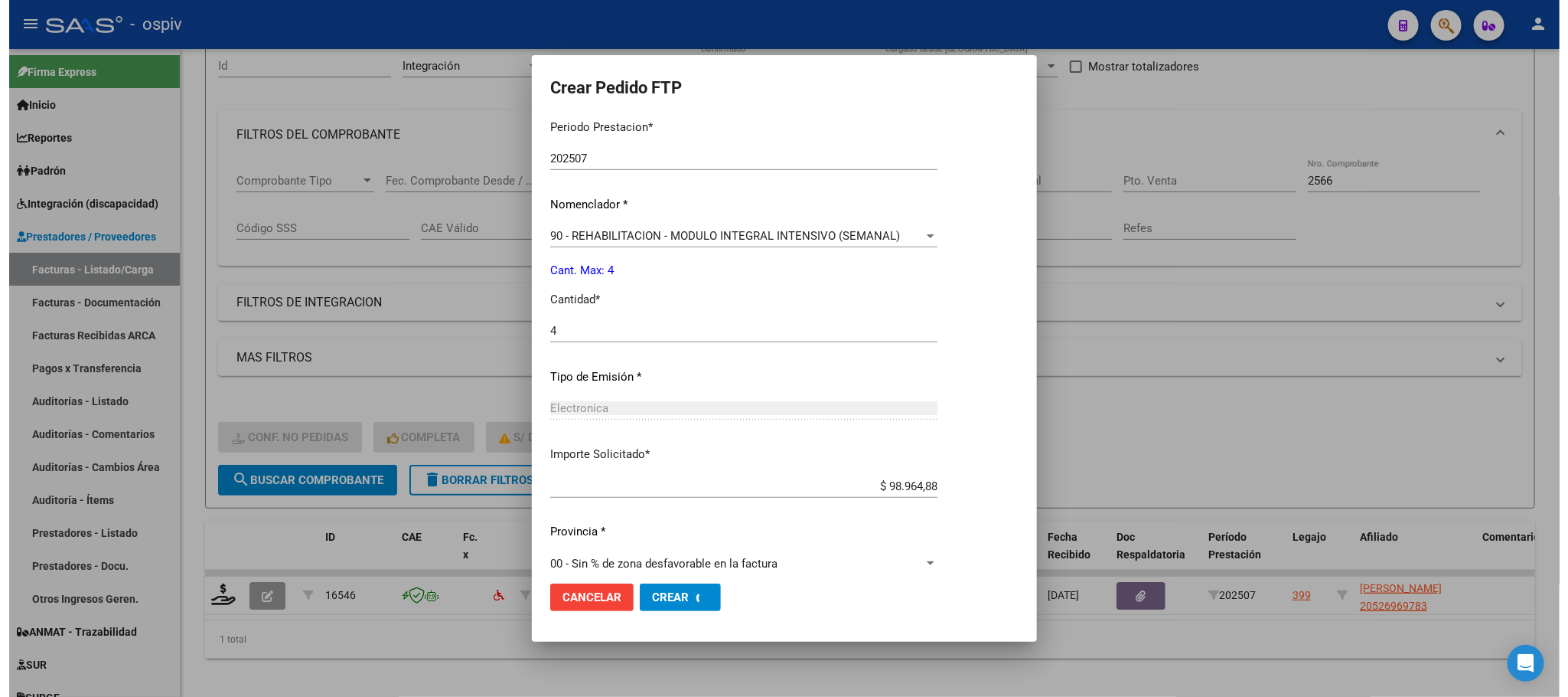
scroll to position [0, 0]
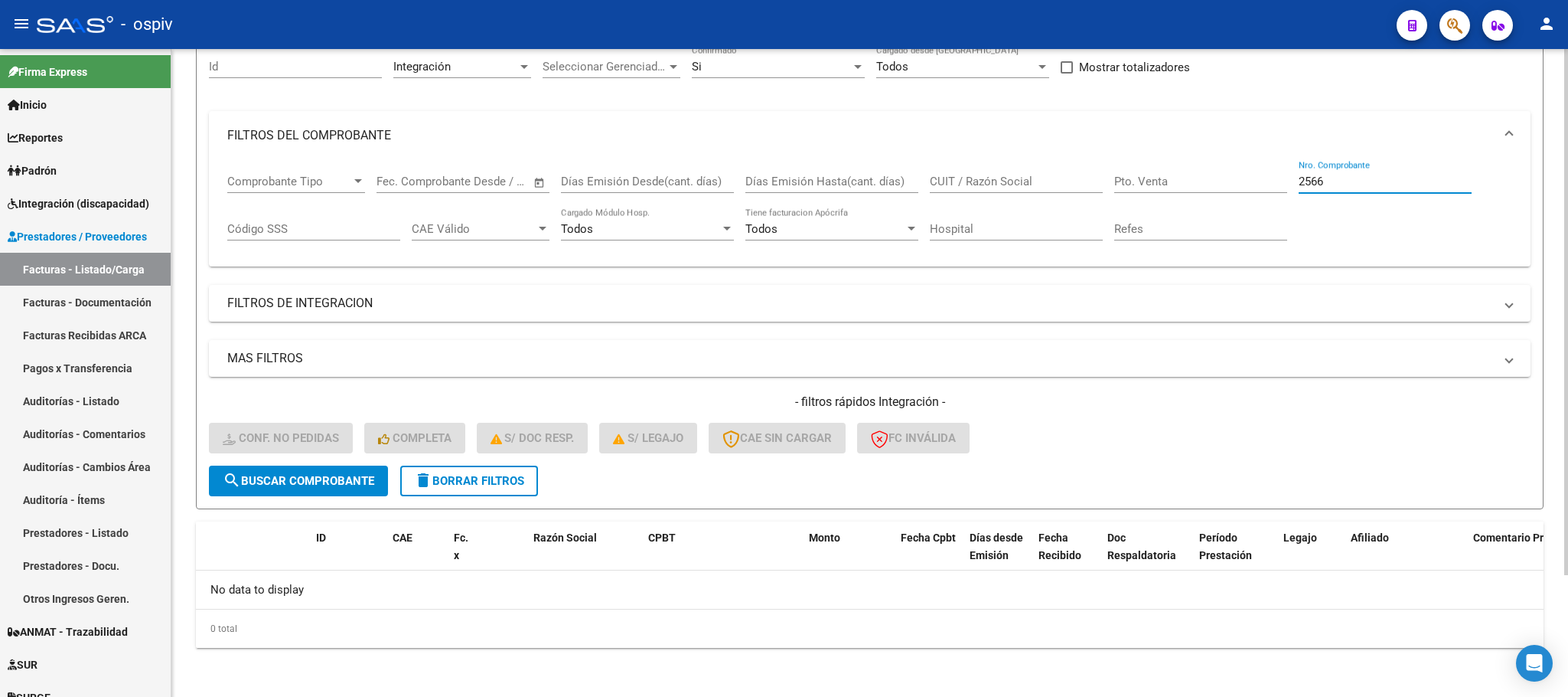
click at [1362, 184] on input "2566" at bounding box center [1385, 181] width 173 height 14
type input "2"
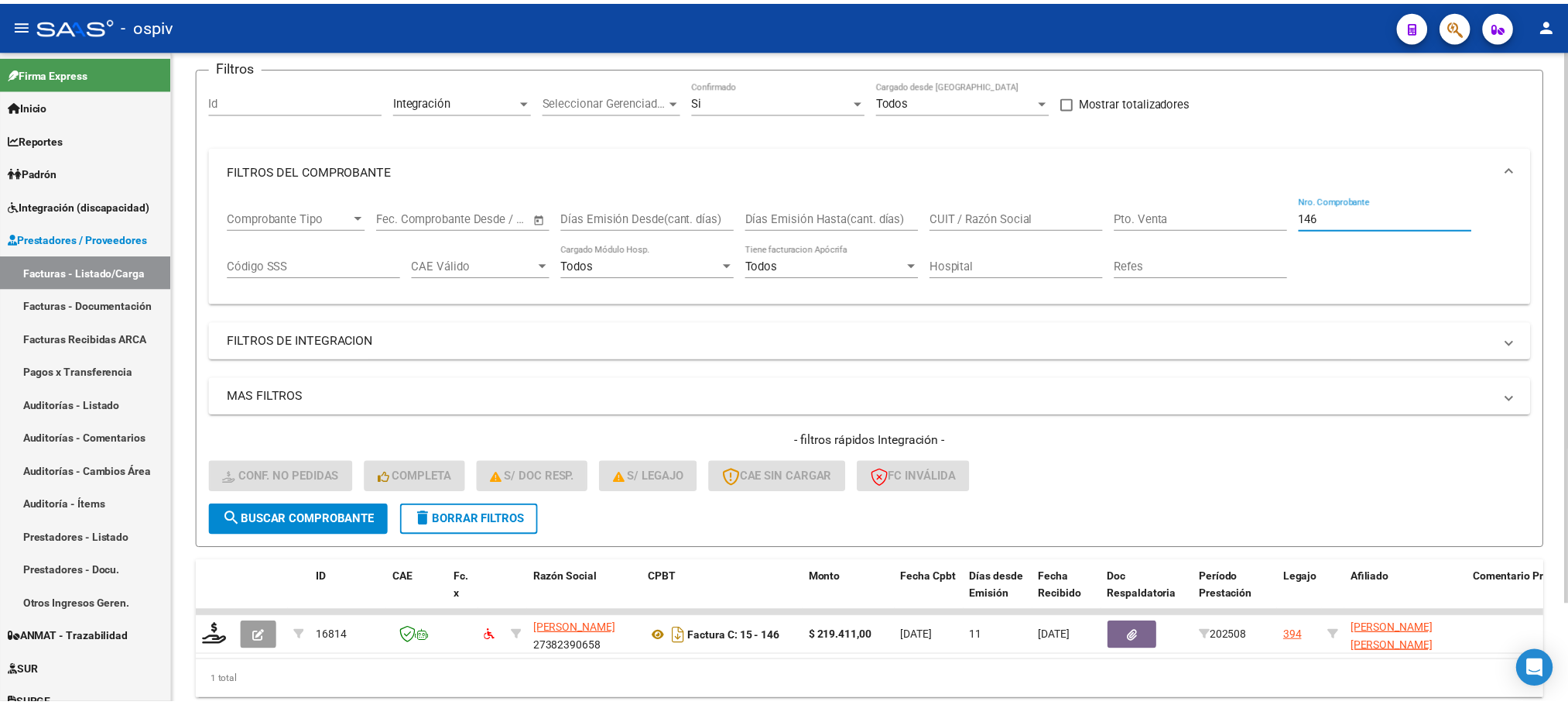
scroll to position [152, 0]
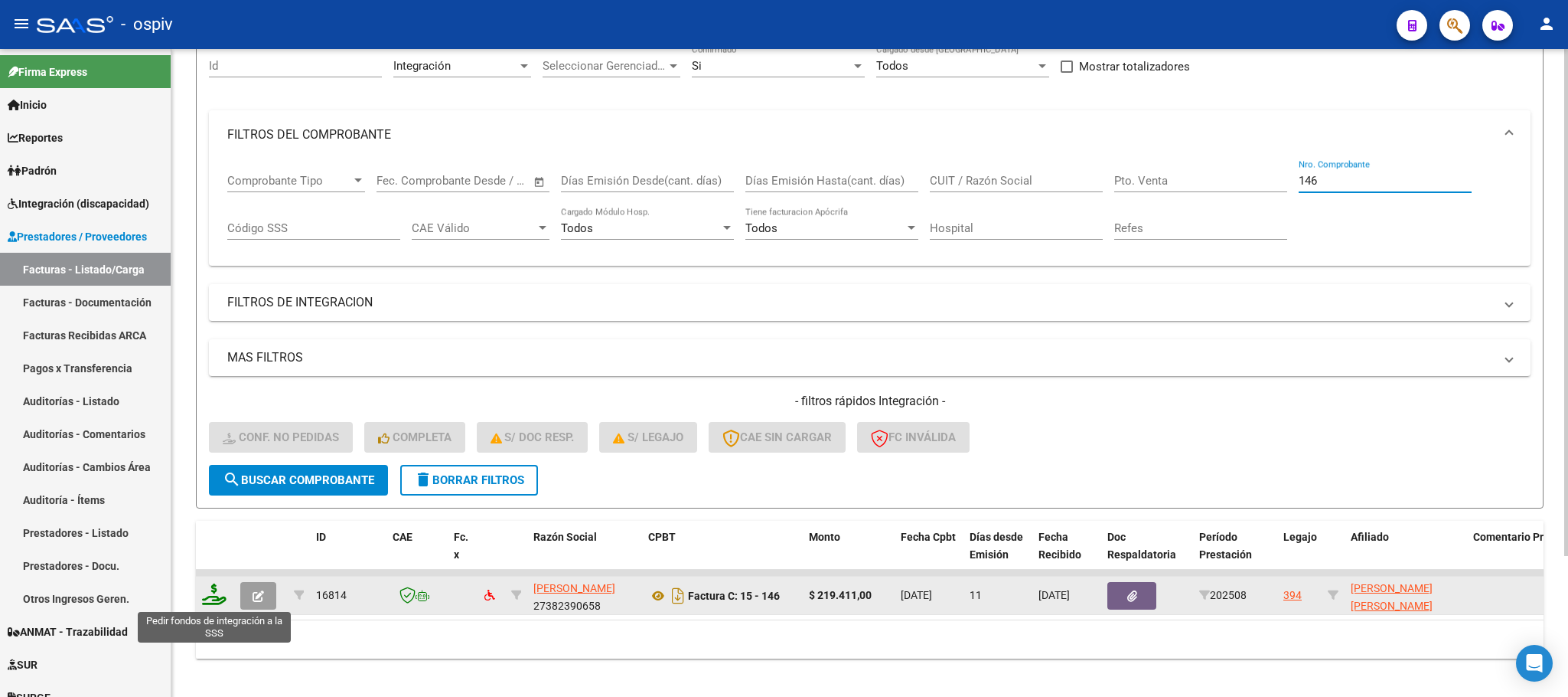
type input "146"
click at [213, 600] on icon at bounding box center [214, 593] width 24 height 21
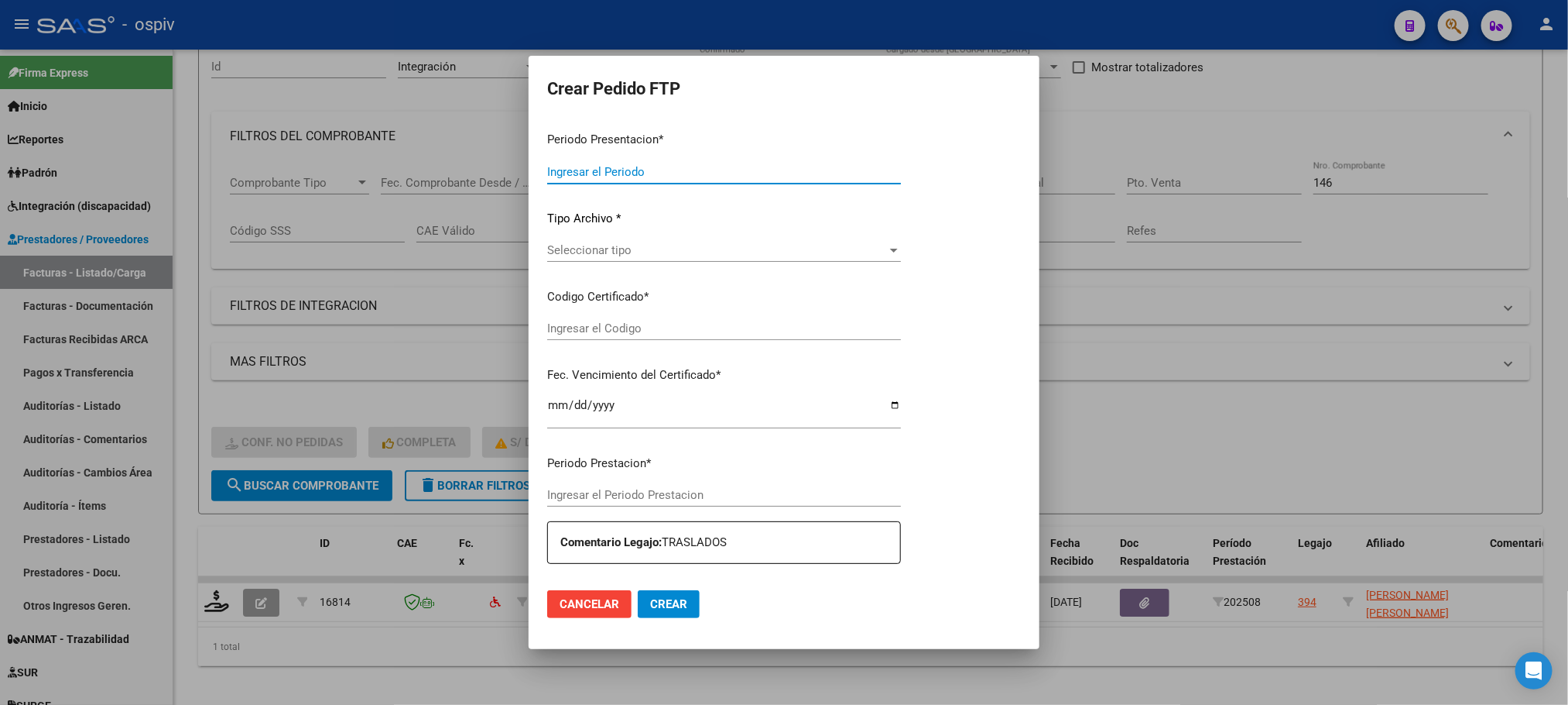
type input "202508"
type input "$ 219.411,00"
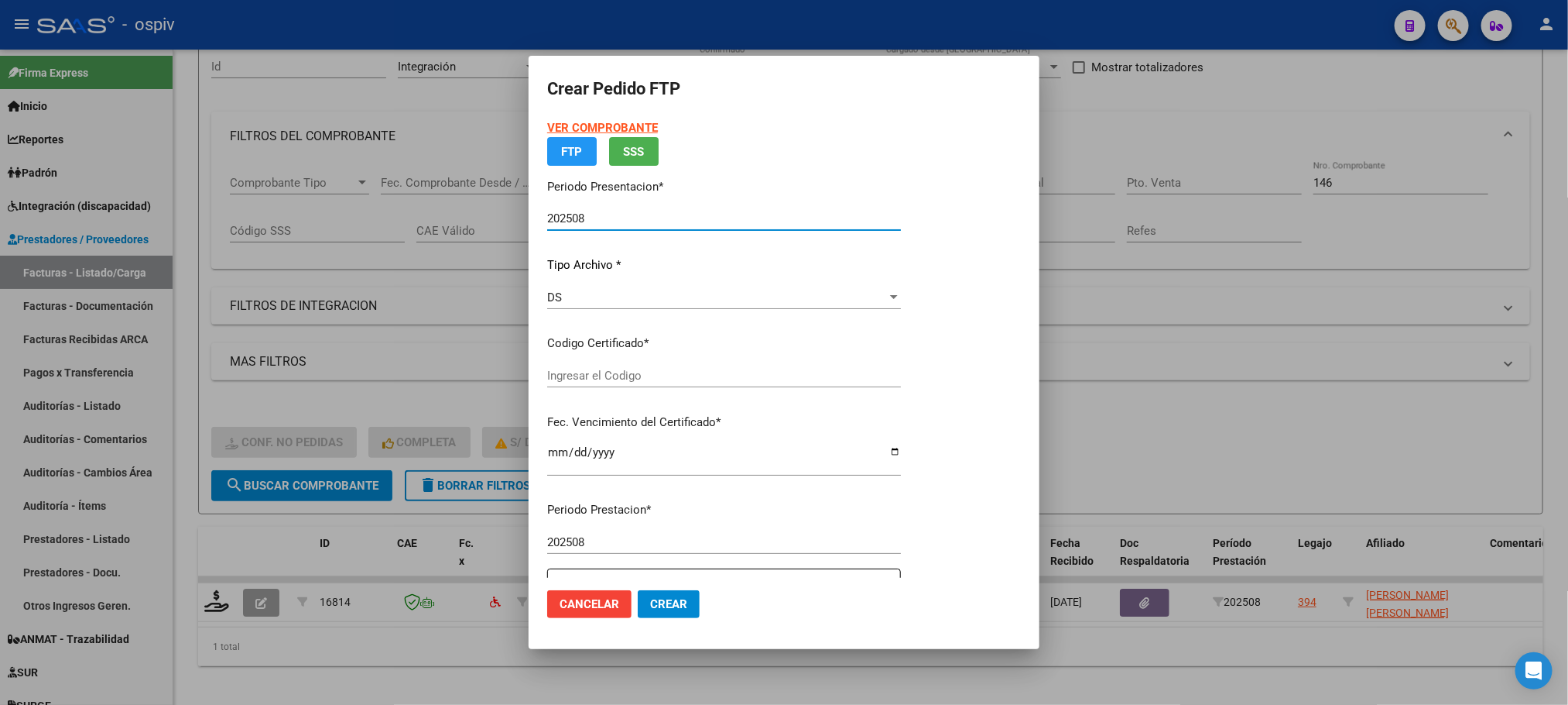
type input "ARG02000572159922021120220261202BS430"
type input "2025-12-02"
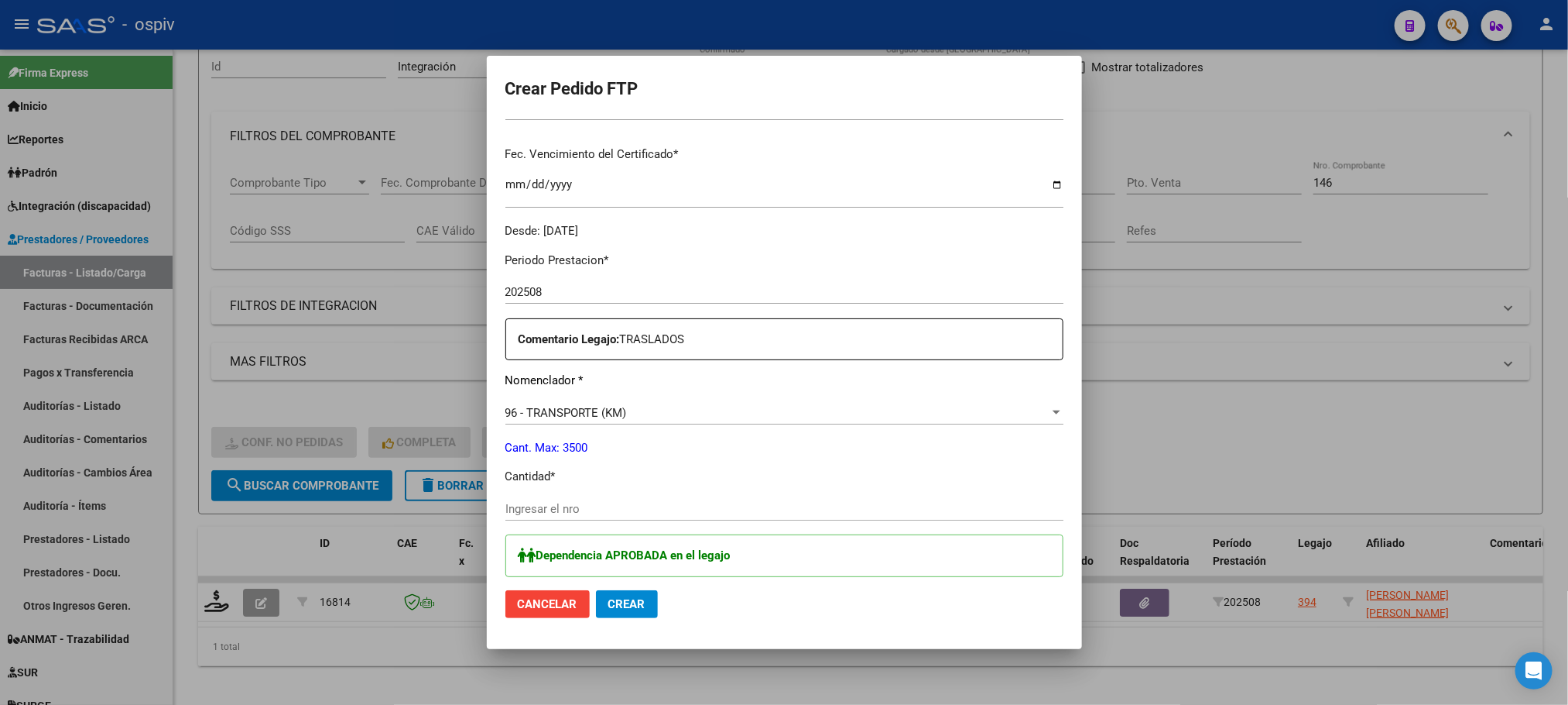
scroll to position [580, 0]
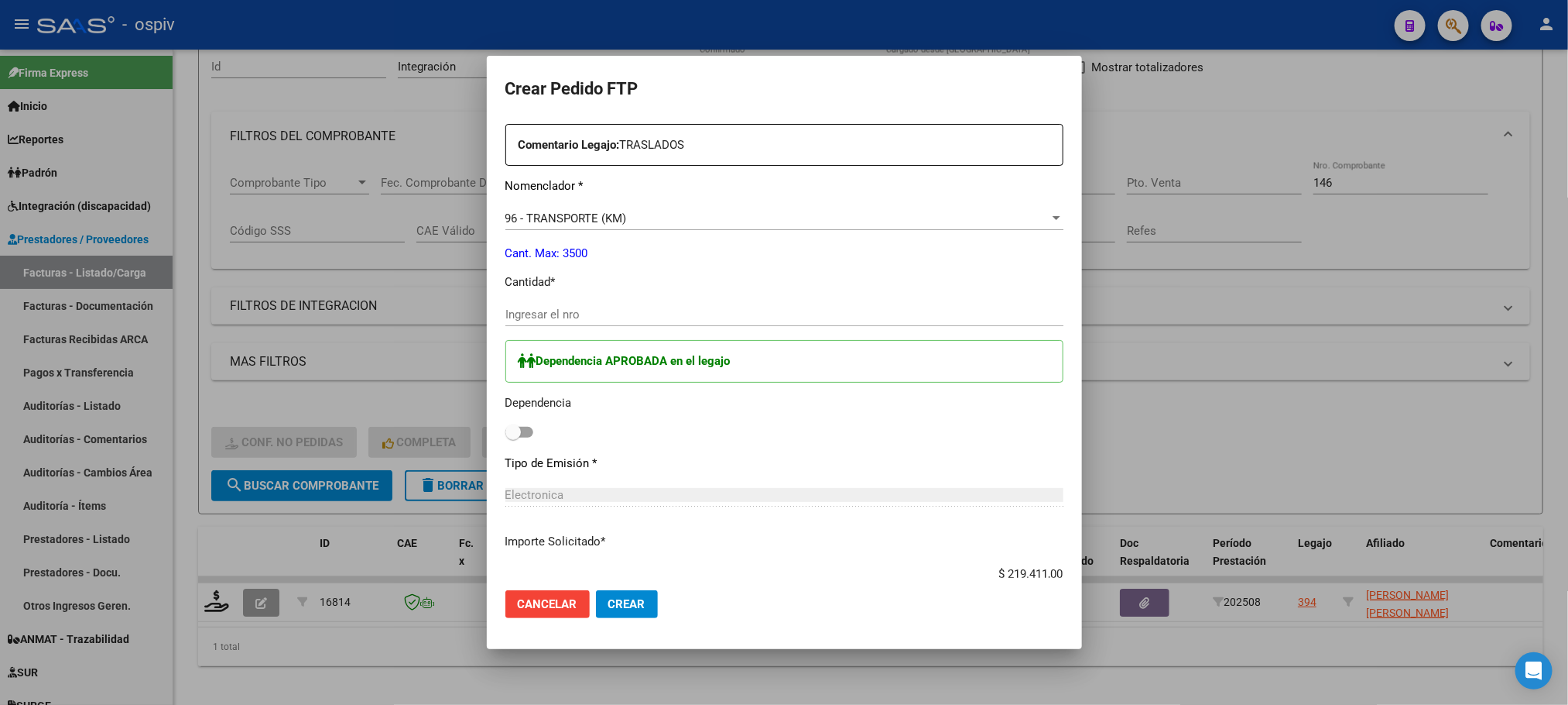
click at [618, 317] on input "Ingresar el nro" at bounding box center [784, 314] width 558 height 14
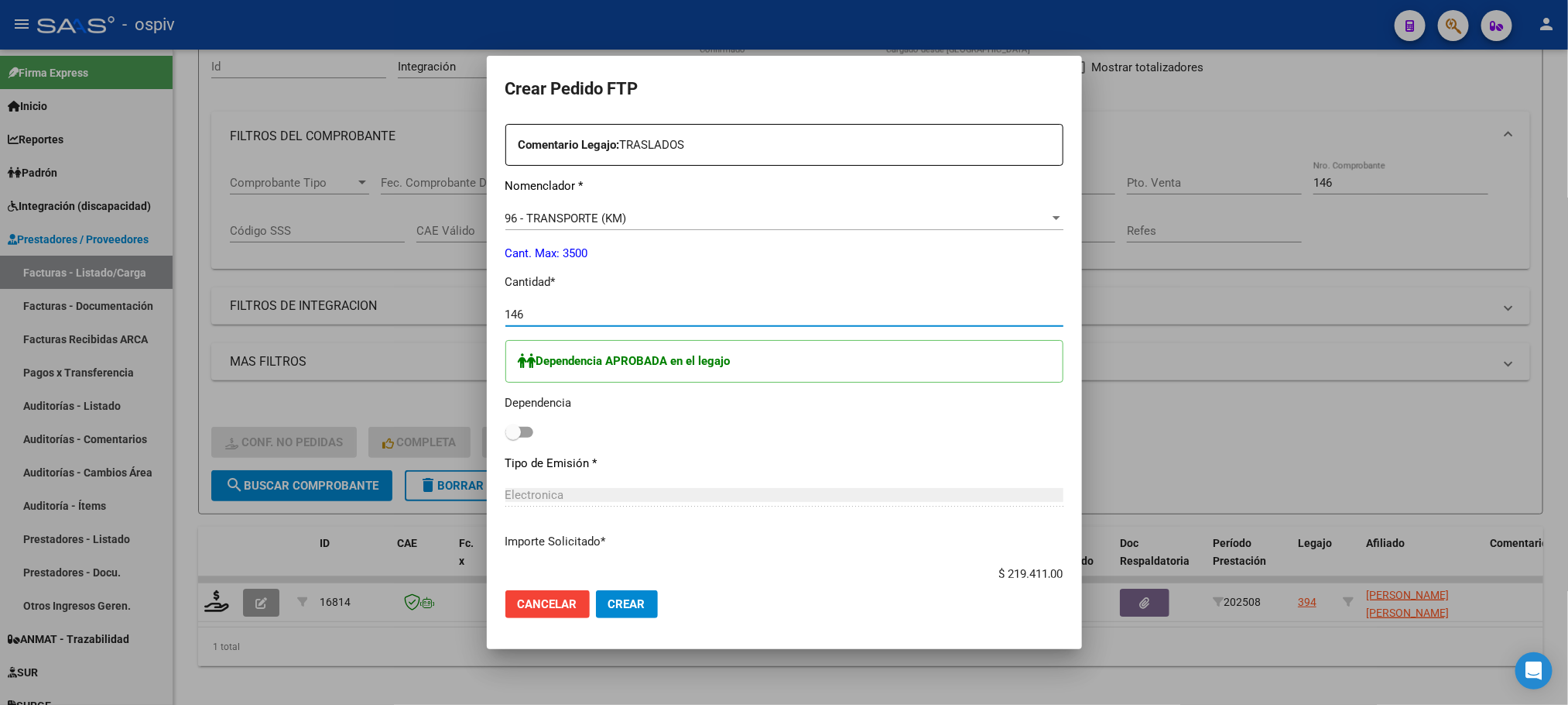
type input "146"
click at [596, 590] on button "Crear" at bounding box center [627, 603] width 62 height 28
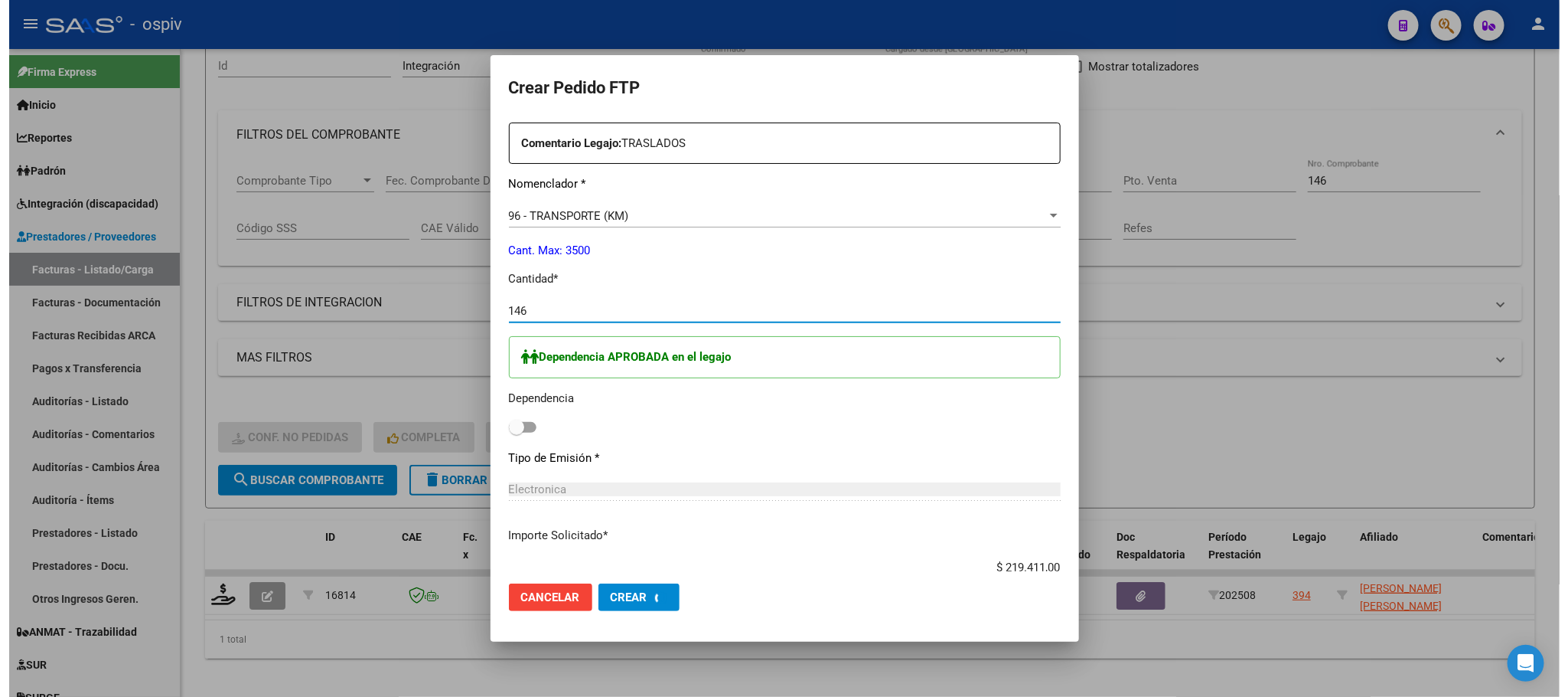
scroll to position [0, 0]
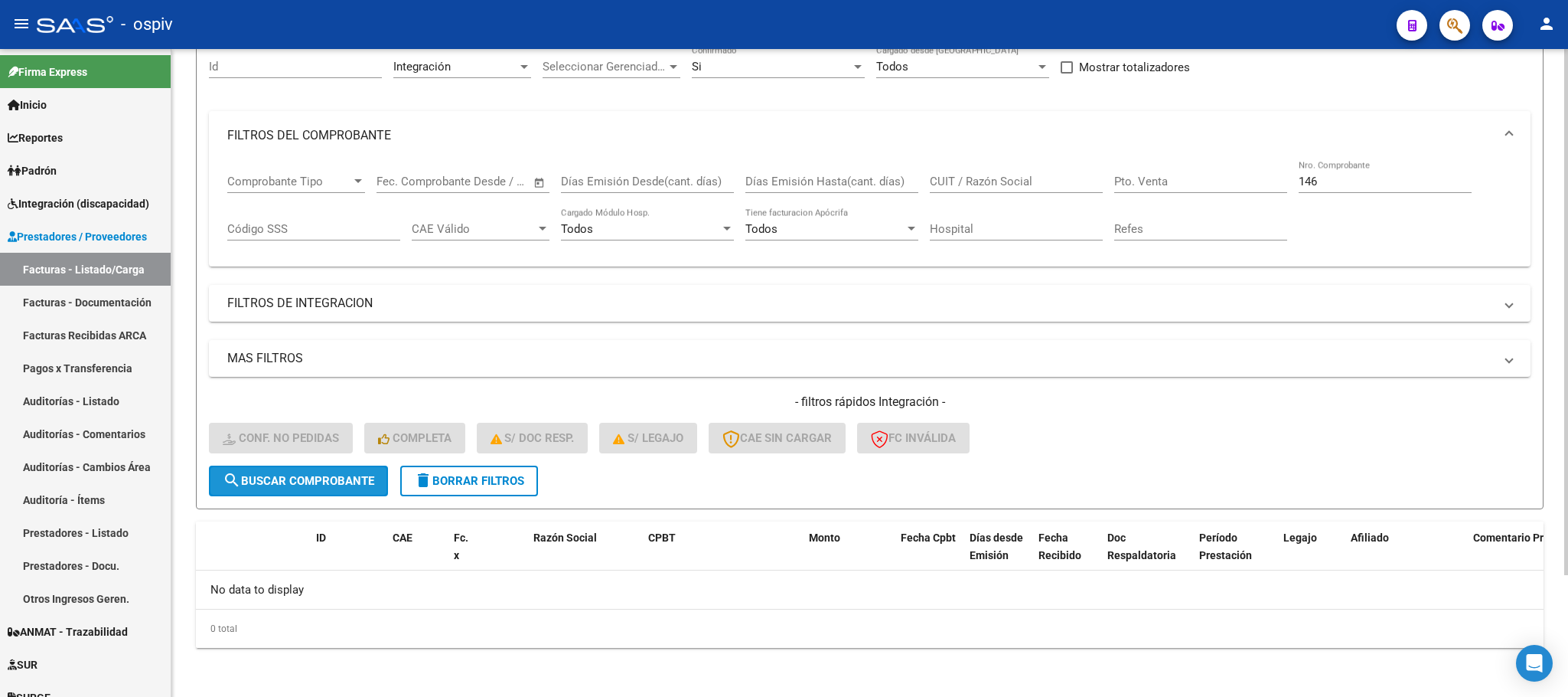
click at [342, 485] on span "search Buscar Comprobante" at bounding box center [299, 481] width 152 height 14
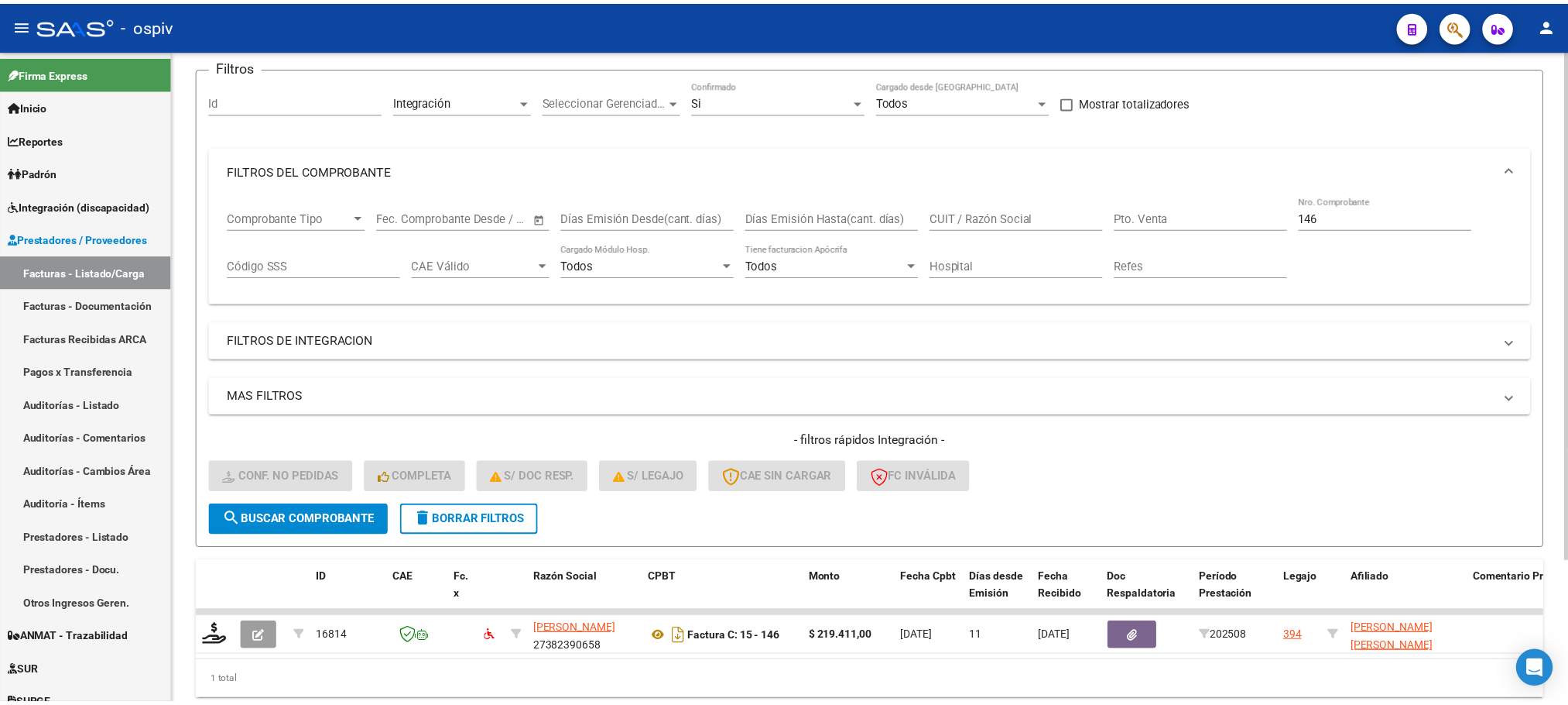
scroll to position [152, 0]
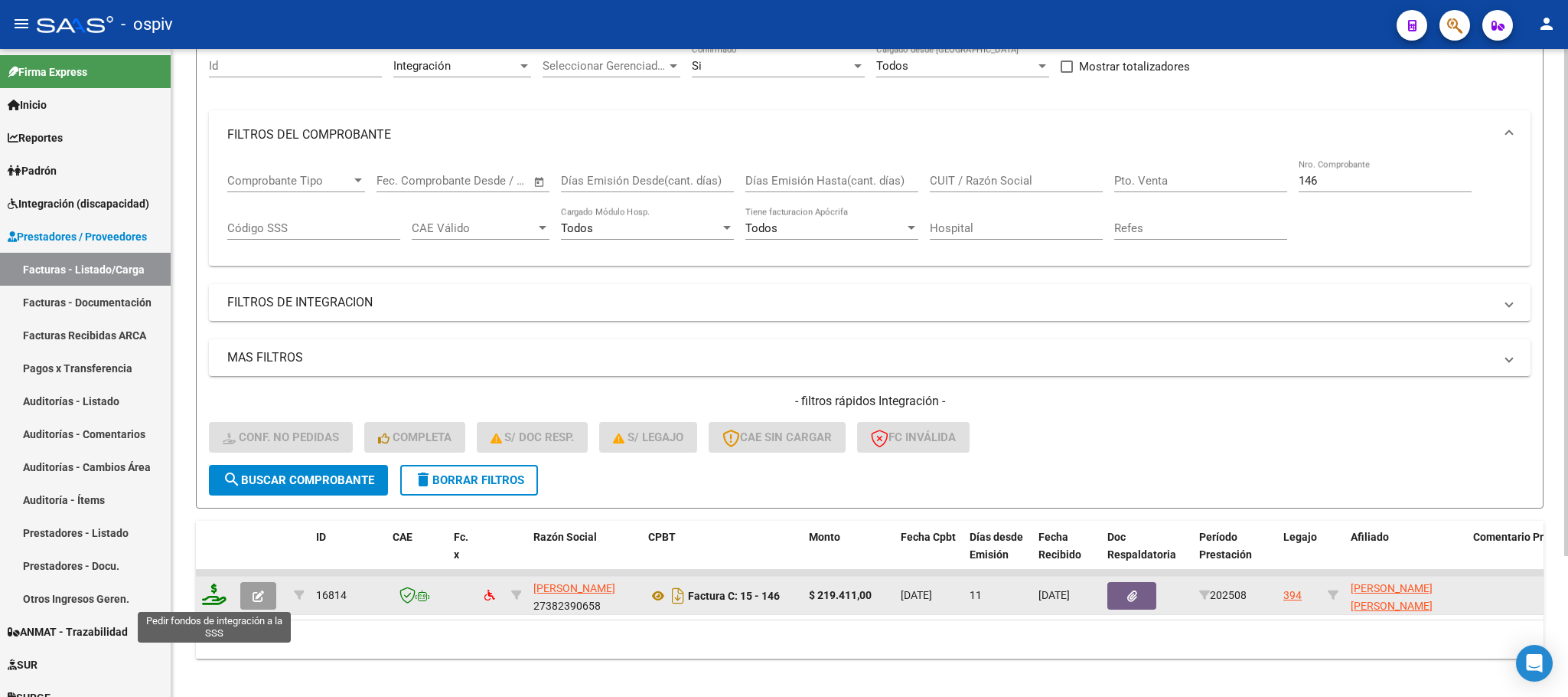
click at [213, 597] on icon at bounding box center [214, 593] width 24 height 21
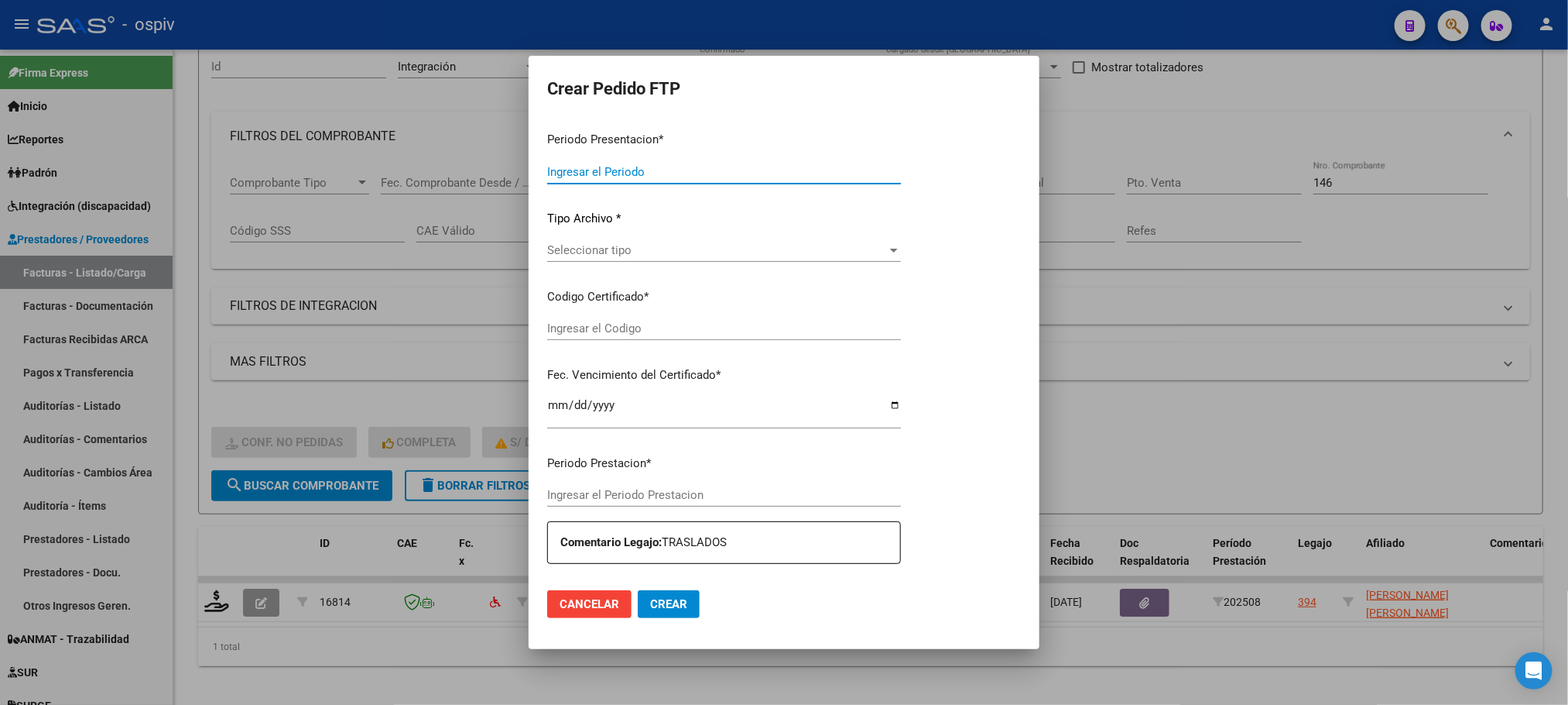
type input "202508"
type input "$ 219.411,00"
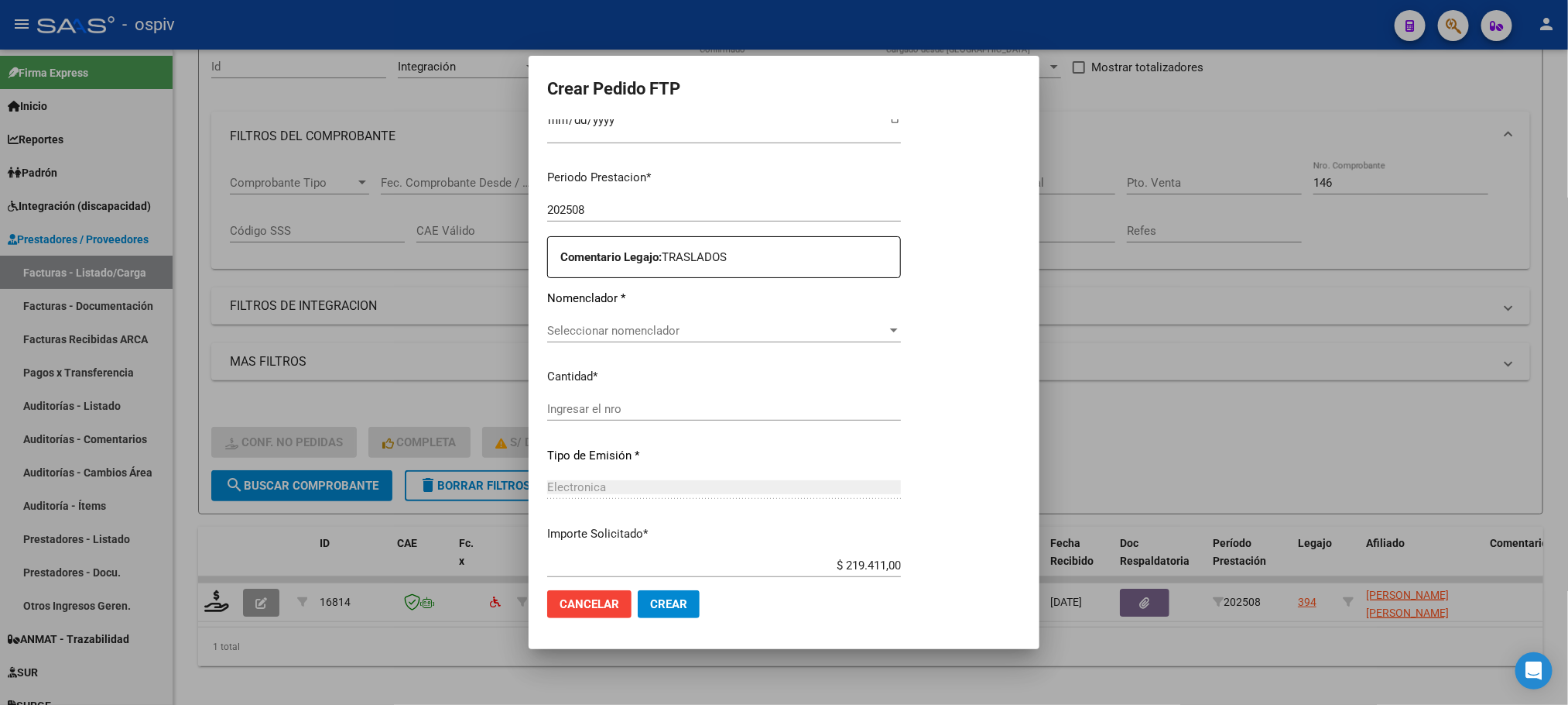
type input "ARG02000572159922021120220261202BS430"
type input "2025-12-02"
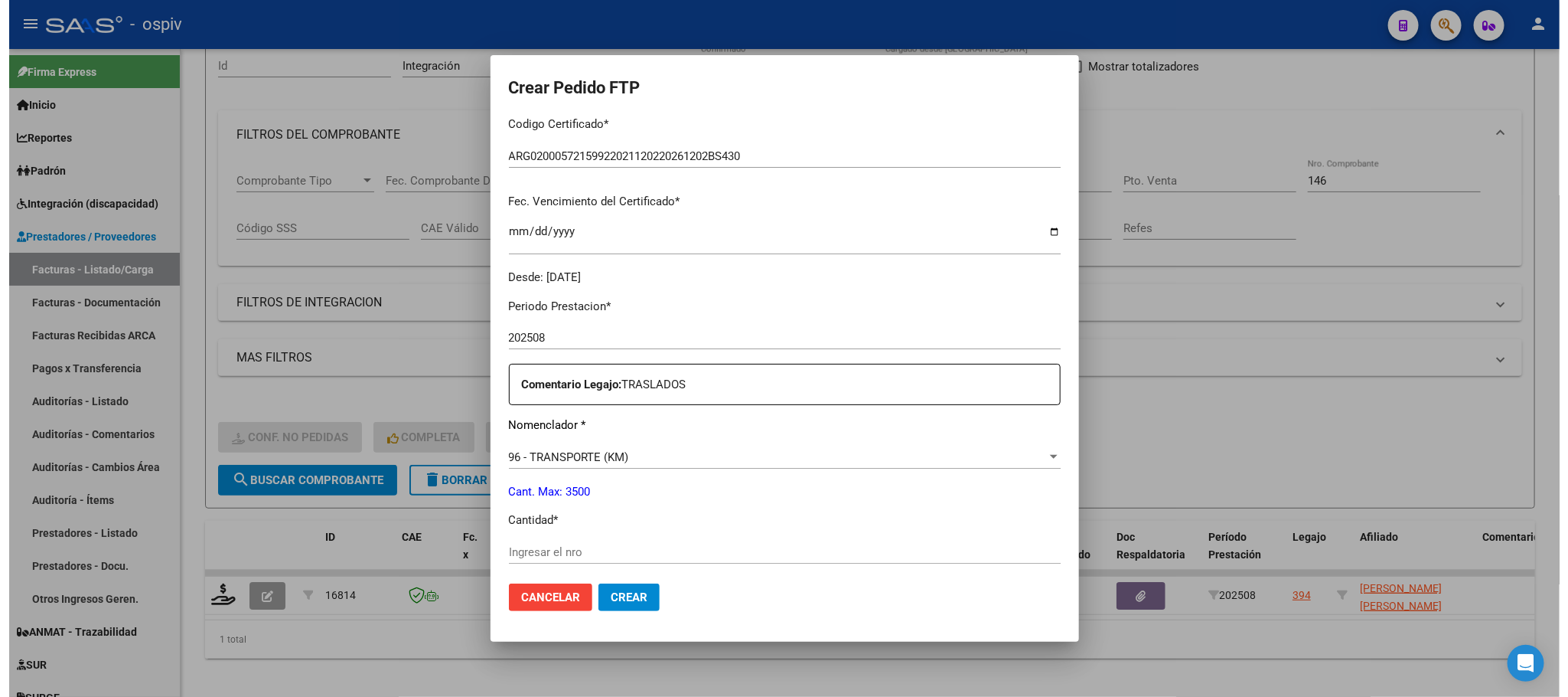
scroll to position [500, 0]
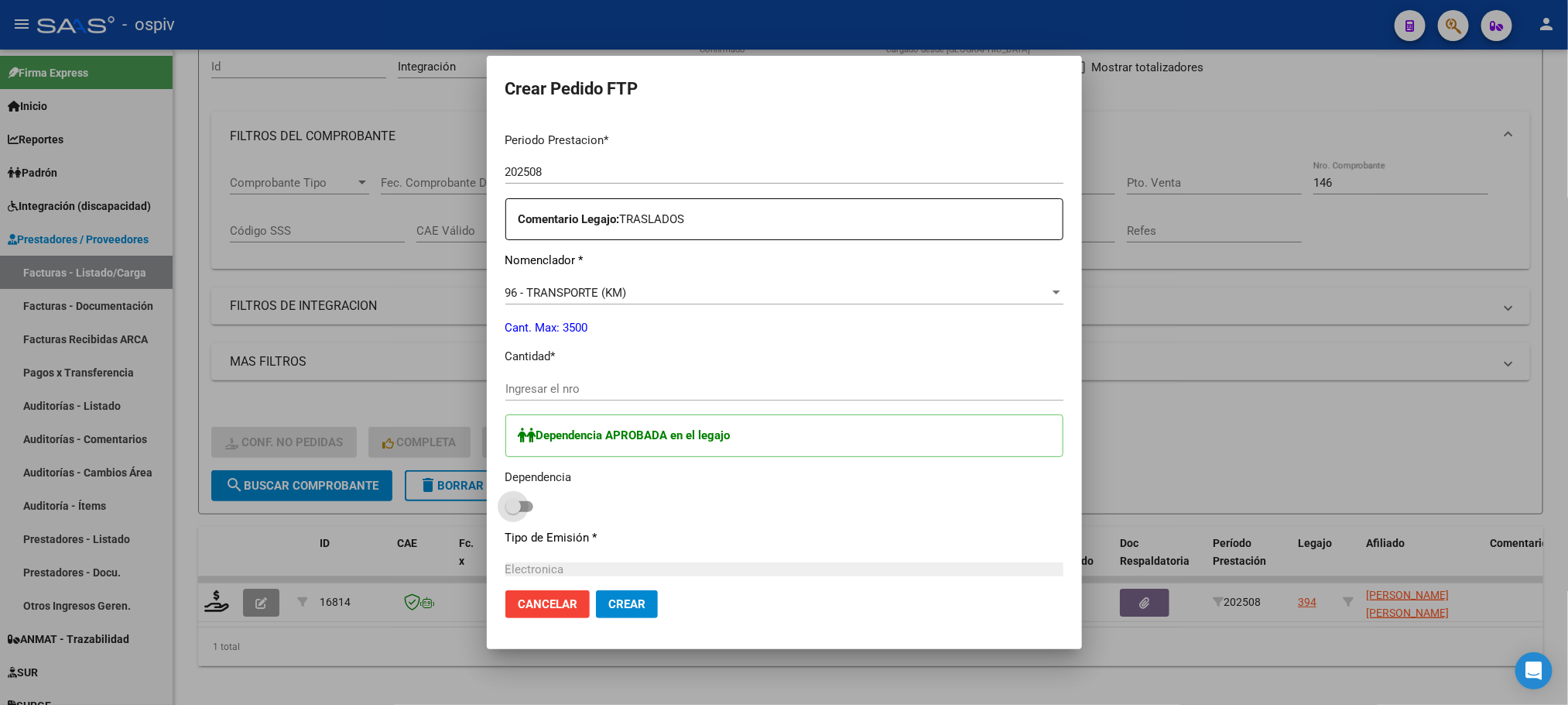
click at [505, 502] on span at bounding box center [513, 506] width 15 height 15
click at [513, 512] on input "checkbox" at bounding box center [513, 512] width 1 height 1
checkbox input "true"
click at [612, 387] on input "Ingresar el nro" at bounding box center [784, 388] width 558 height 14
type input "9"
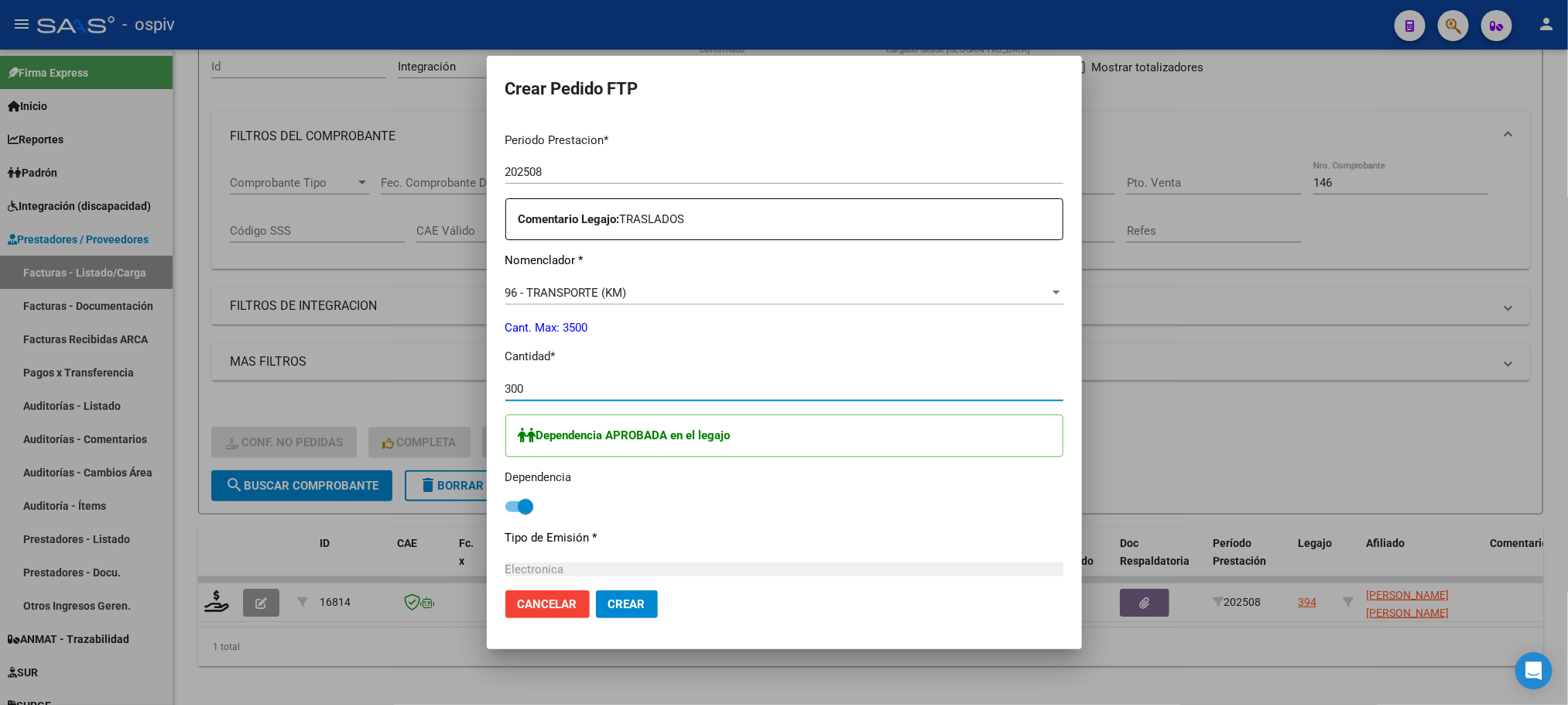
type input "300"
click at [596, 590] on button "Crear" at bounding box center [627, 603] width 62 height 28
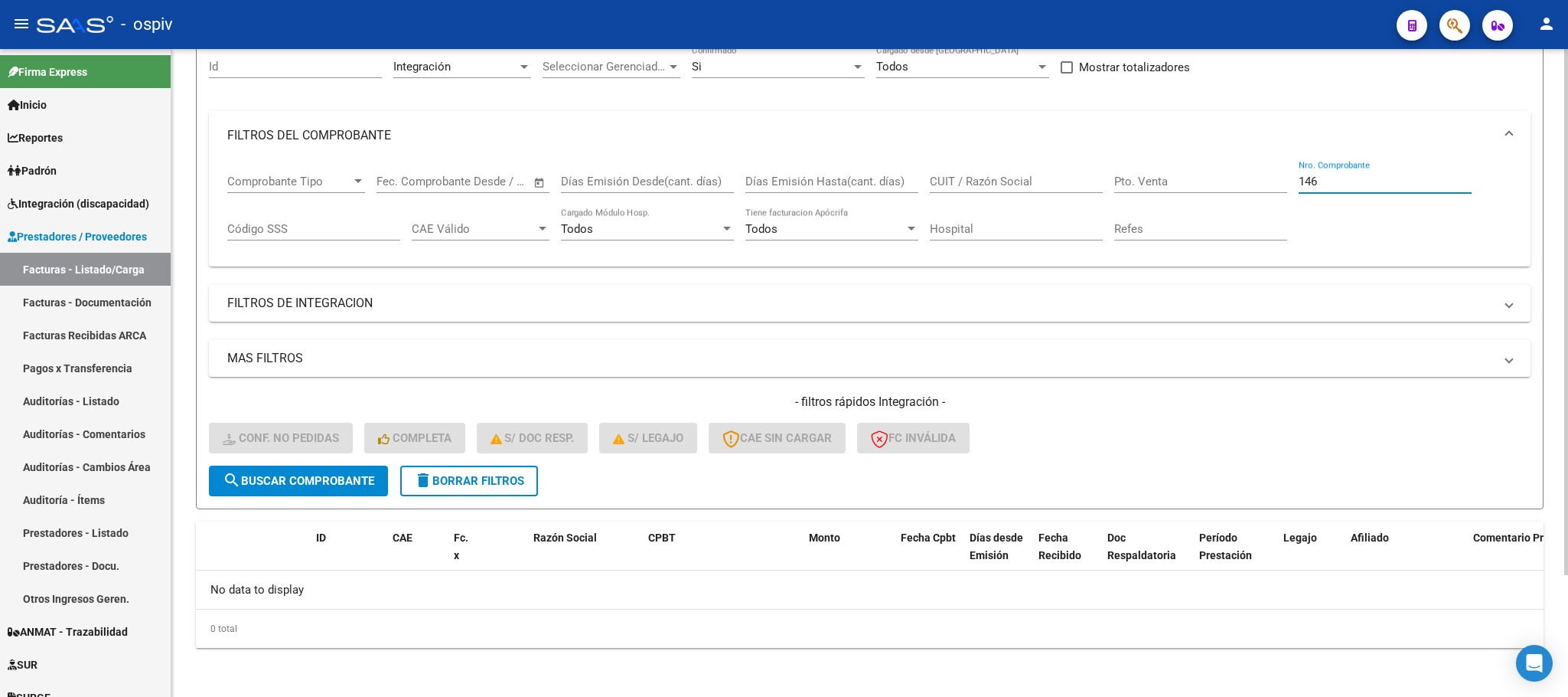
click at [1332, 182] on input "146" at bounding box center [1385, 181] width 173 height 14
type input "1"
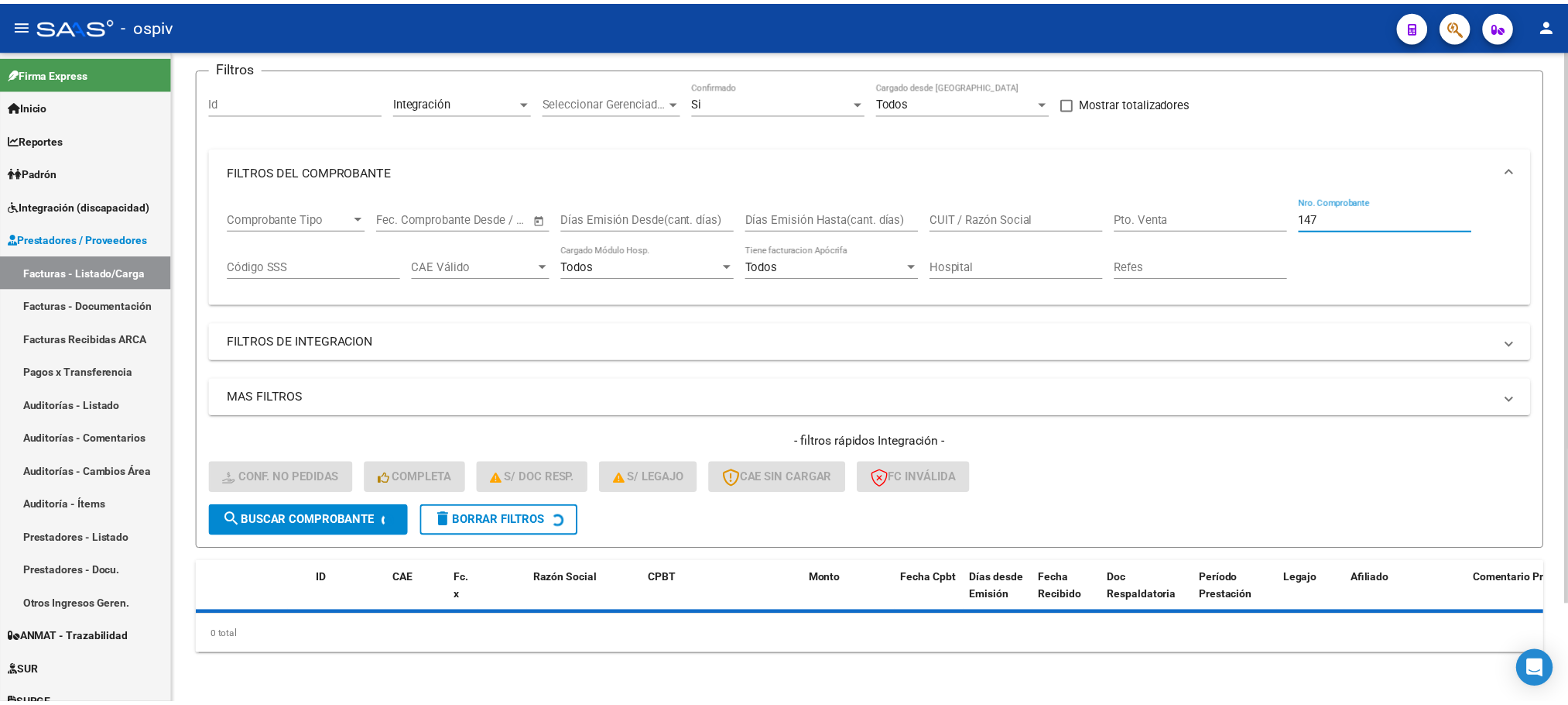
scroll to position [152, 0]
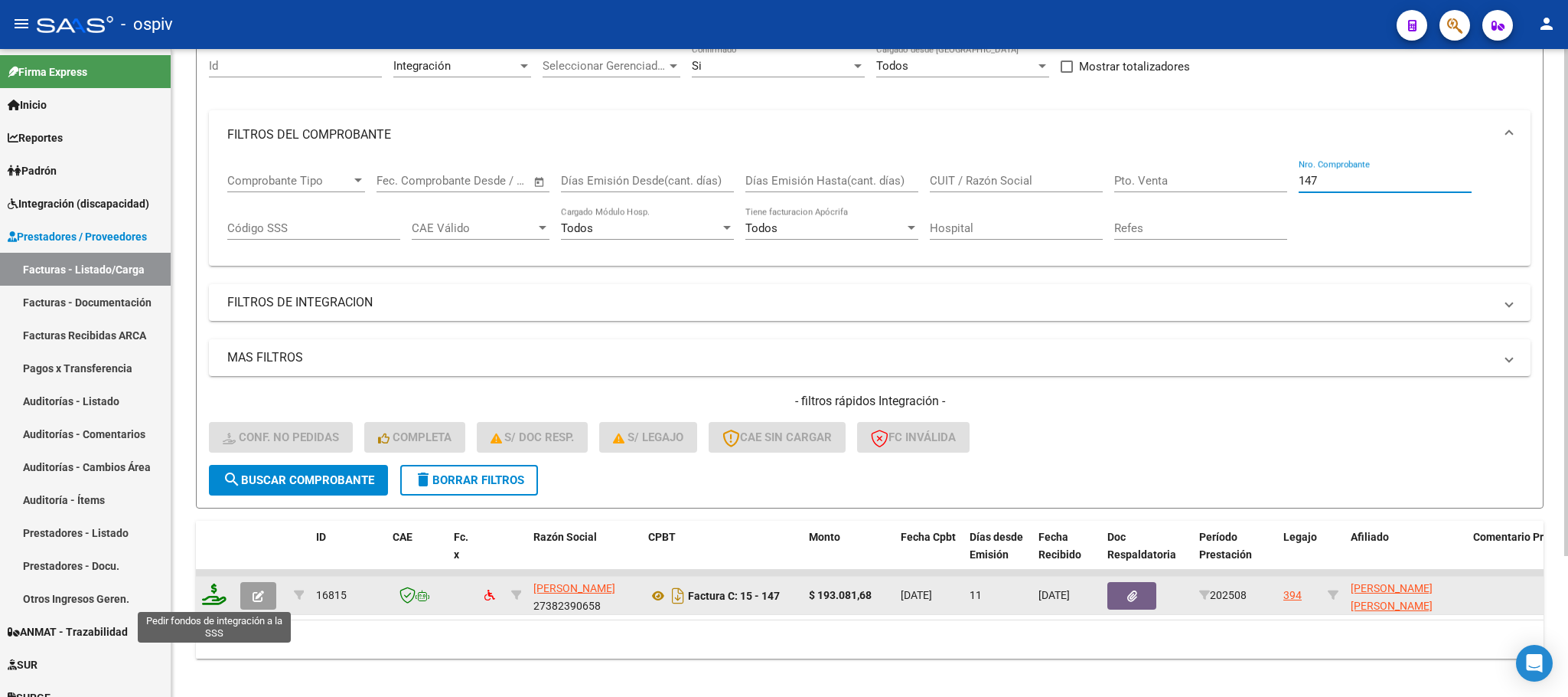
type input "147"
click at [207, 604] on icon at bounding box center [214, 593] width 24 height 21
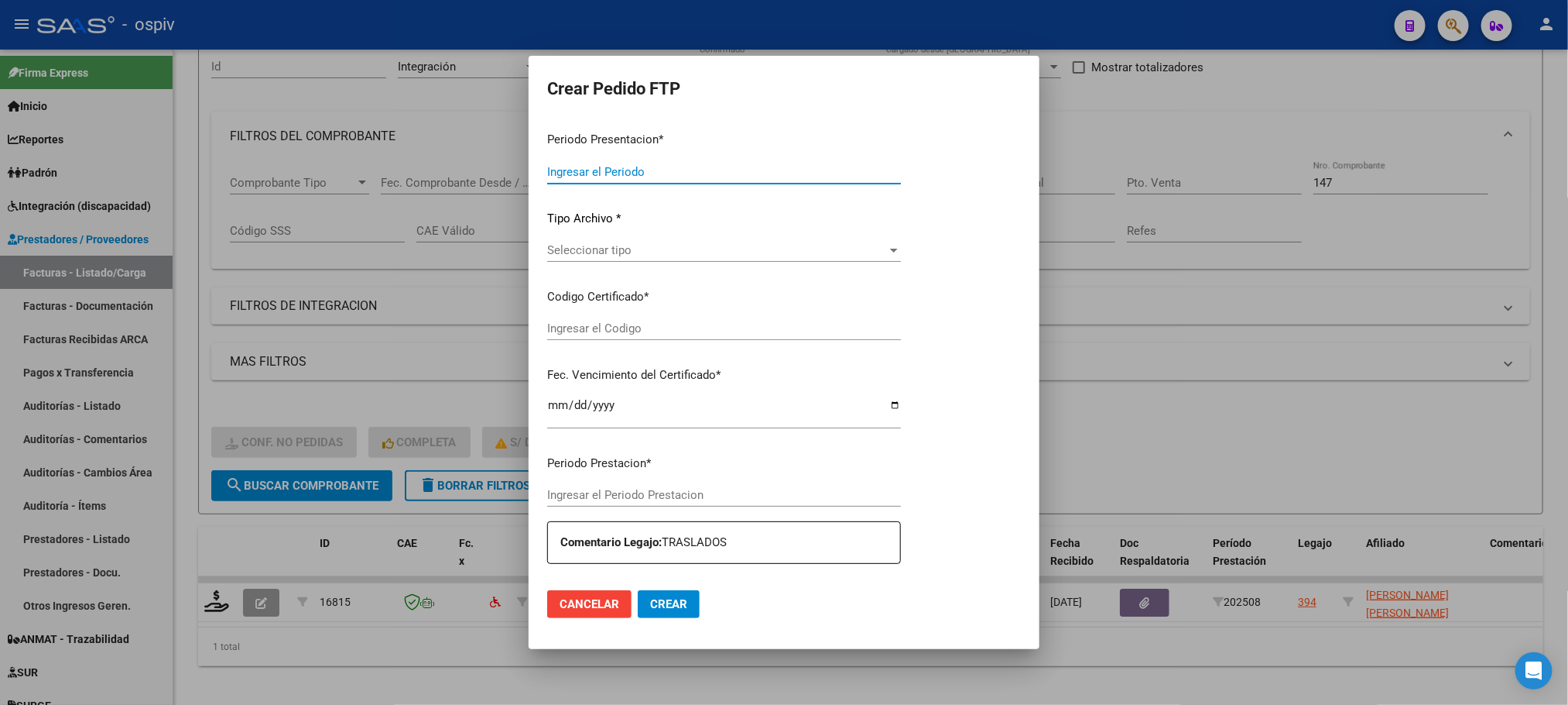
type input "202508"
type input "$ 193.081,68"
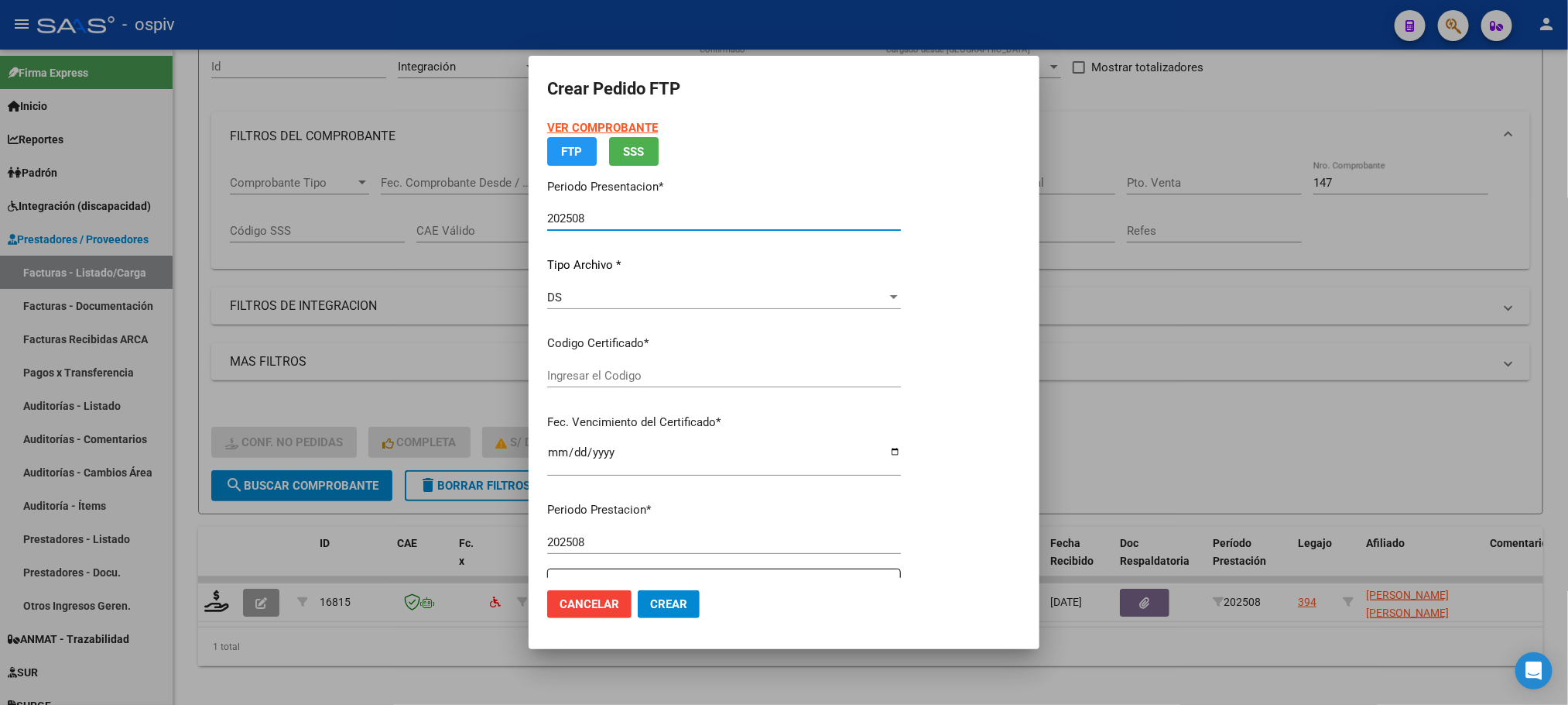
type input "ARG02000572159922021120220261202BS430"
type input "2025-12-02"
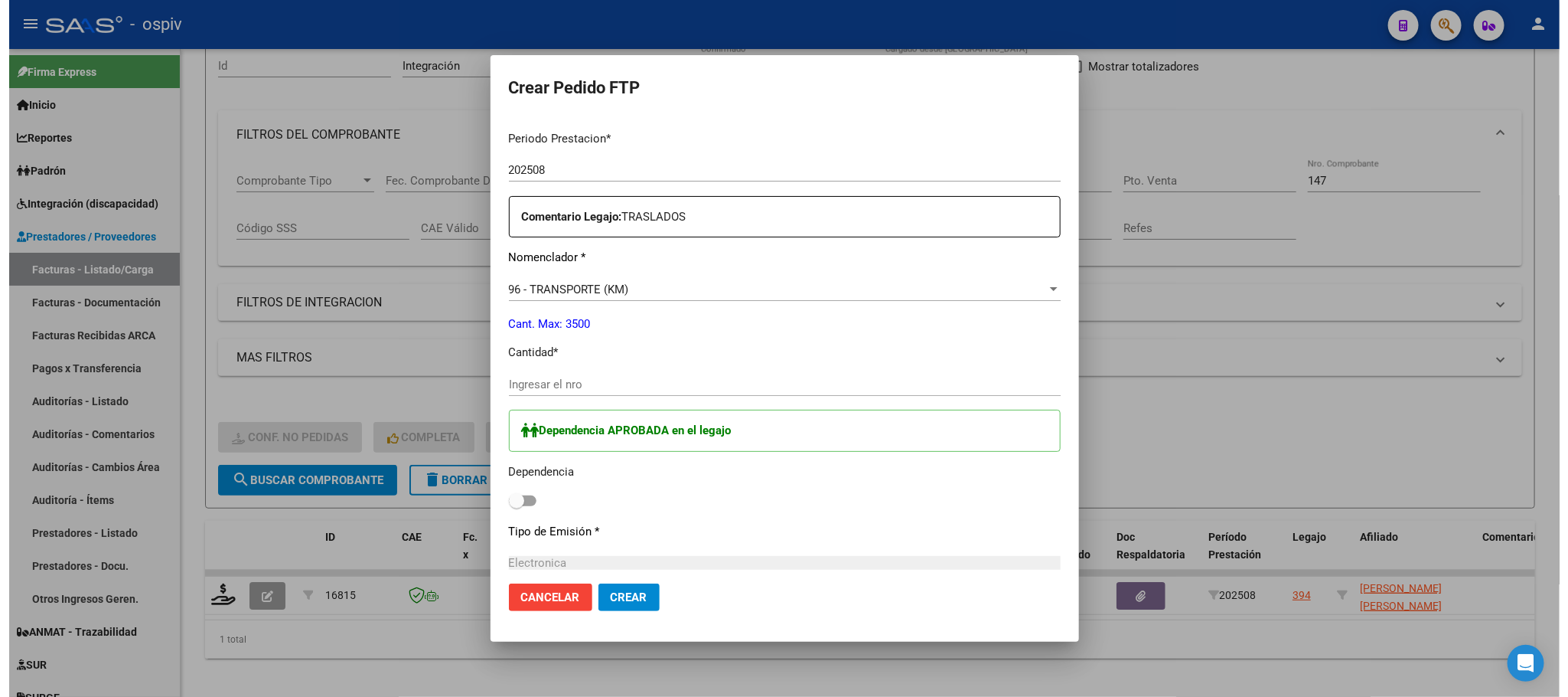
scroll to position [574, 0]
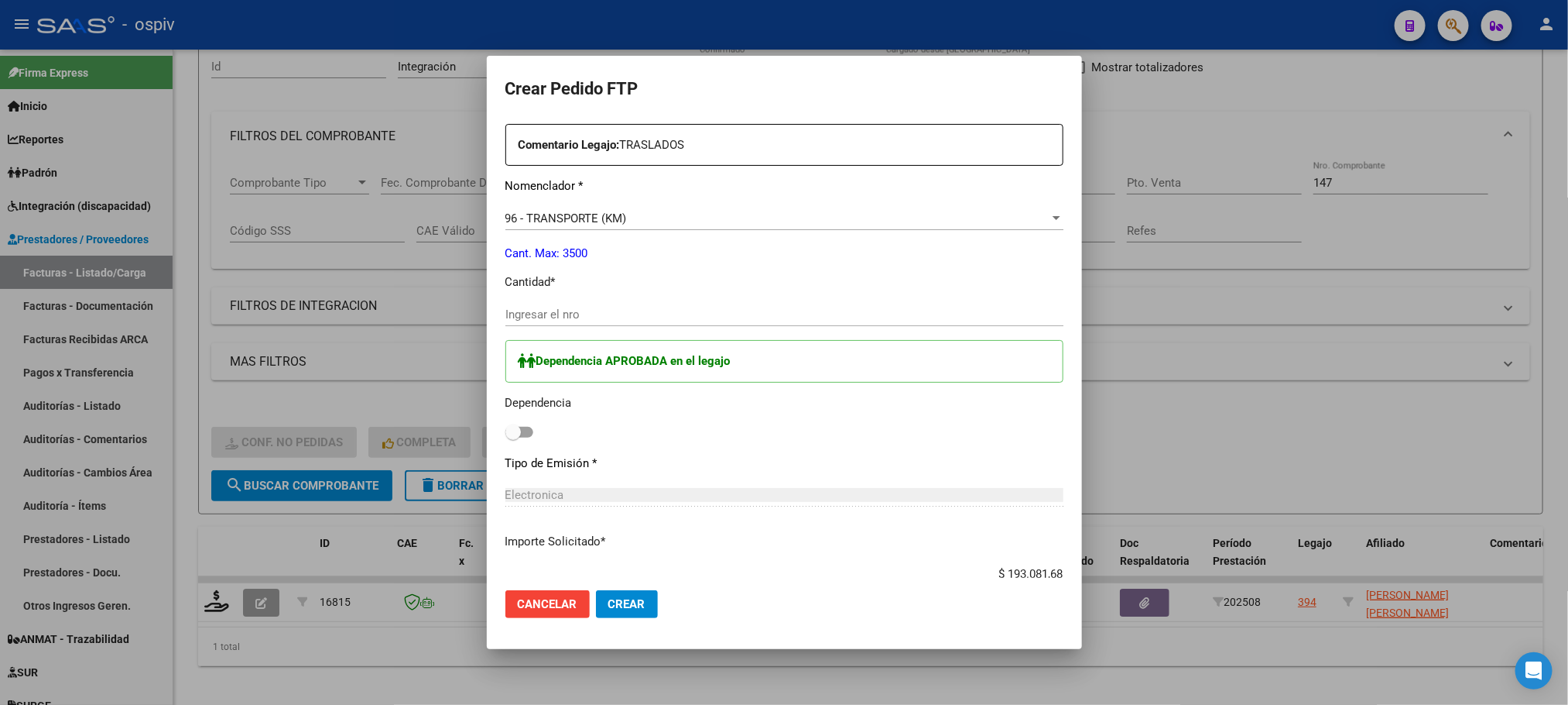
drag, startPoint x: 515, startPoint y: 432, endPoint x: 583, endPoint y: 363, distance: 96.9
click at [514, 432] on span at bounding box center [519, 432] width 28 height 11
click at [513, 438] on input "checkbox" at bounding box center [513, 438] width 1 height 1
checkbox input "true"
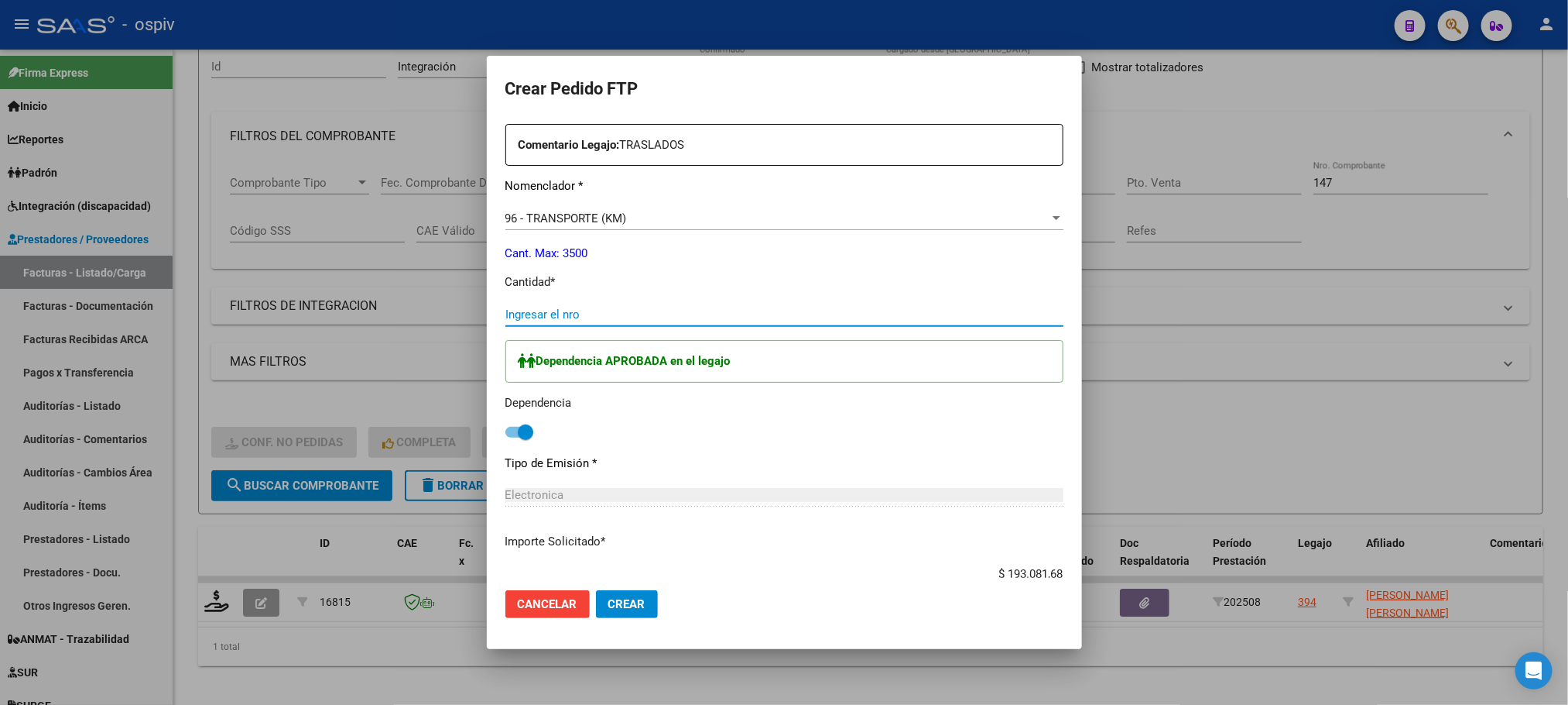
click at [600, 312] on input "Ingresar el nro" at bounding box center [784, 314] width 558 height 14
type input "147"
click at [596, 590] on button "Crear" at bounding box center [627, 603] width 62 height 28
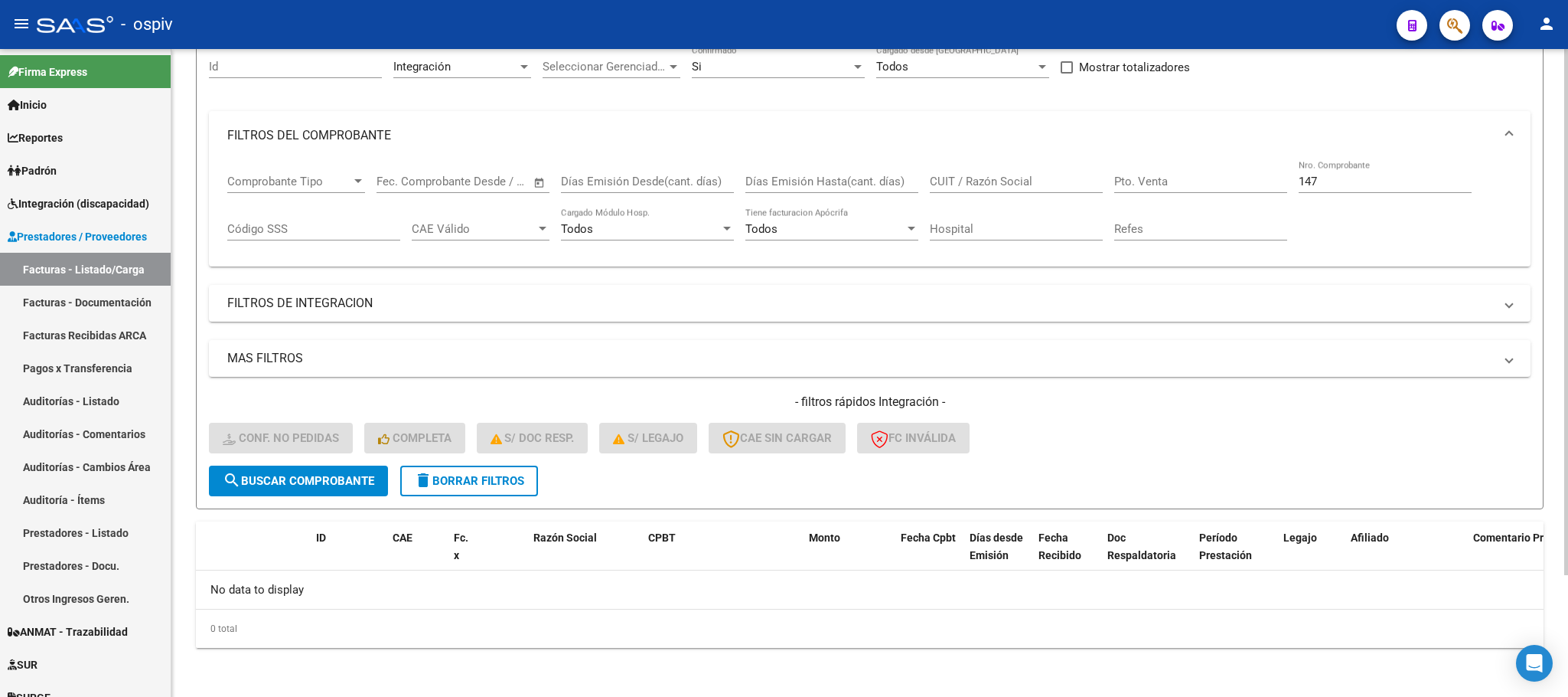
click at [1332, 179] on input "147" at bounding box center [1385, 181] width 173 height 14
type input "1"
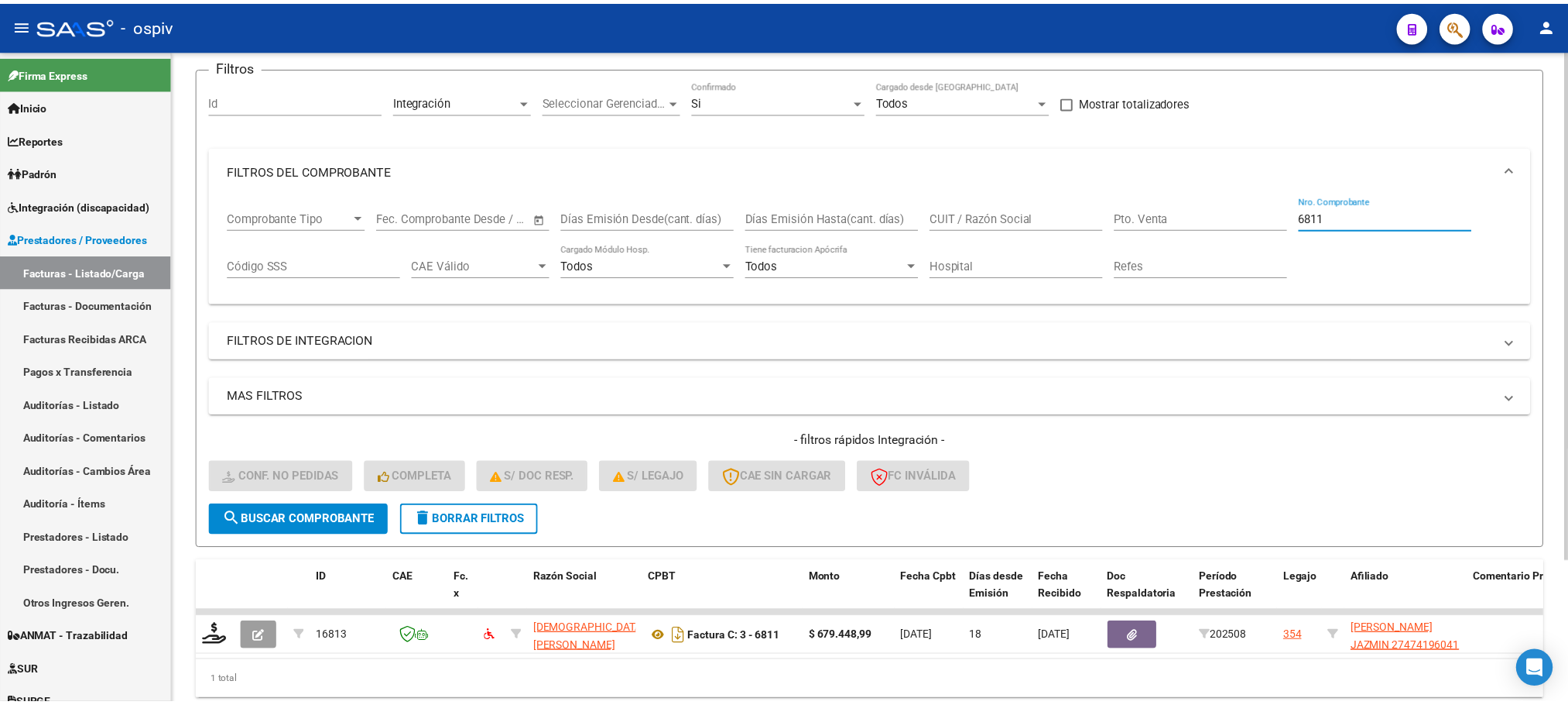
scroll to position [152, 0]
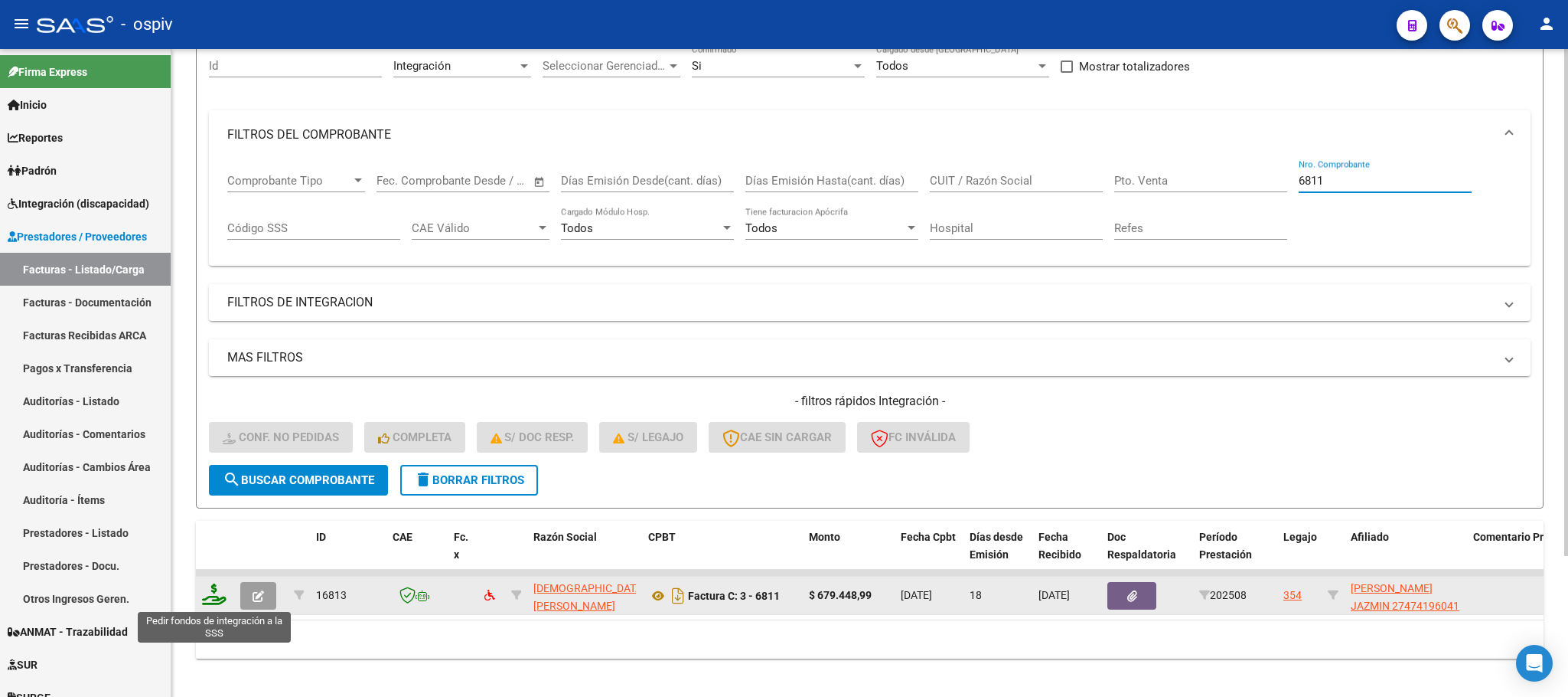
type input "6811"
click at [207, 602] on icon at bounding box center [214, 593] width 24 height 21
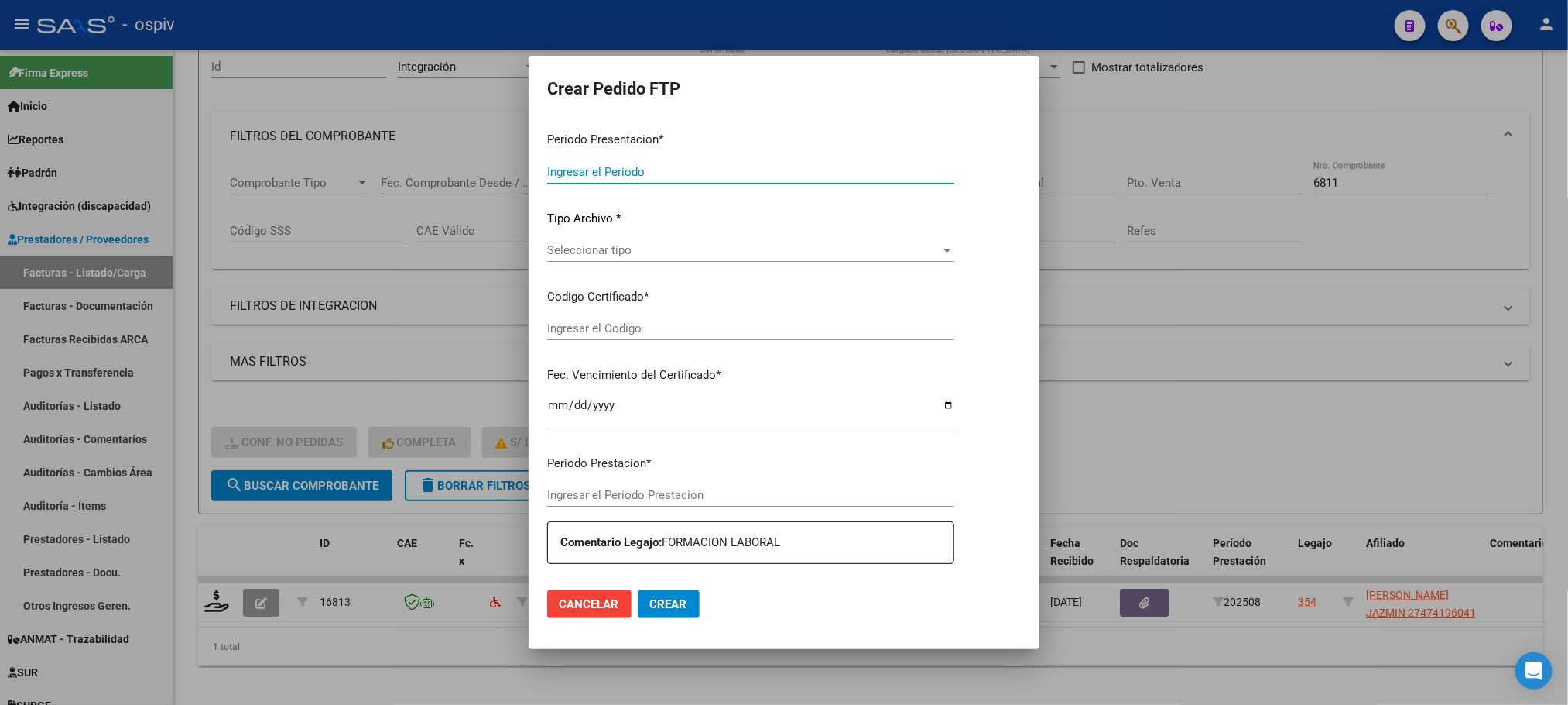
type input "202508"
type input "$ 679.448,99"
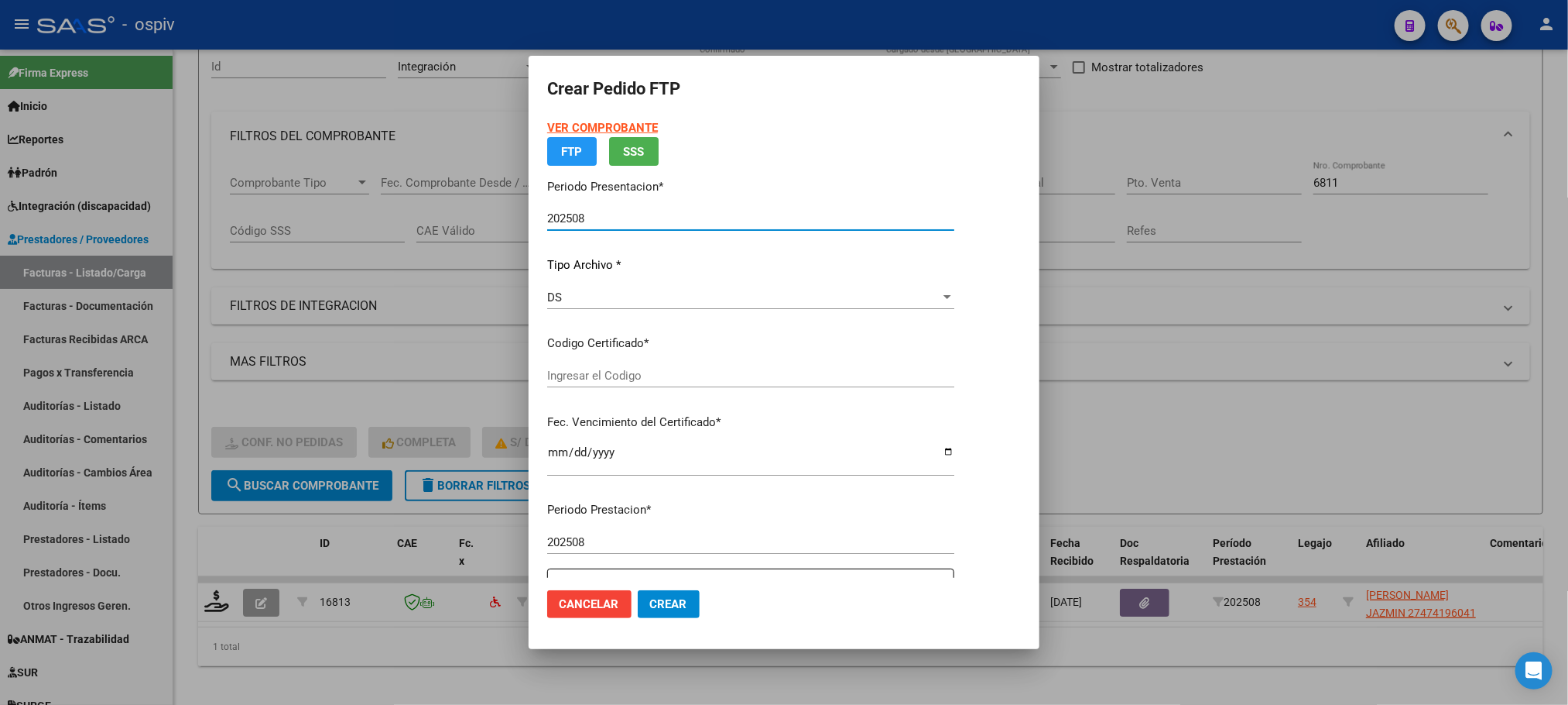
type input "ARG01000474196042022110720271107BSAS315"
type input "2027-11-07"
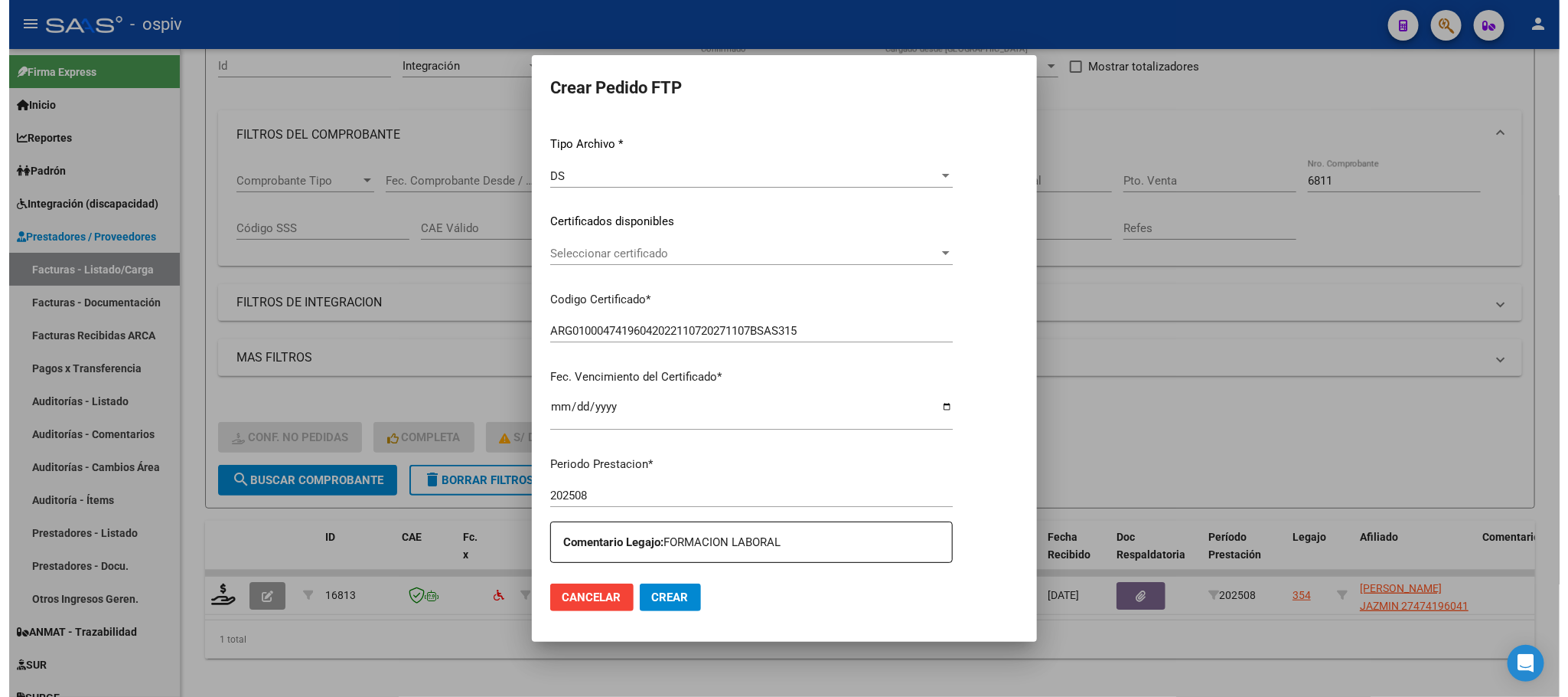
scroll to position [423, 0]
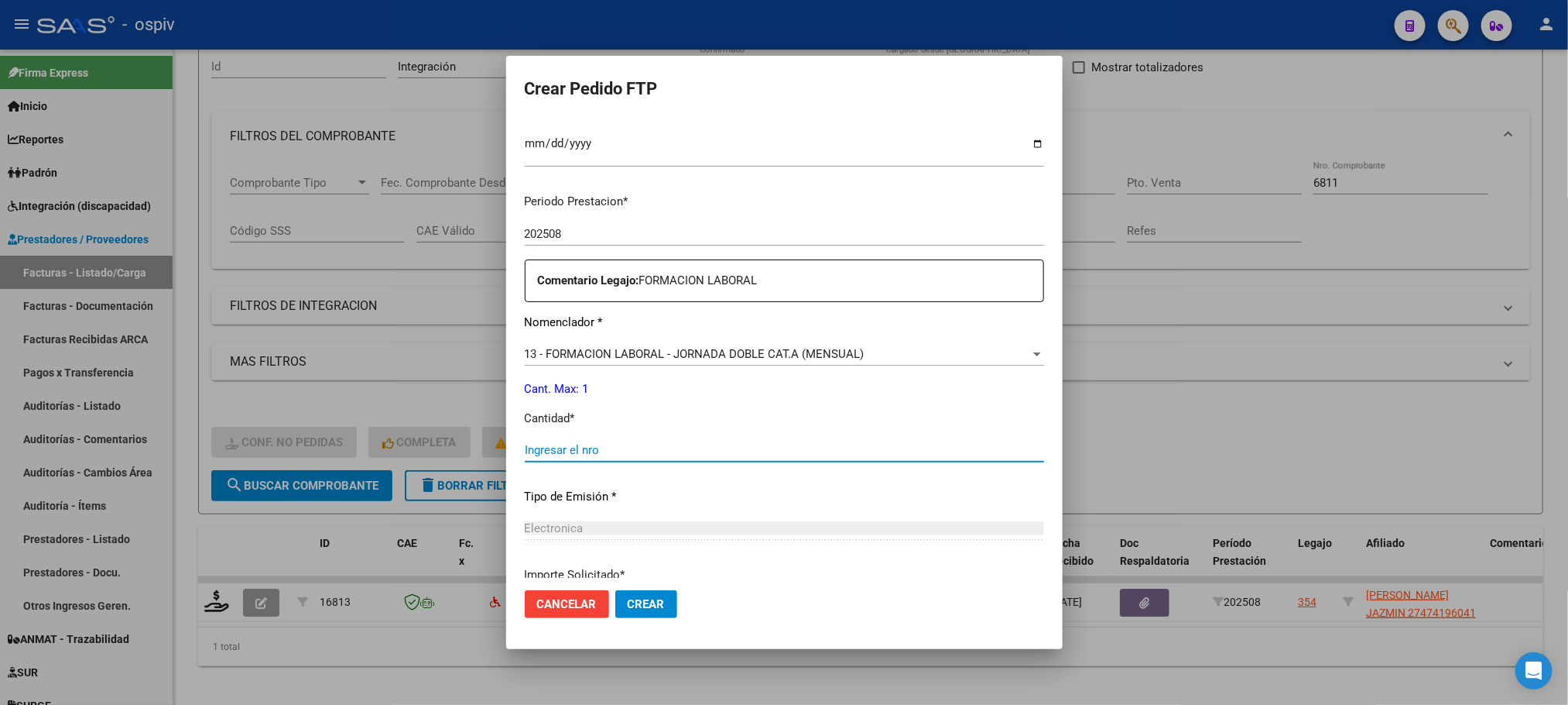
click at [689, 449] on input "Ingresar el nro" at bounding box center [784, 450] width 520 height 14
type input "1"
click at [615, 590] on button "Crear" at bounding box center [646, 603] width 62 height 28
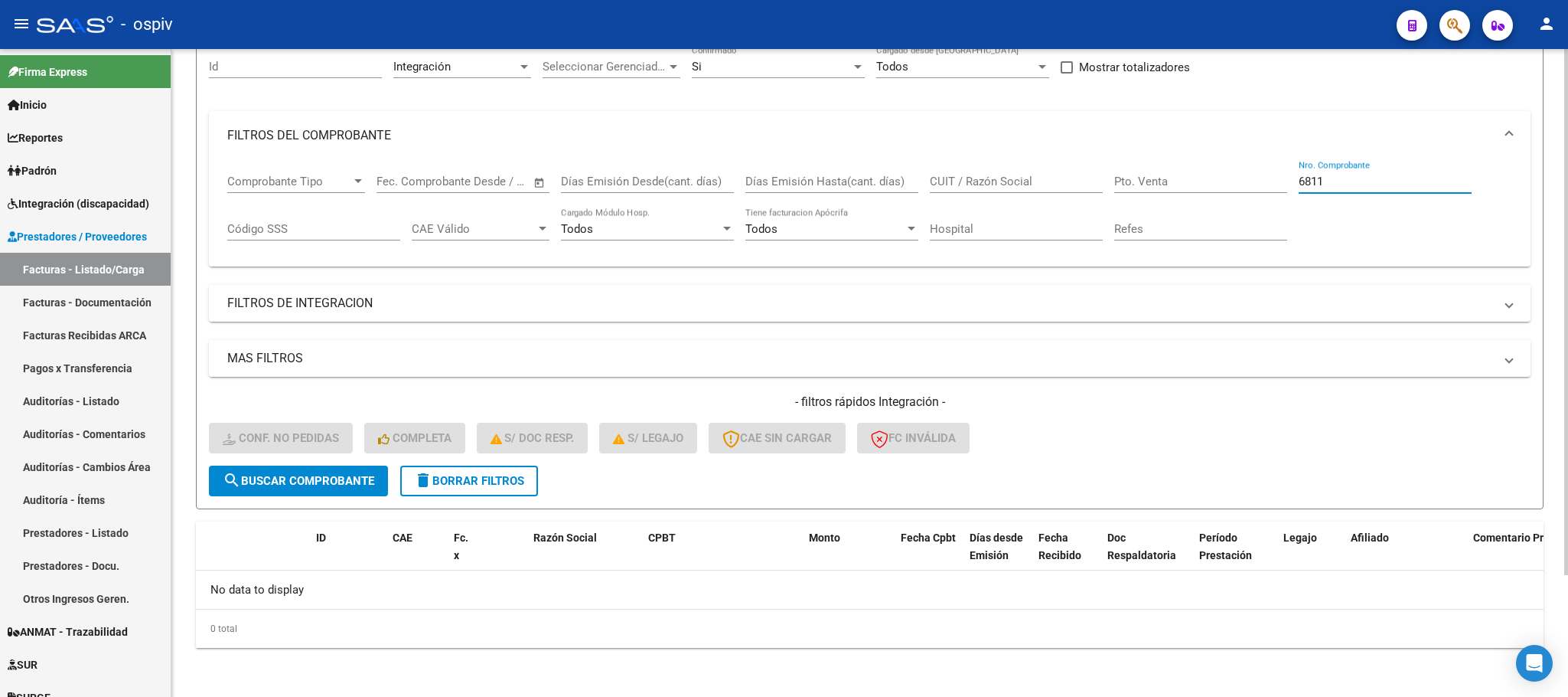
click at [1349, 186] on input "6811" at bounding box center [1385, 181] width 173 height 14
type input "6"
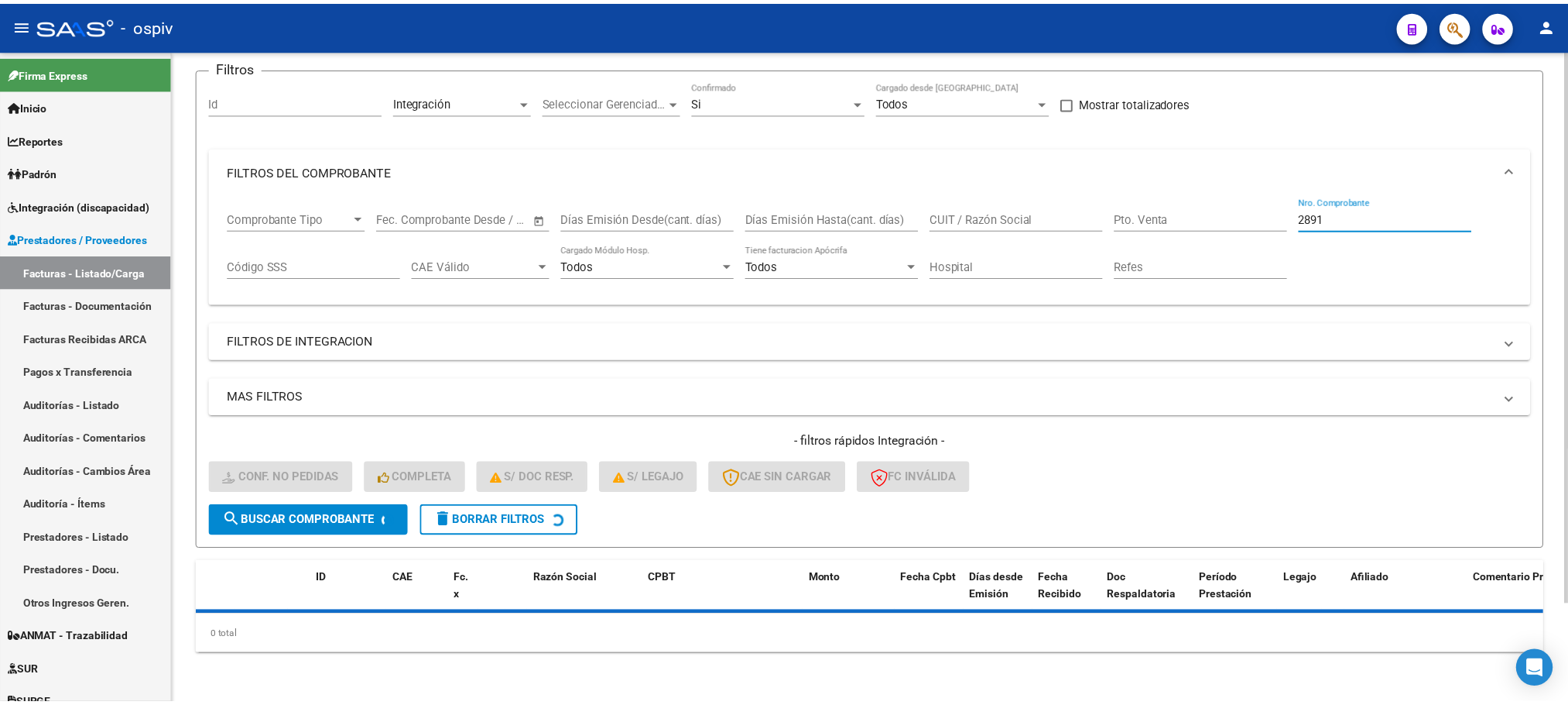
scroll to position [152, 0]
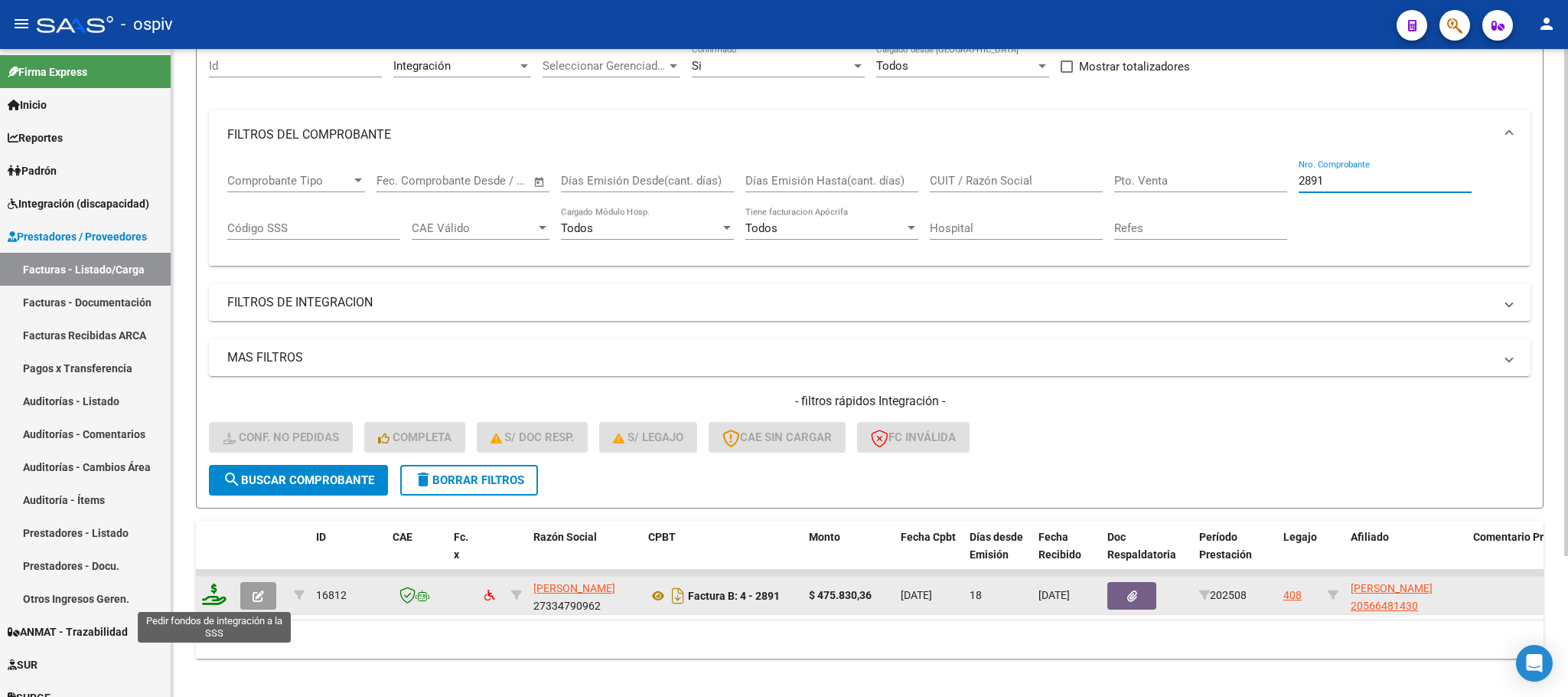
type input "2891"
click at [212, 596] on icon at bounding box center [214, 593] width 24 height 21
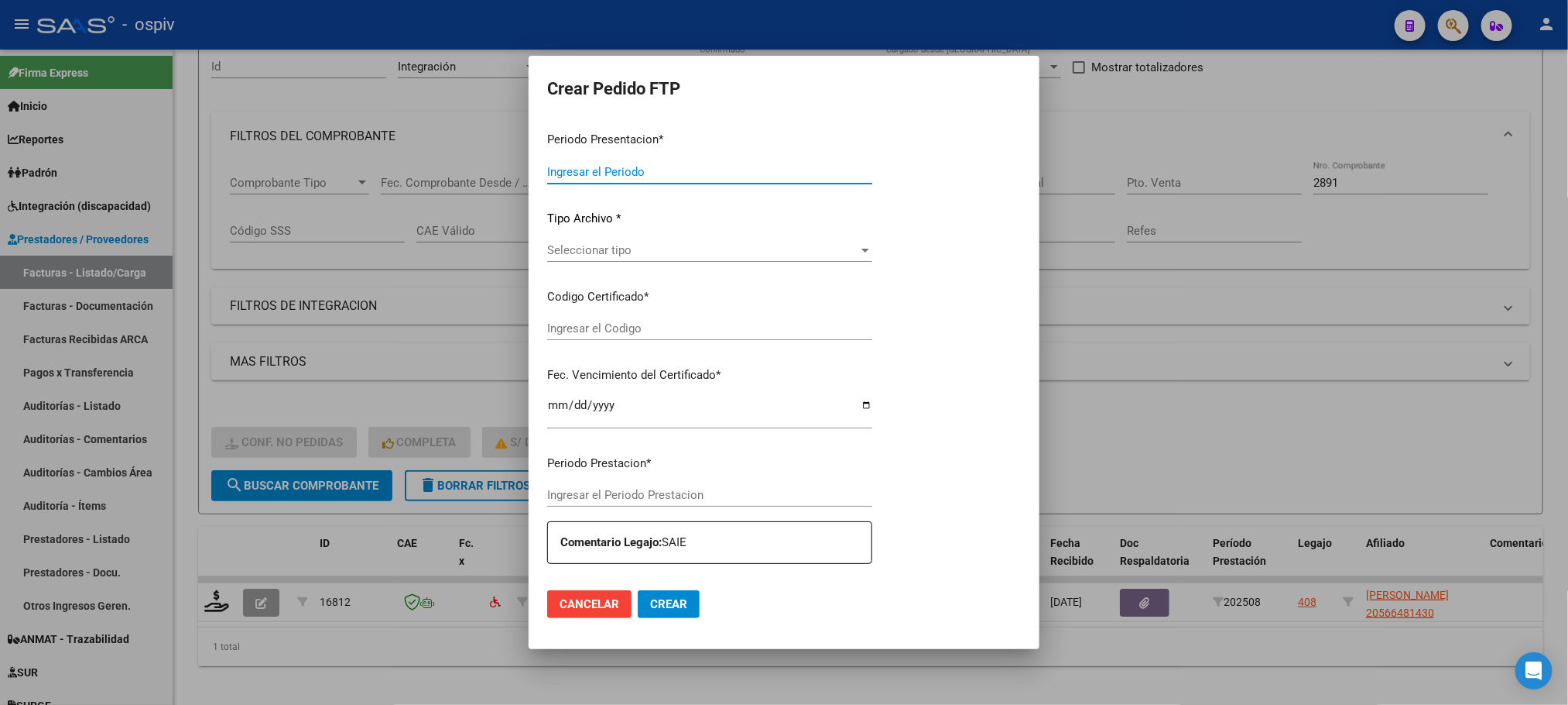
type input "202508"
type input "$ 475.830,36"
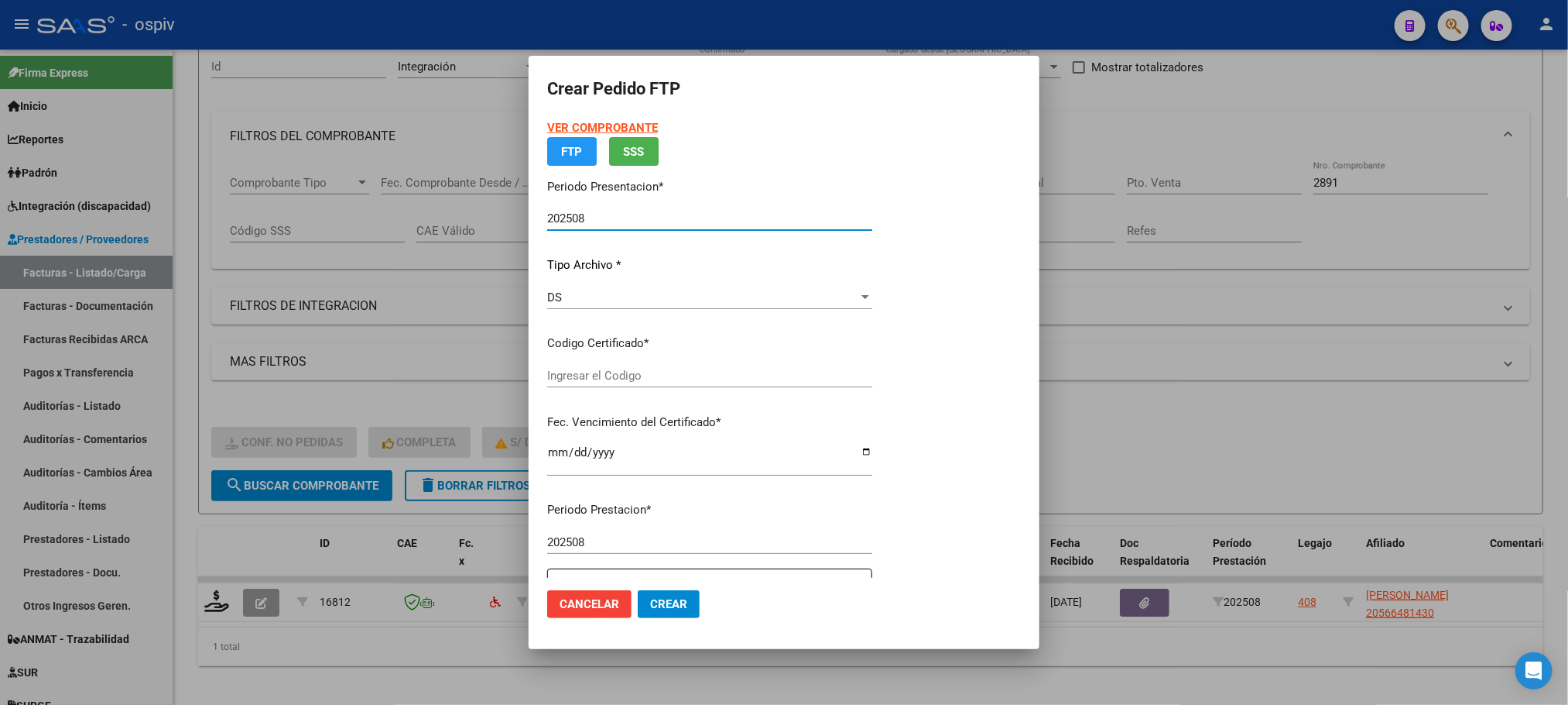
type input "ARG02000566481432023080120280801BS439"
type input "2028-08-23"
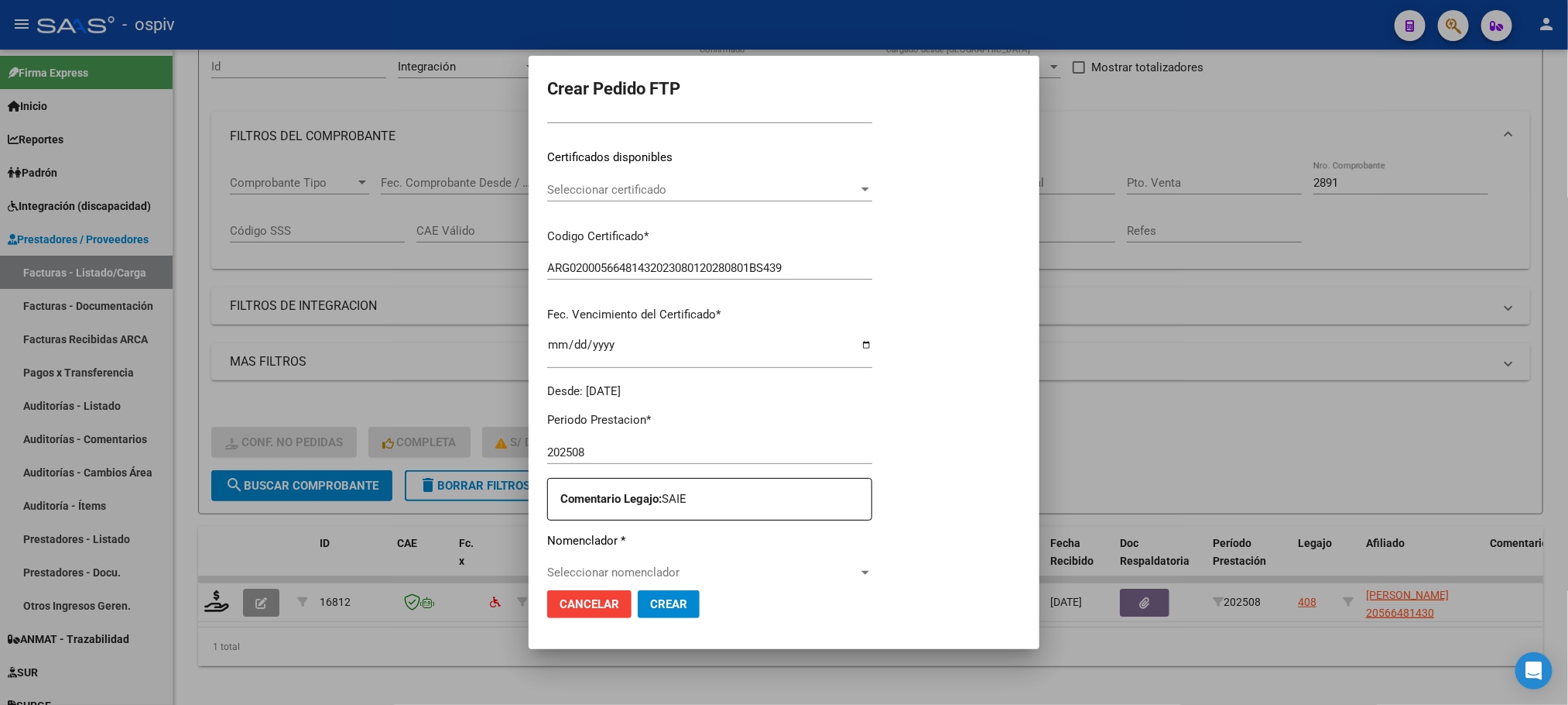
scroll to position [428, 0]
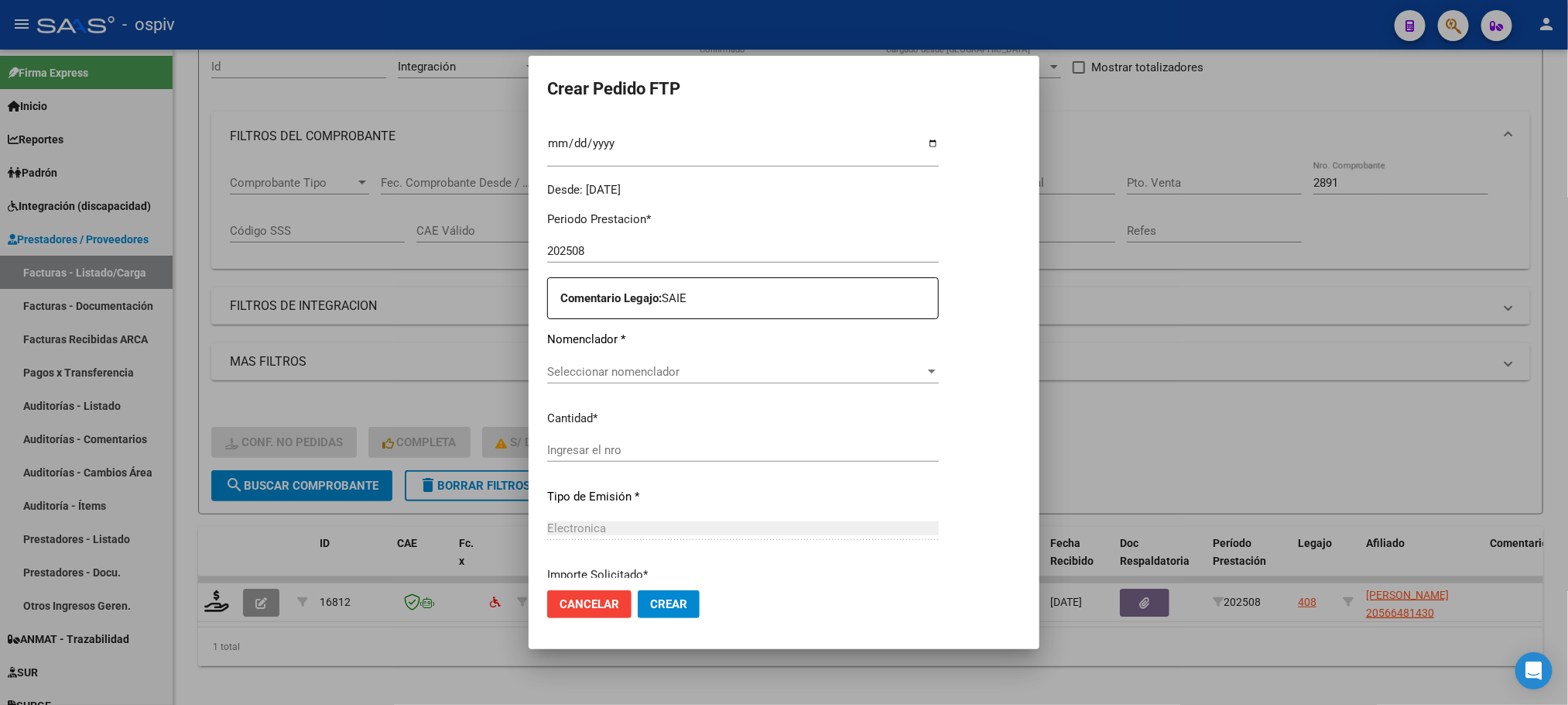
click at [725, 372] on span "Seleccionar nomenclador" at bounding box center [735, 371] width 378 height 14
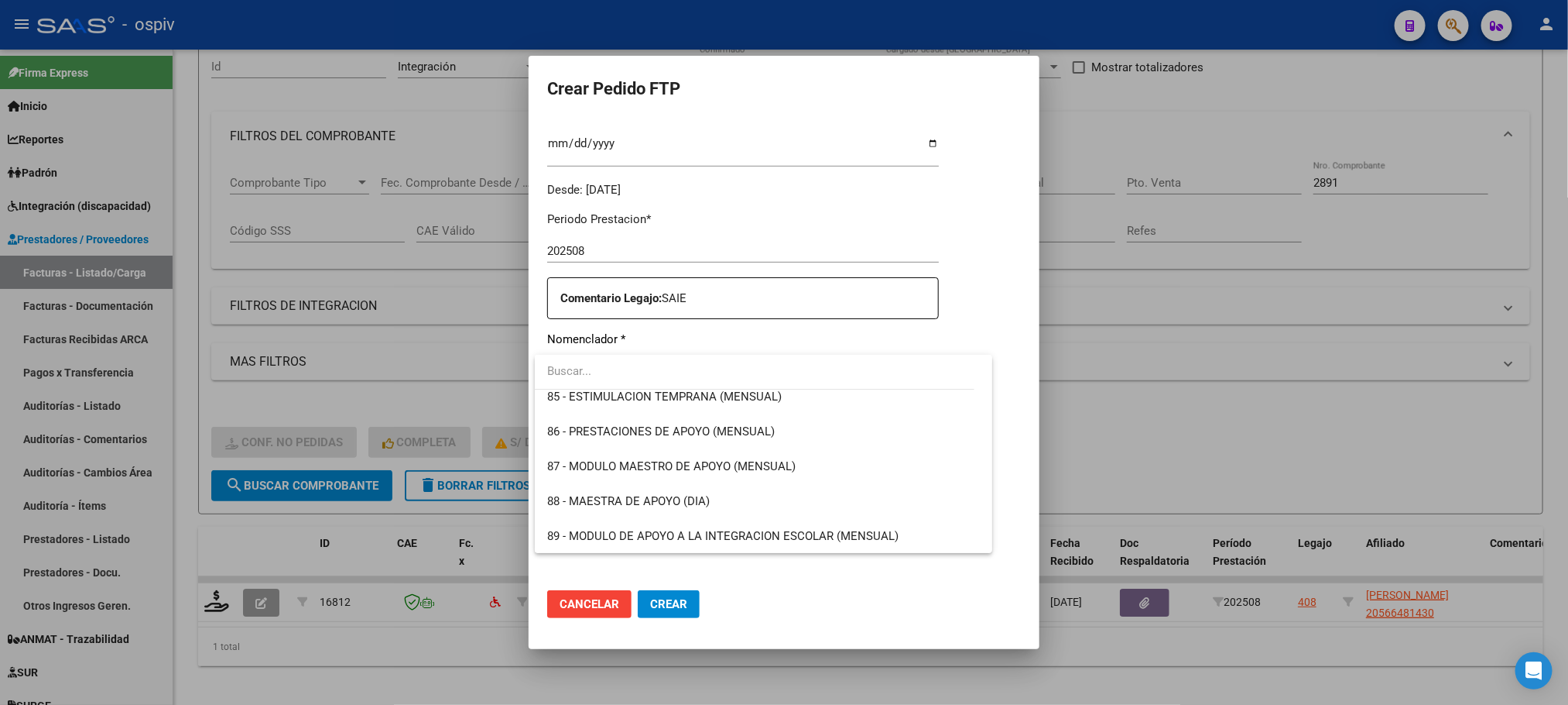
scroll to position [2945, 0]
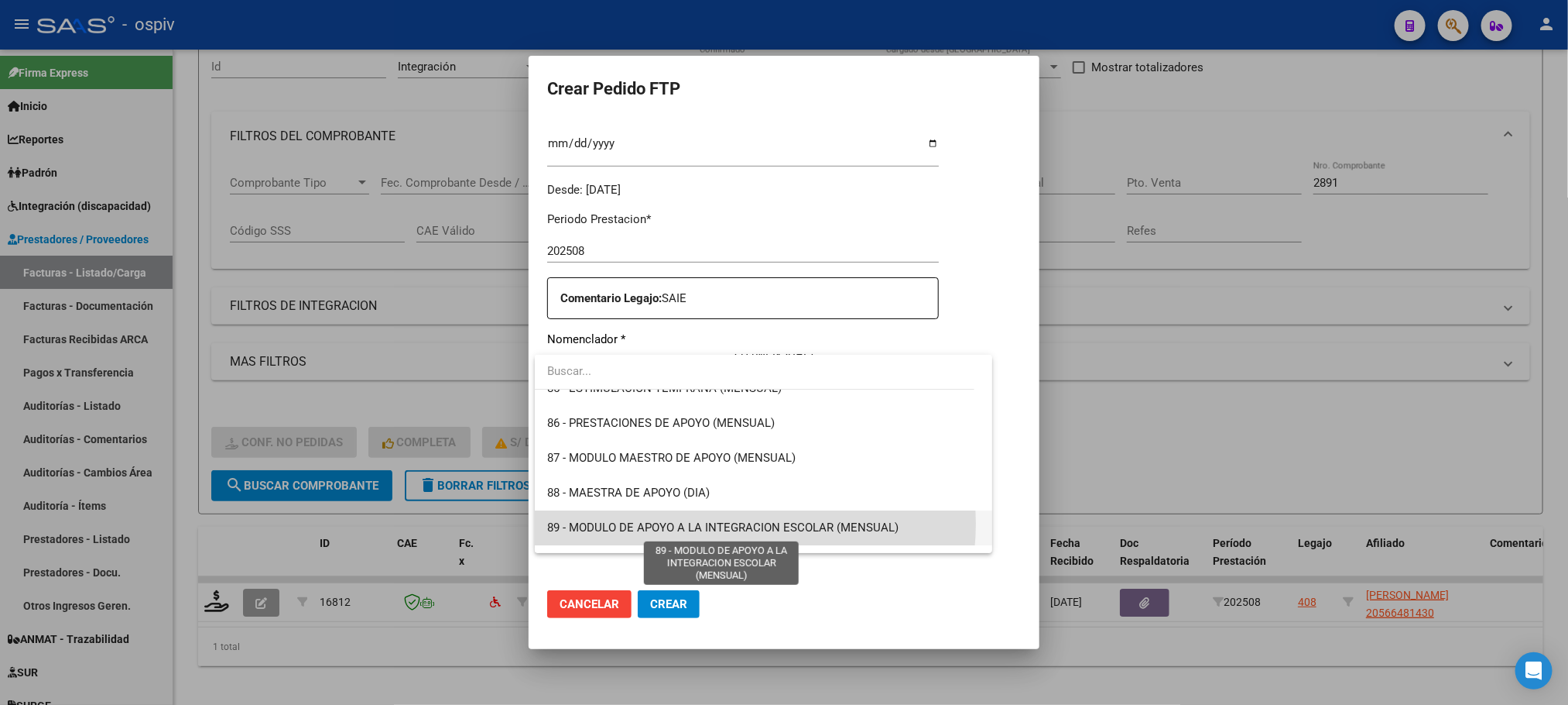
click at [738, 523] on span "89 - MODULO DE APOYO A LA INTEGRACION ESCOLAR (MENSUAL)" at bounding box center [723, 527] width 351 height 14
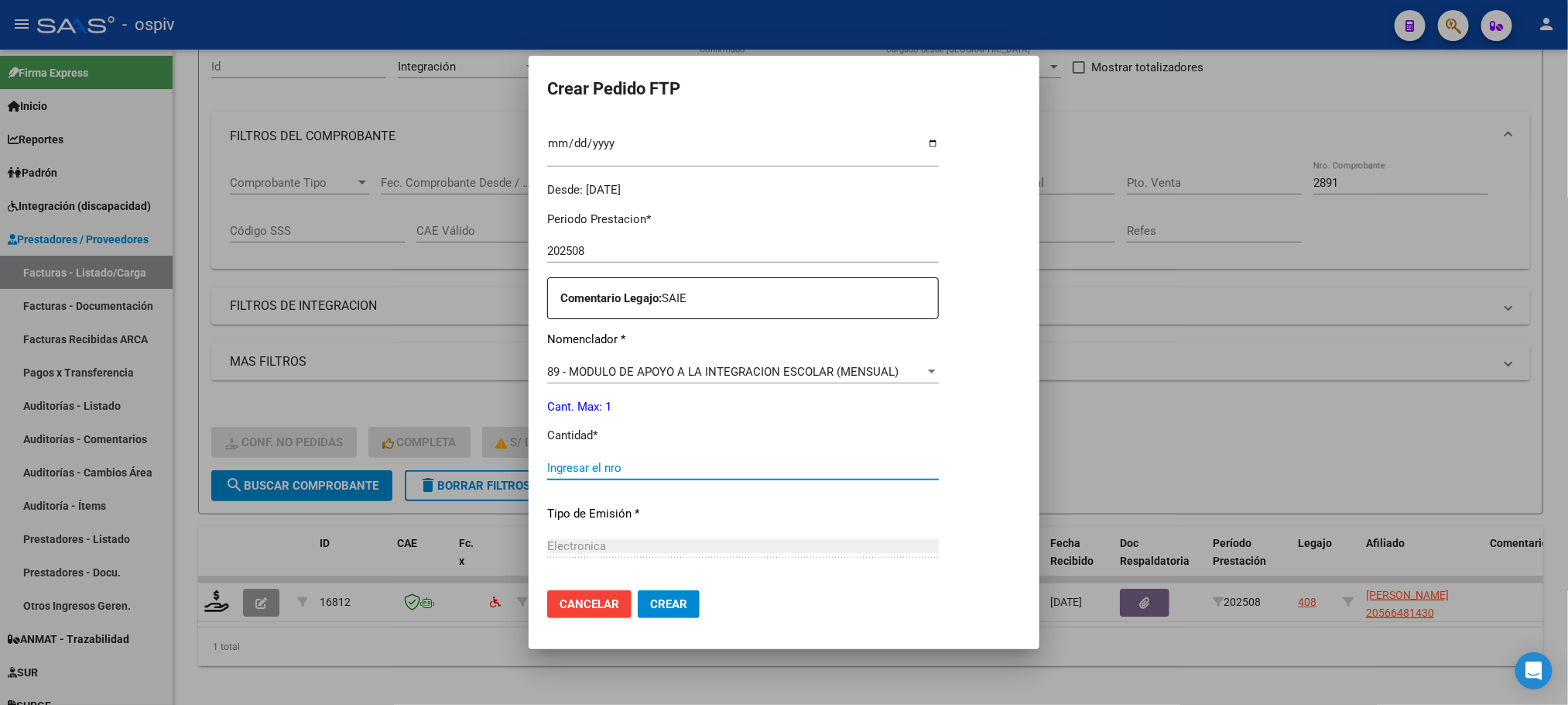
click at [690, 468] on input "Ingresar el nro" at bounding box center [742, 468] width 392 height 14
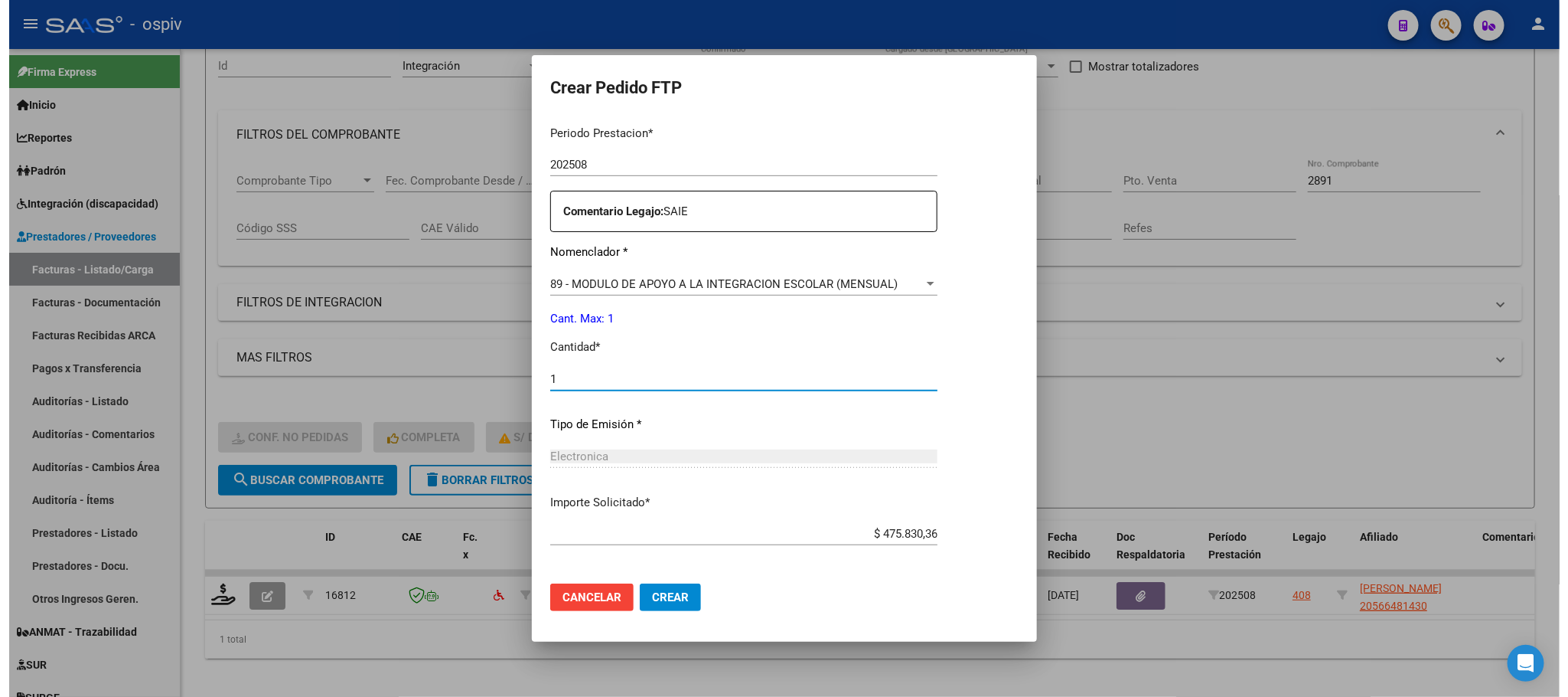
scroll to position [572, 0]
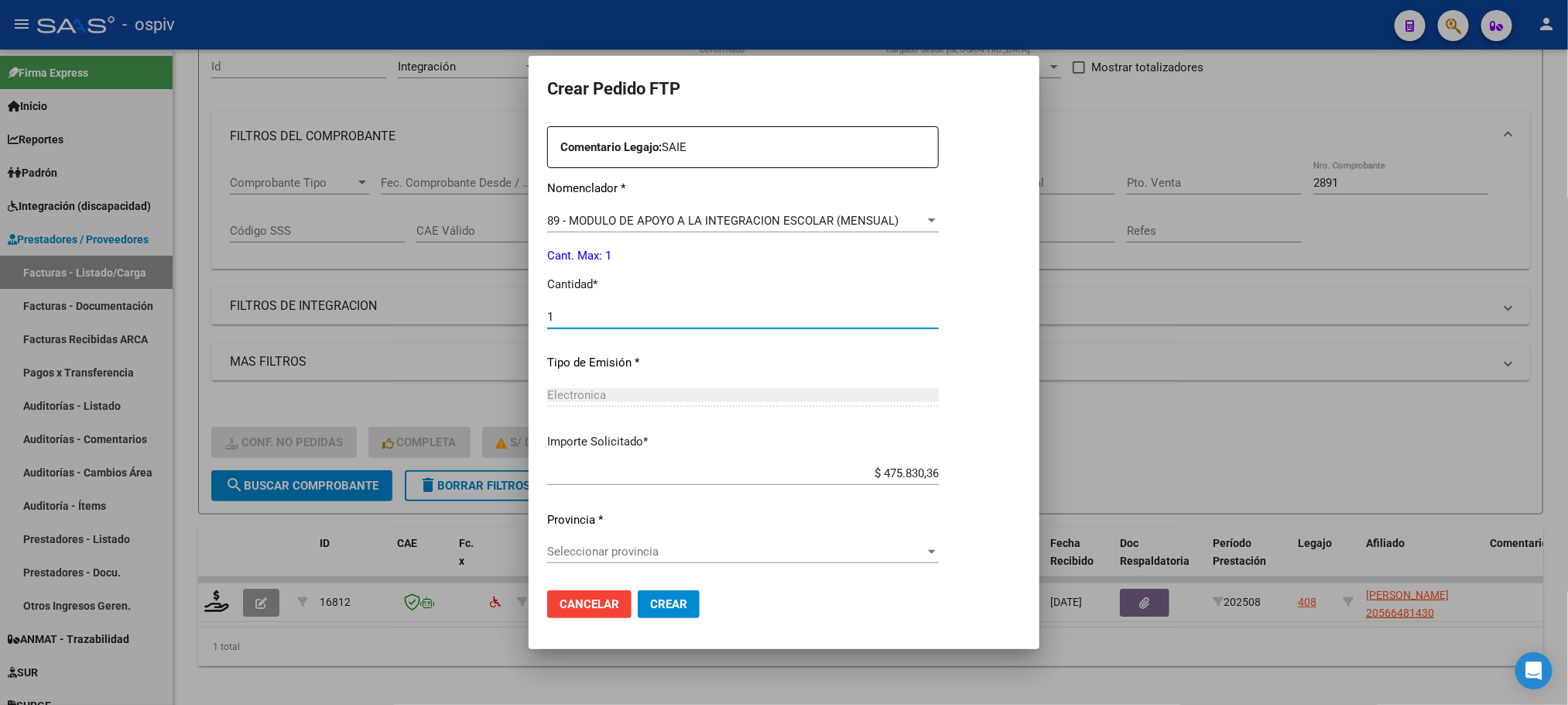
type input "1"
click at [785, 556] on span "Seleccionar provincia" at bounding box center [735, 551] width 378 height 14
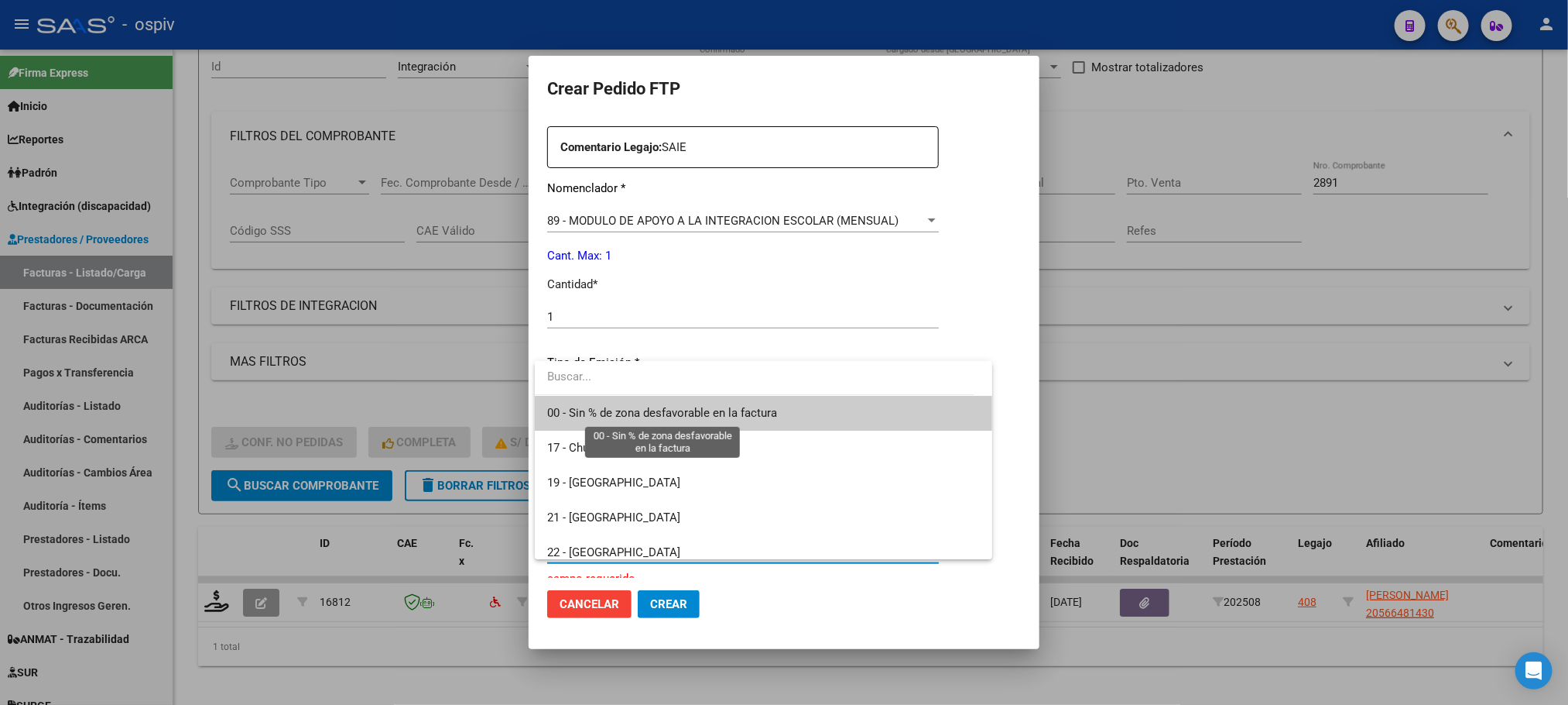
click at [747, 405] on span "00 - Sin % de zona desfavorable en la factura" at bounding box center [661, 412] width 229 height 14
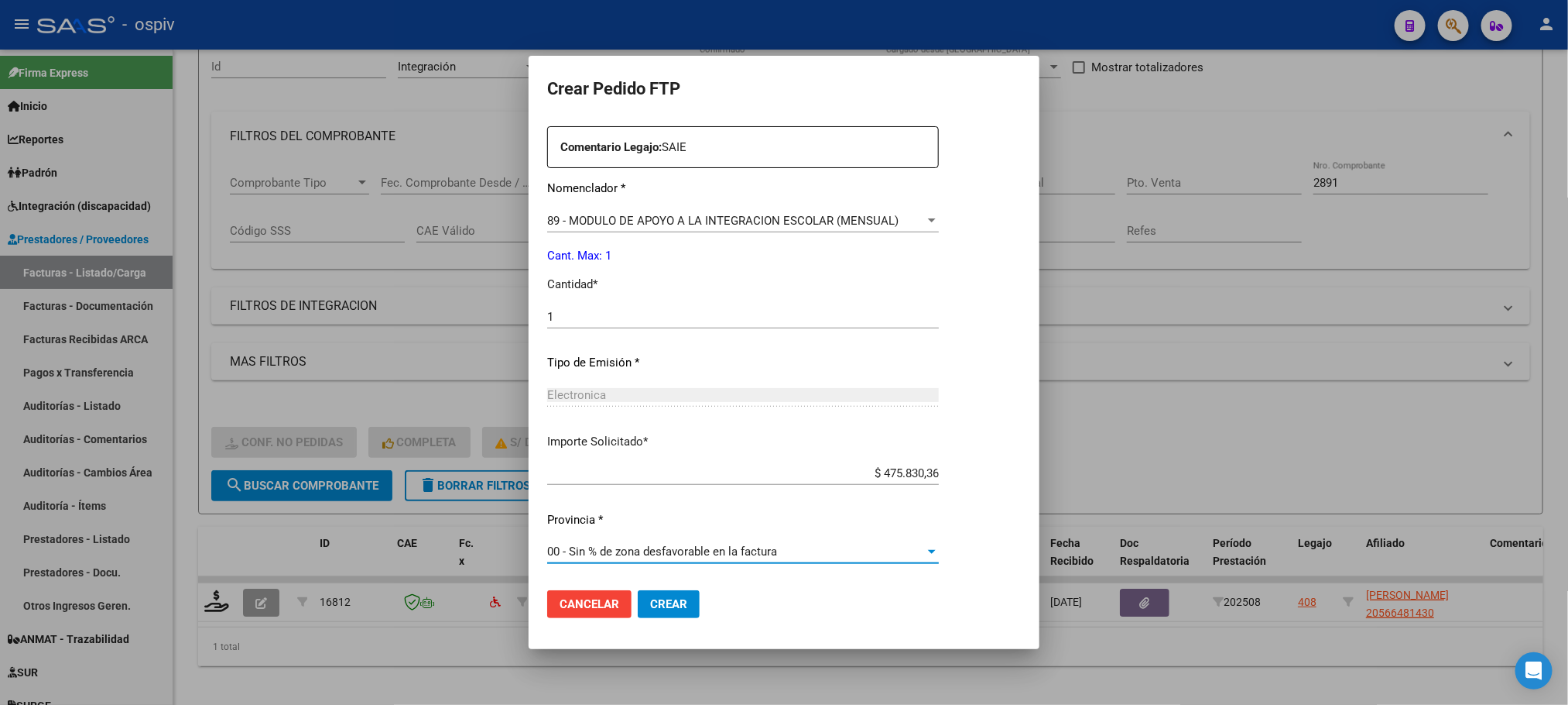
click at [676, 604] on span "Crear" at bounding box center [669, 603] width 38 height 14
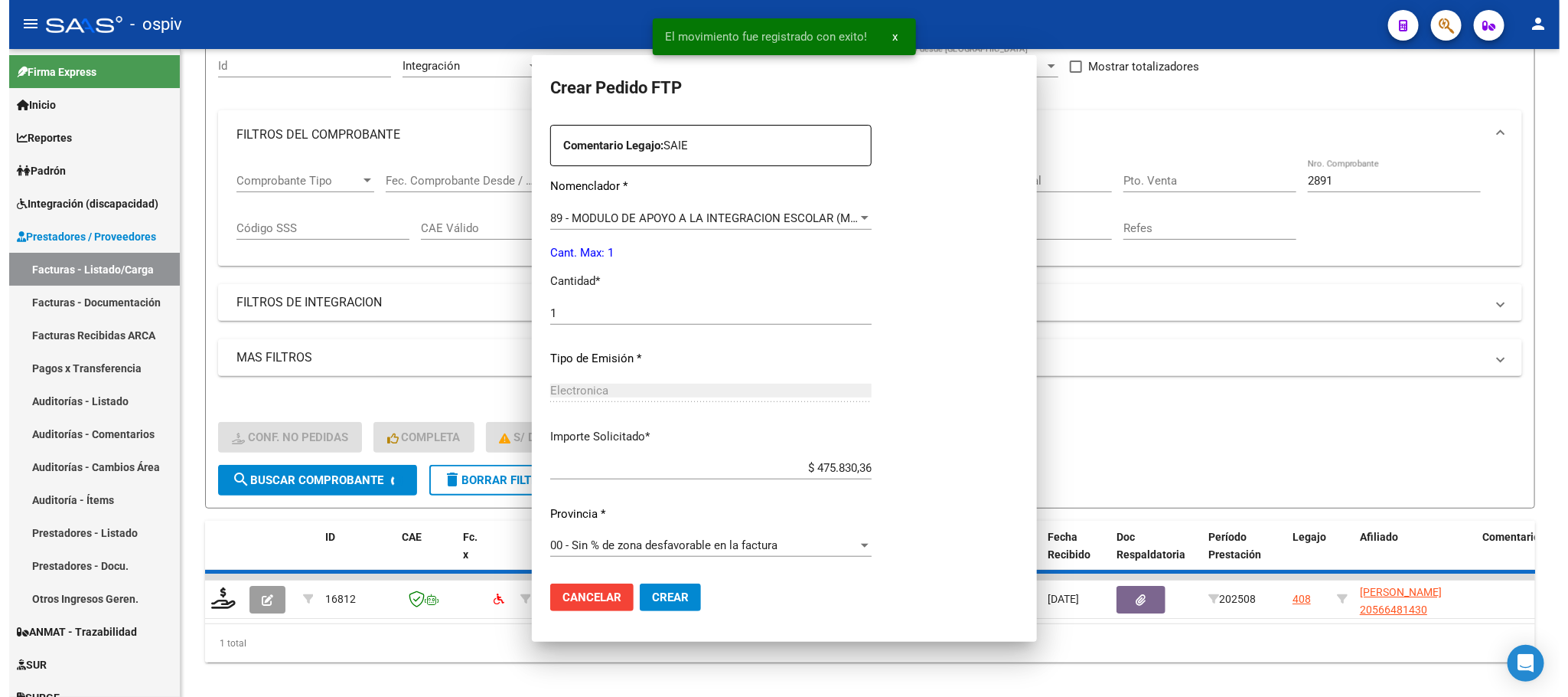
scroll to position [0, 0]
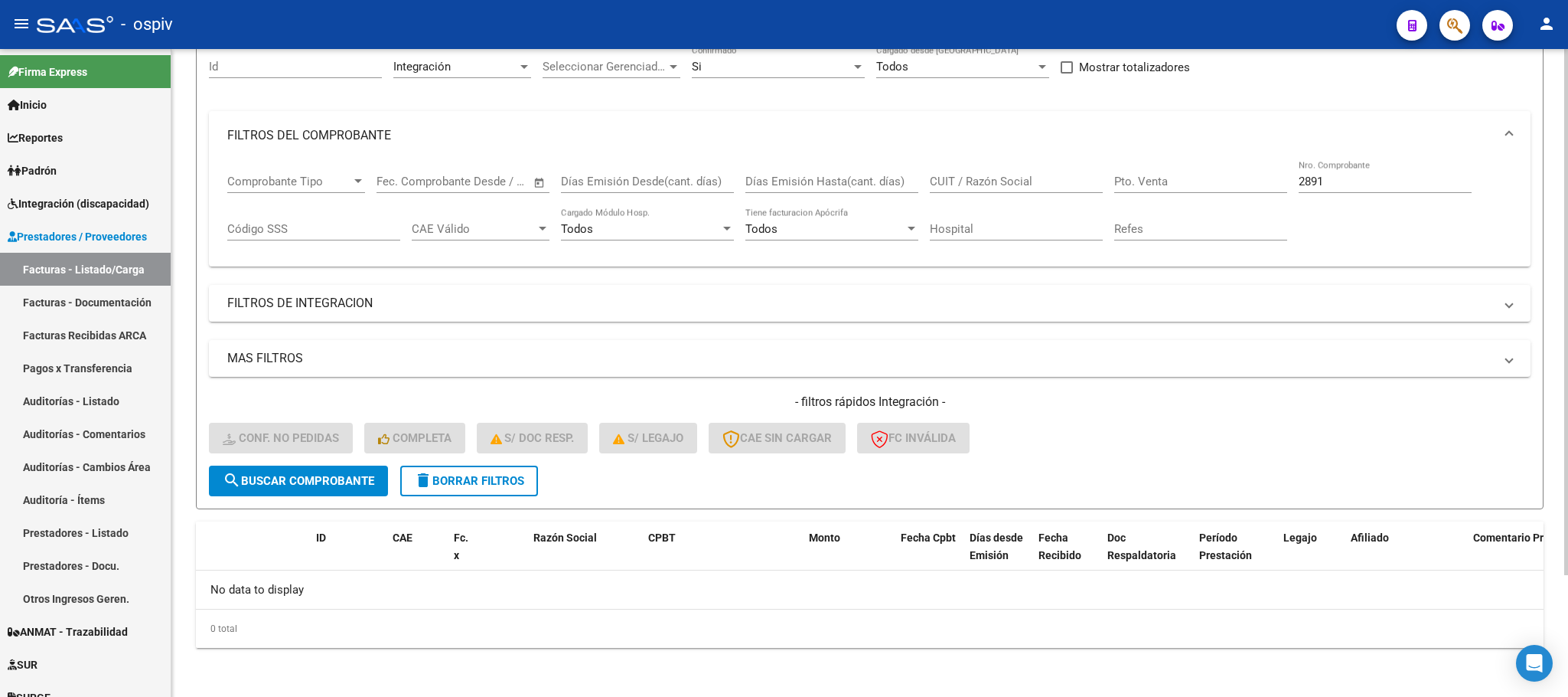
click at [1390, 177] on input "2891" at bounding box center [1385, 181] width 173 height 14
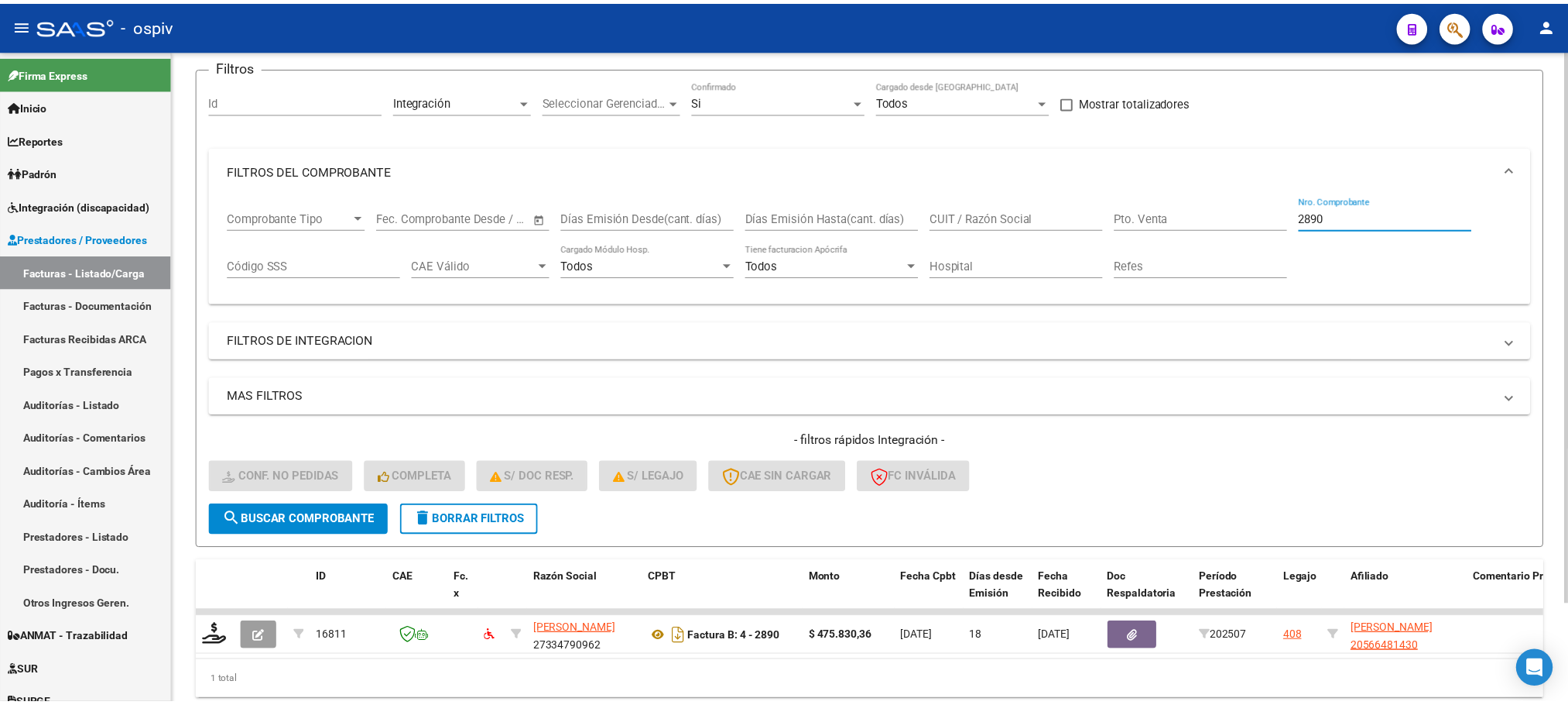
scroll to position [152, 0]
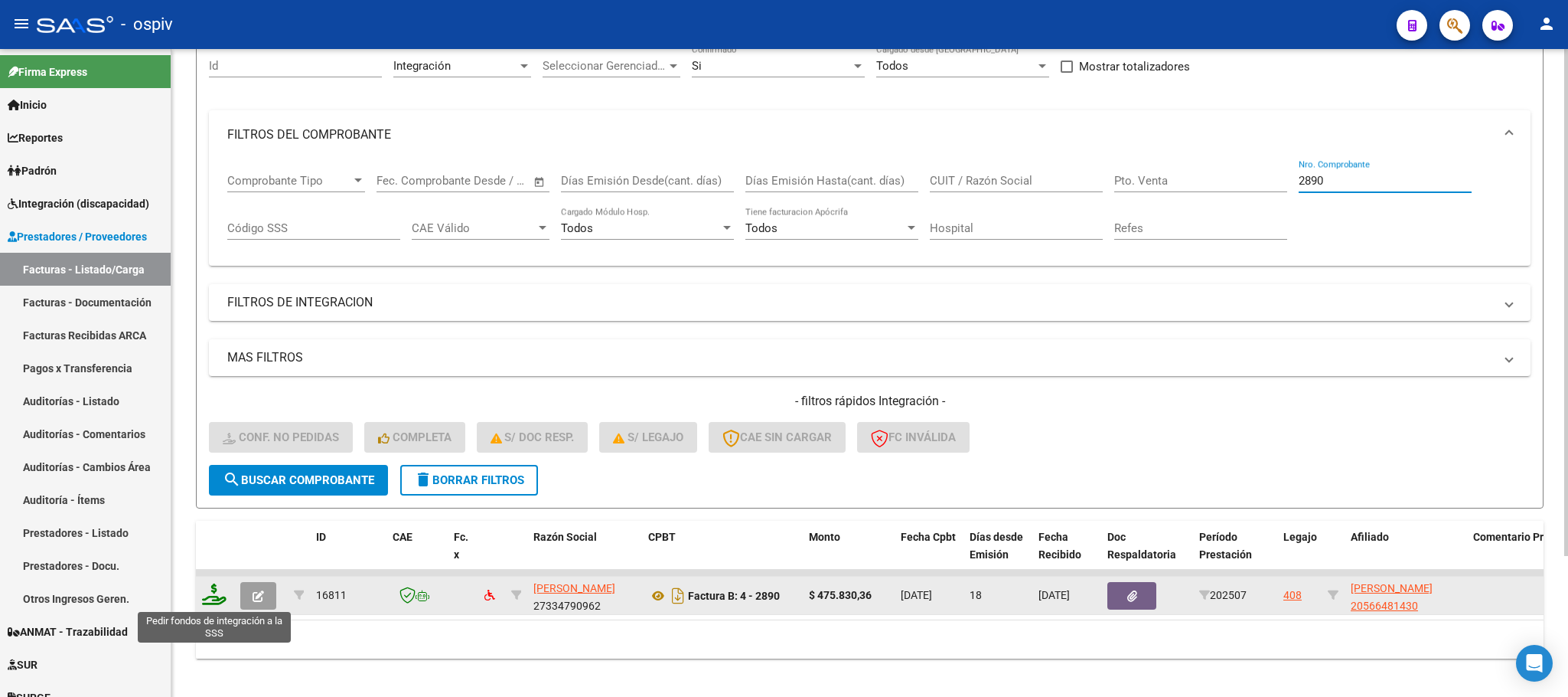
type input "2890"
click at [217, 598] on icon at bounding box center [214, 593] width 24 height 21
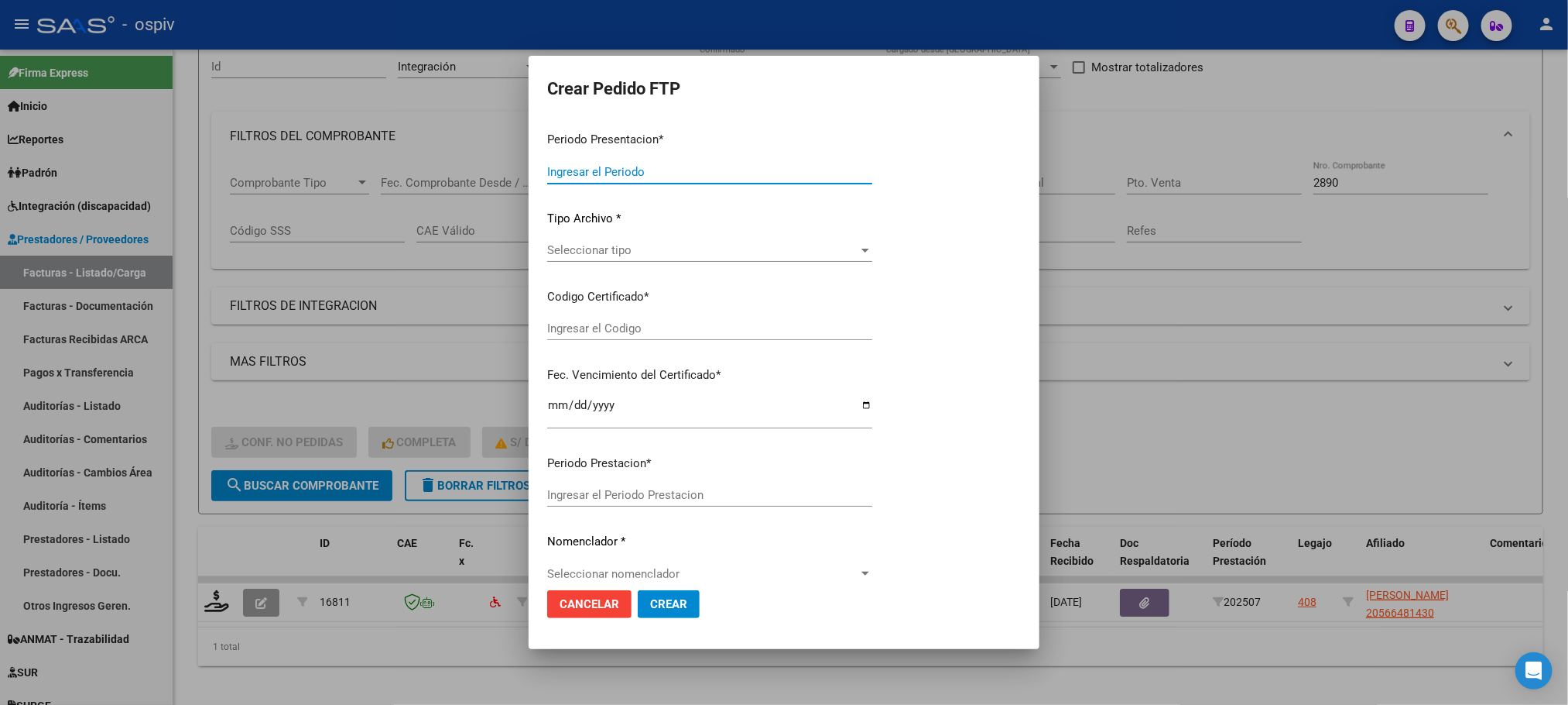
type input "202508"
type input "202507"
type input "$ 475.830,36"
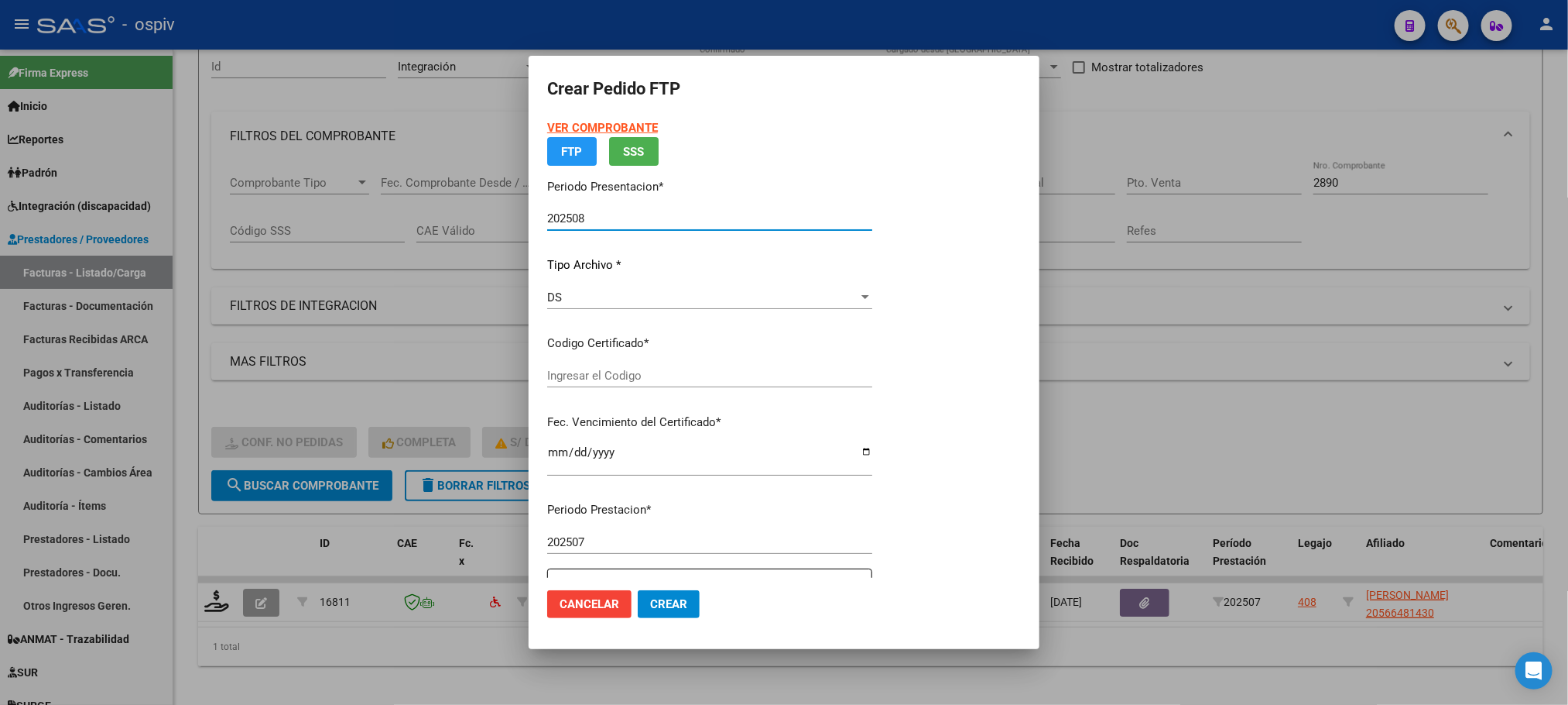
type input "ARG02000566481432023080120280801BS439"
type input "2028-08-23"
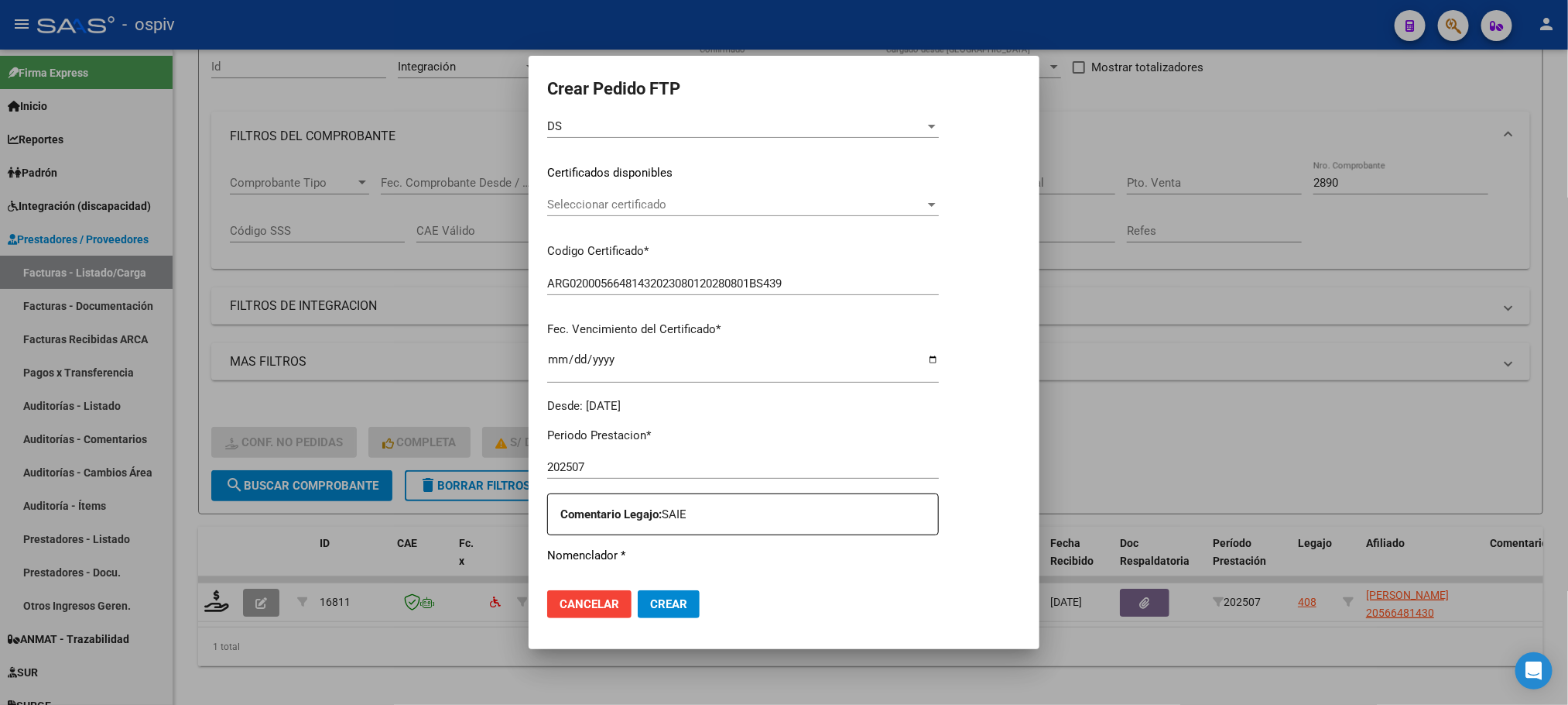
scroll to position [387, 0]
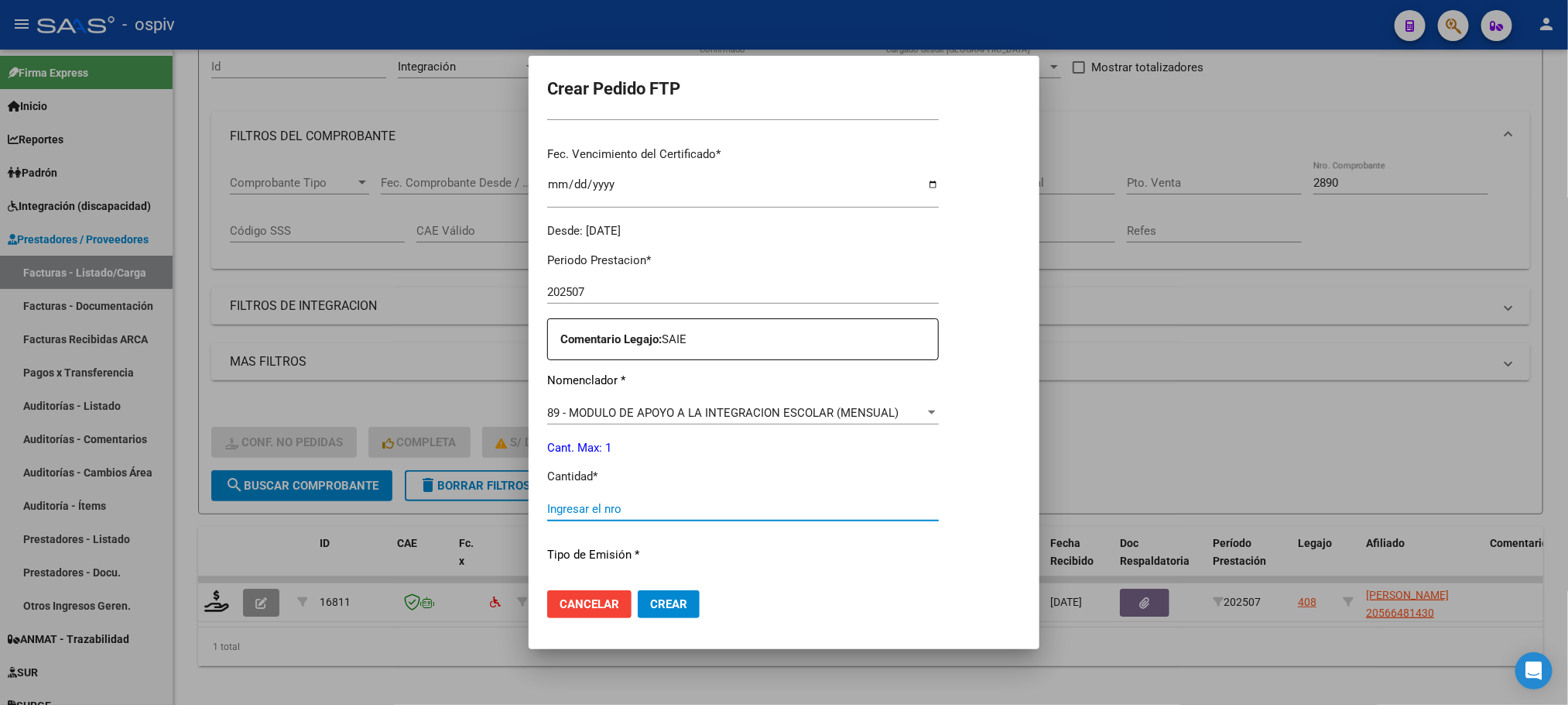
click at [732, 506] on input "Ingresar el nro" at bounding box center [742, 509] width 392 height 14
type input "1"
click at [638, 590] on button "Crear" at bounding box center [669, 603] width 62 height 28
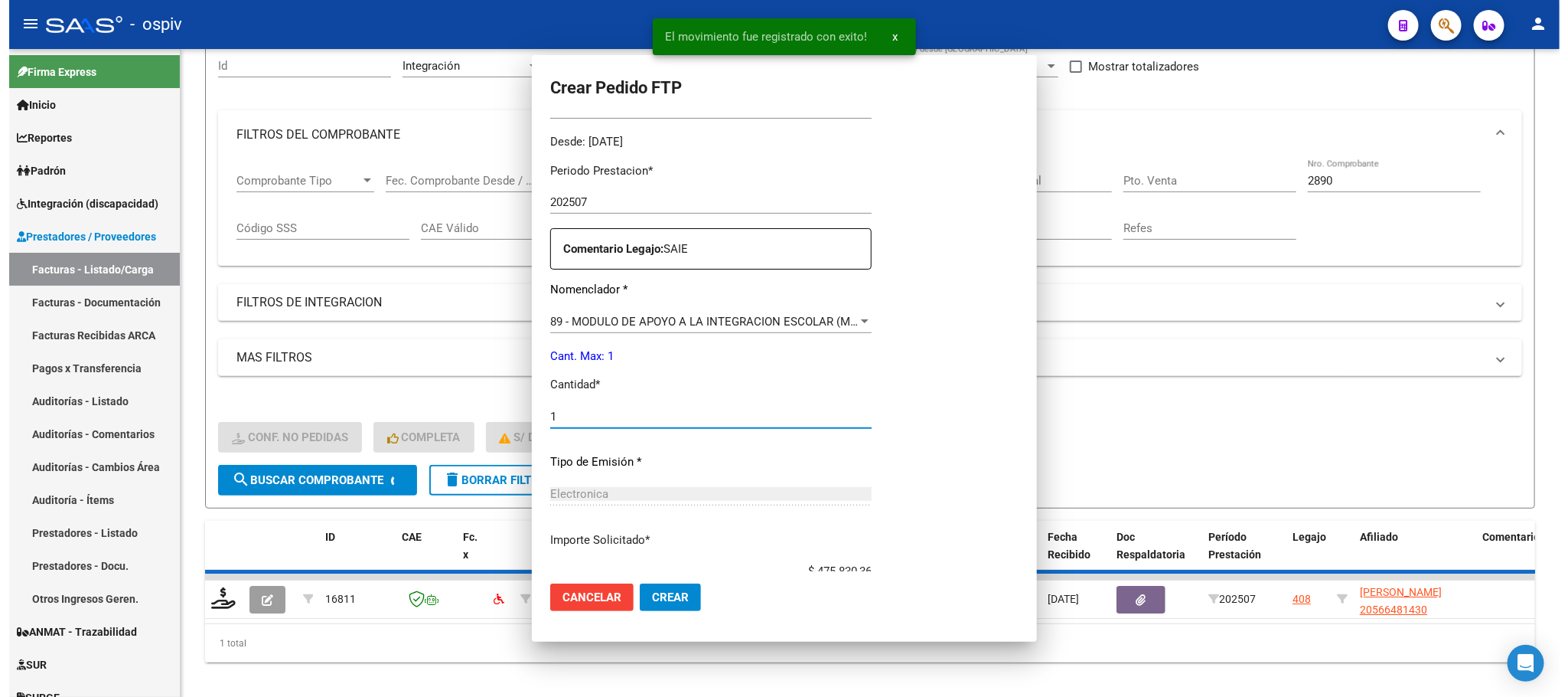
scroll to position [0, 0]
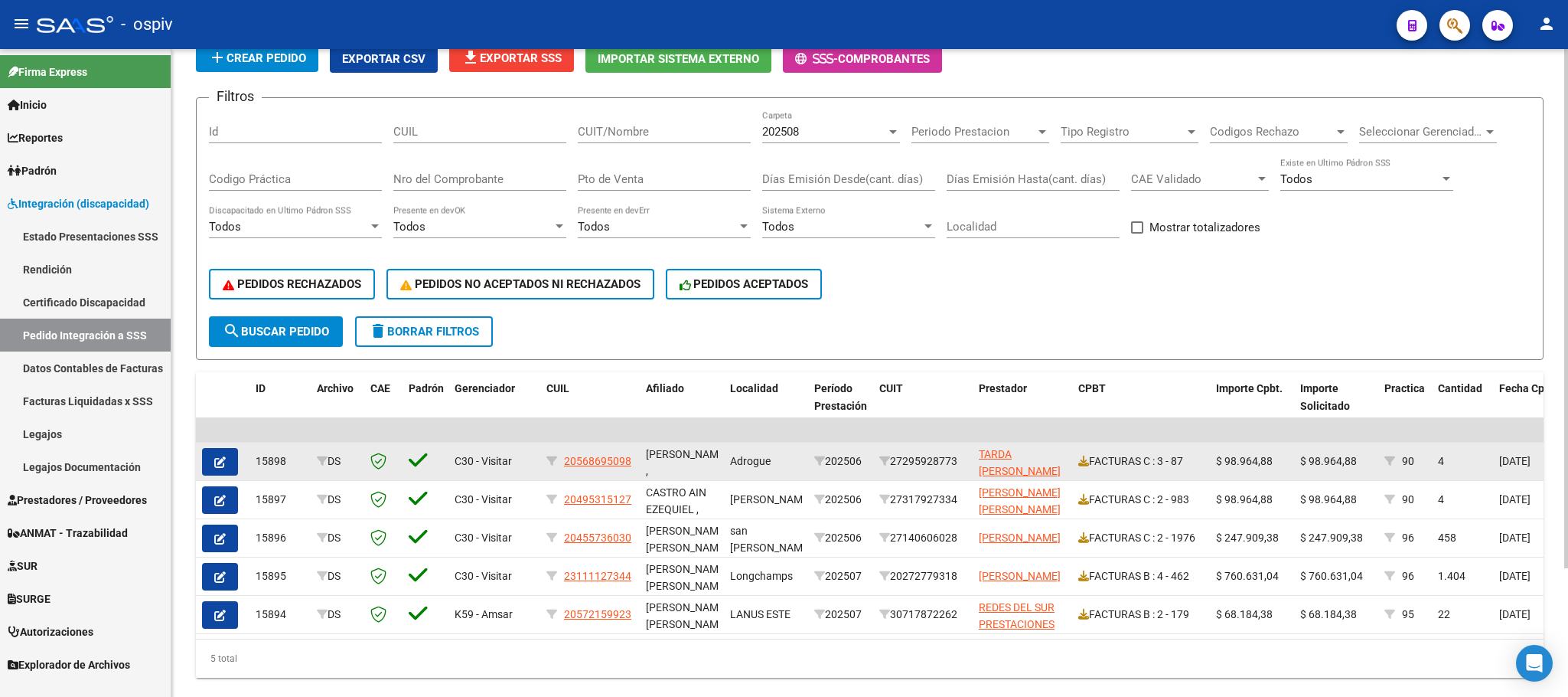
scroll to position [161, 0]
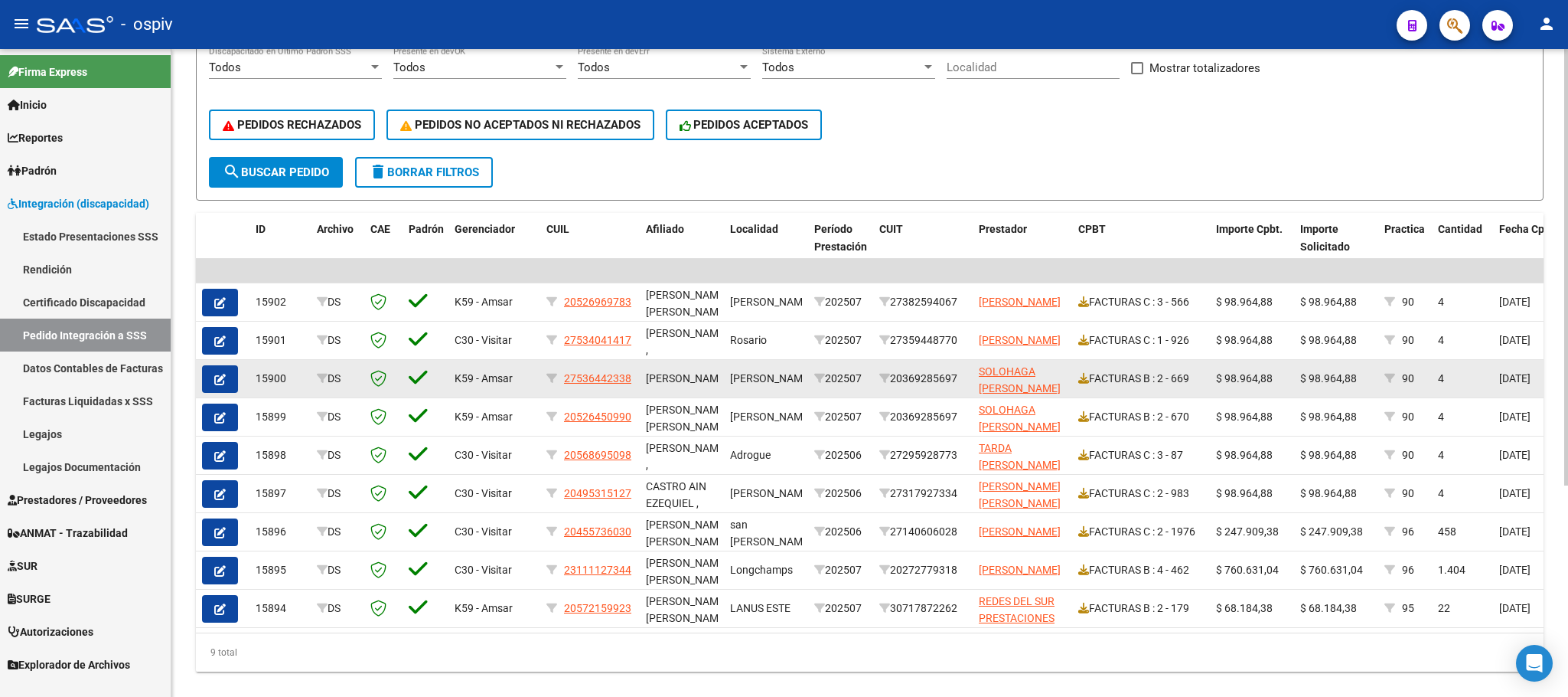
scroll to position [313, 0]
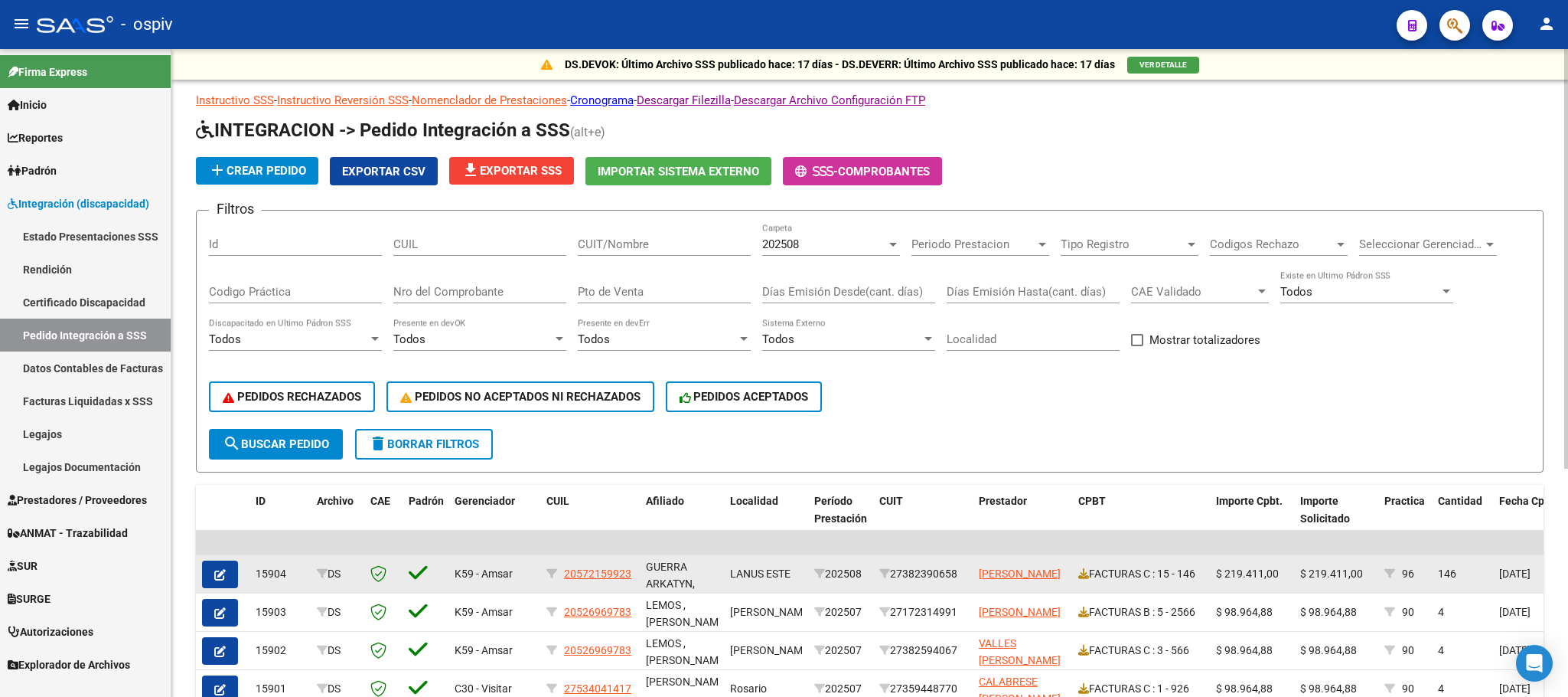
click at [226, 572] on button "button" at bounding box center [220, 574] width 36 height 28
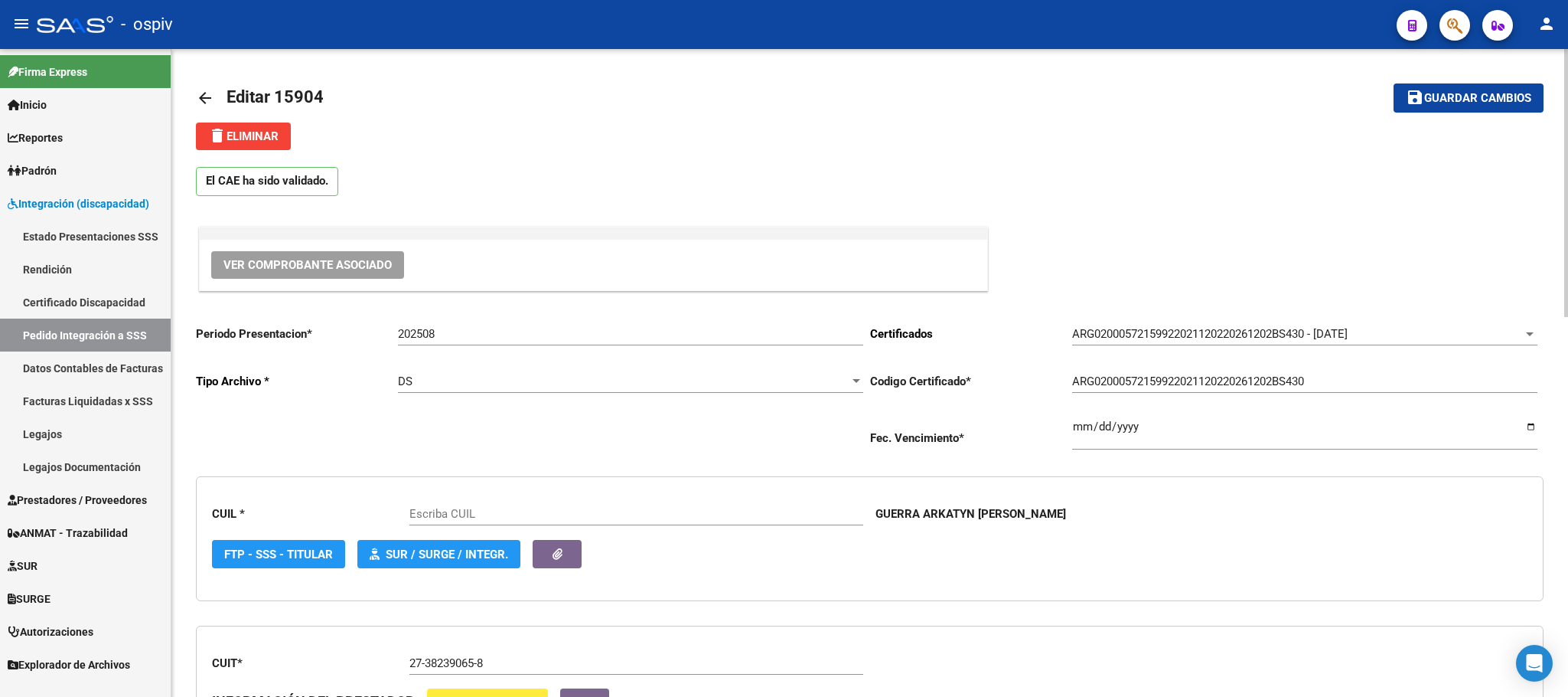
click at [276, 136] on span "delete Eliminar" at bounding box center [243, 136] width 70 height 14
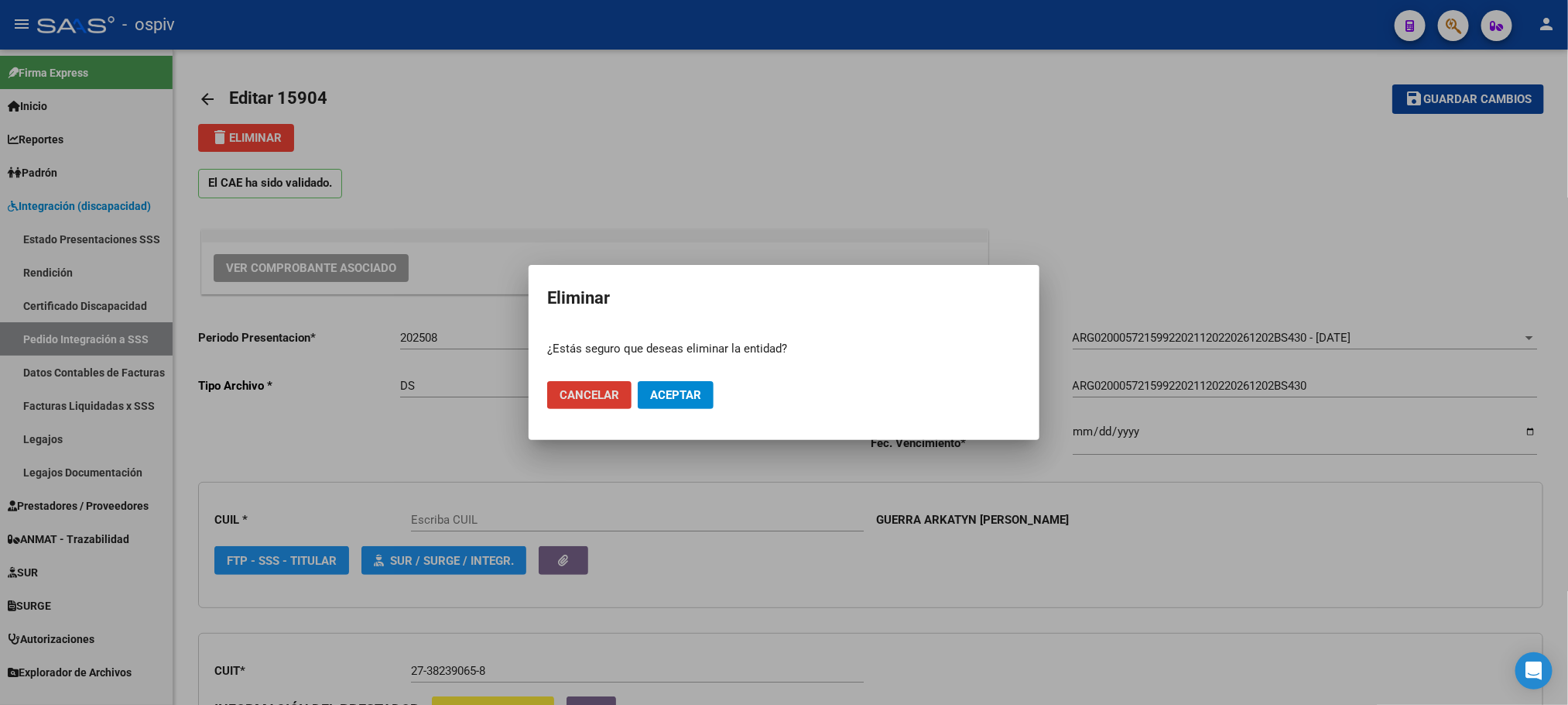
type input "20572159923"
click at [682, 391] on span "Aceptar" at bounding box center [676, 395] width 51 height 14
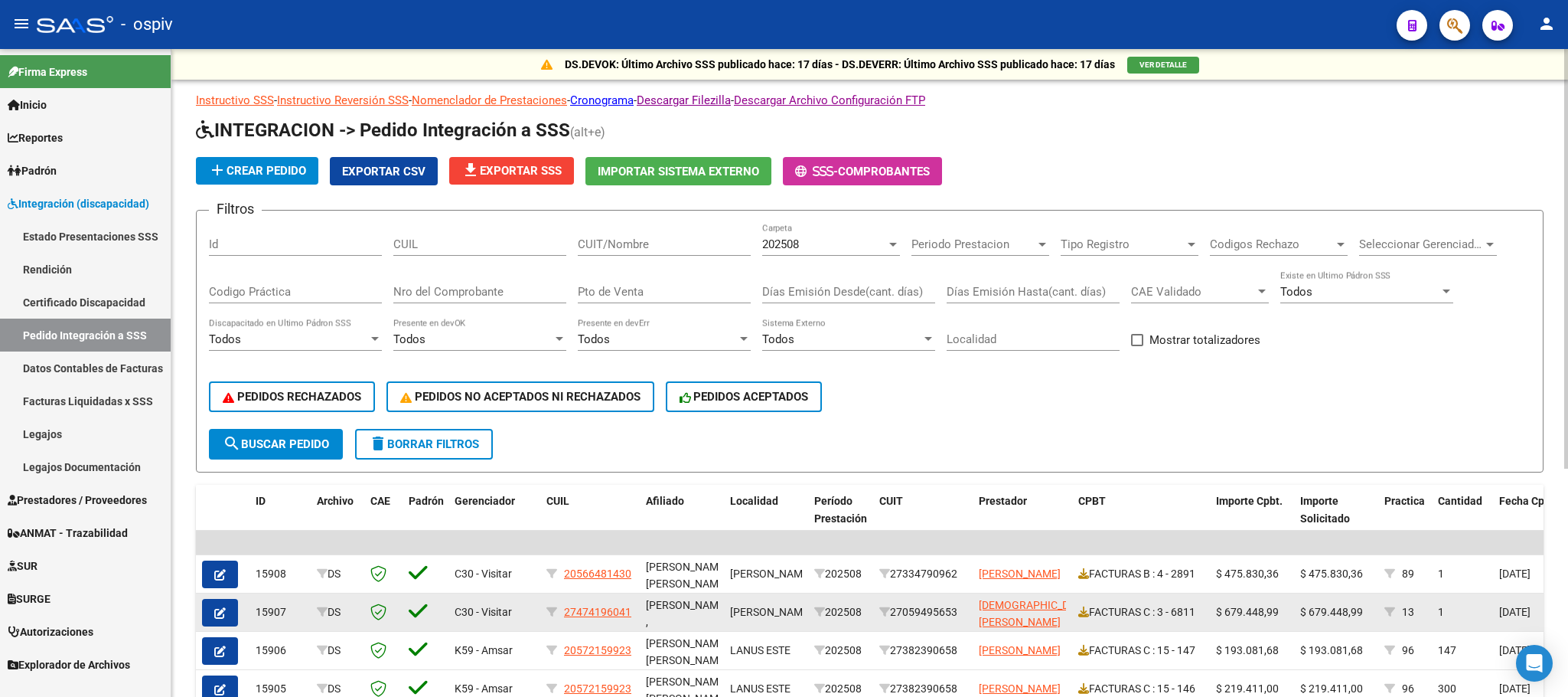
scroll to position [192, 0]
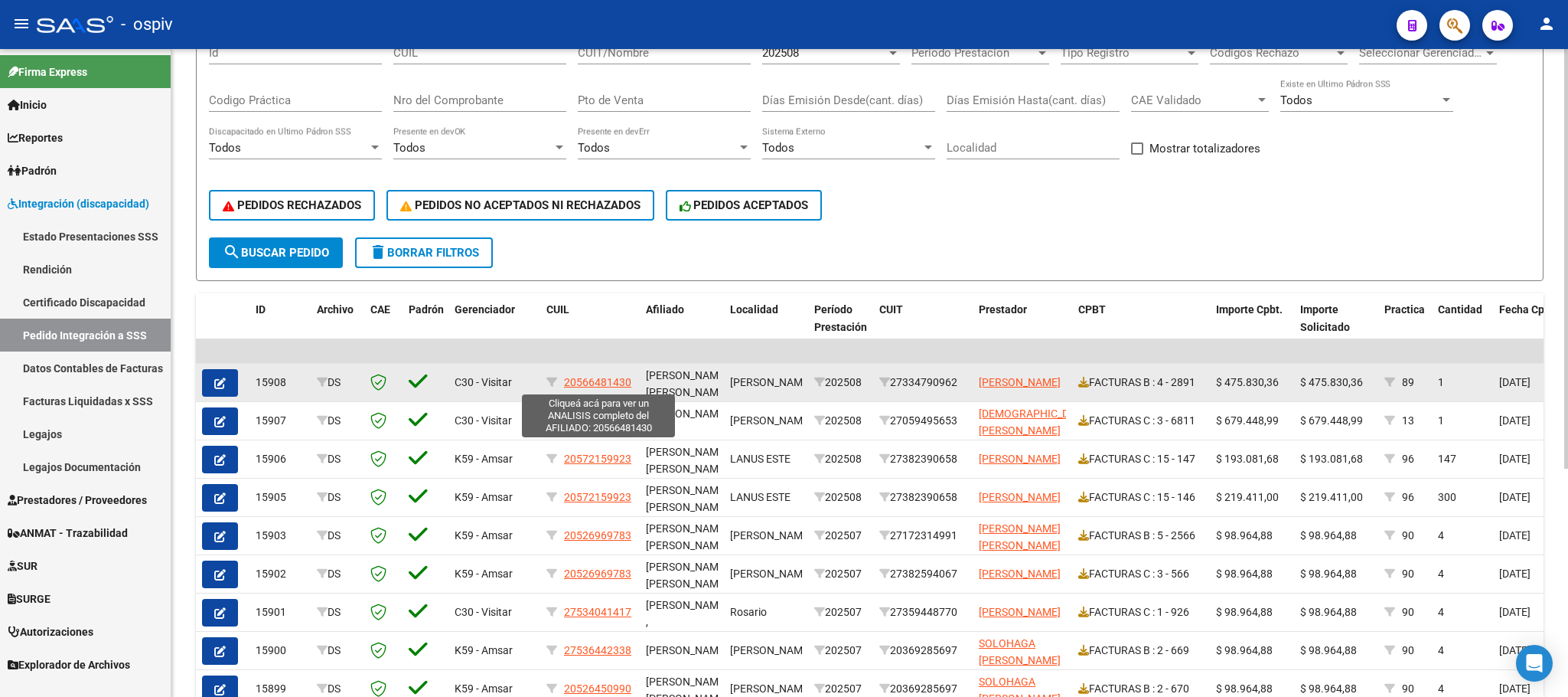
click at [606, 381] on span "20566481430" at bounding box center [598, 381] width 67 height 13
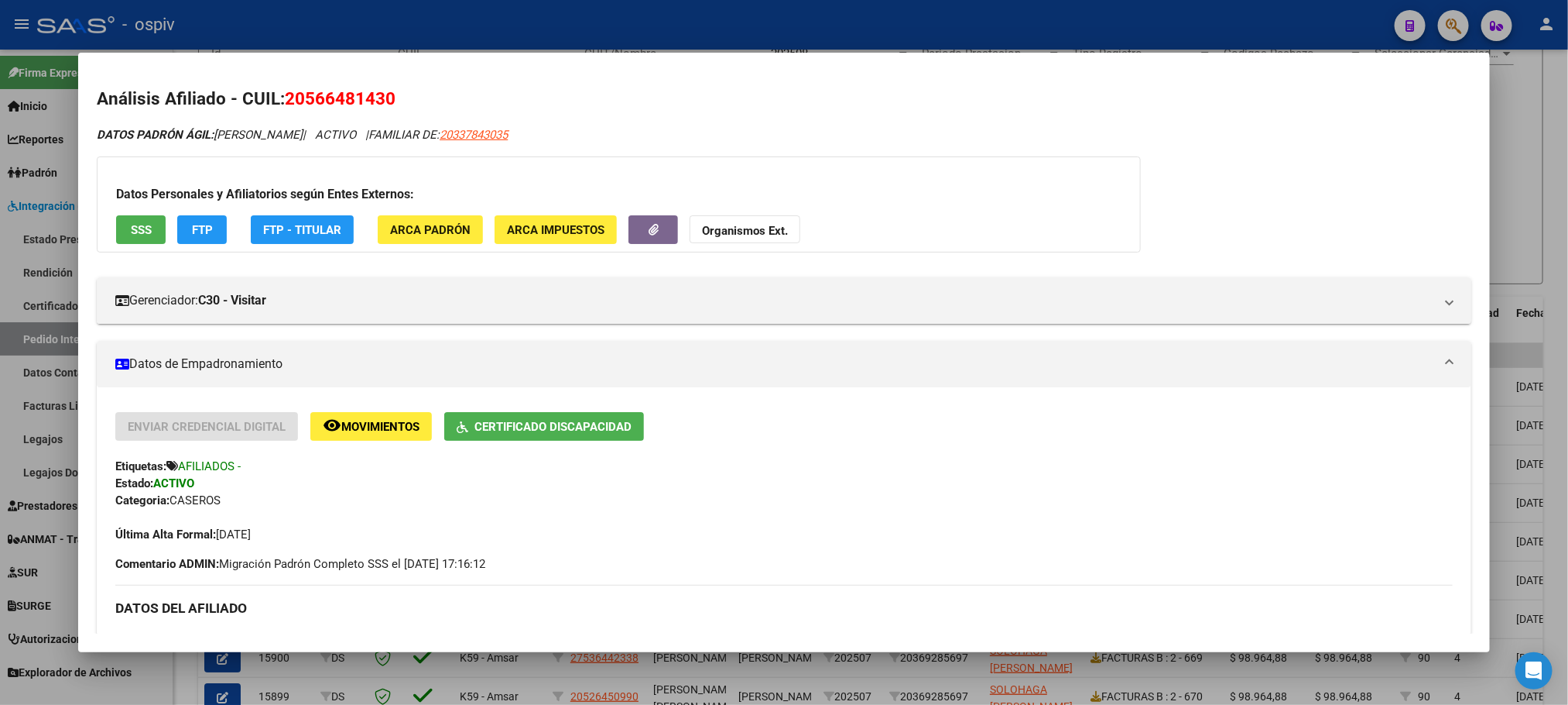
drag, startPoint x: 379, startPoint y: 102, endPoint x: 319, endPoint y: 113, distance: 61.0
click at [423, 96] on h2 "Análisis Afiliado - CUIL: 20566481430" at bounding box center [783, 99] width 1373 height 26
drag, startPoint x: 393, startPoint y: 96, endPoint x: 280, endPoint y: 89, distance: 113.2
click at [280, 89] on h2 "Análisis Afiliado - CUIL: 20566481430" at bounding box center [783, 99] width 1373 height 26
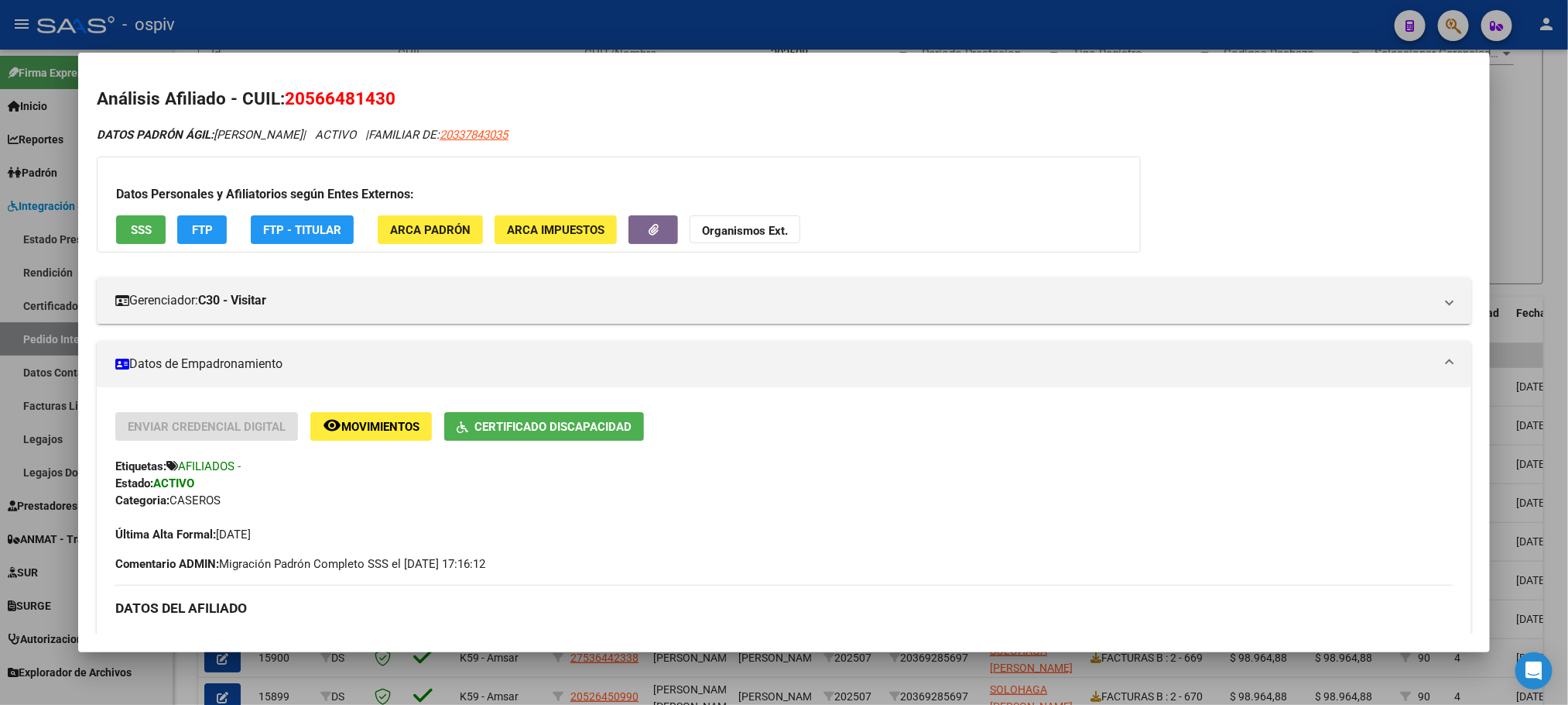
copy span "20566481430"
click at [520, 17] on div at bounding box center [784, 352] width 1568 height 705
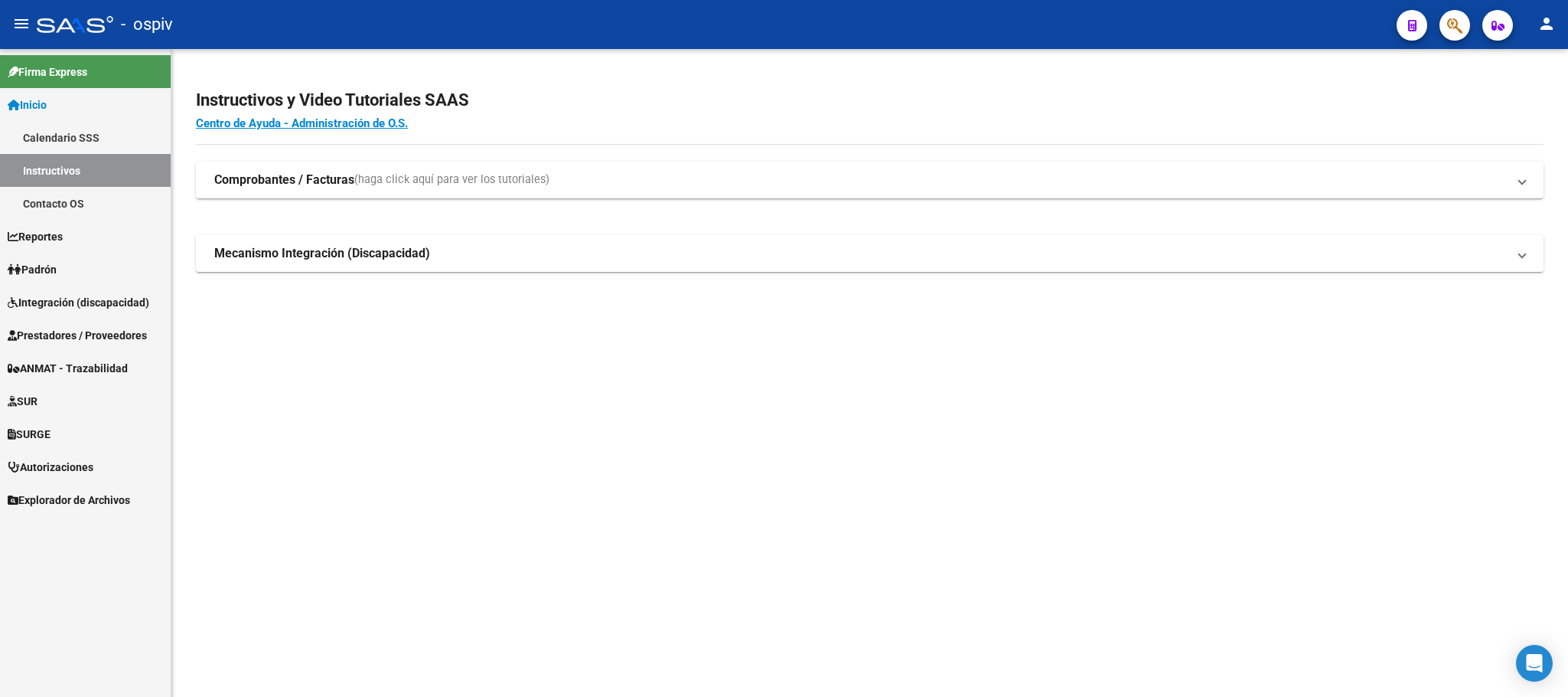
click at [83, 303] on span "Integración (discapacidad)" at bounding box center [78, 302] width 142 height 17
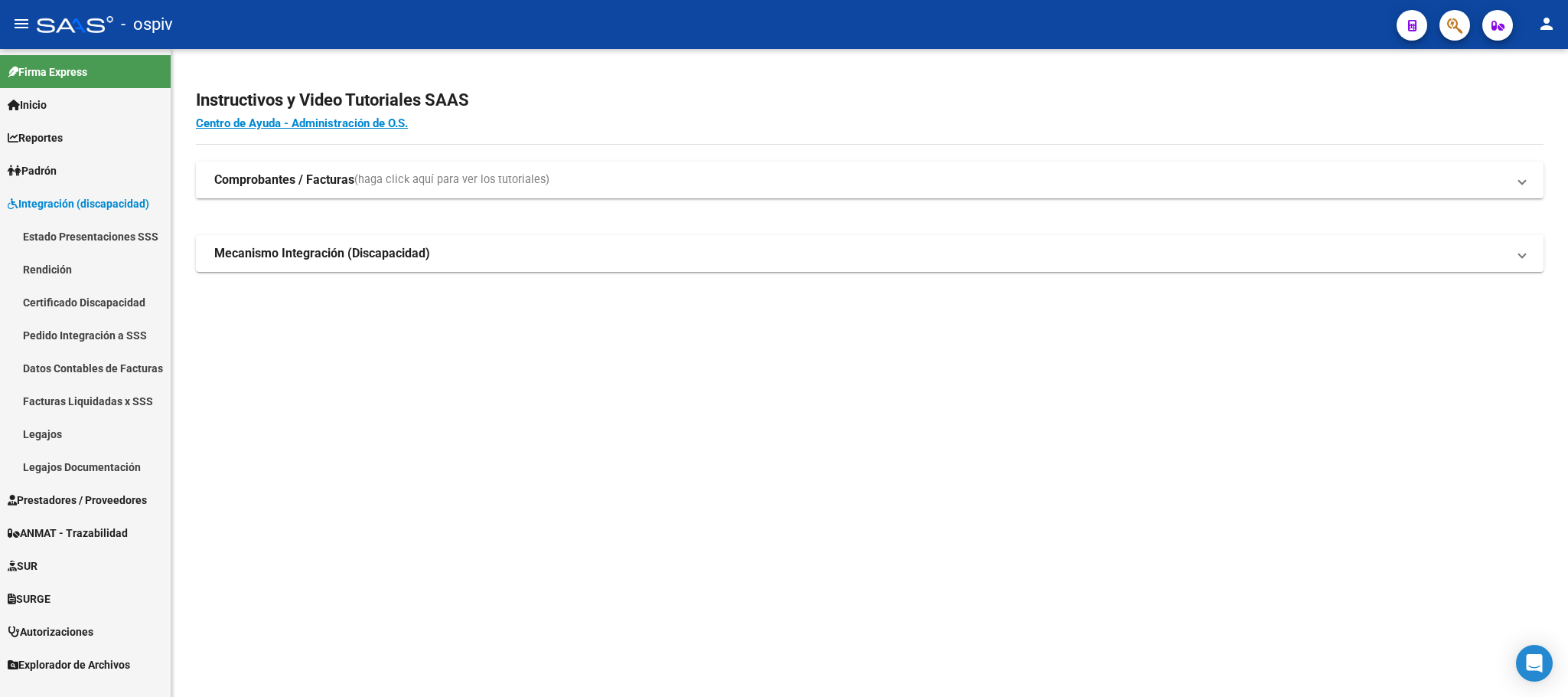
click at [61, 432] on link "Legajos" at bounding box center [85, 433] width 170 height 33
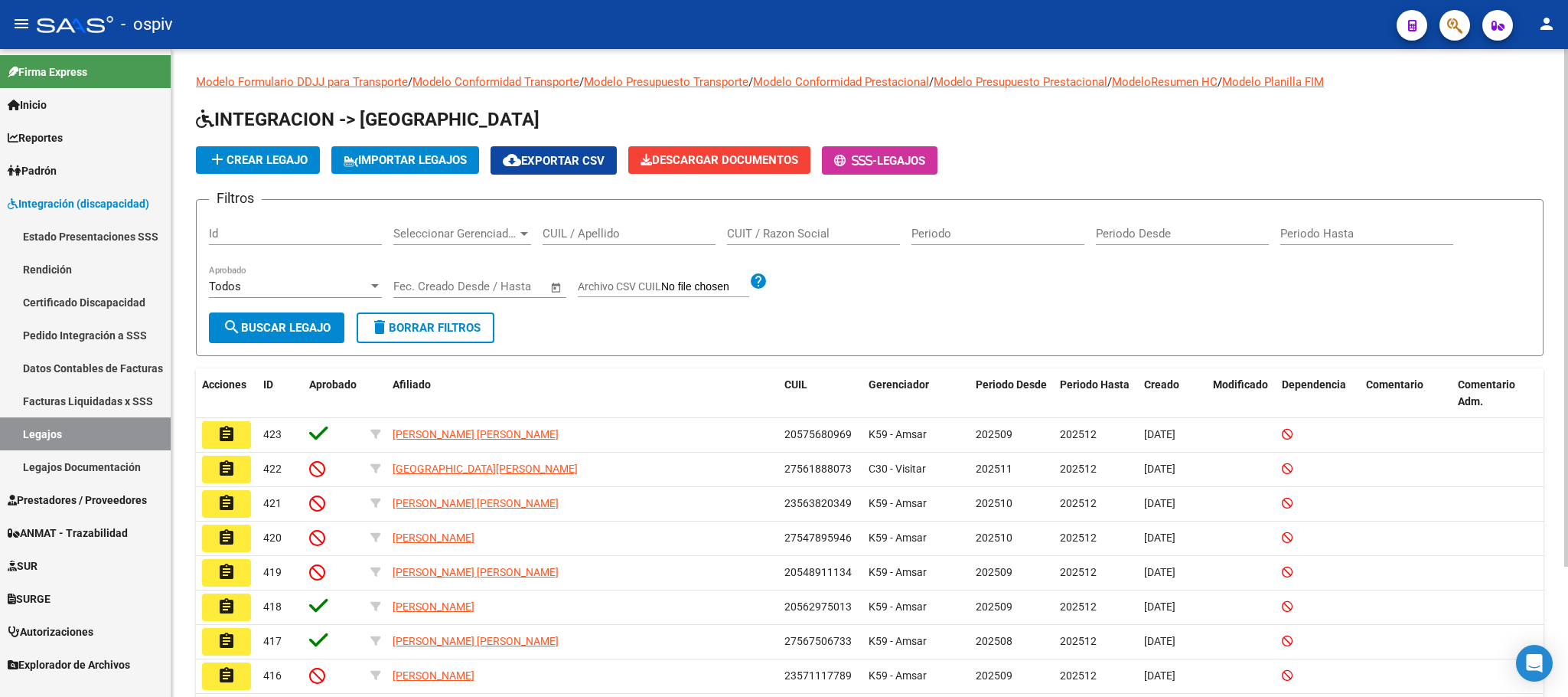
click at [583, 237] on input "CUIL / Apellido" at bounding box center [628, 234] width 173 height 14
paste input "20566481430"
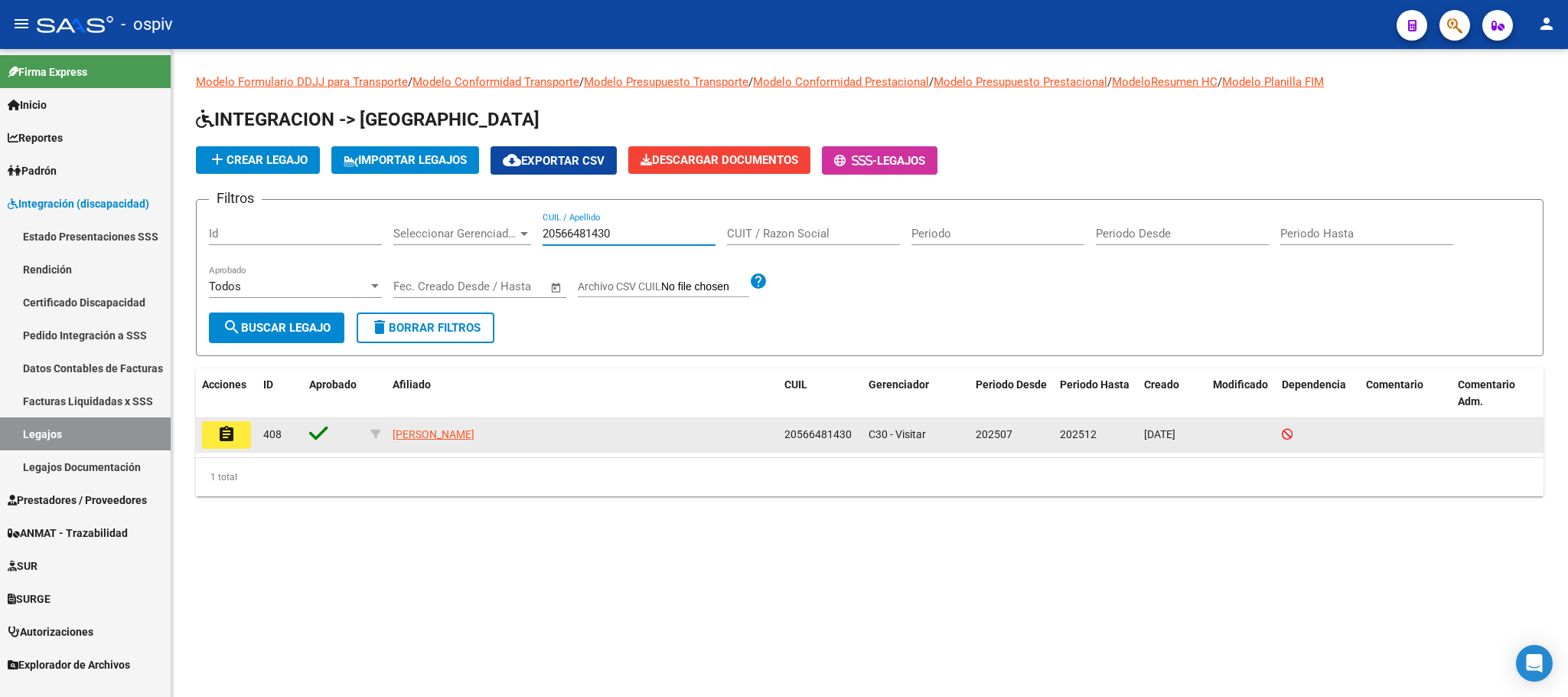
type input "20566481430"
click at [218, 434] on mat-icon "assignment" at bounding box center [227, 435] width 19 height 19
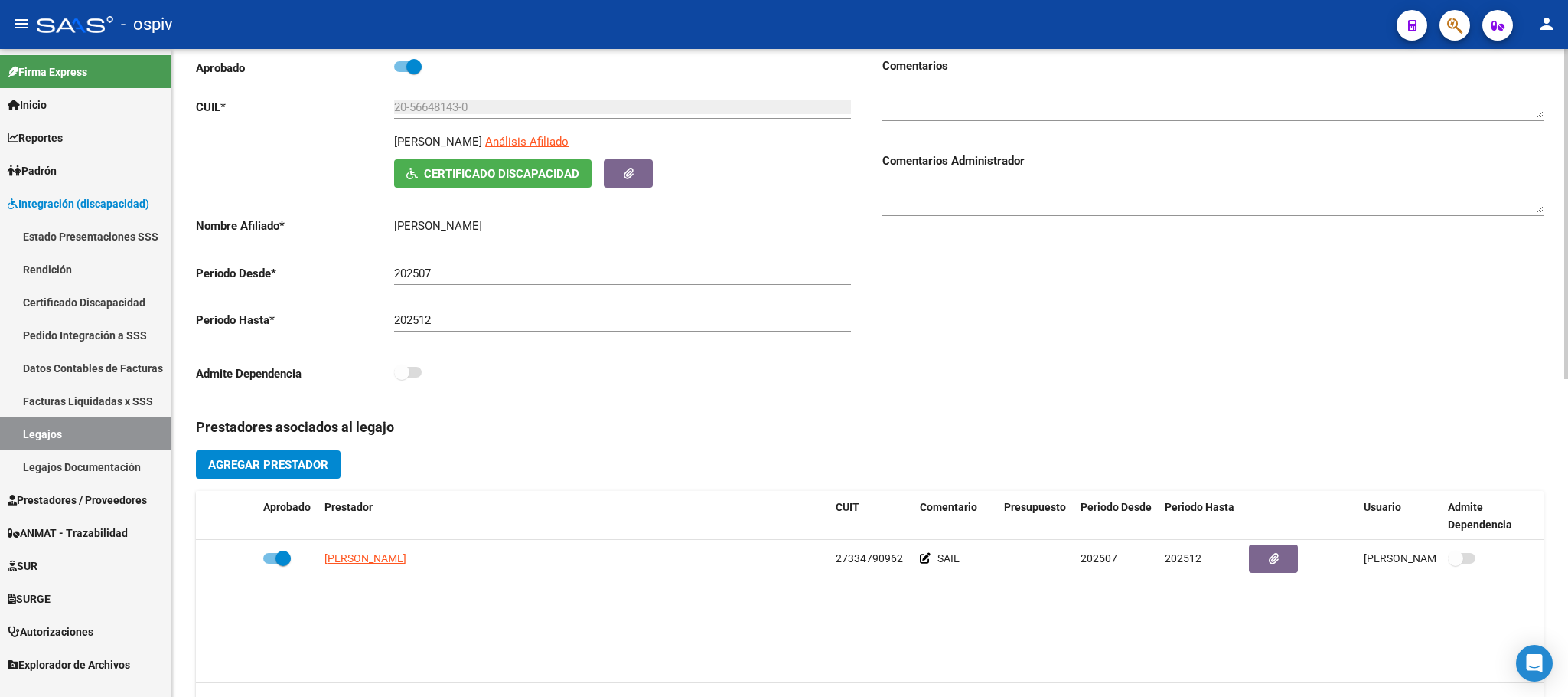
scroll to position [382, 0]
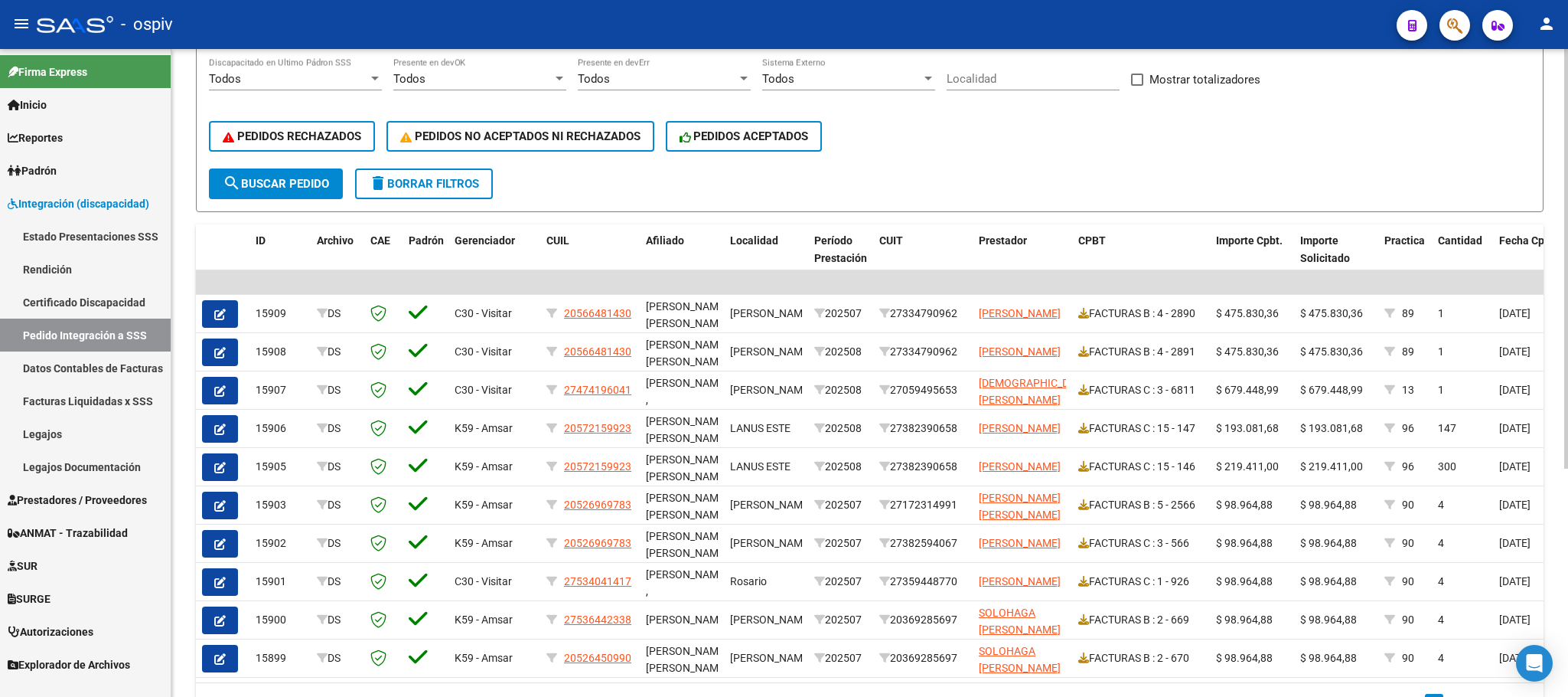
scroll to position [351, 0]
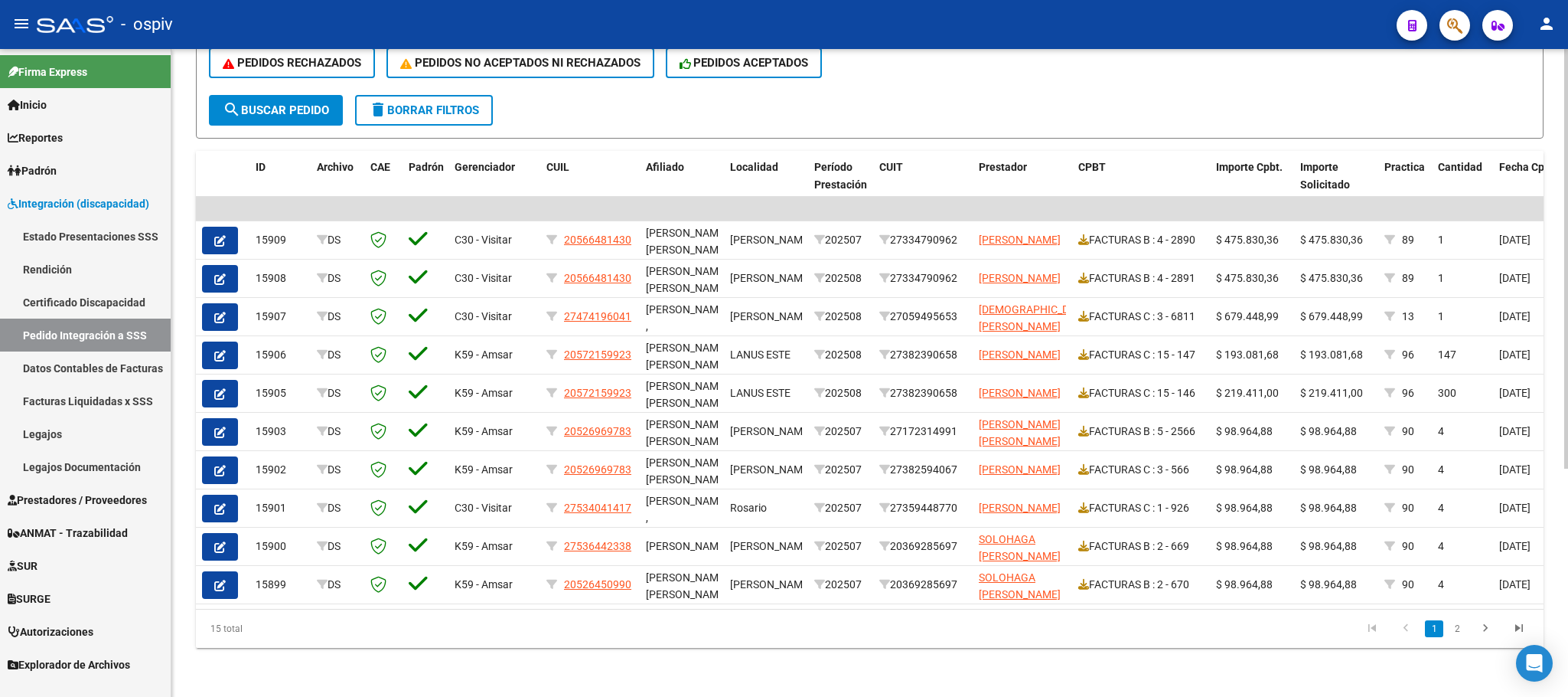
click at [1465, 632] on li "2" at bounding box center [1457, 628] width 23 height 26
click at [1463, 632] on link "2" at bounding box center [1457, 629] width 19 height 17
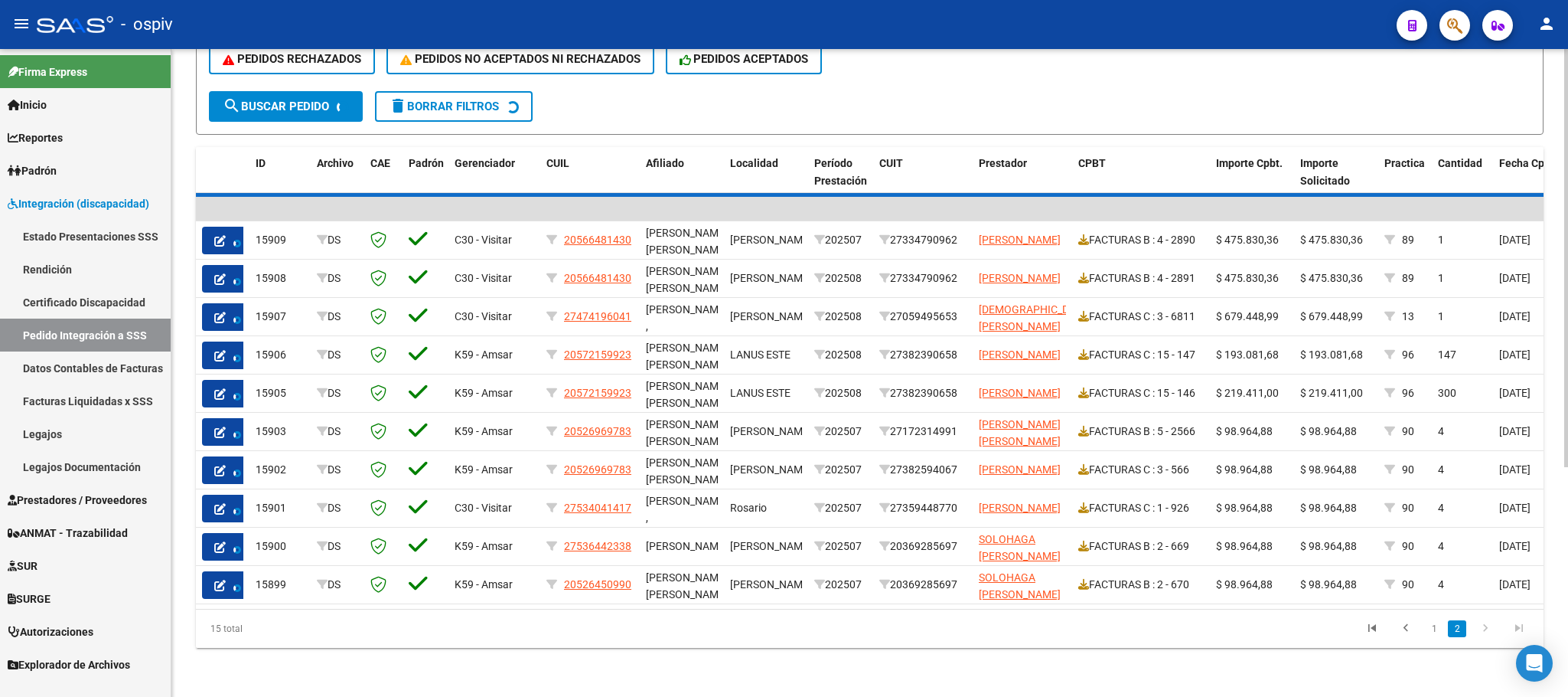
scroll to position [161, 0]
